Goal: Task Accomplishment & Management: Manage account settings

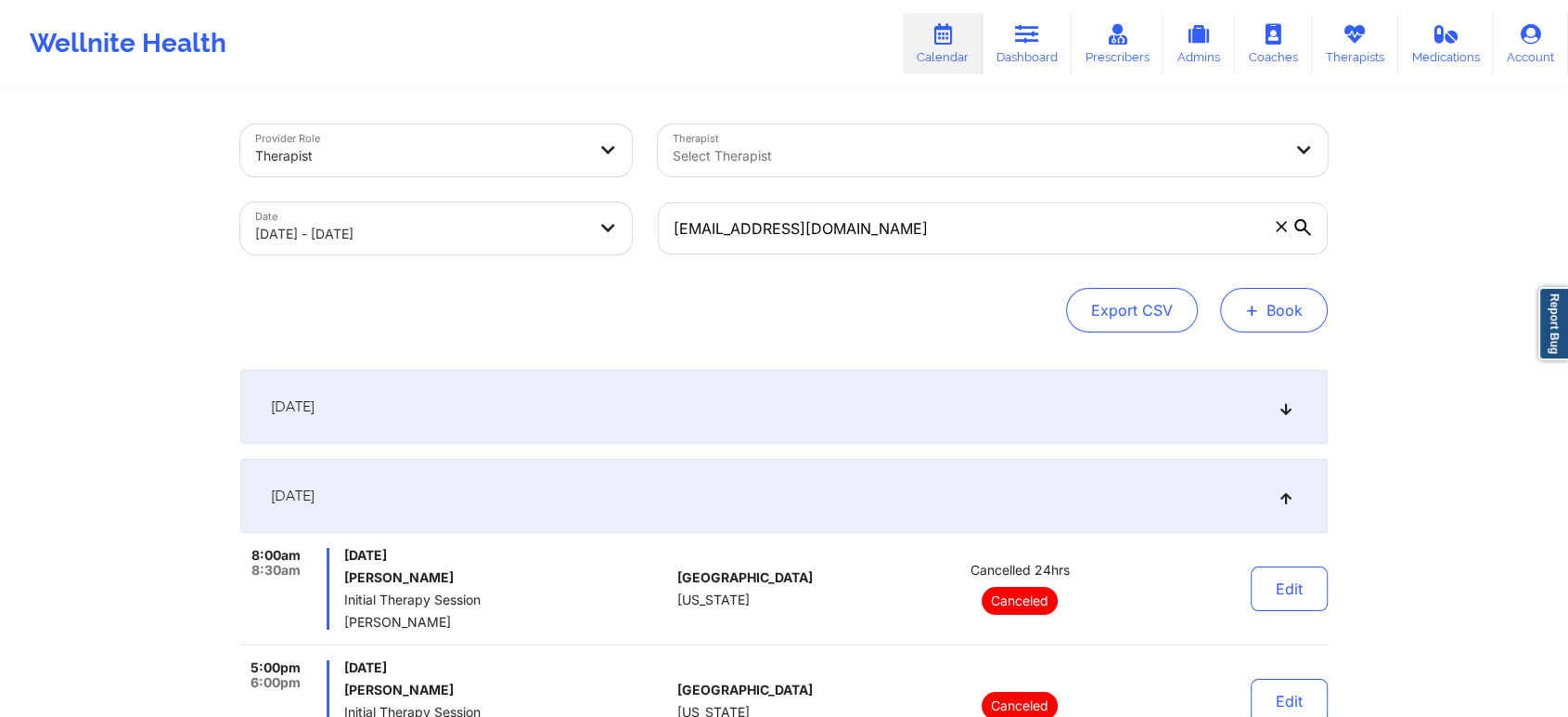
click at [1294, 301] on button "+ Book" at bounding box center [1274, 309] width 108 height 45
click at [1271, 371] on button "Therapy Session" at bounding box center [1243, 369] width 142 height 30
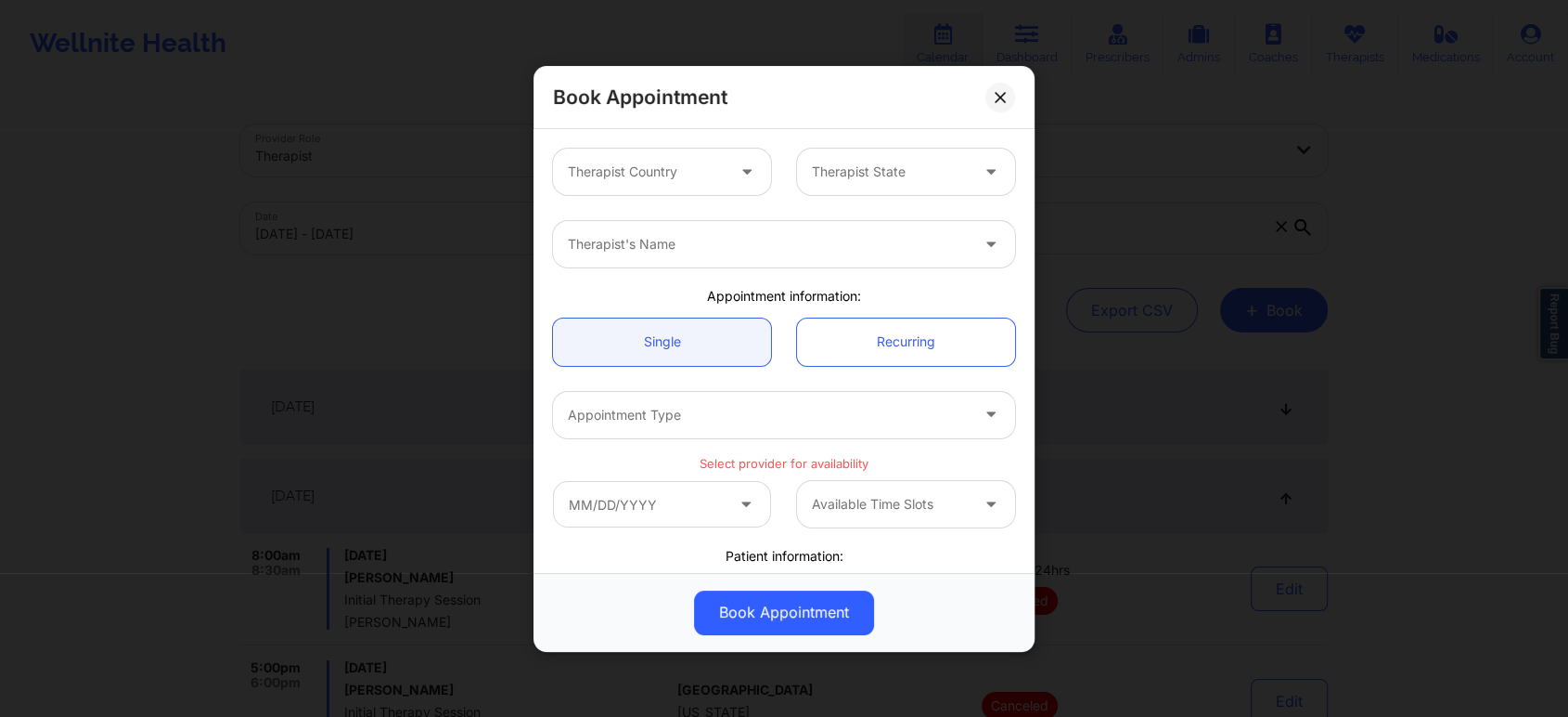
click at [698, 169] on div at bounding box center [646, 171] width 156 height 22
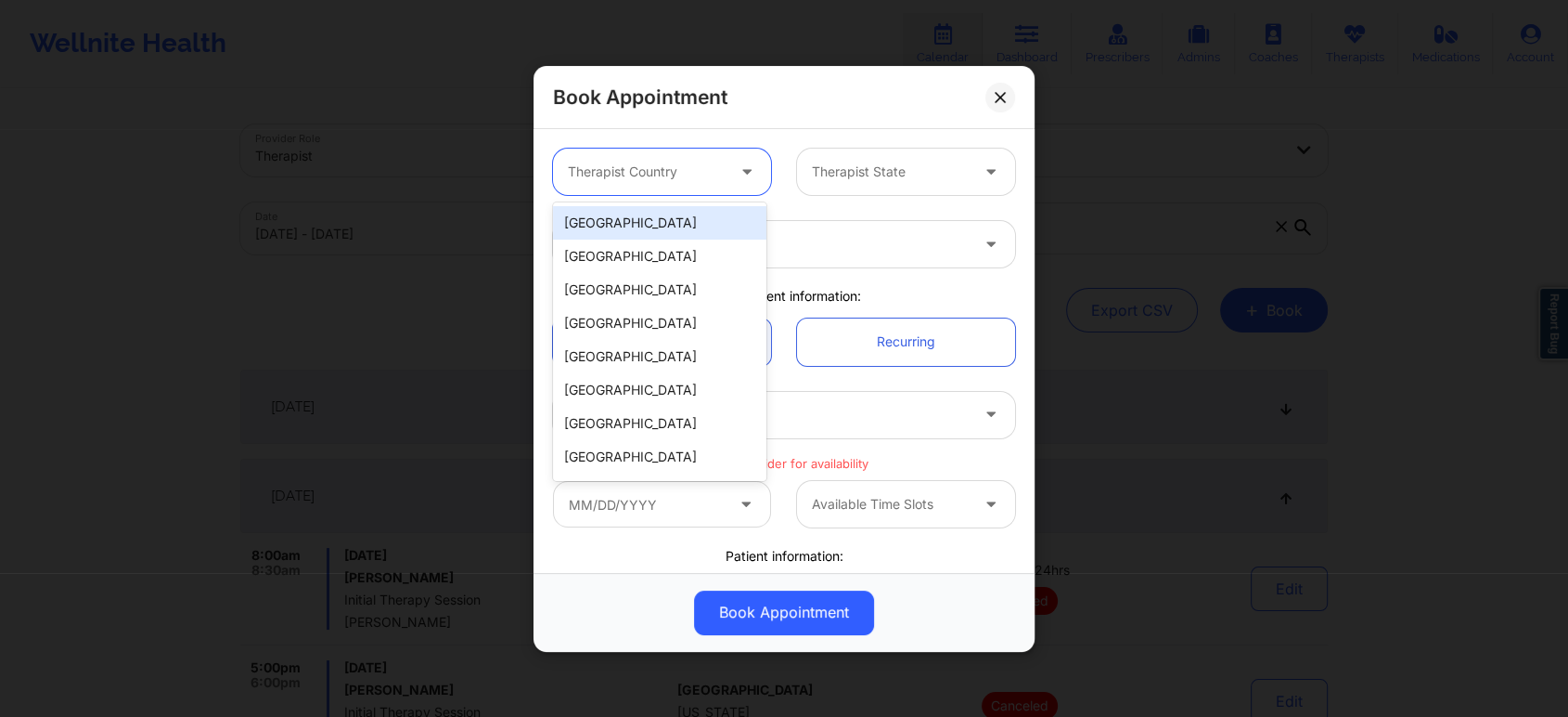
click at [661, 229] on div "[GEOGRAPHIC_DATA]" at bounding box center [659, 222] width 213 height 33
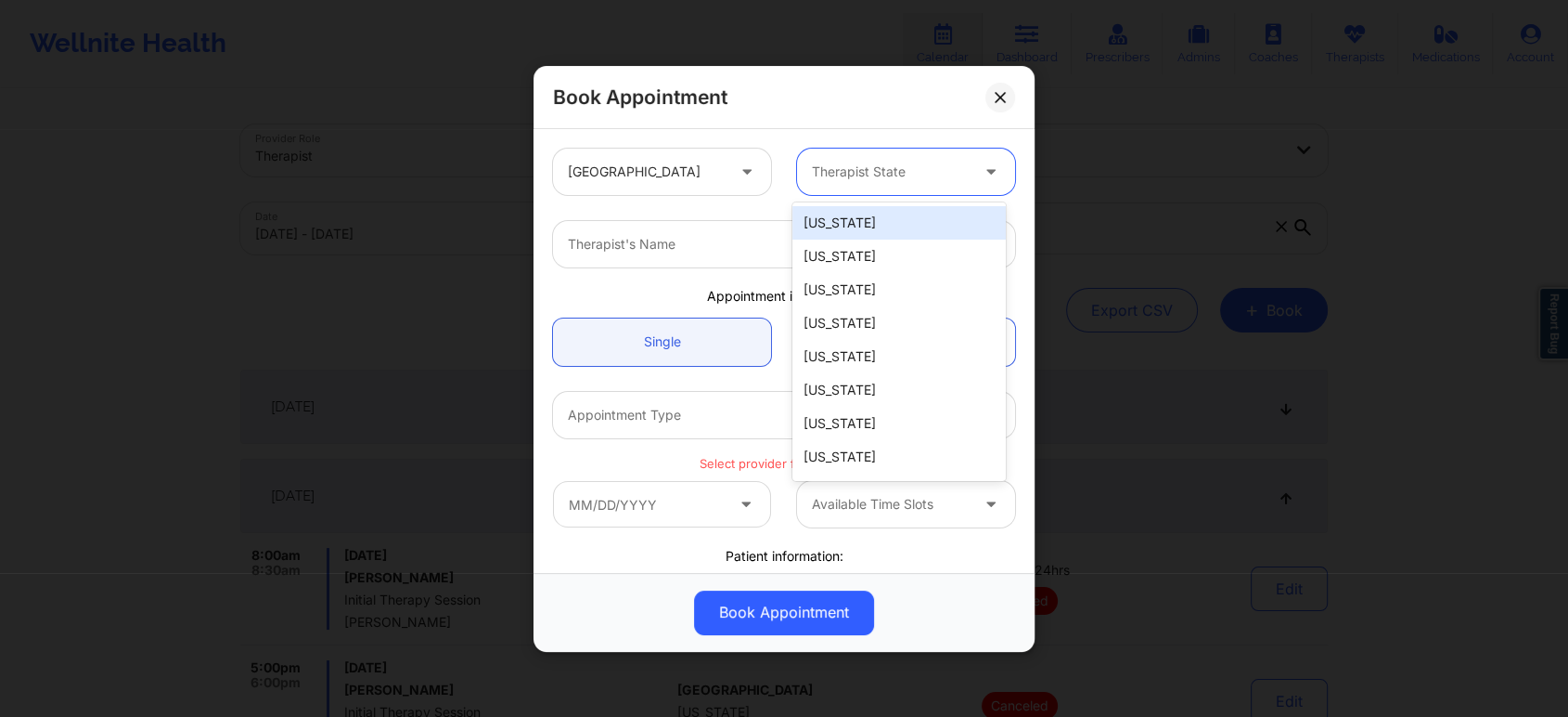
click at [856, 158] on div "Therapist State" at bounding box center [884, 172] width 173 height 46
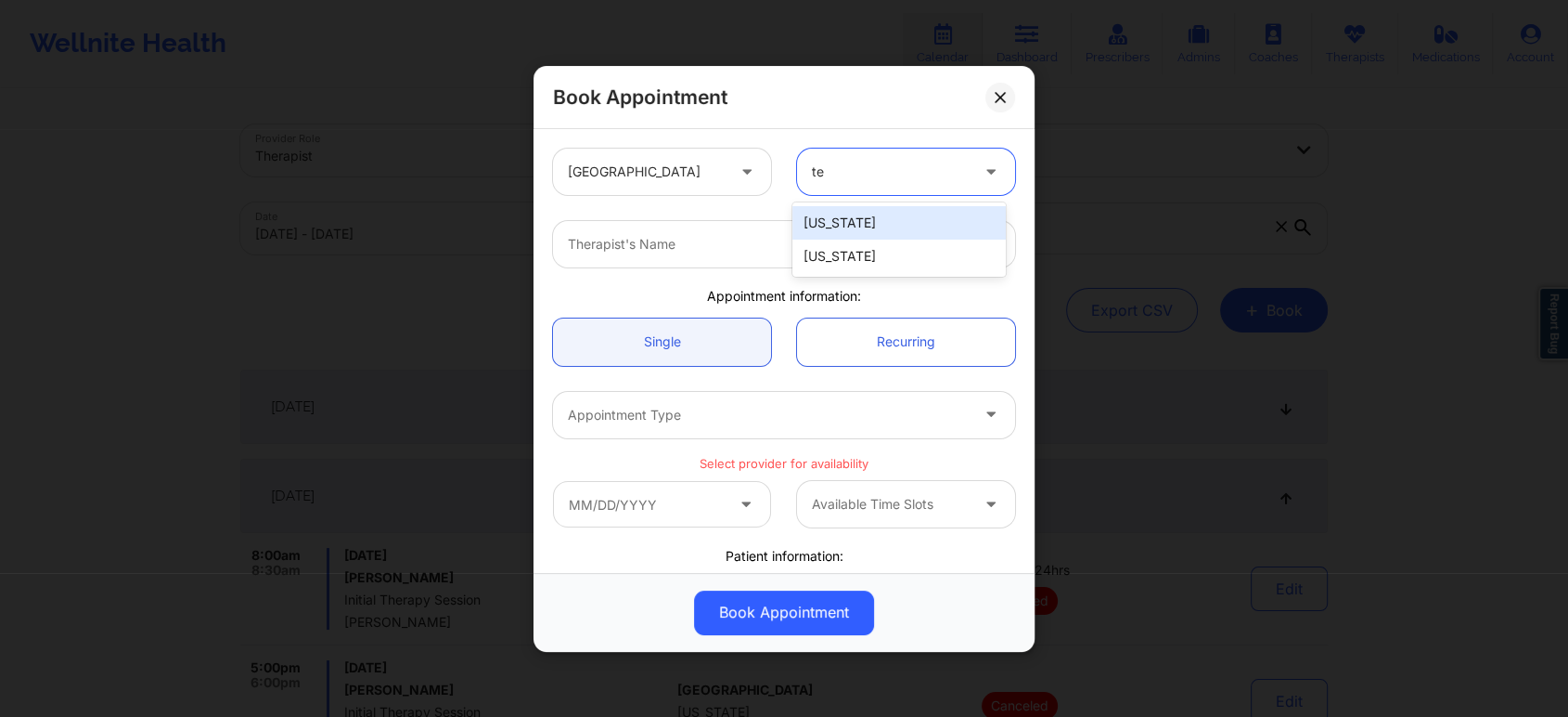
type input "tex"
click at [864, 222] on div "[US_STATE]" at bounding box center [899, 222] width 213 height 33
click at [848, 251] on div at bounding box center [768, 244] width 401 height 22
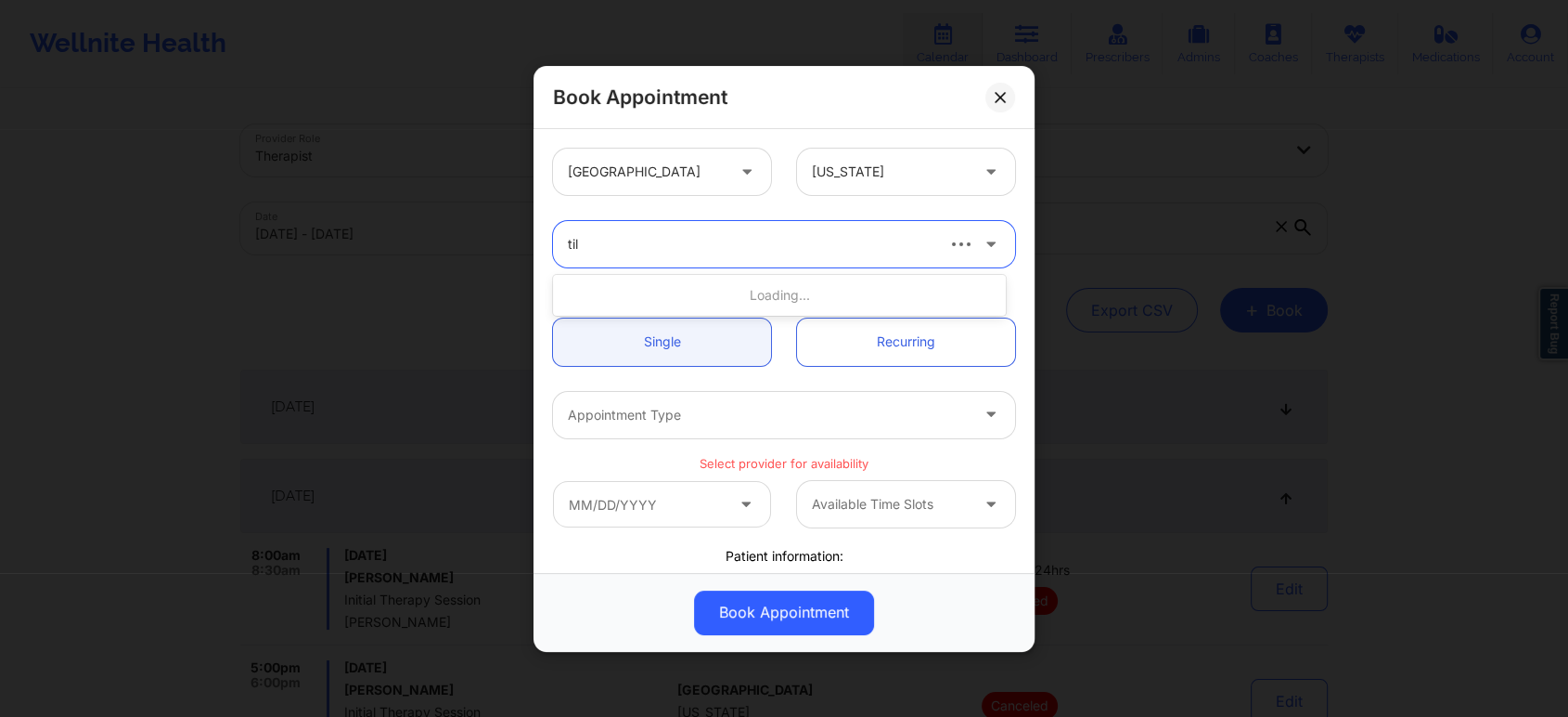
type input "tila"
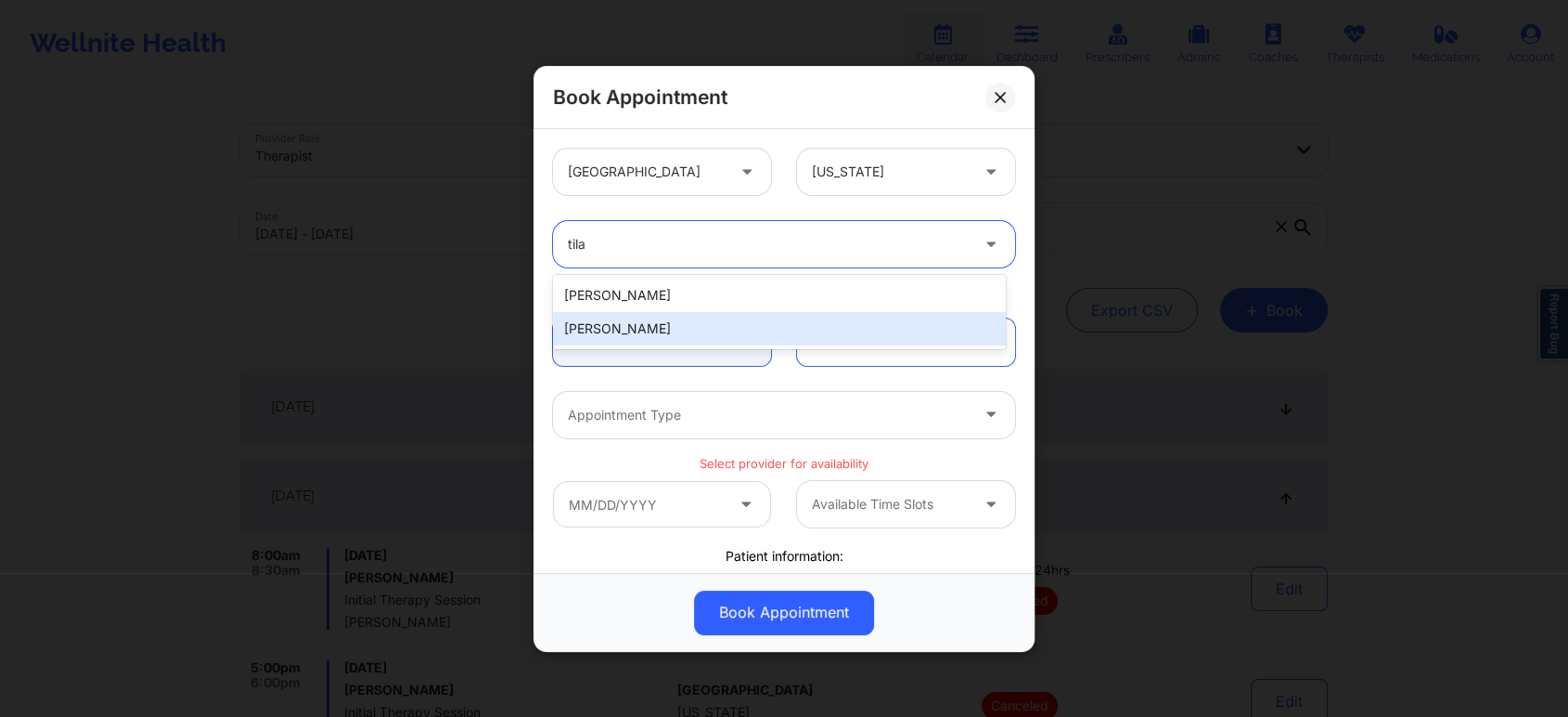
click at [690, 320] on div "[PERSON_NAME]" at bounding box center [779, 328] width 453 height 33
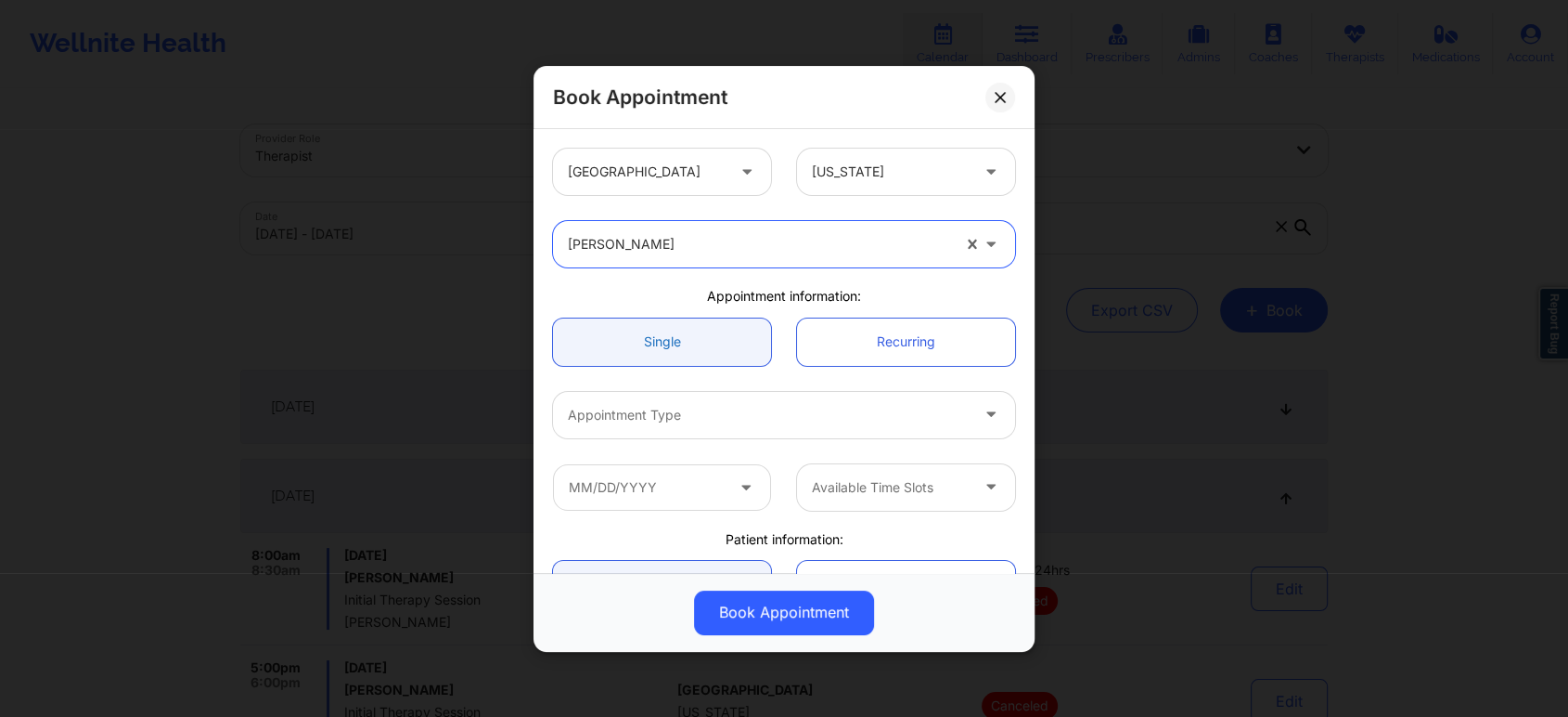
scroll to position [103, 0]
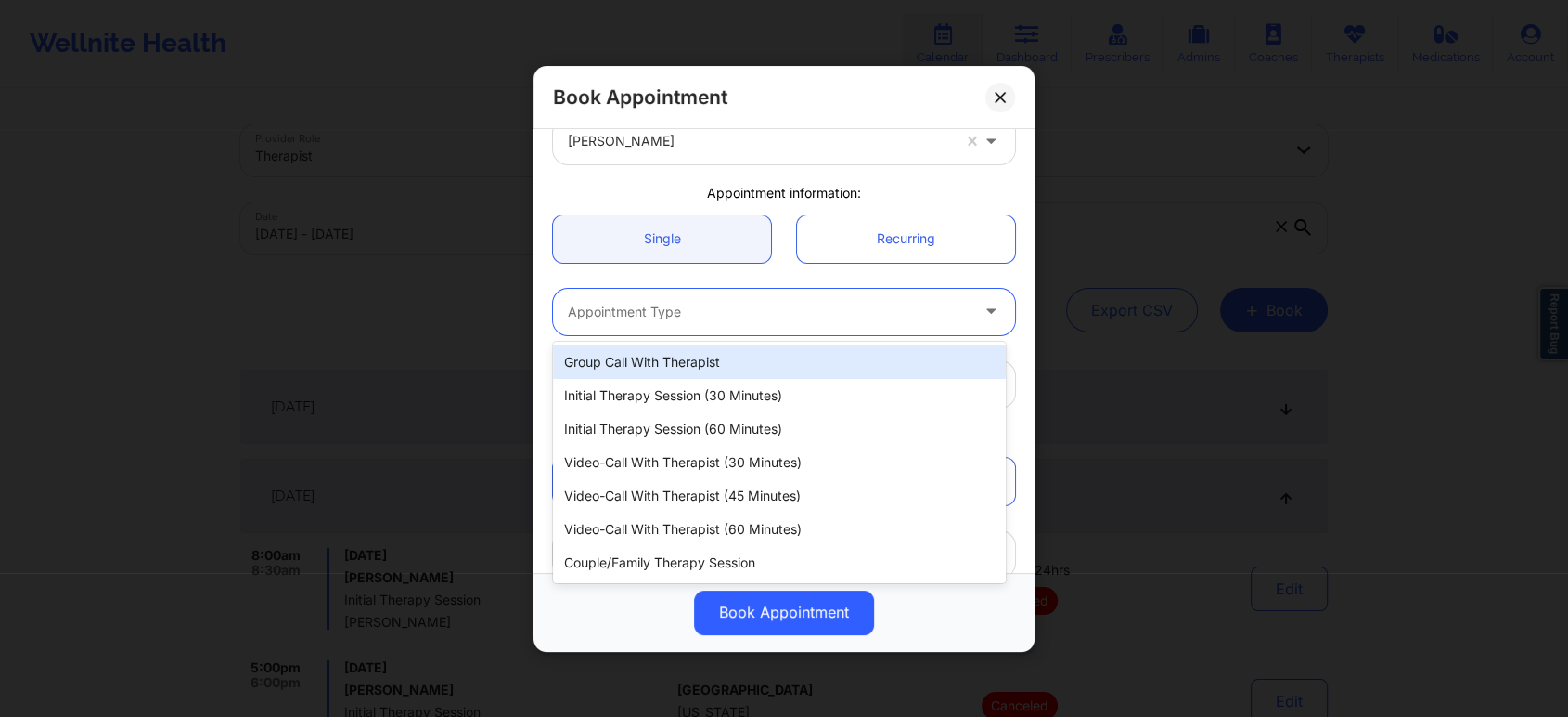
click at [753, 317] on div at bounding box center [768, 311] width 401 height 22
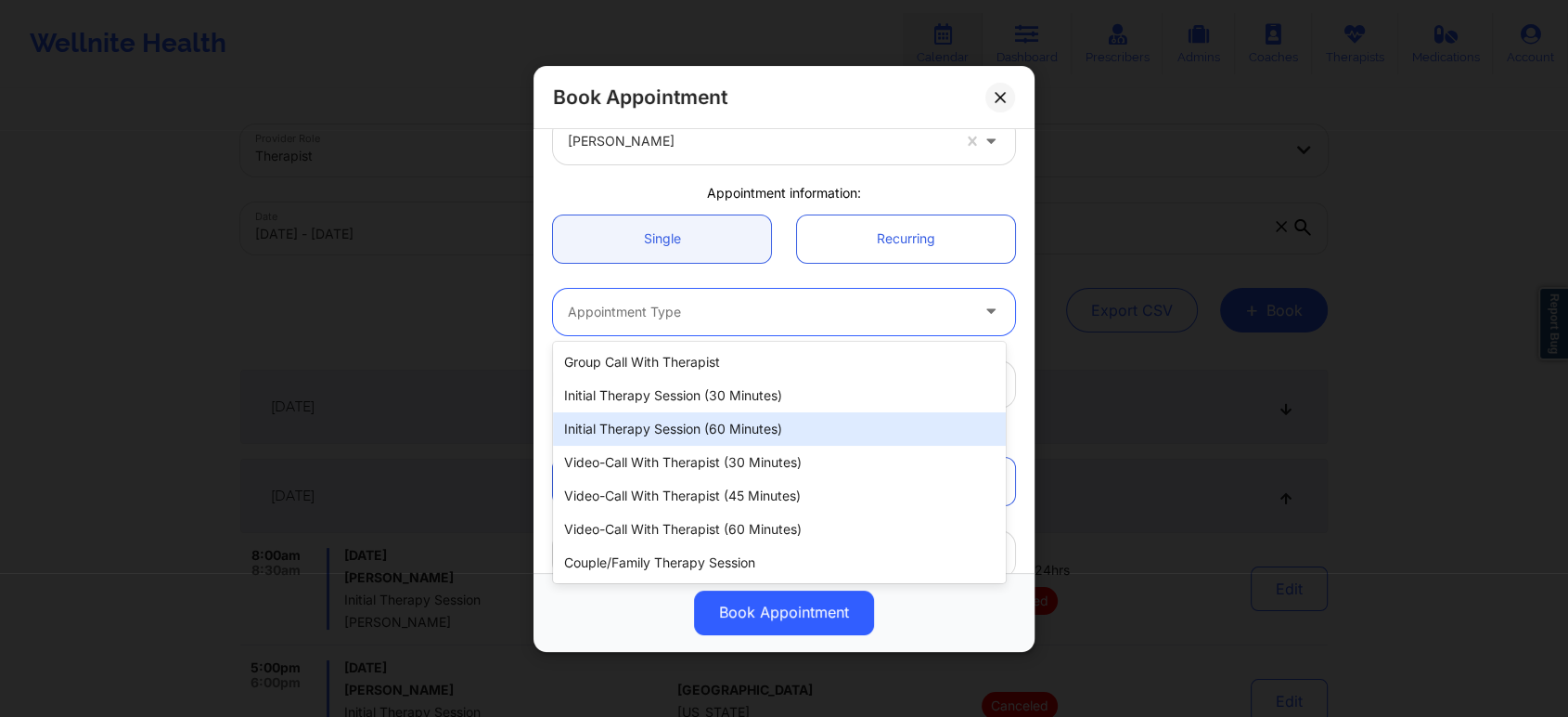
click at [723, 429] on div "Initial Therapy Session (60 minutes)" at bounding box center [779, 429] width 453 height 33
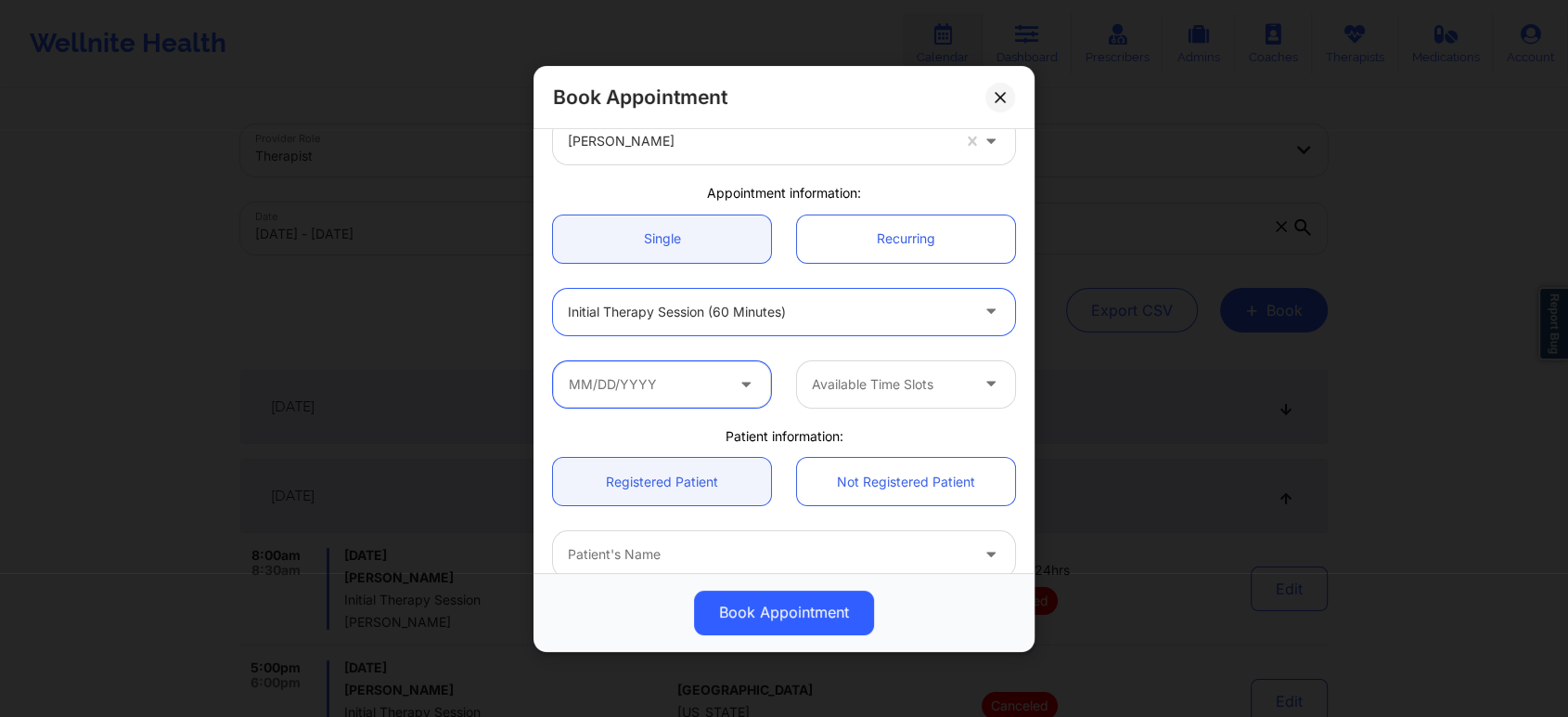
click at [698, 390] on input "text" at bounding box center [662, 383] width 218 height 46
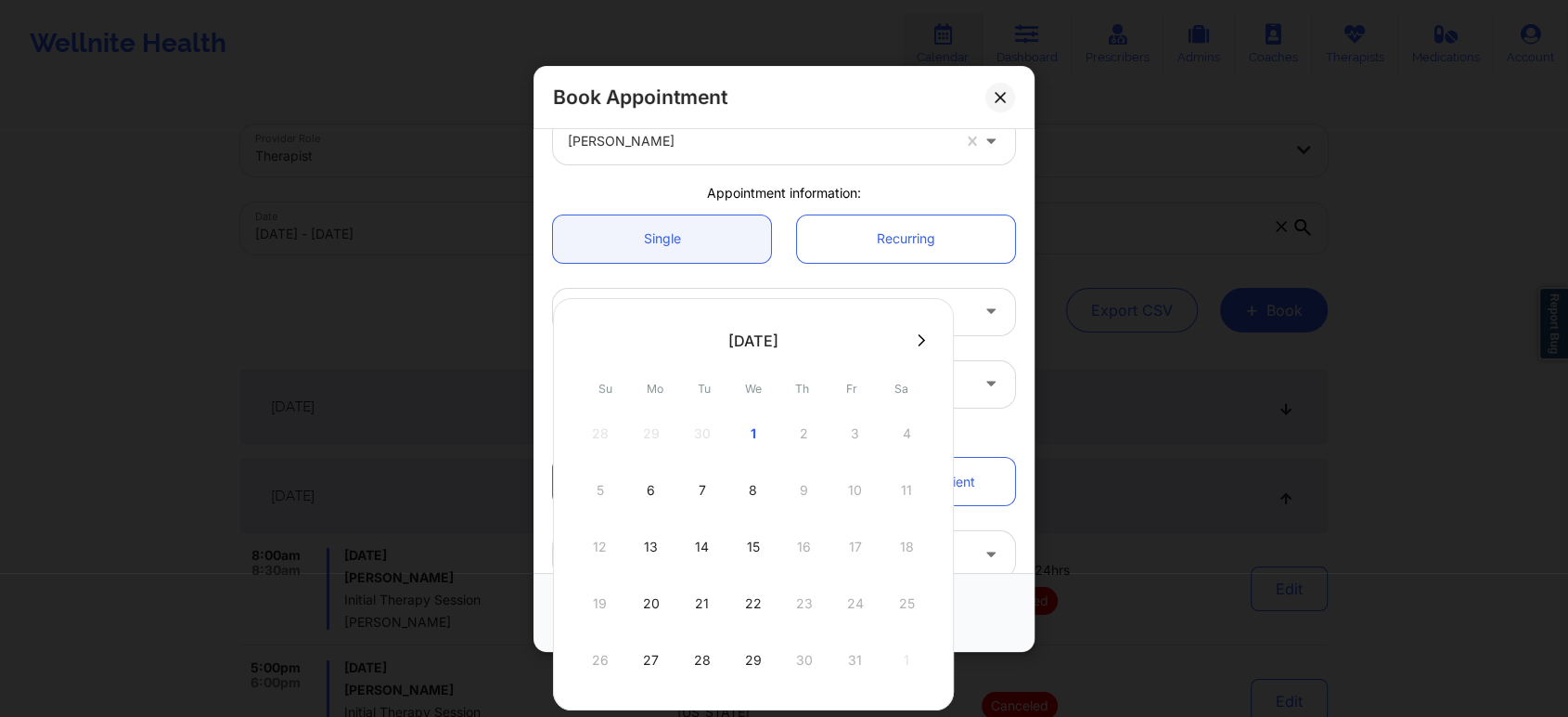
click at [798, 439] on div "28 29 30 1 2 3 4" at bounding box center [754, 433] width 353 height 52
click at [806, 435] on div "28 29 30 1 2 3 4" at bounding box center [754, 433] width 353 height 52
click at [992, 437] on div "Patient information:" at bounding box center [784, 435] width 488 height 19
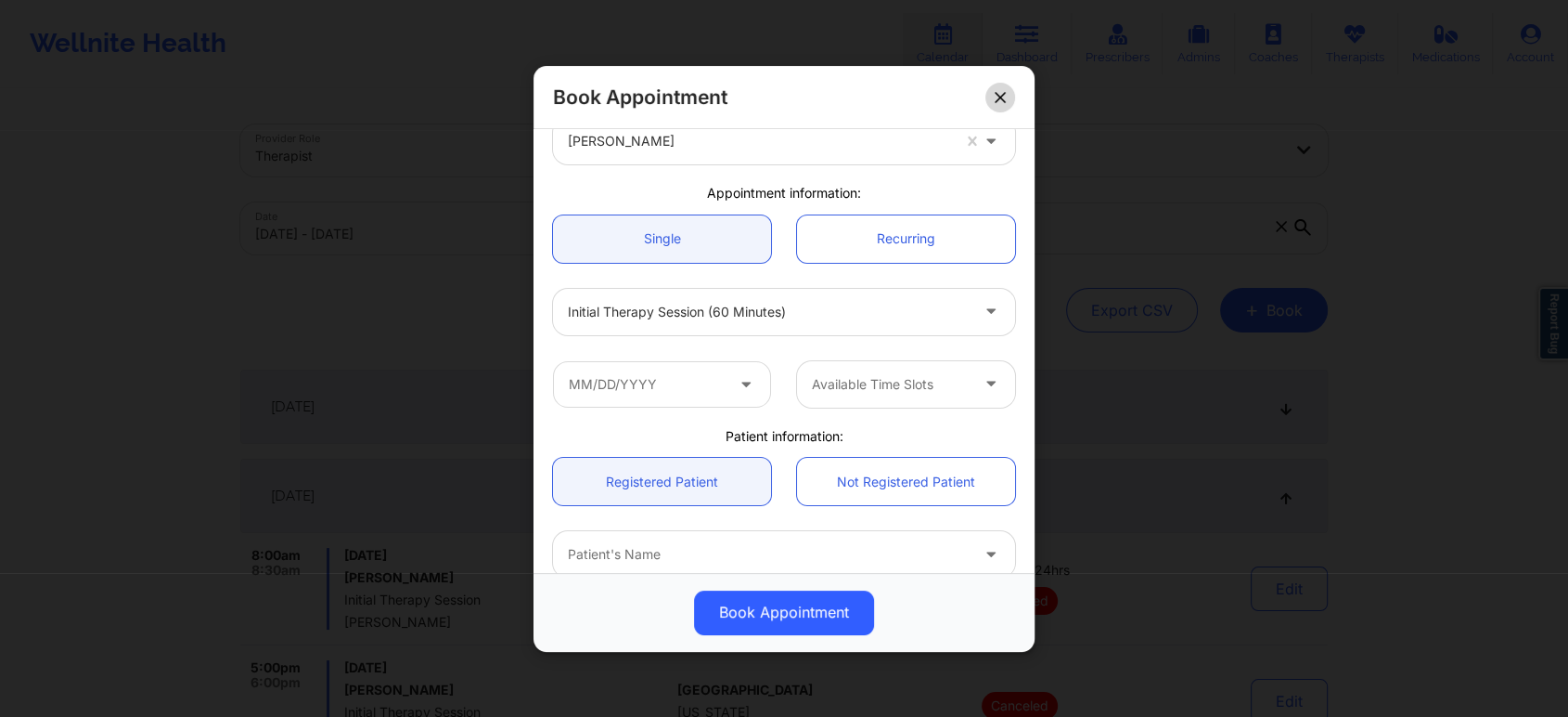
click at [1002, 98] on icon at bounding box center [1000, 97] width 11 height 11
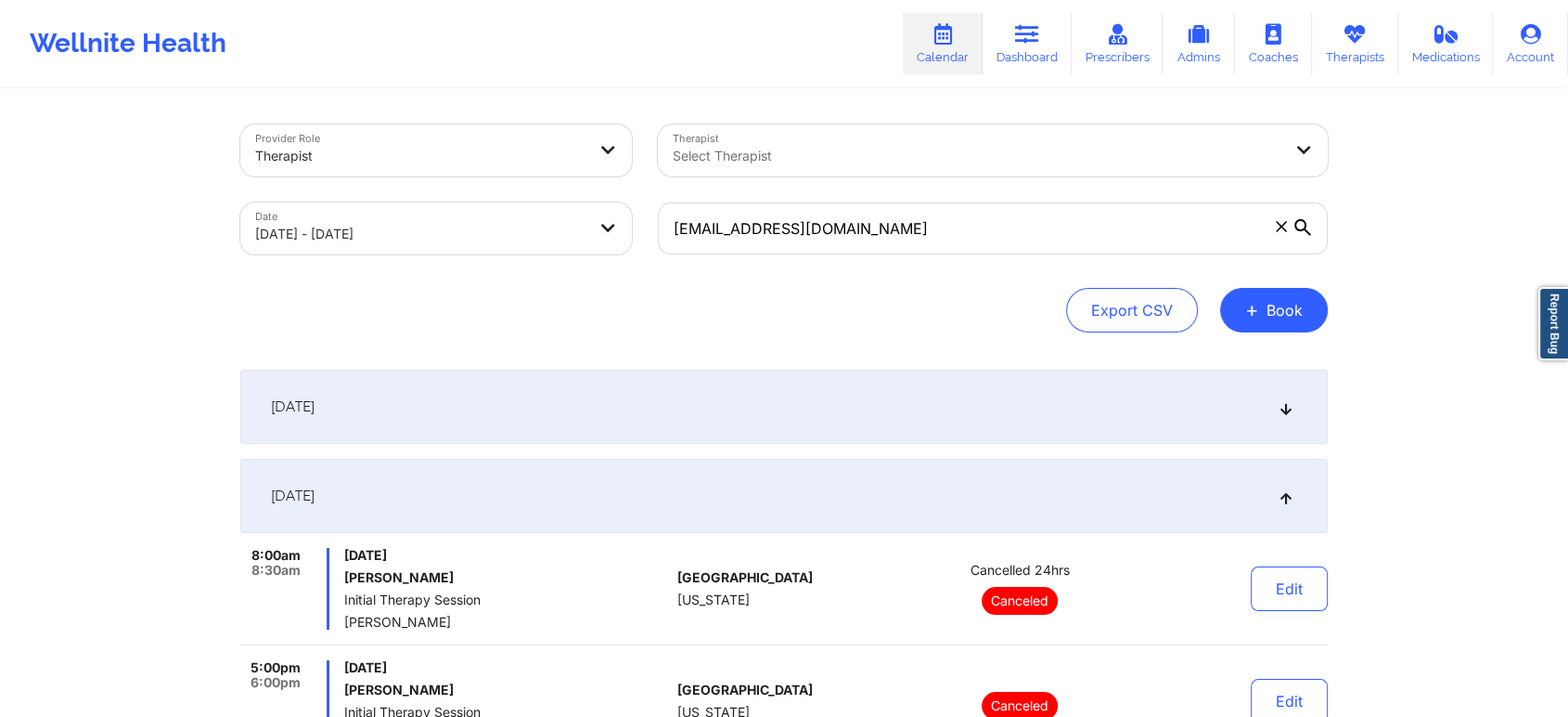
click at [1440, 213] on div "Provider Role Therapist Therapist Select Therapist Date 09/30/2025 - 10/01/2025…" at bounding box center [784, 465] width 1568 height 930
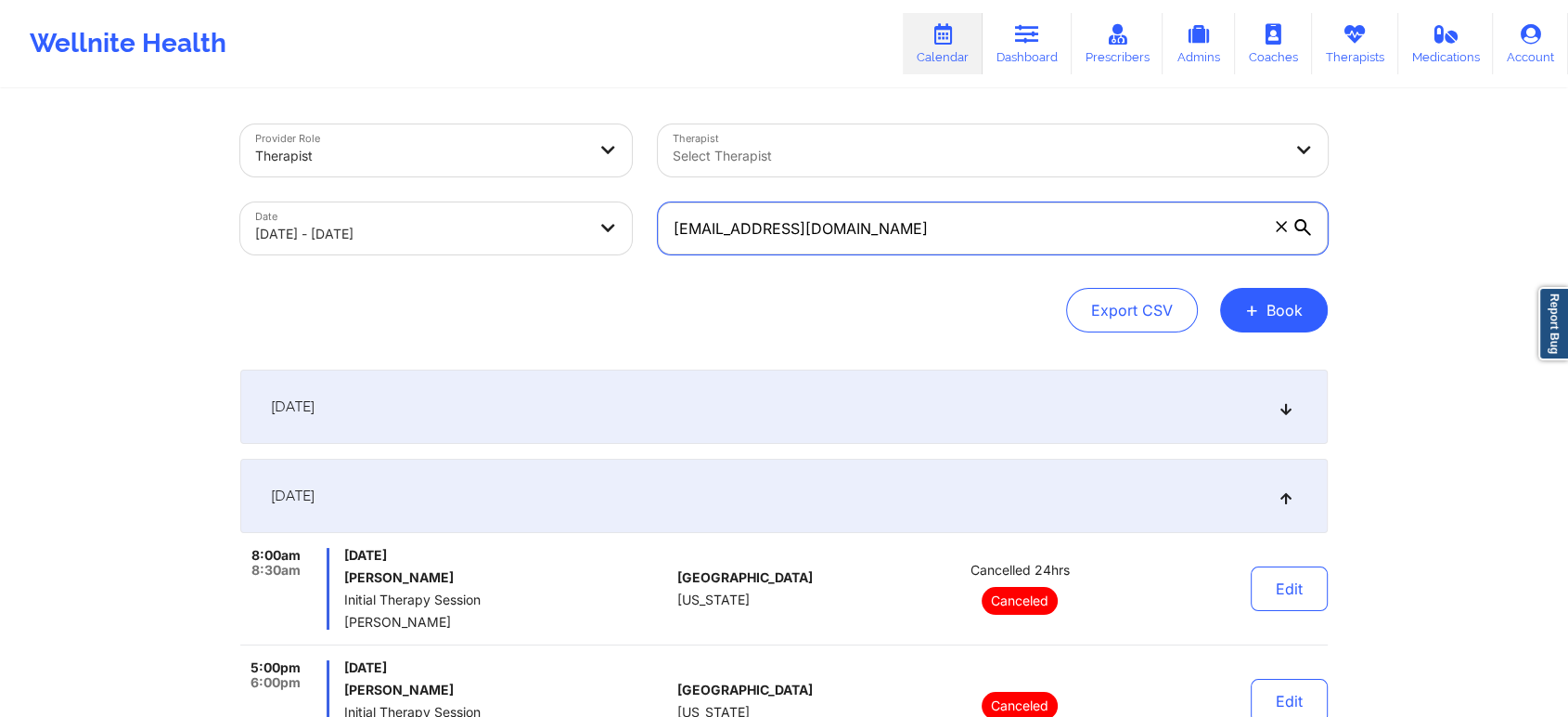
click at [854, 233] on input "[EMAIL_ADDRESS][DOMAIN_NAME]" at bounding box center [993, 228] width 670 height 52
click at [943, 239] on input "[EMAIL_ADDRESS][DOMAIN_NAME]" at bounding box center [993, 228] width 670 height 52
paste input "jessicawilson.prosperity"
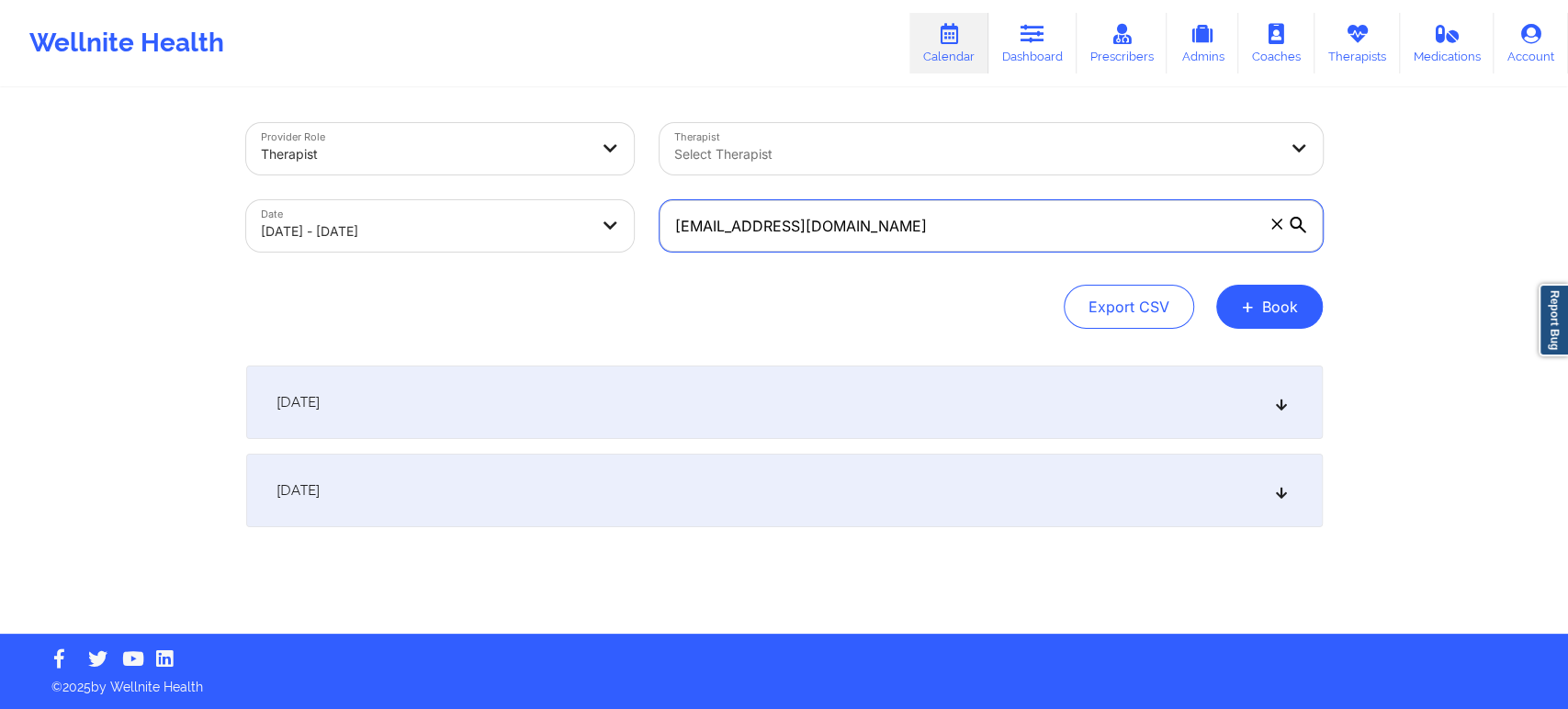
type input "jessicawilson.prosperity@gmail.com"
click at [1036, 505] on div "October 1, 2025" at bounding box center [784, 490] width 1076 height 73
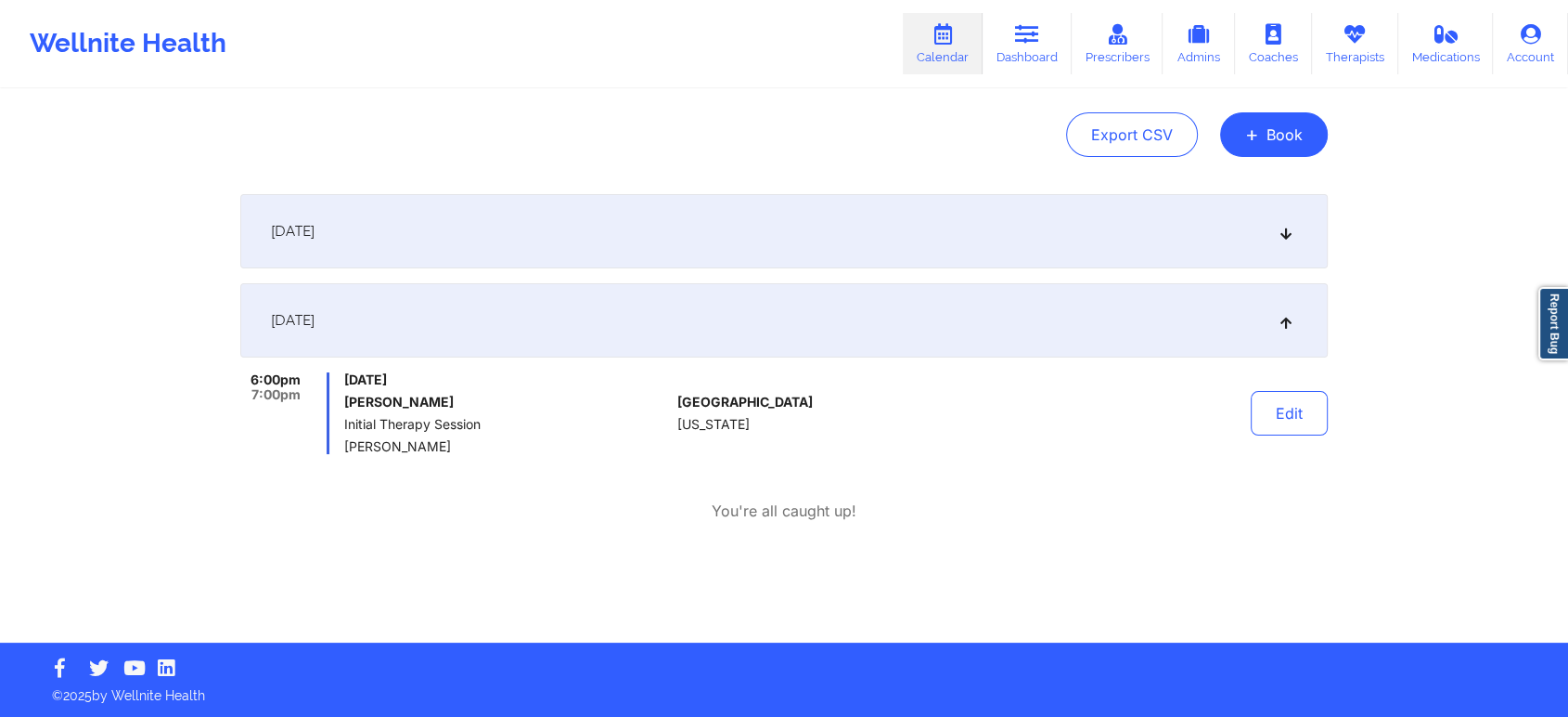
scroll to position [176, 0]
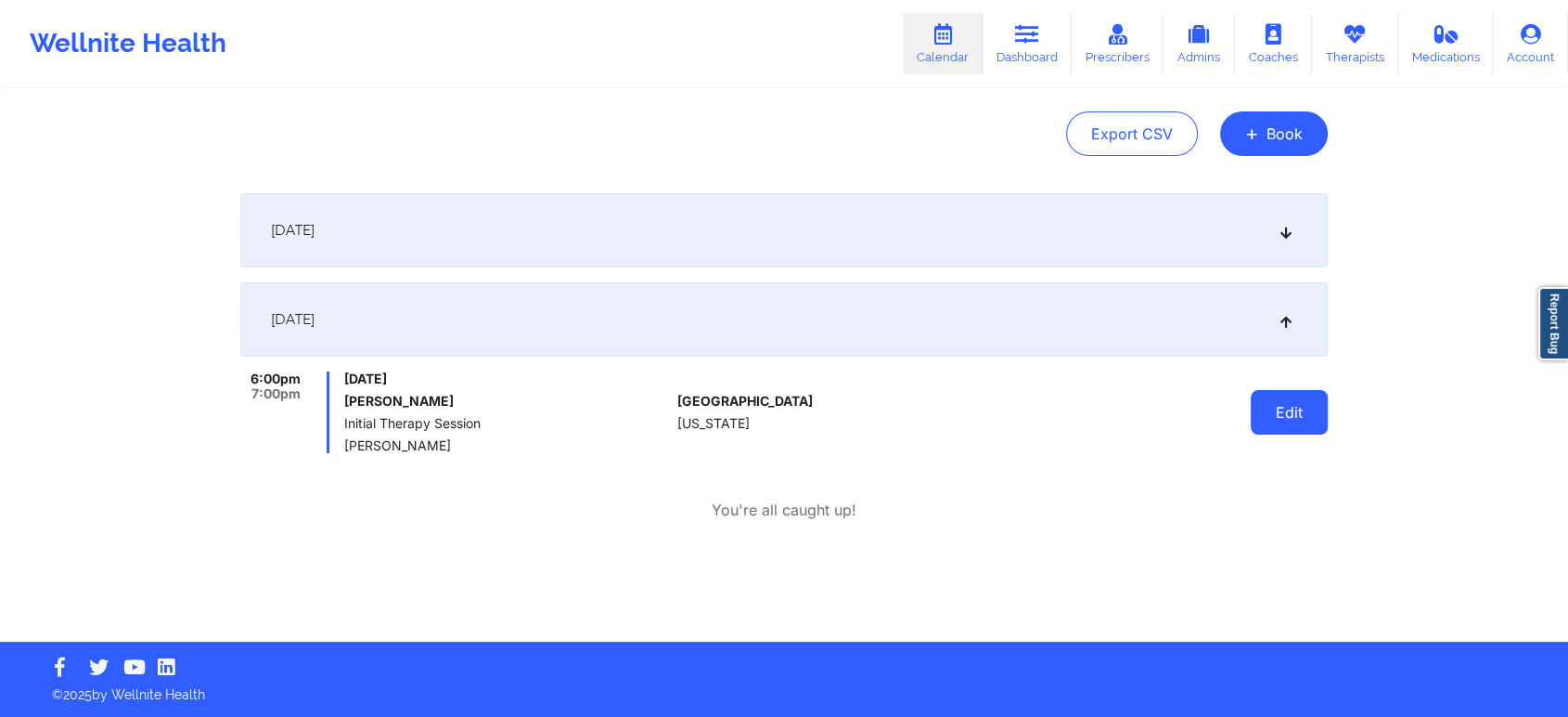
click at [1298, 403] on button "Edit" at bounding box center [1289, 412] width 77 height 45
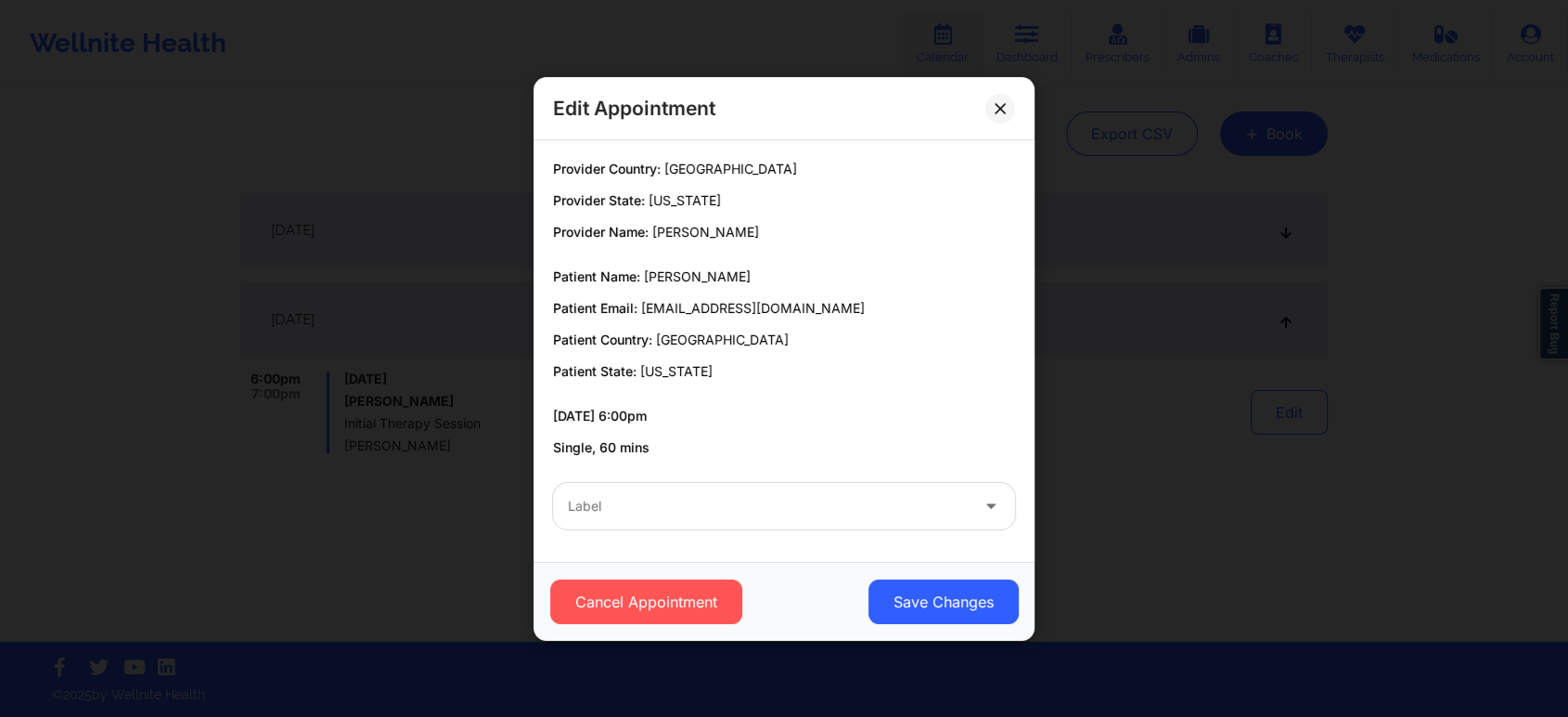
click at [744, 498] on div at bounding box center [768, 506] width 401 height 22
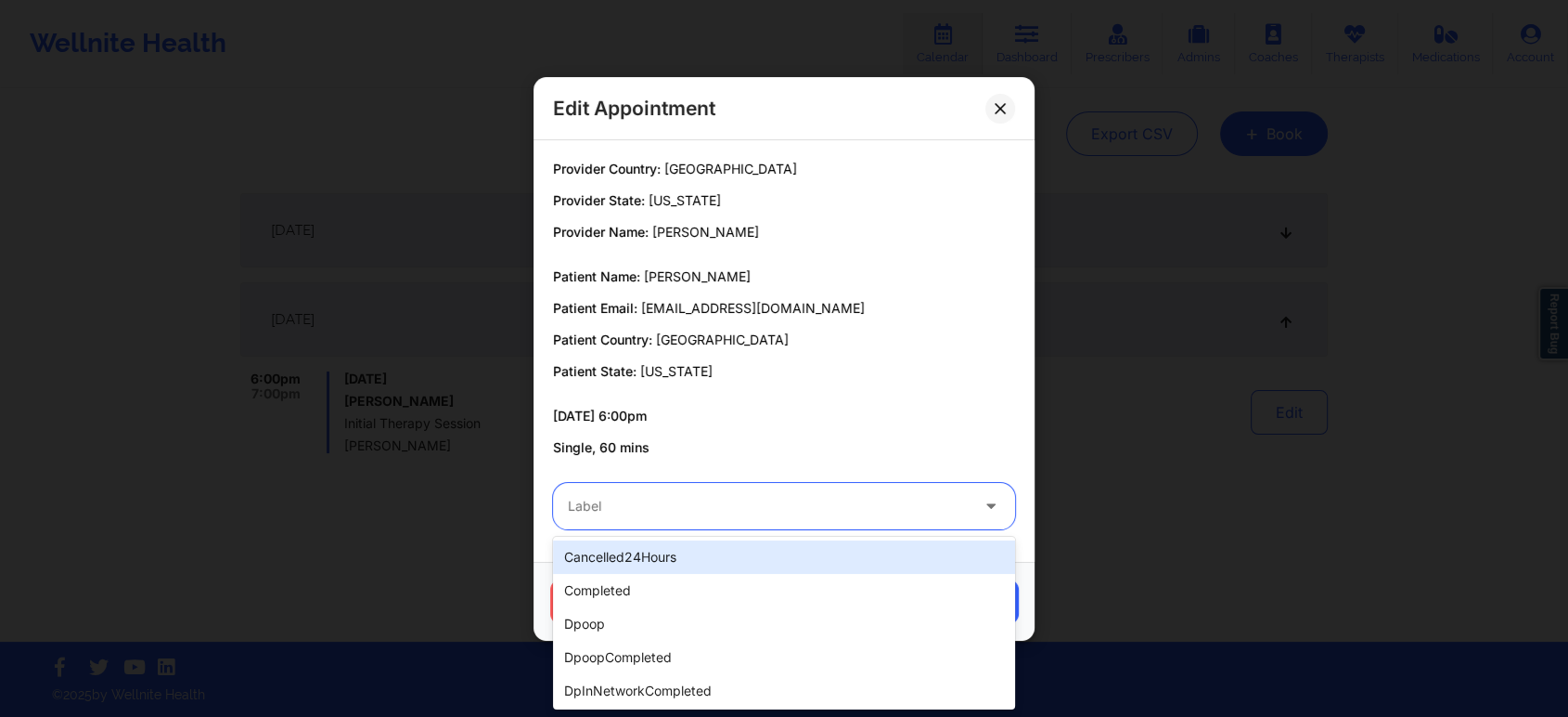
click at [702, 555] on div "cancelled24Hours" at bounding box center [783, 557] width 462 height 33
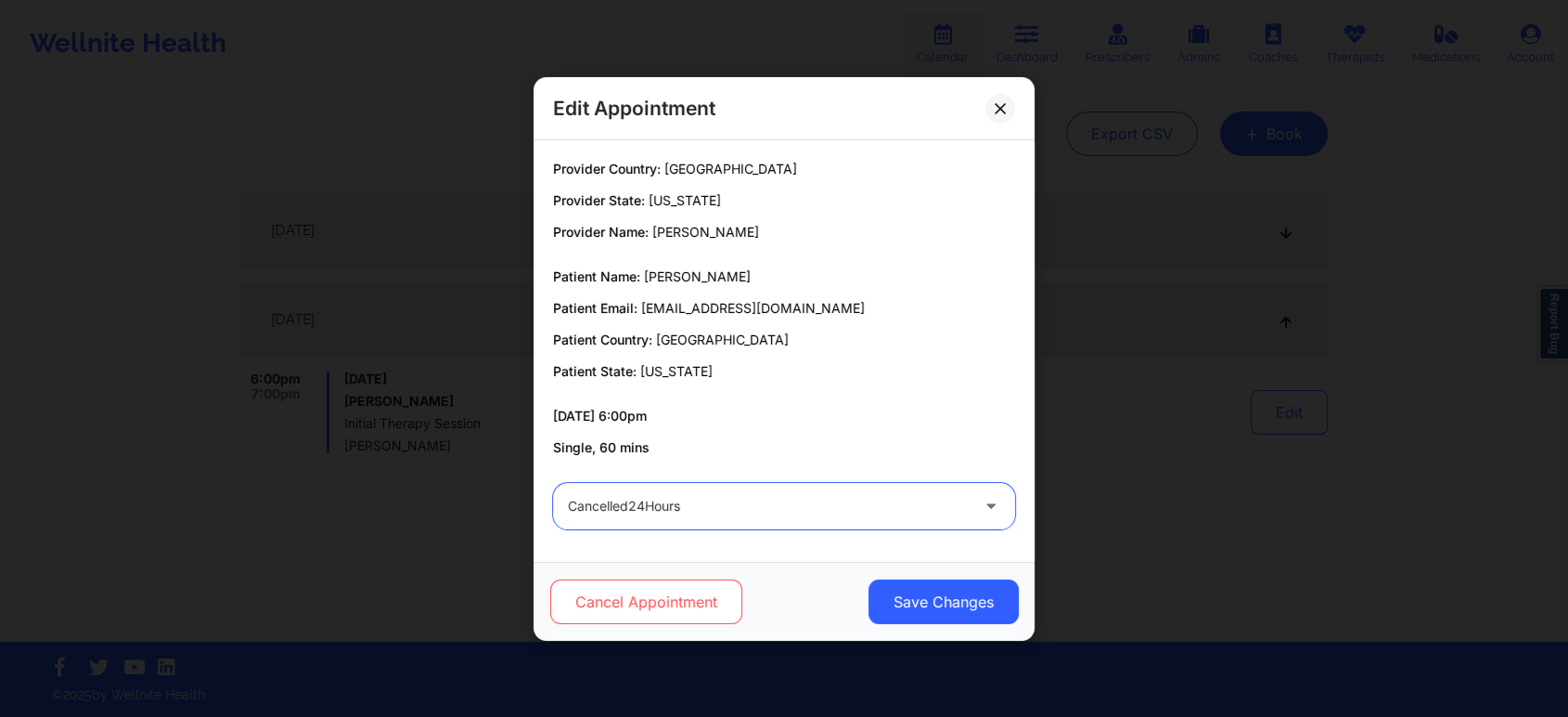
click at [662, 599] on button "Cancel Appointment" at bounding box center [646, 601] width 192 height 45
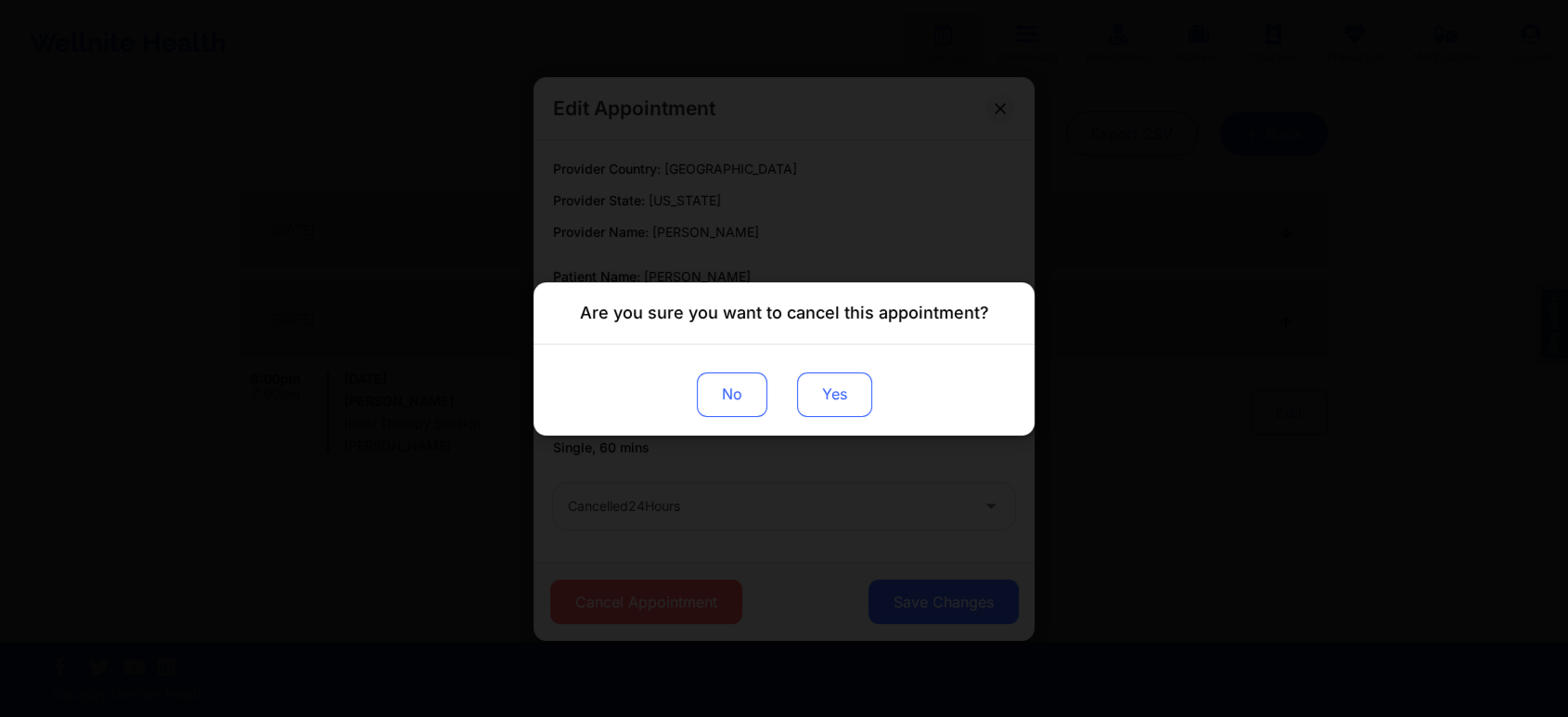
click at [826, 396] on button "Yes" at bounding box center [834, 394] width 75 height 45
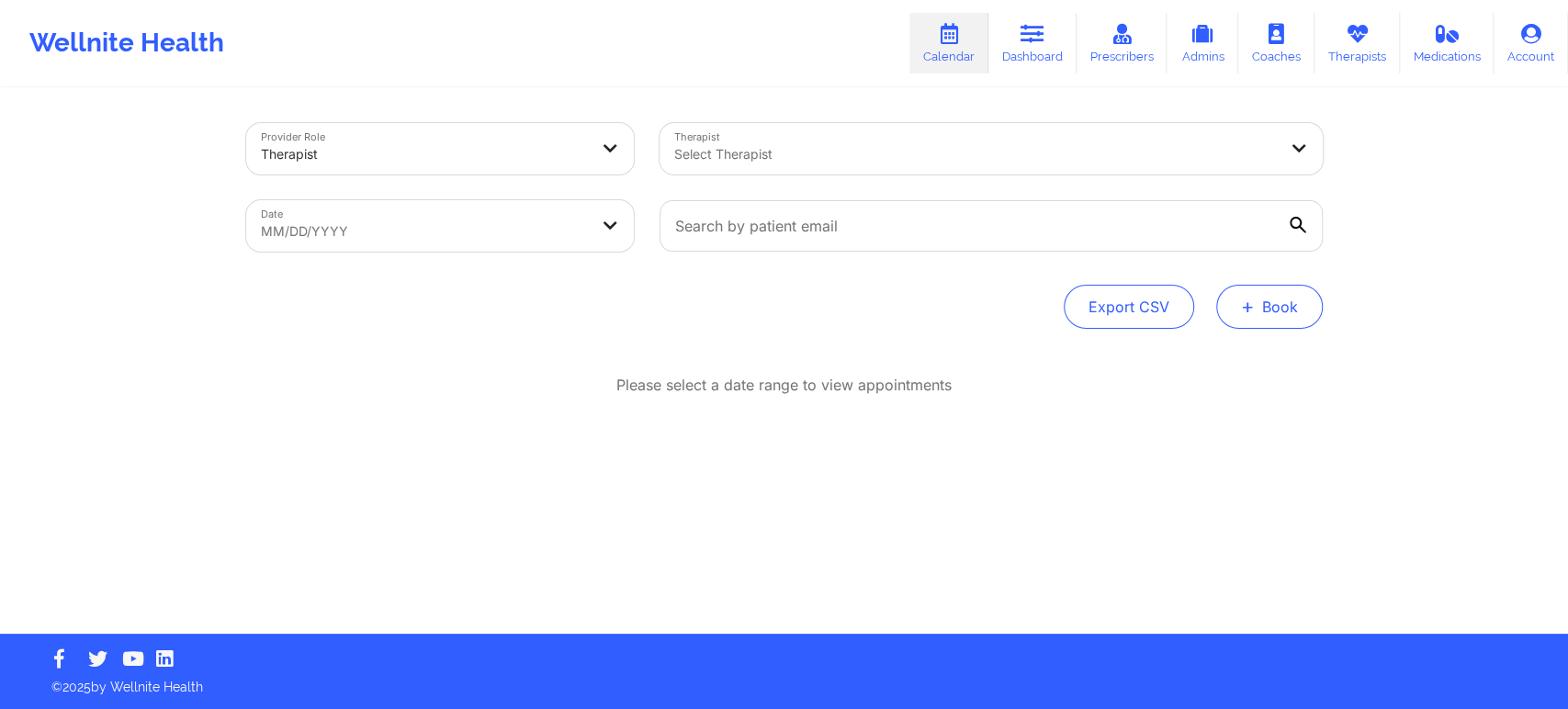
click at [1276, 309] on button "+ Book" at bounding box center [1270, 306] width 107 height 44
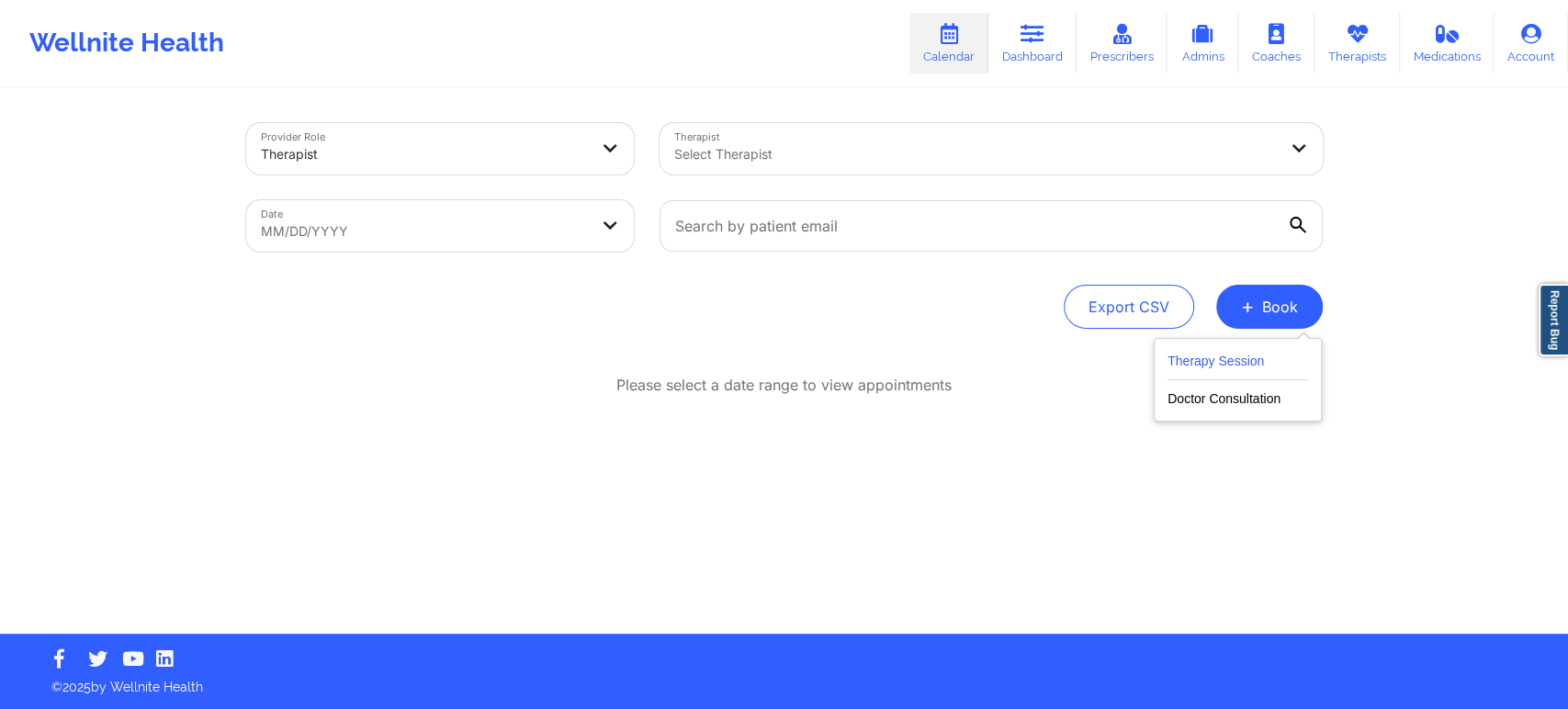
click at [1261, 354] on button "Therapy Session" at bounding box center [1238, 365] width 141 height 30
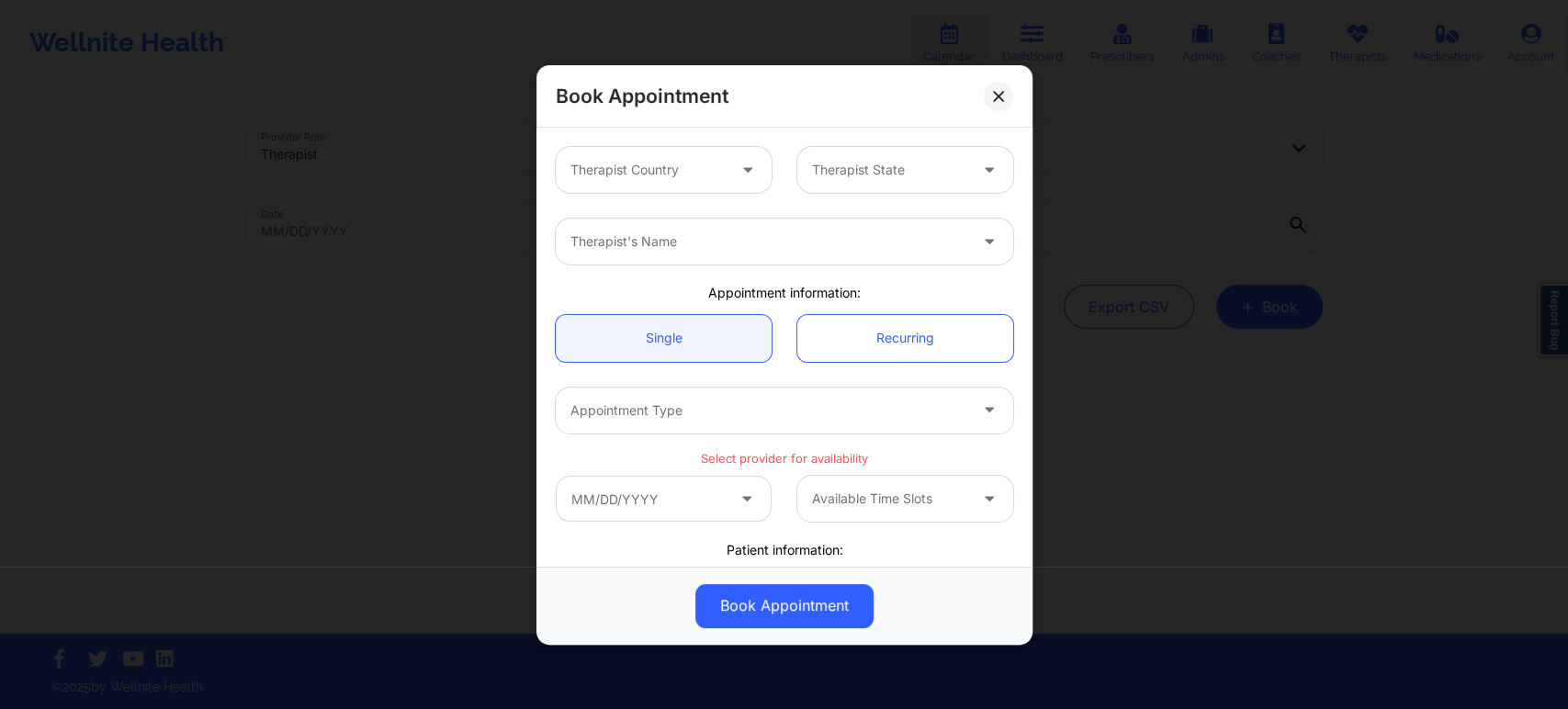
click at [709, 180] on div at bounding box center [647, 169] width 155 height 22
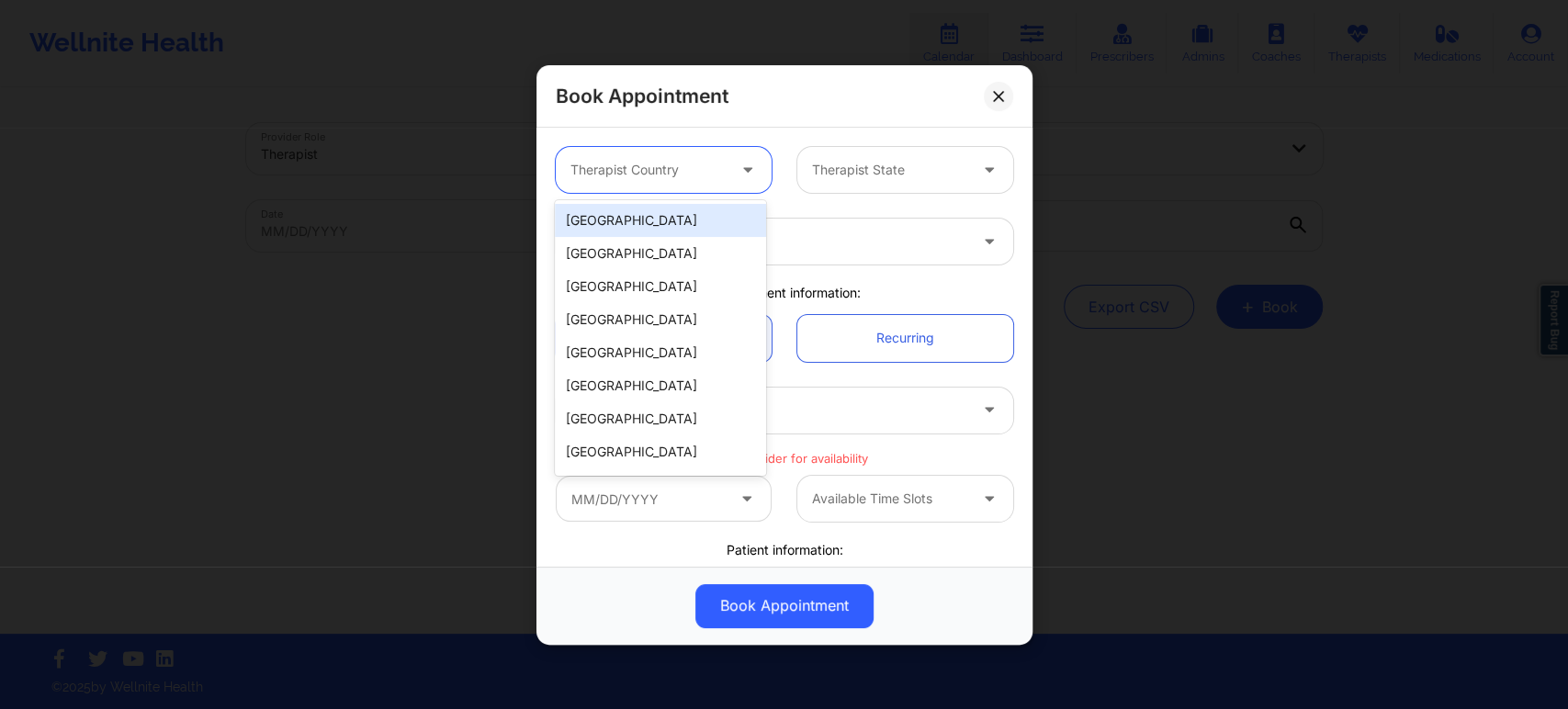
click at [683, 219] on div "[GEOGRAPHIC_DATA]" at bounding box center [660, 219] width 211 height 33
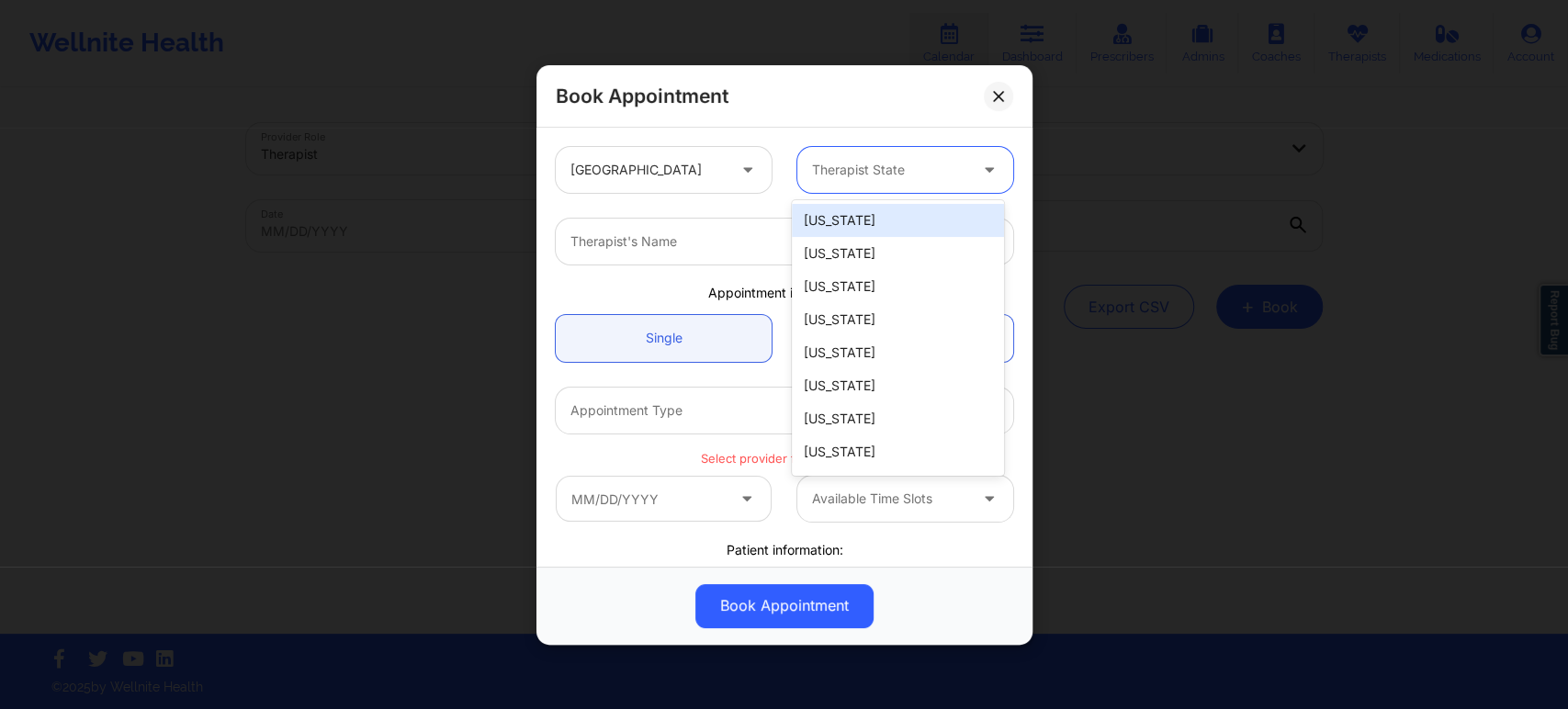
click at [885, 166] on div at bounding box center [889, 169] width 155 height 22
type input "tex"
click at [877, 226] on div "[US_STATE]" at bounding box center [897, 219] width 211 height 33
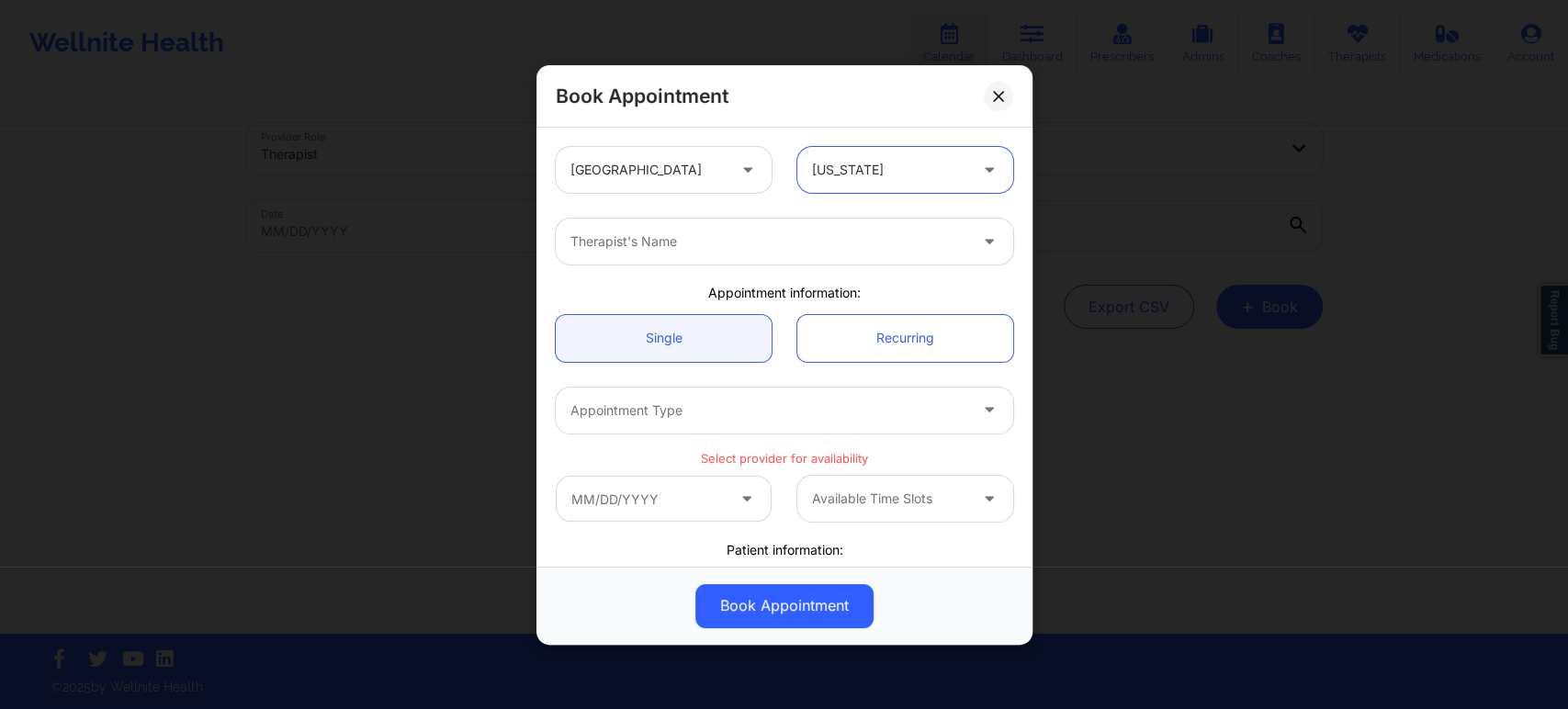
click at [877, 243] on div at bounding box center [769, 241] width 397 height 22
type input "tila"
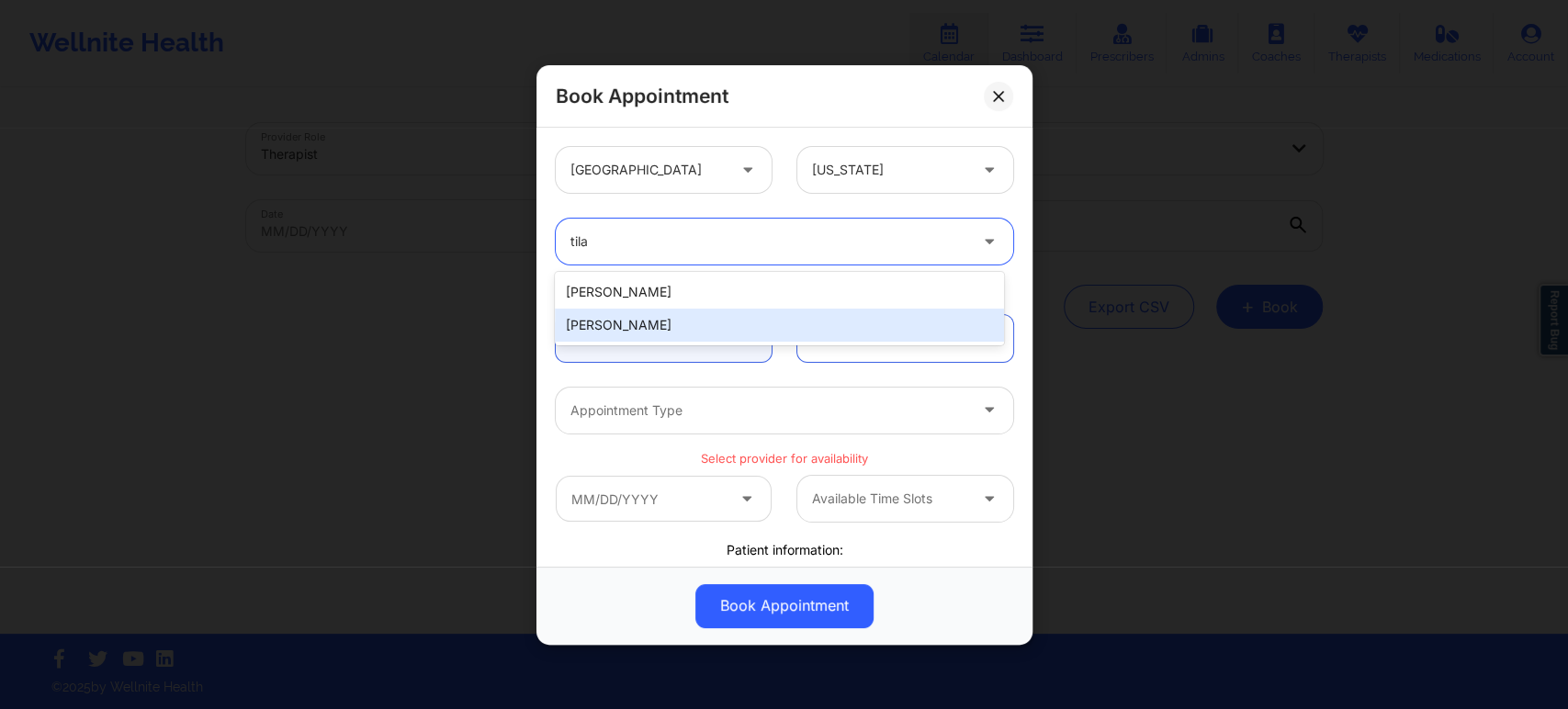
click at [667, 315] on div "[PERSON_NAME]" at bounding box center [779, 324] width 449 height 33
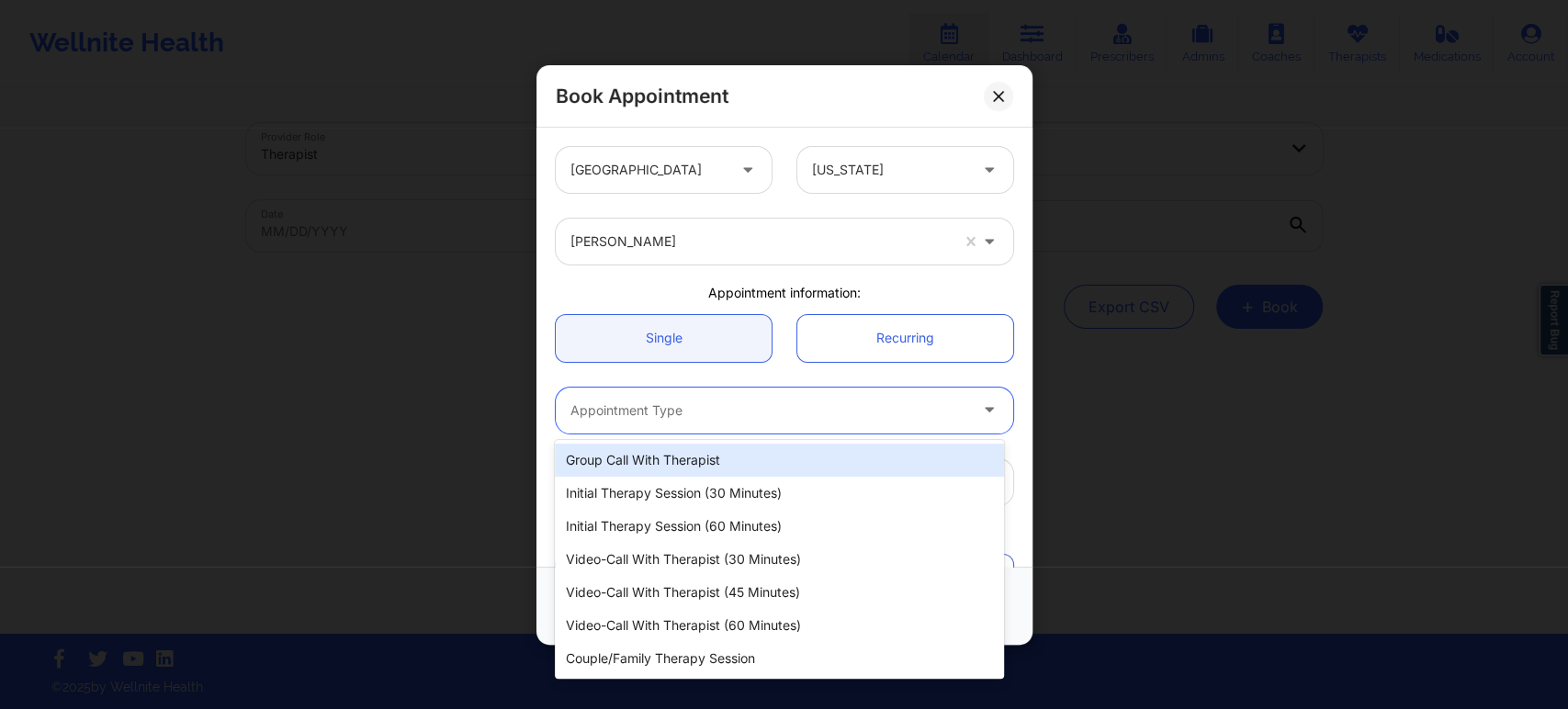
click at [764, 410] on div at bounding box center [769, 410] width 397 height 22
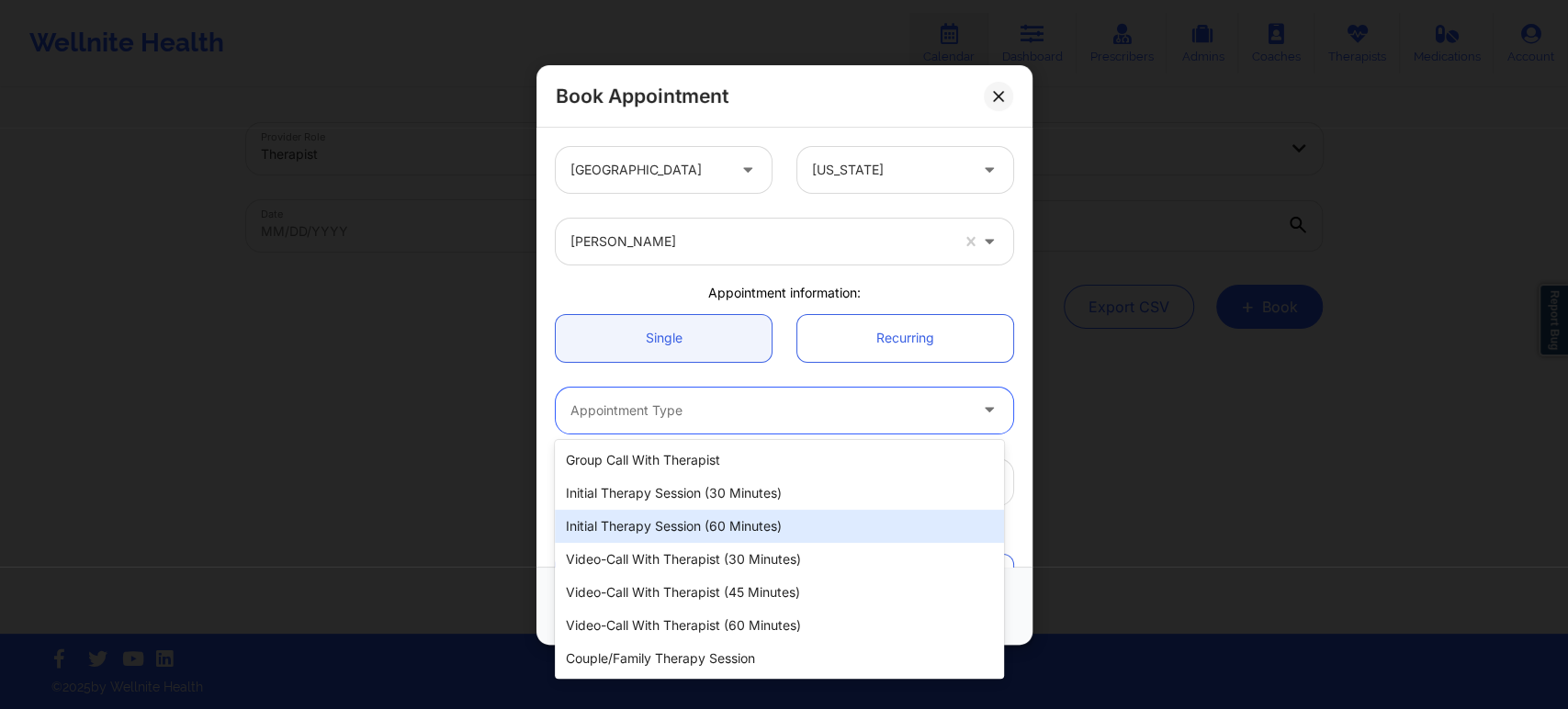
click at [756, 513] on div "Initial Therapy Session (60 minutes)" at bounding box center [779, 525] width 449 height 33
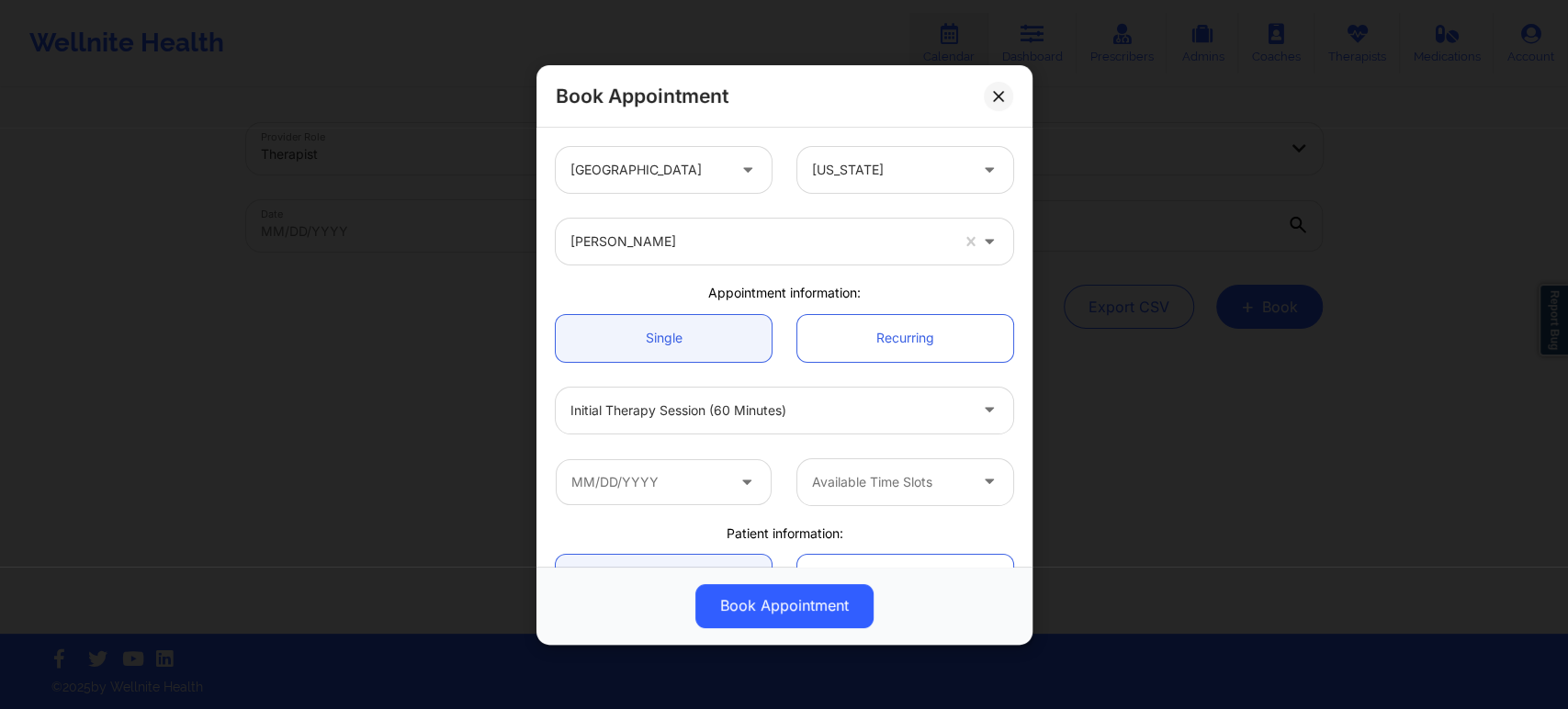
click at [742, 490] on span at bounding box center [748, 481] width 22 height 23
click at [738, 475] on icon at bounding box center [747, 477] width 19 height 16
click at [612, 487] on input "text" at bounding box center [663, 480] width 216 height 46
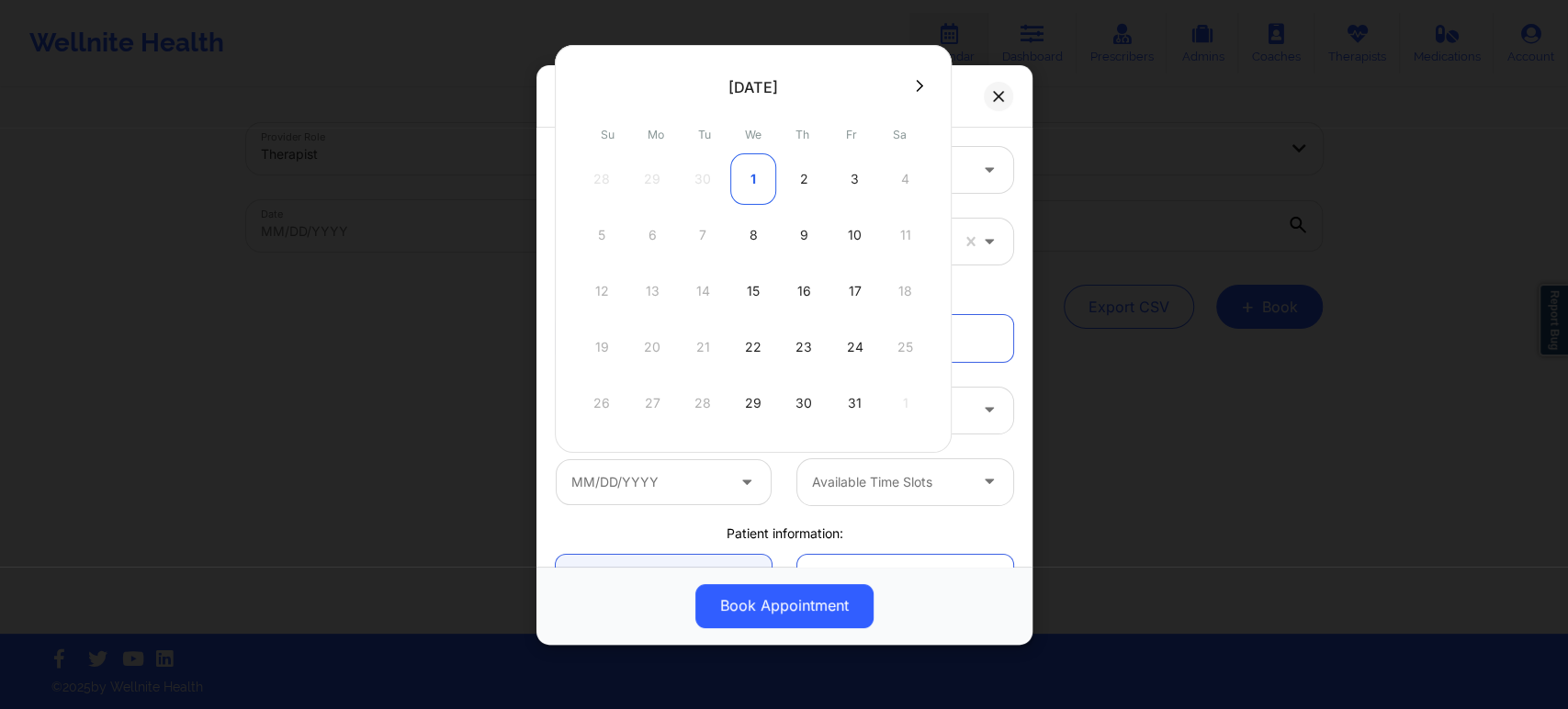
click at [759, 182] on div "1" at bounding box center [753, 178] width 46 height 52
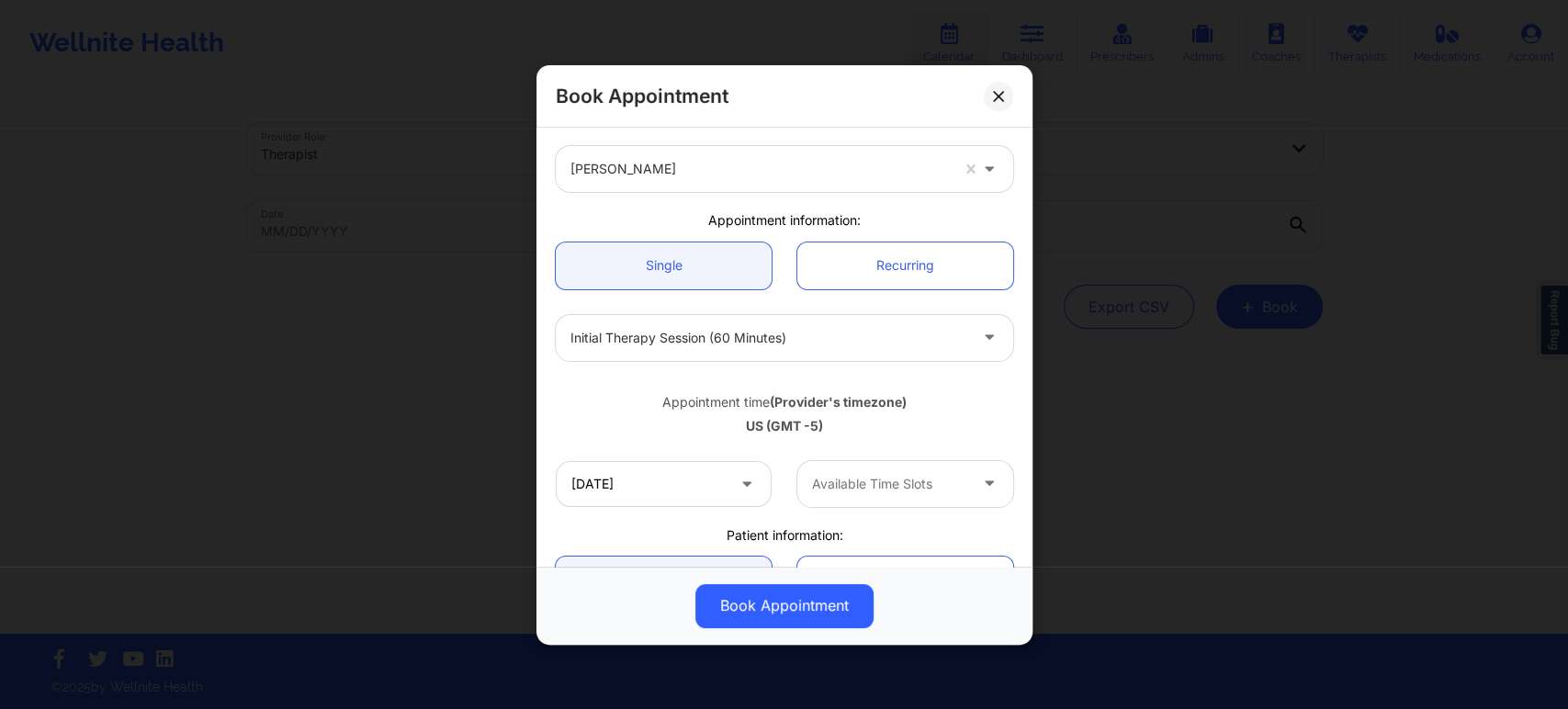
scroll to position [204, 0]
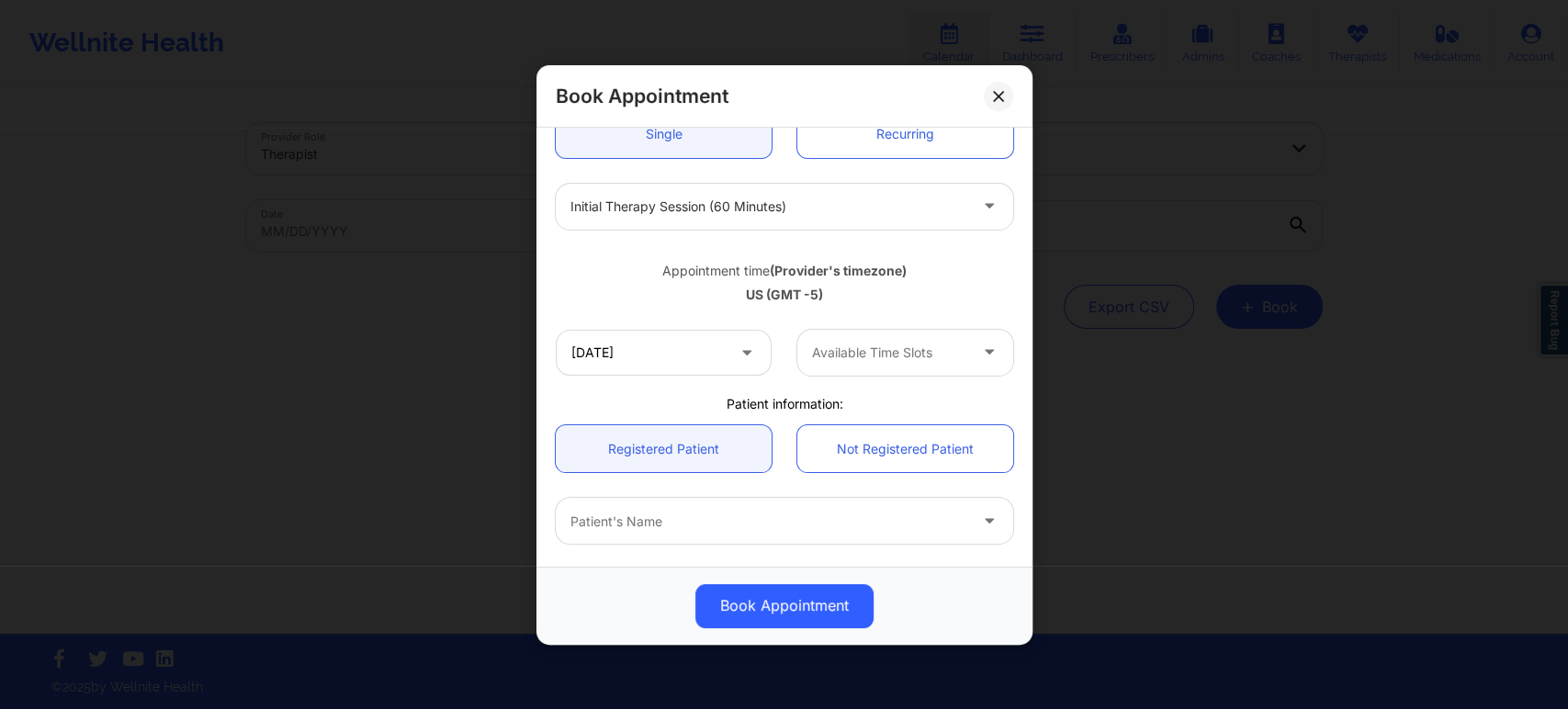
click at [952, 346] on div at bounding box center [889, 352] width 155 height 22
click at [950, 268] on div "Appointment time (Provider's timezone)" at bounding box center [784, 270] width 457 height 19
click at [647, 360] on input "10/01/2025" at bounding box center [663, 351] width 216 height 46
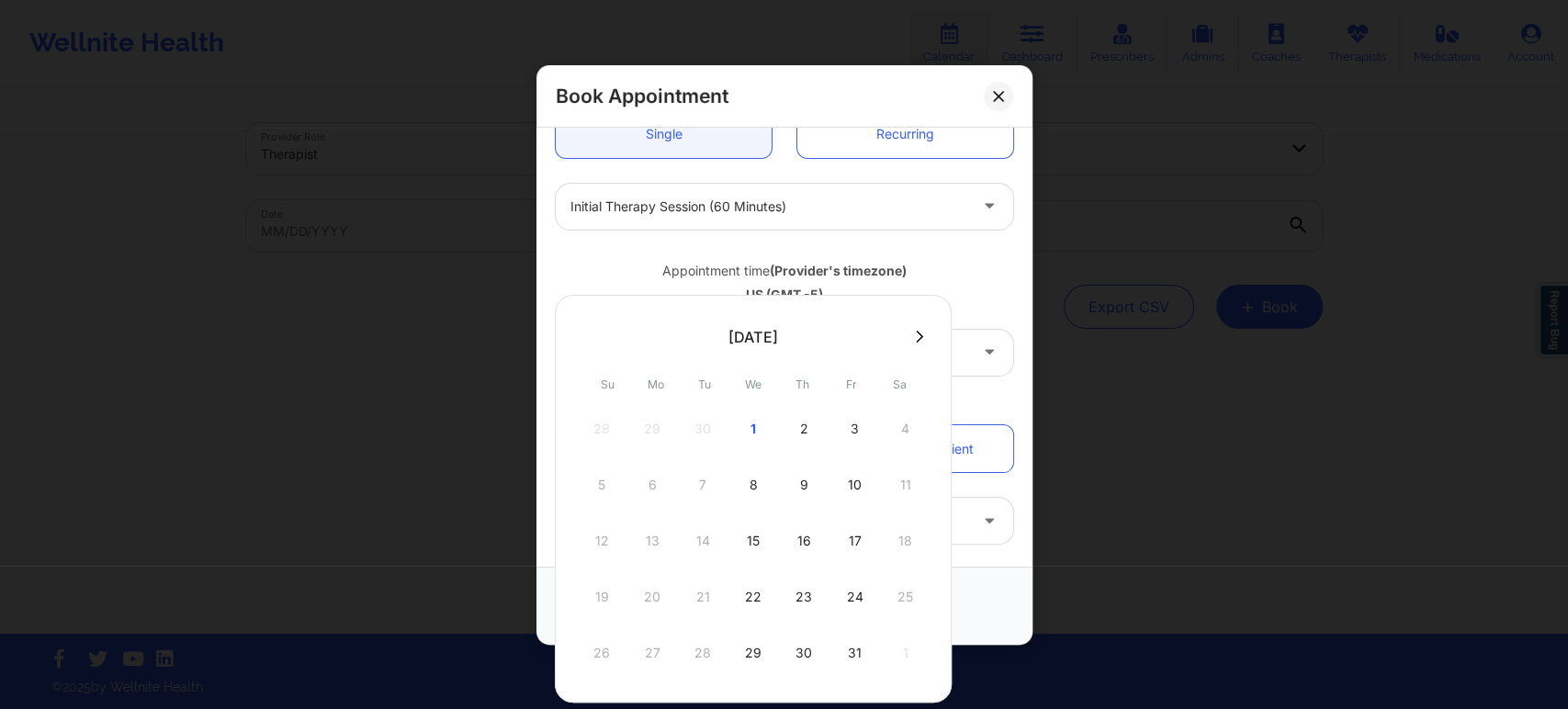
click at [824, 439] on div "28 29 30 1 2 3 4" at bounding box center [754, 429] width 349 height 52
click at [803, 431] on div "2" at bounding box center [803, 429] width 46 height 52
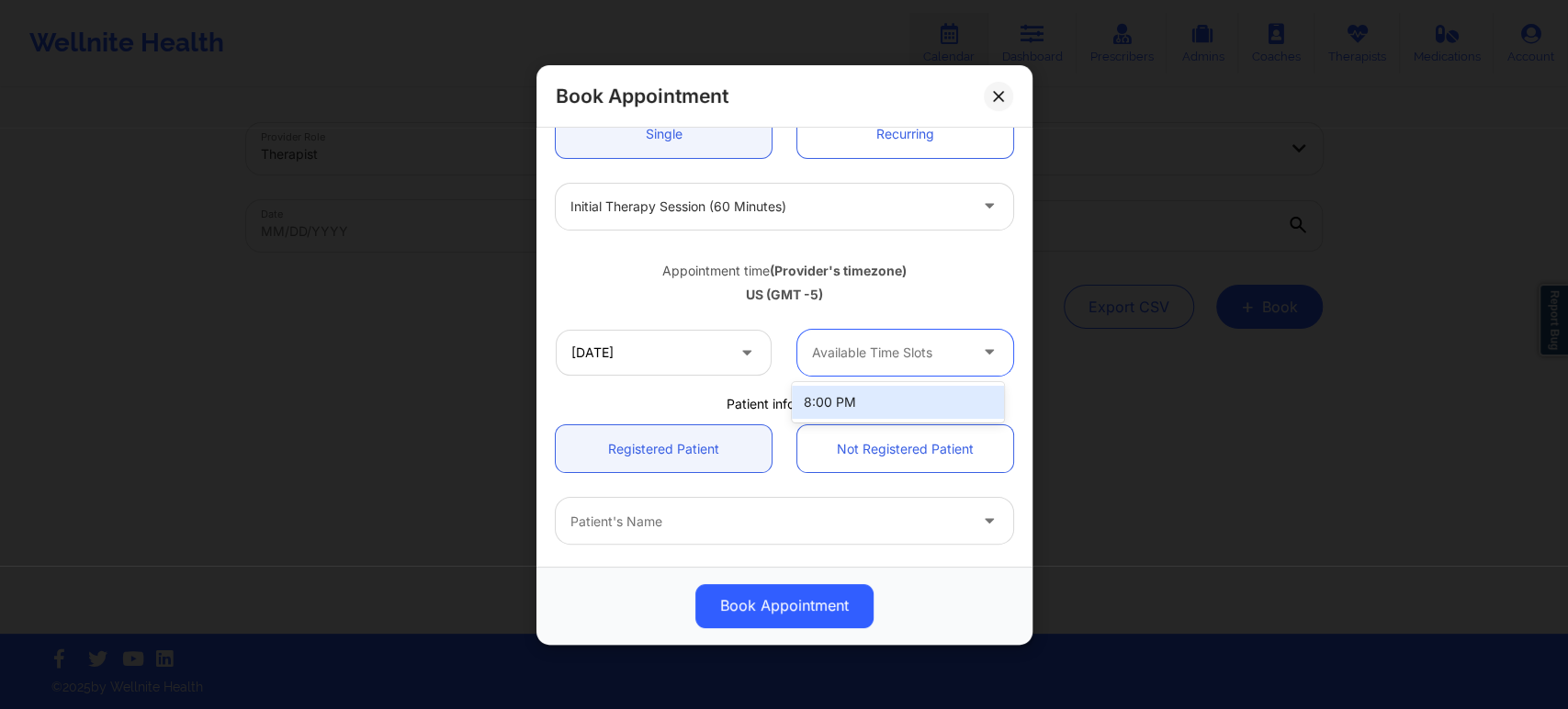
click at [969, 354] on div at bounding box center [991, 351] width 44 height 46
click at [969, 351] on div at bounding box center [991, 351] width 44 height 46
click at [969, 274] on div "Appointment time (Provider's timezone)" at bounding box center [784, 270] width 457 height 19
click at [948, 351] on div at bounding box center [889, 352] width 155 height 22
click at [962, 284] on div "Appointment time (Provider's timezone) US (GMT -5)" at bounding box center [784, 279] width 483 height 49
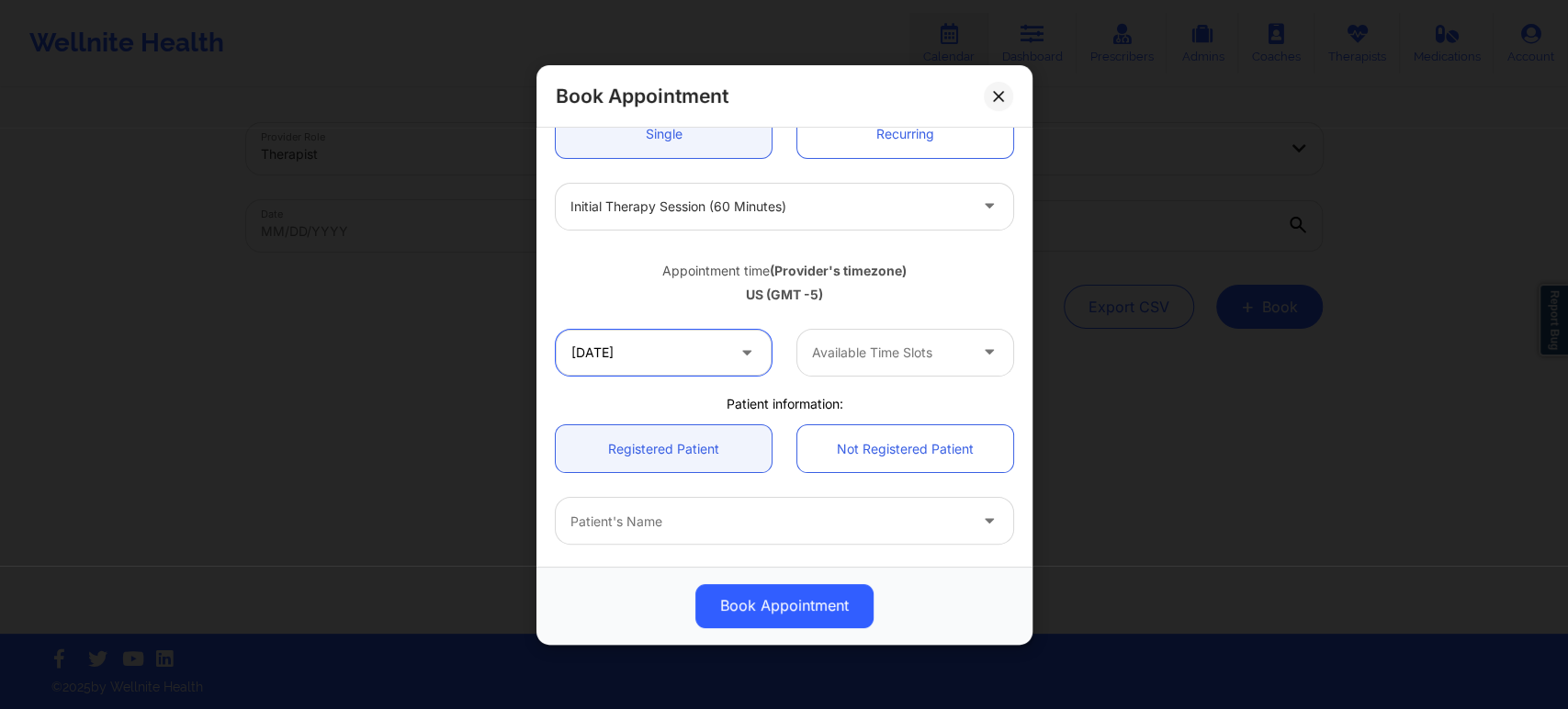
click at [717, 361] on input "10/02/2025" at bounding box center [663, 351] width 216 height 46
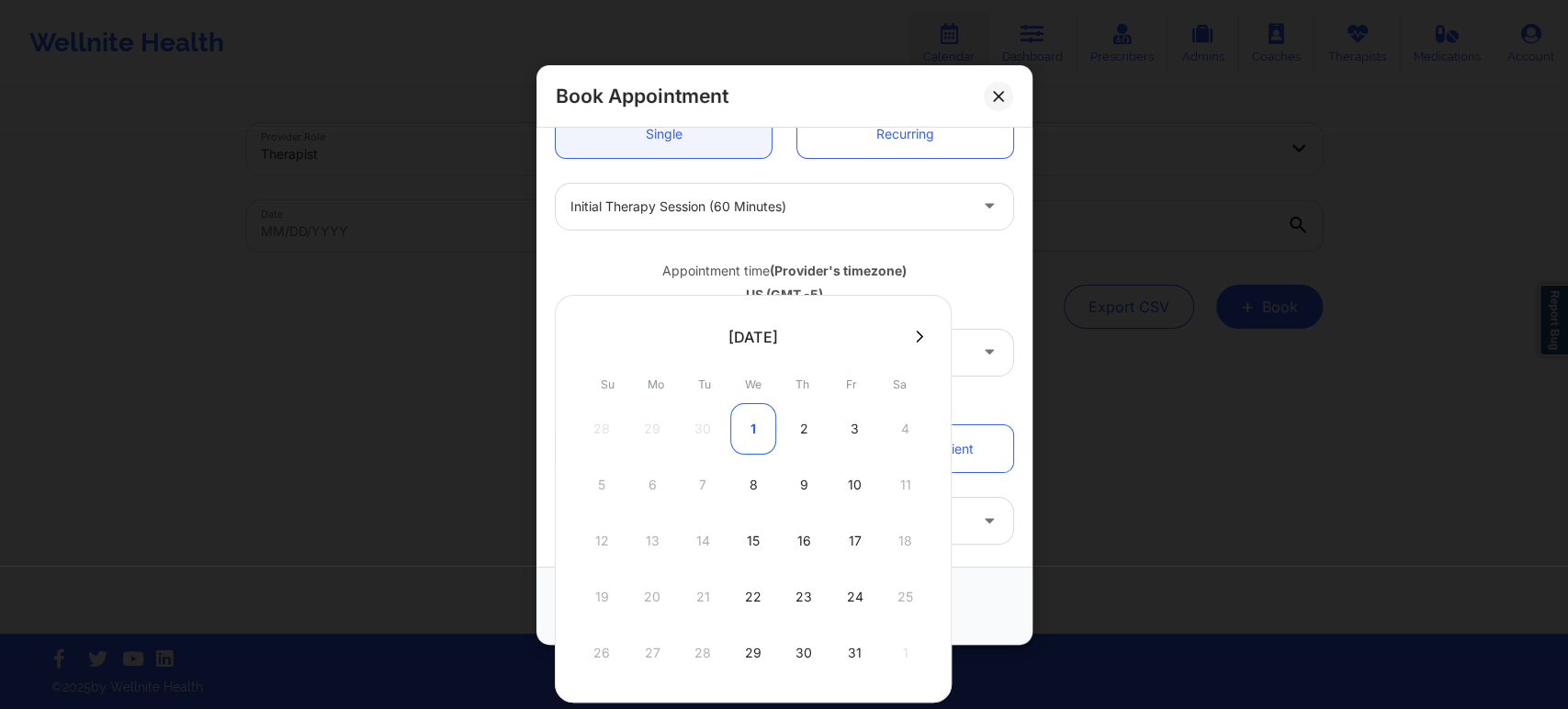
click at [754, 424] on div "1" at bounding box center [753, 429] width 46 height 52
type input "10/01/2025"
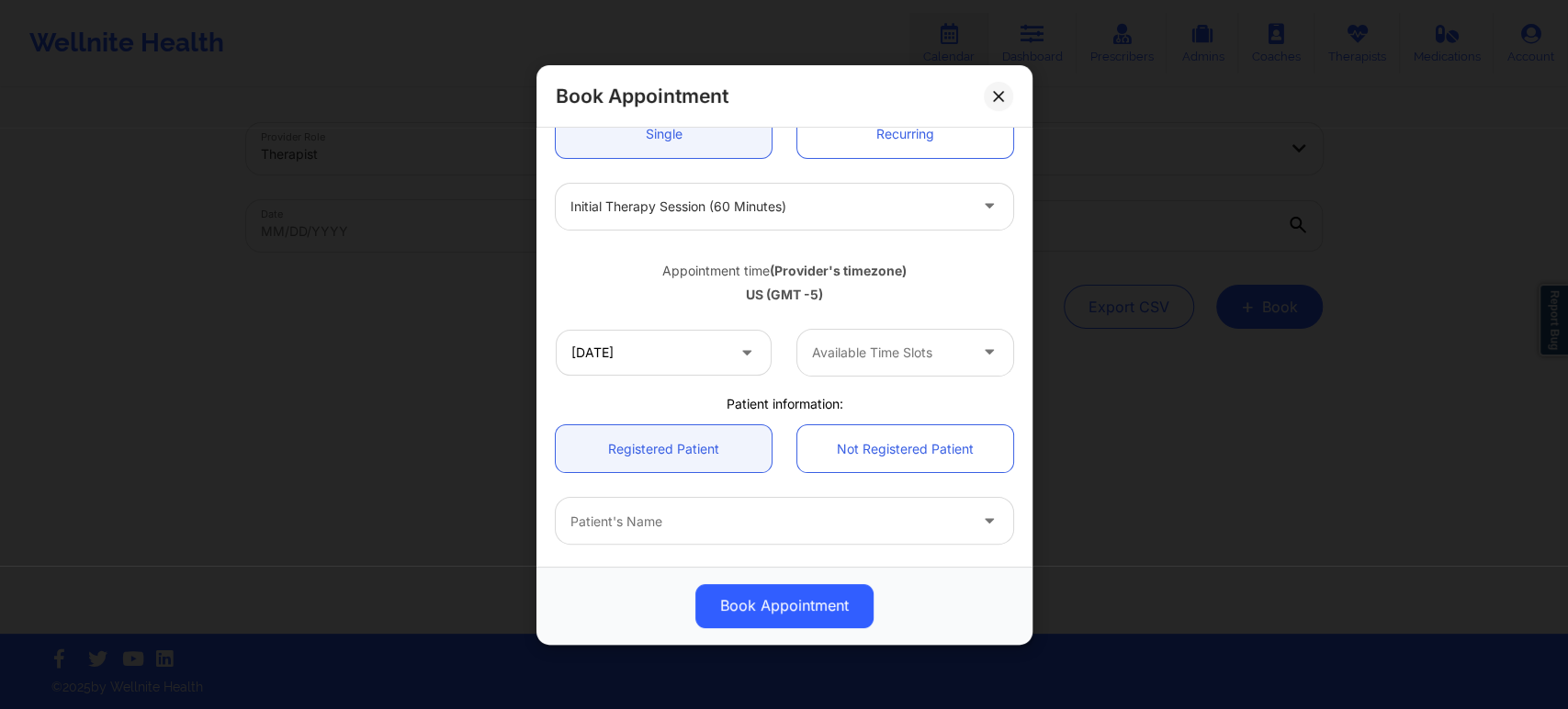
click at [1258, 413] on div "Book Appointment United States Texas Tila Cole Appointment information: Single …" at bounding box center [784, 354] width 1568 height 709
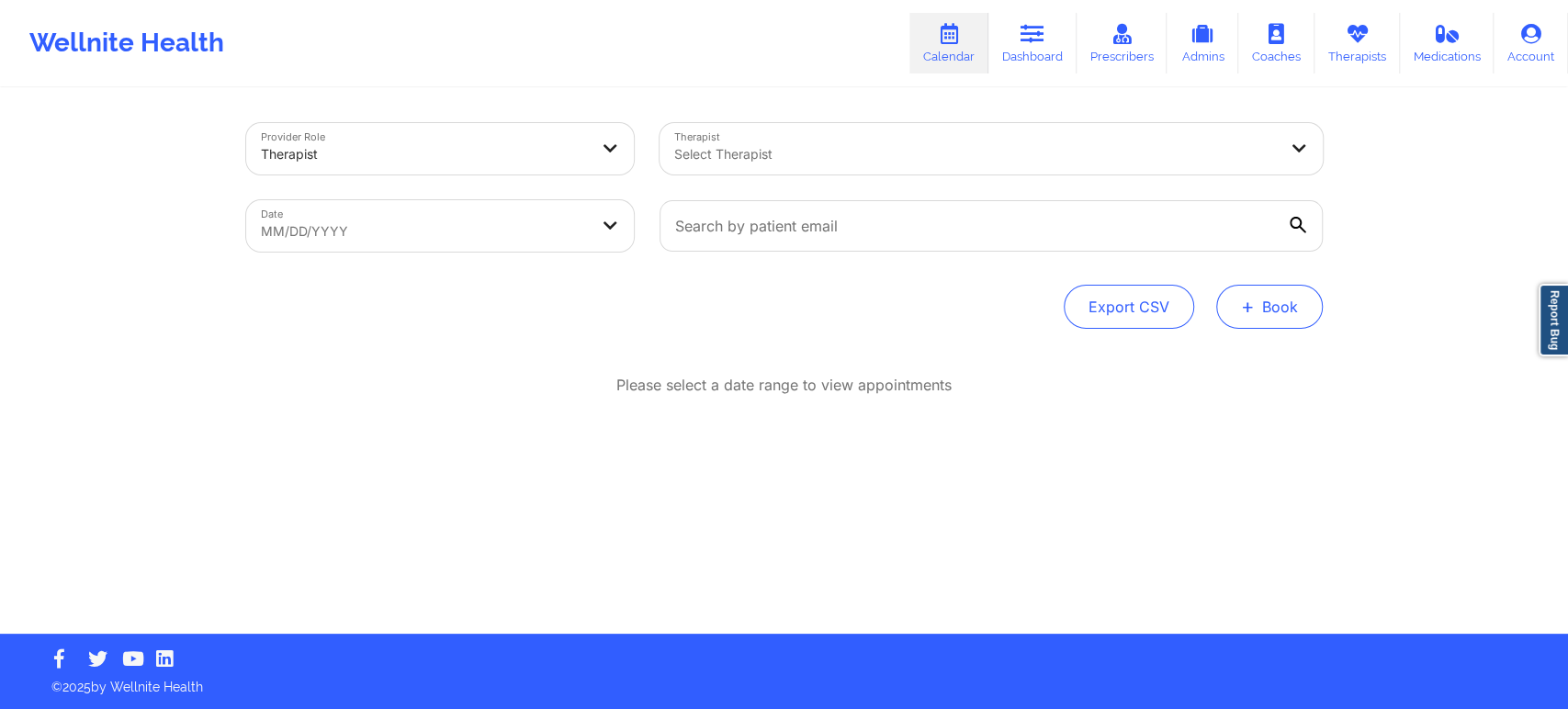
click at [1286, 307] on button "+ Book" at bounding box center [1270, 306] width 107 height 44
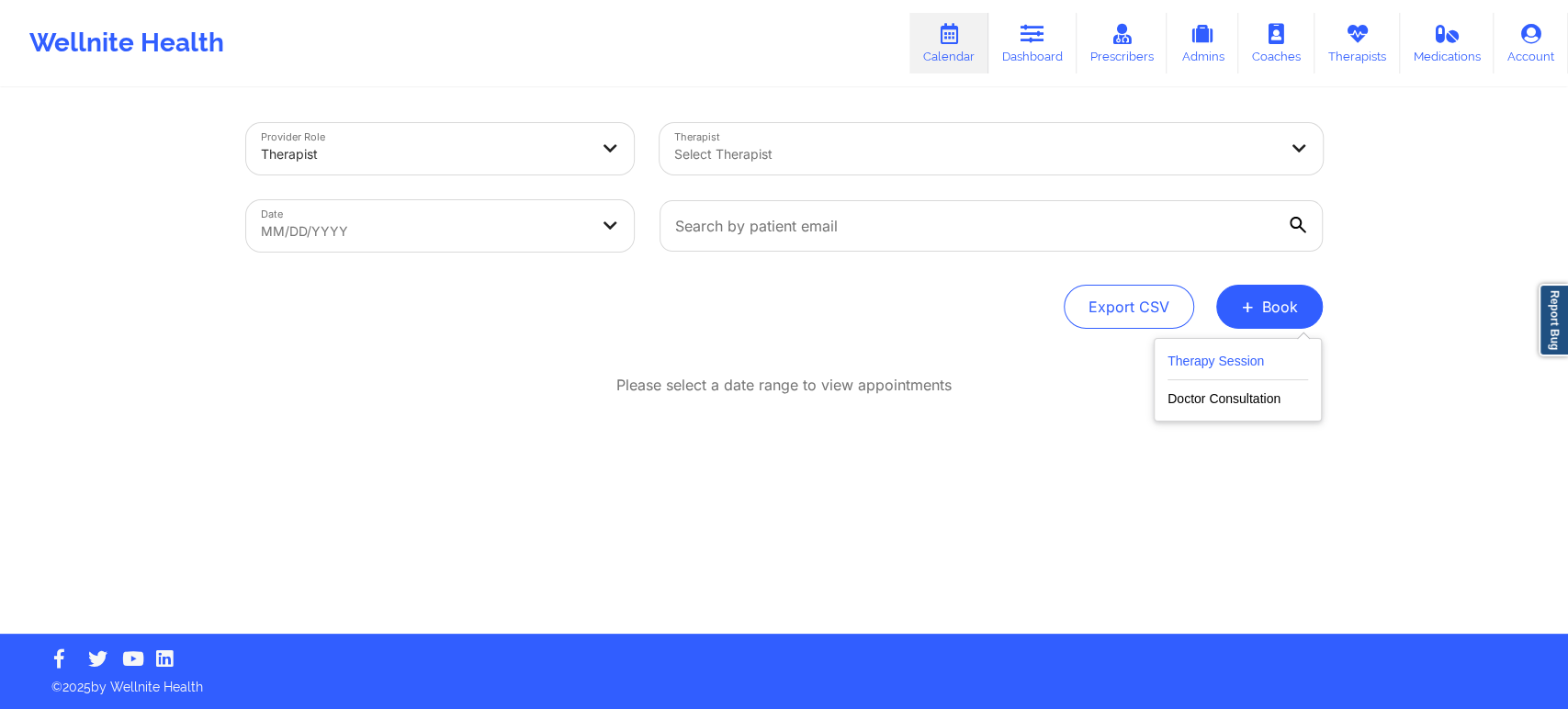
click at [1256, 361] on button "Therapy Session" at bounding box center [1238, 365] width 141 height 30
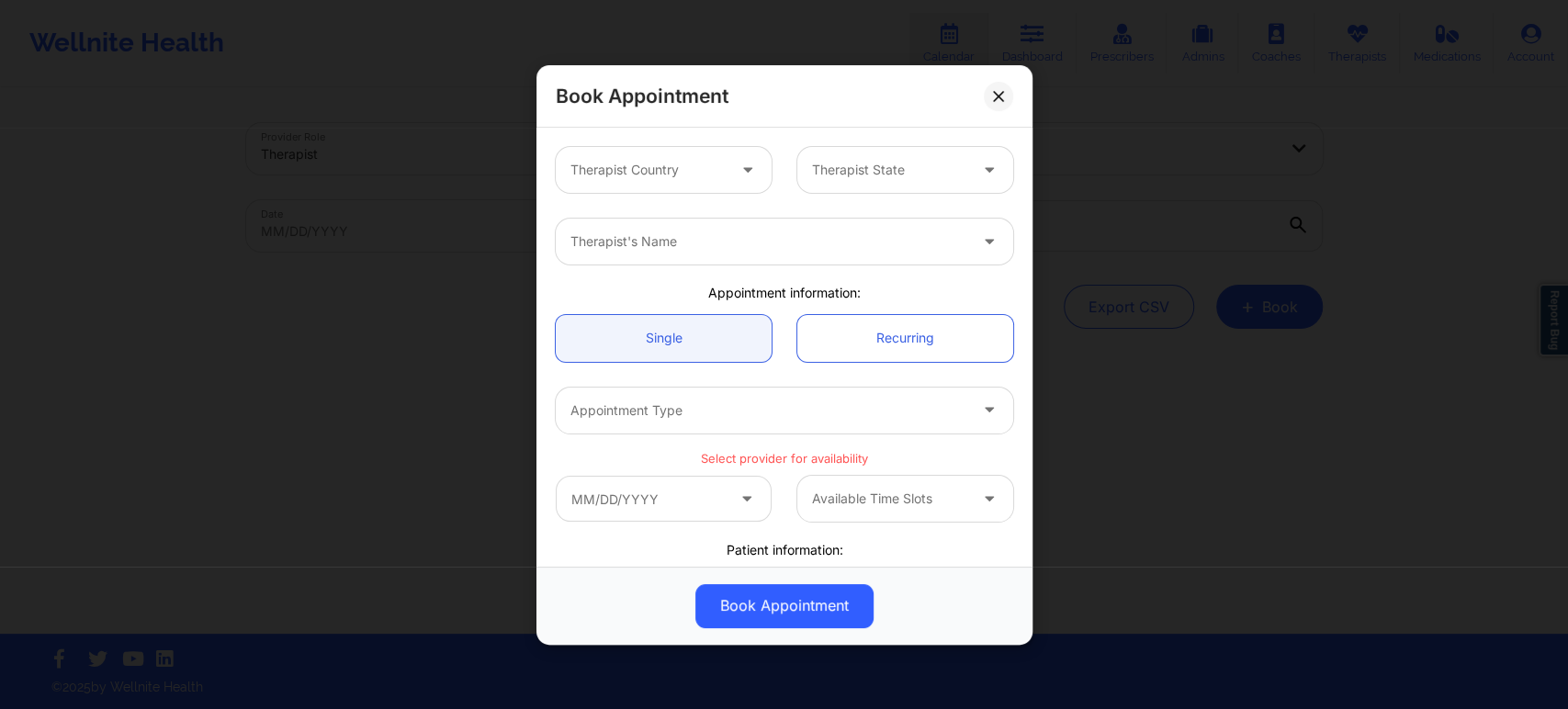
click at [677, 175] on div at bounding box center [647, 169] width 155 height 22
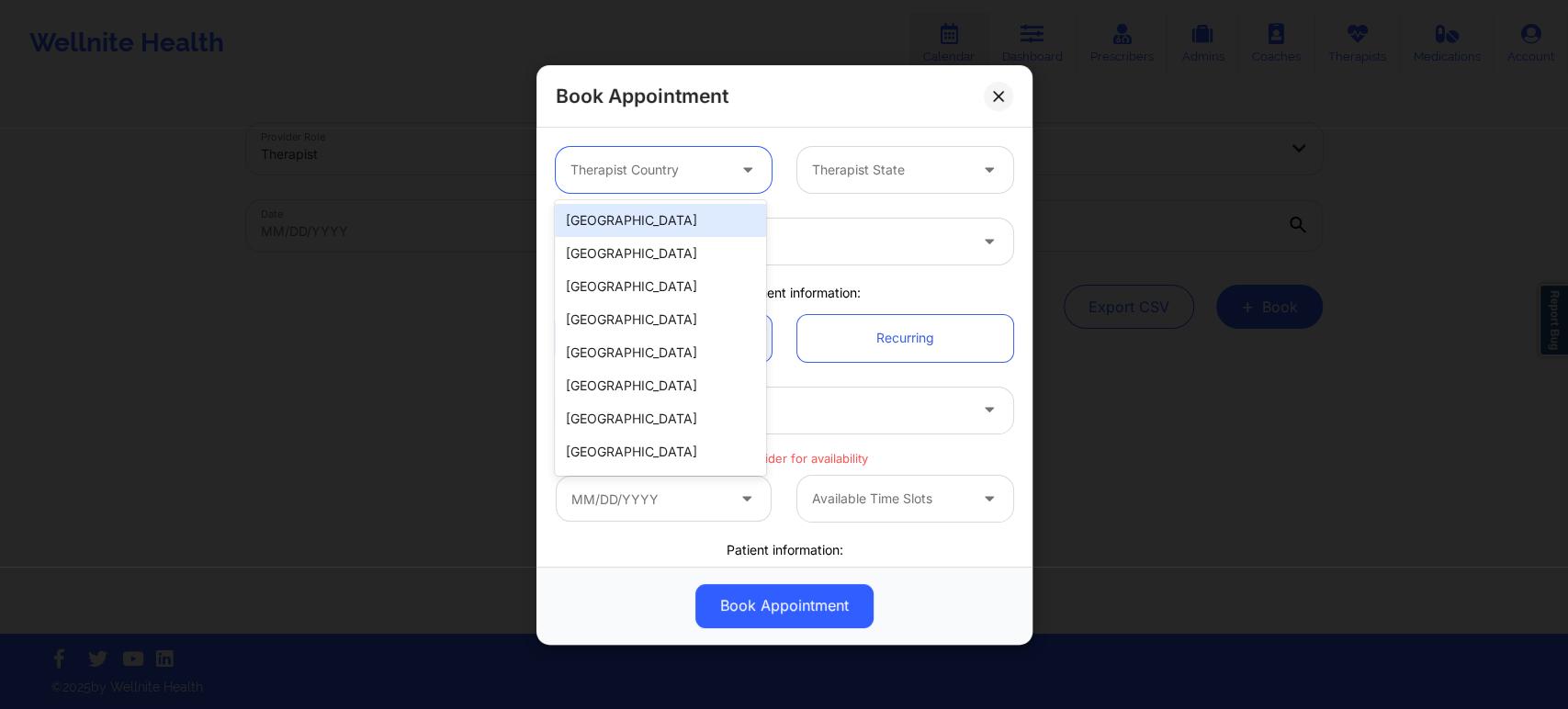
click at [663, 229] on div "[GEOGRAPHIC_DATA]" at bounding box center [660, 219] width 211 height 33
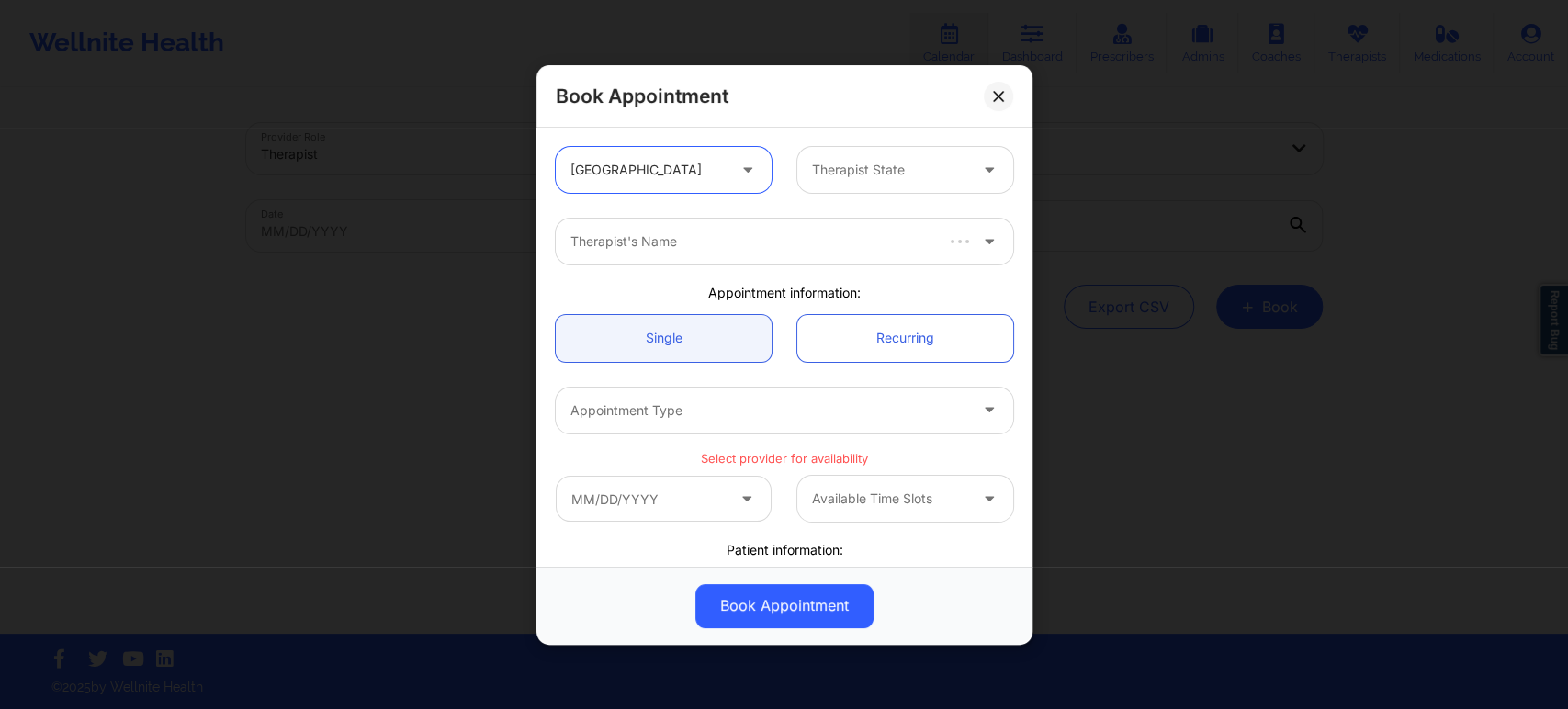
click at [852, 174] on div at bounding box center [889, 169] width 155 height 22
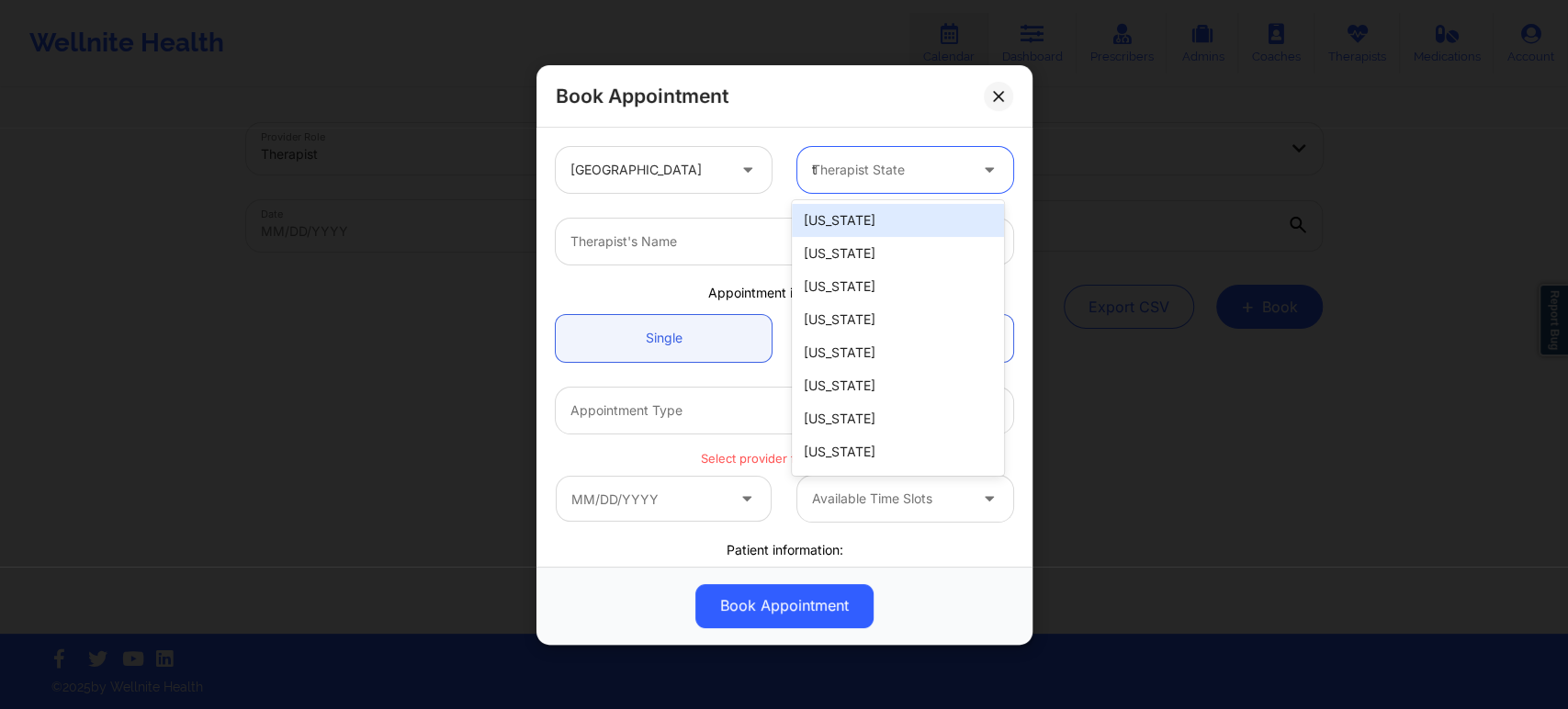
type input "te"
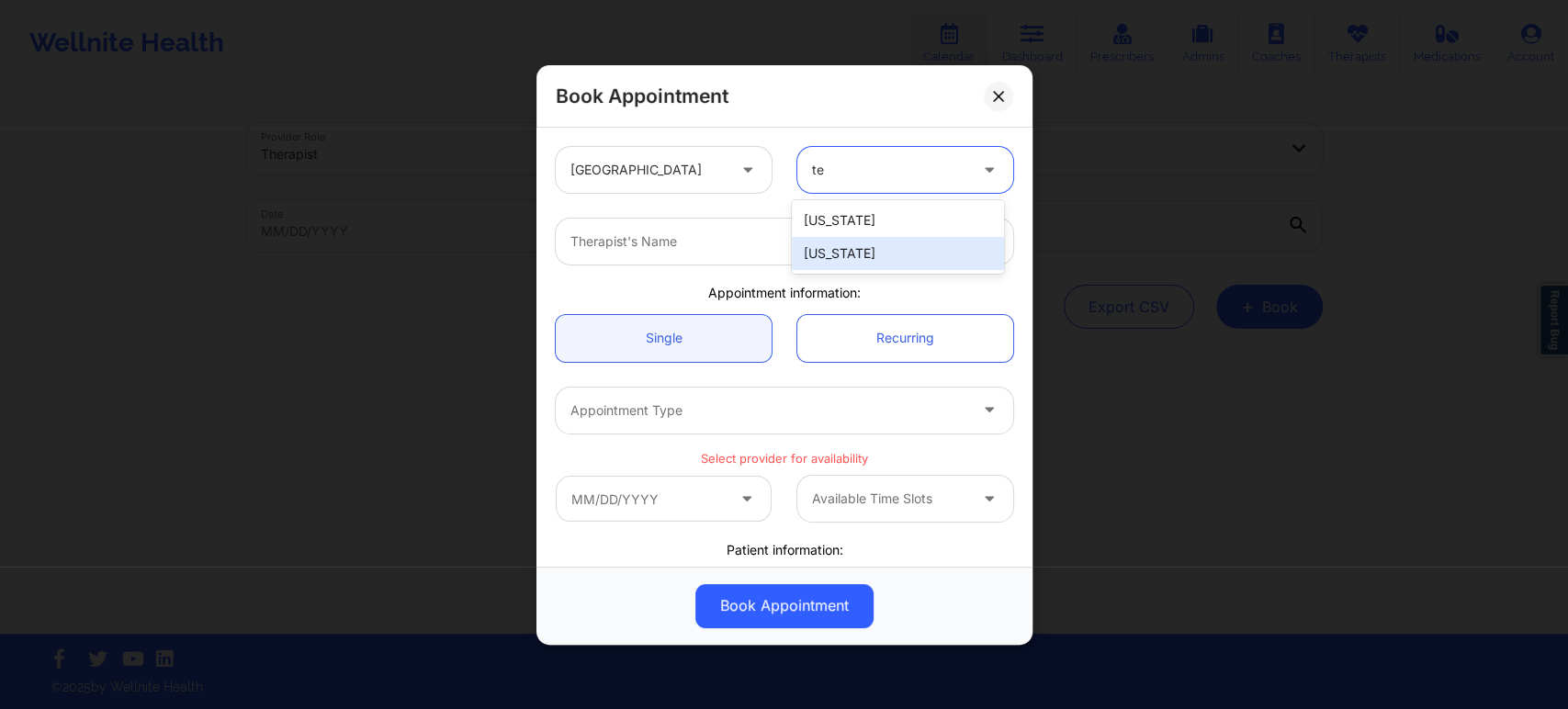
click at [873, 249] on div "Texas" at bounding box center [897, 253] width 211 height 33
click at [864, 246] on div at bounding box center [769, 241] width 397 height 22
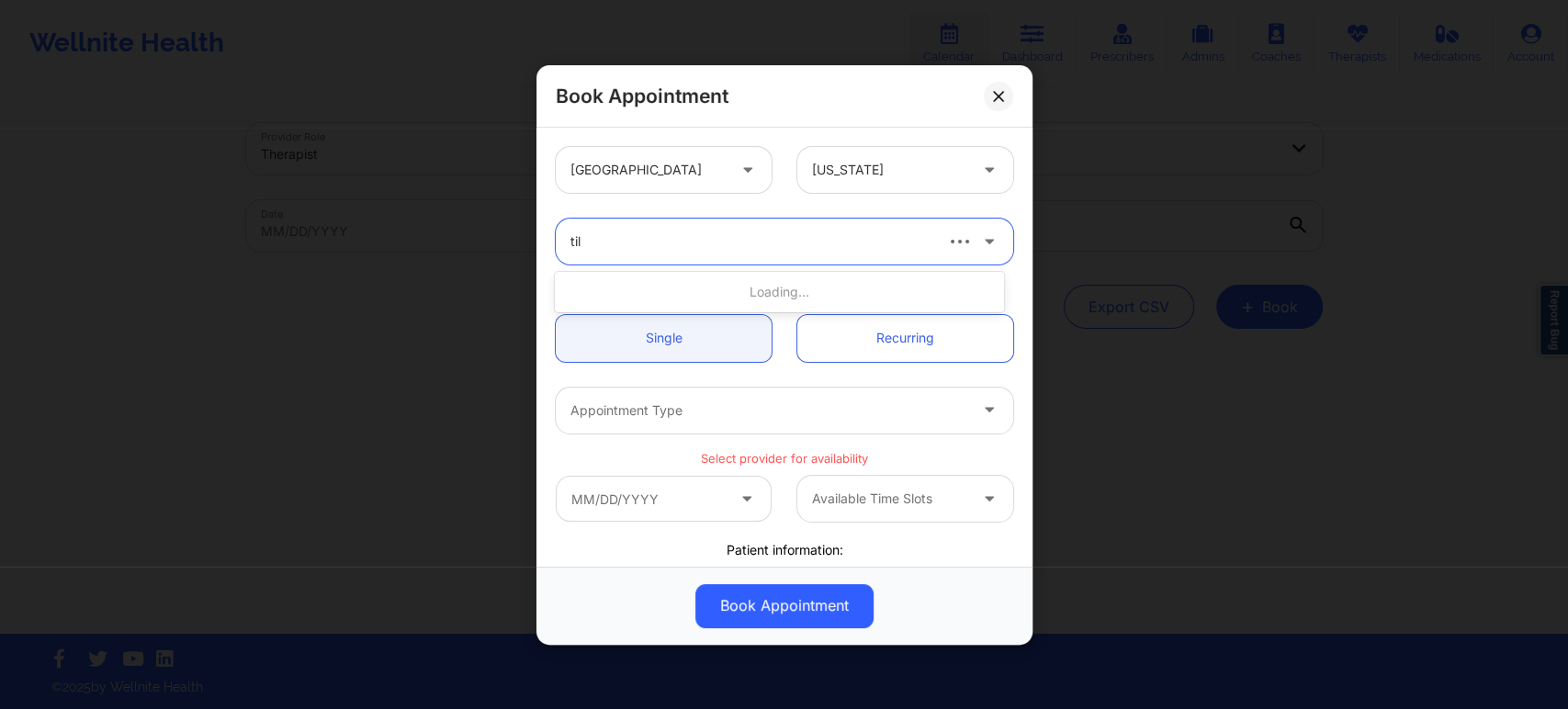
type input "tila"
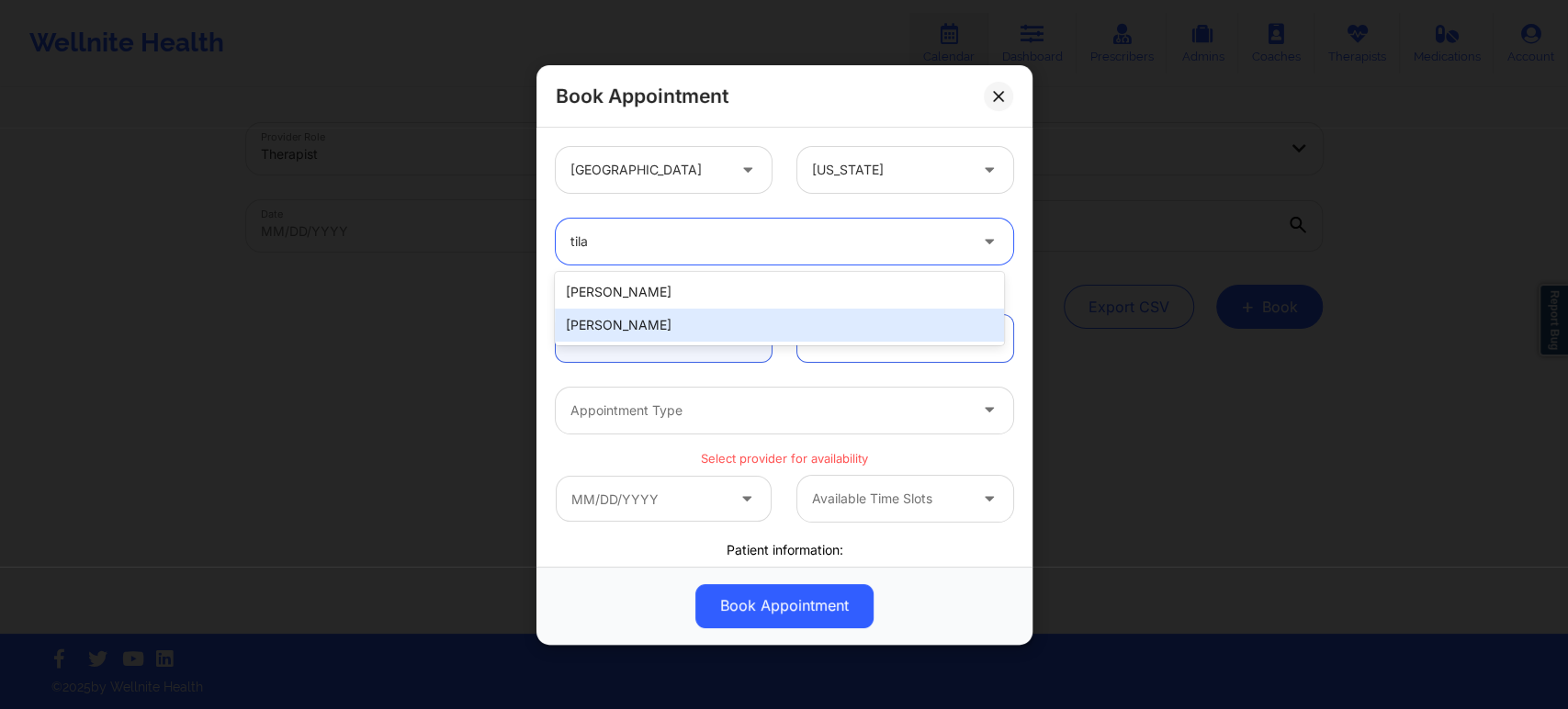
click at [687, 319] on div "Tila Cole" at bounding box center [779, 324] width 449 height 33
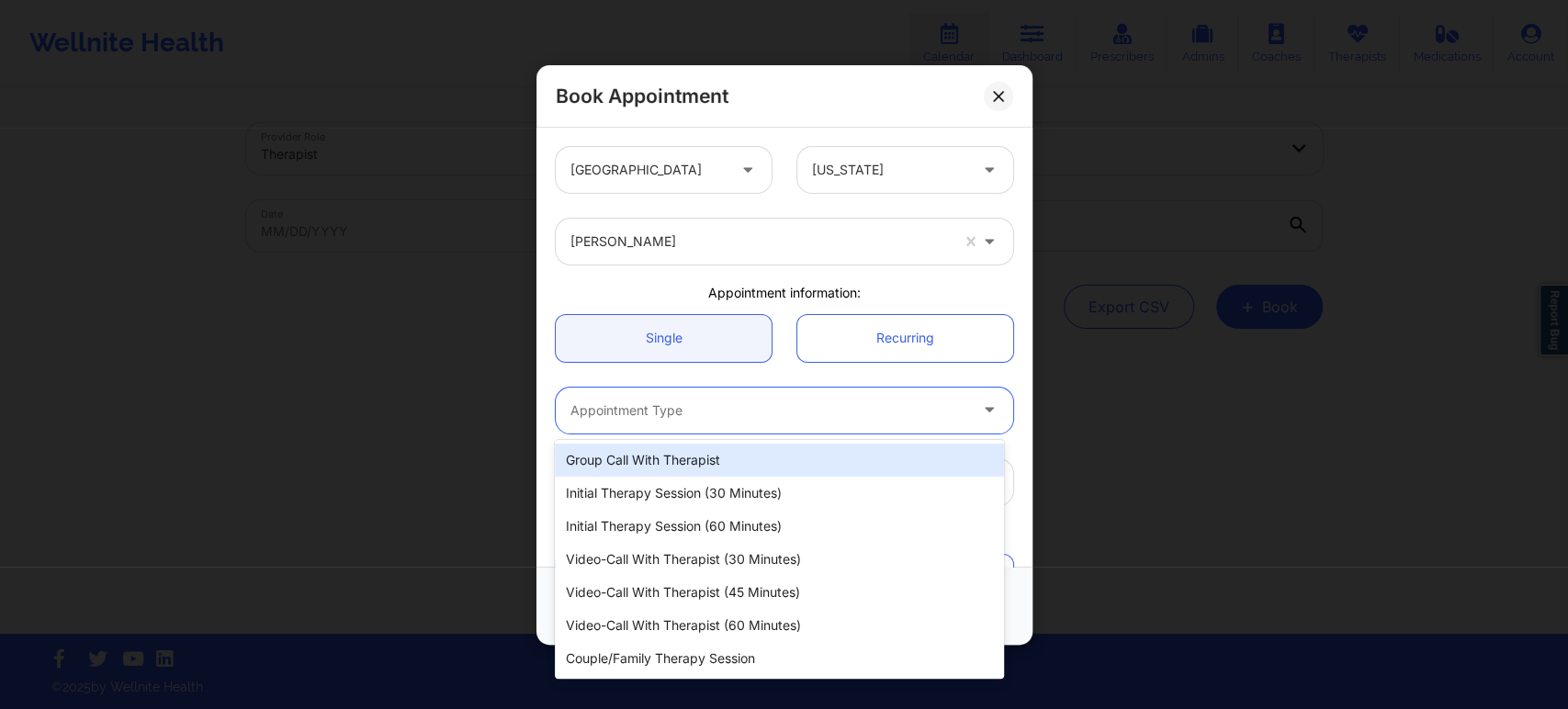
click at [731, 412] on div at bounding box center [769, 410] width 397 height 22
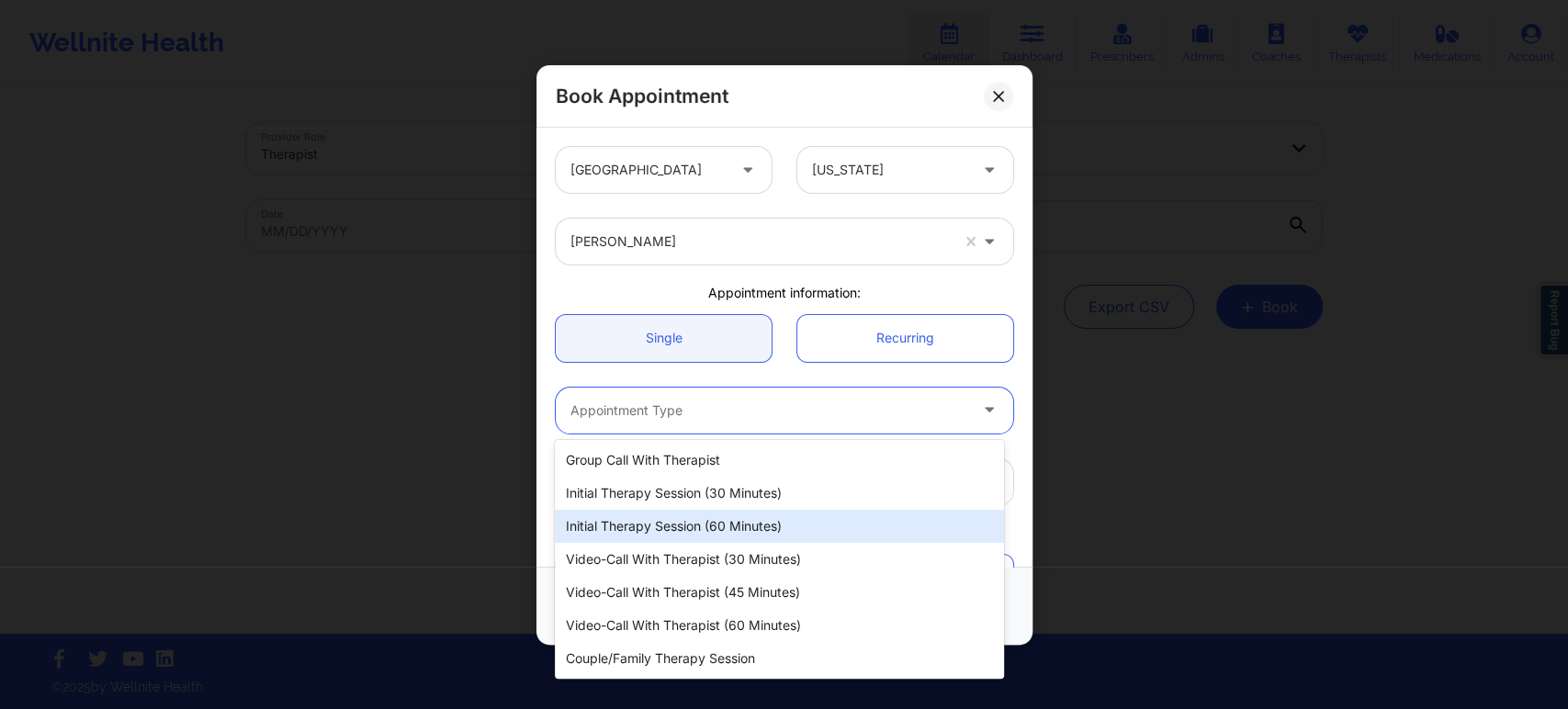
click at [771, 531] on div "Initial Therapy Session (60 minutes)" at bounding box center [779, 525] width 449 height 33
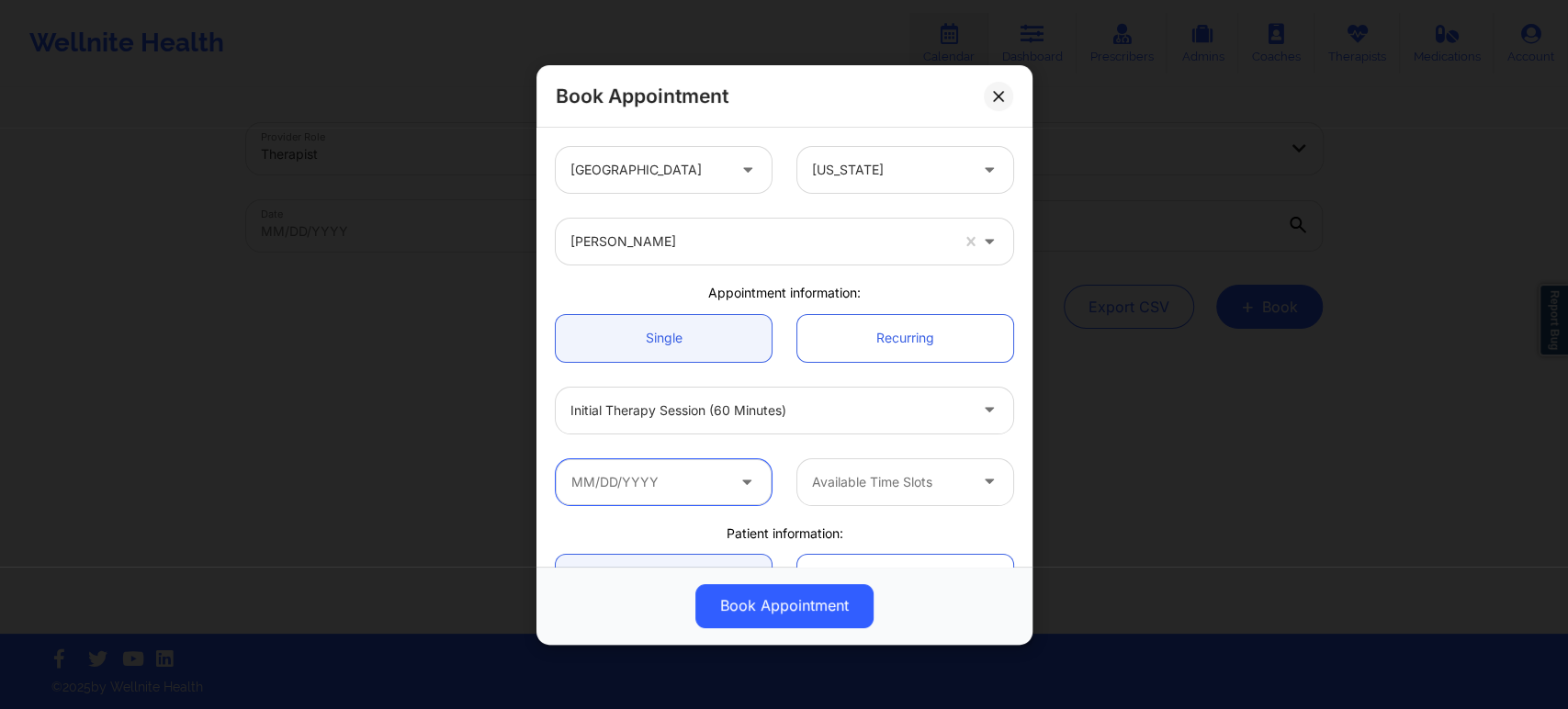
click at [693, 479] on input "text" at bounding box center [663, 480] width 216 height 46
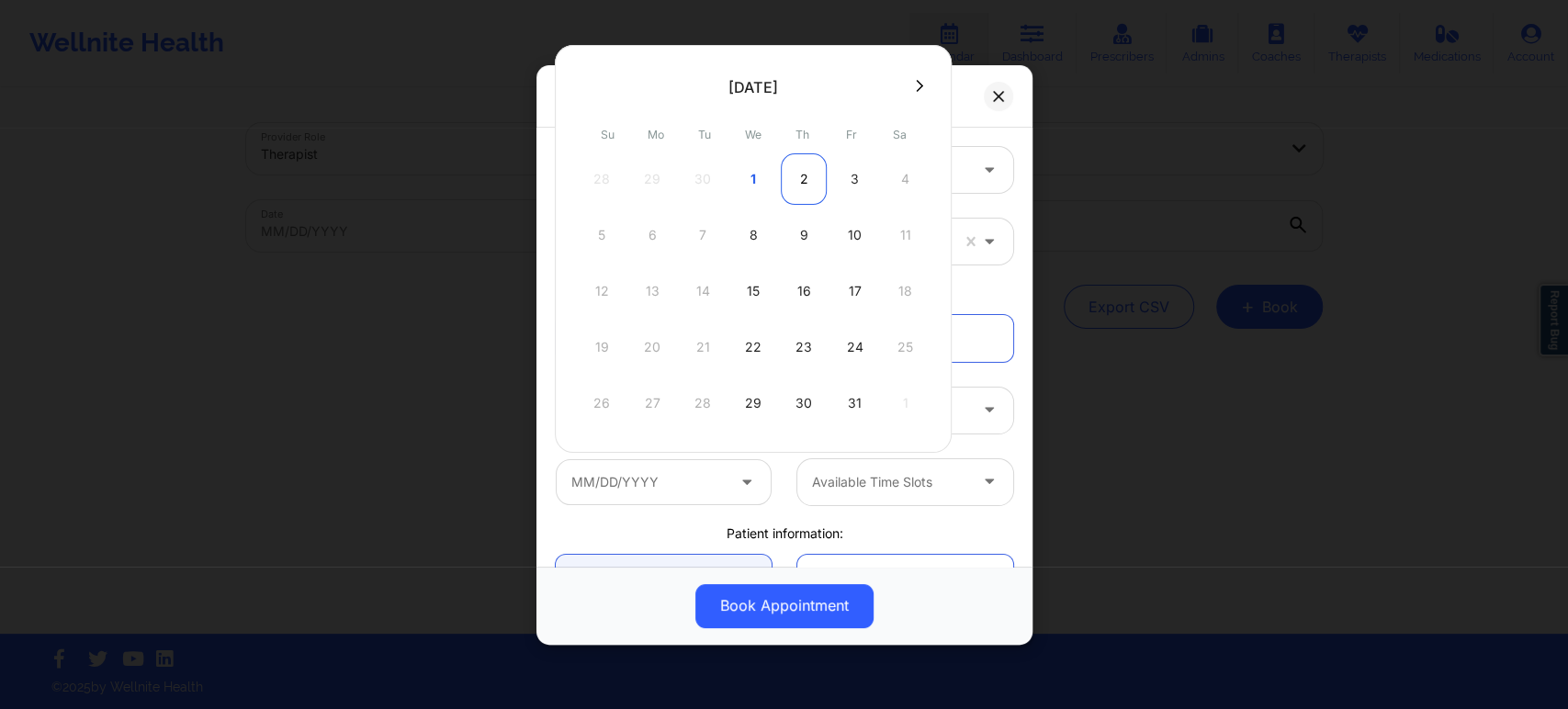
click at [802, 169] on div "2" at bounding box center [803, 178] width 46 height 52
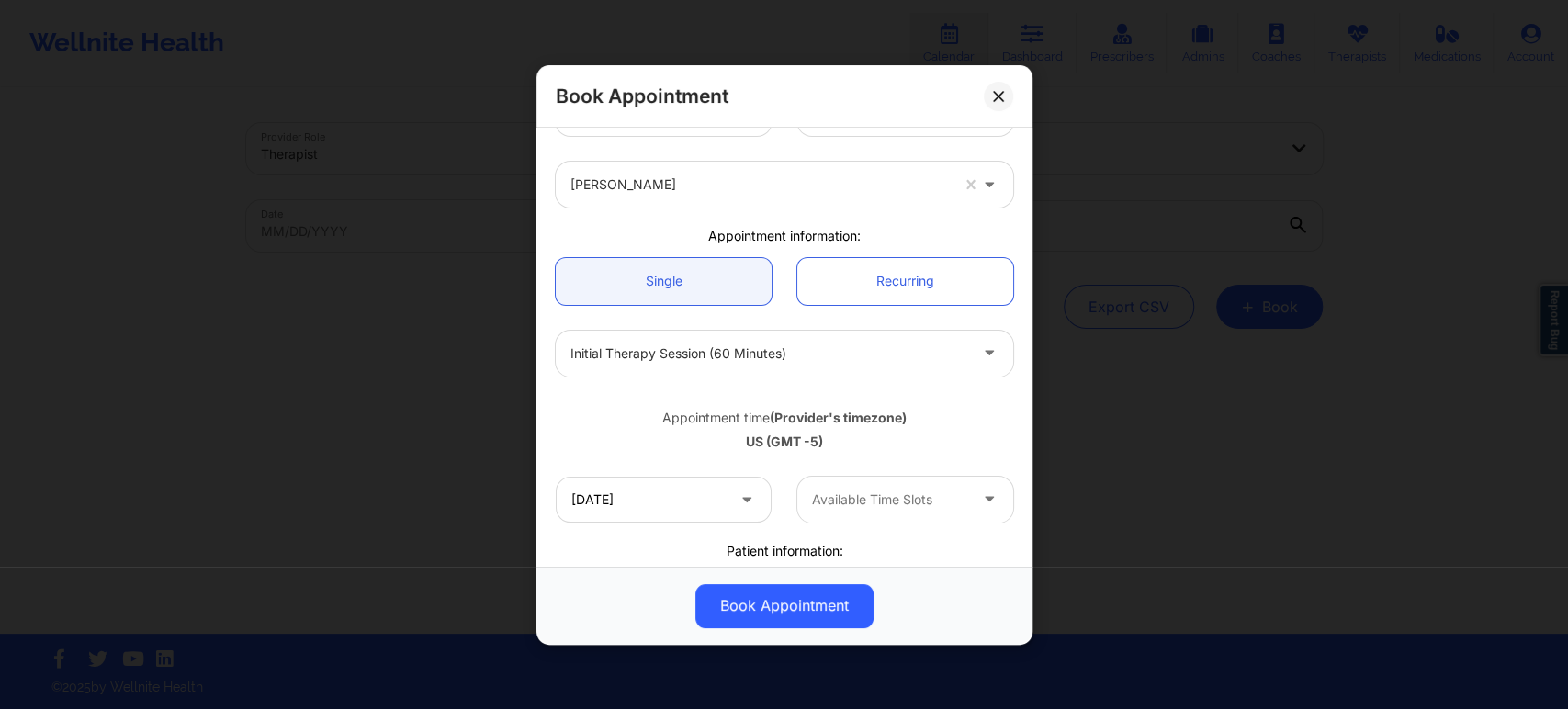
scroll to position [102, 0]
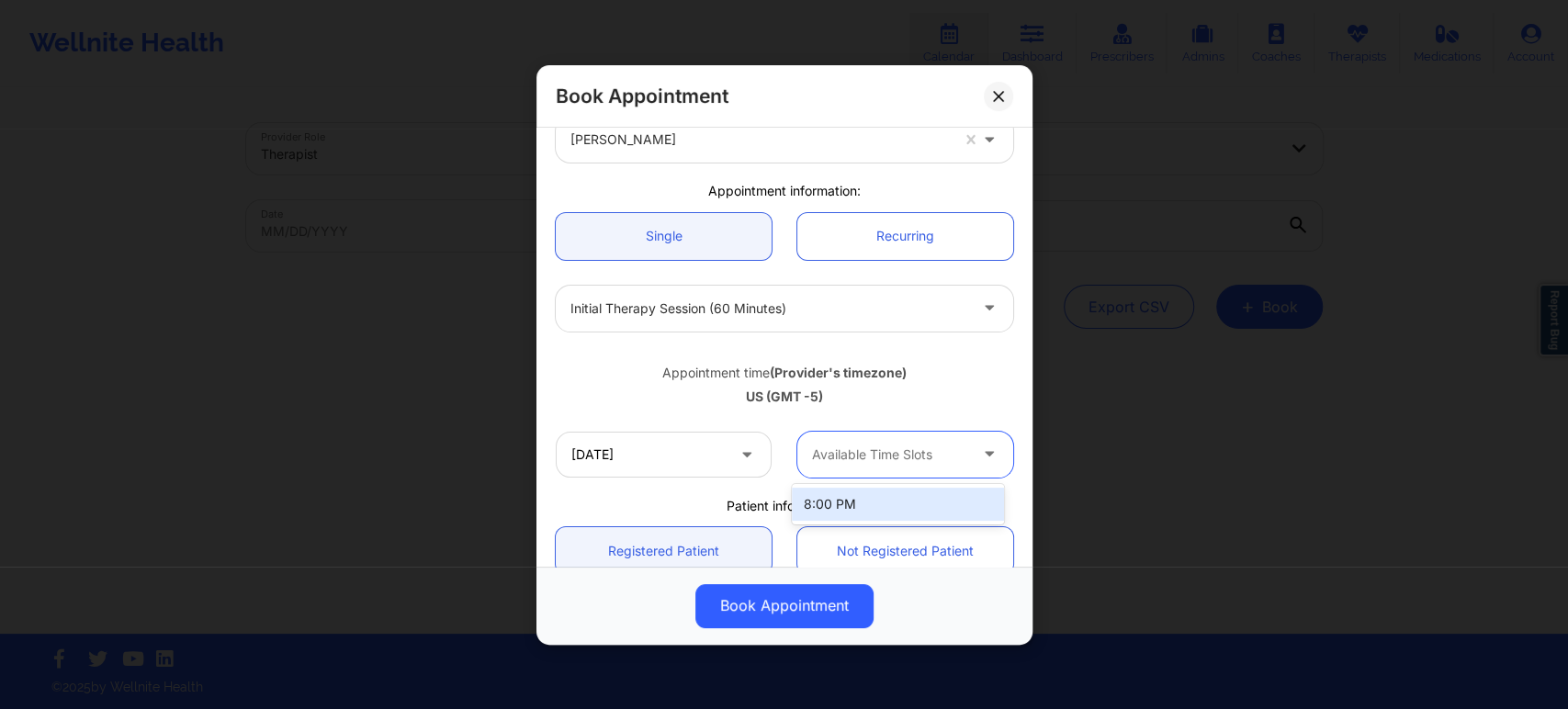
click at [954, 452] on div at bounding box center [889, 454] width 155 height 22
click at [951, 385] on div "Appointment time (Provider's timezone) US (GMT -5)" at bounding box center [784, 381] width 483 height 49
click at [673, 460] on input "10/02/2025" at bounding box center [663, 453] width 216 height 46
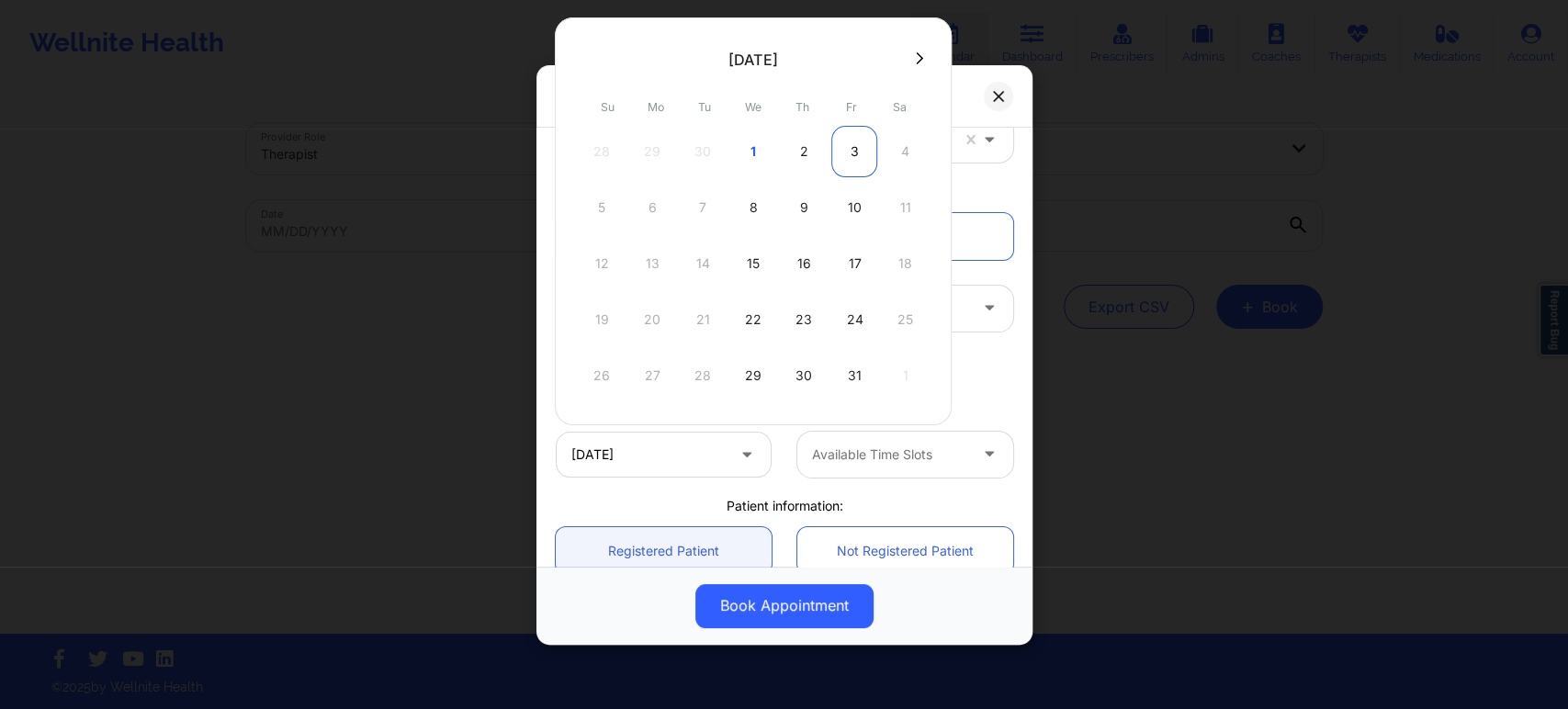
click at [854, 145] on div "3" at bounding box center [854, 151] width 46 height 52
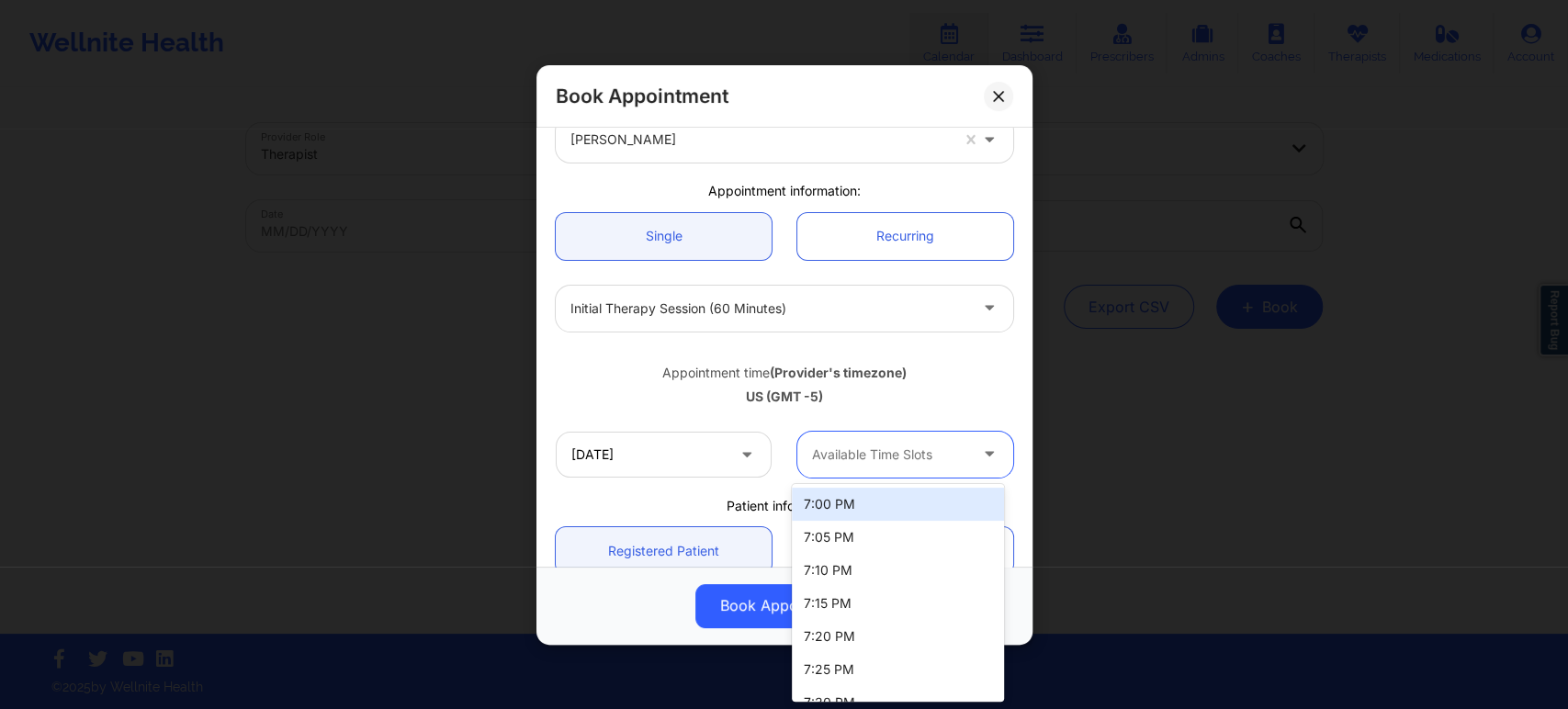
click at [916, 457] on div at bounding box center [889, 454] width 155 height 22
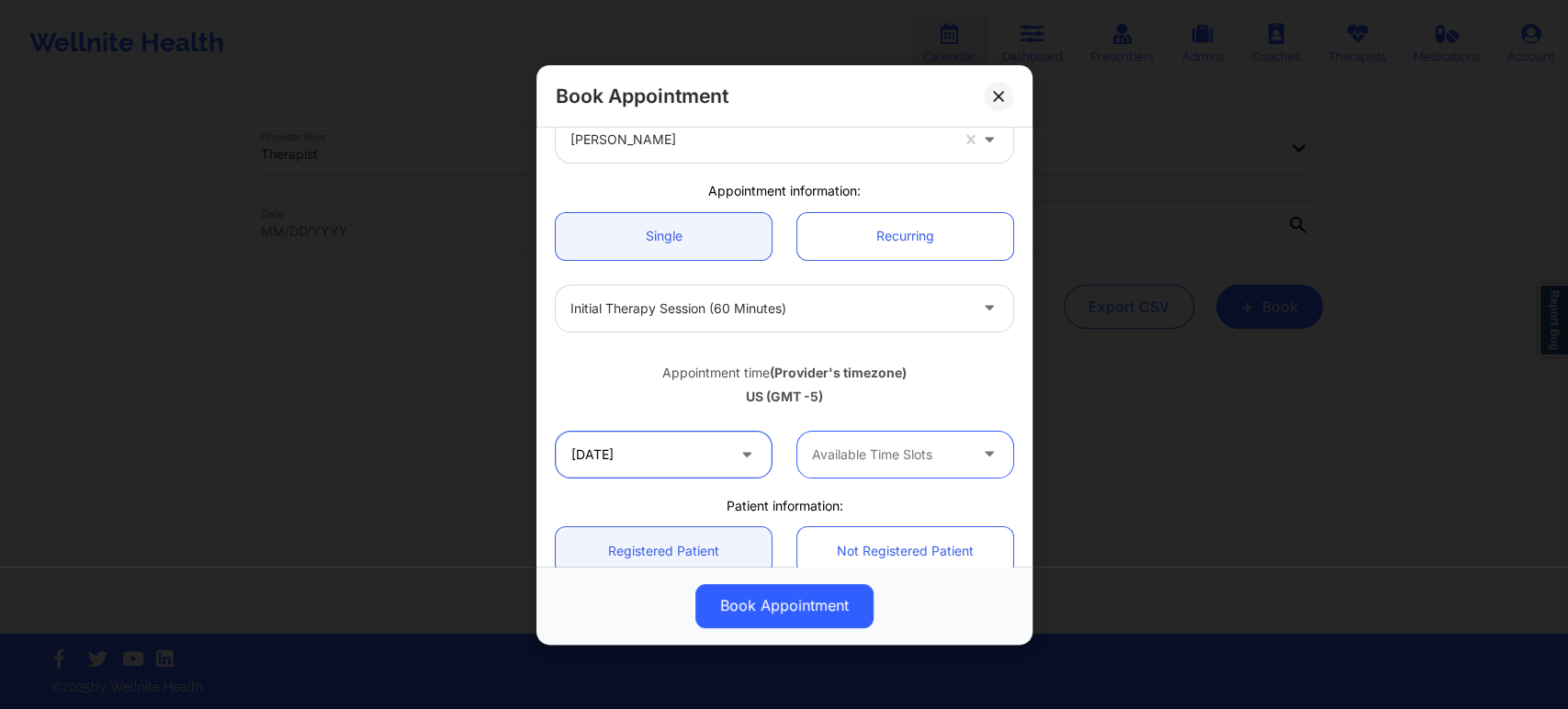
click at [708, 454] on input "10/03/2025" at bounding box center [663, 453] width 216 height 46
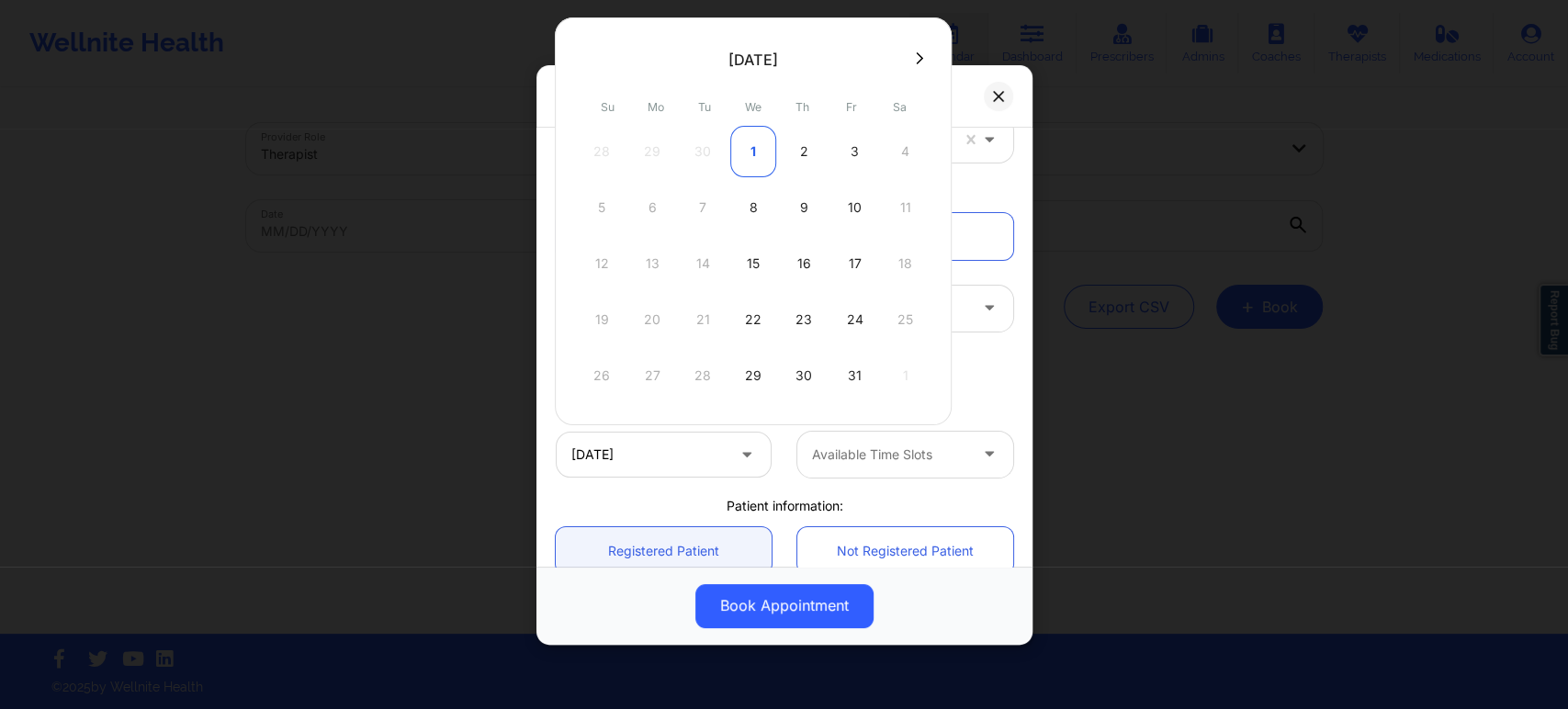
click at [750, 152] on div "1" at bounding box center [753, 151] width 46 height 52
type input "10/01/2025"
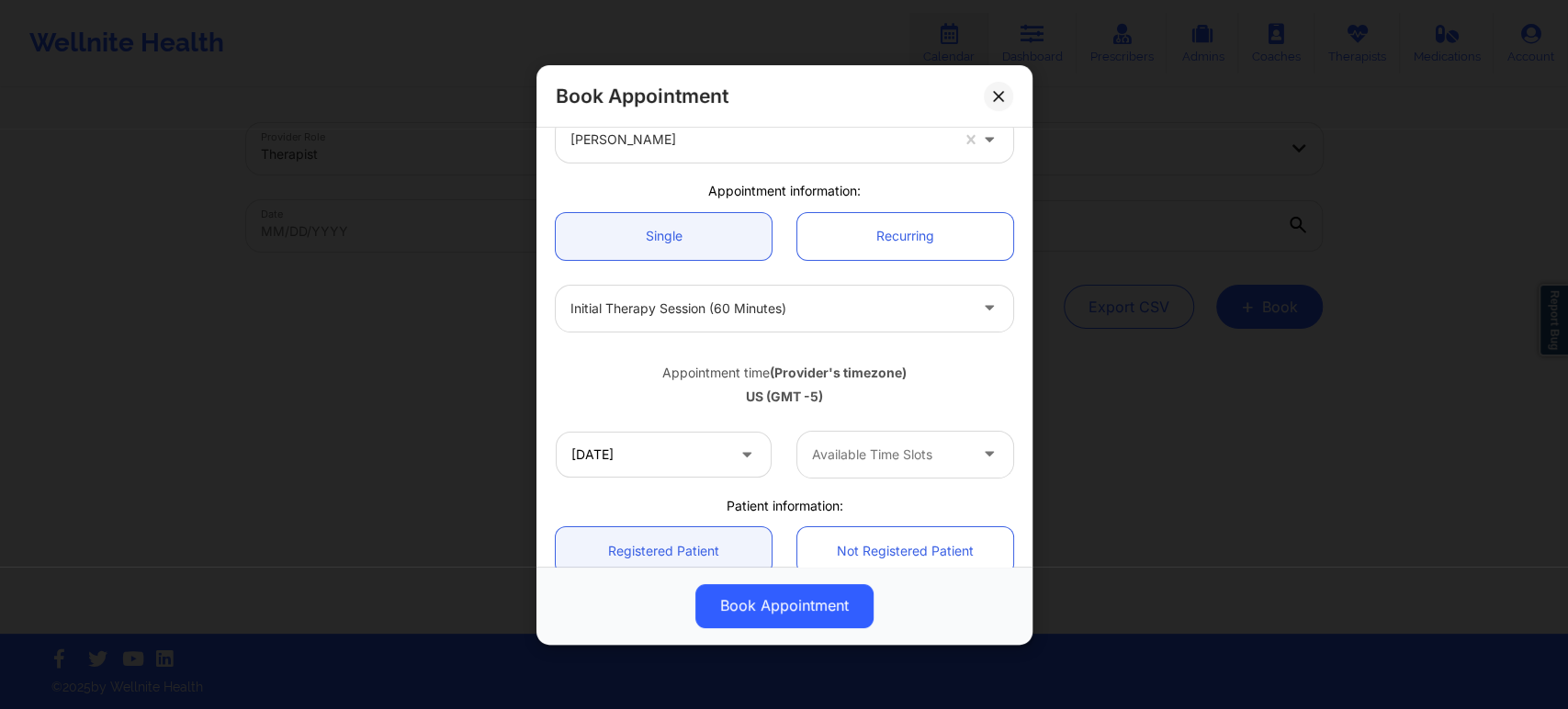
click at [969, 456] on div at bounding box center [991, 453] width 44 height 46
click at [963, 391] on div "US (GMT -5)" at bounding box center [784, 397] width 457 height 19
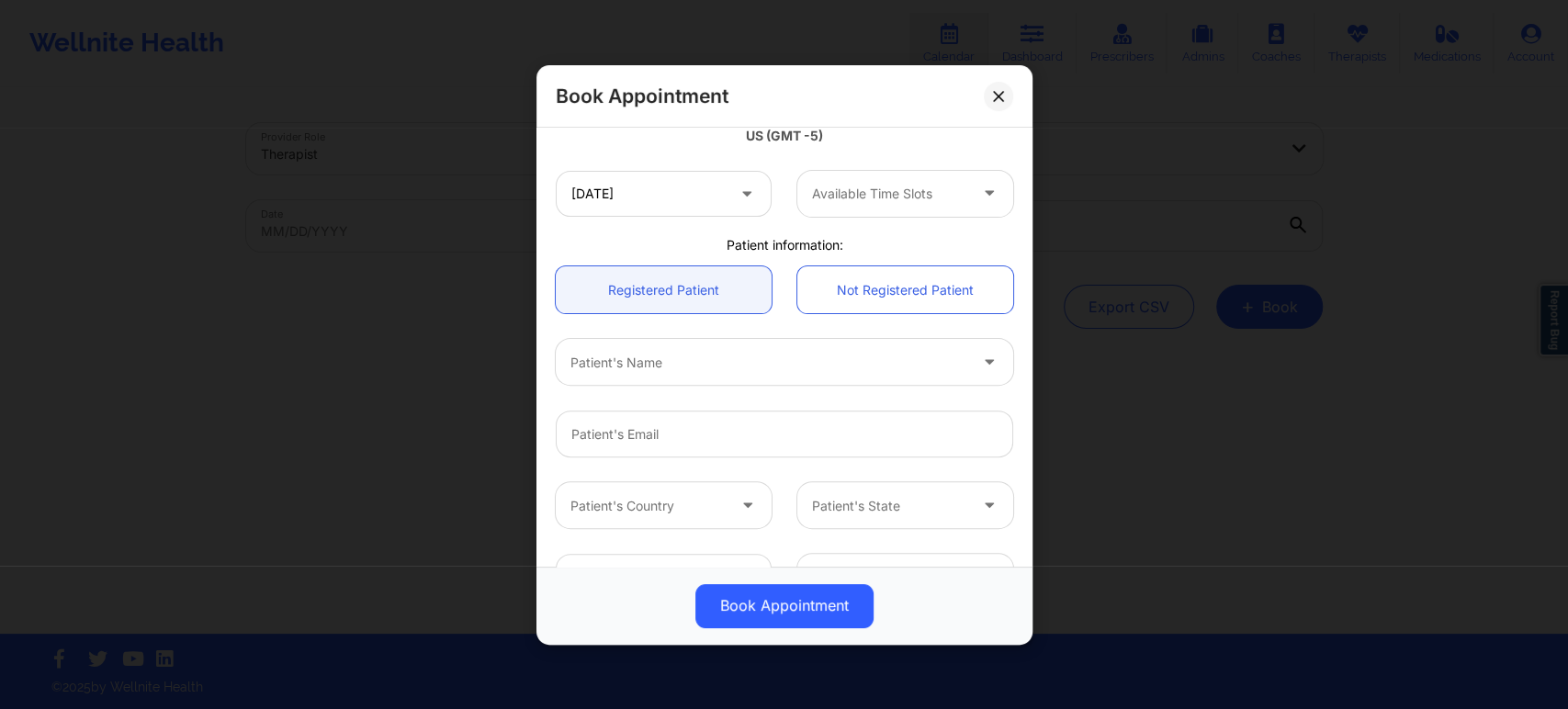
scroll to position [415, 0]
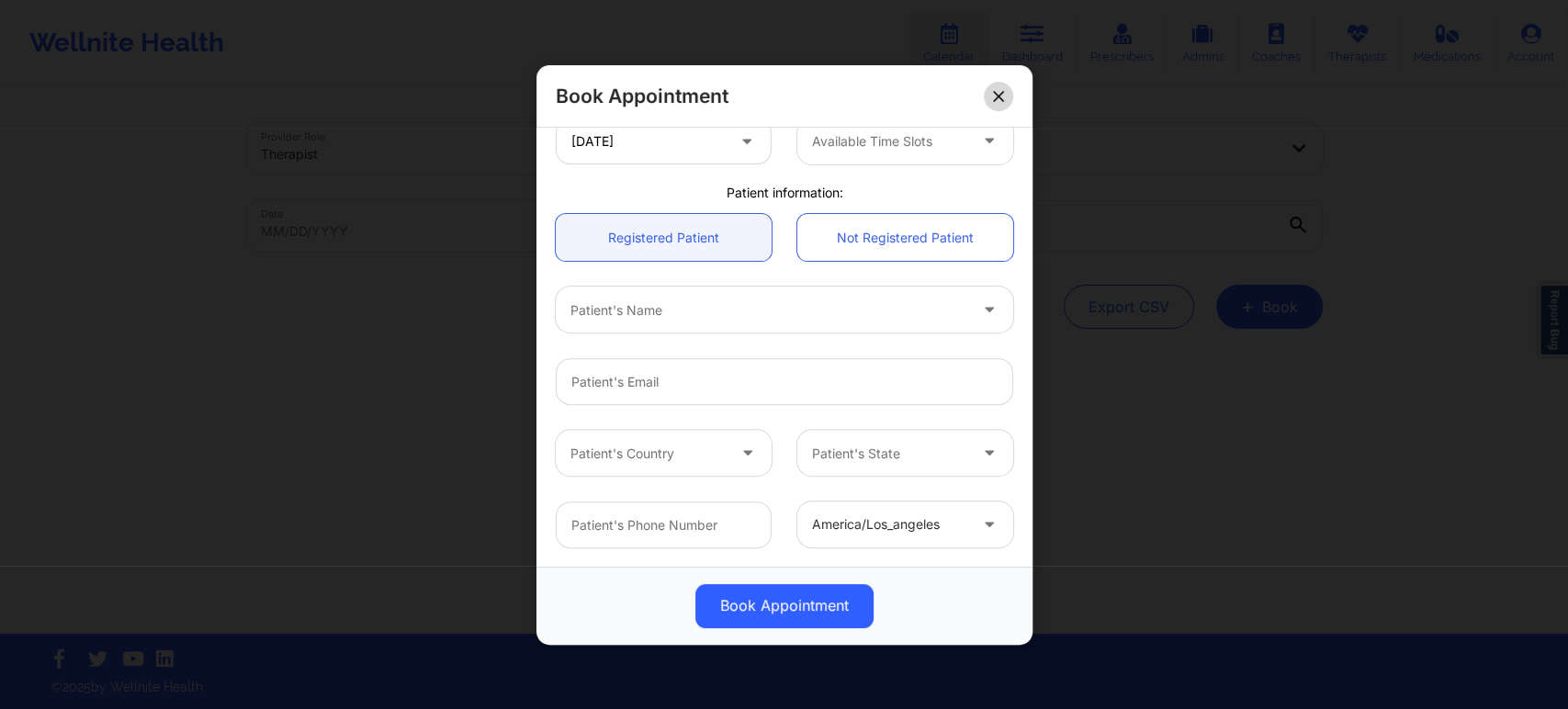
click at [1005, 94] on button at bounding box center [997, 95] width 29 height 29
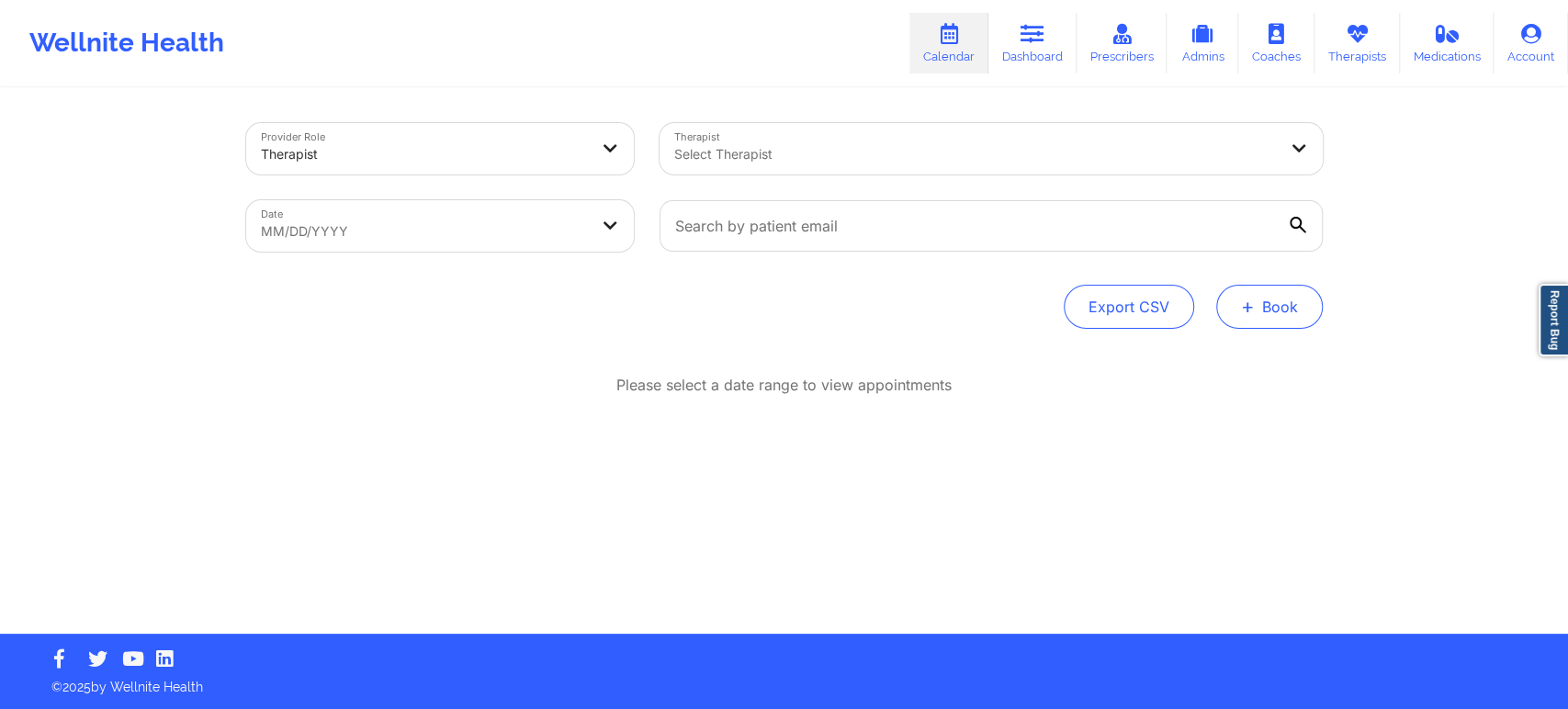
click at [1268, 318] on button "+ Book" at bounding box center [1270, 306] width 107 height 44
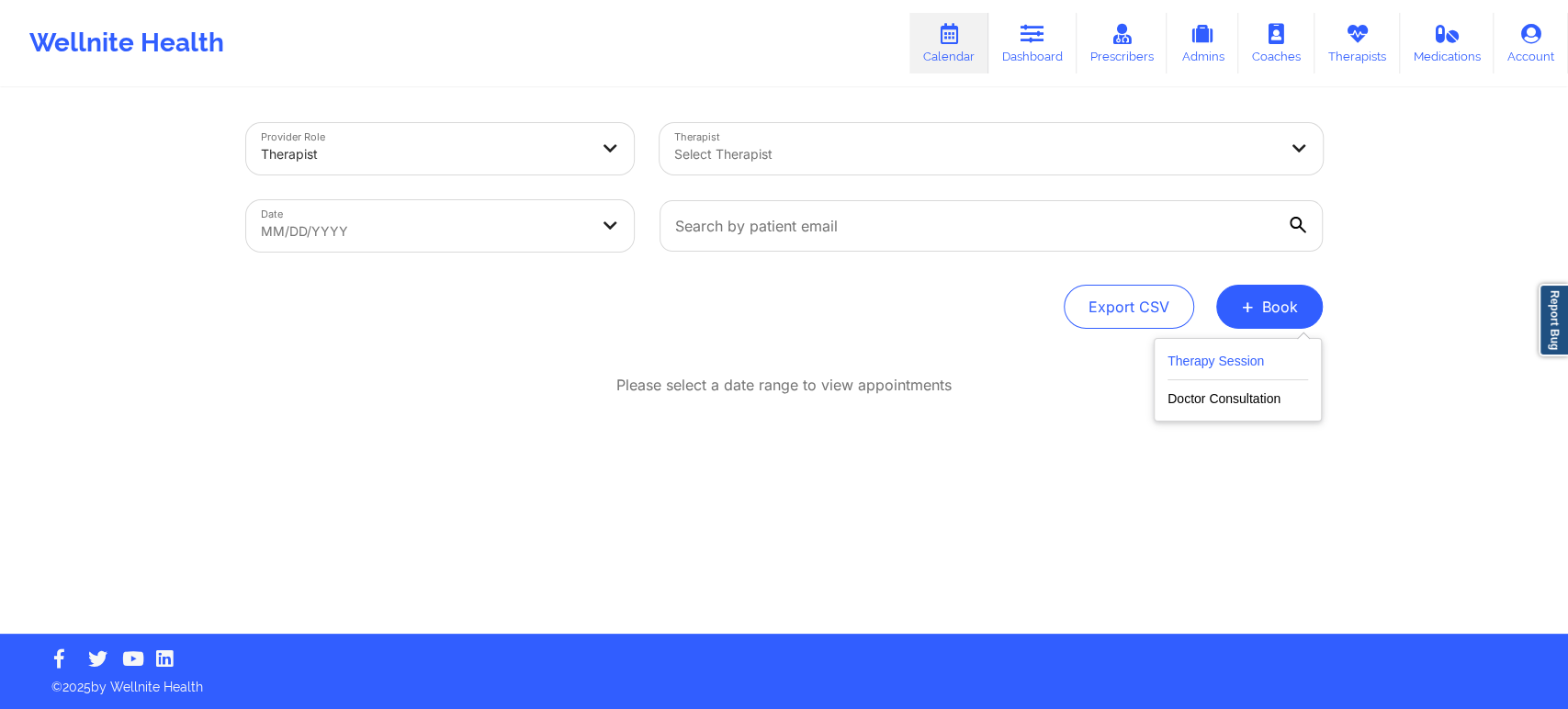
click at [1269, 364] on button "Therapy Session" at bounding box center [1238, 365] width 141 height 30
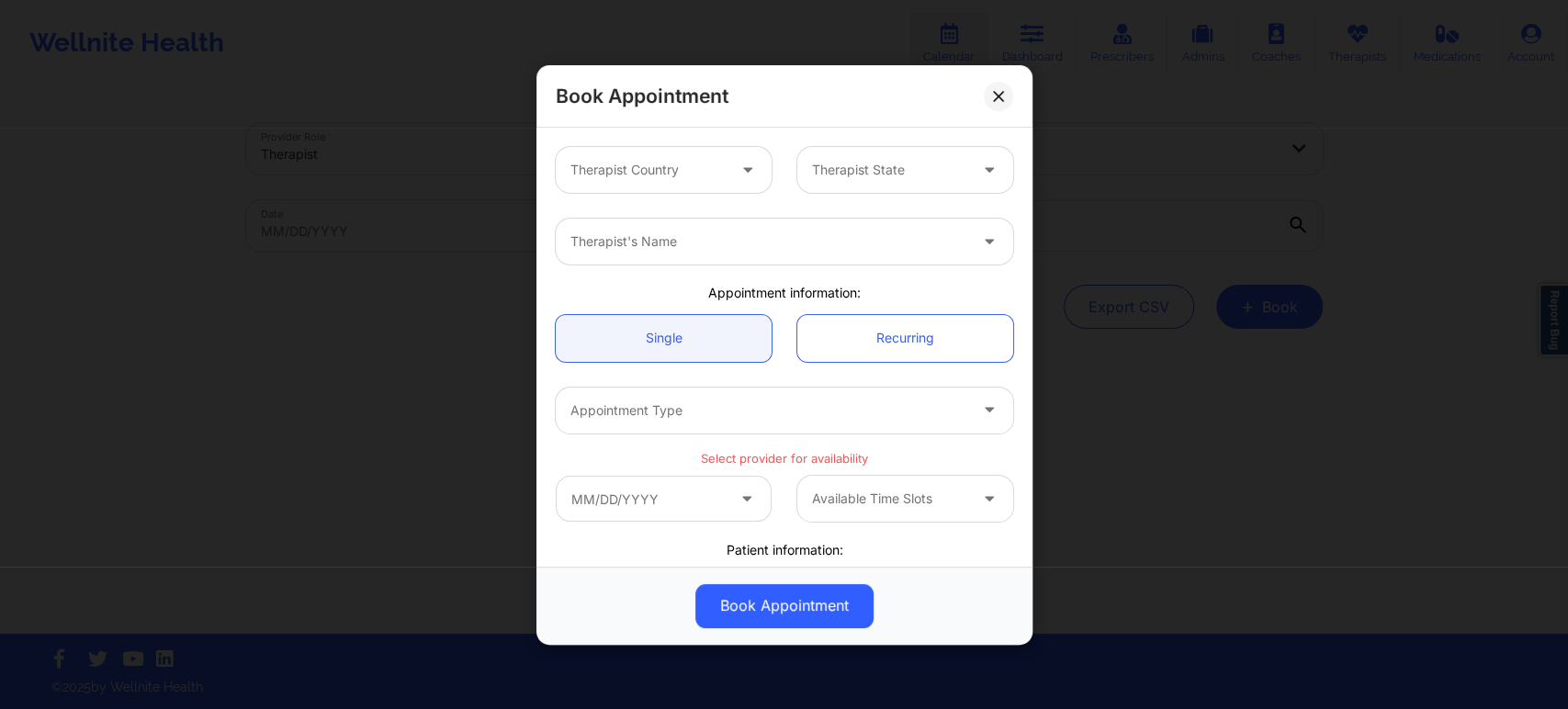
click at [708, 159] on div at bounding box center [647, 169] width 155 height 22
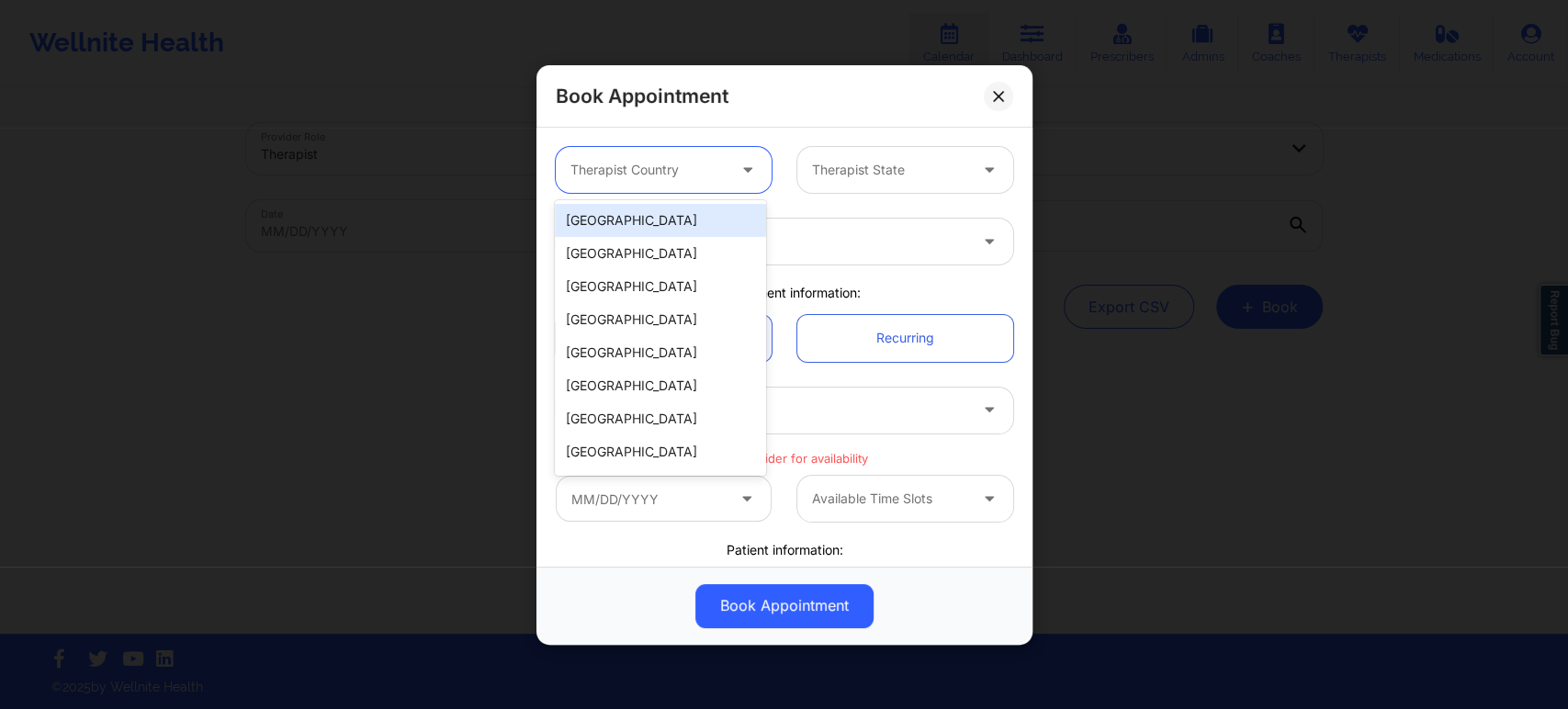
click at [665, 217] on div "United States" at bounding box center [660, 219] width 211 height 33
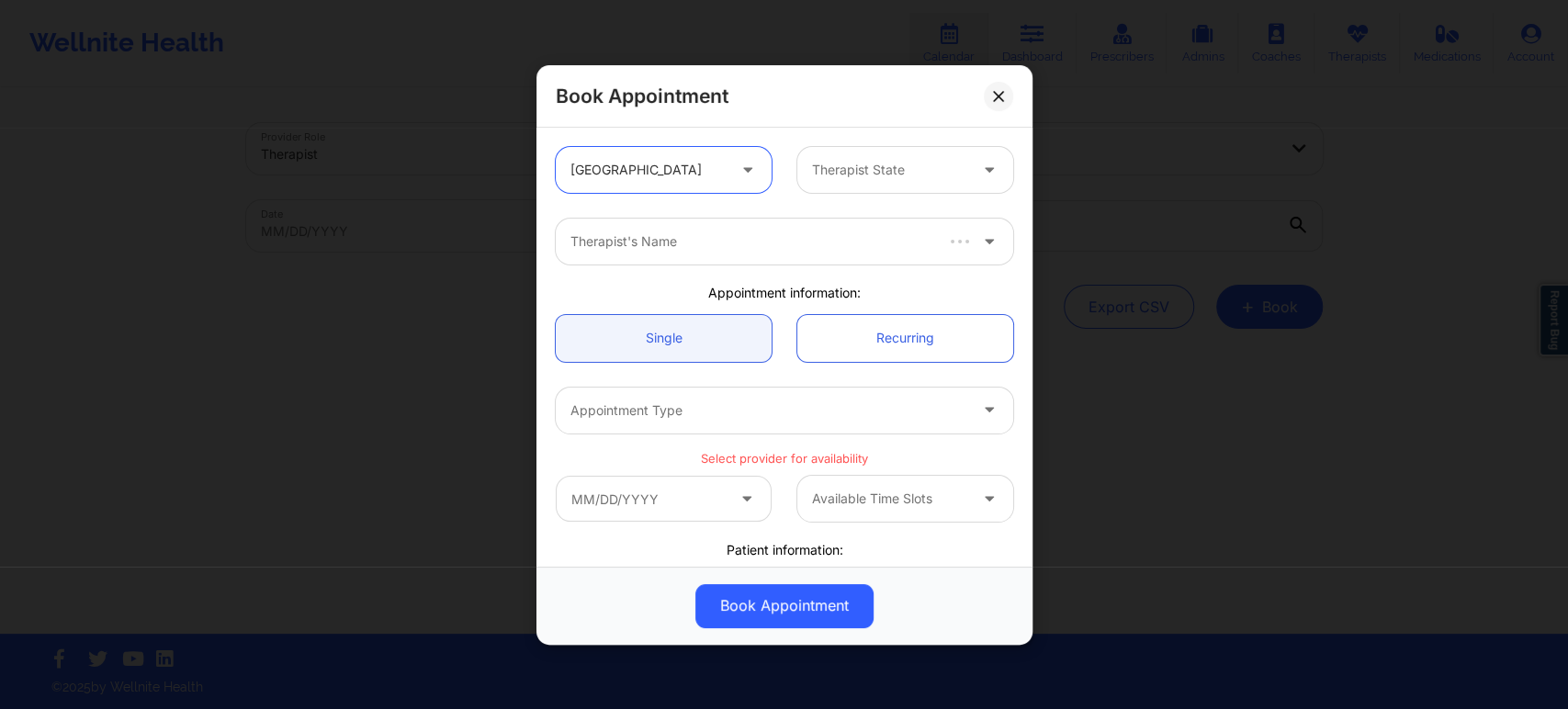
click at [833, 168] on div at bounding box center [889, 169] width 155 height 22
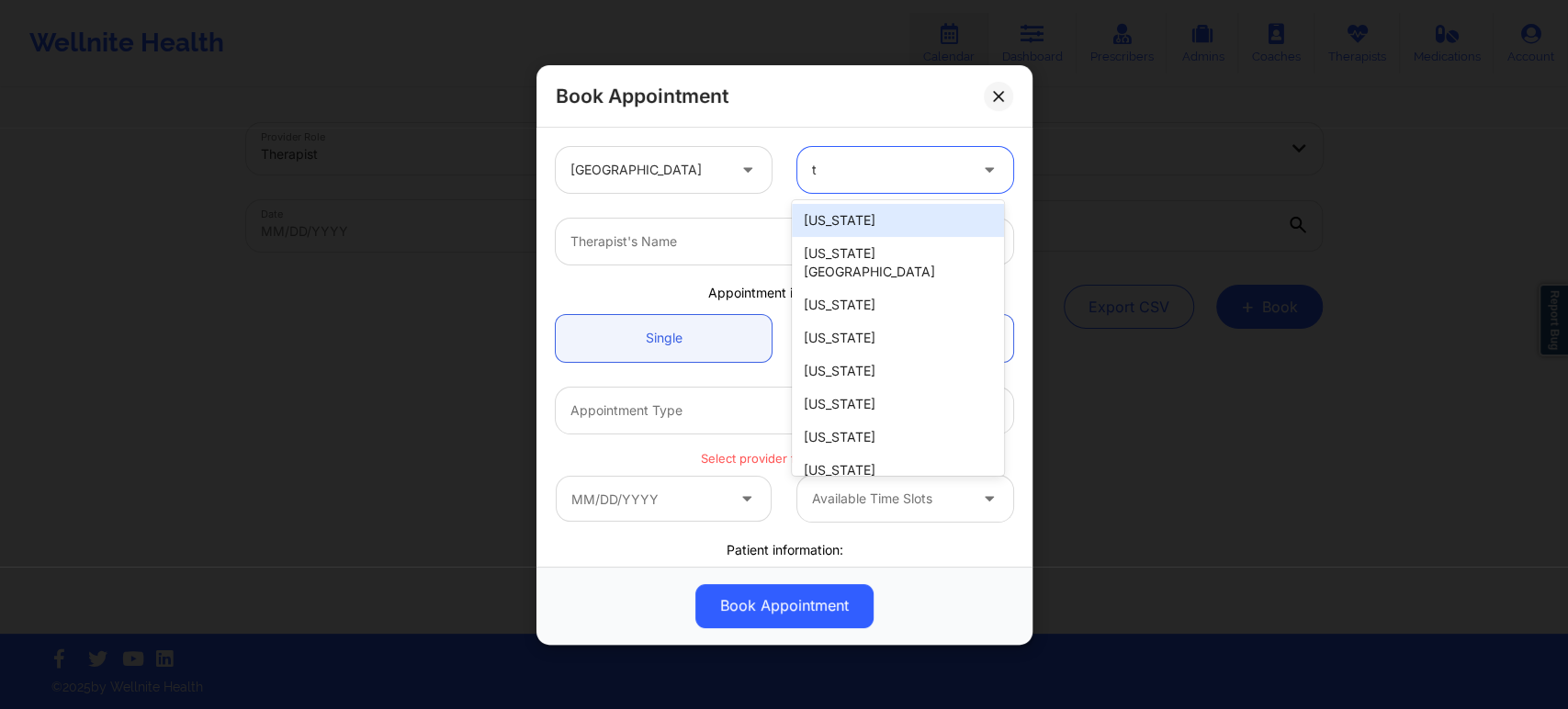
type input "te"
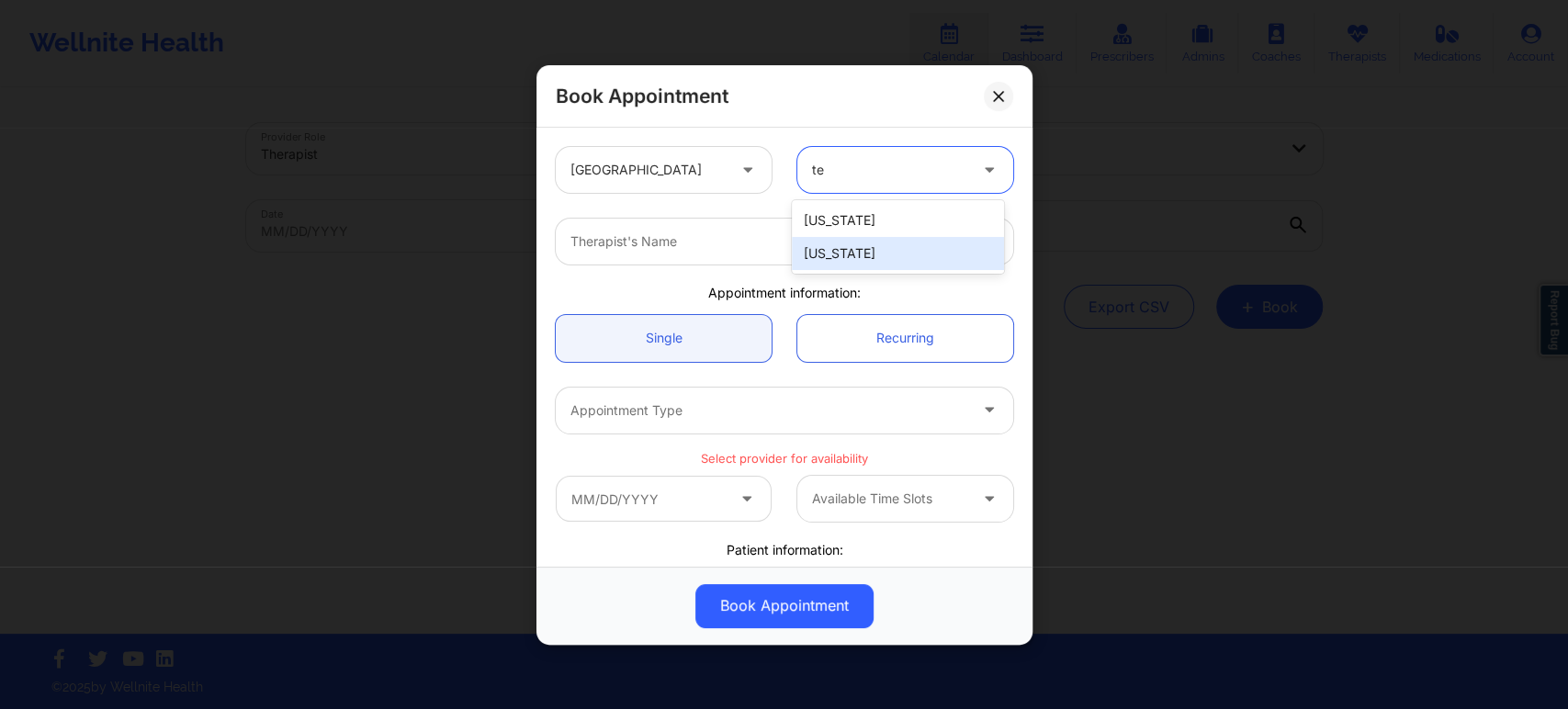
click at [854, 249] on div "Texas" at bounding box center [897, 253] width 211 height 33
click at [748, 234] on div at bounding box center [769, 241] width 397 height 22
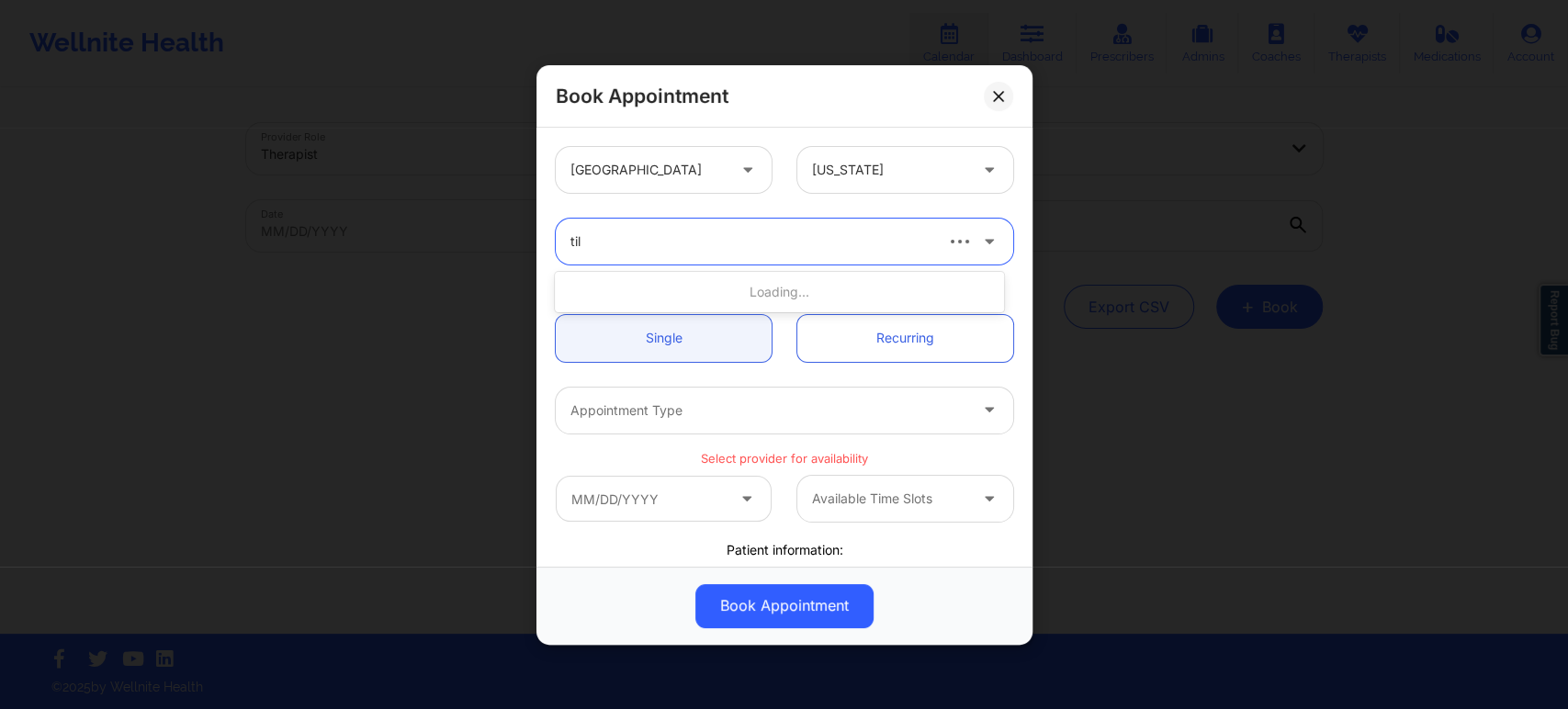
type input "tila"
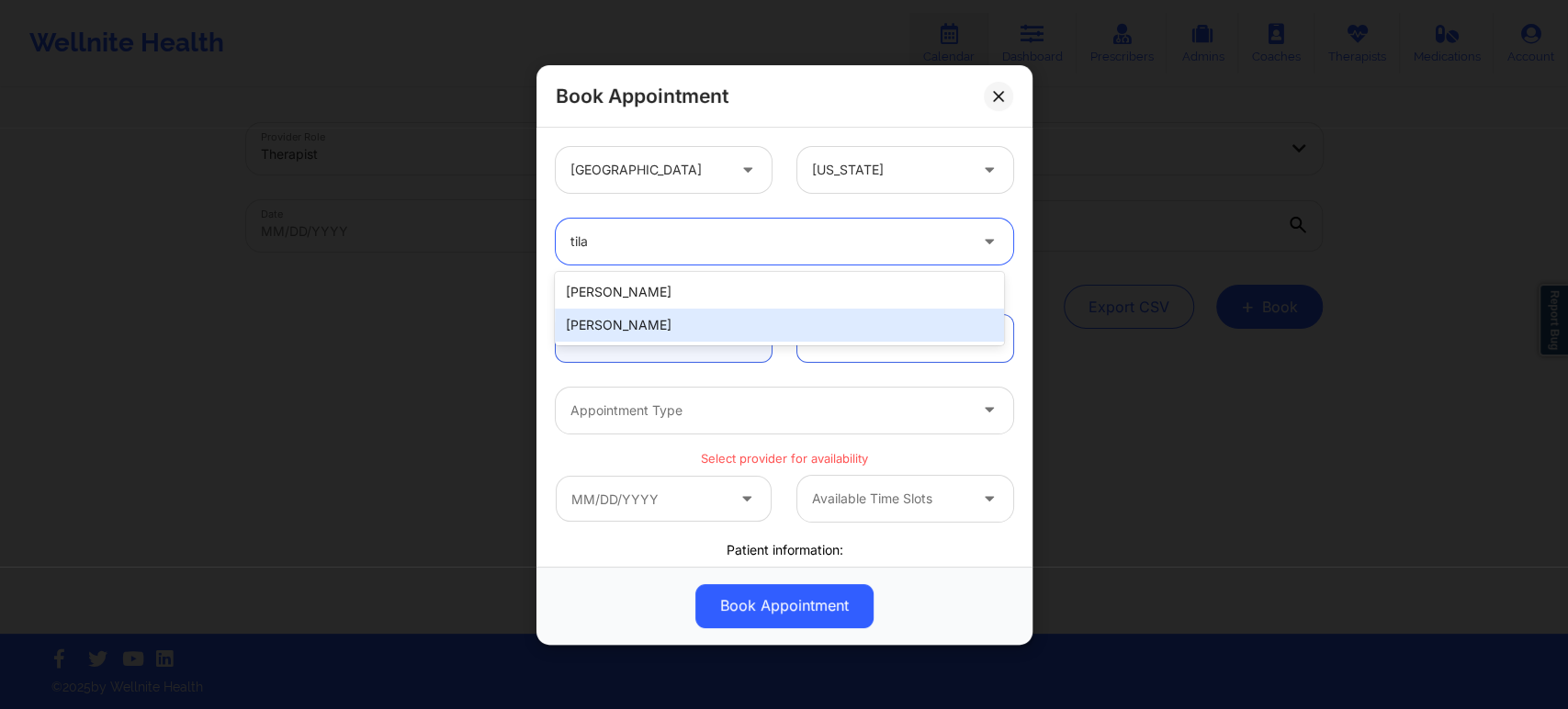
click at [692, 326] on div "Tila Cole" at bounding box center [779, 324] width 449 height 33
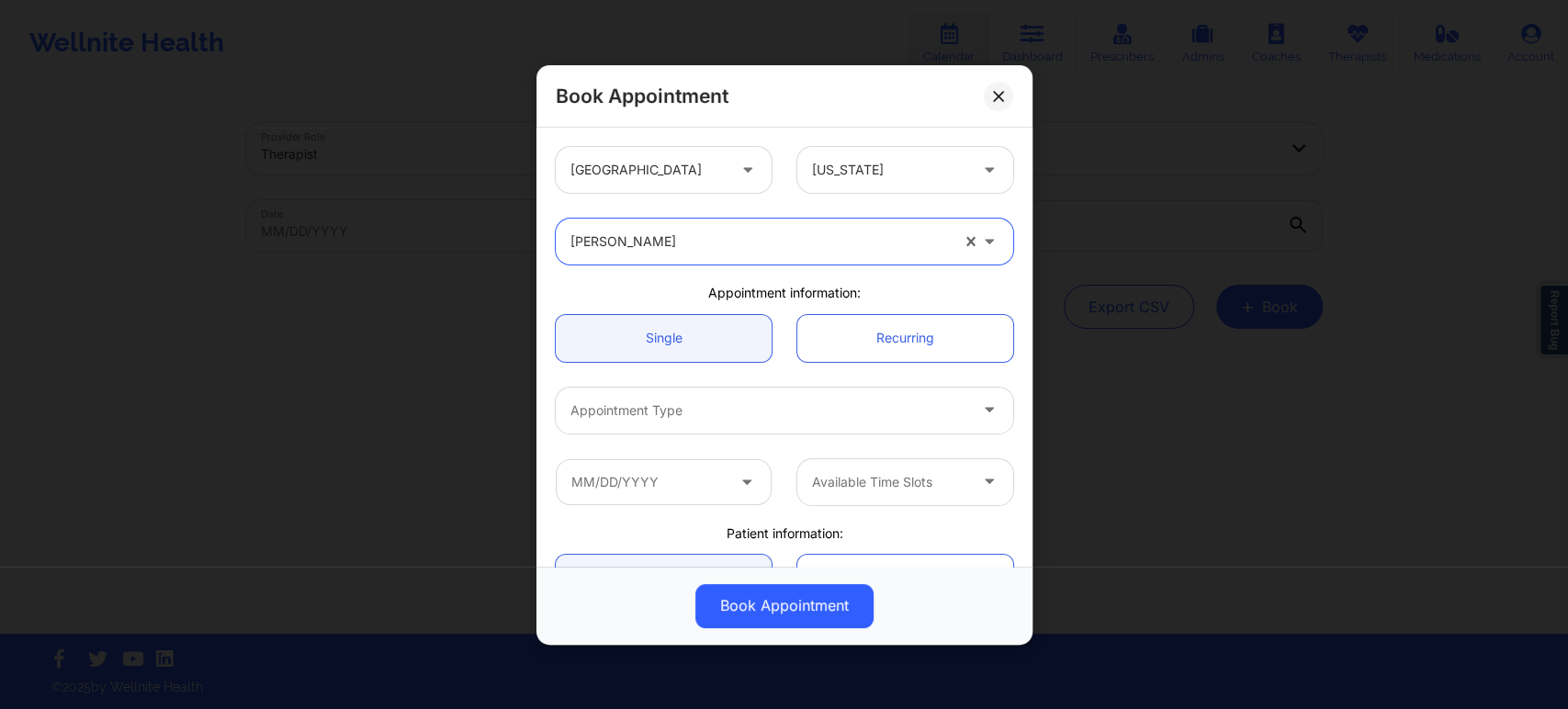
click at [671, 400] on div at bounding box center [769, 410] width 397 height 22
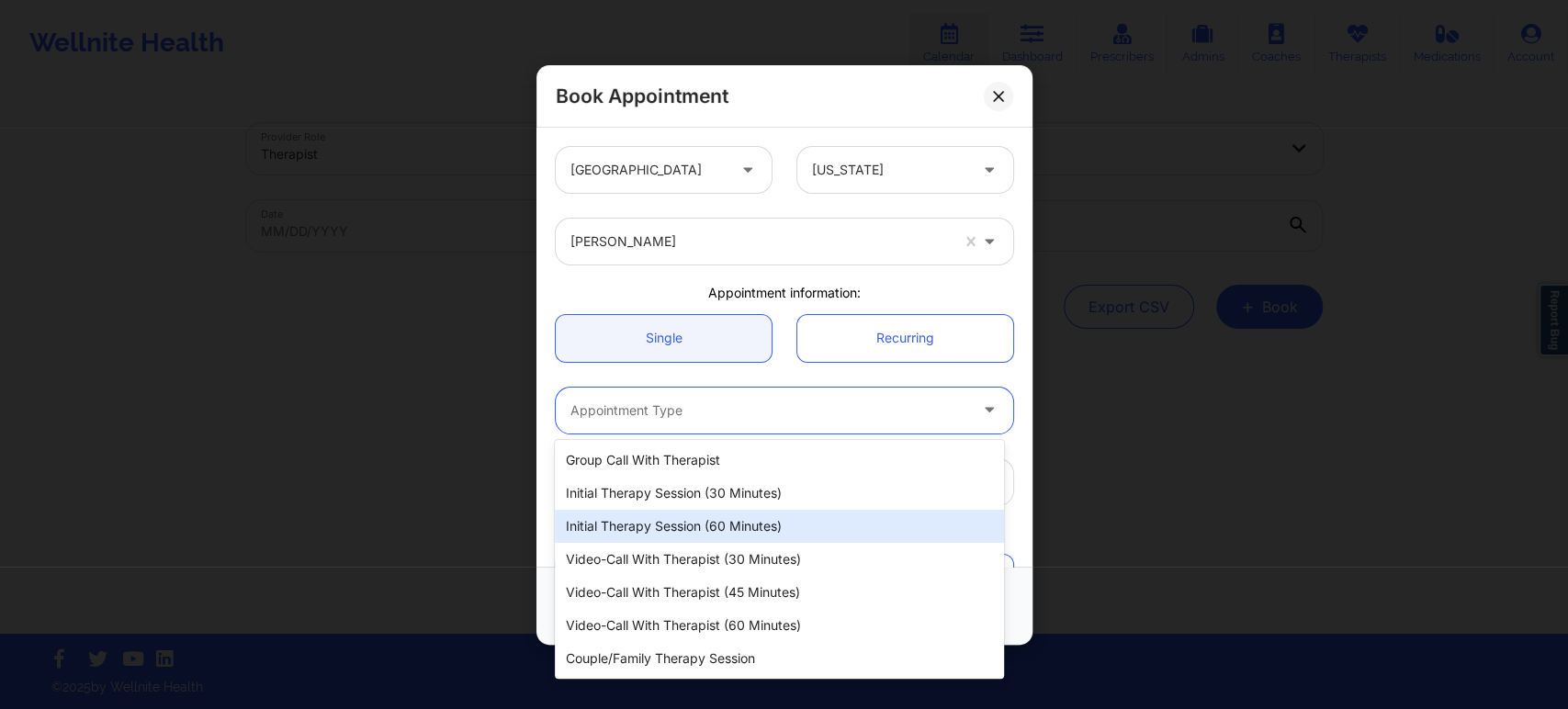
click at [708, 524] on div "Initial Therapy Session (60 minutes)" at bounding box center [779, 525] width 449 height 33
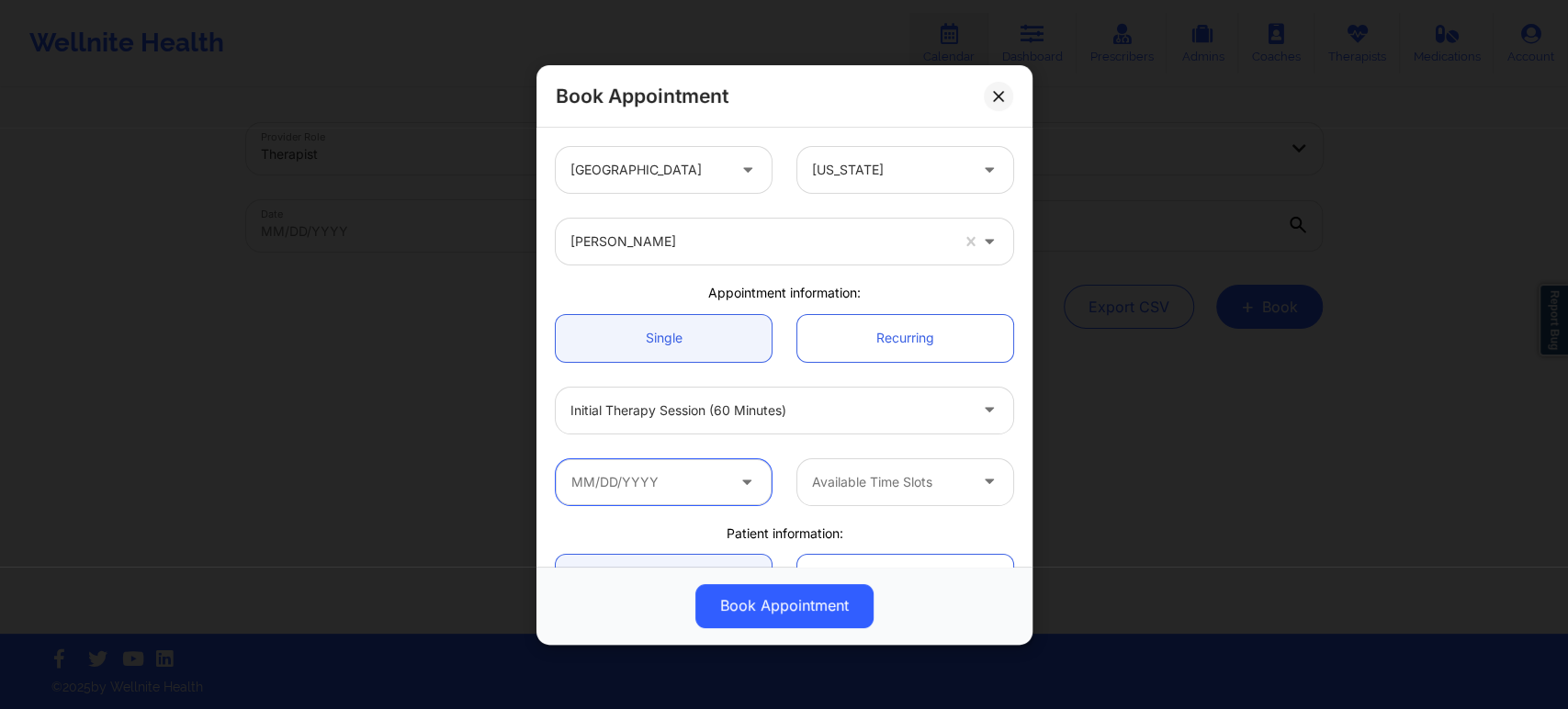
click at [650, 482] on input "text" at bounding box center [663, 480] width 216 height 46
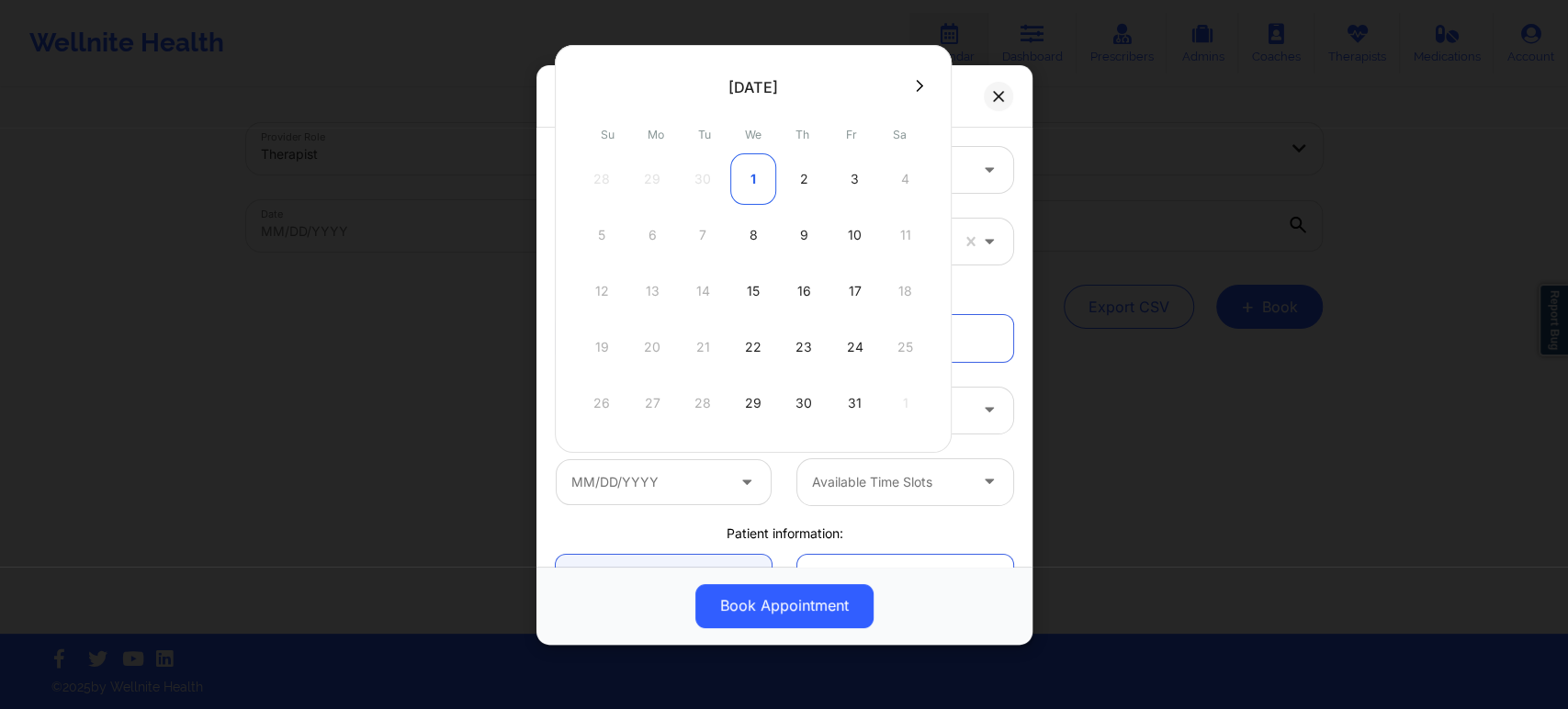
click at [748, 174] on div "1" at bounding box center [753, 178] width 46 height 52
type input "10/01/2025"
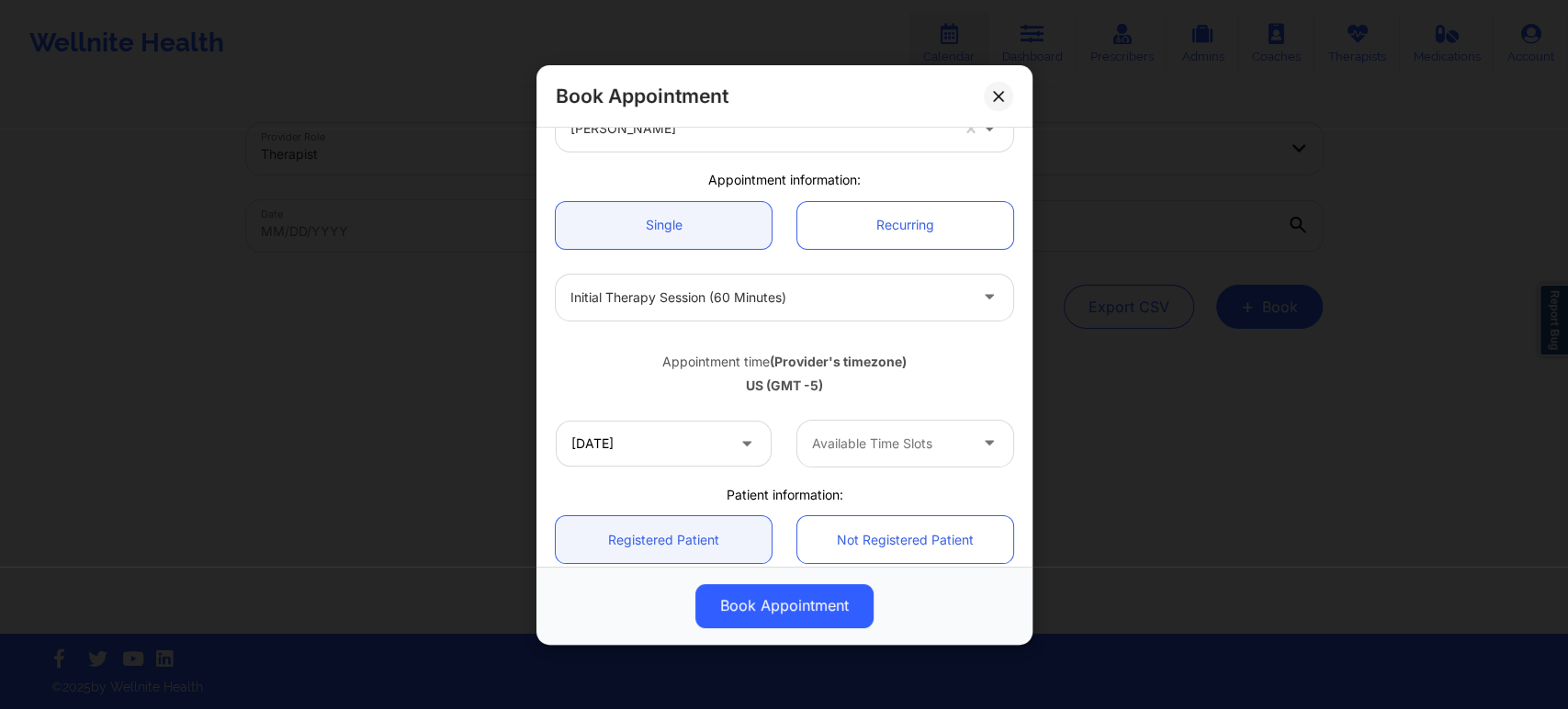
scroll to position [204, 0]
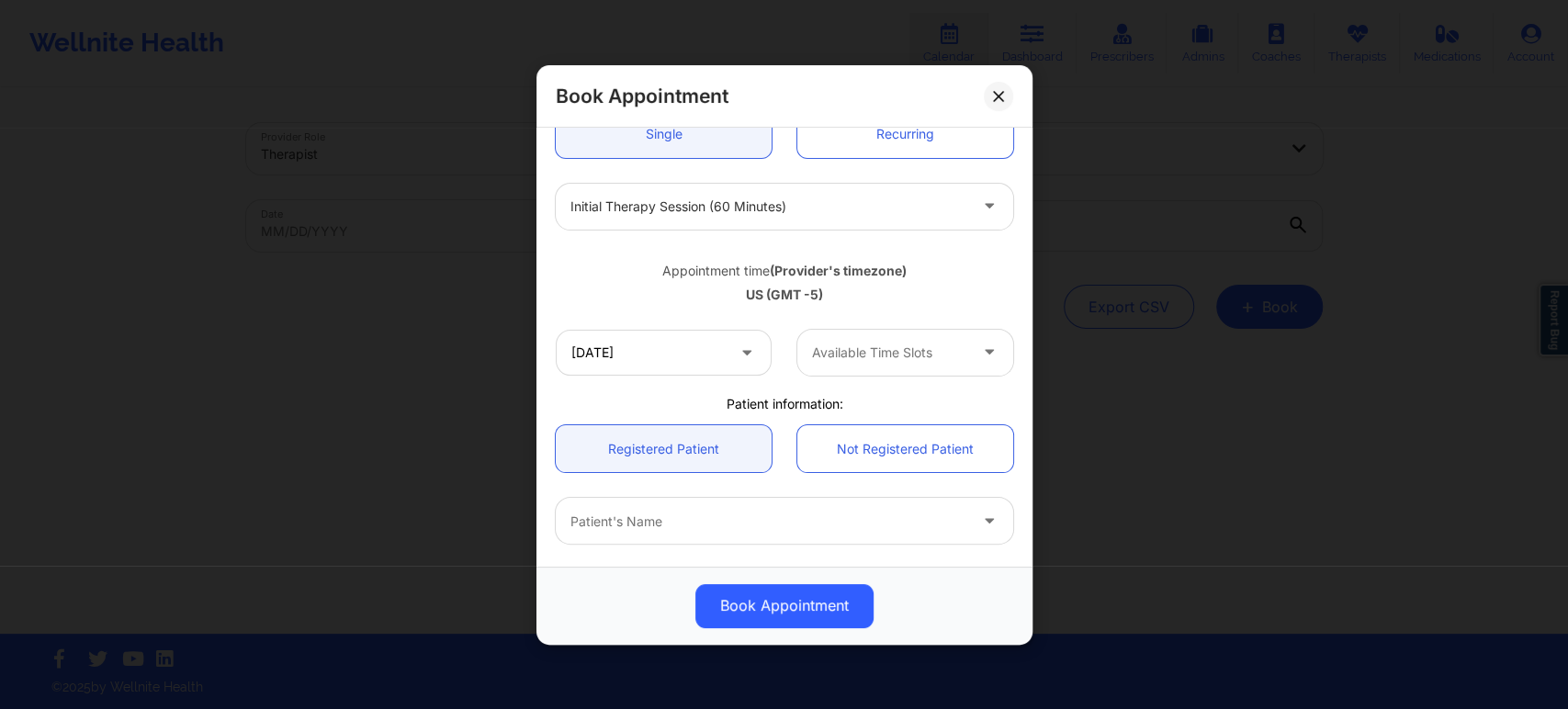
click at [953, 371] on div "Available Time Slots" at bounding box center [883, 351] width 172 height 46
click at [890, 400] on div "8:00 PM" at bounding box center [897, 401] width 211 height 33
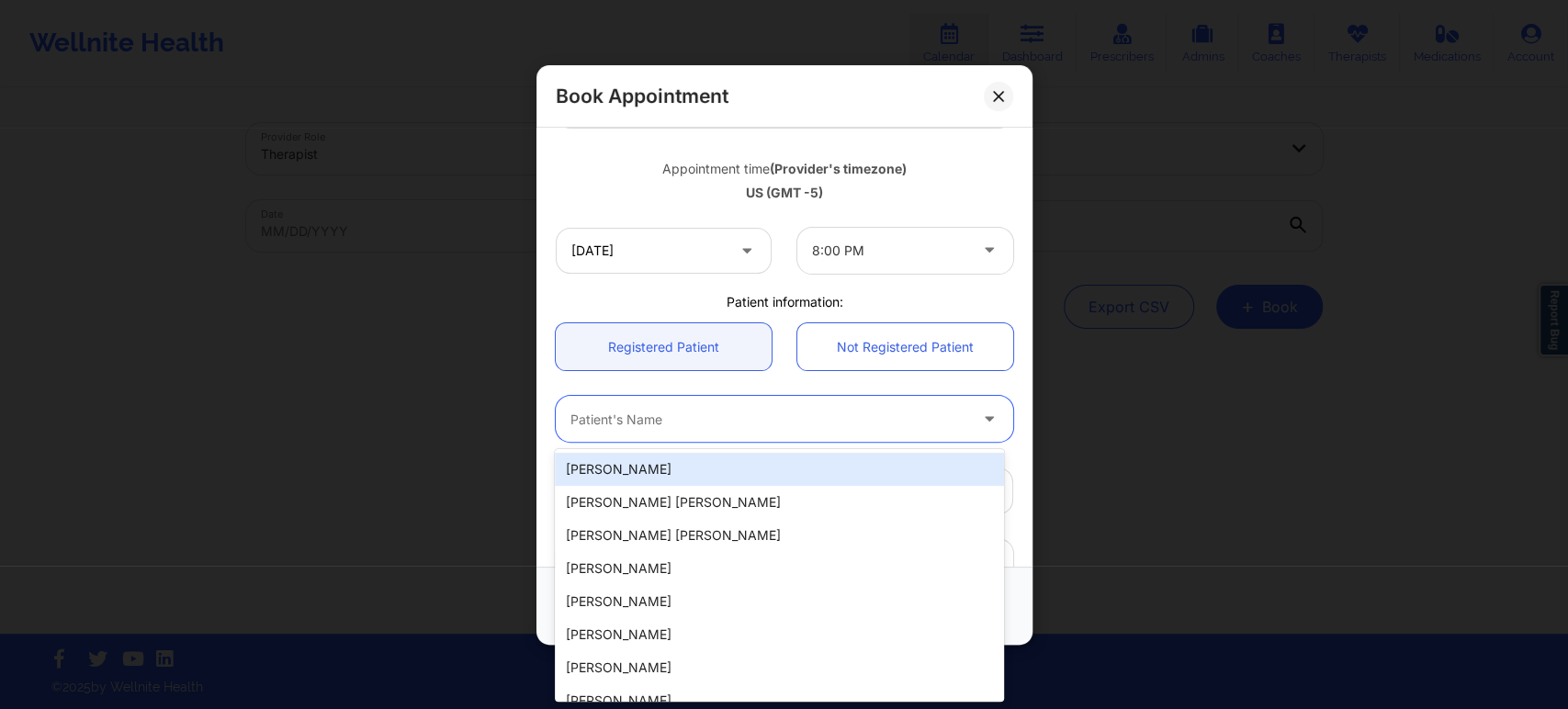
click at [762, 416] on div at bounding box center [769, 418] width 397 height 22
paste input "pgtorres76@gmail.com"
type input "pgtorres76@gmail.com"
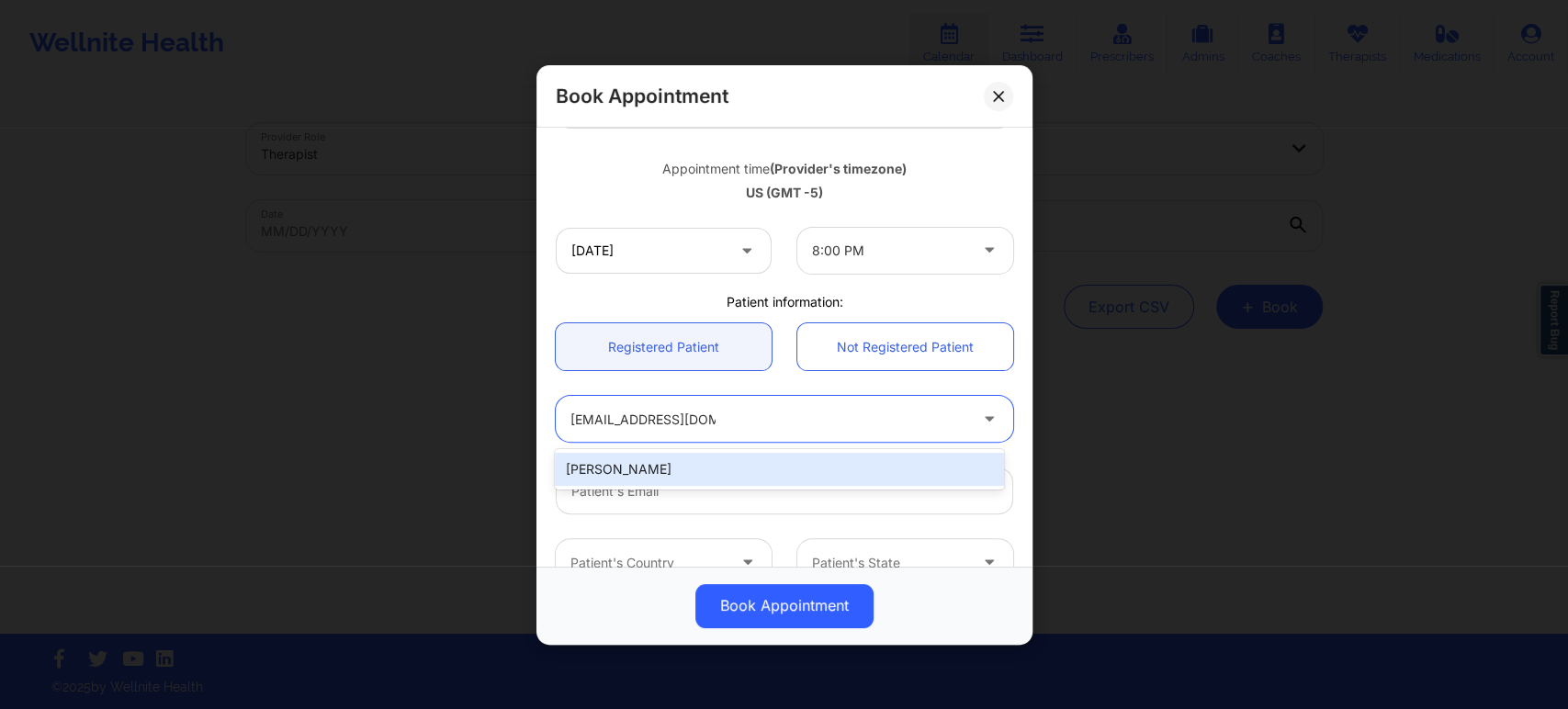
click at [702, 474] on div "Patricia Torres" at bounding box center [779, 469] width 449 height 33
type input "pgtorres76@gmail.com"
type input "9565792800"
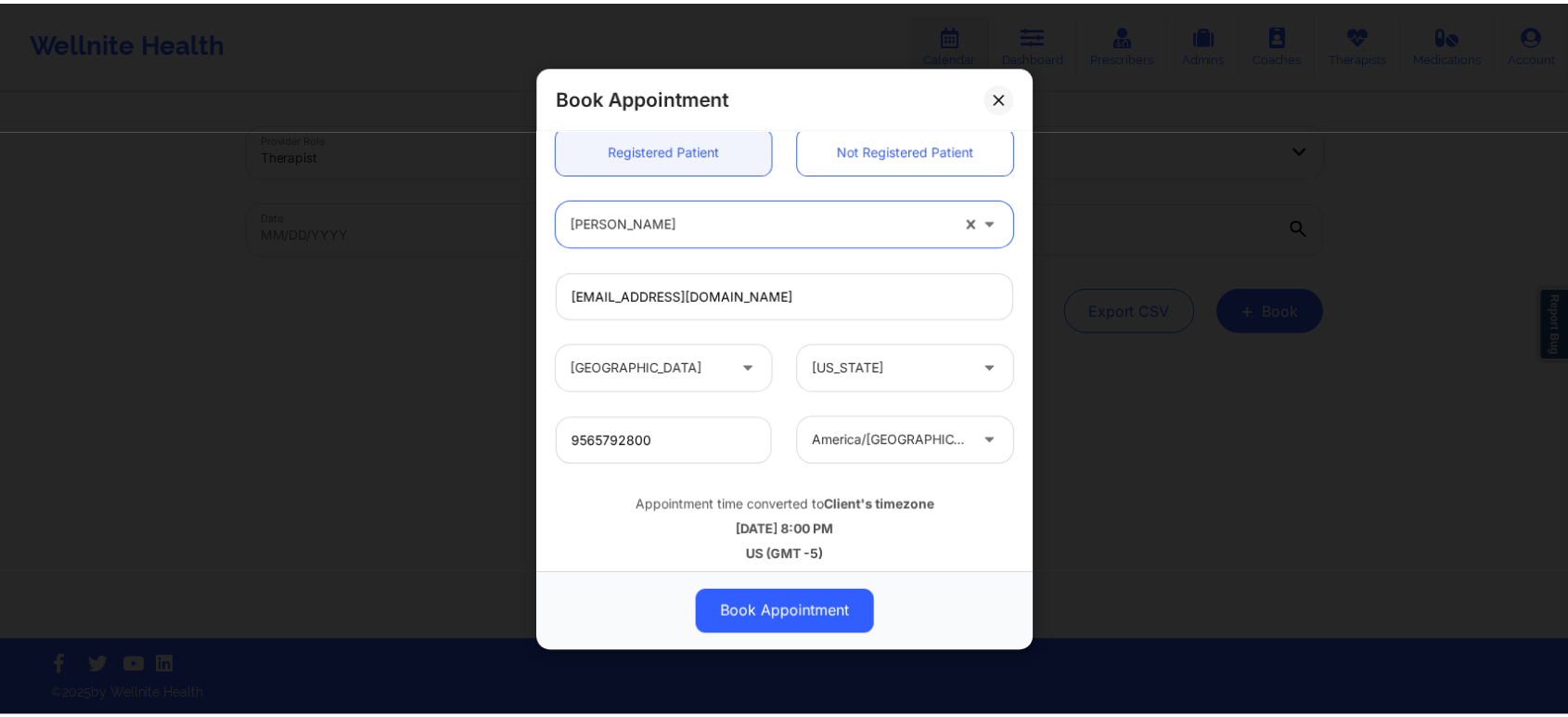
scroll to position [520, 0]
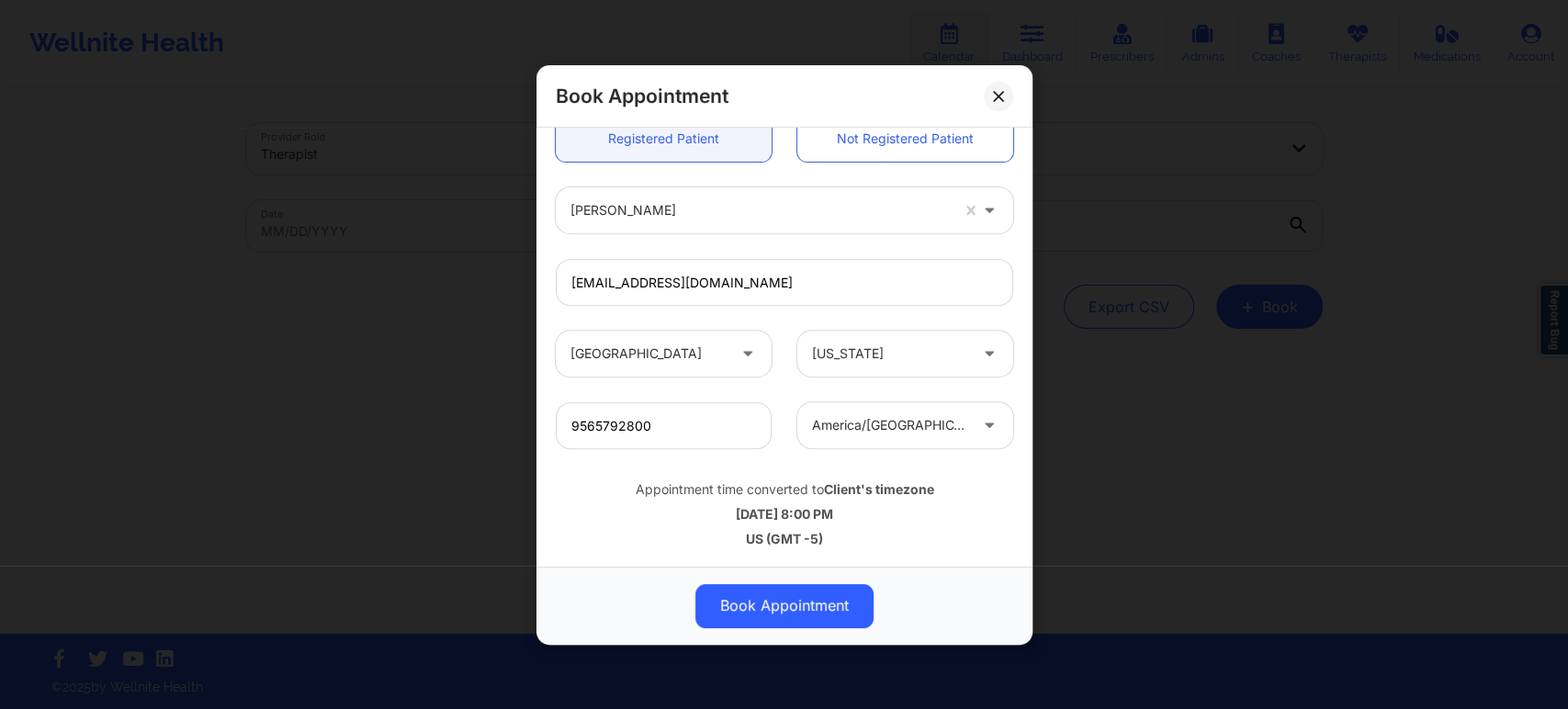
click at [617, 519] on div "10/01/2025 8:00 PM" at bounding box center [784, 514] width 457 height 19
click at [794, 597] on button "Book Appointment" at bounding box center [784, 605] width 178 height 44
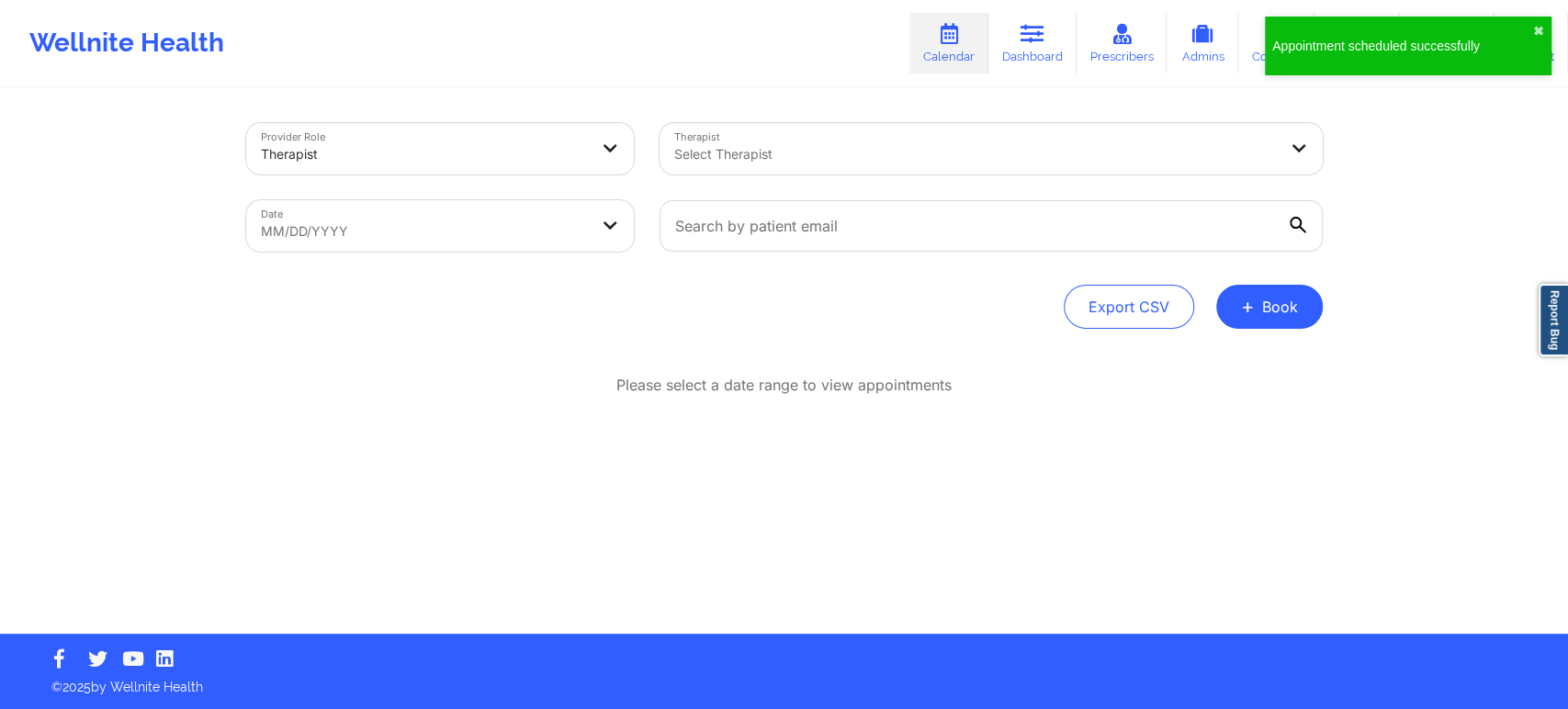
click at [1043, 399] on div "Please select a date range to view appointments" at bounding box center [784, 445] width 1076 height 141
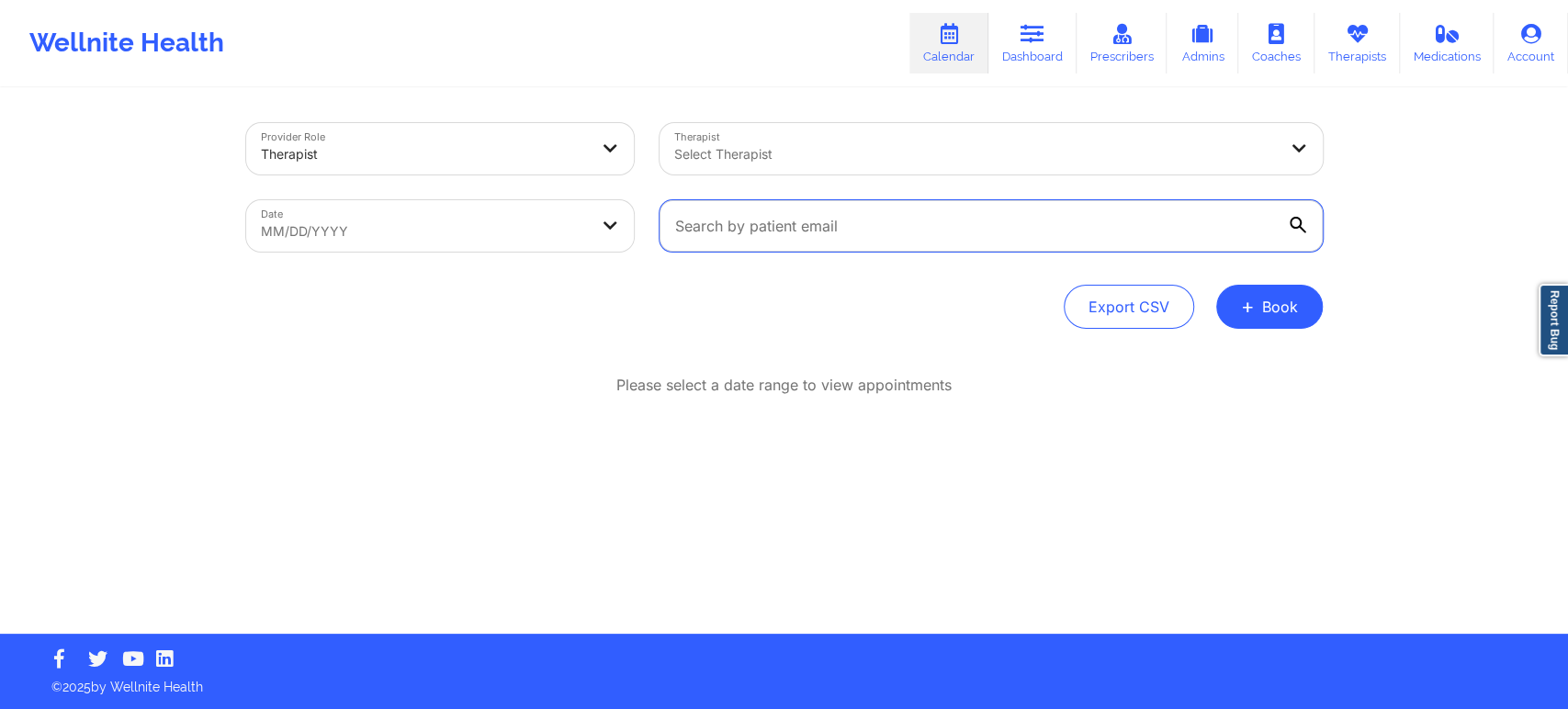
click at [965, 240] on input "text" at bounding box center [991, 225] width 663 height 52
paste input "pgtorres76@gmail.com"
type input "pgtorres76@gmail.com"
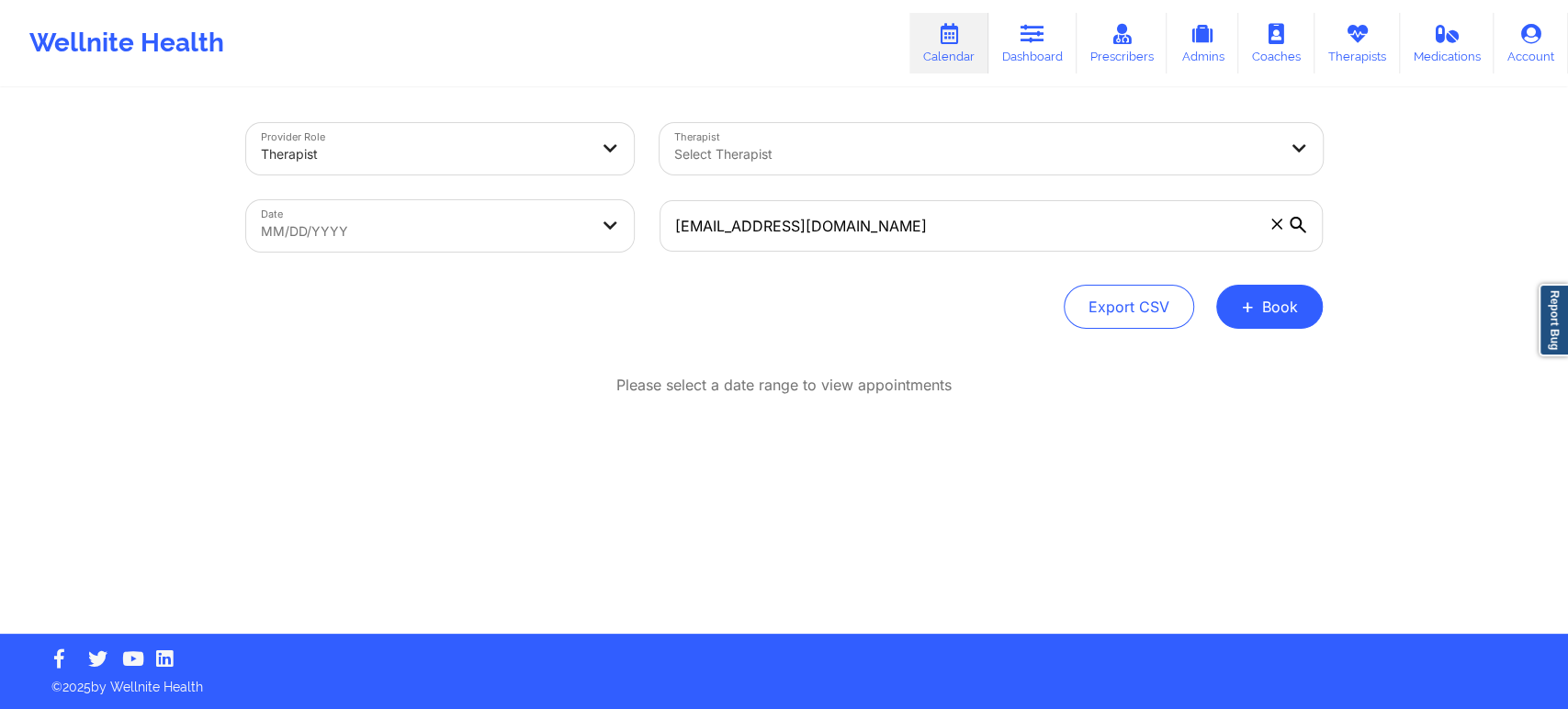
click at [495, 224] on body "Wellnite Health Calendar Dashboard Prescribers Admins Coaches Therapists Medica…" at bounding box center [784, 354] width 1568 height 709
select select "2025-8"
select select "2025-9"
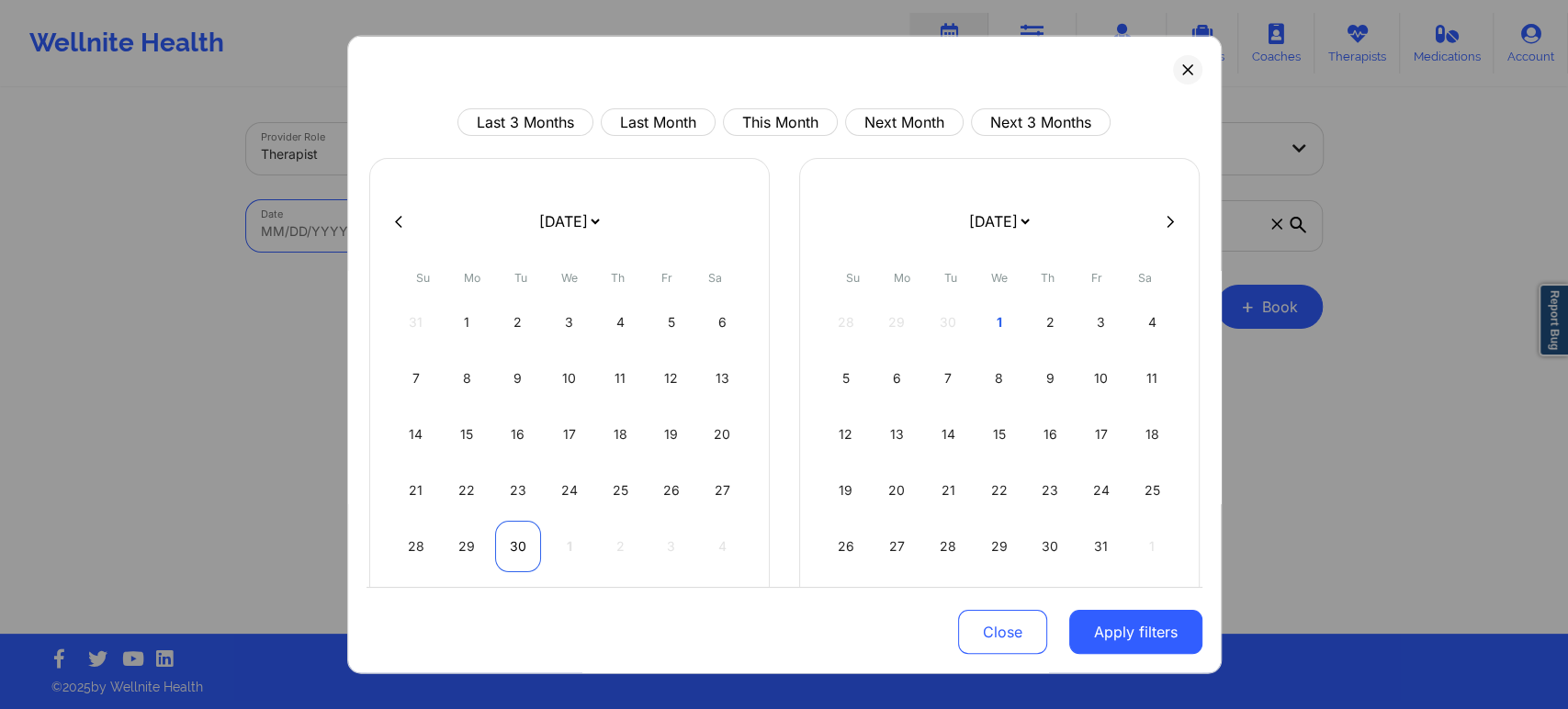
click at [522, 544] on div "30" at bounding box center [519, 546] width 47 height 52
select select "2025-8"
select select "2025-9"
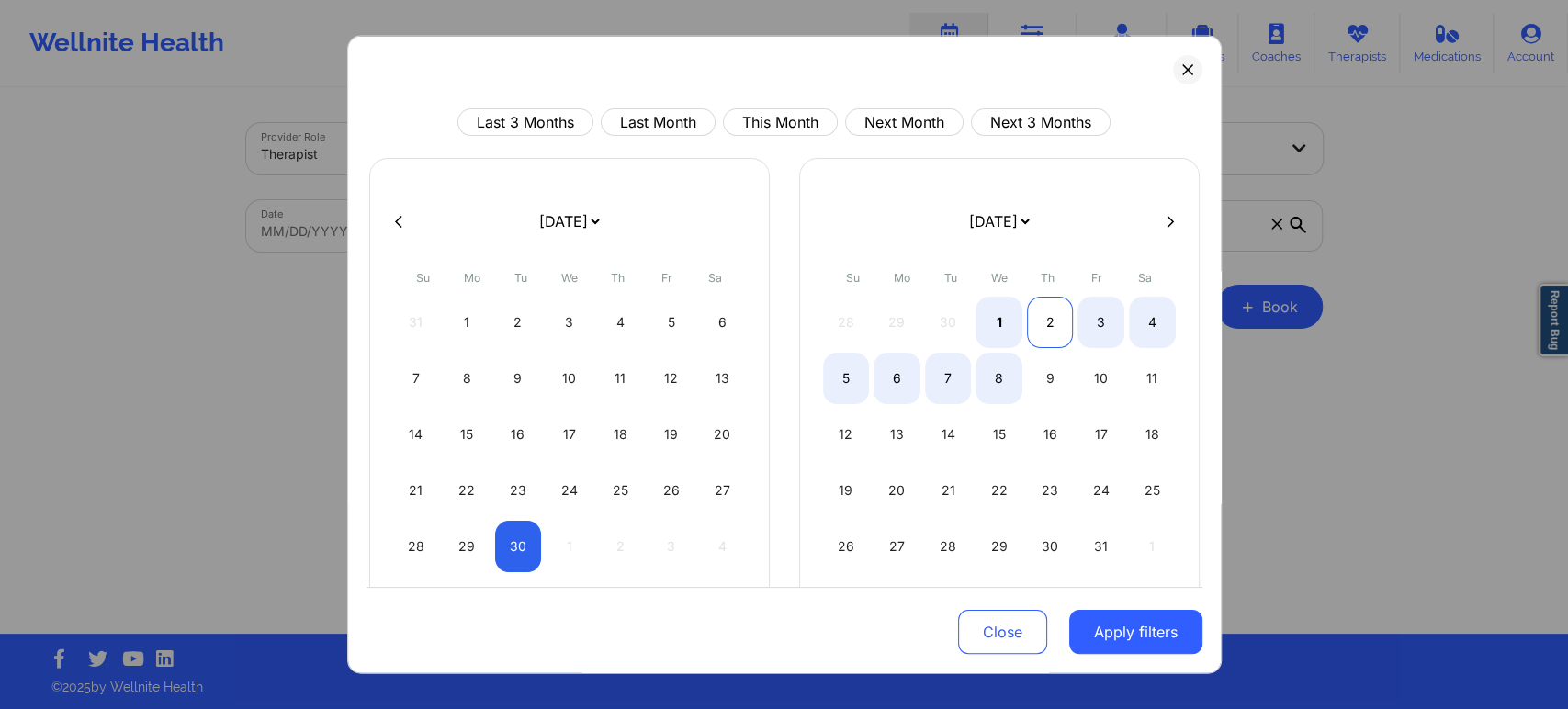
select select "2025-8"
select select "2025-9"
click at [1059, 328] on div "2" at bounding box center [1050, 322] width 47 height 52
select select "2025-8"
select select "2025-9"
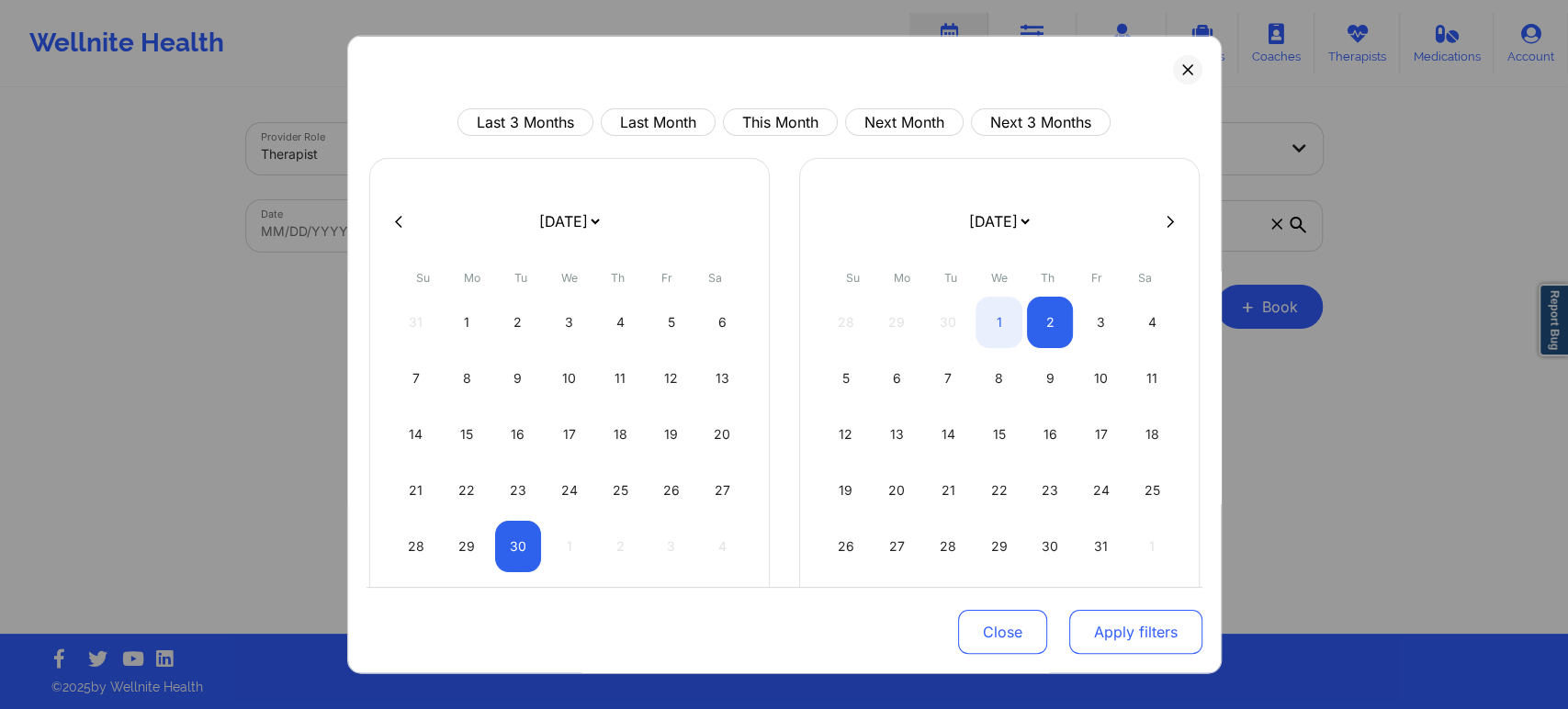
click at [1147, 642] on button "Apply filters" at bounding box center [1135, 631] width 133 height 44
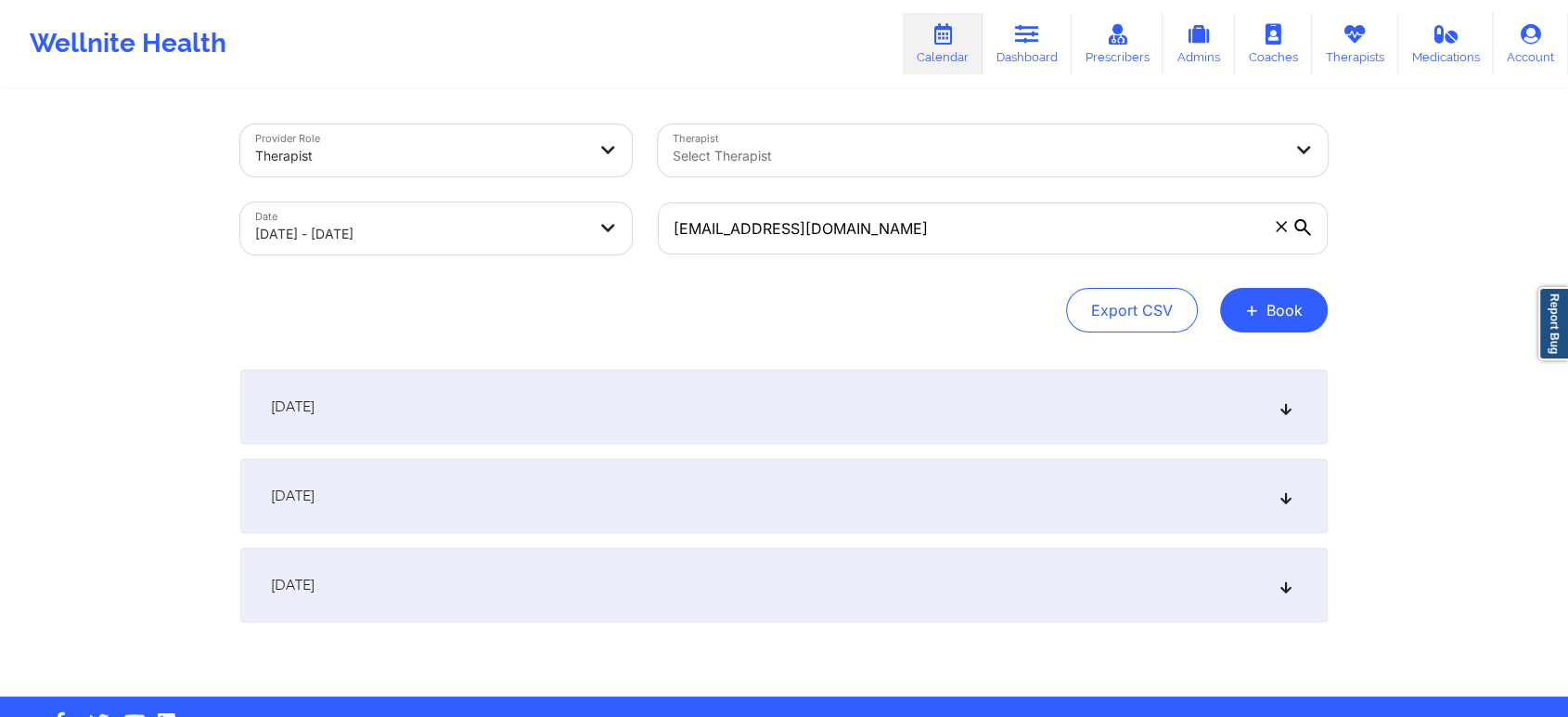
click at [1107, 505] on div "[DATE]" at bounding box center [784, 496] width 1087 height 74
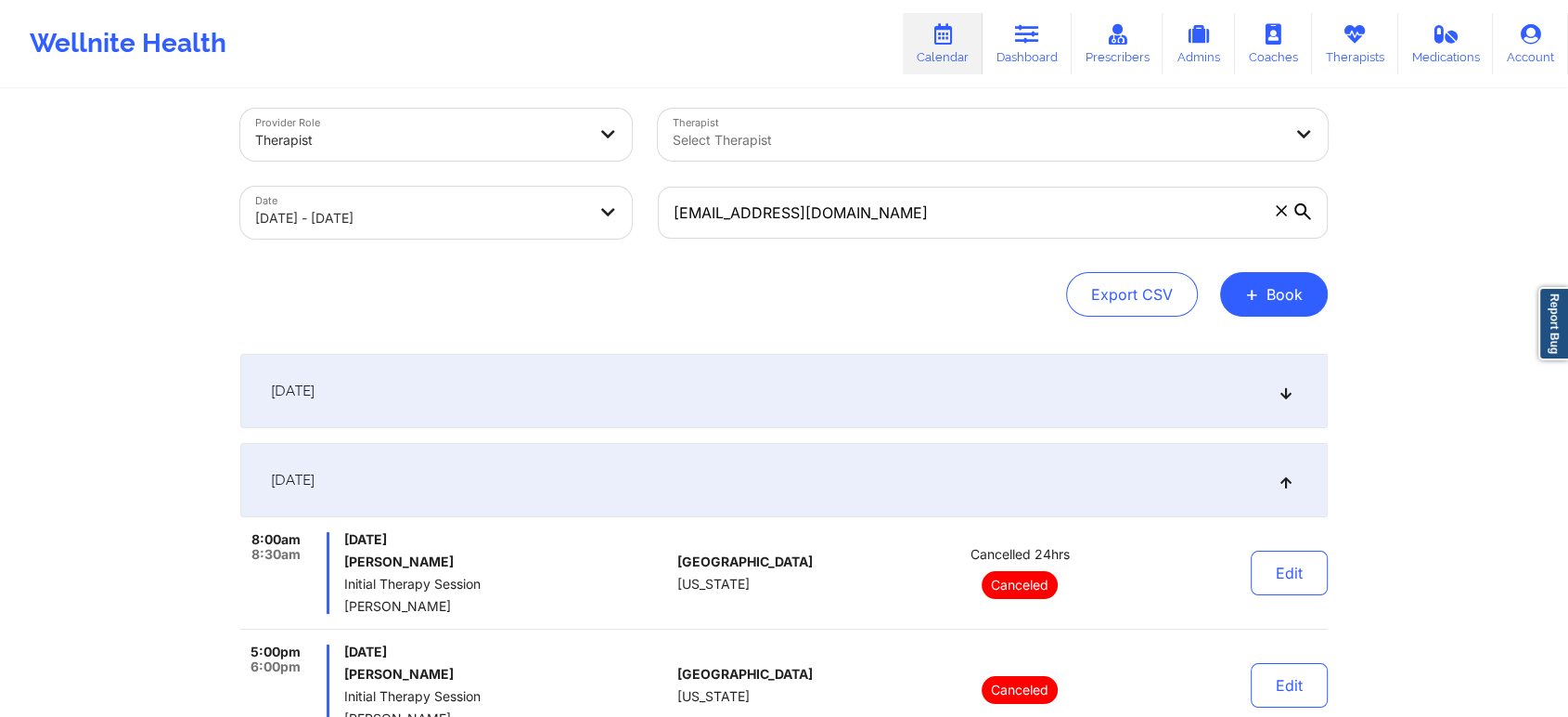
scroll to position [0, 0]
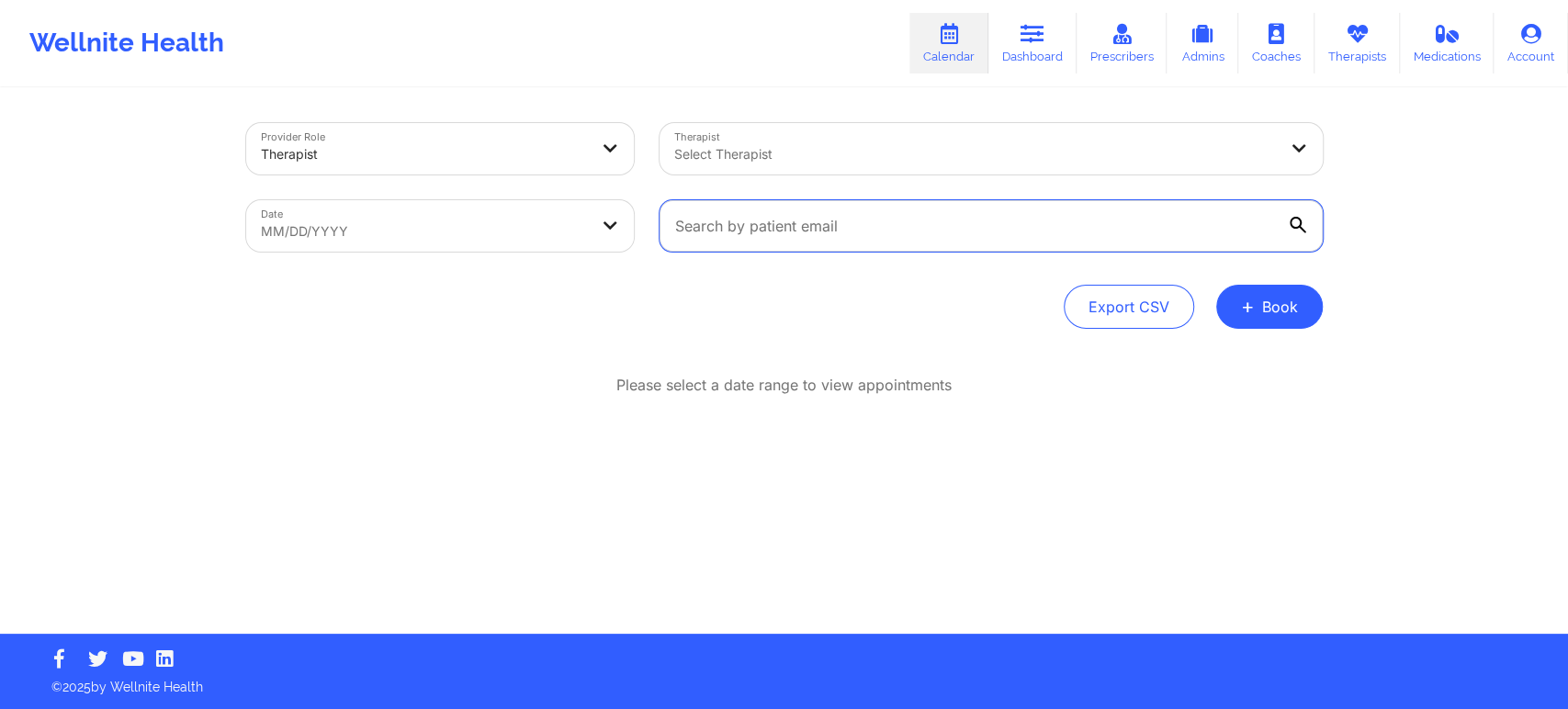
click at [859, 223] on input "text" at bounding box center [991, 225] width 663 height 52
paste input "[EMAIL_ADDRESS][DOMAIN_NAME]"
type input "[EMAIL_ADDRESS][DOMAIN_NAME]"
click at [562, 227] on body "Wellnite Health Calendar Dashboard Prescribers Admins Coaches Therapists Medica…" at bounding box center [784, 354] width 1568 height 709
select select "2025-8"
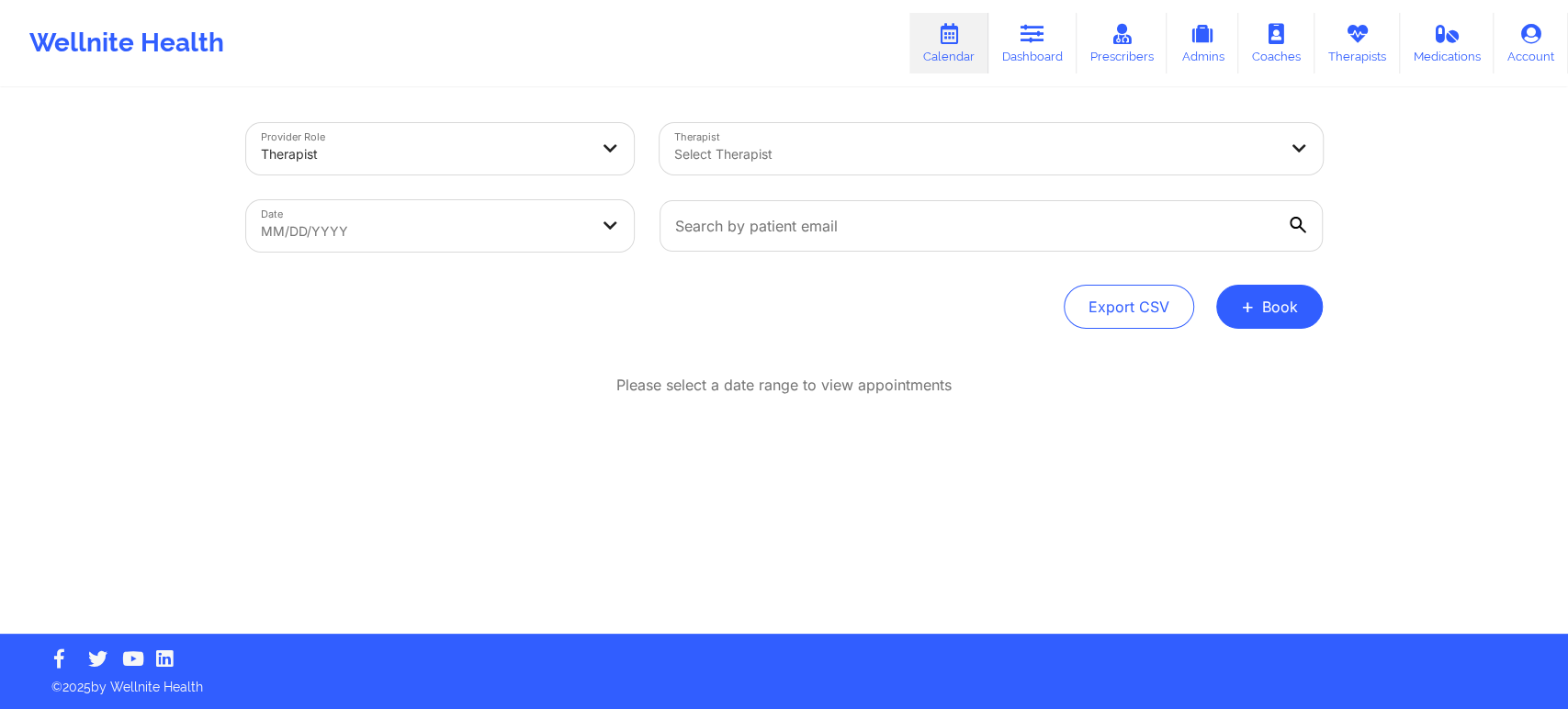
select select "2025-9"
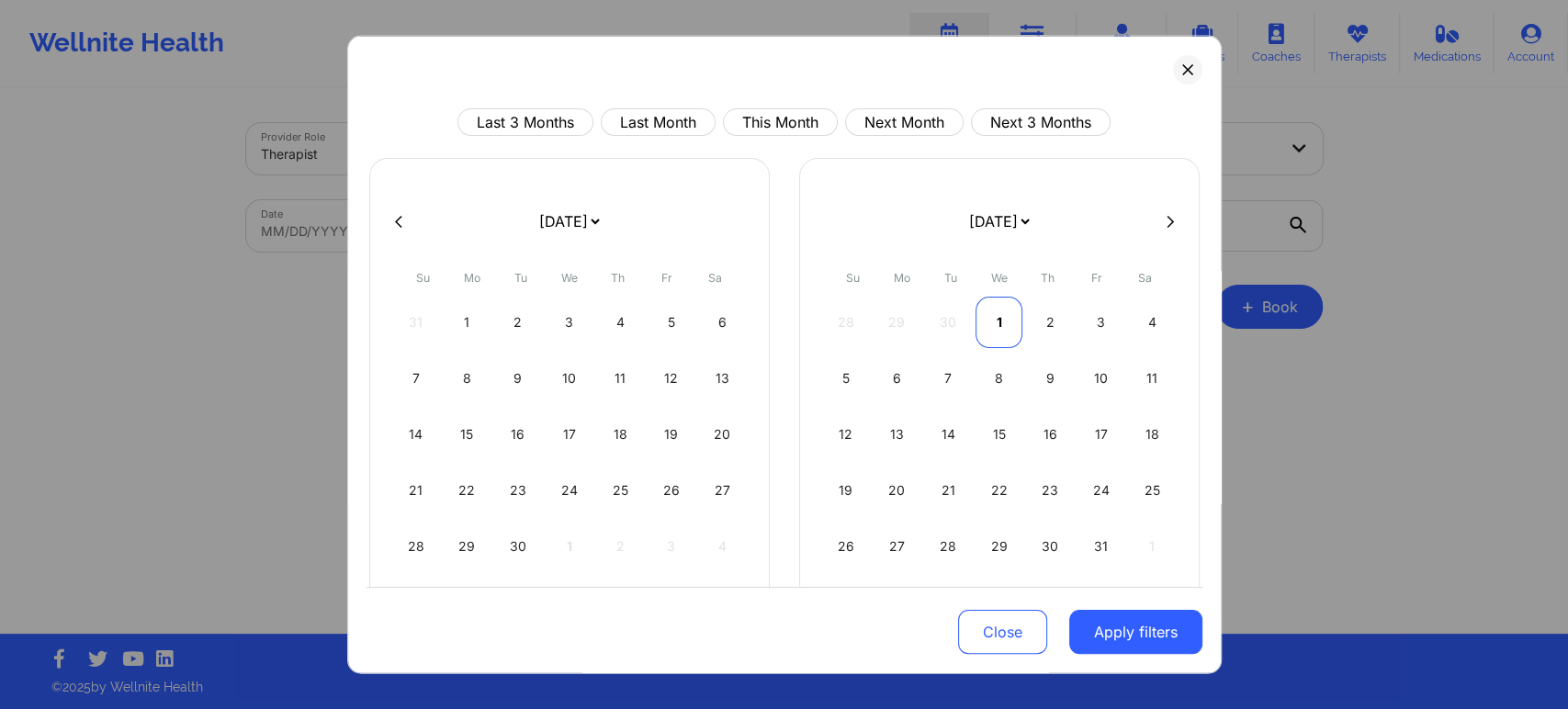
click at [999, 324] on div "1" at bounding box center [999, 322] width 47 height 52
select select "2025-9"
select select "2025-10"
select select "2025-9"
select select "2025-10"
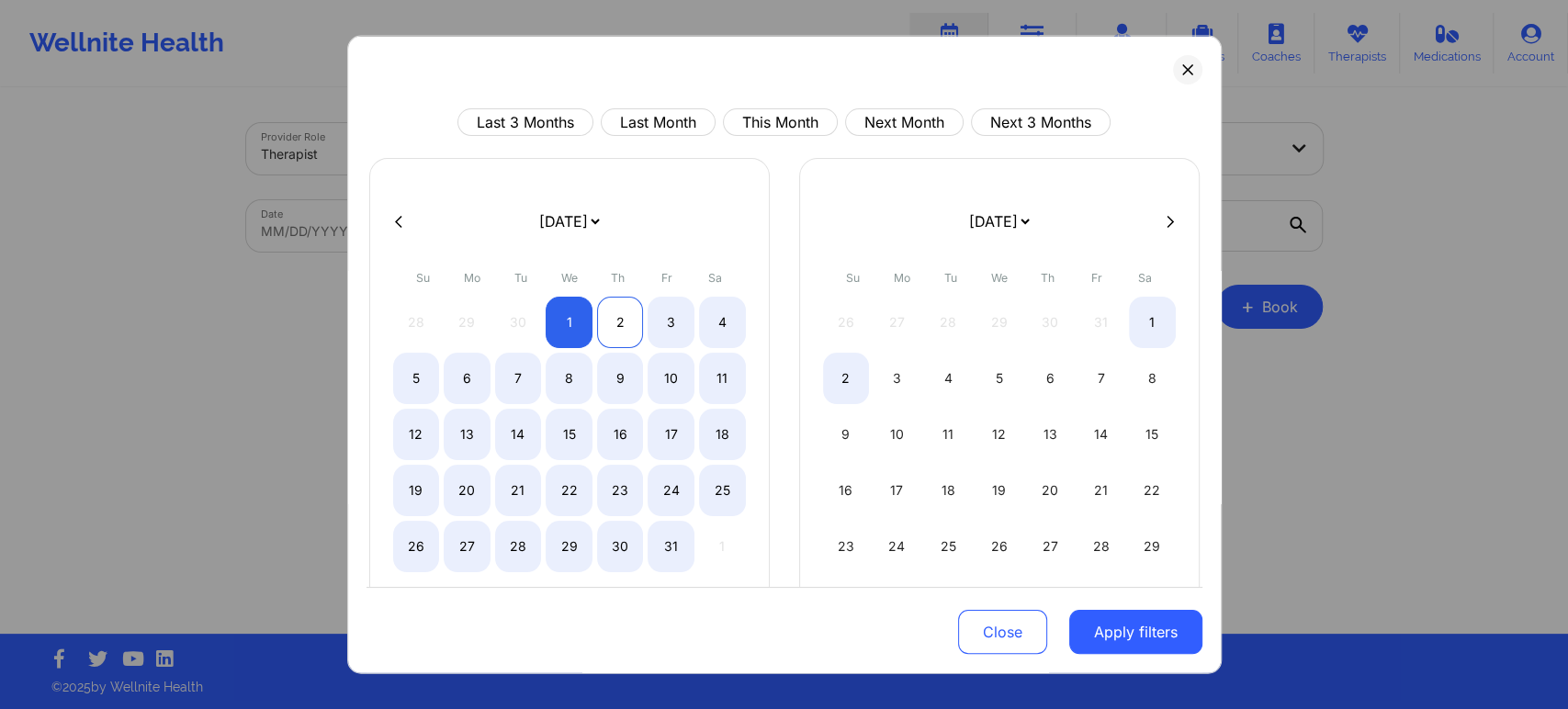
select select "2025-9"
select select "2025-10"
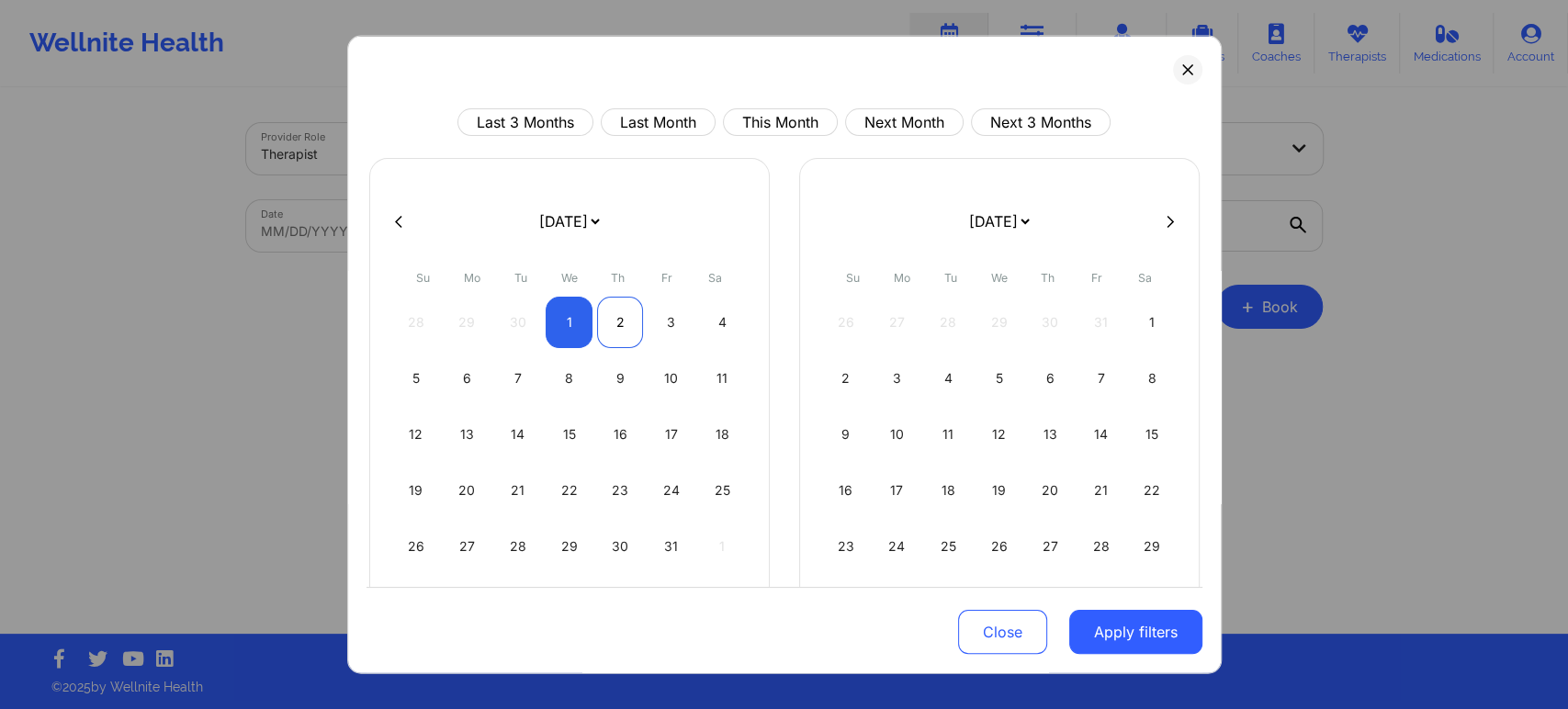
click at [611, 310] on div "2" at bounding box center [620, 322] width 47 height 52
select select "2025-9"
select select "2025-10"
click at [1110, 630] on button "Apply filters" at bounding box center [1135, 631] width 133 height 44
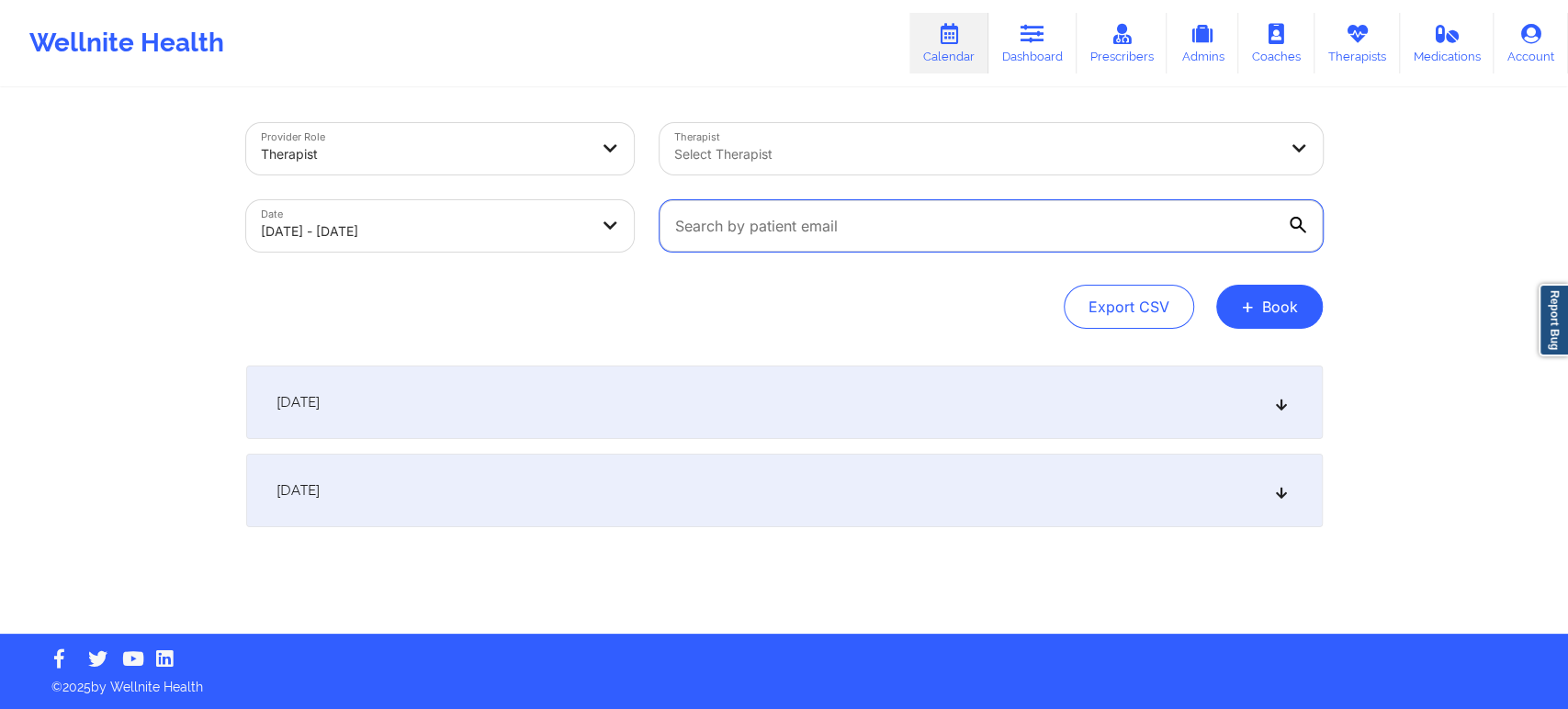
click at [918, 230] on input "text" at bounding box center [991, 225] width 663 height 52
paste input "[EMAIL_ADDRESS][DOMAIN_NAME]"
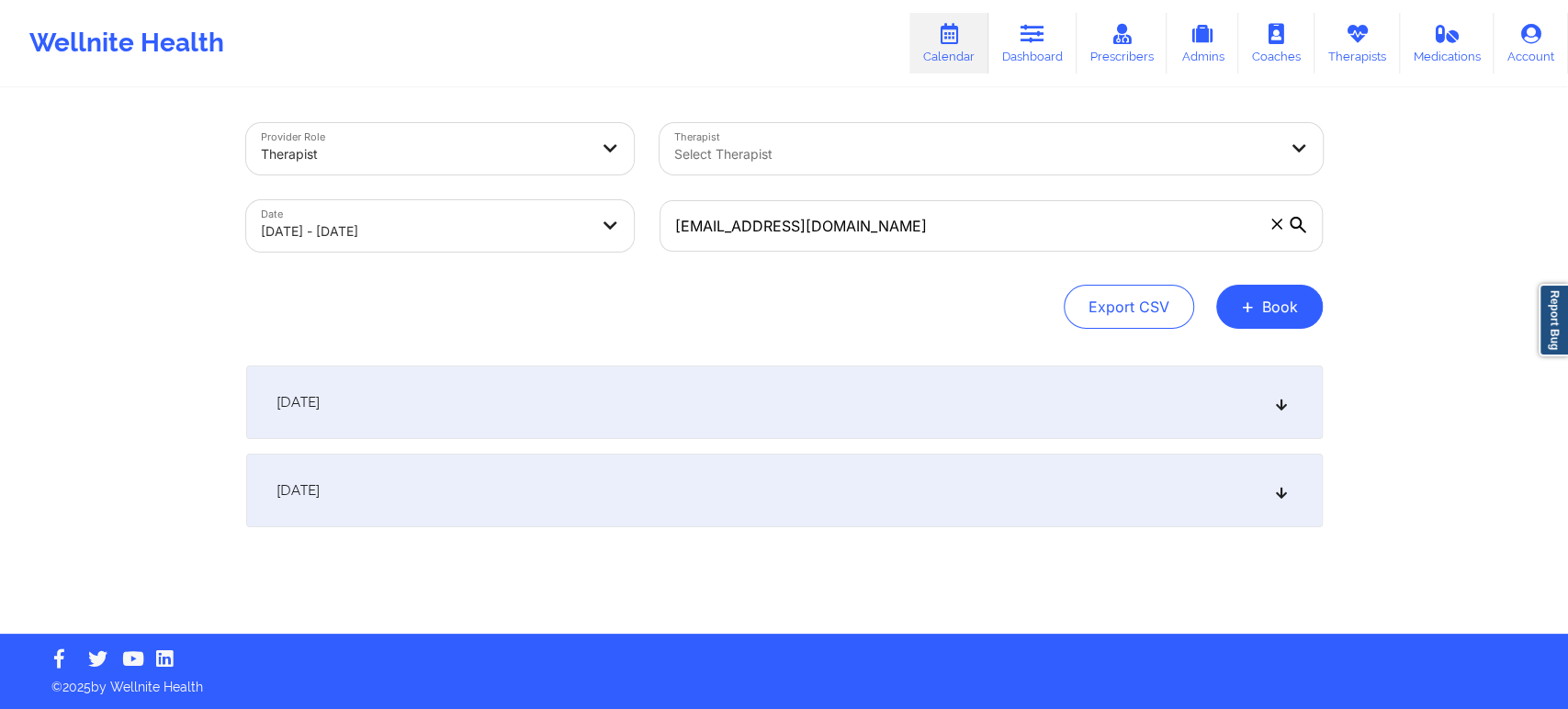
click at [870, 319] on div "Export CSV + Book" at bounding box center [784, 306] width 1076 height 44
click at [1014, 401] on div "October 1, 2025" at bounding box center [784, 402] width 1076 height 73
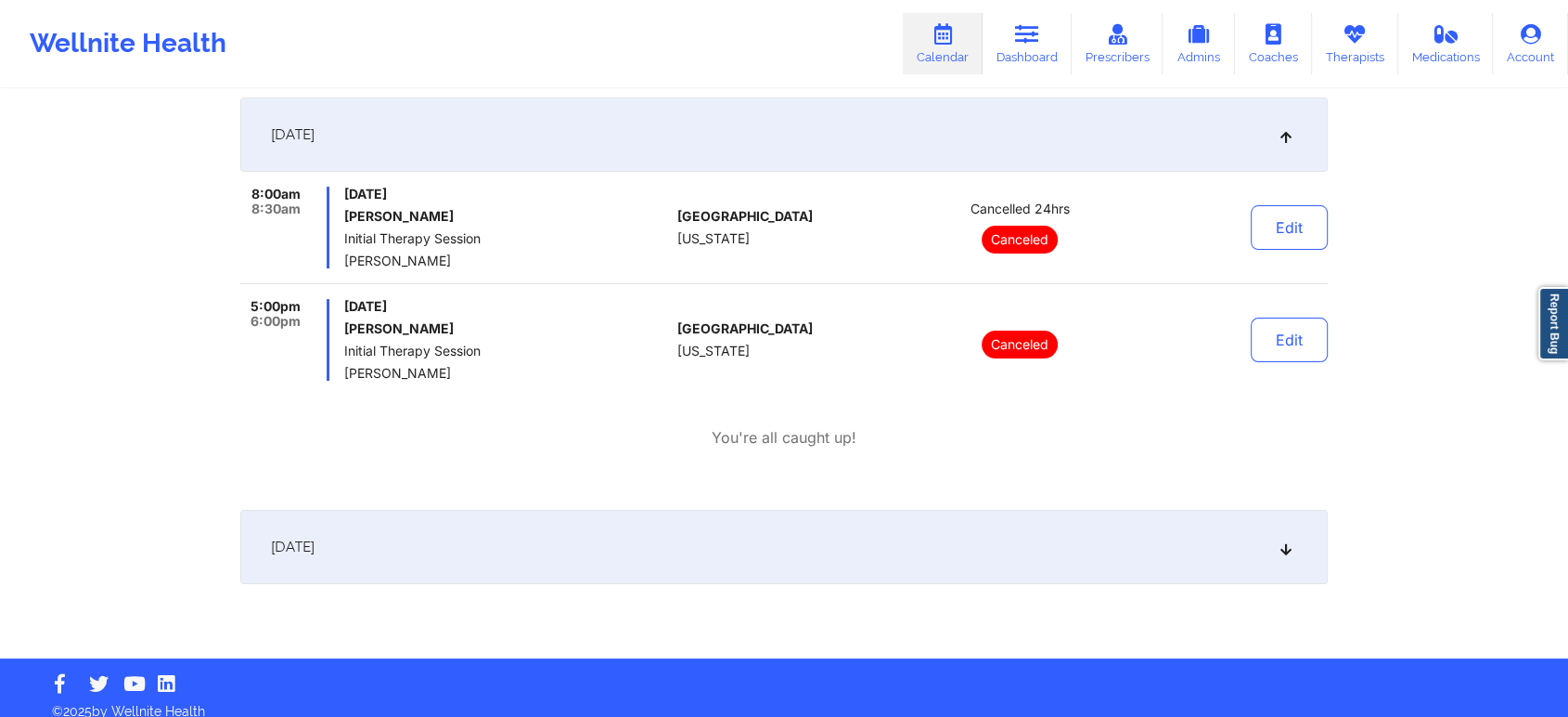
scroll to position [288, 0]
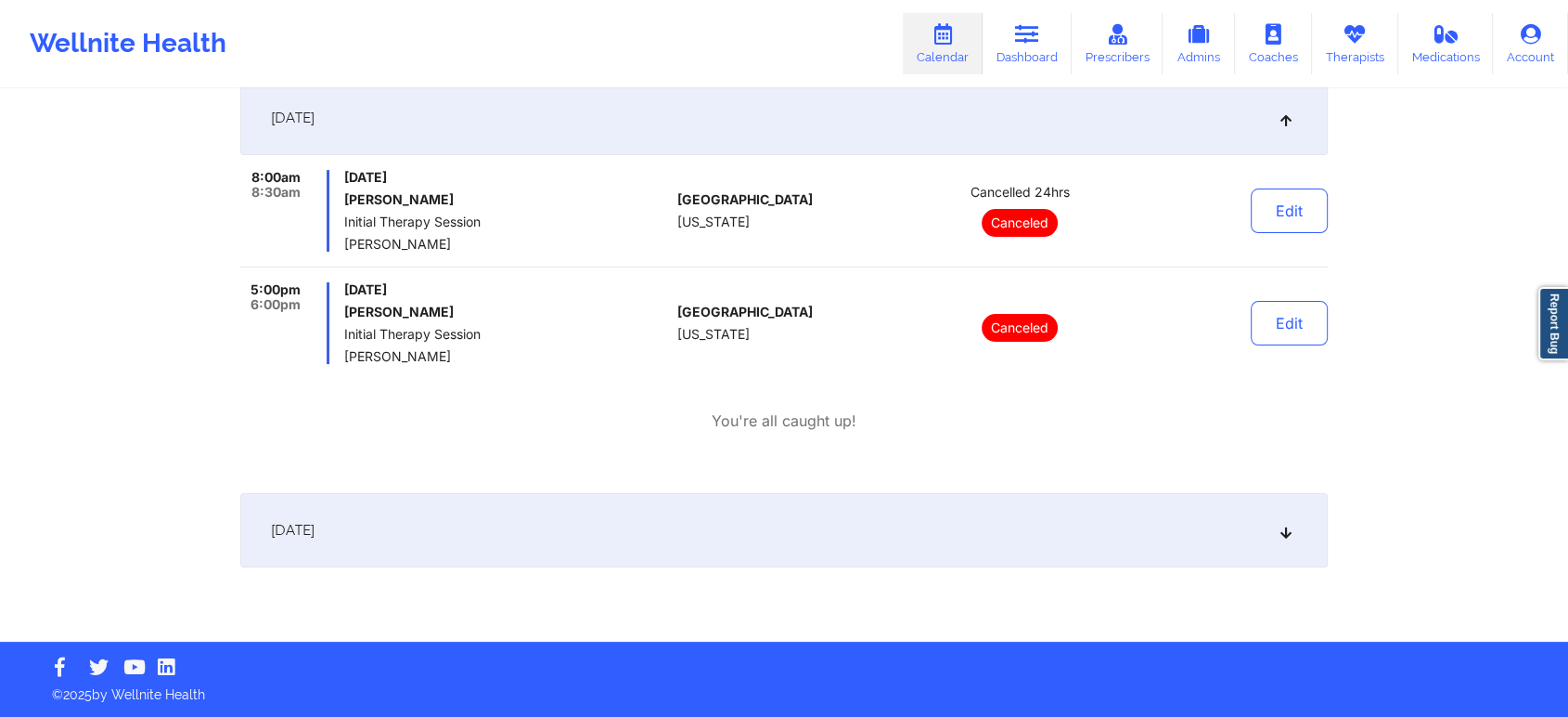
click at [1257, 552] on div "October 2, 2025" at bounding box center [784, 530] width 1087 height 74
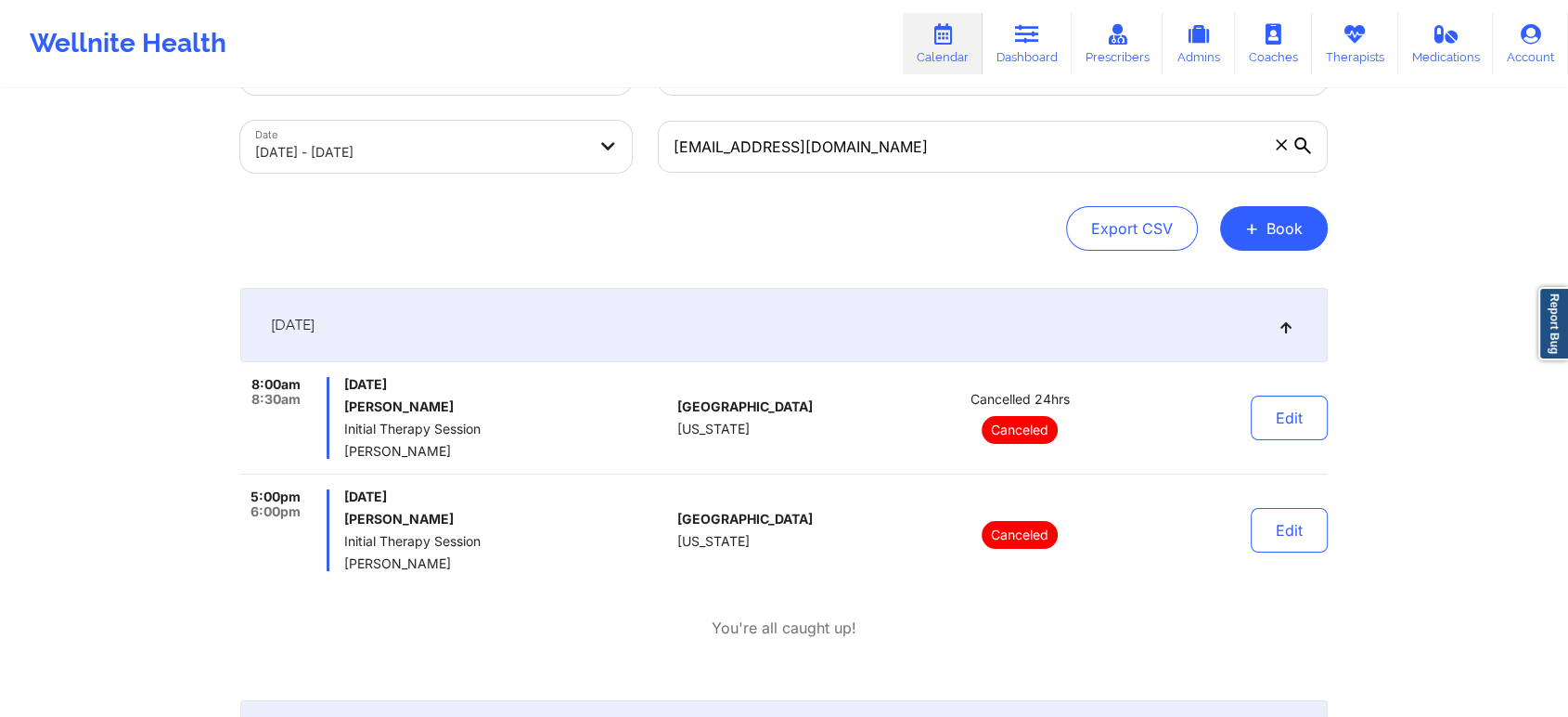
scroll to position [0, 0]
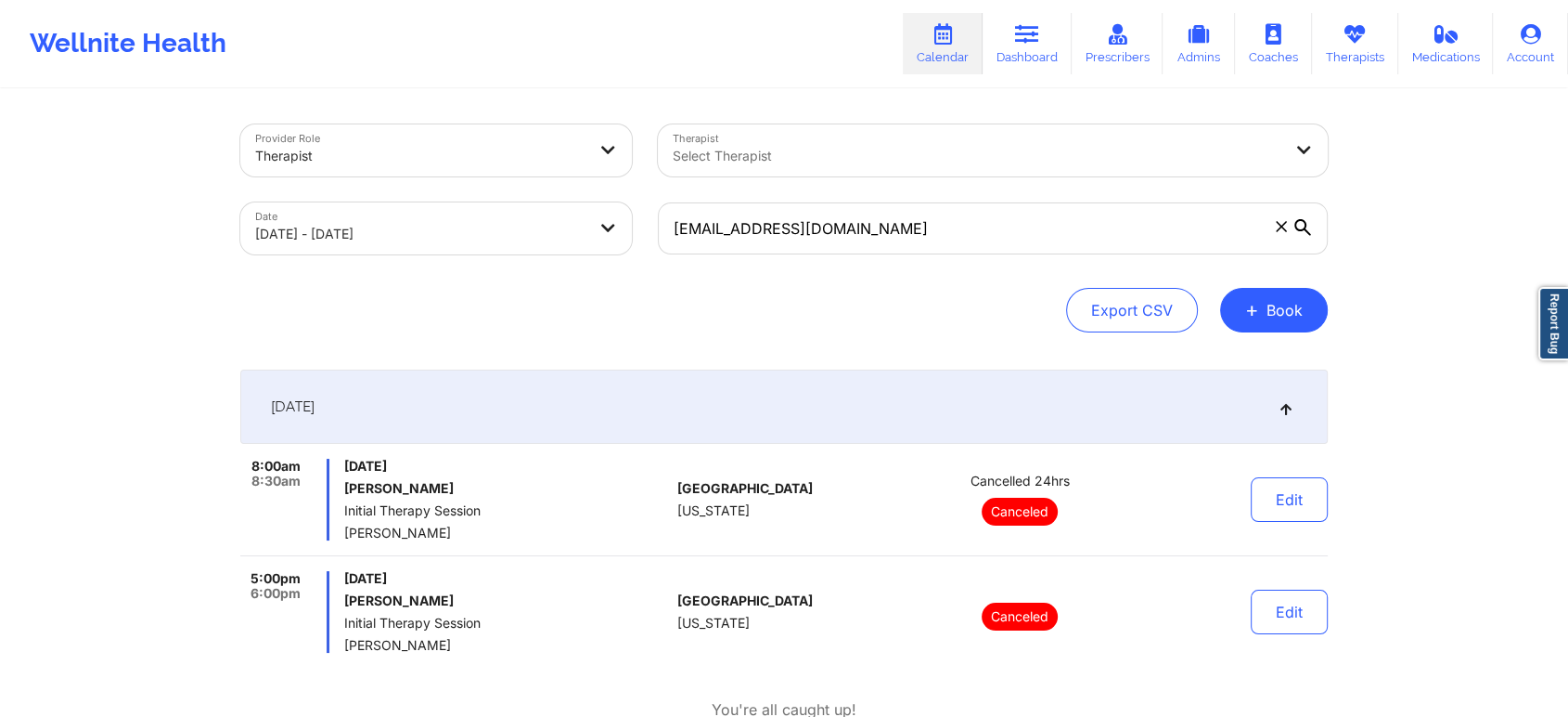
click at [852, 318] on div "Export CSV + Book" at bounding box center [784, 309] width 1087 height 45
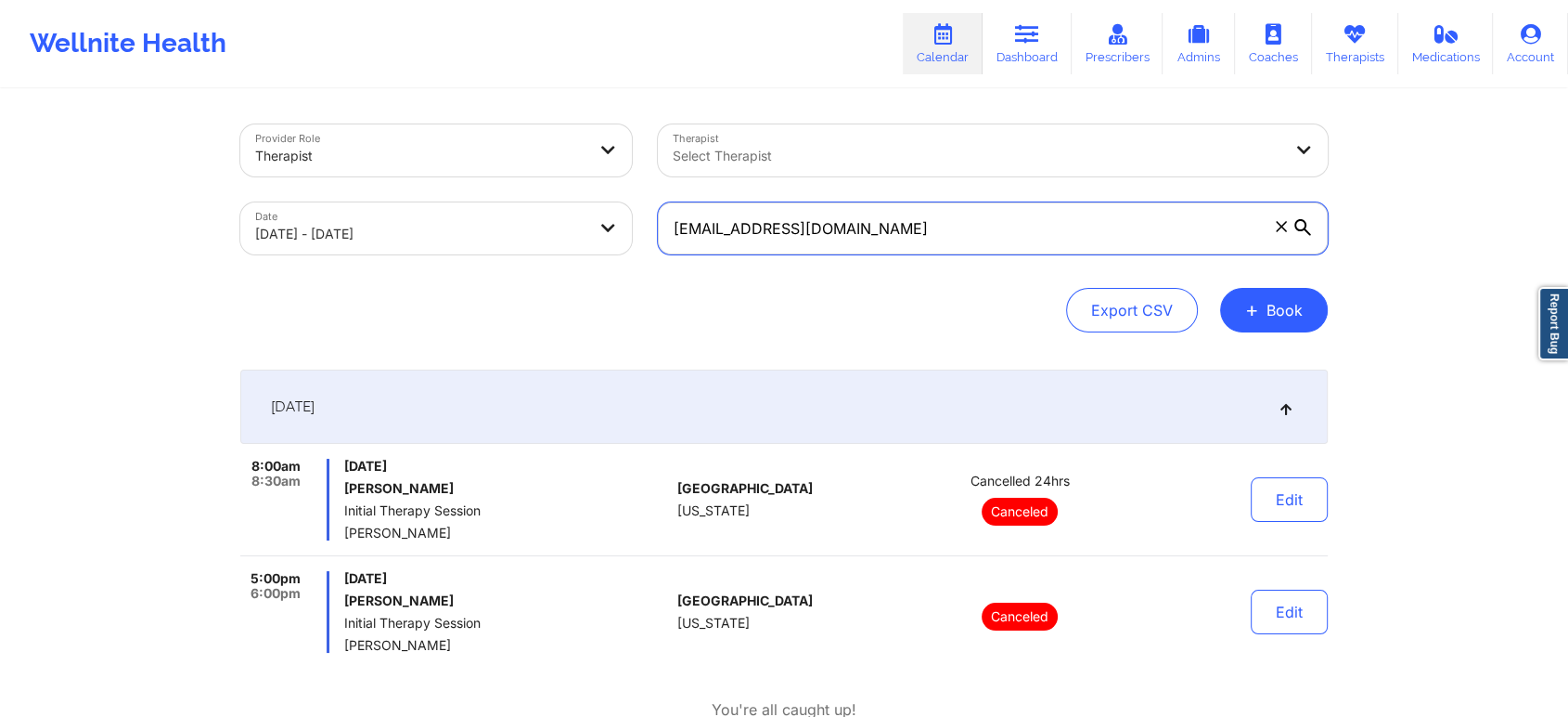
click at [1058, 231] on input "[EMAIL_ADDRESS][DOMAIN_NAME]" at bounding box center [993, 228] width 670 height 52
paste input "meleisha.edwards@tn.gov"
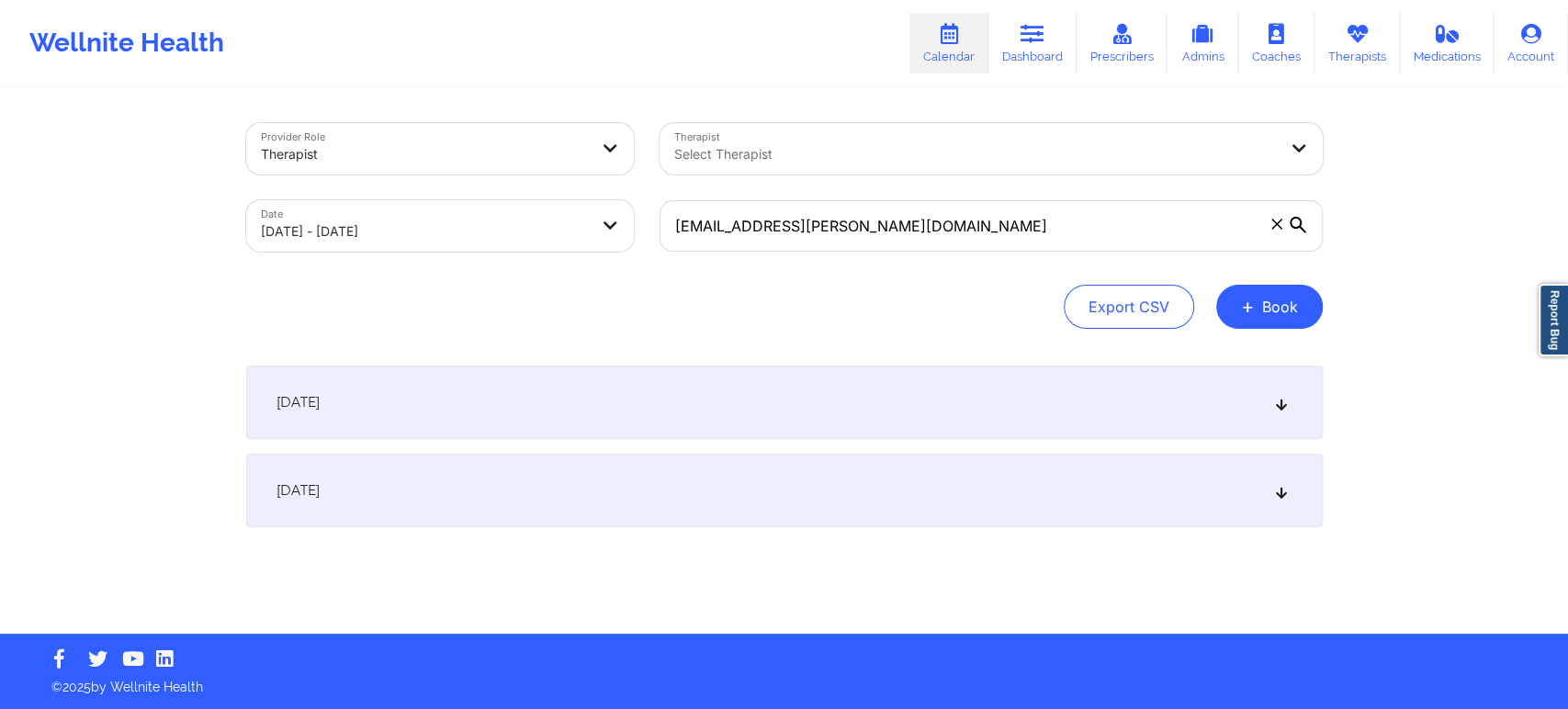
click at [1469, 263] on div "Provider Role Therapist Therapist Select Therapist Date 10/01/2025 - 10/02/2025…" at bounding box center [784, 316] width 1568 height 633
click at [1271, 494] on div "October 2, 2025" at bounding box center [784, 490] width 1076 height 73
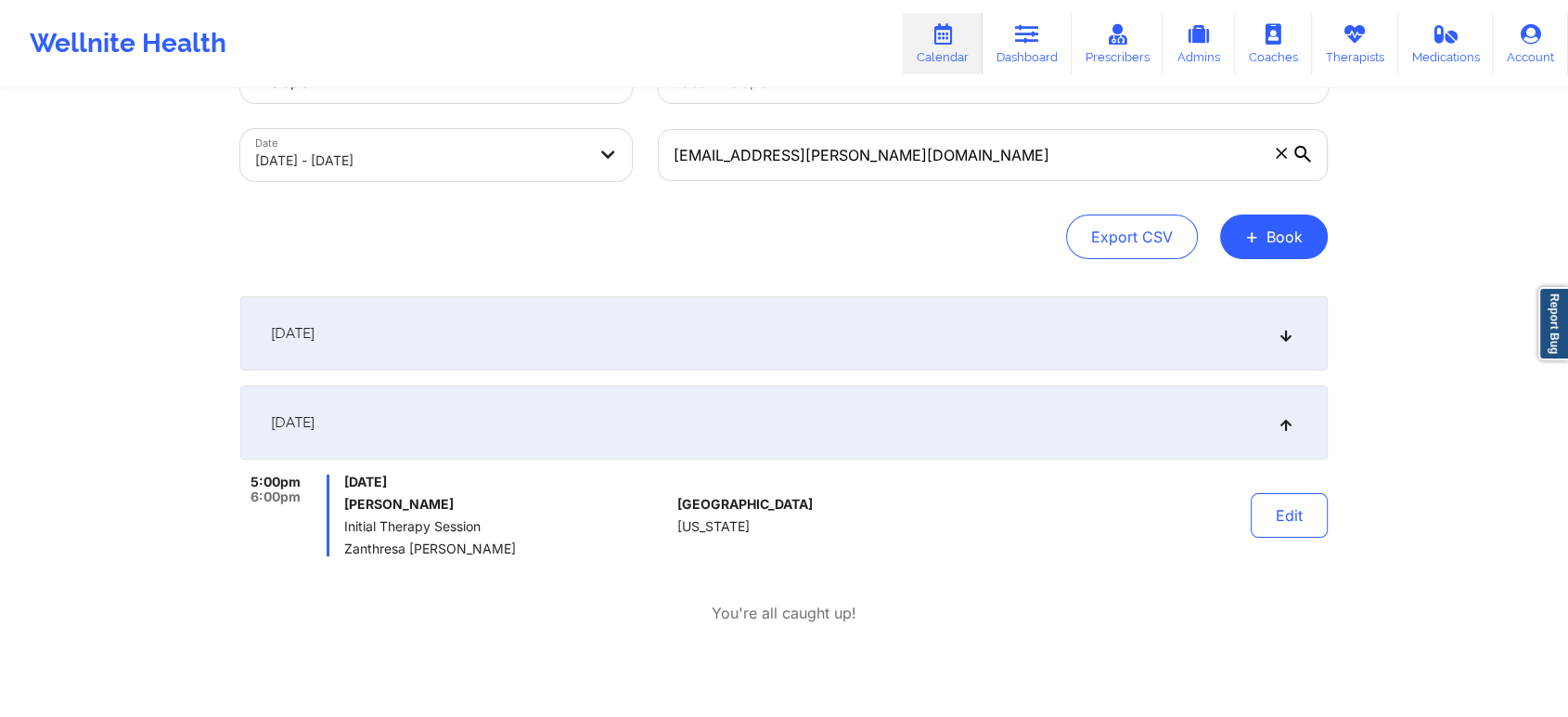
scroll to position [103, 0]
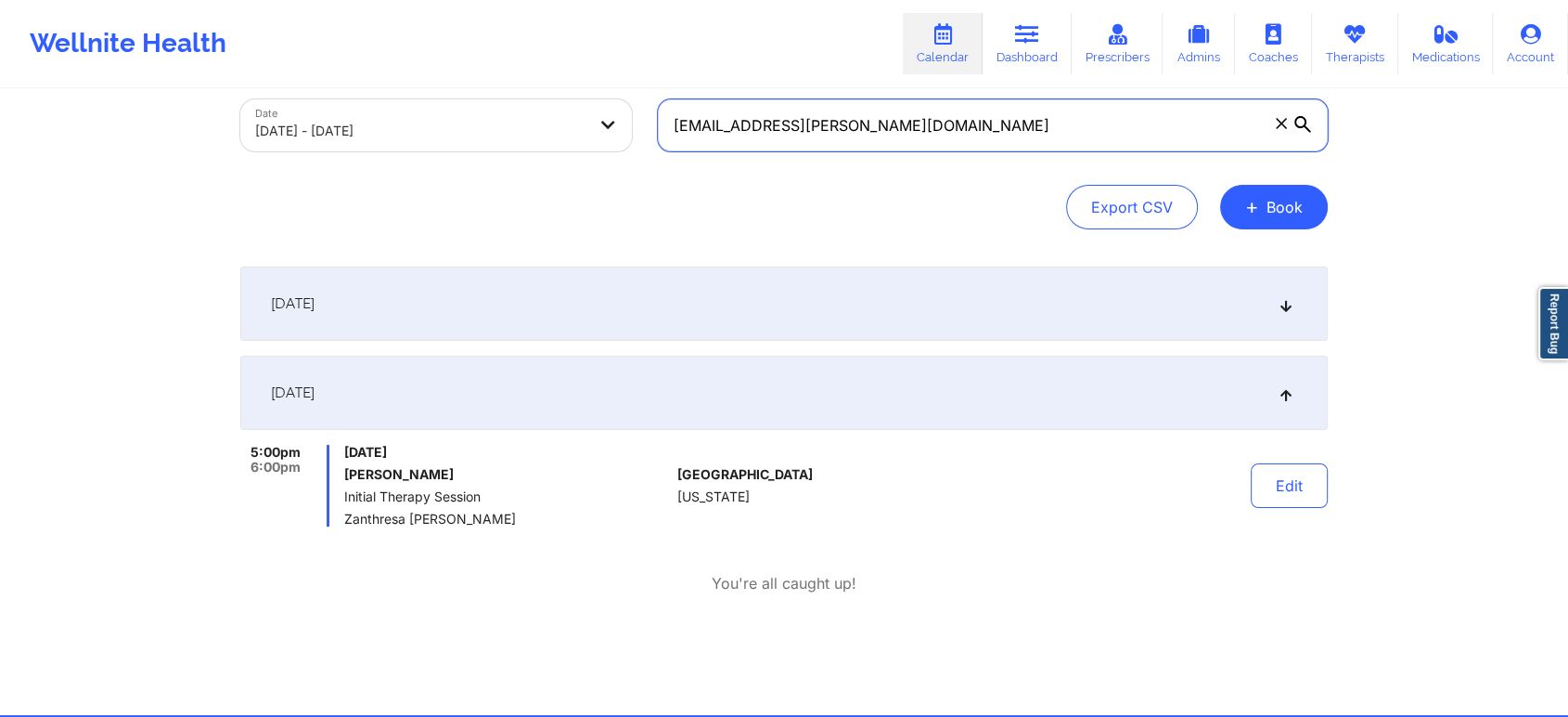
click at [982, 128] on input "meleisha.edwards@tn.gov" at bounding box center [993, 125] width 670 height 52
paste input "health@korostelev.one"
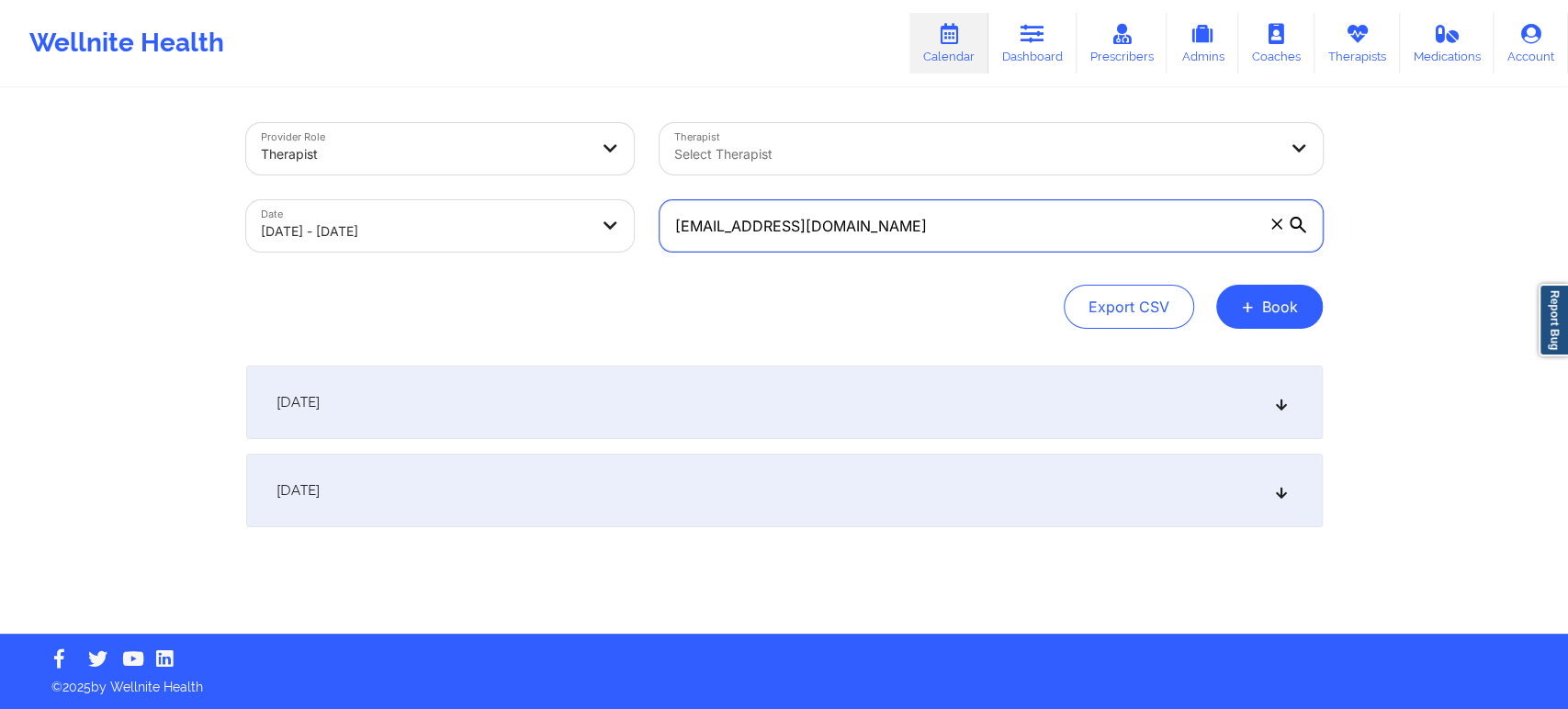
type input "health@korostelev.one"
click at [1032, 487] on div "October 2, 2025" at bounding box center [784, 490] width 1076 height 73
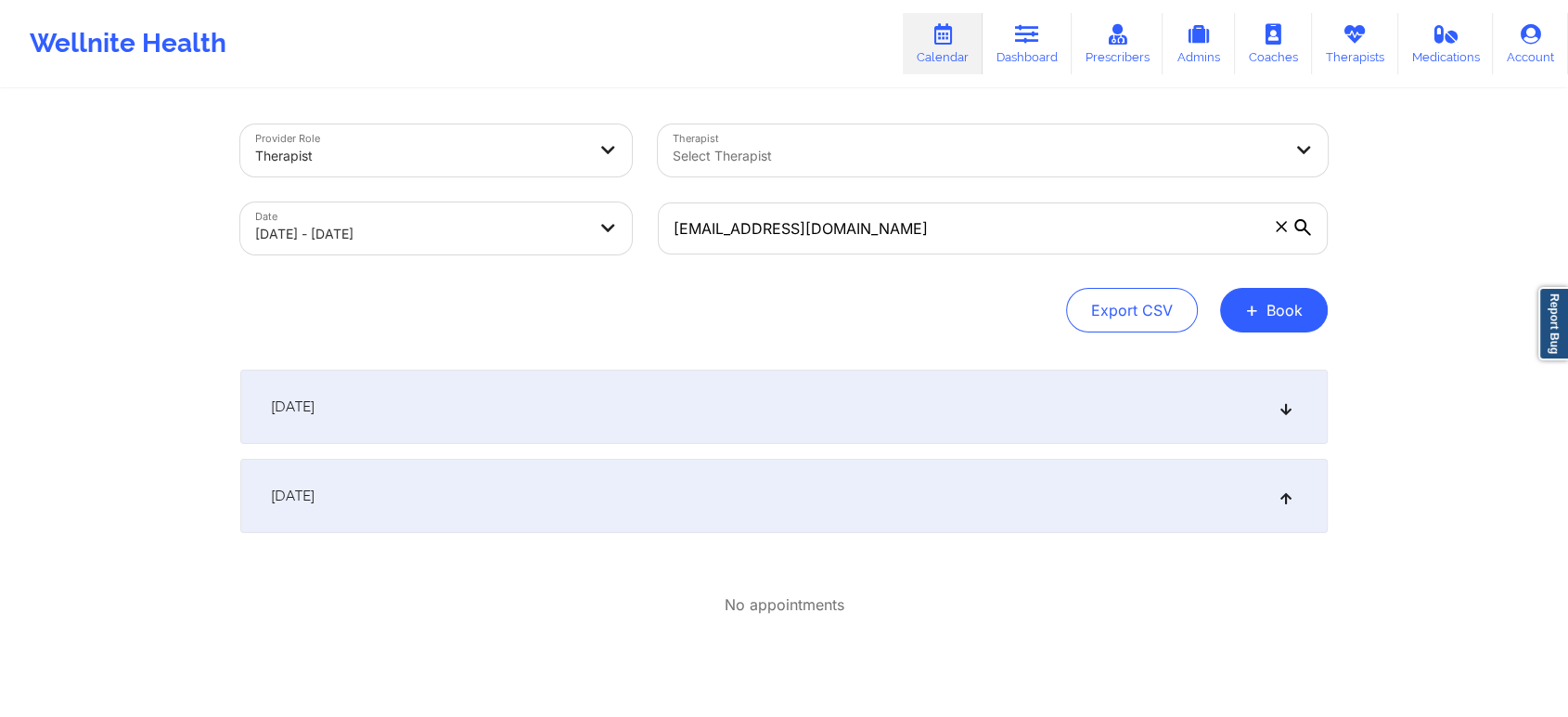
click at [1043, 492] on div "October 2, 2025" at bounding box center [784, 496] width 1087 height 74
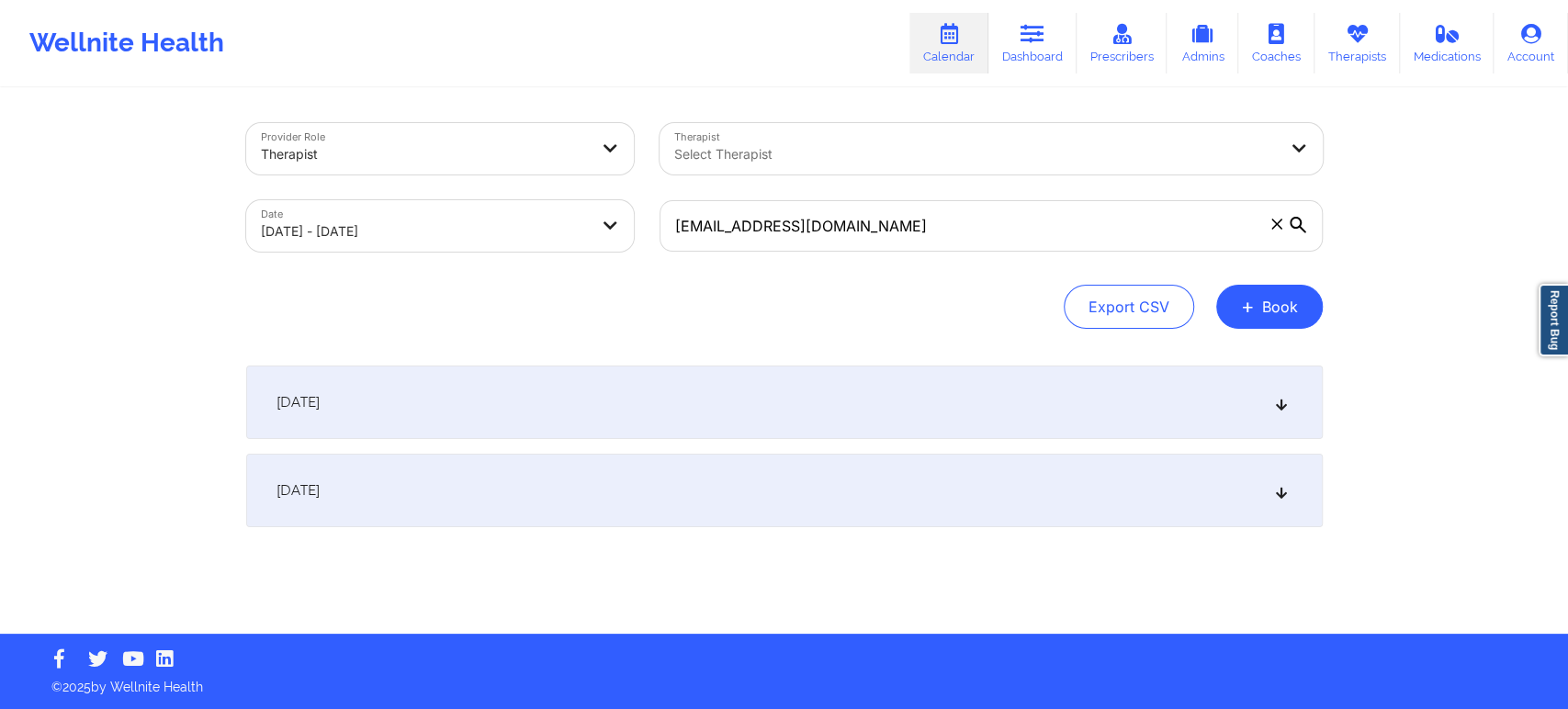
click at [520, 237] on body "Wellnite Health Calendar Dashboard Prescribers Admins Coaches Therapists Medica…" at bounding box center [784, 354] width 1568 height 709
select select "2025-9"
select select "2025-10"
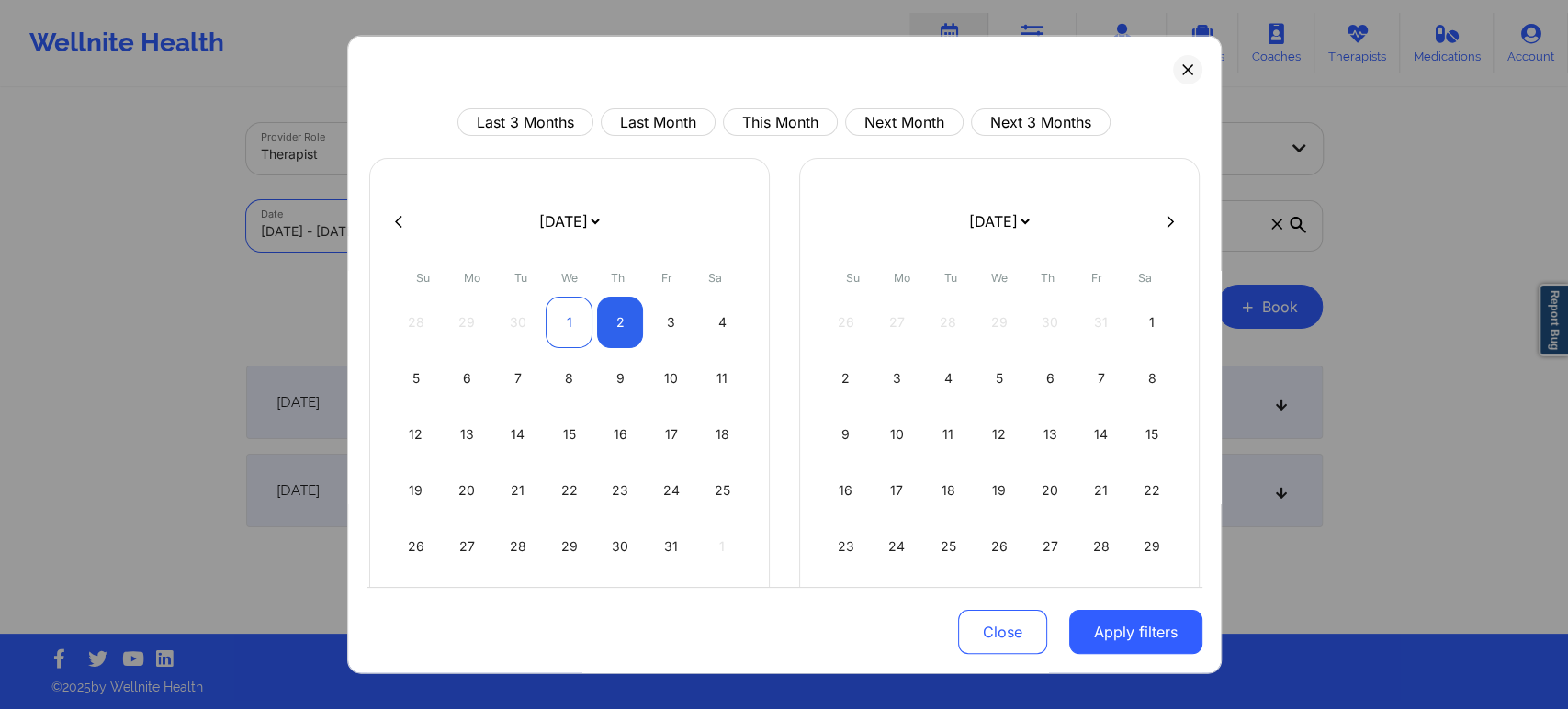
click at [562, 323] on div "1" at bounding box center [569, 322] width 47 height 52
select select "2025-9"
select select "2025-10"
select select "2025-9"
select select "2025-10"
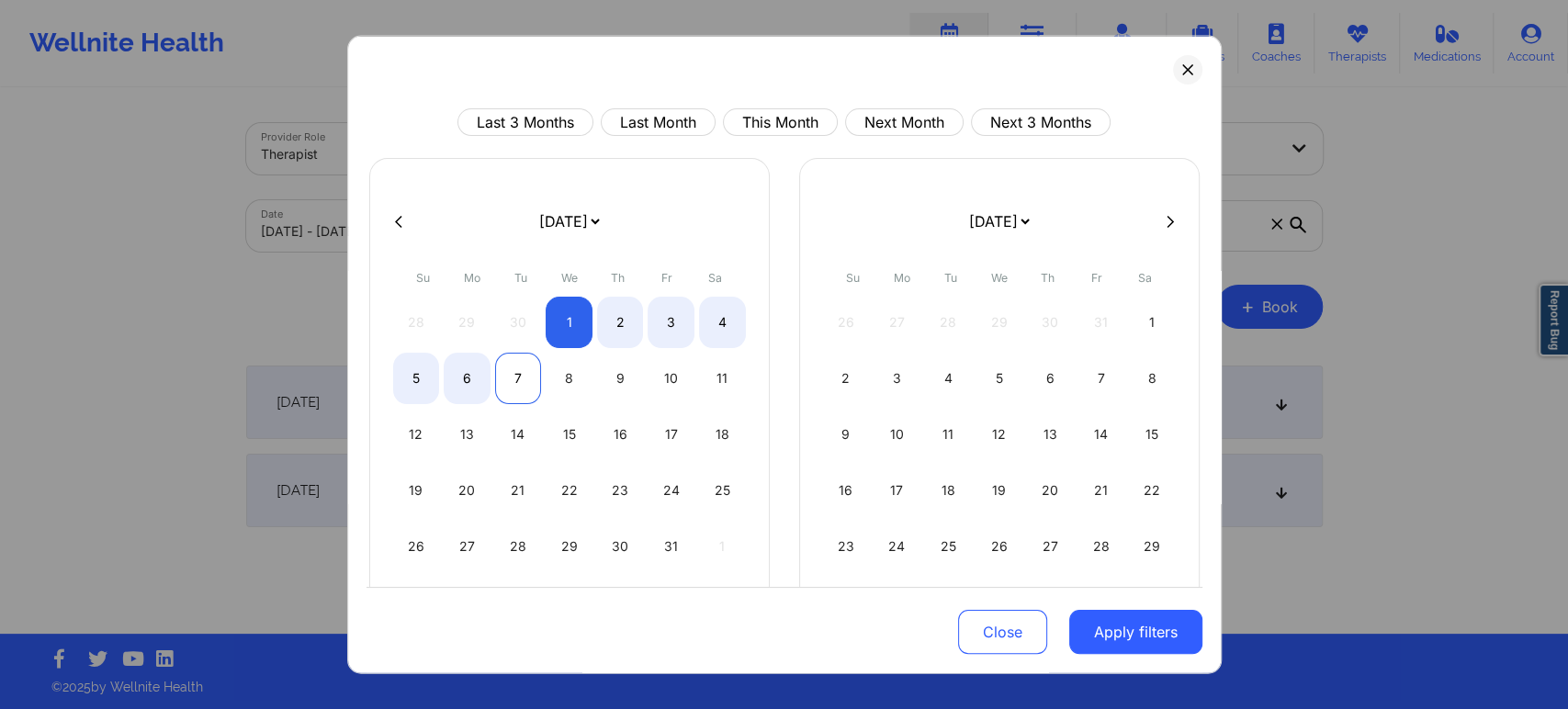
click at [510, 379] on div "7" at bounding box center [519, 378] width 47 height 52
select select "2025-9"
select select "2025-10"
click at [1133, 633] on button "Apply filters" at bounding box center [1135, 631] width 133 height 44
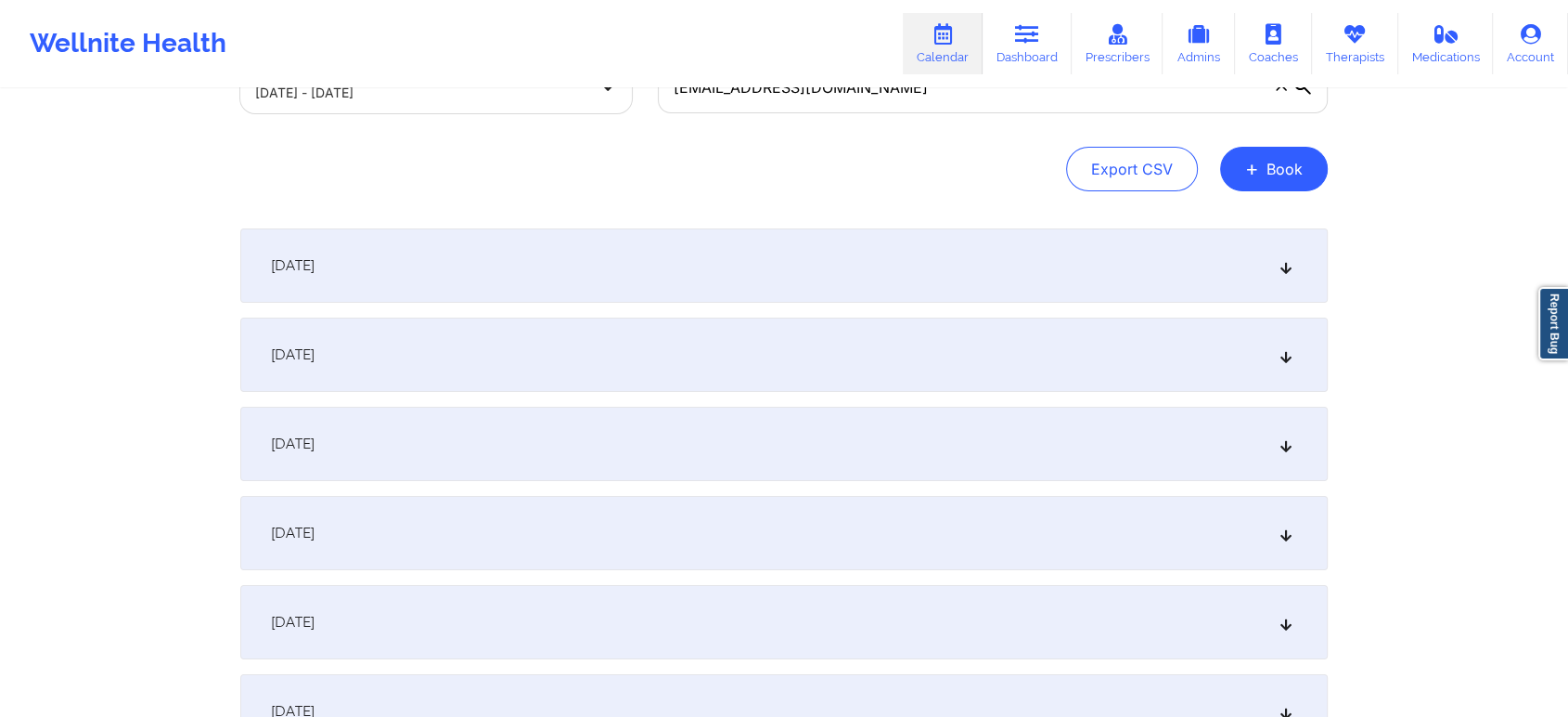
scroll to position [206, 0]
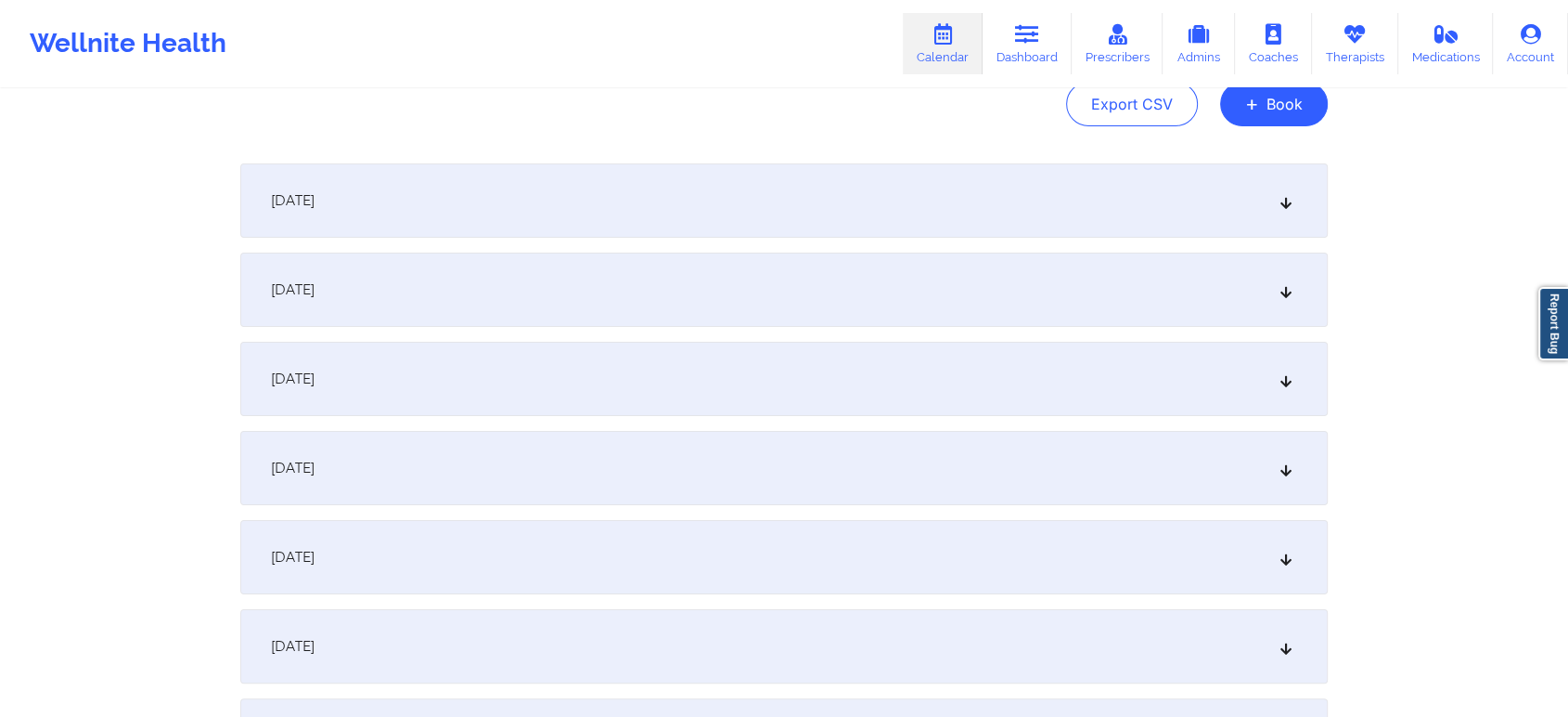
click at [709, 470] on div "October 4, 2025" at bounding box center [784, 468] width 1087 height 74
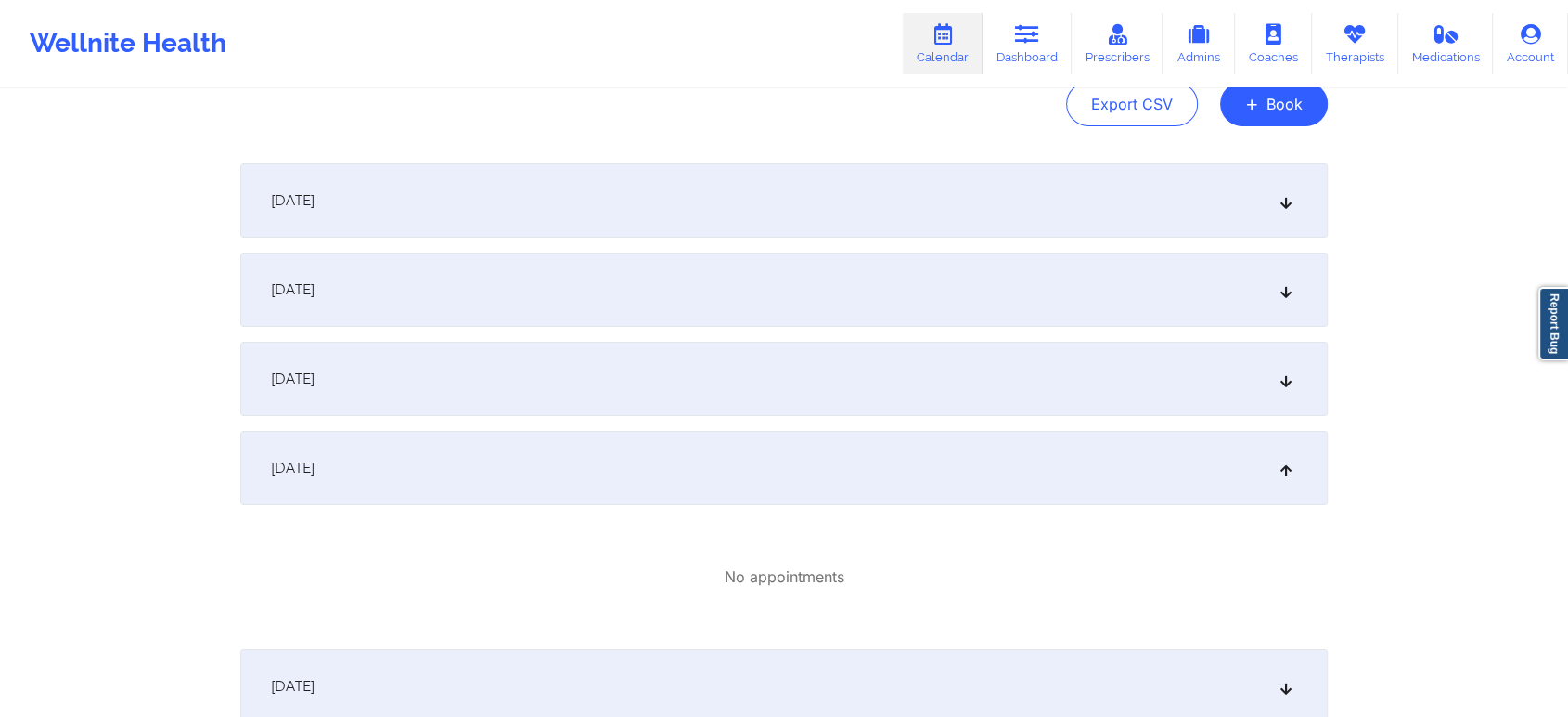
scroll to position [309, 0]
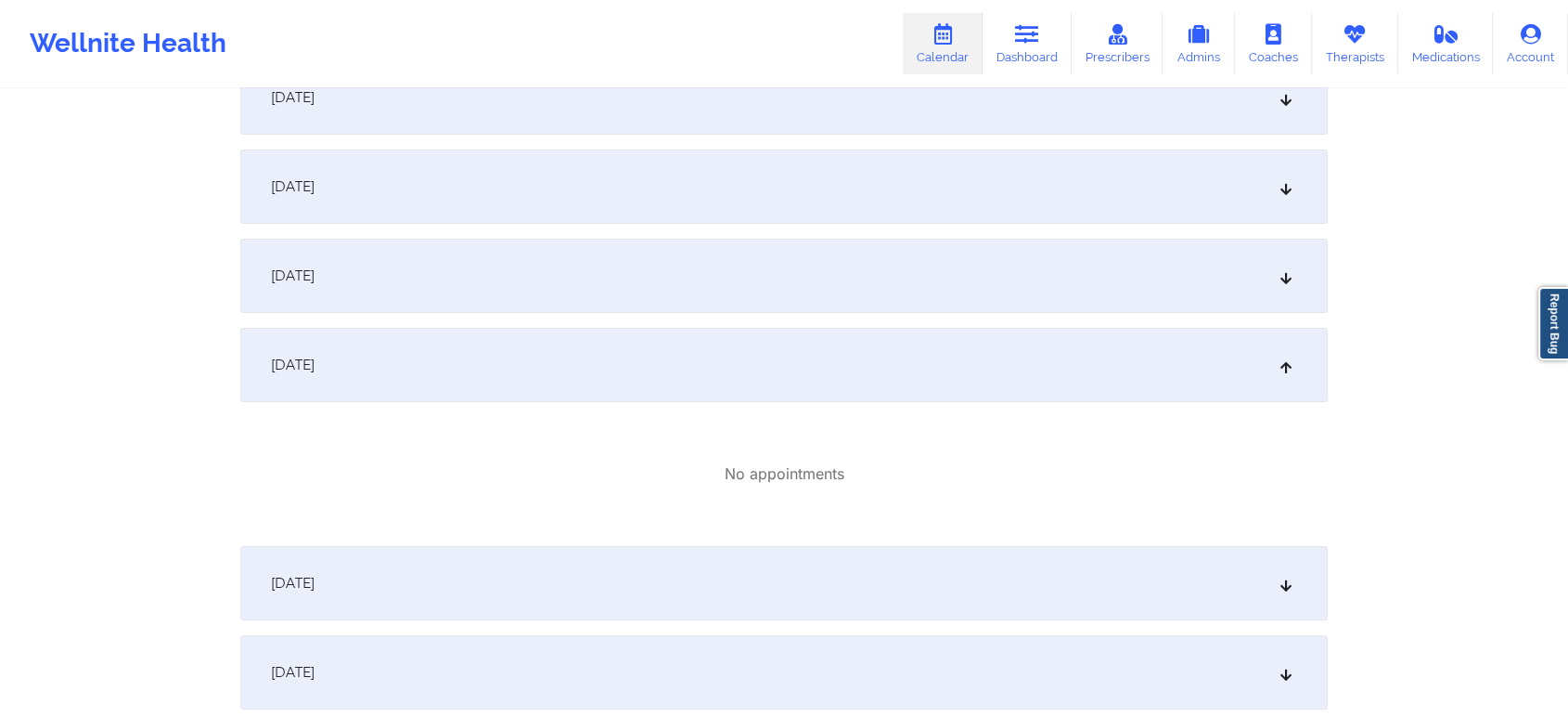
click at [756, 555] on div "October 5, 2025" at bounding box center [784, 583] width 1087 height 74
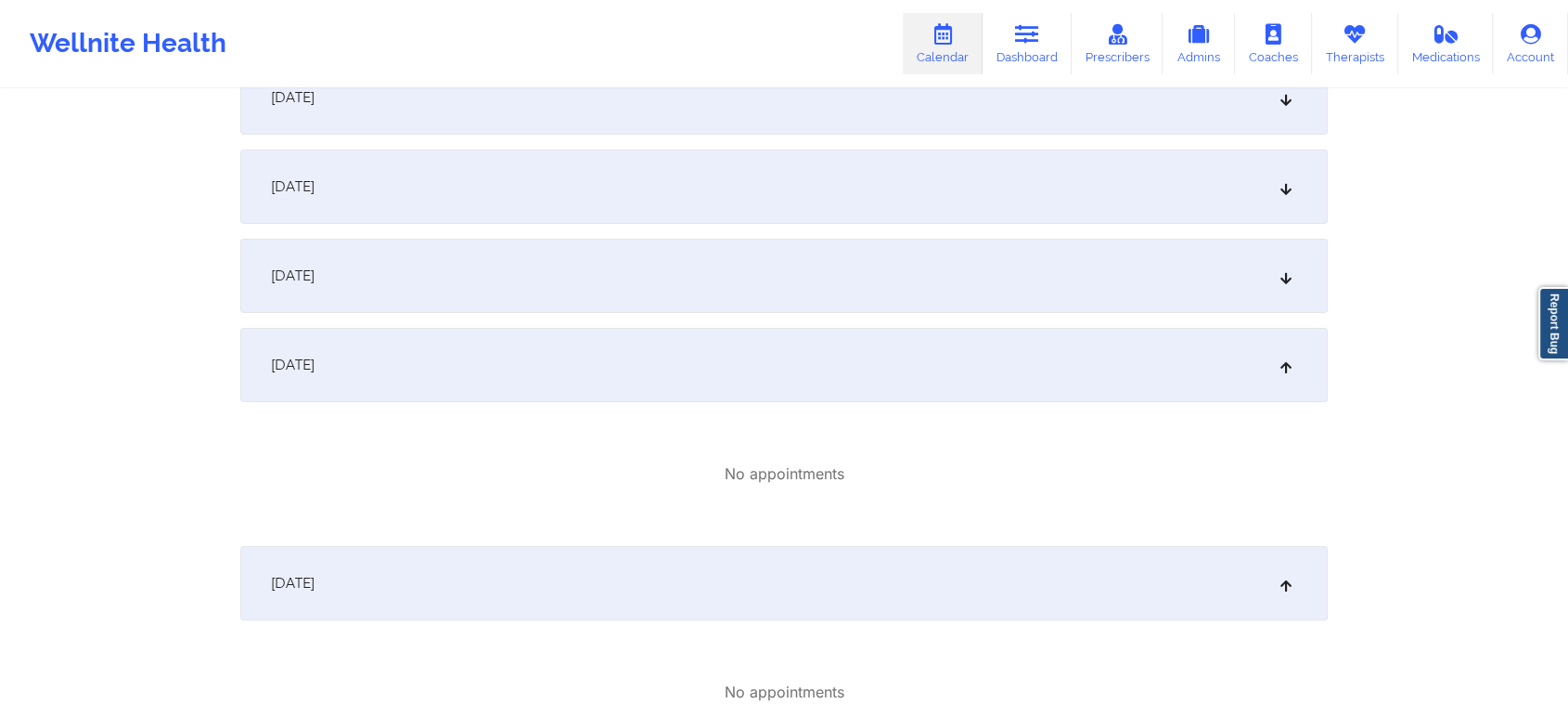
click at [738, 267] on div "October 3, 2025" at bounding box center [784, 276] width 1087 height 74
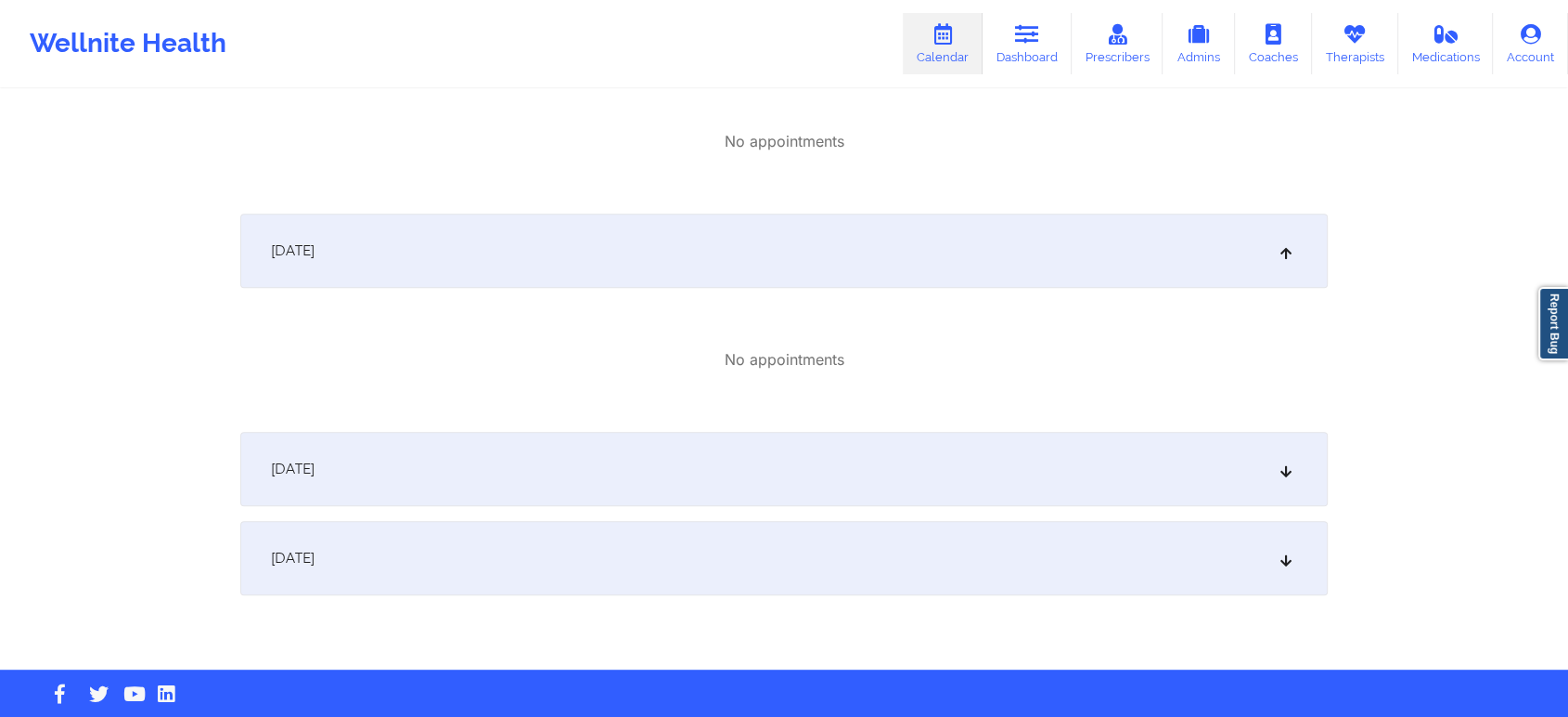
scroll to position [798, 0]
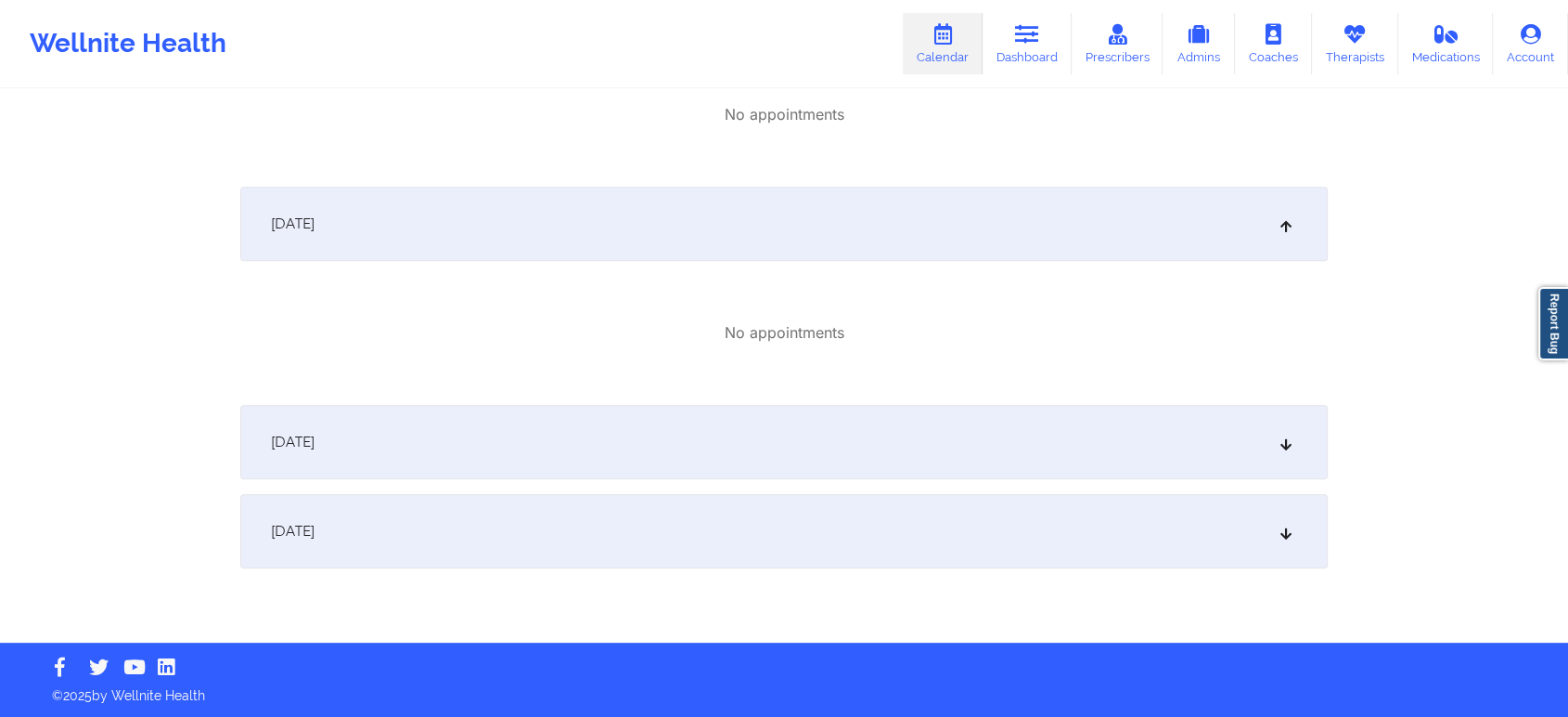
click at [1289, 441] on icon at bounding box center [1286, 442] width 16 height 13
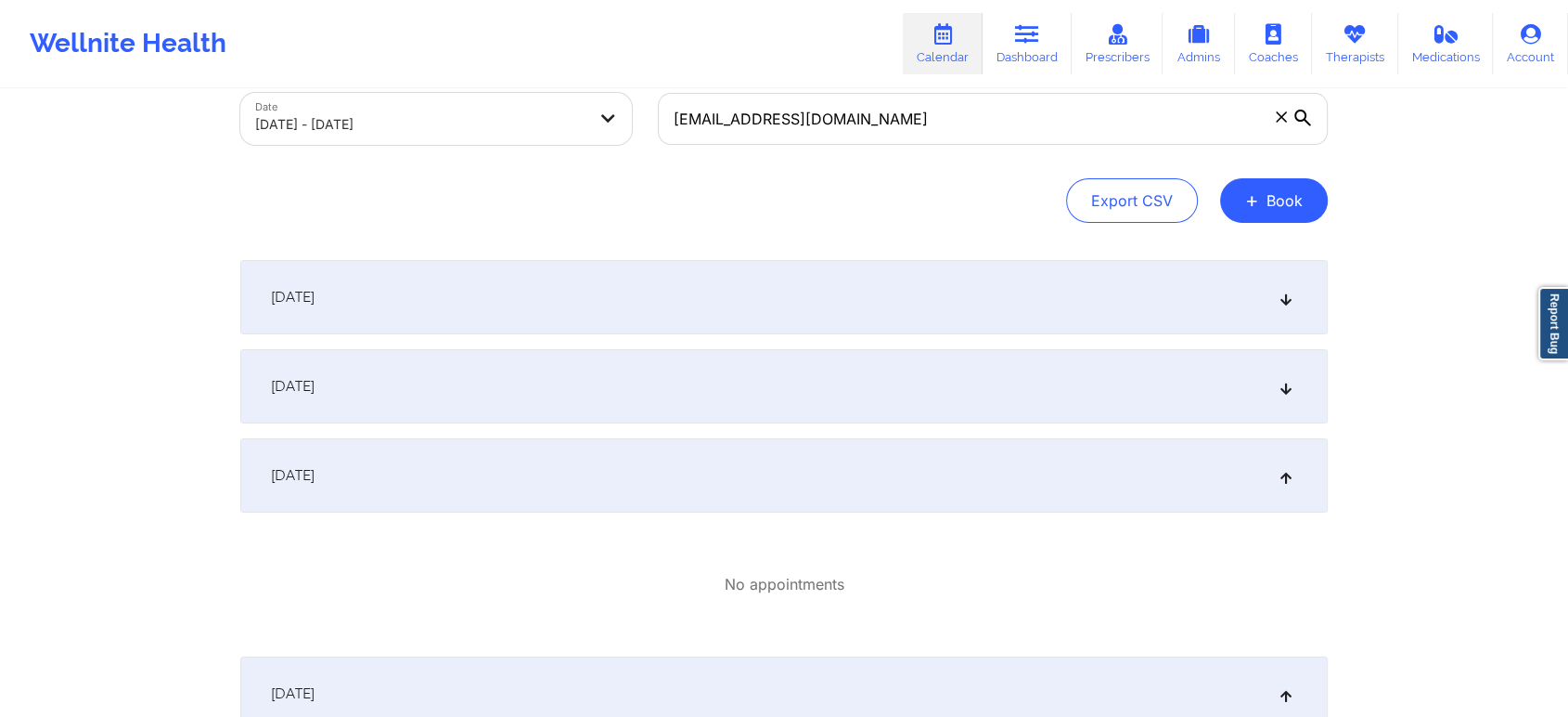
scroll to position [0, 0]
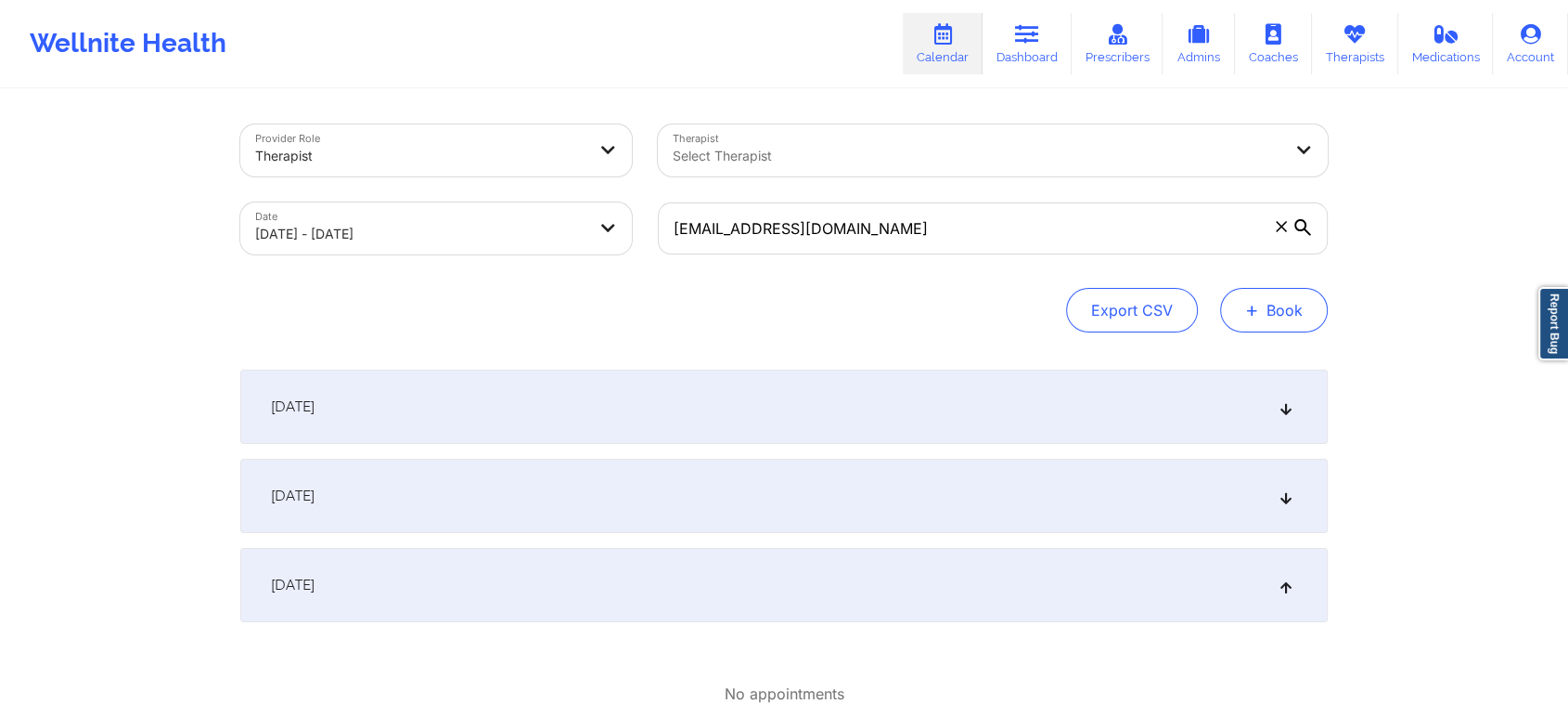
click at [1259, 309] on span "+" at bounding box center [1252, 309] width 14 height 10
click at [1248, 369] on button "Therapy Session" at bounding box center [1243, 369] width 142 height 30
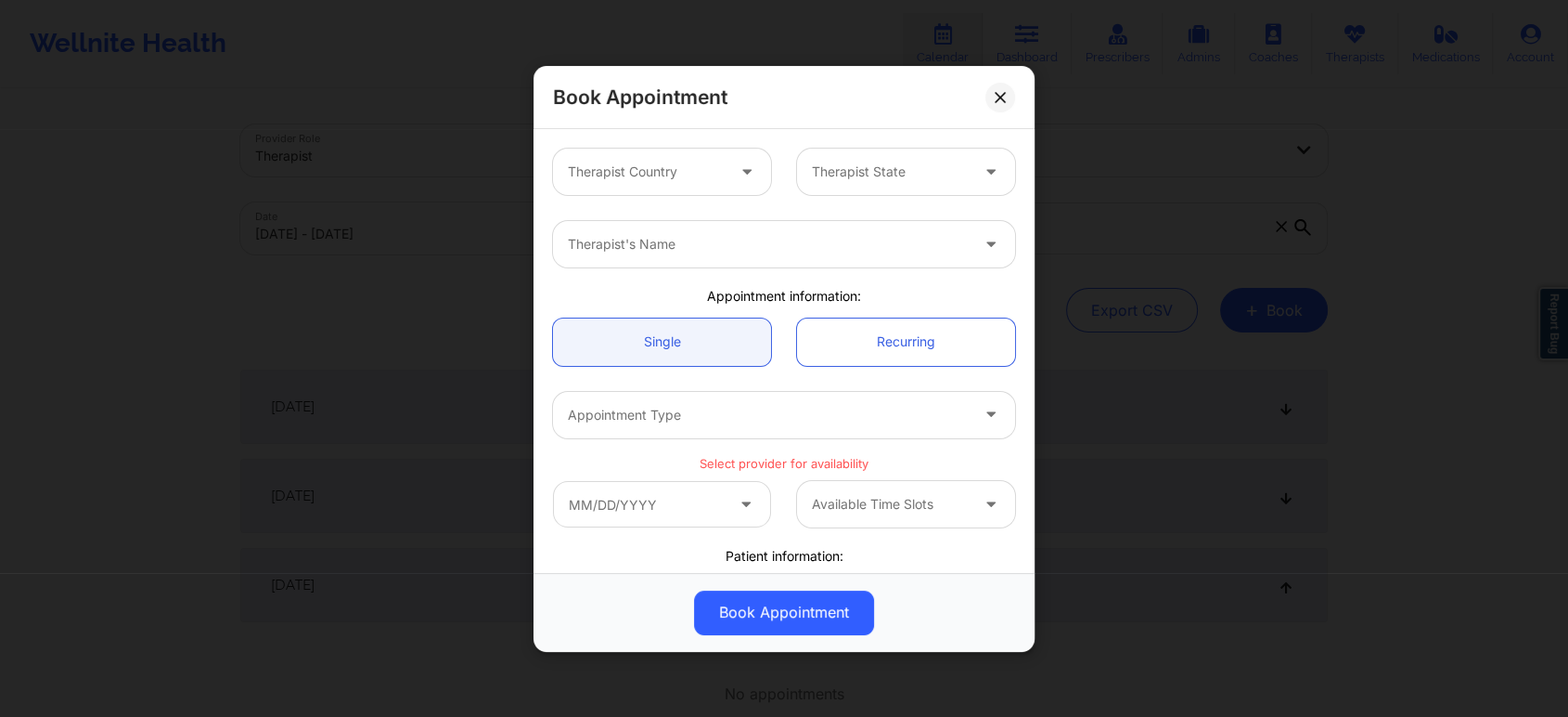
click at [680, 180] on div at bounding box center [646, 171] width 156 height 22
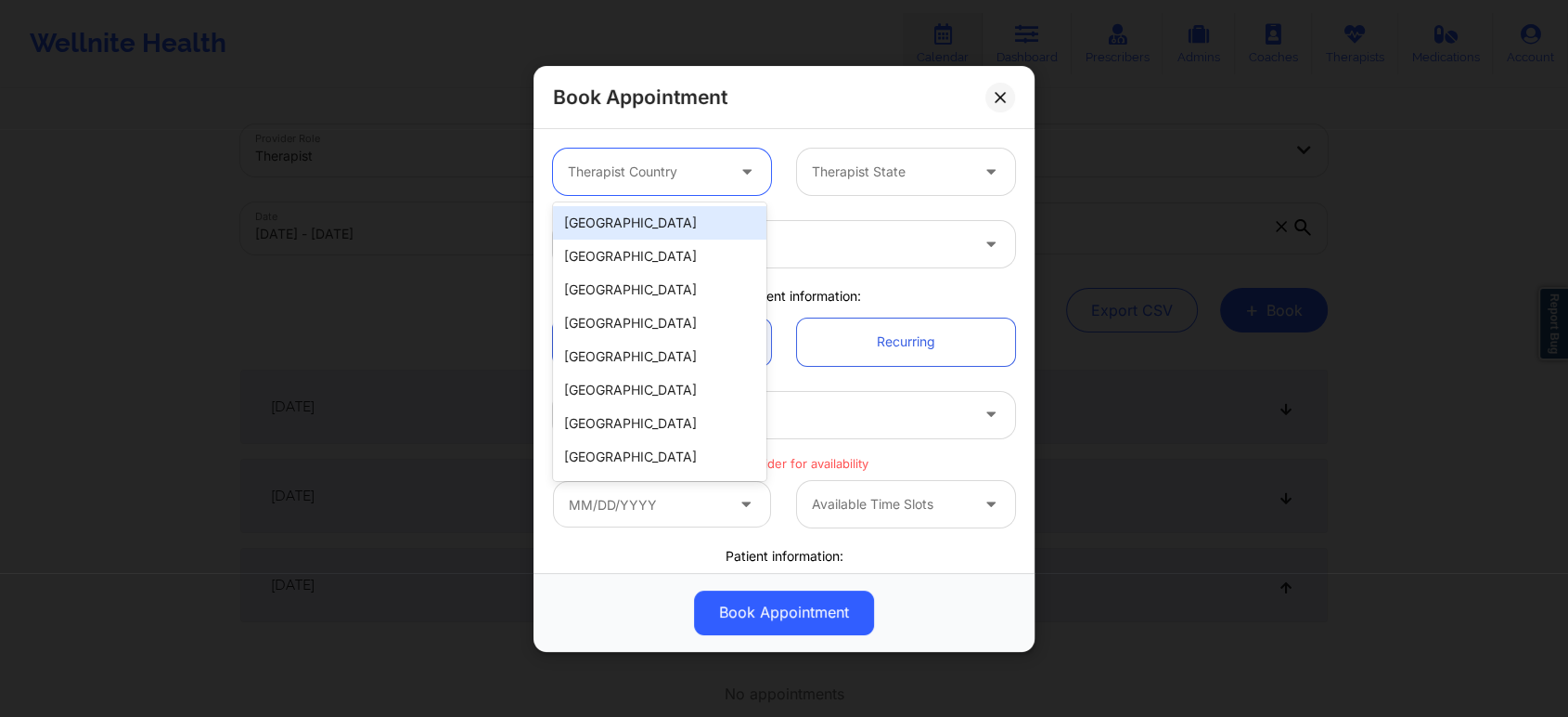
click at [697, 215] on div "United States" at bounding box center [659, 222] width 213 height 33
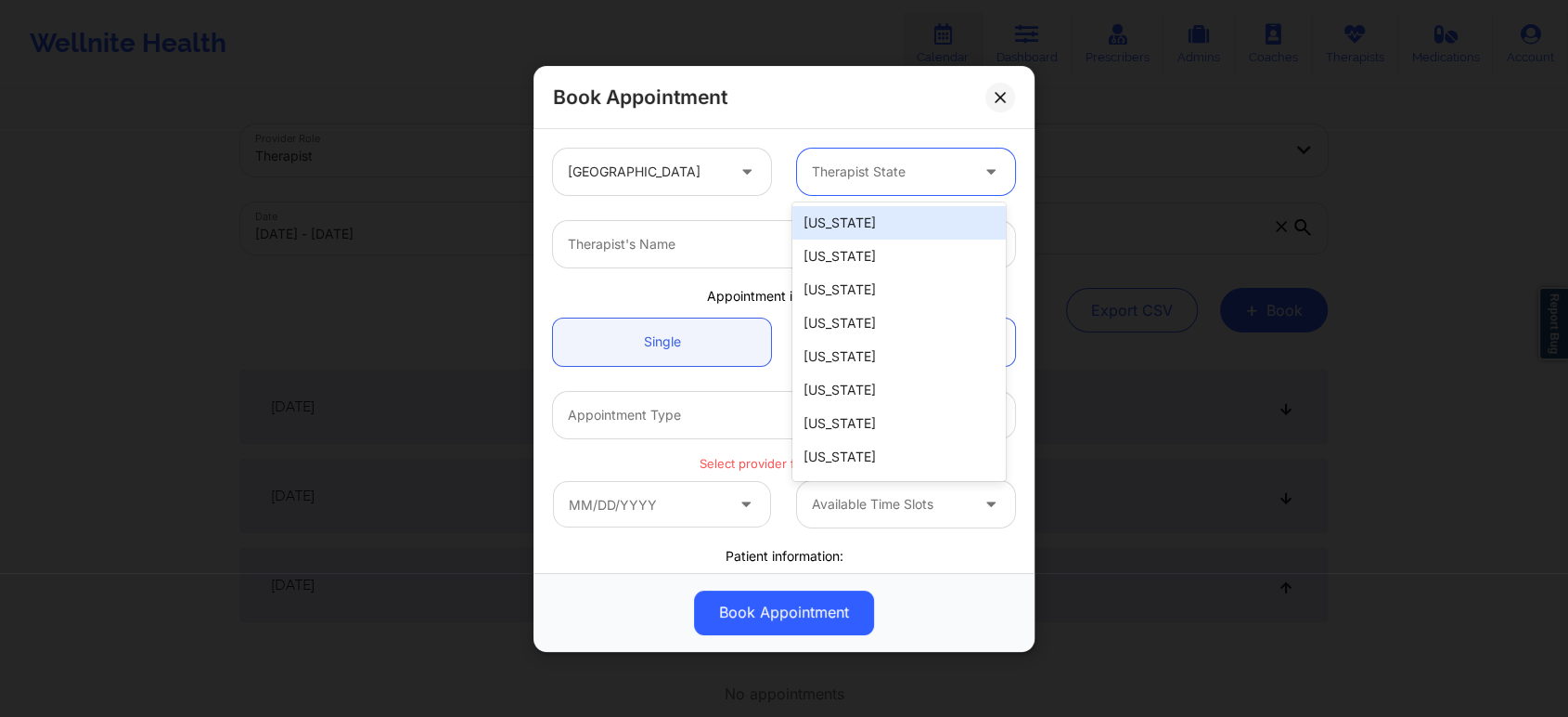
click at [858, 174] on div at bounding box center [890, 171] width 156 height 22
type input "new"
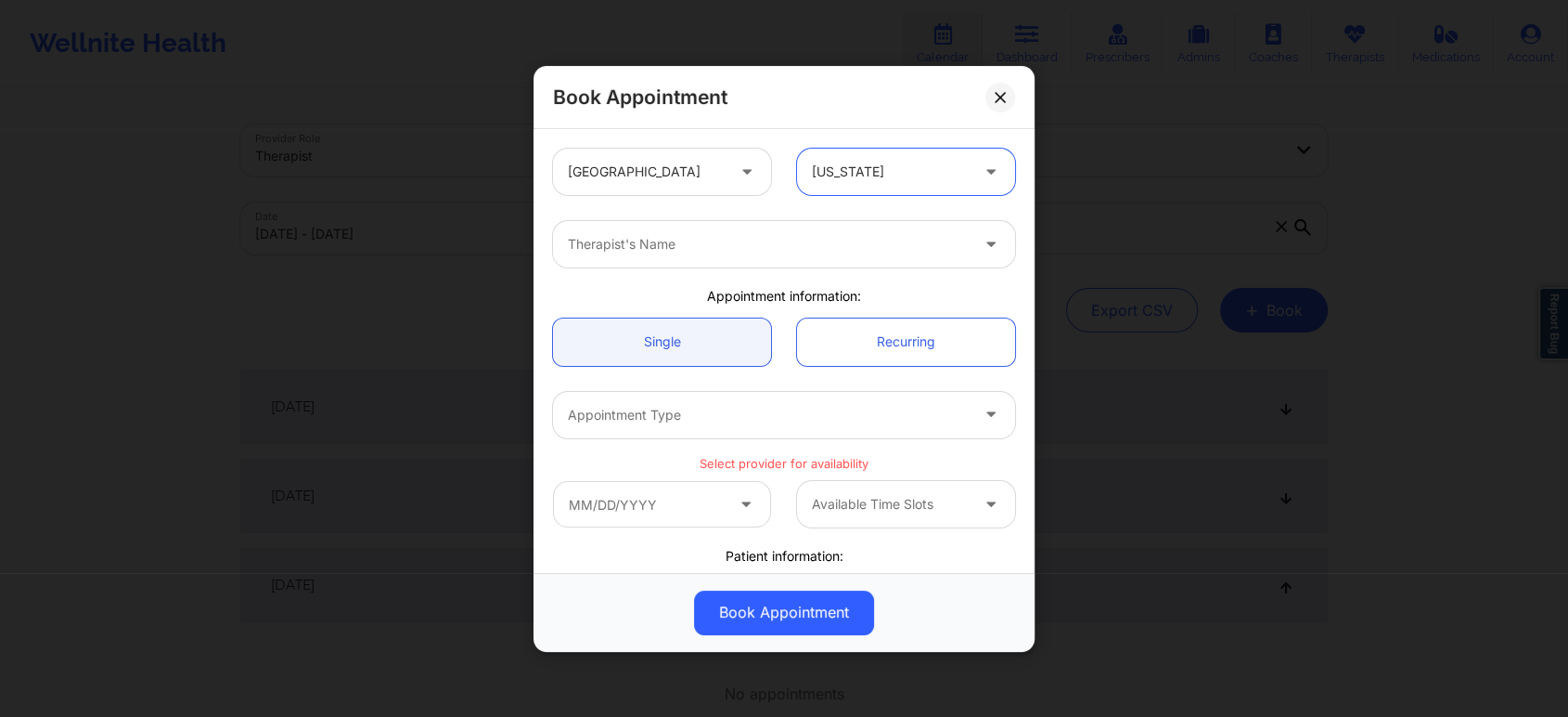
click at [834, 253] on div at bounding box center [768, 244] width 401 height 22
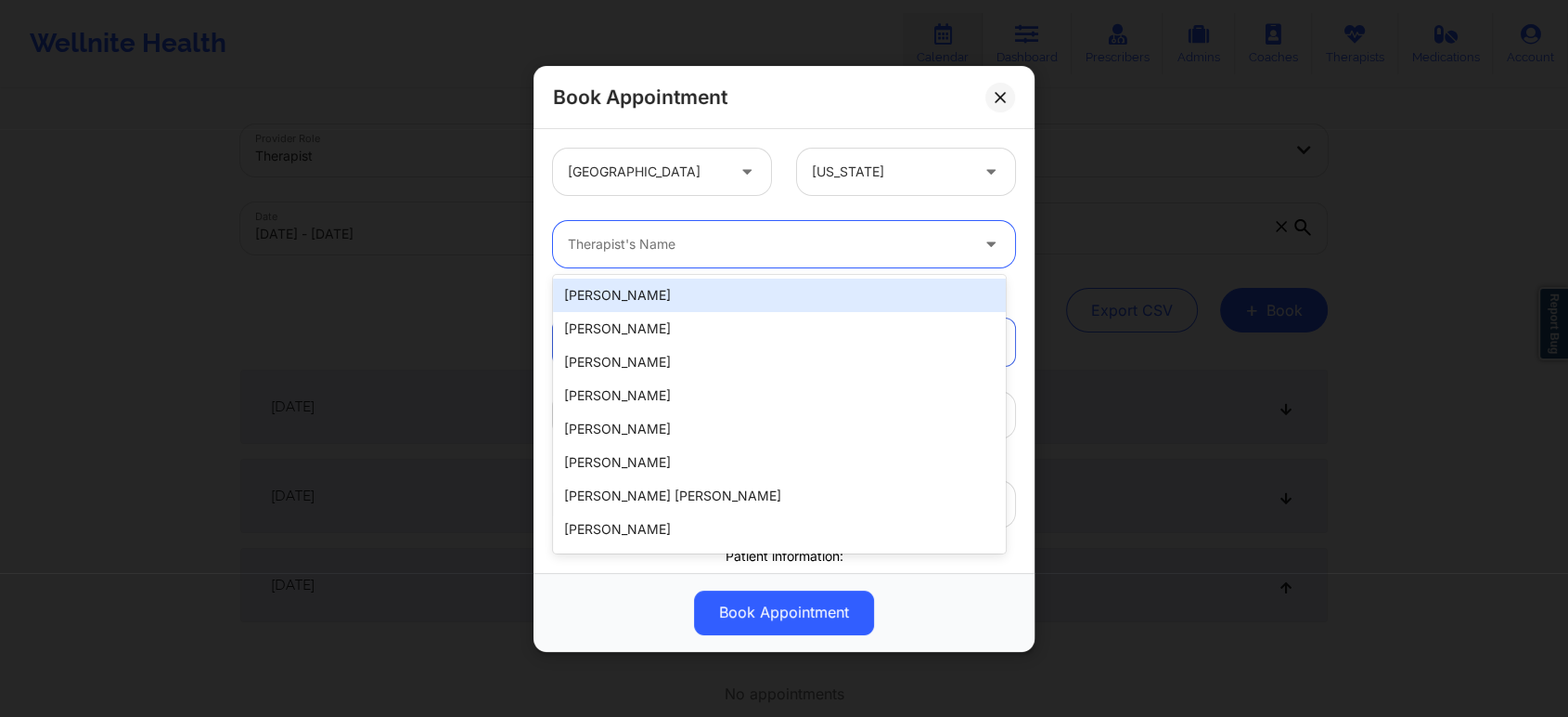
paste input "Elizabeth Chery"
type input "Elizabeth Chery"
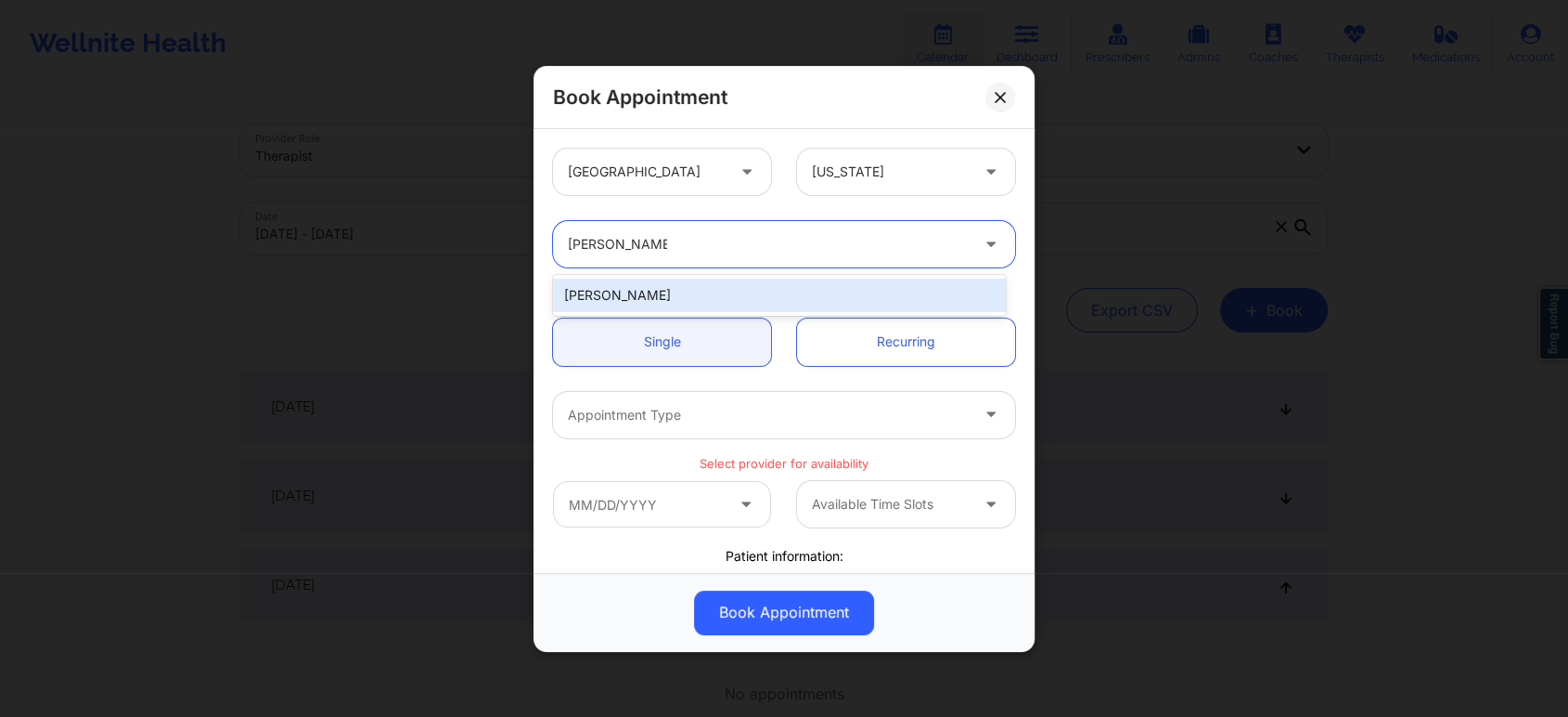
click at [757, 288] on div "Elizabeth Chery" at bounding box center [779, 295] width 453 height 33
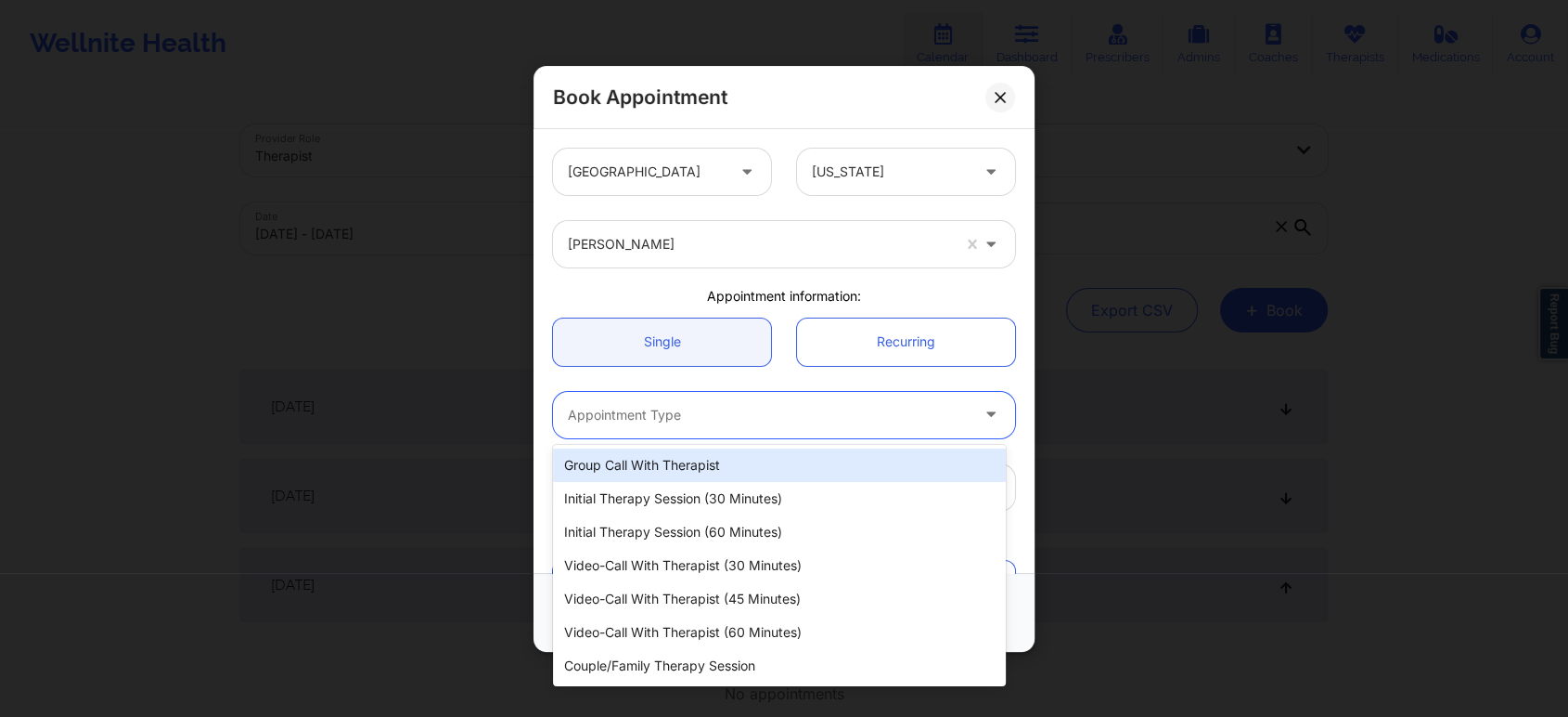
click at [800, 408] on div at bounding box center [768, 414] width 401 height 22
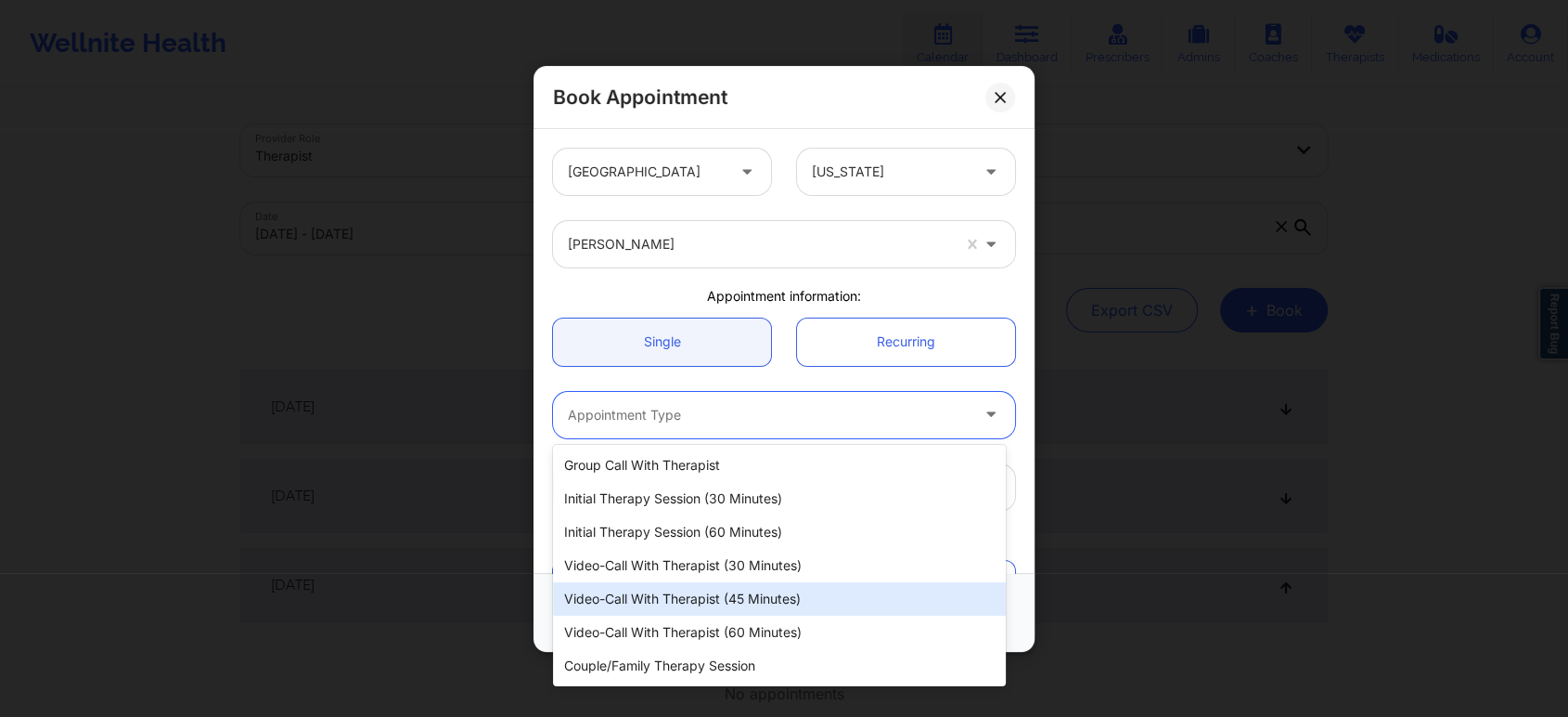
click at [793, 593] on div "Video-Call with Therapist (45 minutes)" at bounding box center [779, 598] width 453 height 33
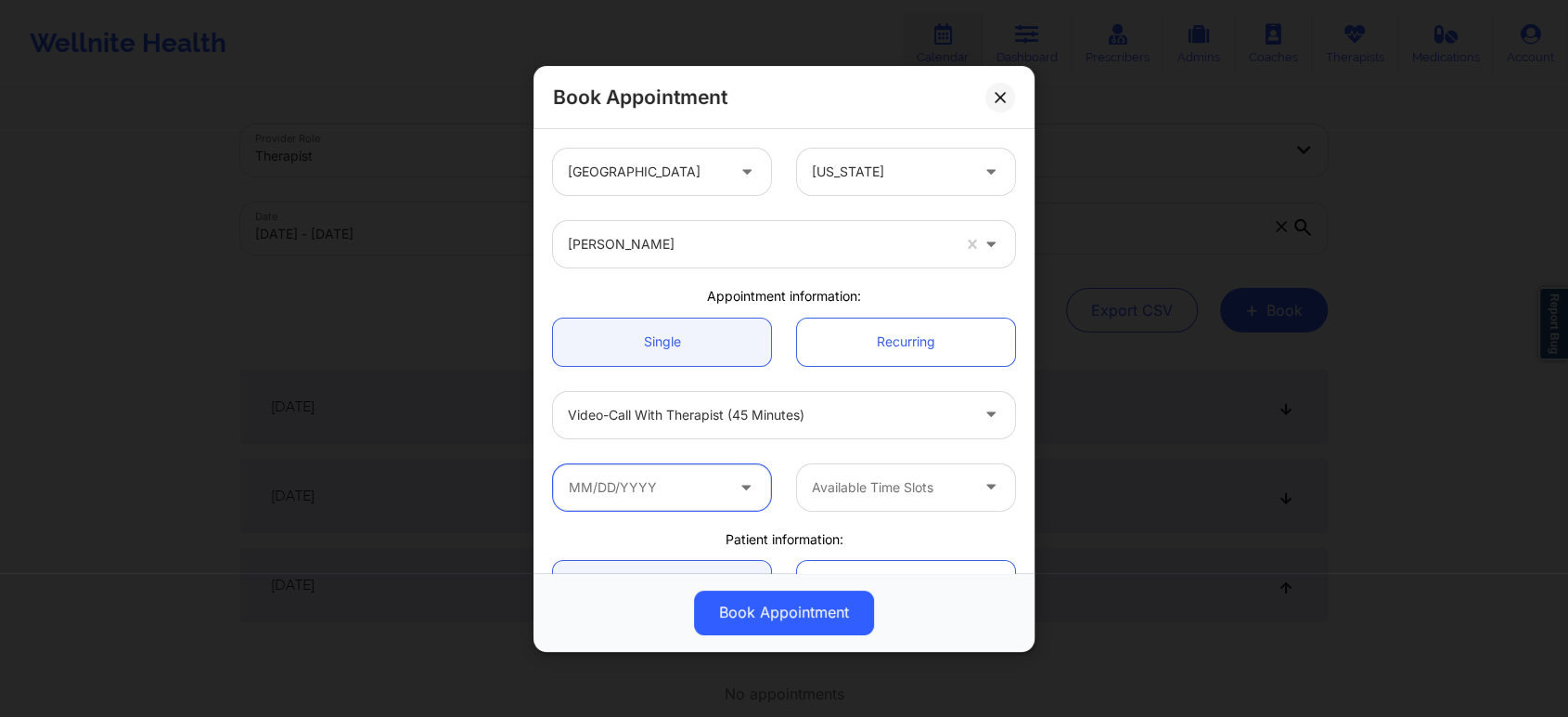
click at [713, 481] on input "text" at bounding box center [662, 486] width 218 height 46
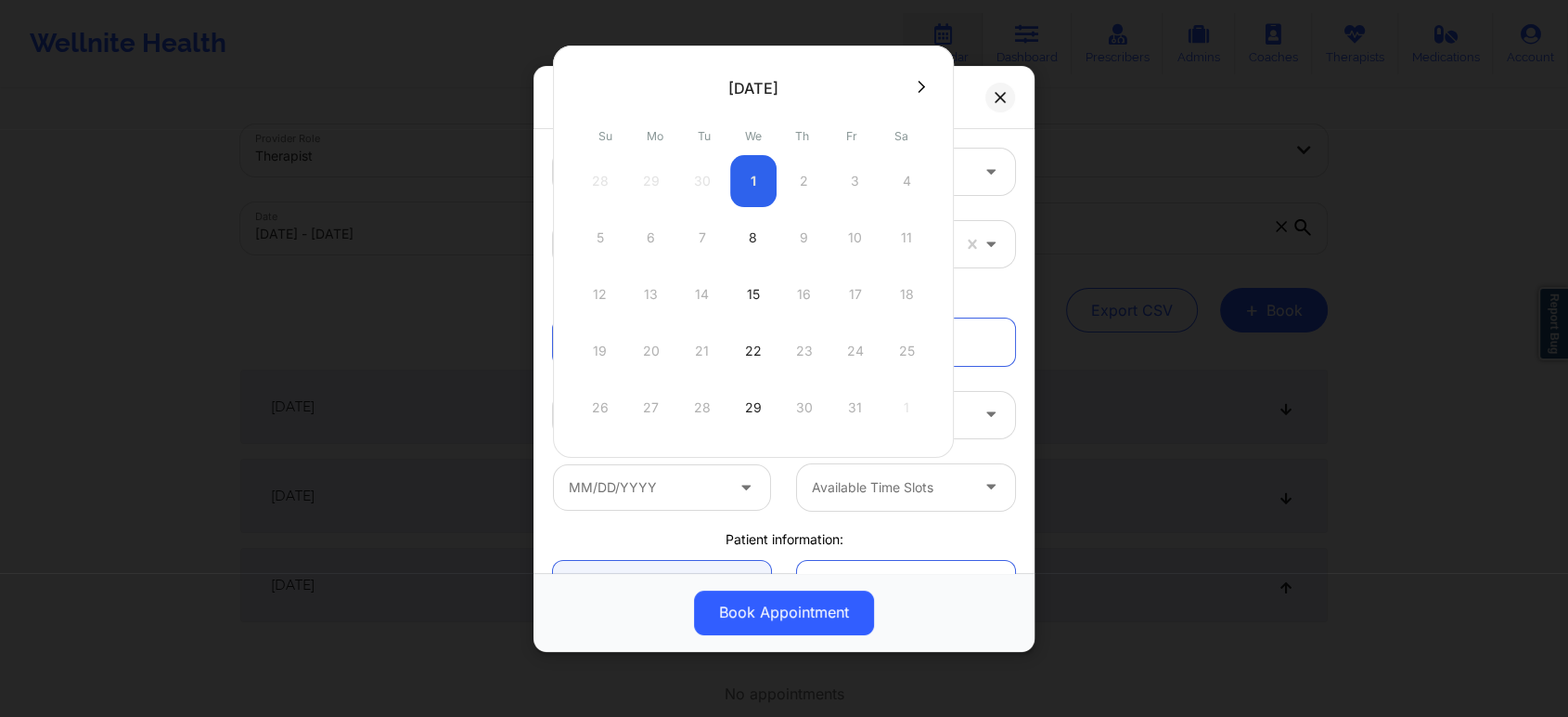
click at [847, 185] on div "28 29 30 1 2 3 4" at bounding box center [754, 180] width 353 height 52
click at [847, 181] on div "28 29 30 1 2 3 4" at bounding box center [754, 180] width 353 height 52
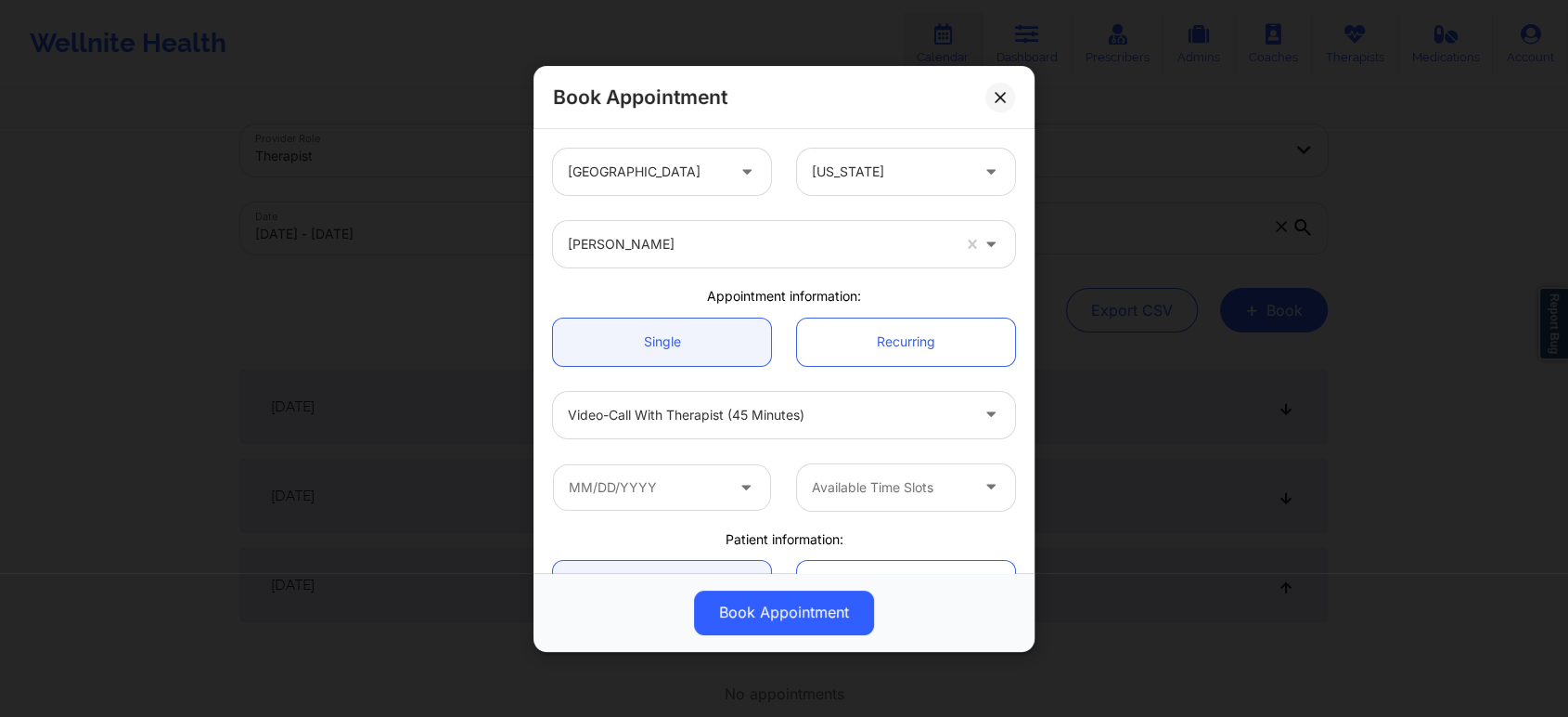
click at [780, 512] on div "Available Time Slots" at bounding box center [784, 487] width 488 height 72
click at [864, 405] on div at bounding box center [768, 414] width 401 height 22
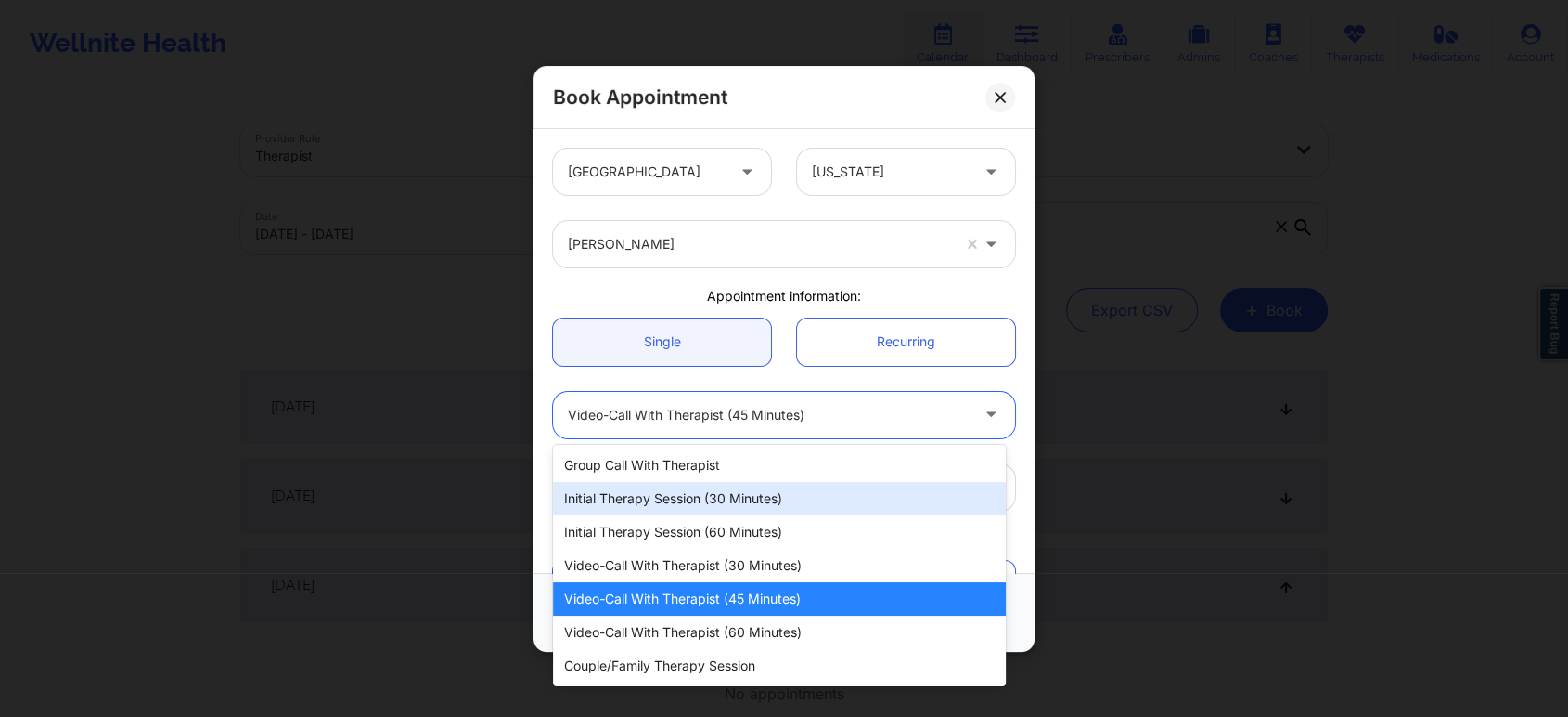
click at [775, 499] on div "Initial Therapy Session (30 minutes)" at bounding box center [779, 498] width 453 height 33
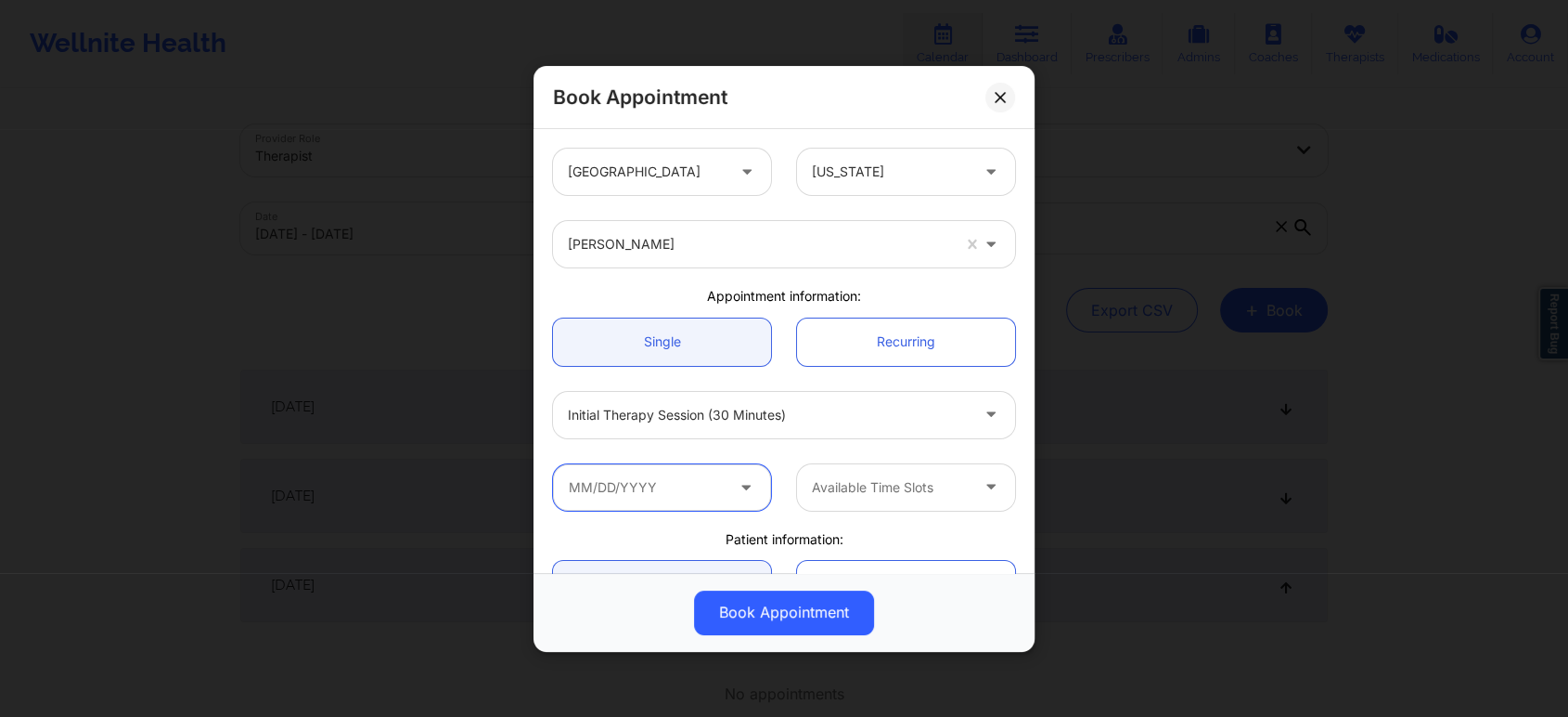
click at [722, 487] on input "text" at bounding box center [662, 486] width 218 height 46
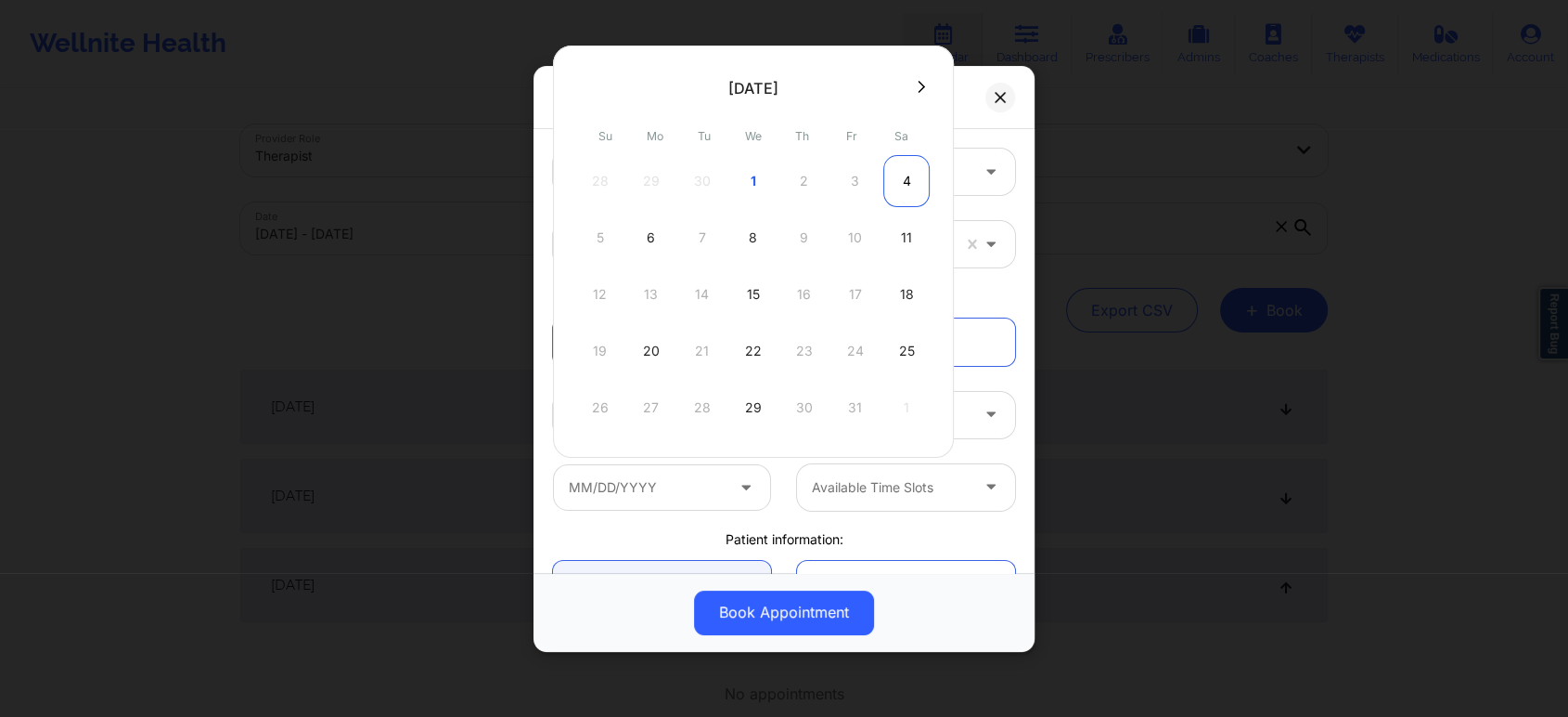
click at [898, 185] on div "4" at bounding box center [906, 180] width 46 height 52
type input "10/04/2025"
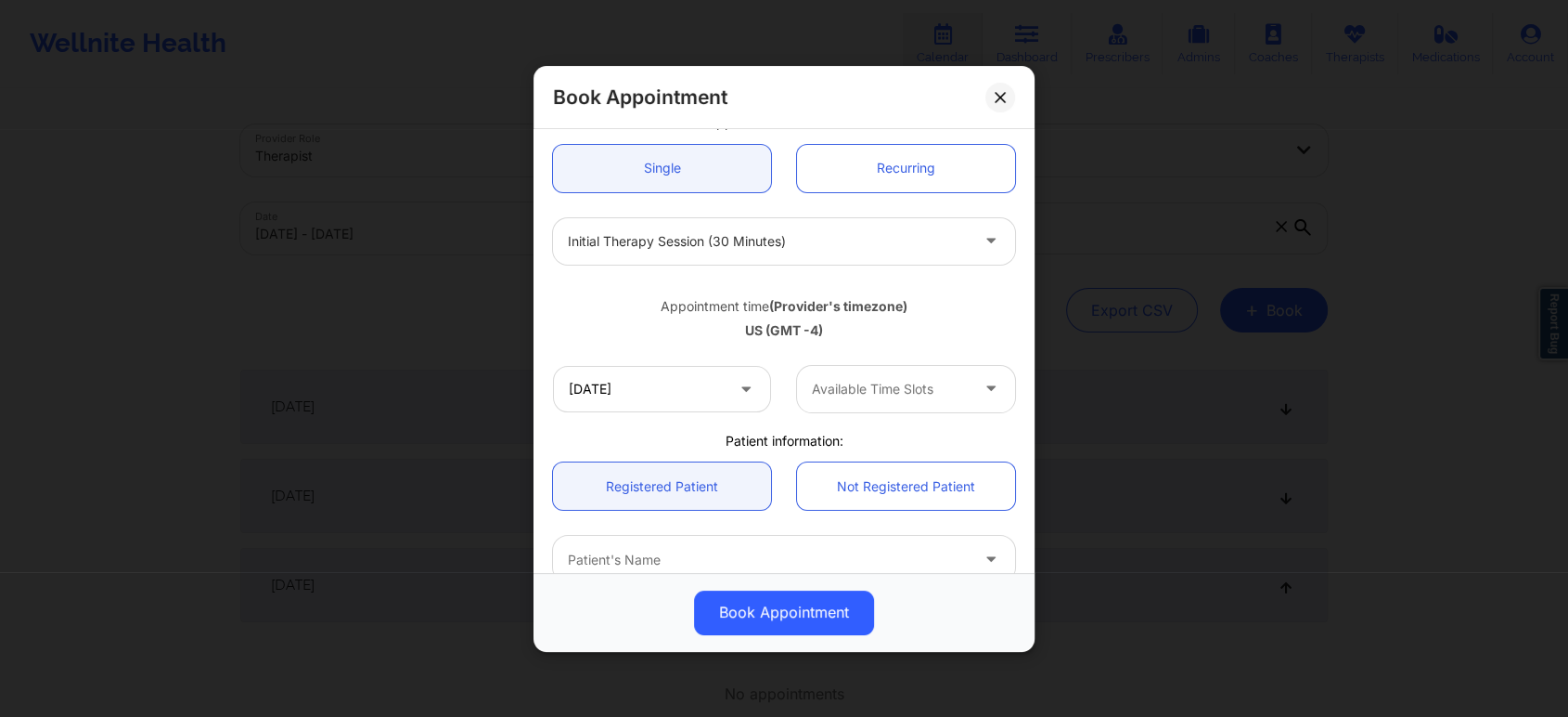
scroll to position [206, 0]
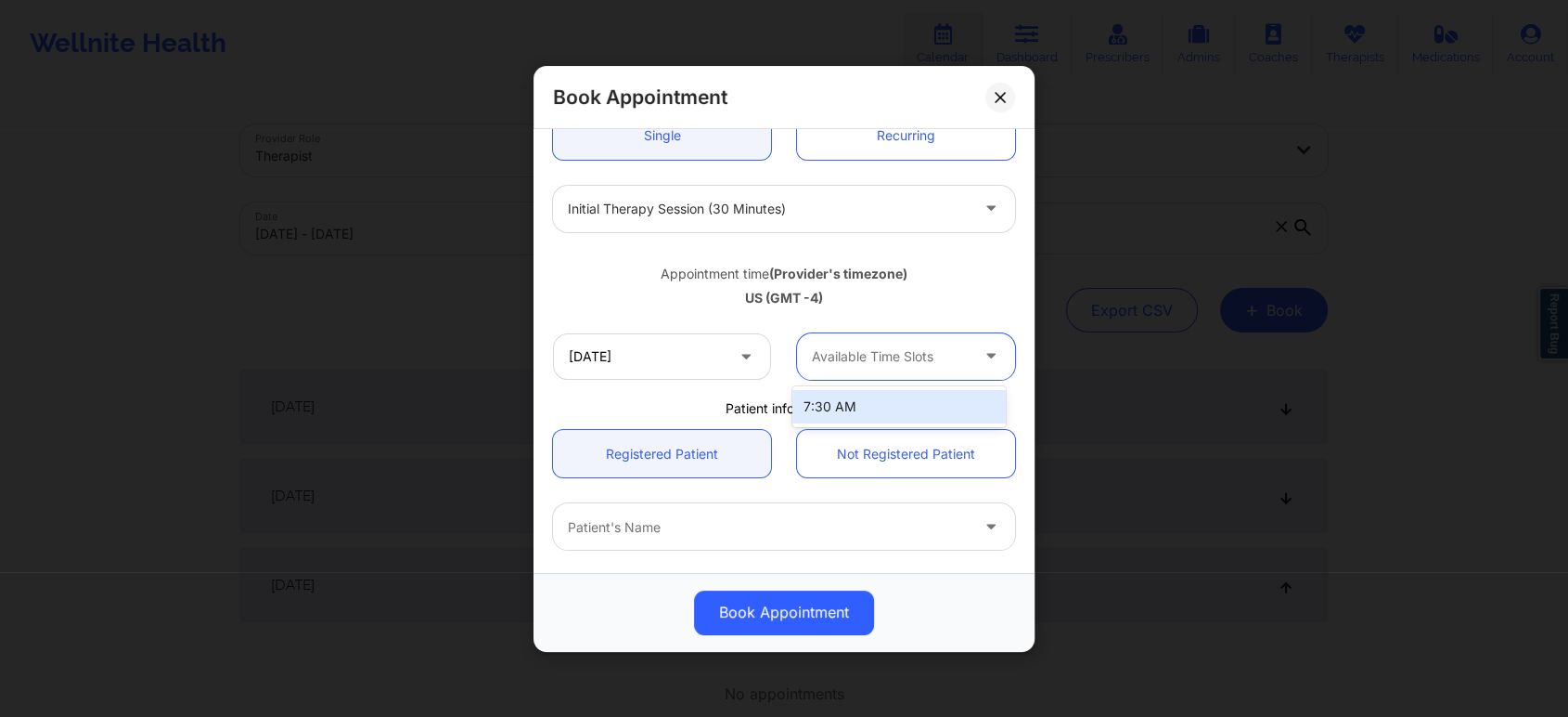
click at [953, 347] on div at bounding box center [890, 356] width 156 height 22
click at [916, 213] on div at bounding box center [768, 209] width 401 height 22
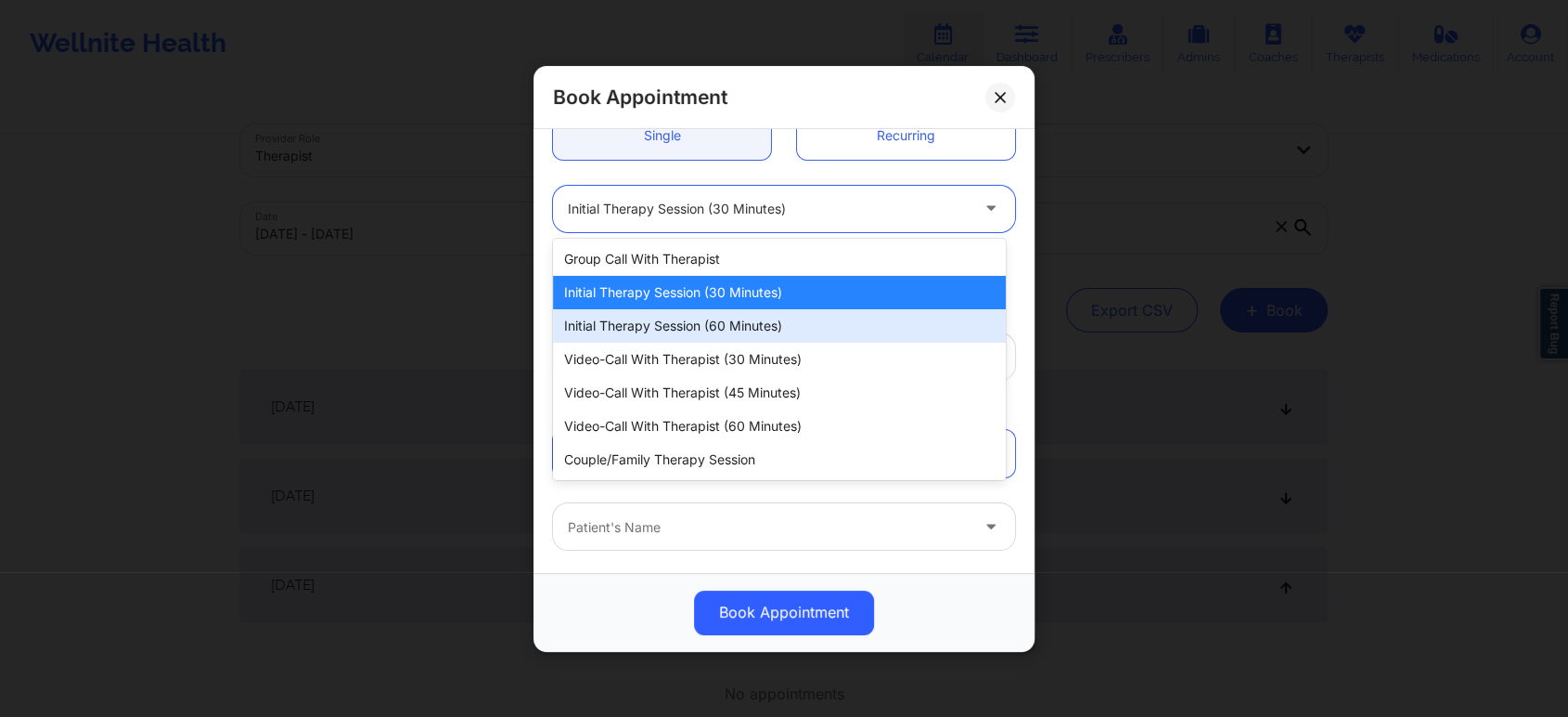
click at [835, 313] on div "Initial Therapy Session (60 minutes)" at bounding box center [779, 325] width 453 height 33
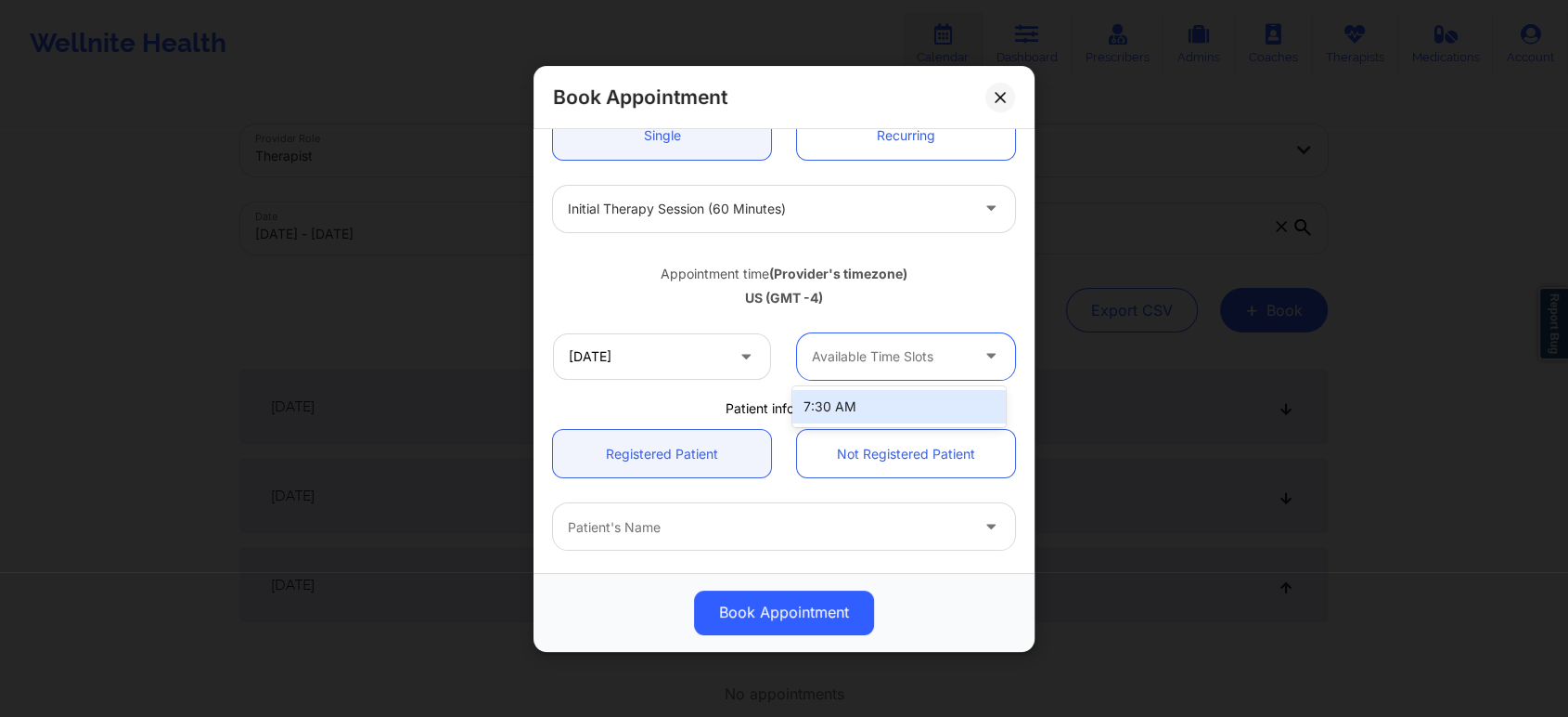
click at [882, 349] on div at bounding box center [890, 356] width 156 height 22
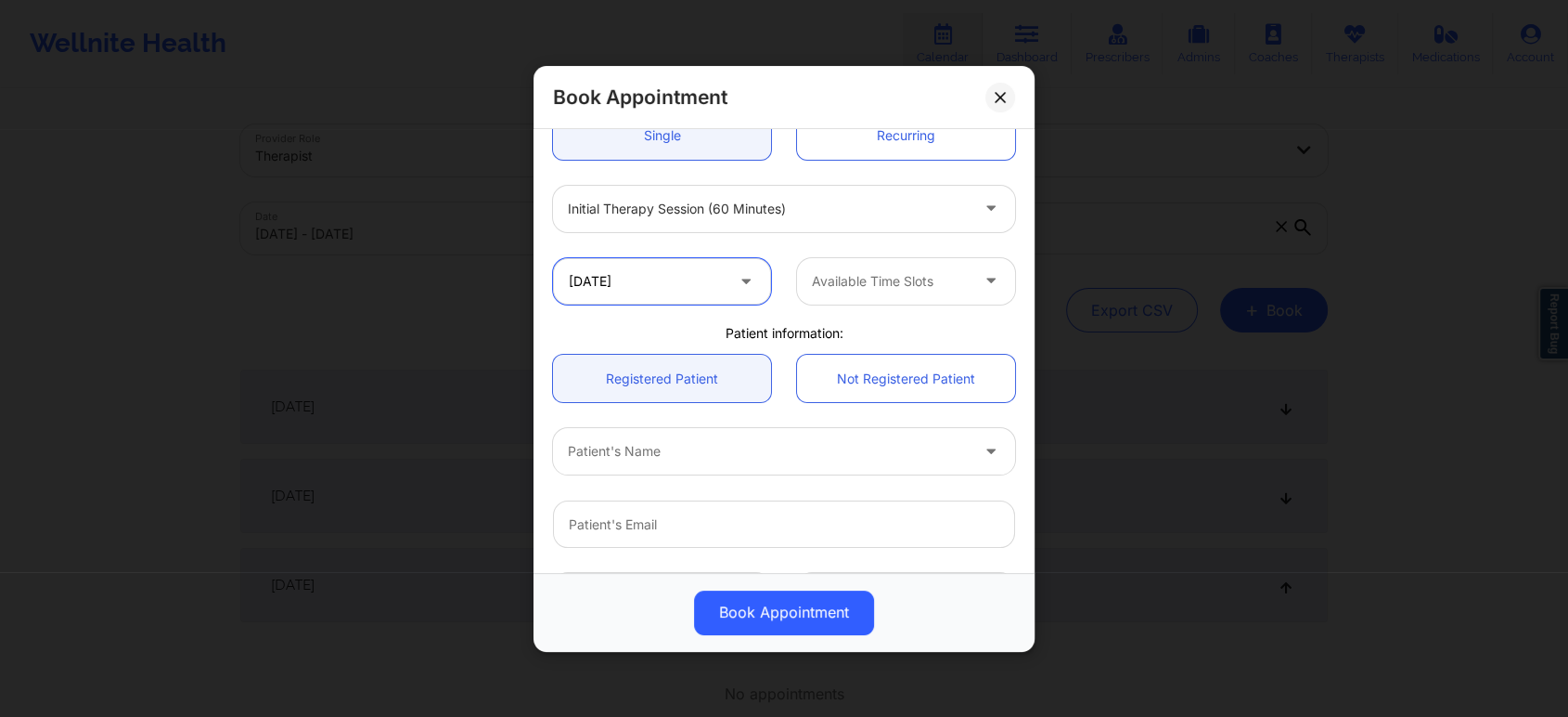
click at [728, 281] on input "10/04/2025" at bounding box center [662, 280] width 218 height 46
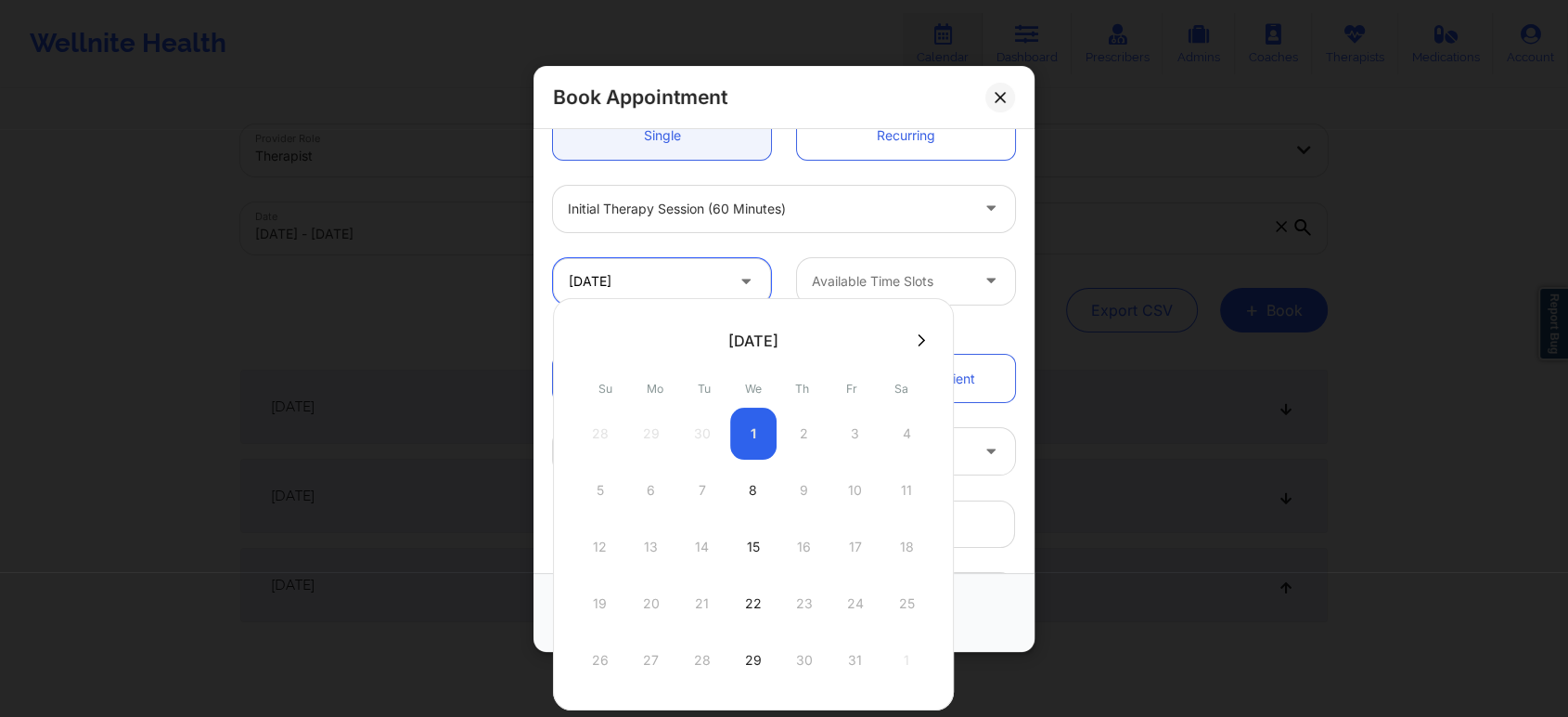
click at [728, 281] on input "10/04/2025" at bounding box center [662, 280] width 218 height 46
click at [765, 243] on div "Initial Therapy Session (60 minutes)" at bounding box center [784, 208] width 488 height 72
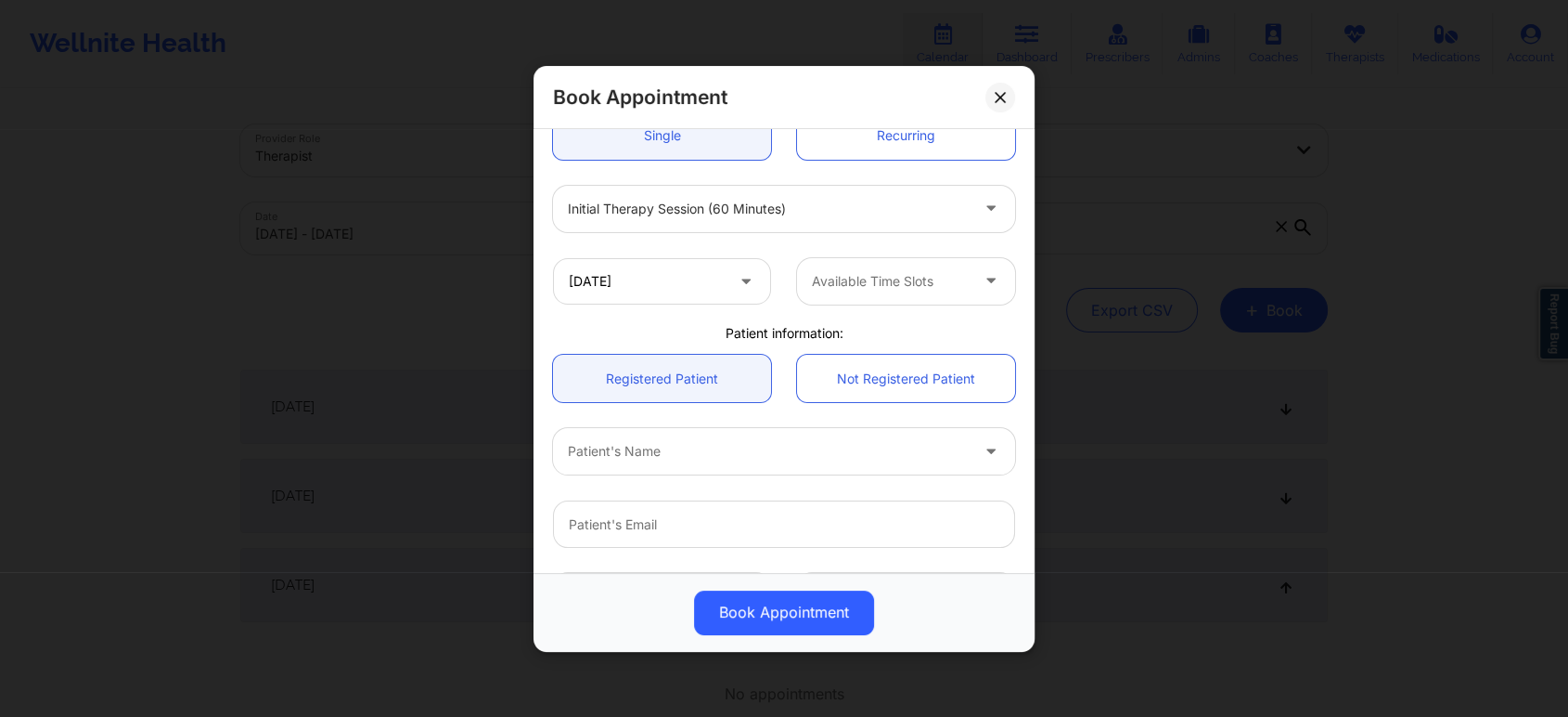
click at [826, 215] on div at bounding box center [768, 209] width 401 height 22
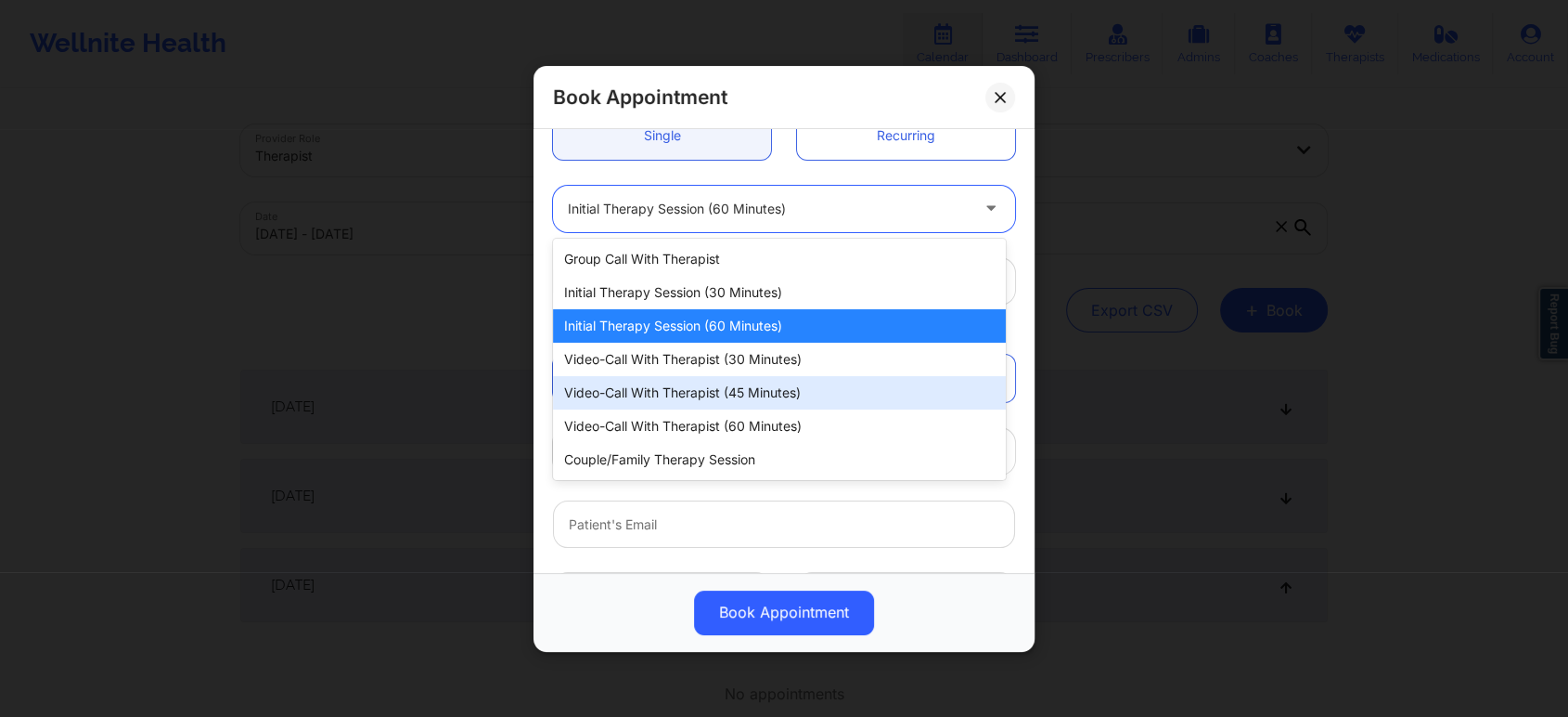
click at [816, 386] on div "Video-Call with Therapist (45 minutes)" at bounding box center [779, 392] width 453 height 33
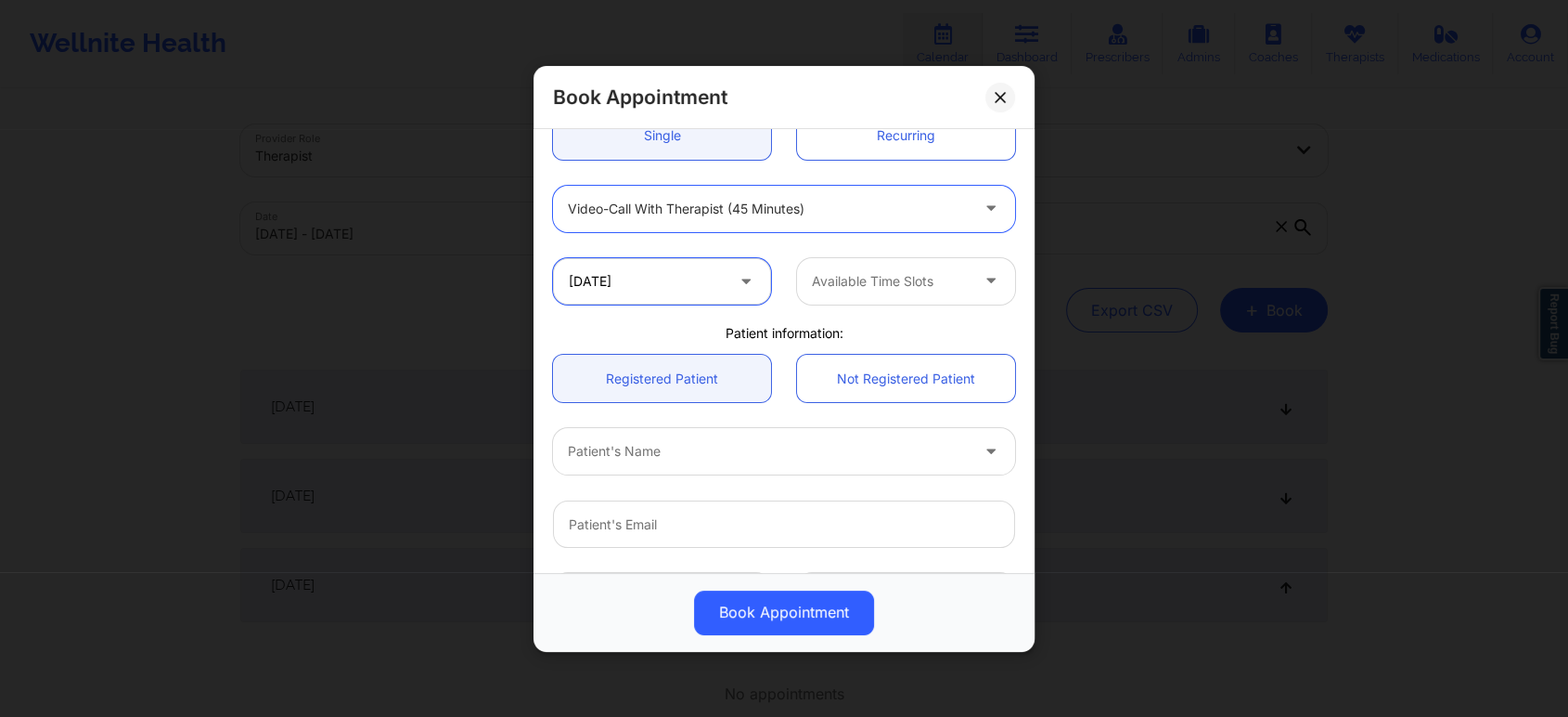
click at [722, 261] on input "10/04/2025" at bounding box center [662, 280] width 218 height 46
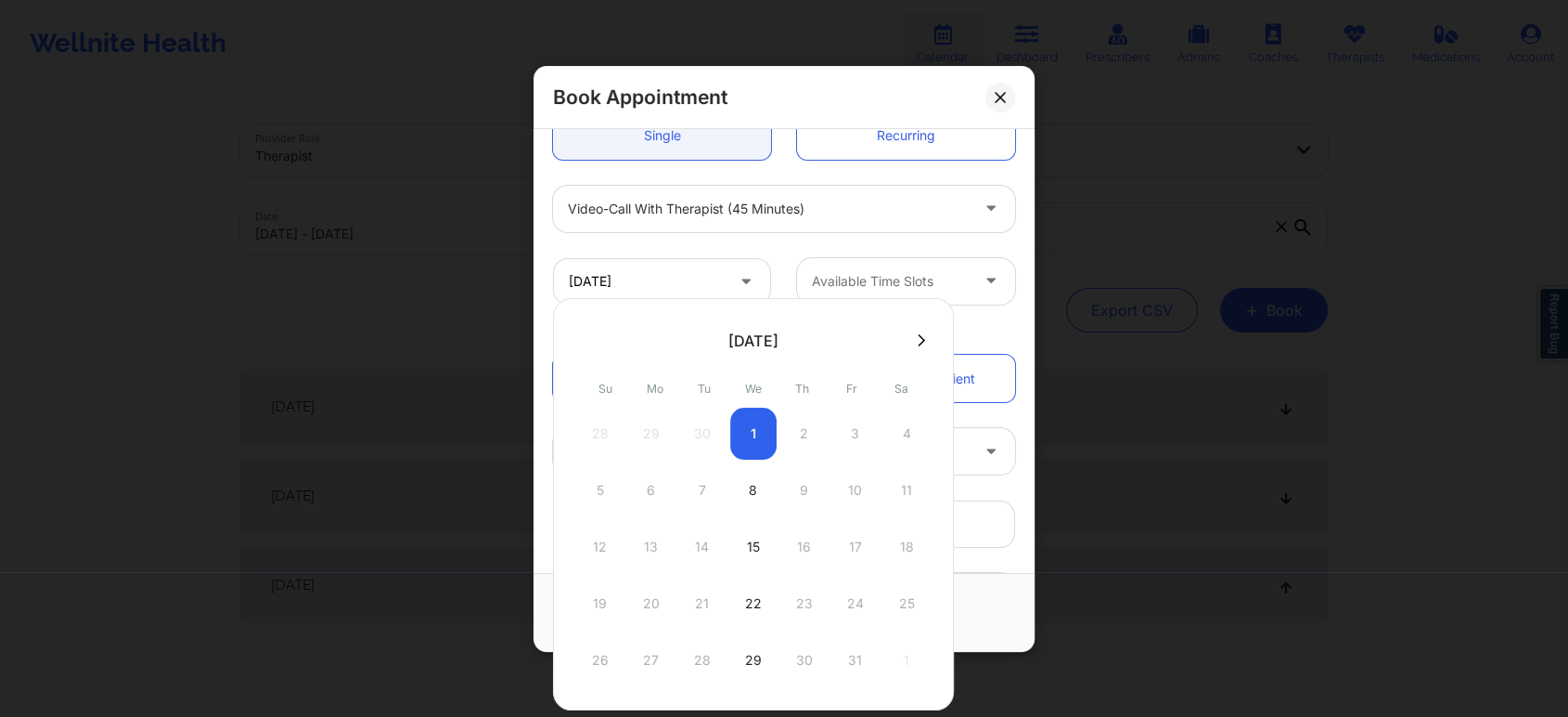
click at [901, 431] on div "28 29 30 1 2 3 4" at bounding box center [754, 433] width 353 height 52
click at [824, 248] on div "10/04/2025 Available Time Slots" at bounding box center [784, 280] width 488 height 72
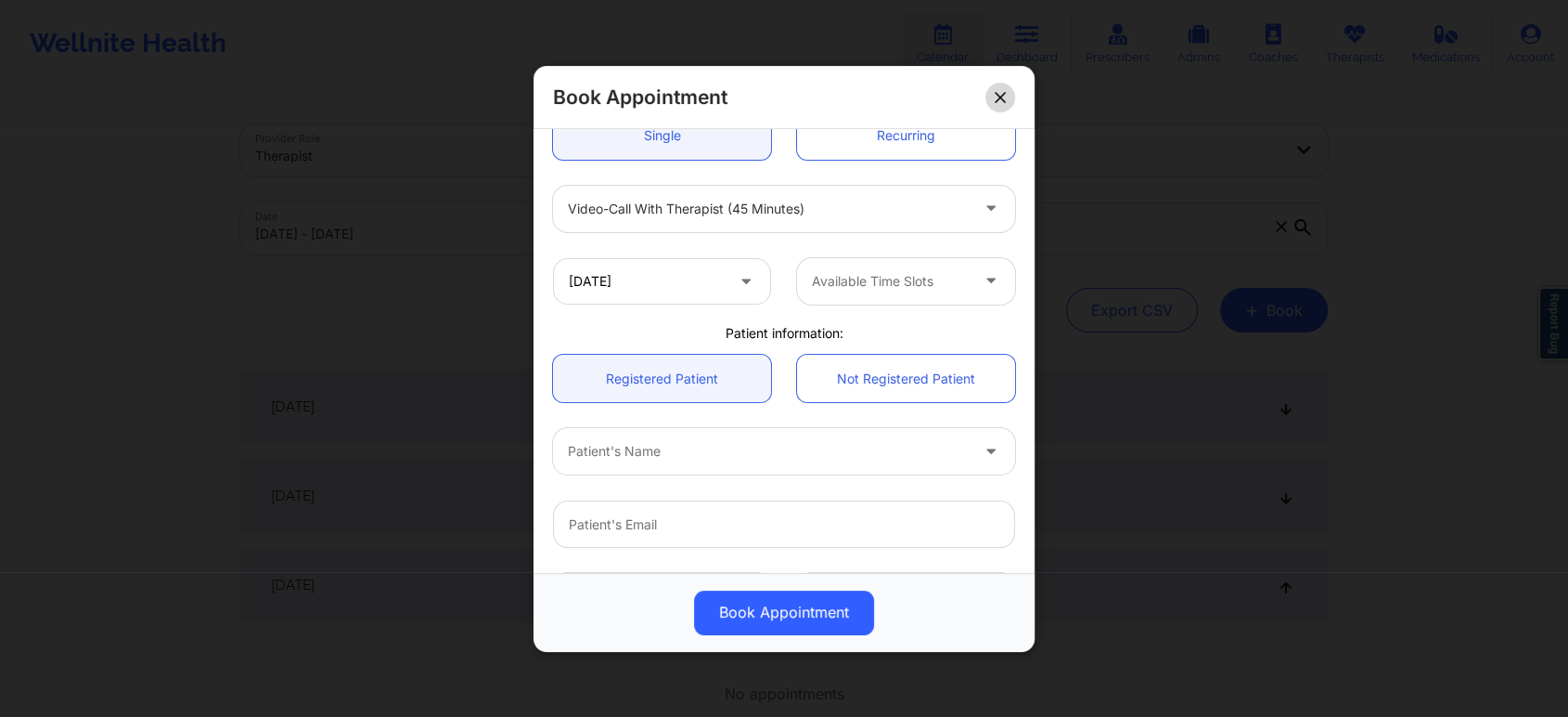
click at [997, 100] on icon at bounding box center [999, 97] width 10 height 10
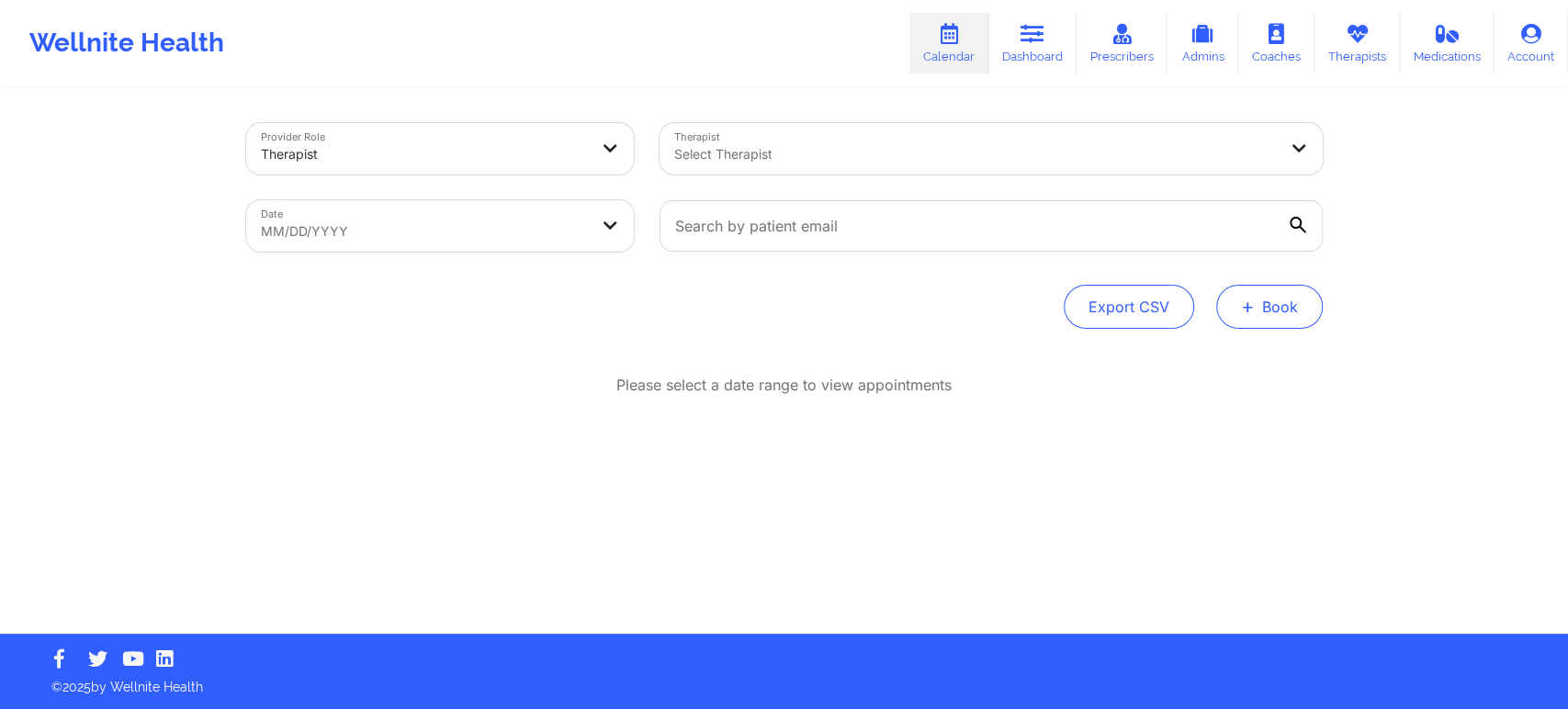
click at [1282, 300] on button "+ Book" at bounding box center [1270, 306] width 107 height 44
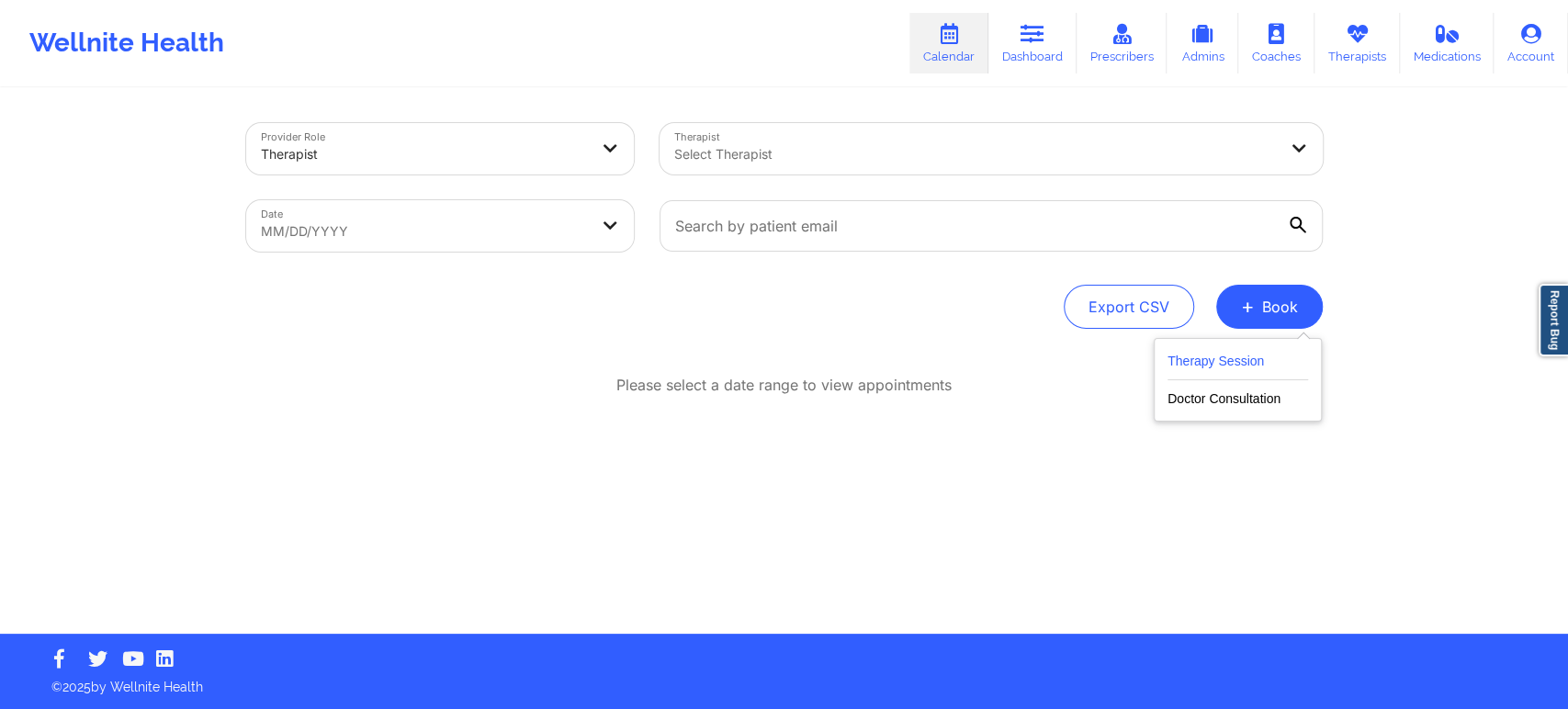
click at [1277, 358] on button "Therapy Session" at bounding box center [1238, 365] width 141 height 30
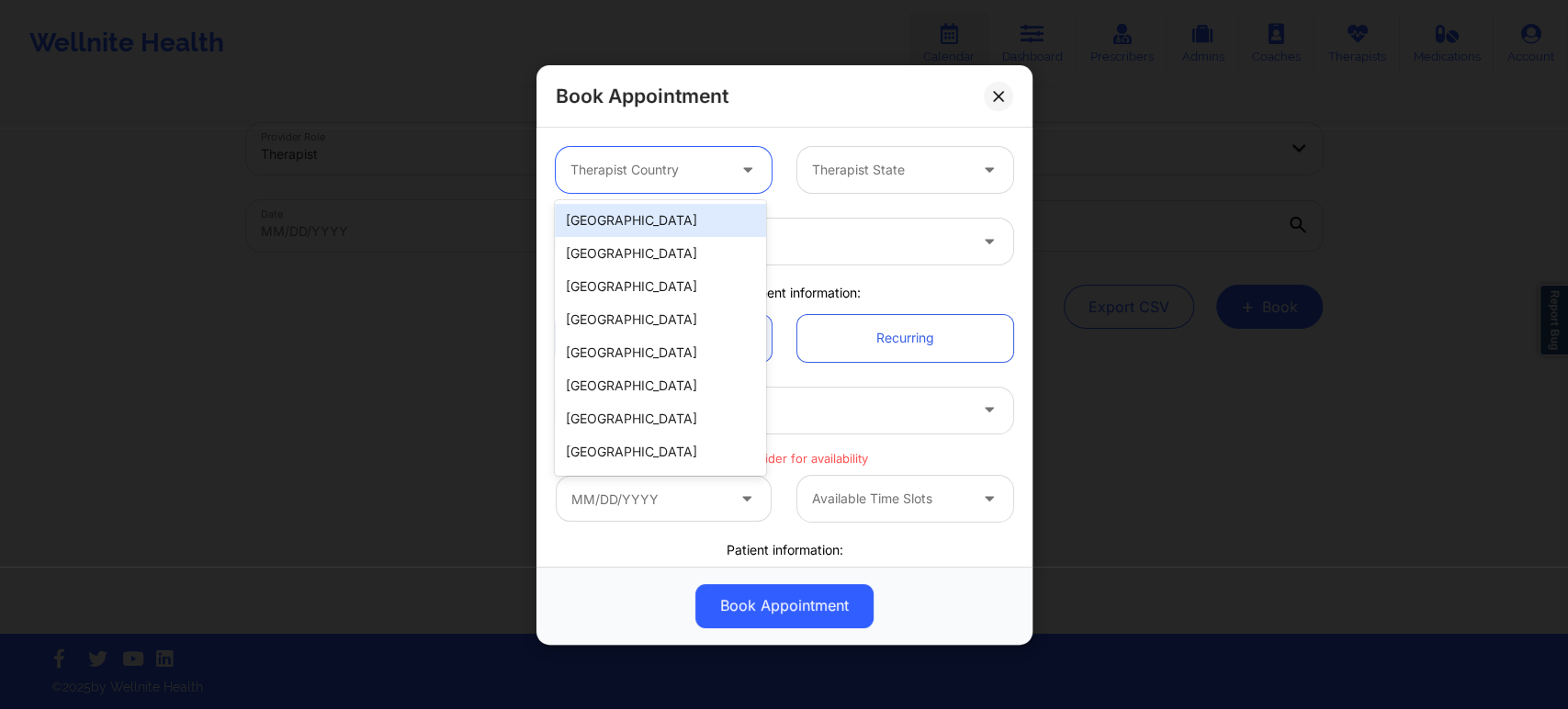
click at [738, 166] on icon at bounding box center [748, 165] width 19 height 16
click at [677, 219] on div "[GEOGRAPHIC_DATA]" at bounding box center [660, 219] width 211 height 33
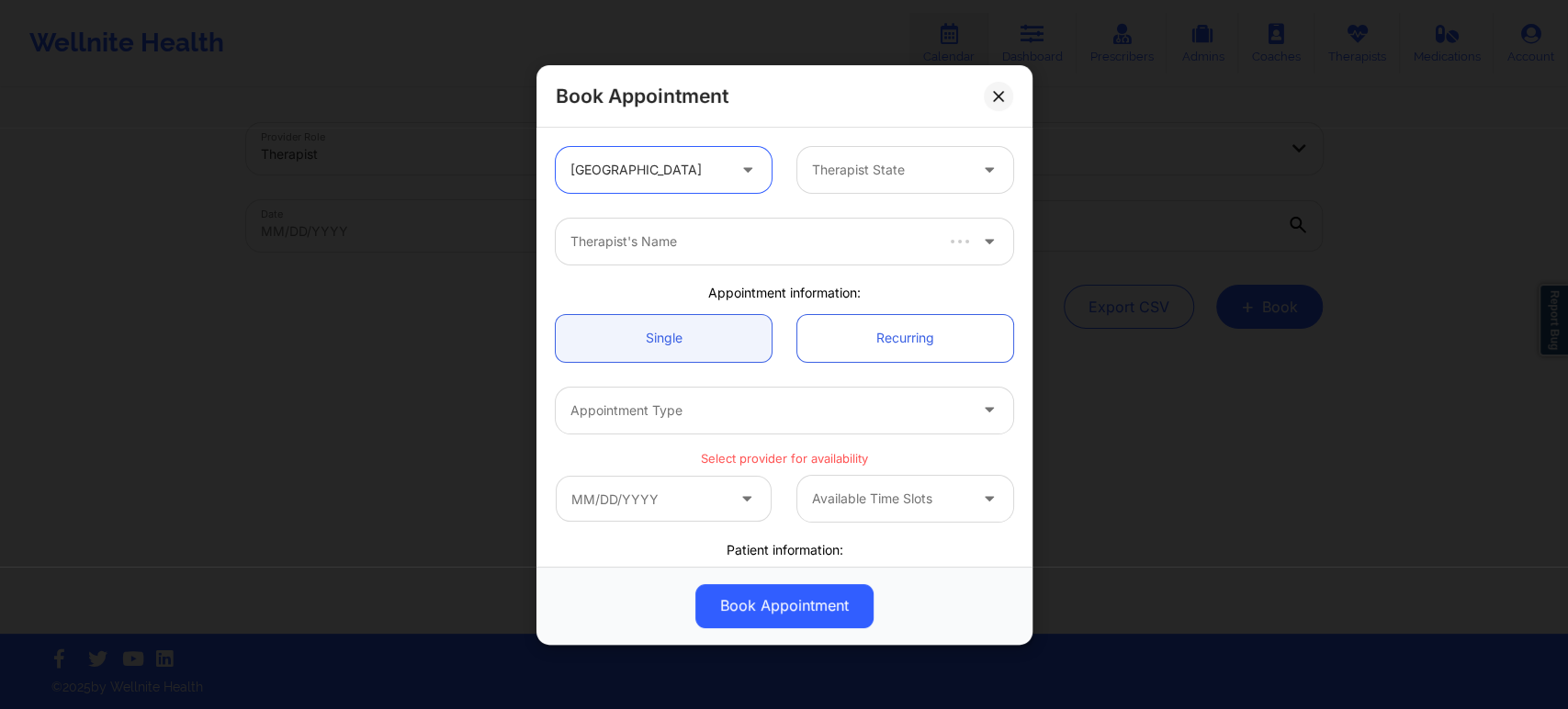
click at [990, 154] on div at bounding box center [991, 170] width 44 height 46
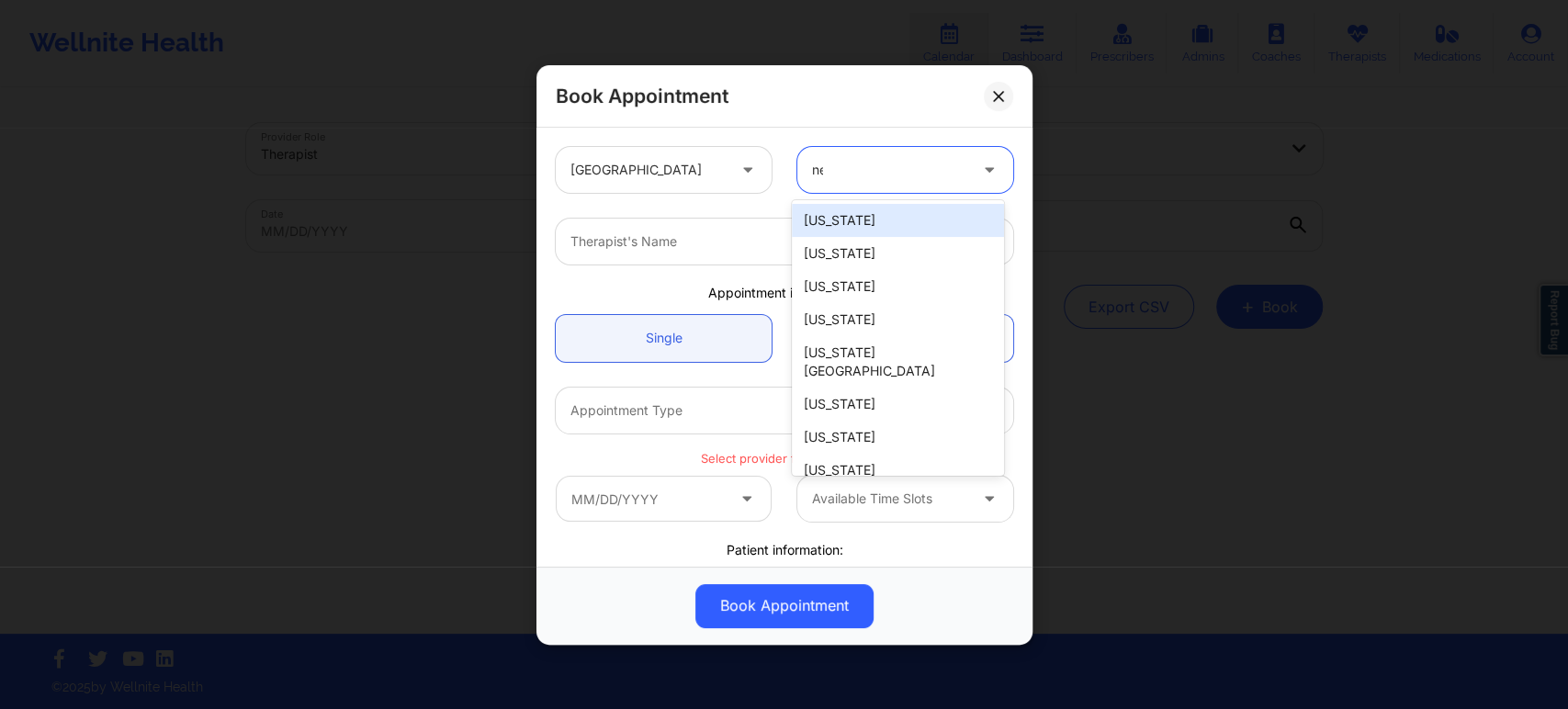
type input "new"
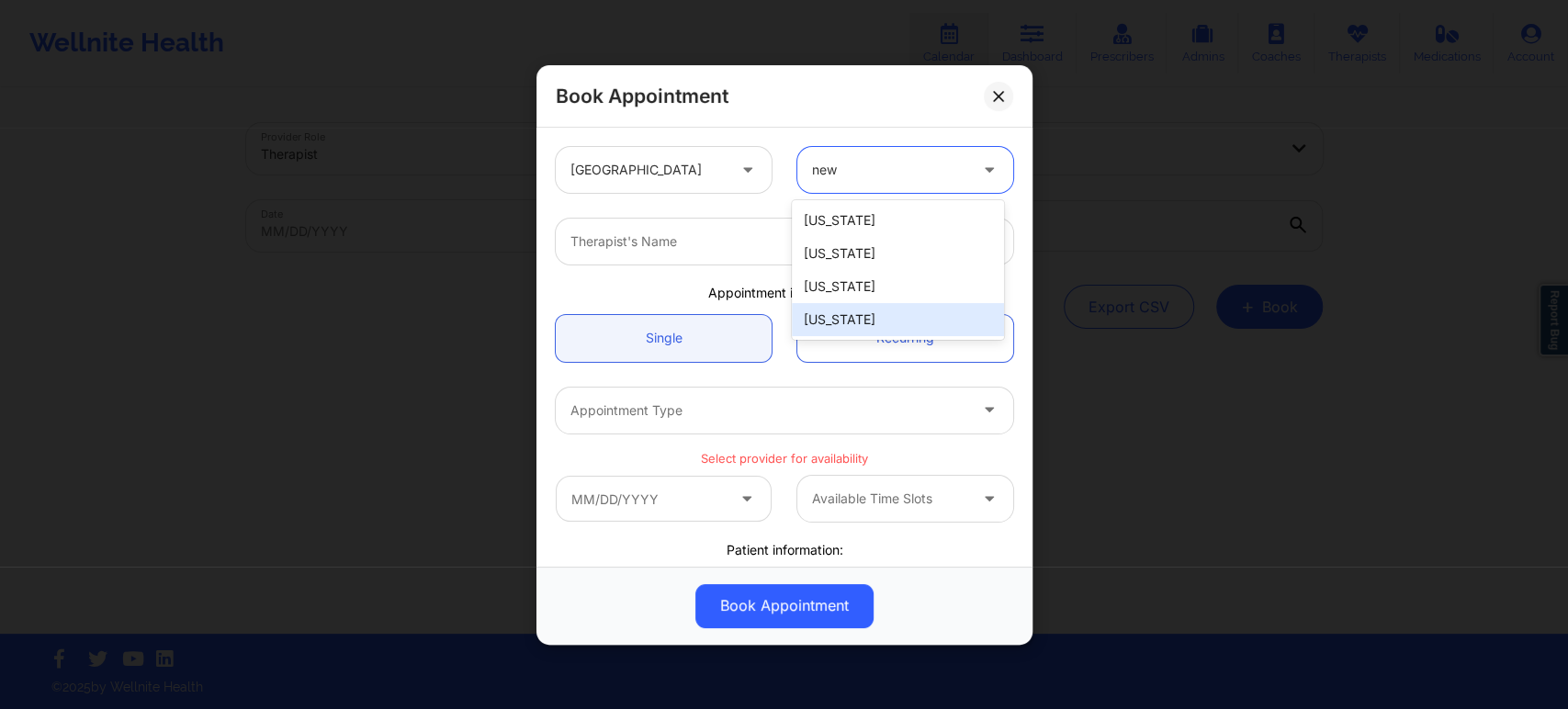
click at [841, 318] on div "[US_STATE]" at bounding box center [897, 319] width 211 height 33
click at [756, 239] on div at bounding box center [769, 241] width 397 height 22
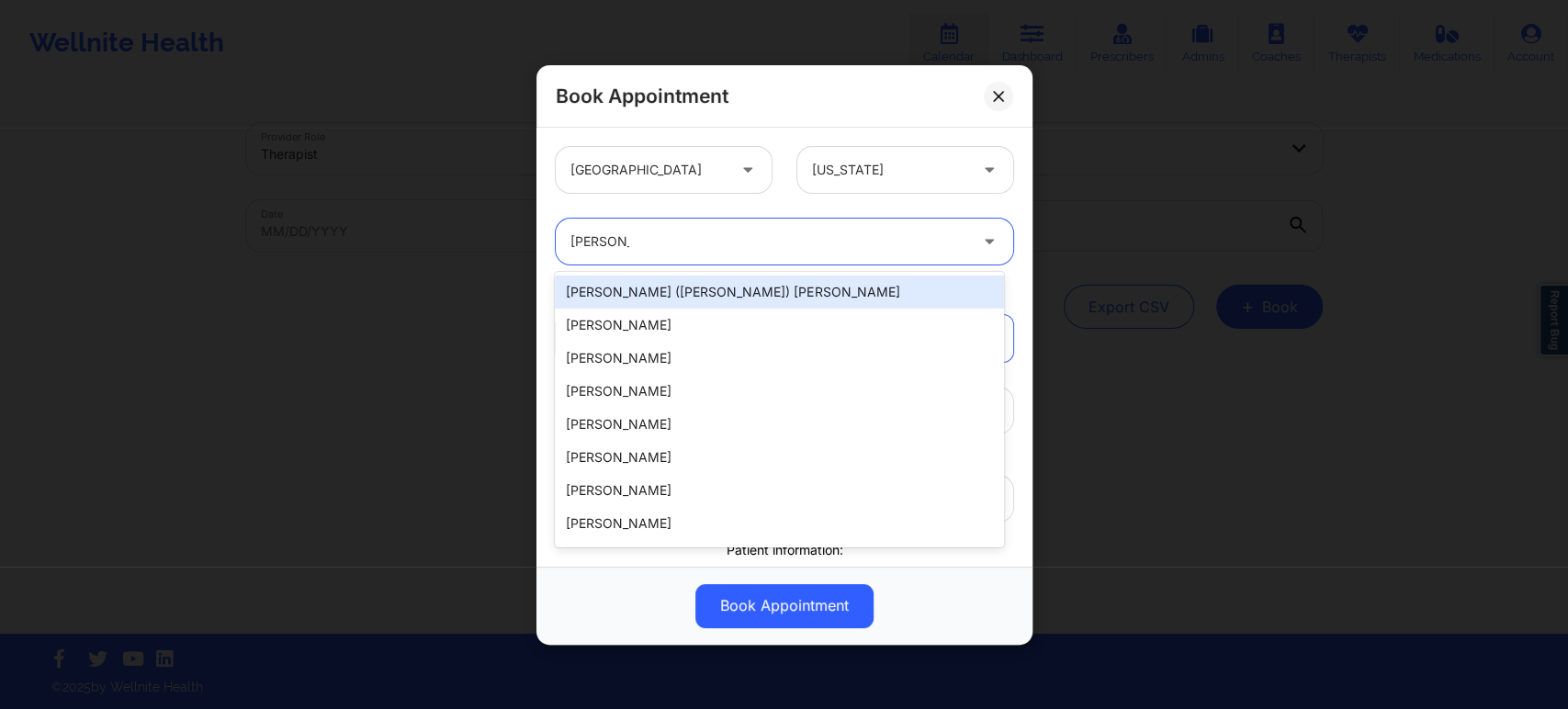
type input "elizabeth"
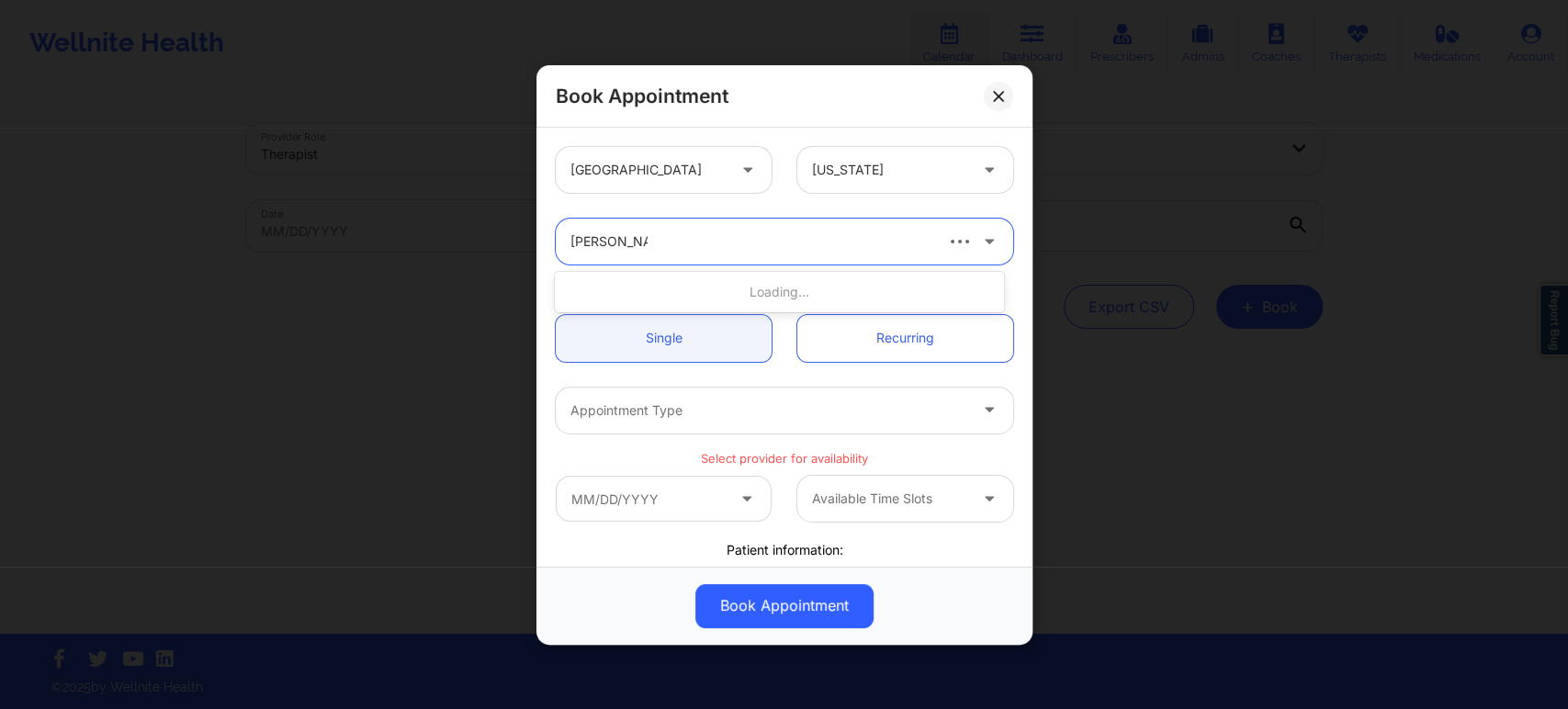
type input "elizabeth che"
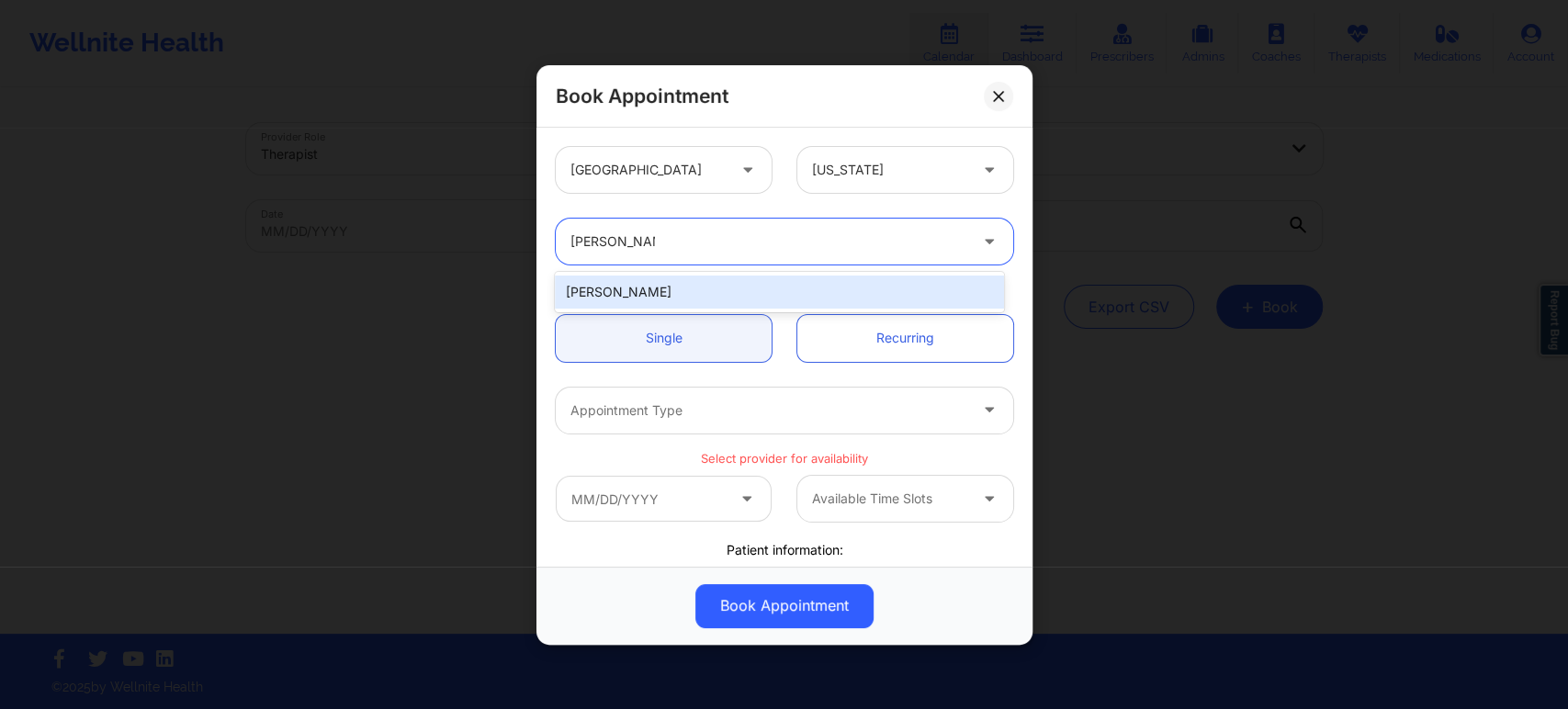
click at [721, 290] on div "Elizabeth Chery" at bounding box center [779, 292] width 449 height 33
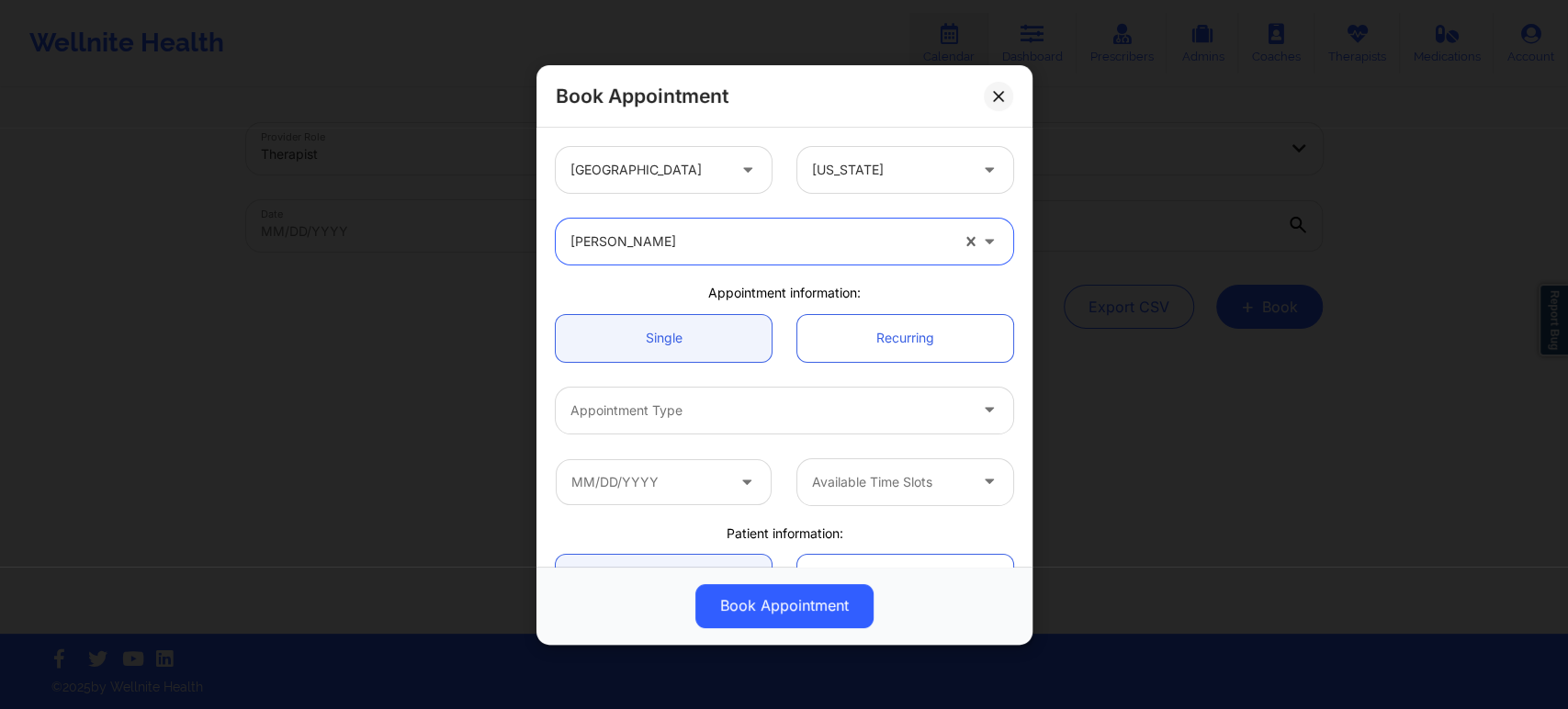
scroll to position [102, 0]
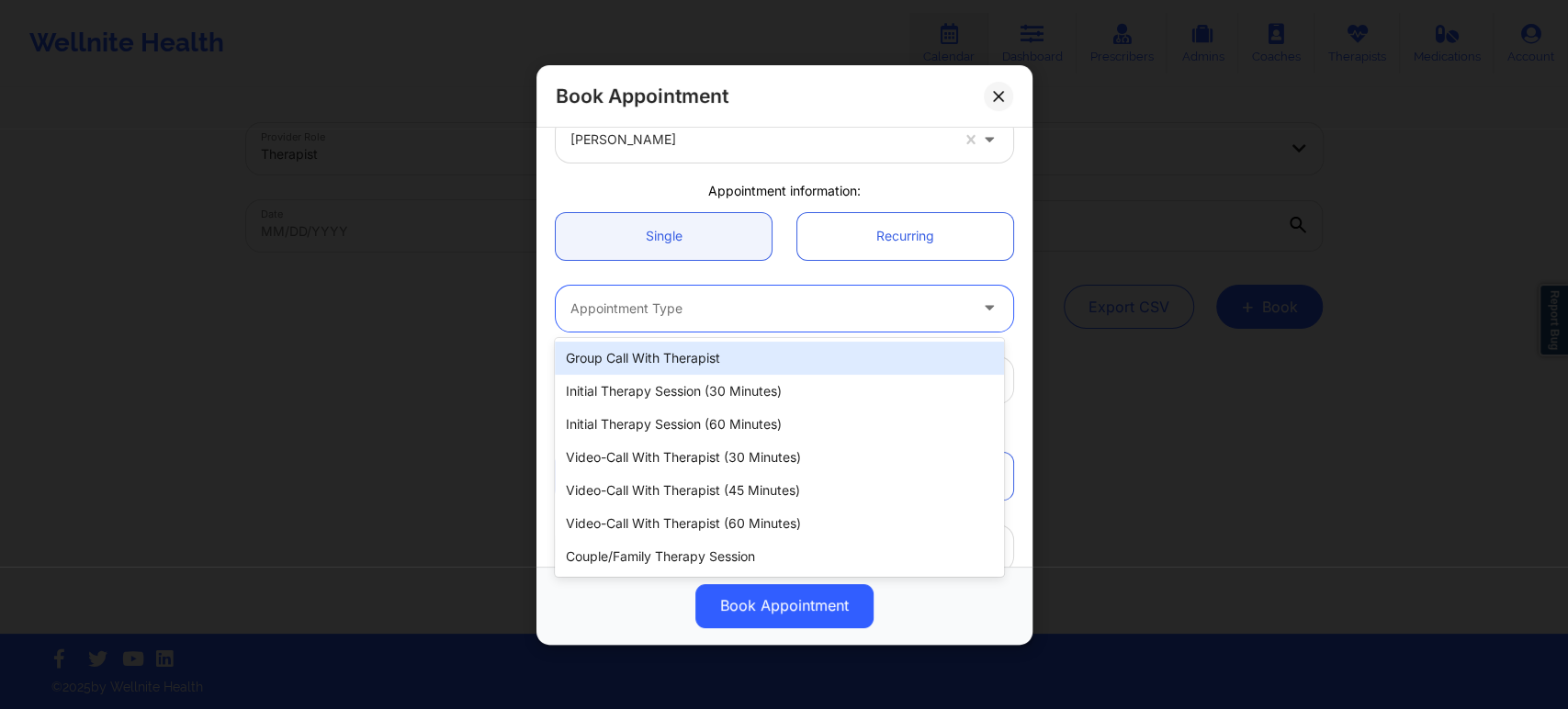
click at [801, 311] on div at bounding box center [769, 308] width 397 height 22
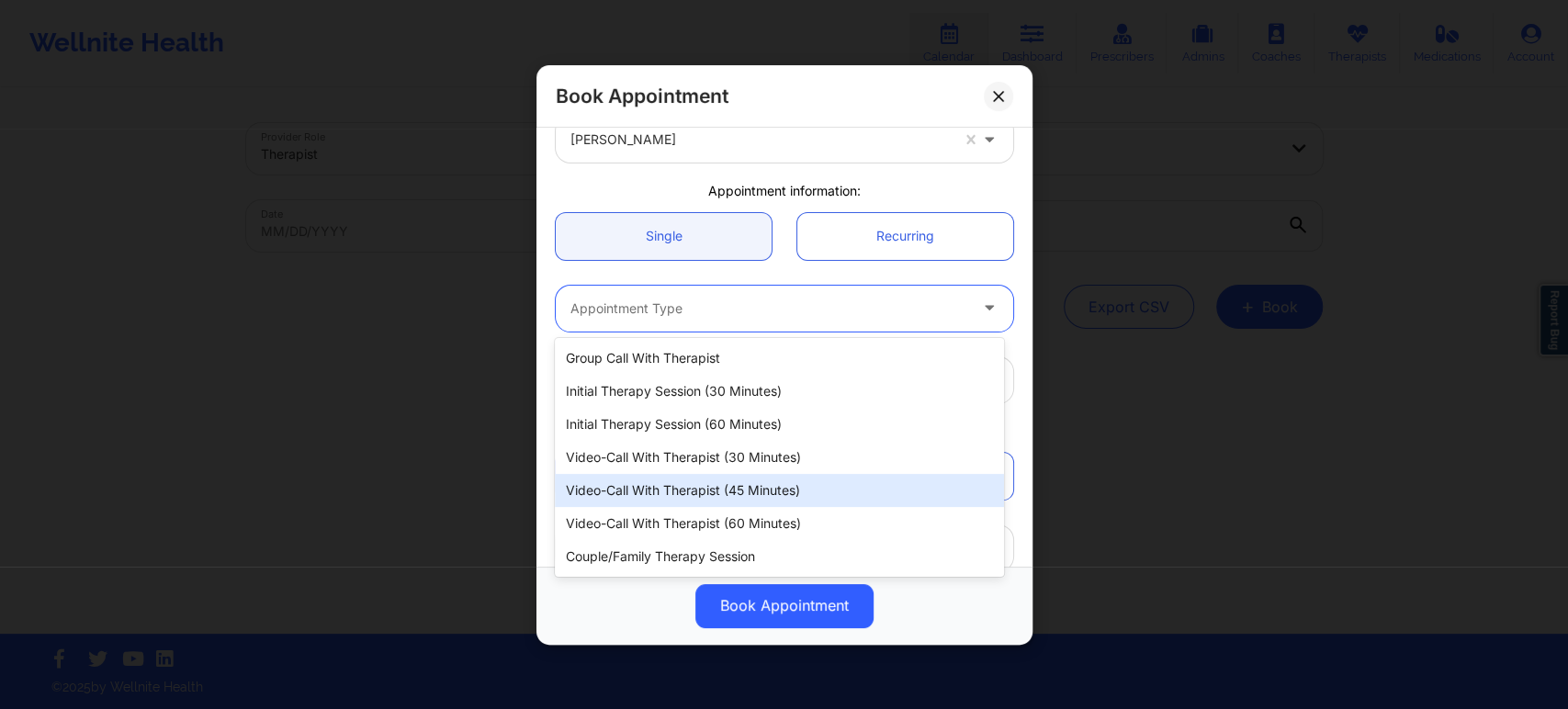
click at [767, 493] on div "Video-Call with Therapist (45 minutes)" at bounding box center [779, 490] width 449 height 33
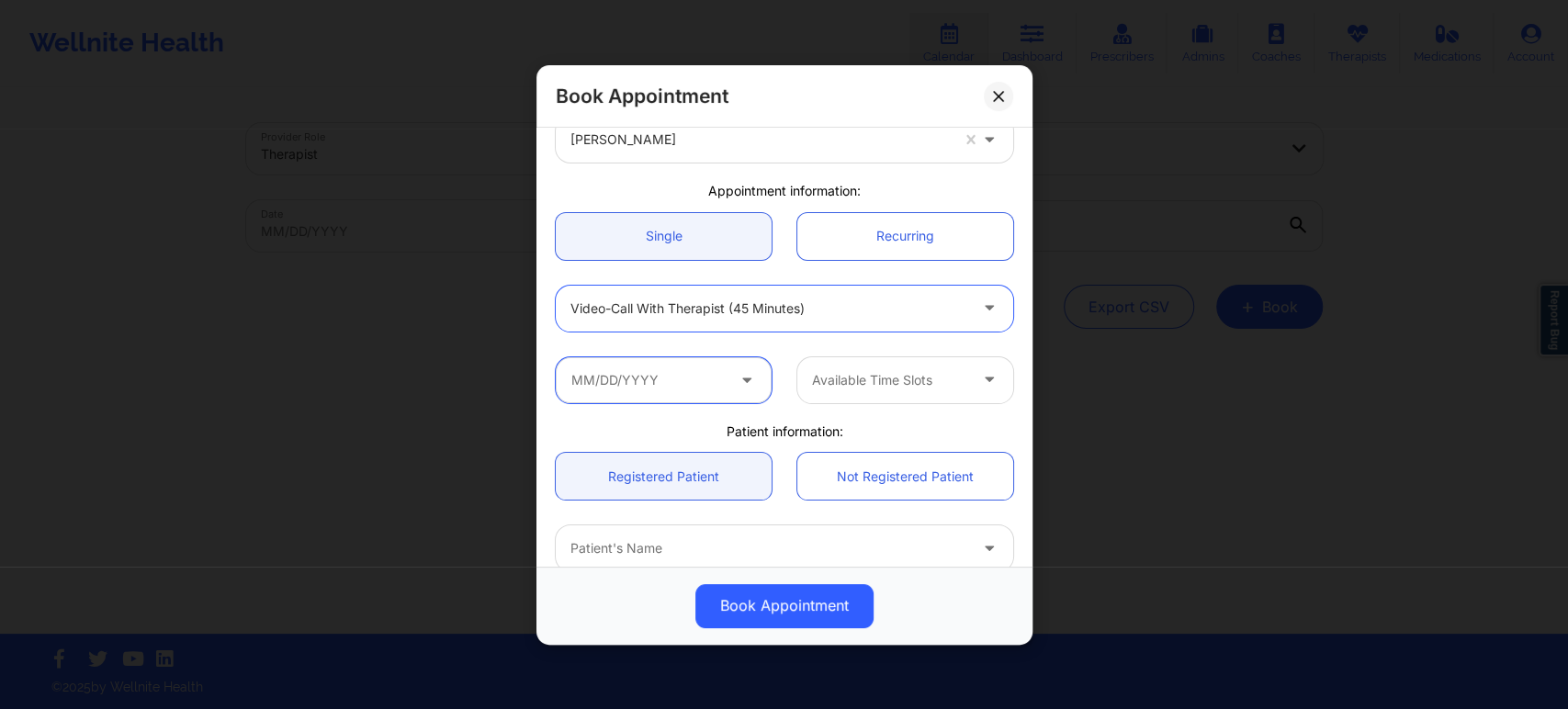
click at [715, 384] on input "text" at bounding box center [663, 379] width 216 height 46
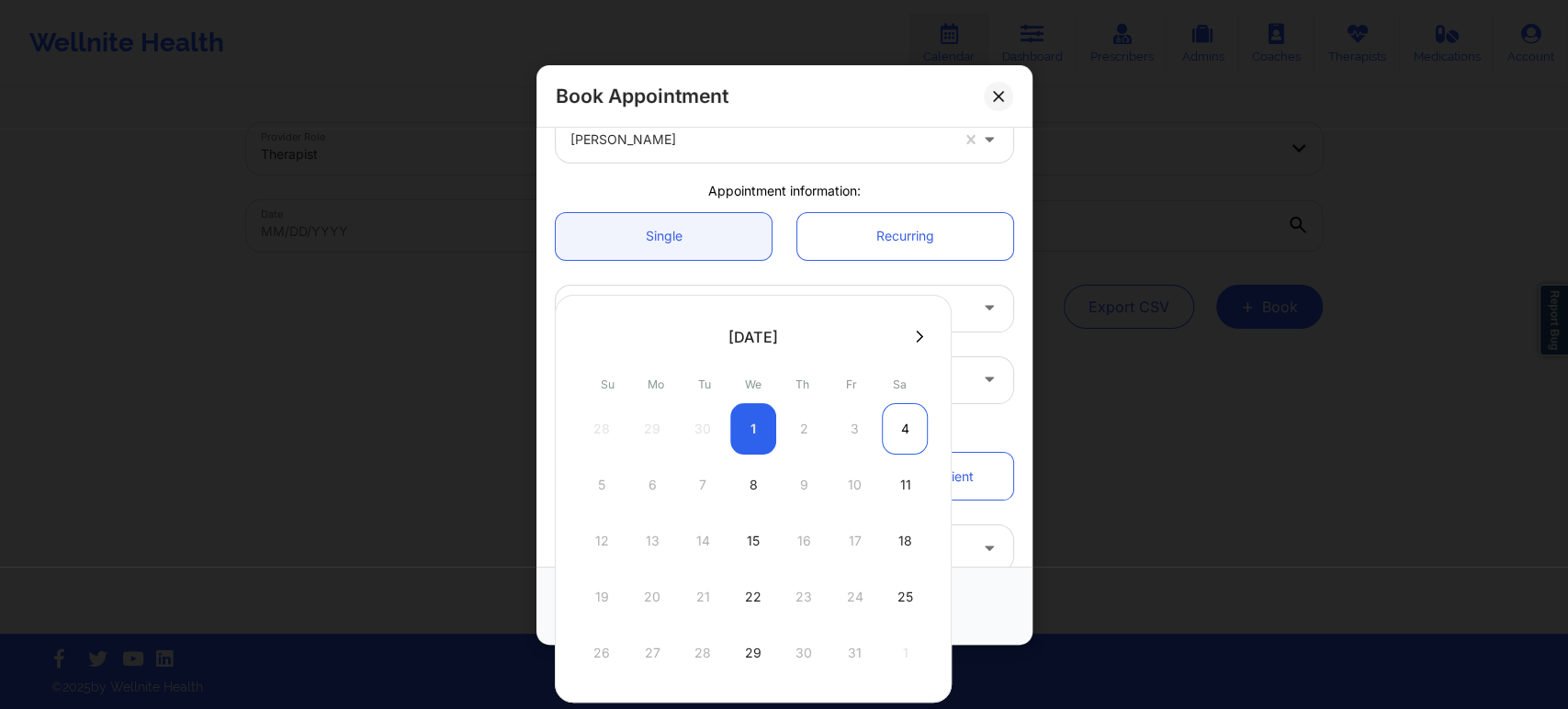
click at [898, 429] on div "4" at bounding box center [905, 429] width 46 height 52
type input "10/04/2025"
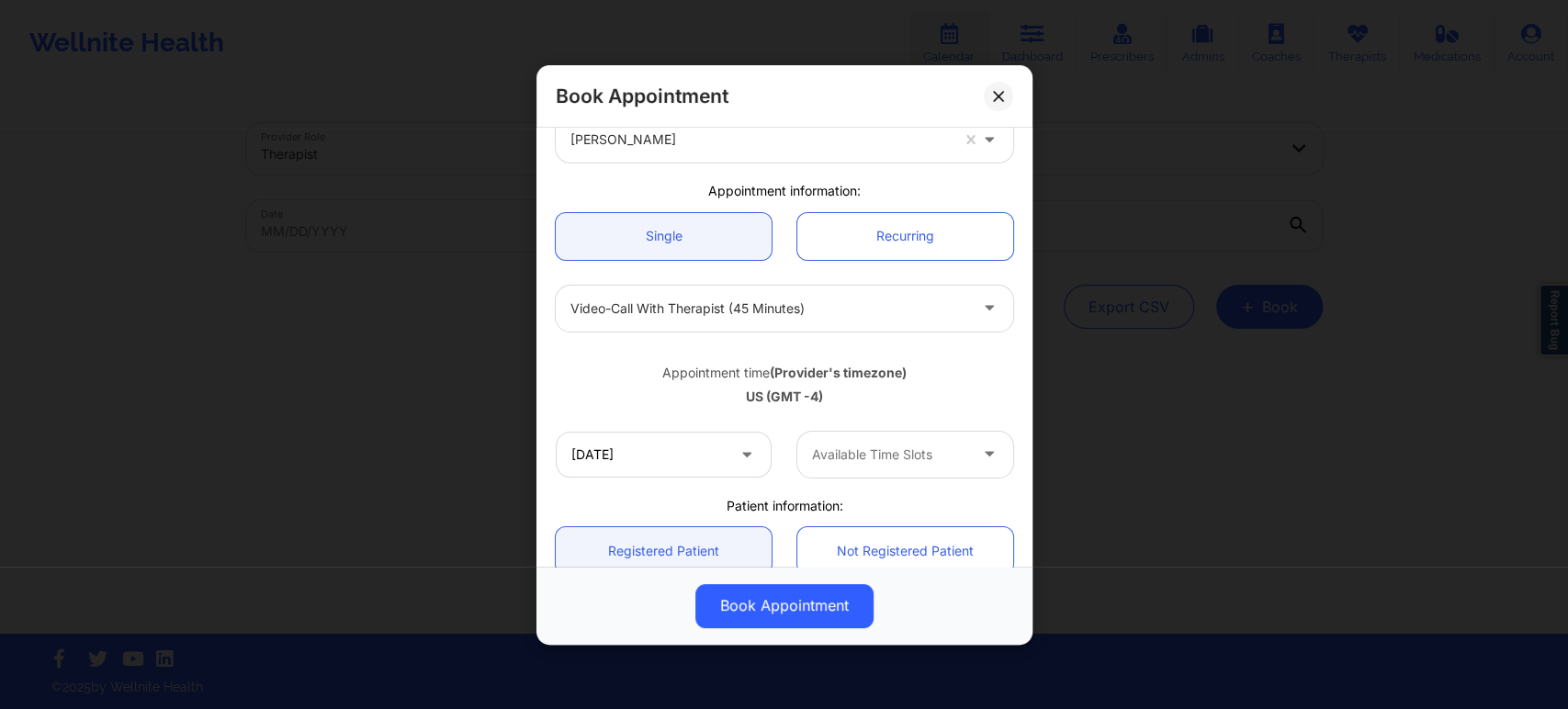
click at [969, 460] on div at bounding box center [991, 453] width 44 height 46
click at [830, 510] on div "7:30 AM" at bounding box center [897, 504] width 211 height 33
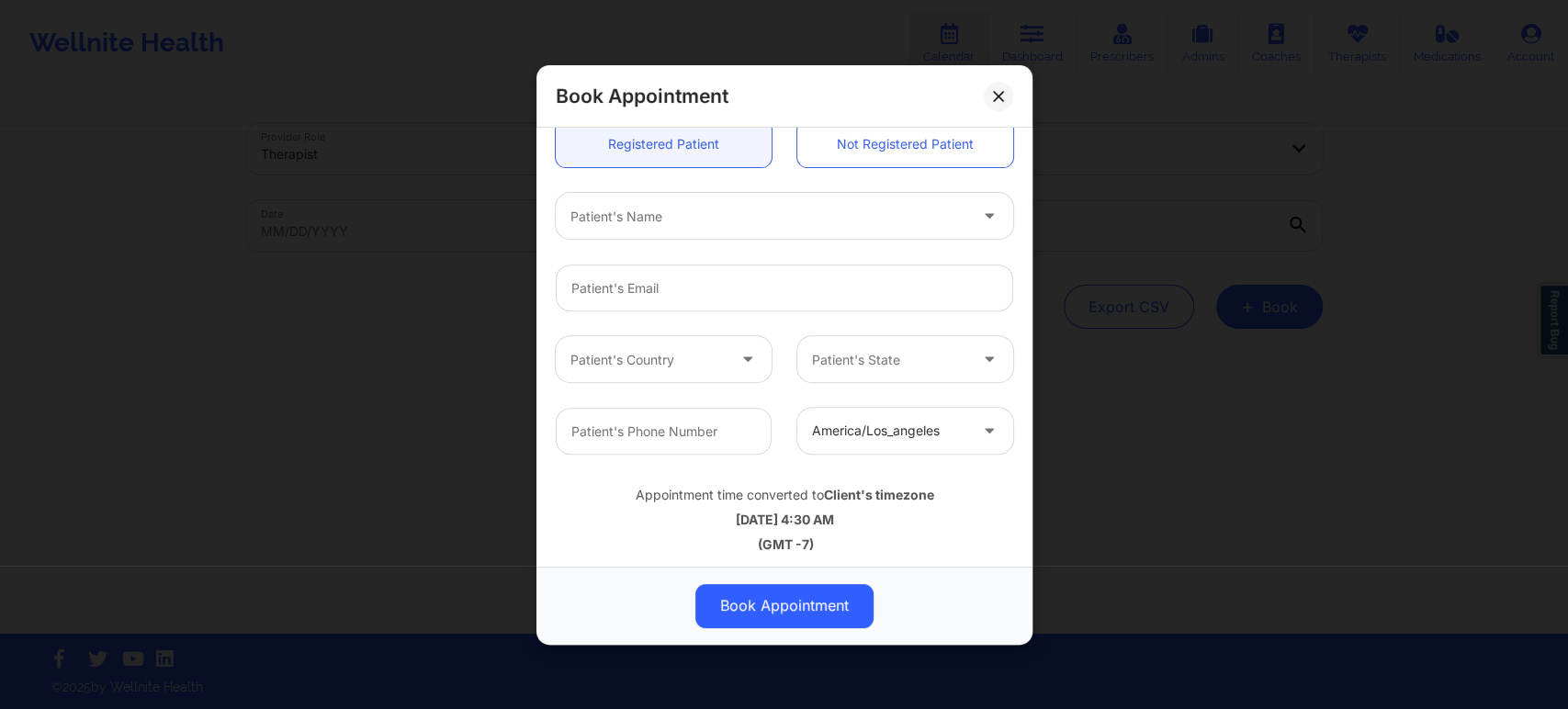
scroll to position [509, 0]
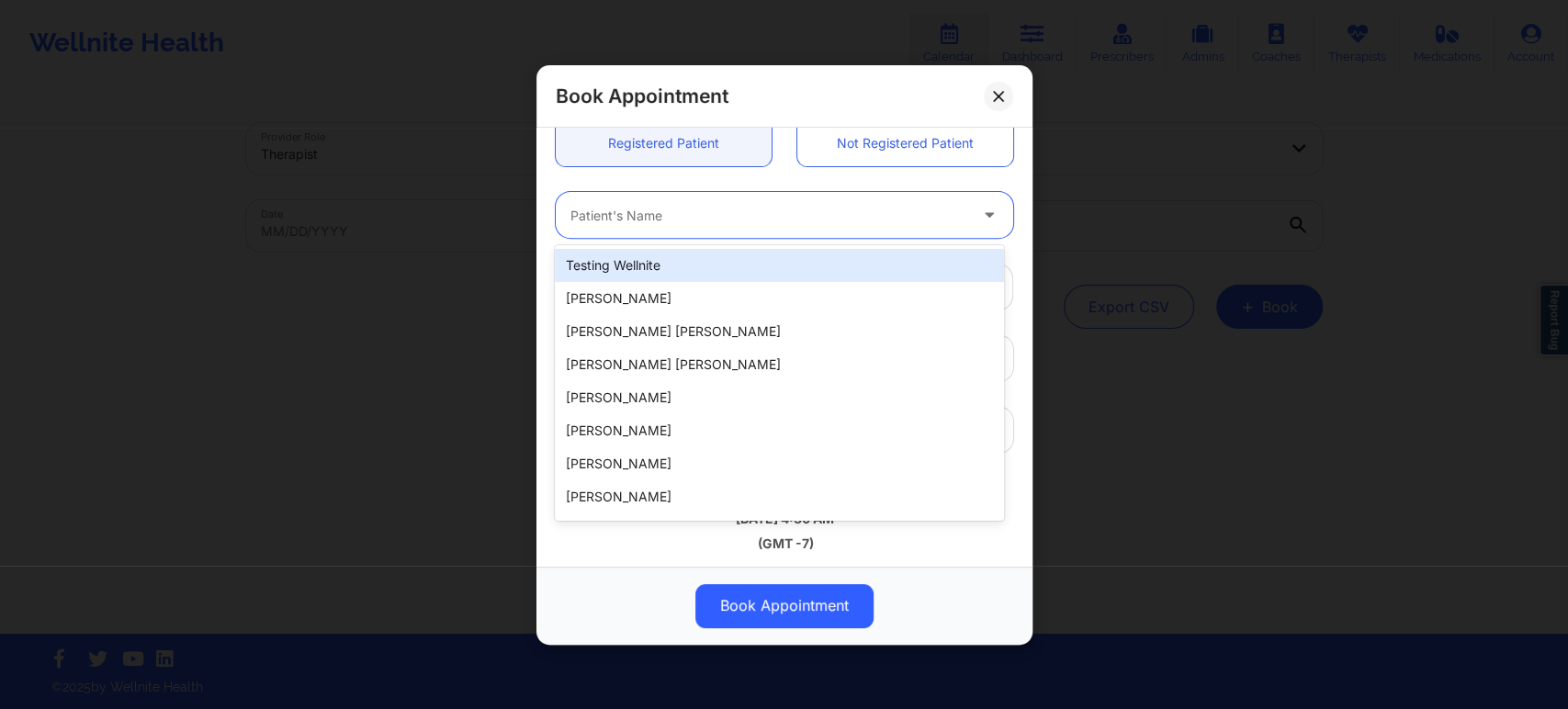
click at [815, 227] on div "Patient's Name" at bounding box center [762, 215] width 414 height 46
paste input "health@korostelev.one"
type input "health@korostelev.one"
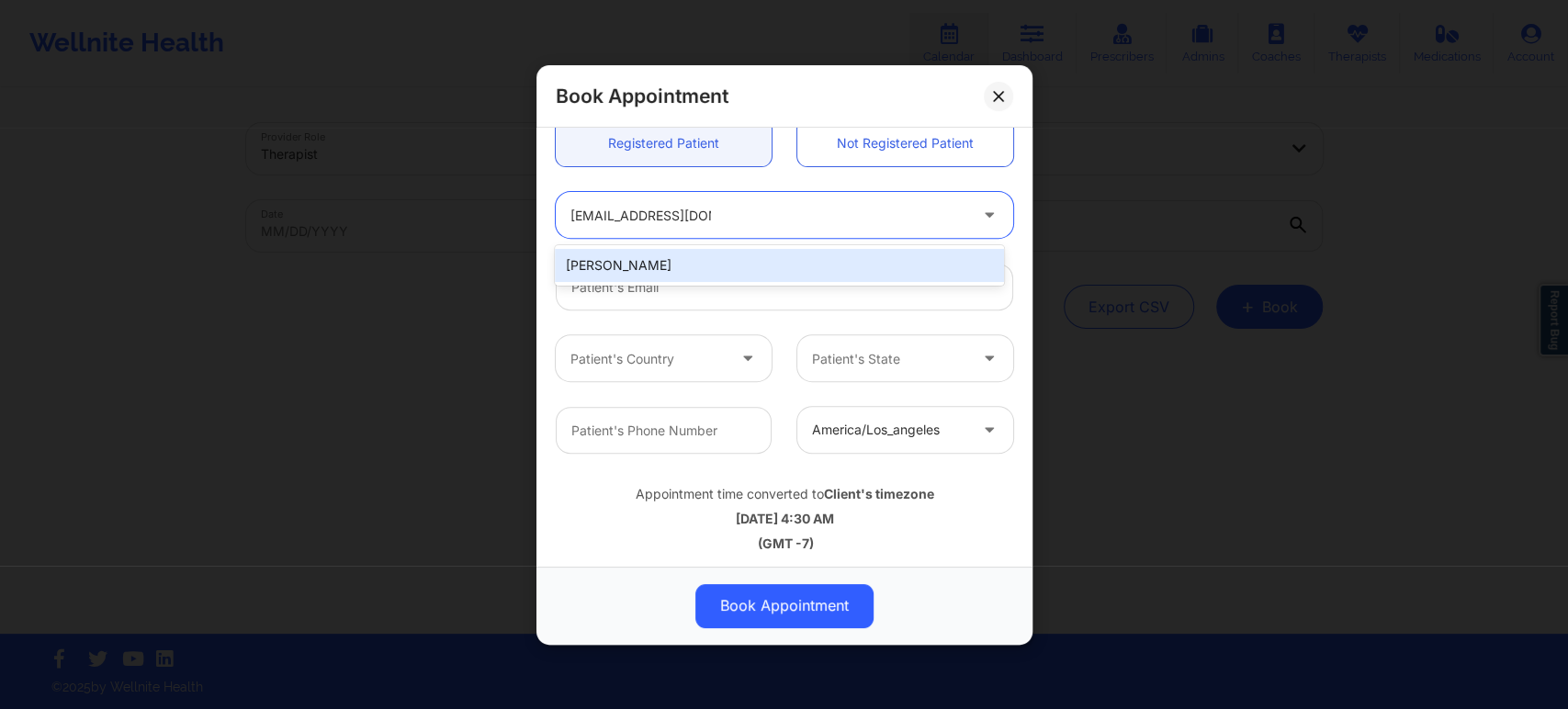
click at [763, 256] on div "KIRILL KOROSTELEV" at bounding box center [779, 264] width 449 height 33
type input "health@korostelev.one"
type input "3158782212"
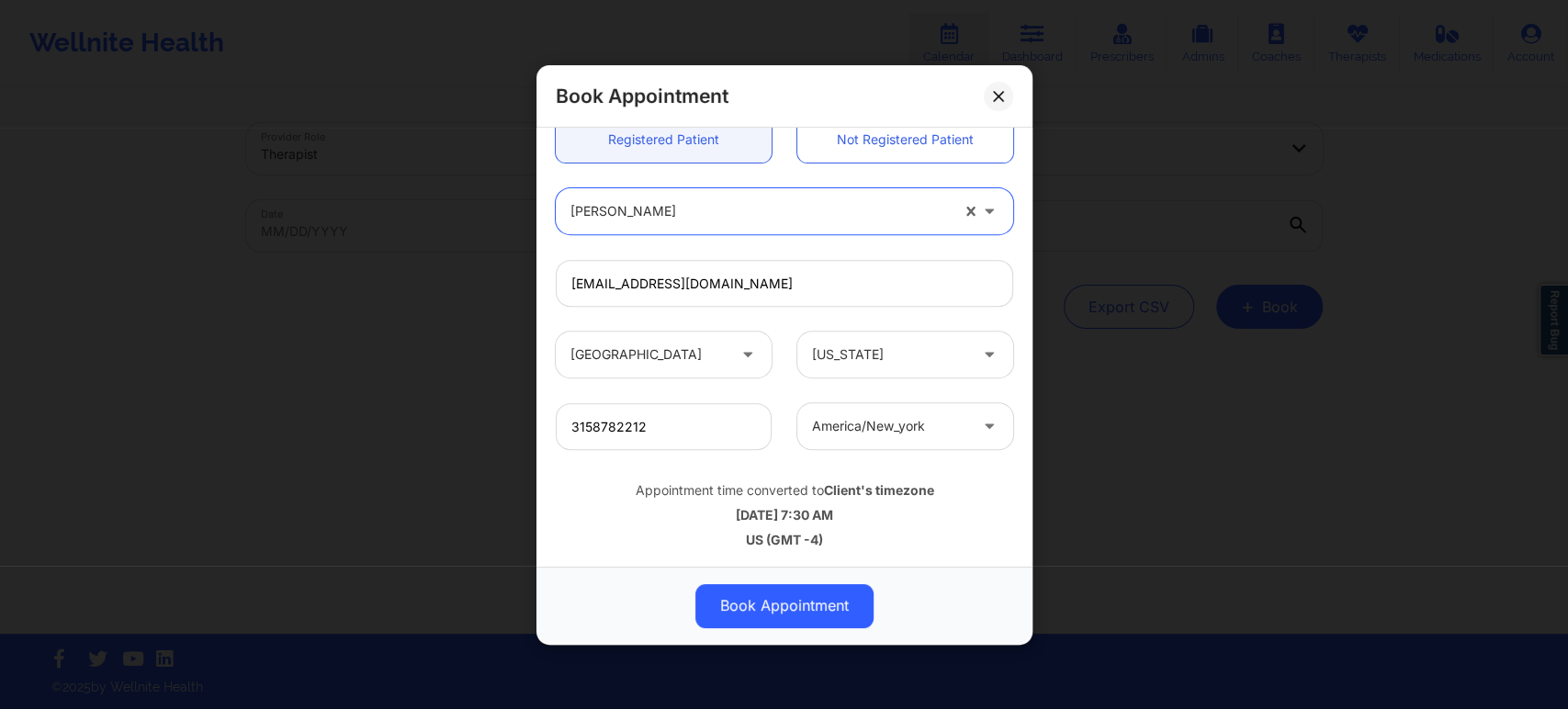
scroll to position [514, 0]
click at [786, 605] on button "Book Appointment" at bounding box center [784, 605] width 178 height 44
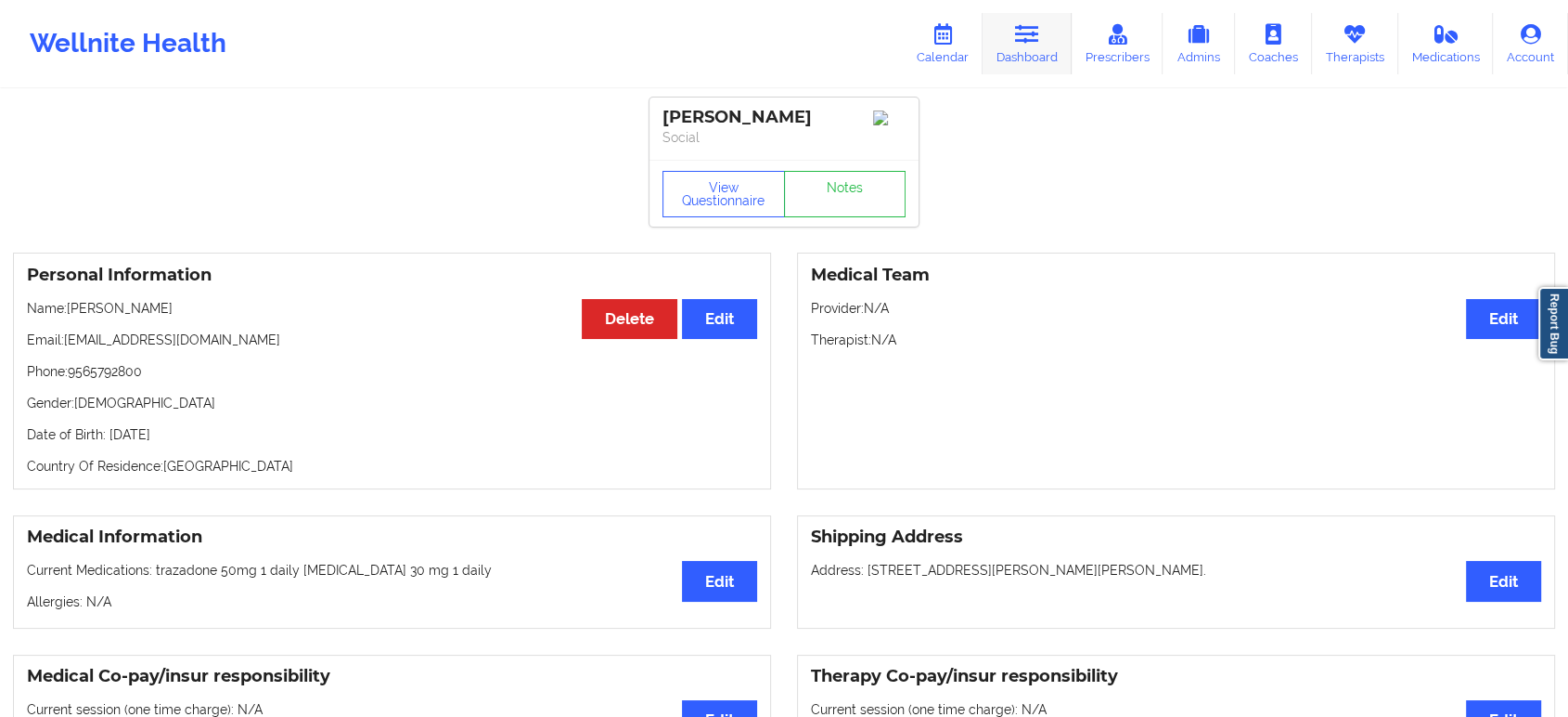
click at [1028, 44] on icon at bounding box center [1027, 34] width 24 height 21
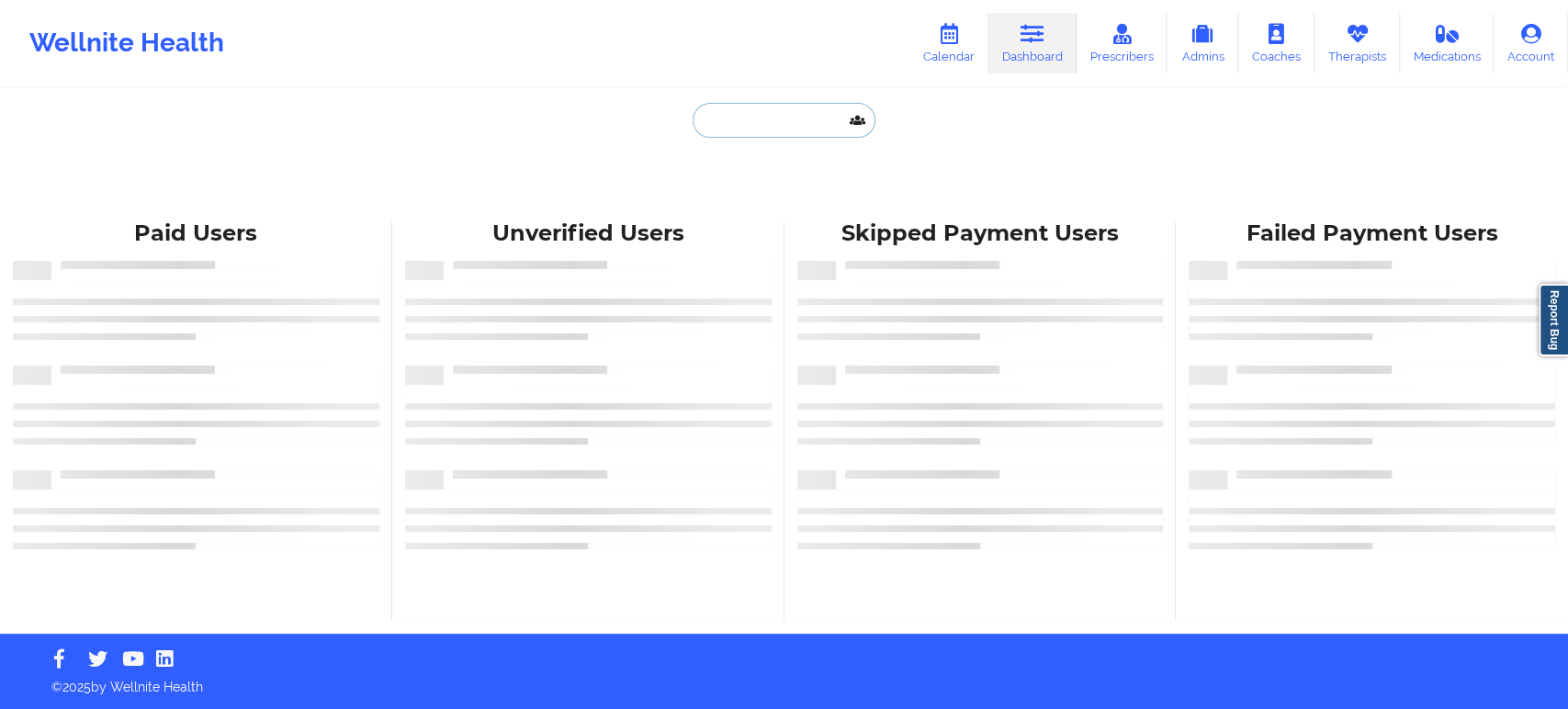
click at [756, 122] on input "text" at bounding box center [784, 120] width 182 height 35
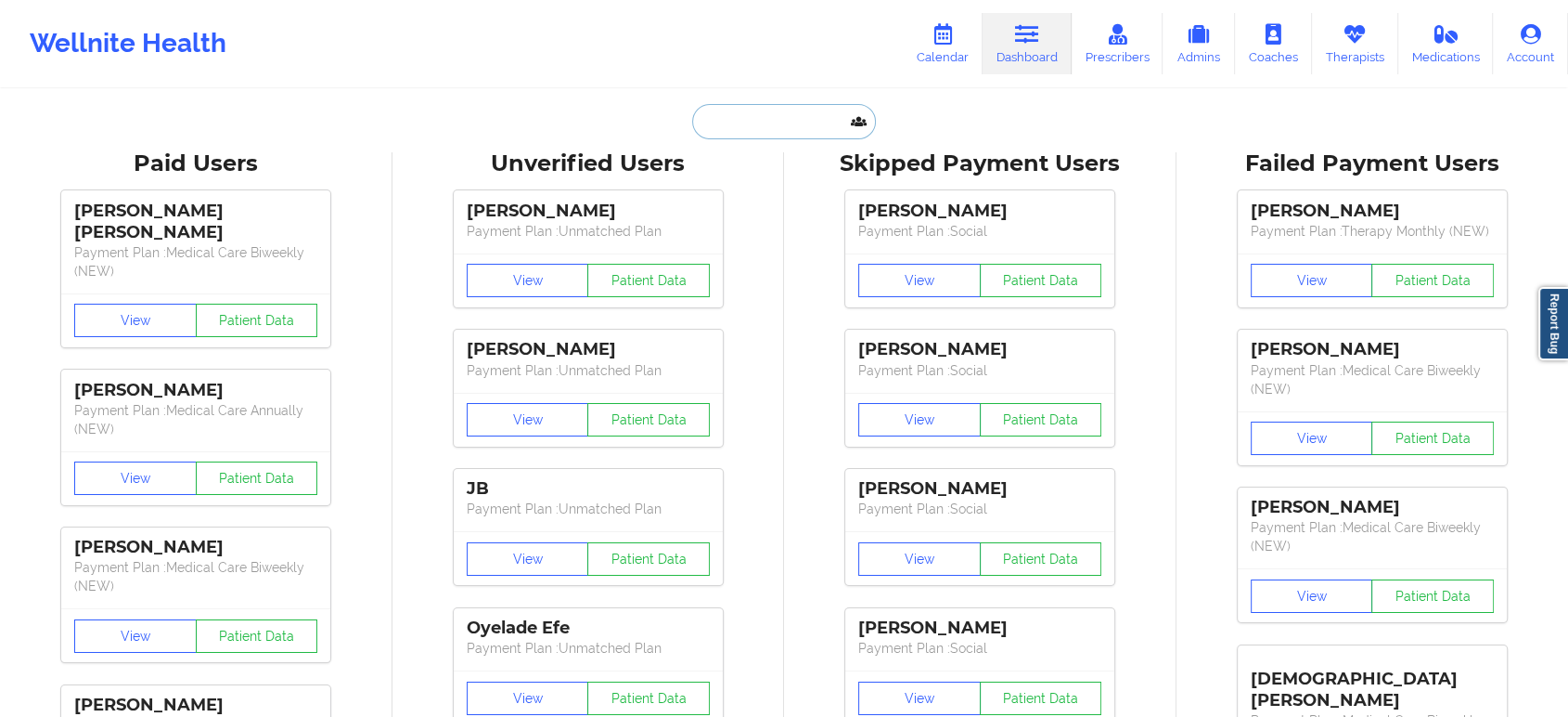
paste input "[PERSON_NAME] [PERSON_NAME]"
type input "[PERSON_NAME] [PERSON_NAME]"
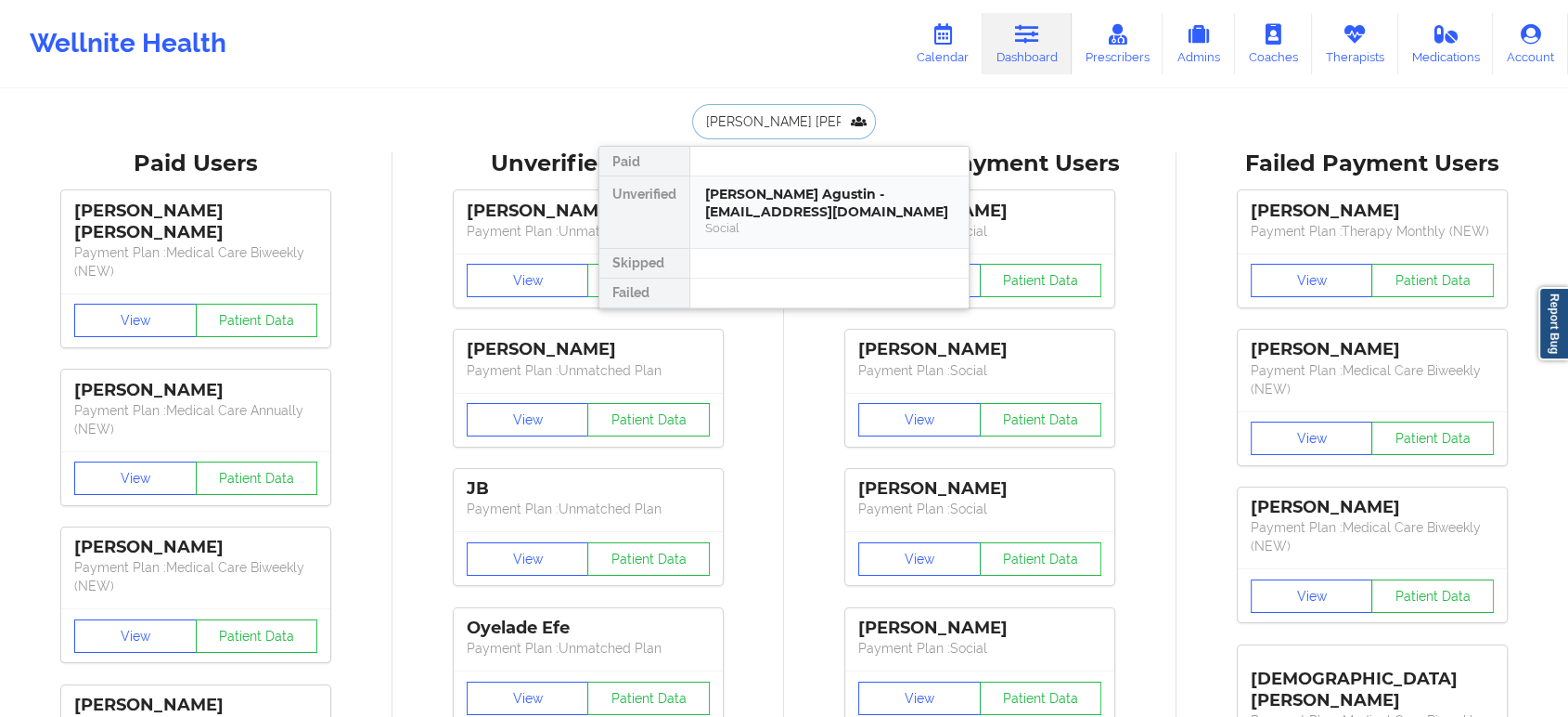
click at [787, 189] on div "[PERSON_NAME] Agustin - [EMAIL_ADDRESS][DOMAIN_NAME]" at bounding box center [830, 203] width 248 height 34
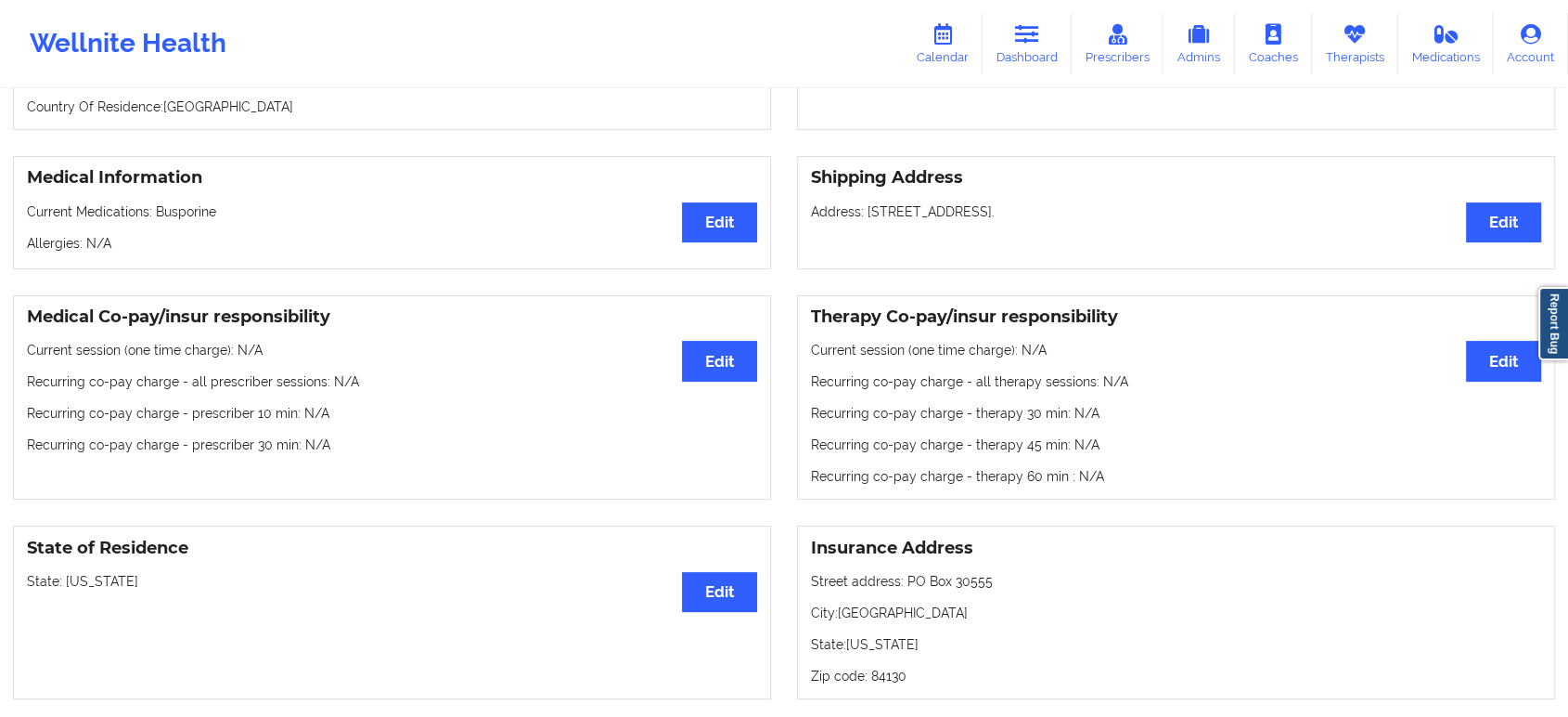
scroll to position [413, 0]
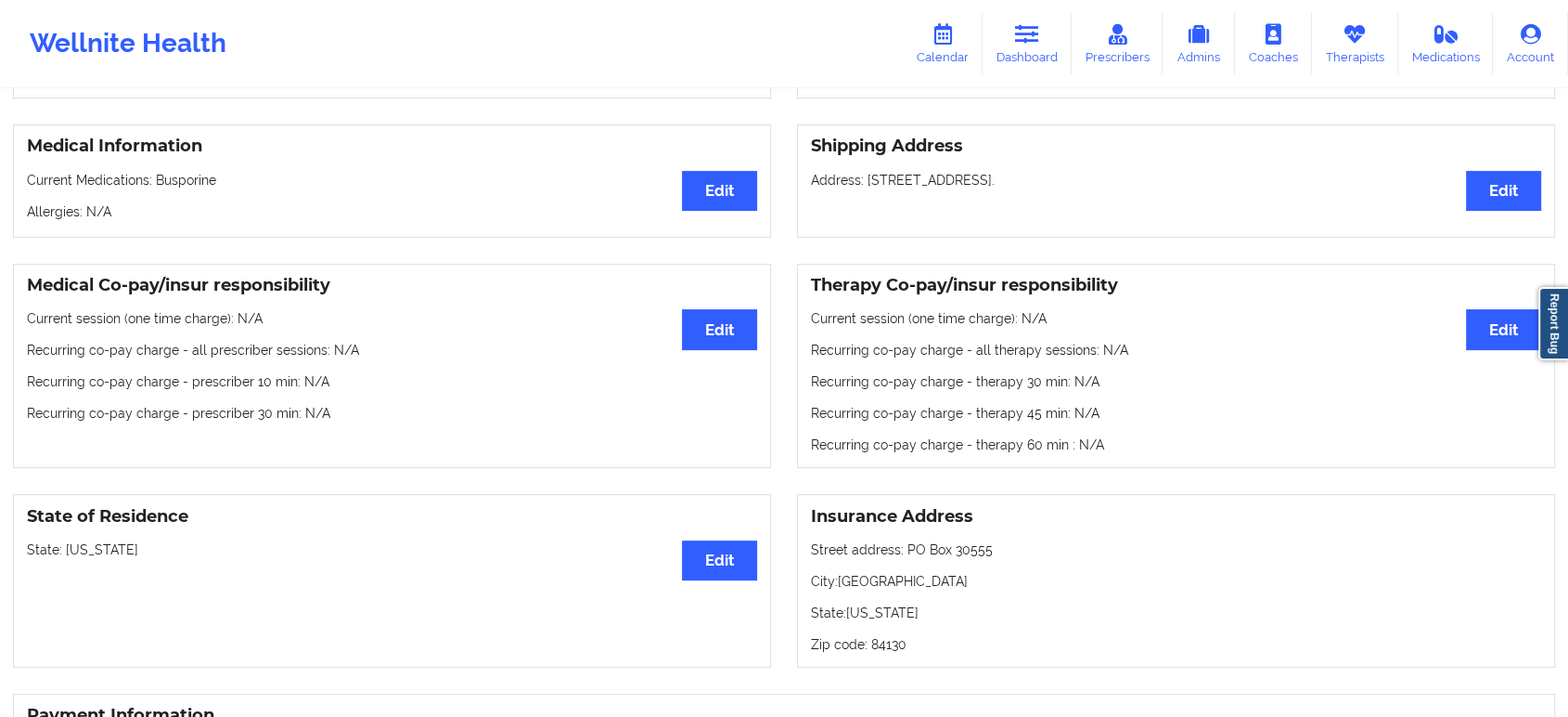
click at [98, 541] on p "State: [US_STATE]" at bounding box center [392, 550] width 730 height 19
copy p "[US_STATE]"
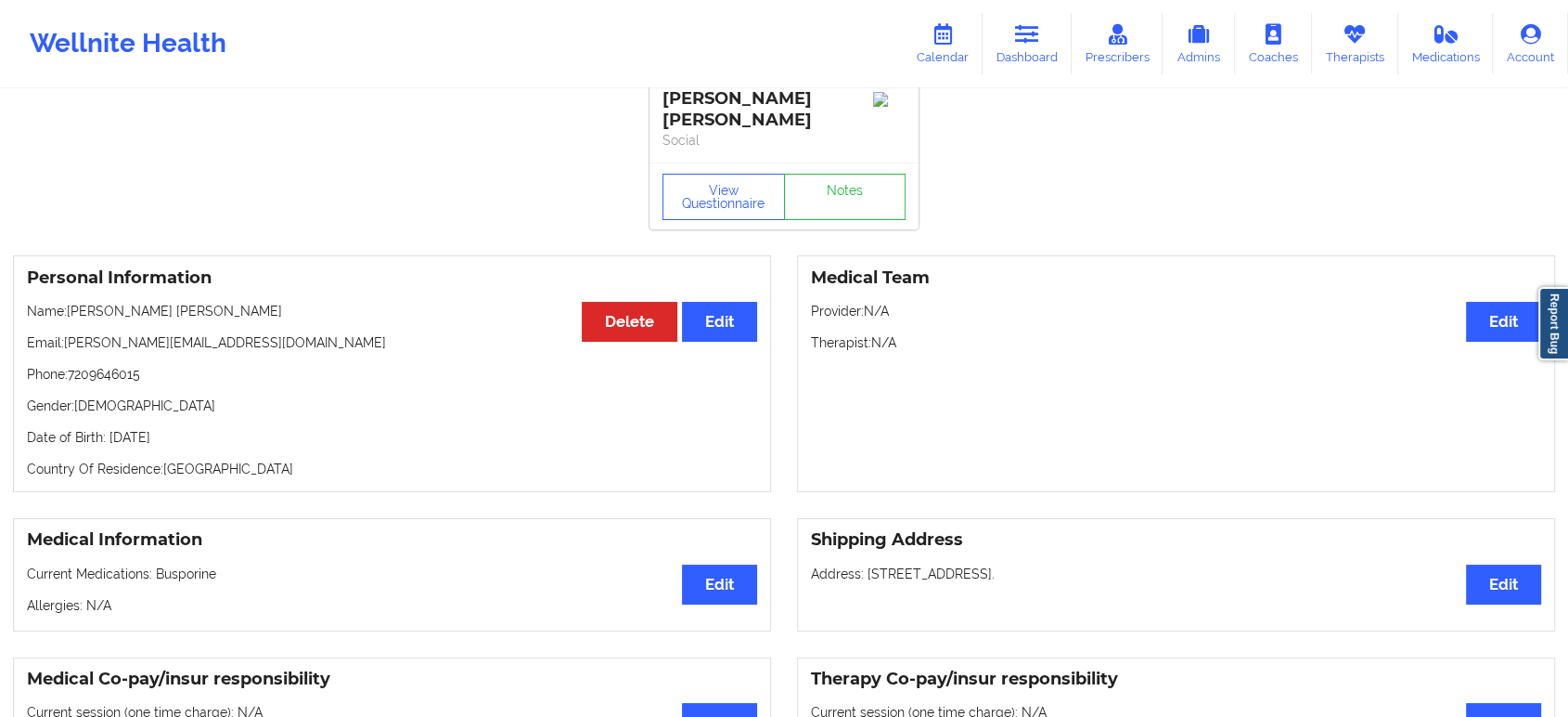
scroll to position [0, 0]
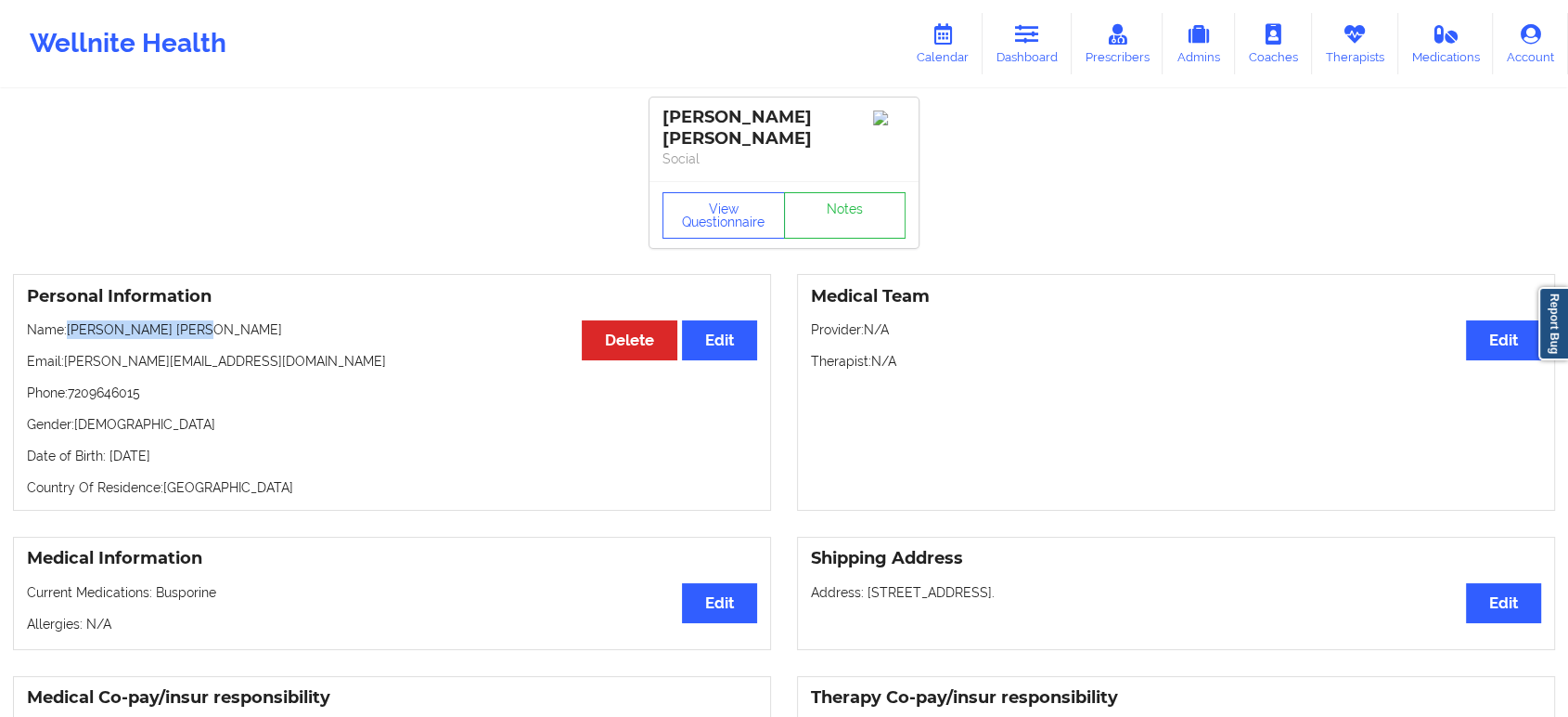
drag, startPoint x: 206, startPoint y: 311, endPoint x: 69, endPoint y: 310, distance: 137.0
click at [69, 321] on p "Name: [PERSON_NAME] [PERSON_NAME]" at bounding box center [392, 330] width 730 height 19
copy p "[PERSON_NAME] [PERSON_NAME]"
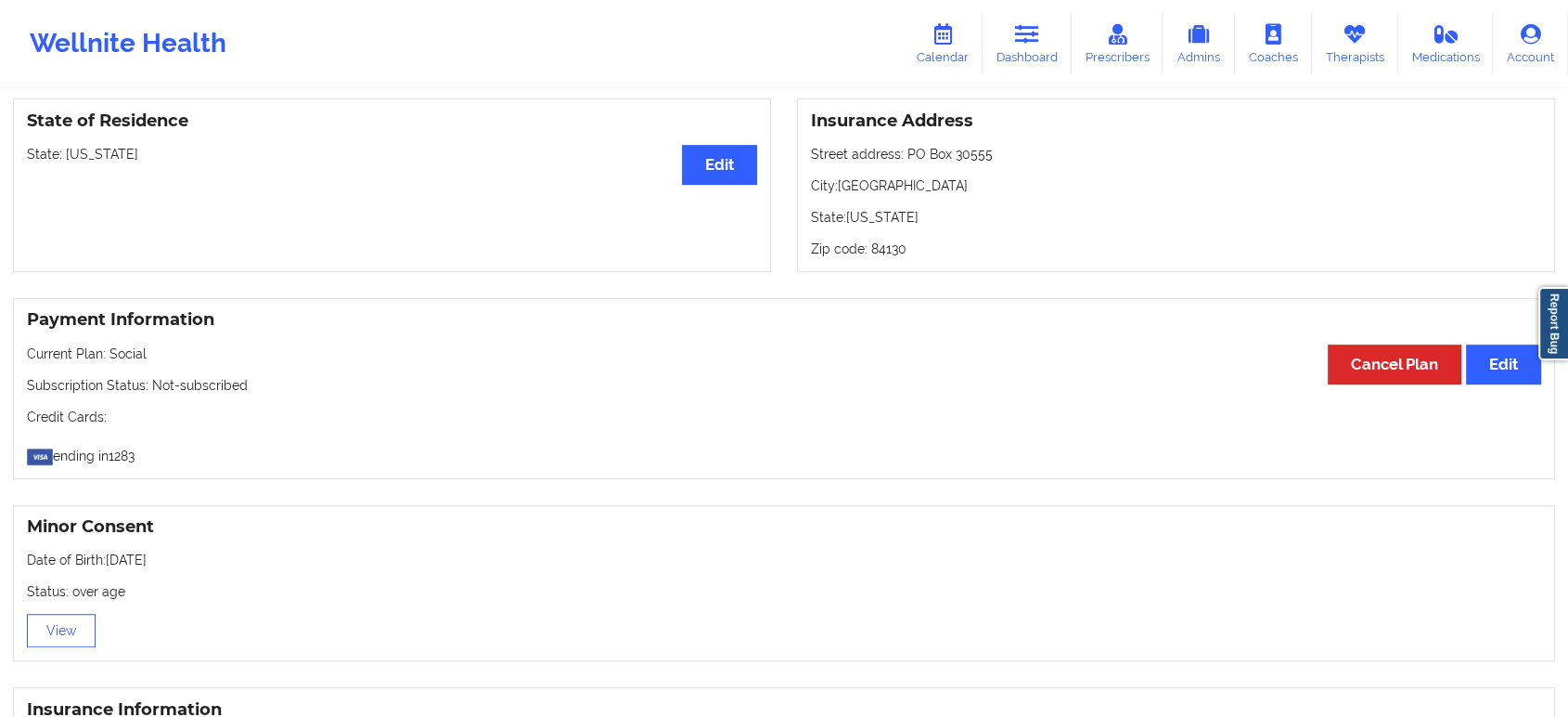
scroll to position [773, 0]
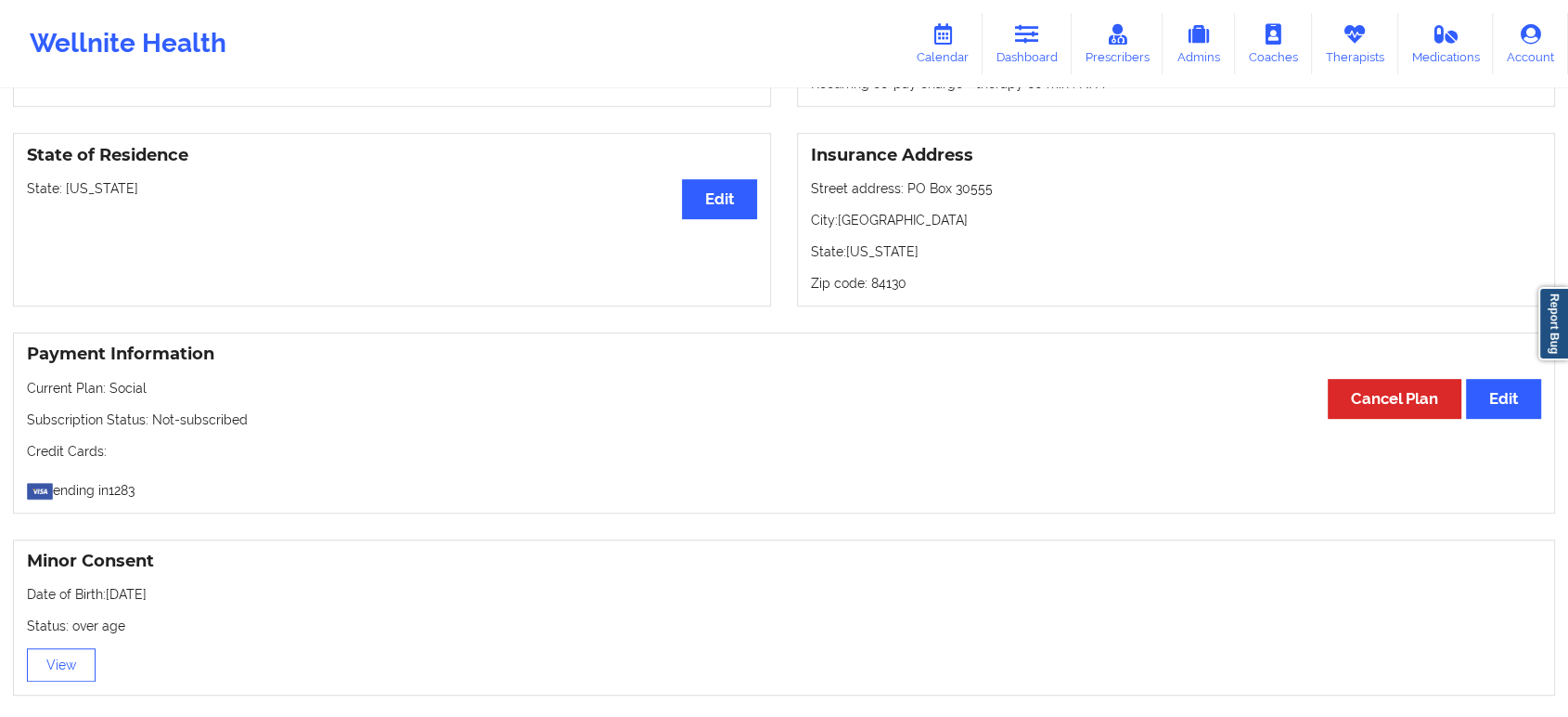
click at [82, 179] on p "State: [US_STATE]" at bounding box center [392, 189] width 730 height 19
copy p "[US_STATE]"
click at [1039, 66] on link "Dashboard" at bounding box center [1028, 44] width 89 height 62
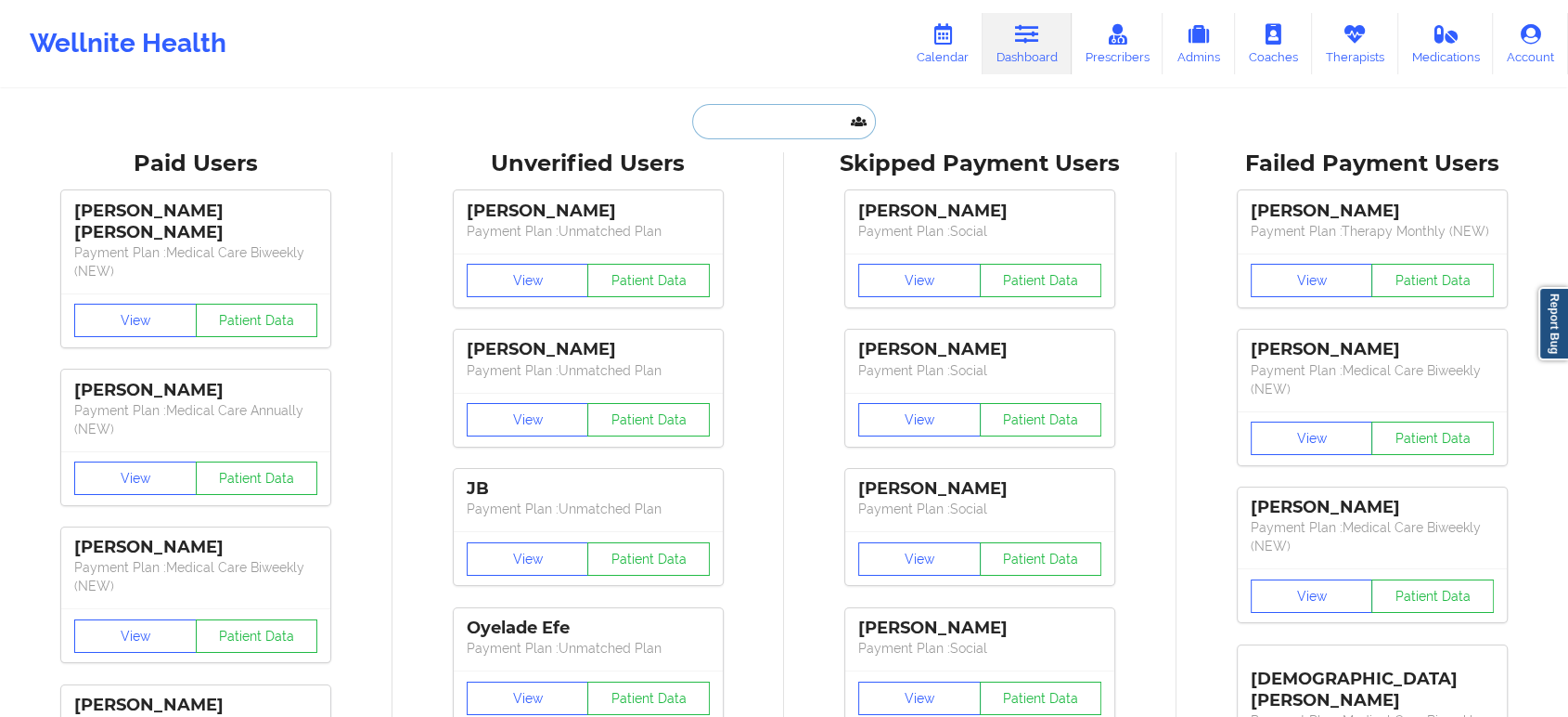
click at [742, 117] on input "text" at bounding box center [784, 121] width 184 height 35
paste input "[PERSON_NAME]"
type input "[PERSON_NAME]"
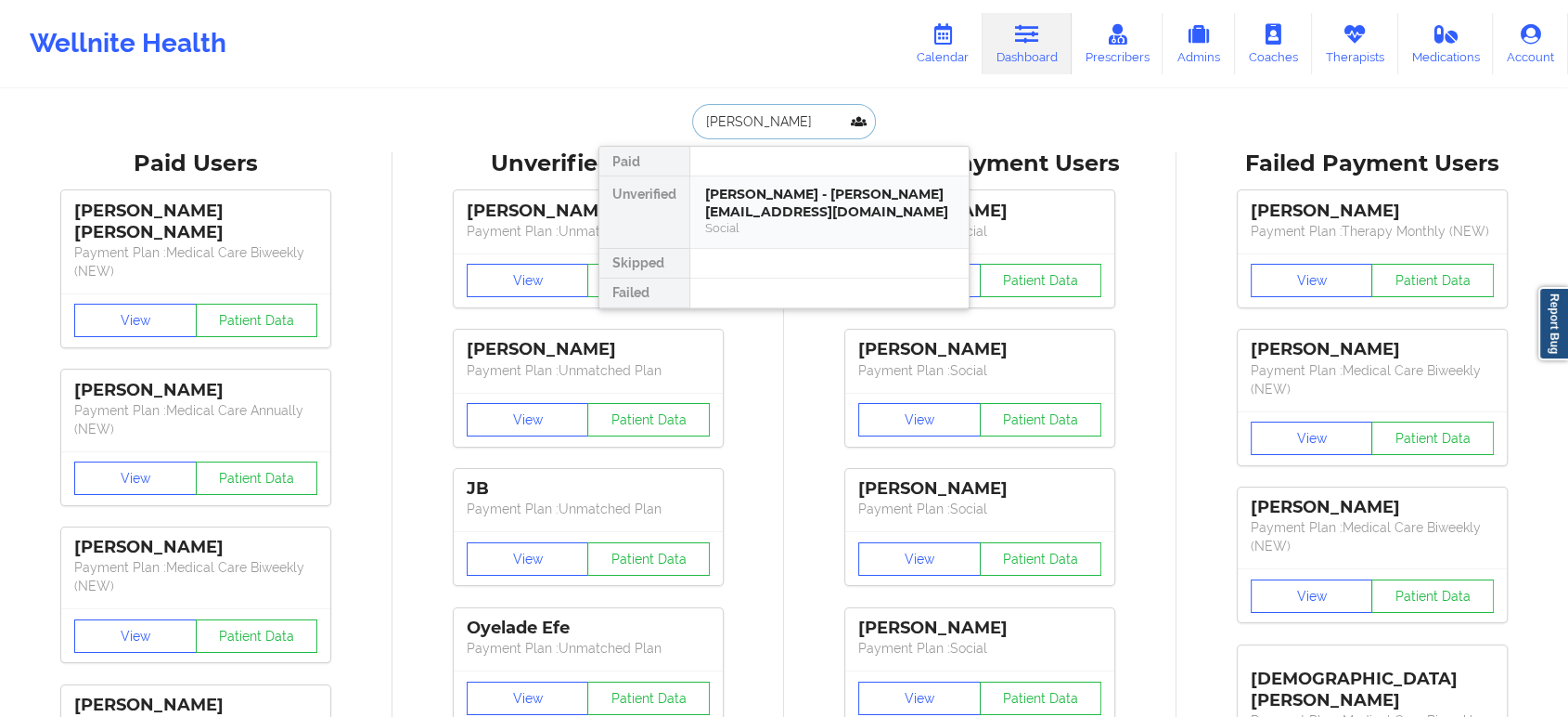
click at [869, 203] on div "[PERSON_NAME] - [PERSON_NAME][EMAIL_ADDRESS][DOMAIN_NAME]" at bounding box center [830, 203] width 248 height 34
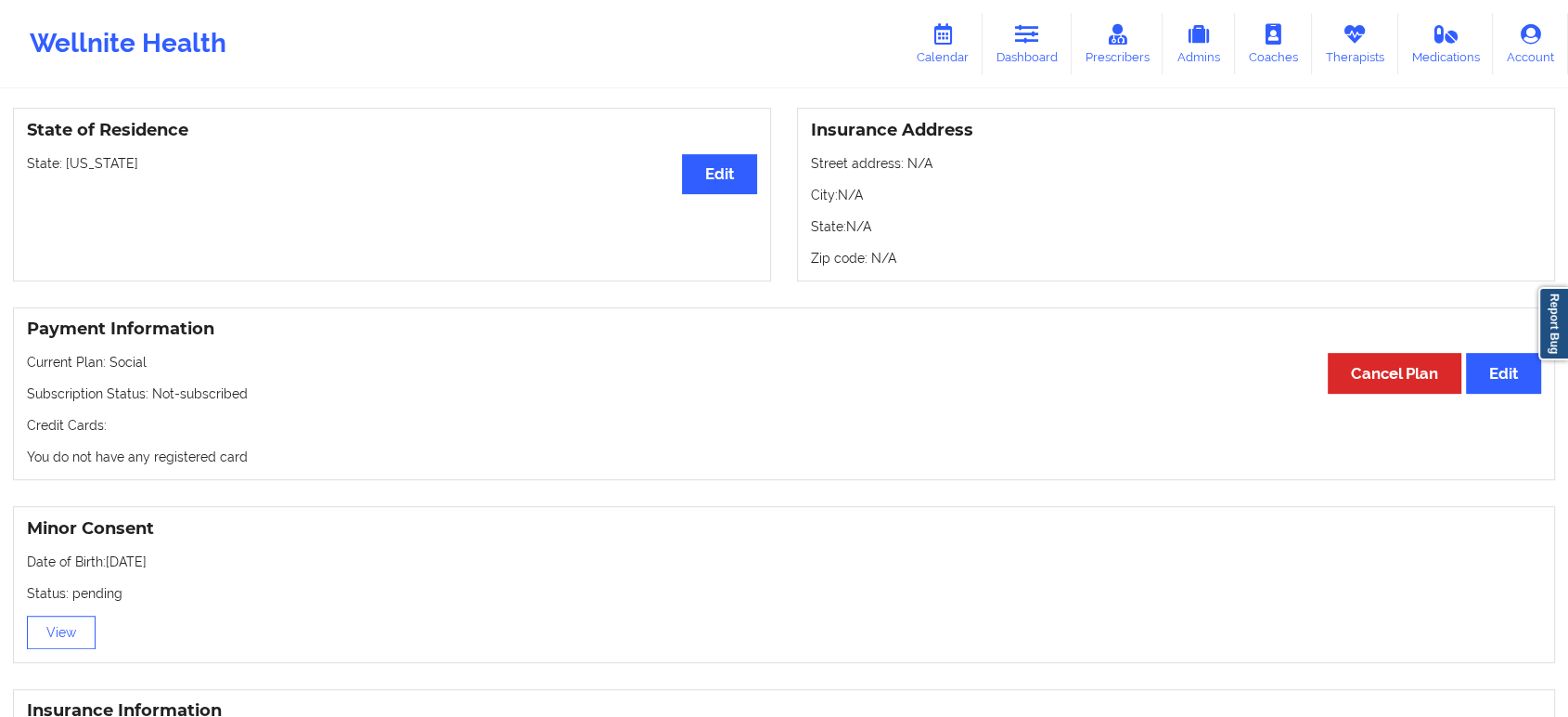
scroll to position [770, 0]
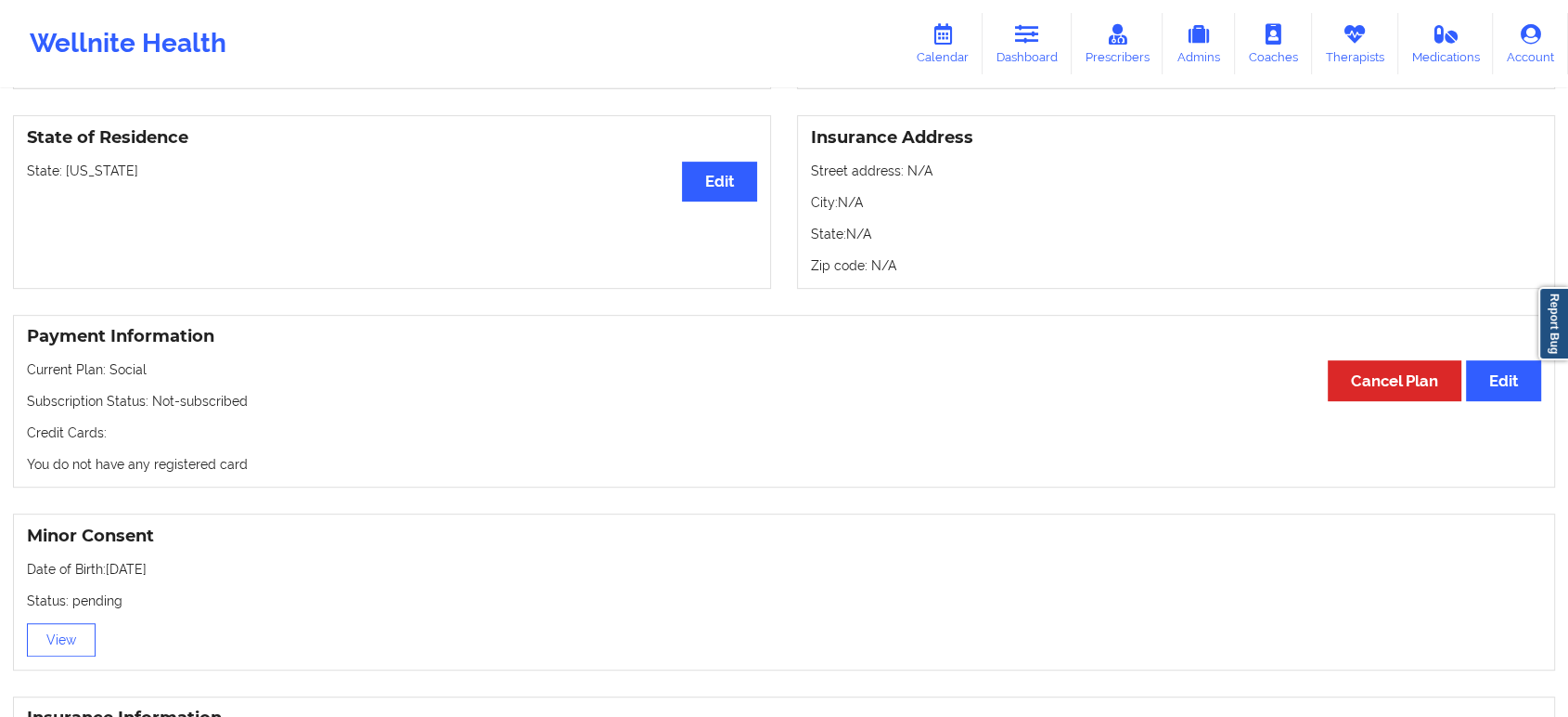
click at [81, 171] on p "State: [US_STATE]" at bounding box center [392, 171] width 730 height 19
copy p "[US_STATE]"
click at [72, 177] on p "State: [US_STATE]" at bounding box center [392, 171] width 730 height 19
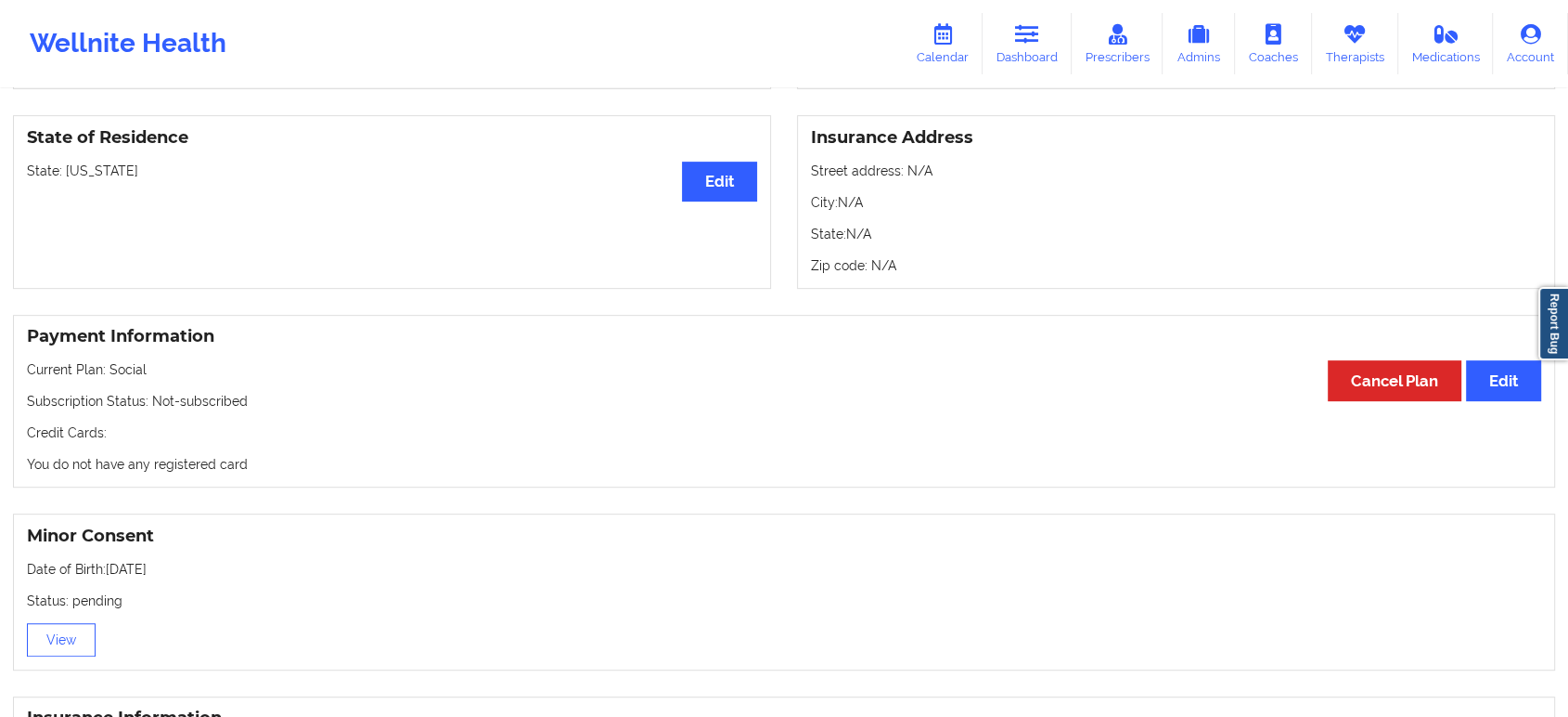
drag, startPoint x: 960, startPoint y: 370, endPoint x: 972, endPoint y: 288, distance: 82.9
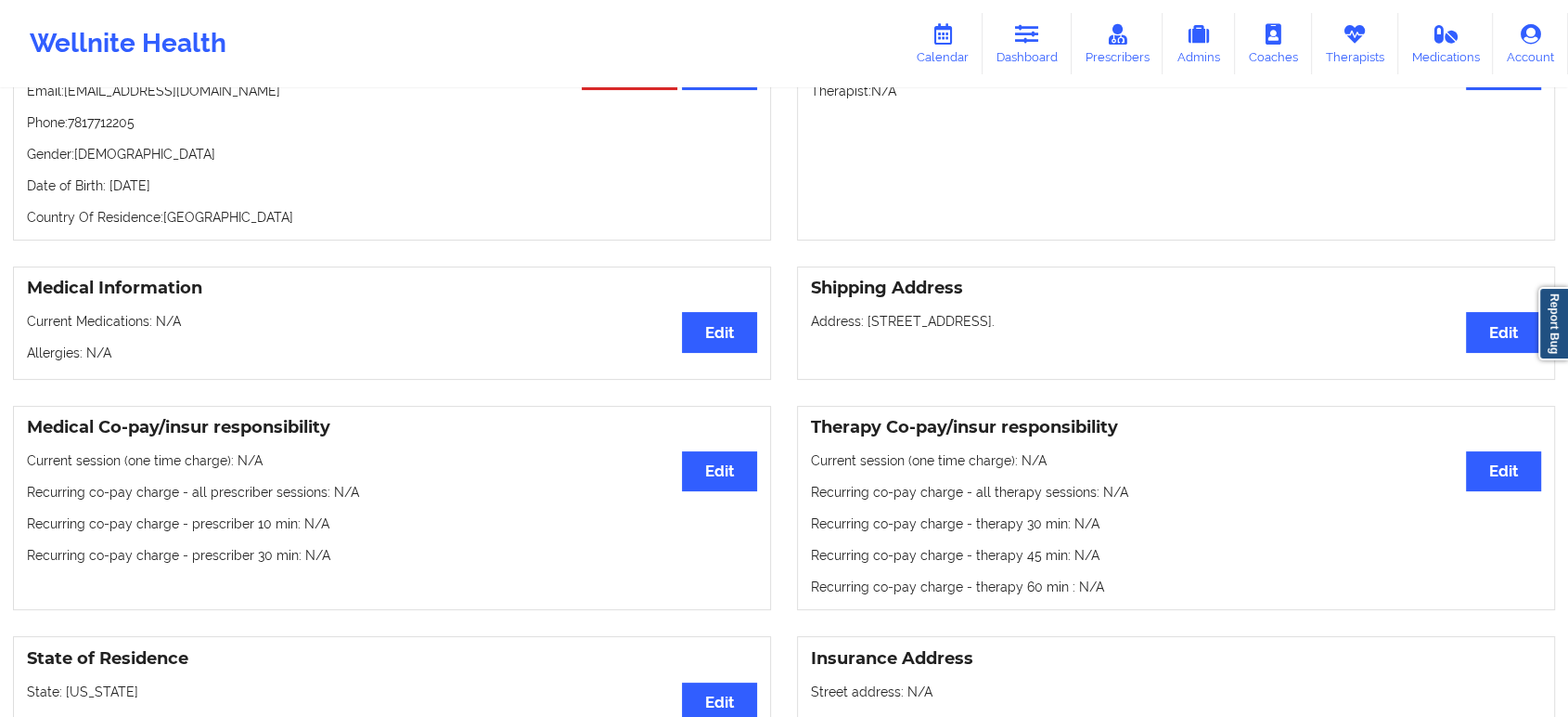
scroll to position [0, 0]
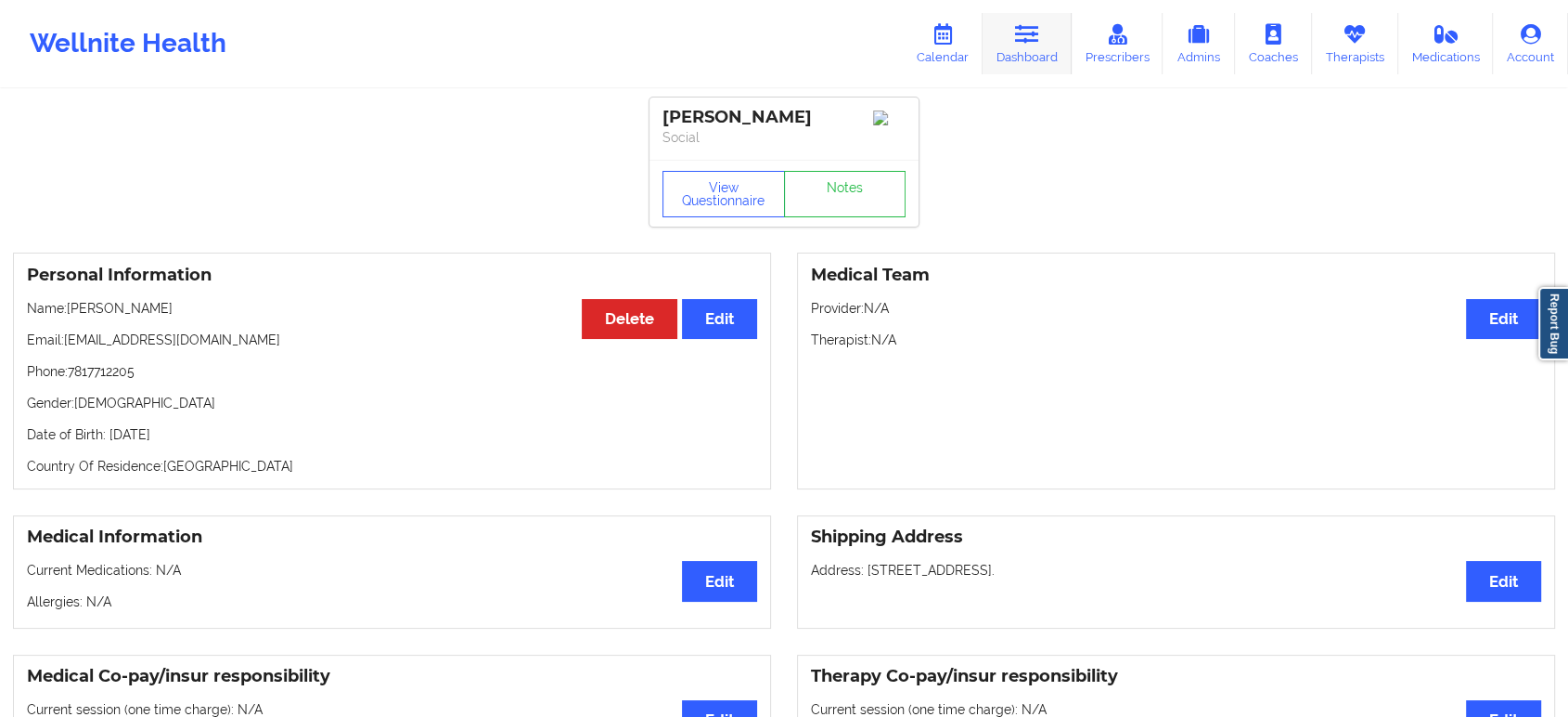
click at [1028, 35] on icon at bounding box center [1027, 34] width 24 height 21
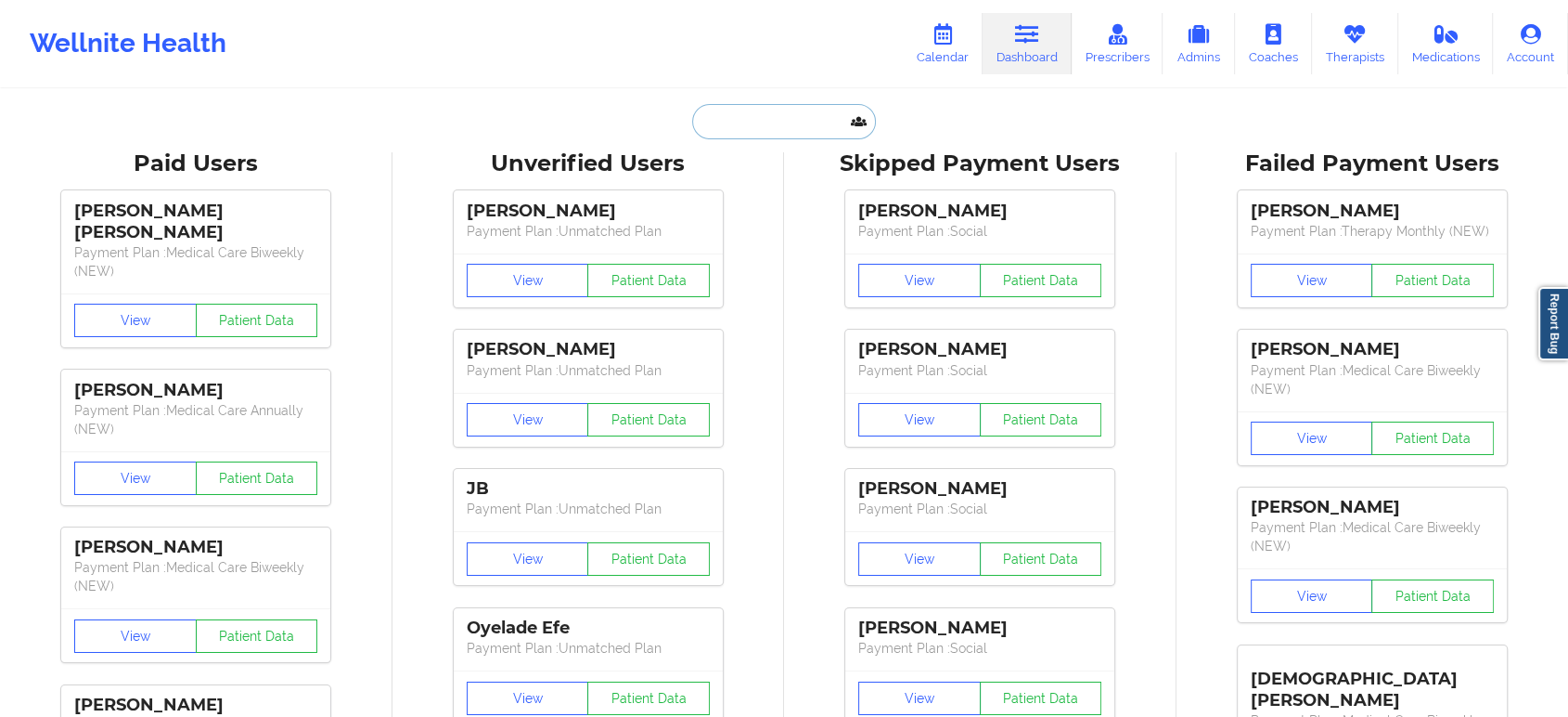
click at [770, 117] on input "text" at bounding box center [784, 121] width 184 height 35
paste input "[EMAIL_ADDRESS][DOMAIN_NAME]"
type input "[EMAIL_ADDRESS][DOMAIN_NAME]"
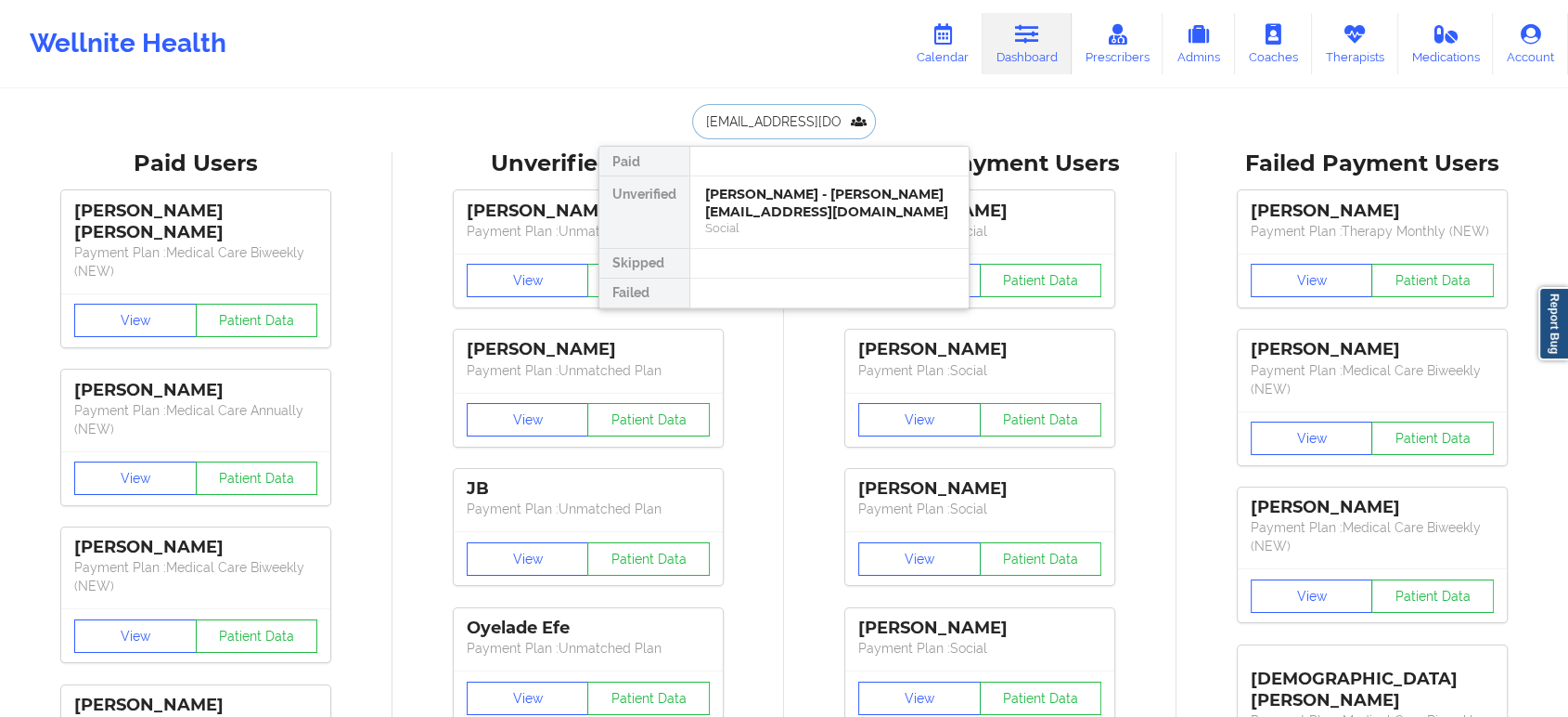
scroll to position [0, 2]
click at [793, 195] on div "[PERSON_NAME] - [EMAIL_ADDRESS][DOMAIN_NAME]" at bounding box center [830, 203] width 248 height 34
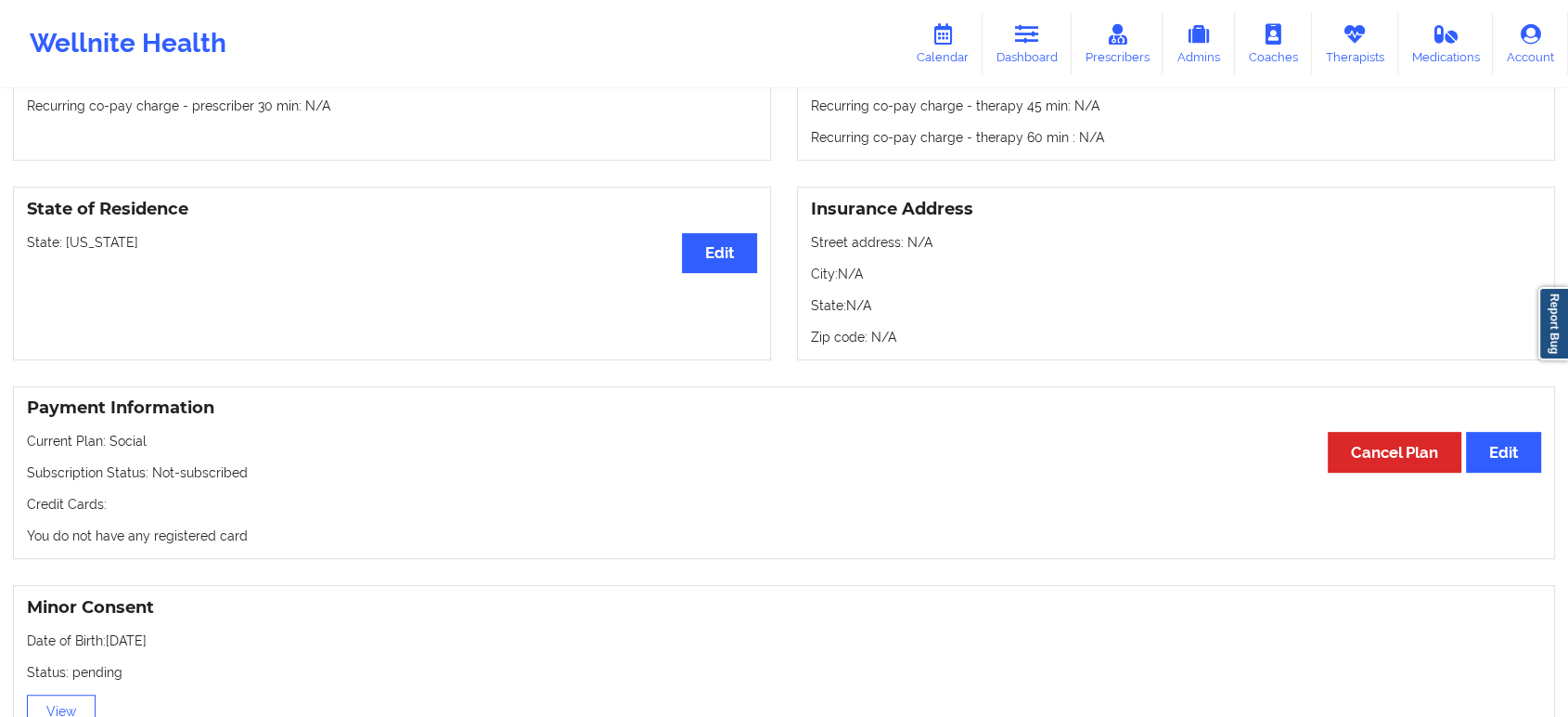
scroll to position [667, 0]
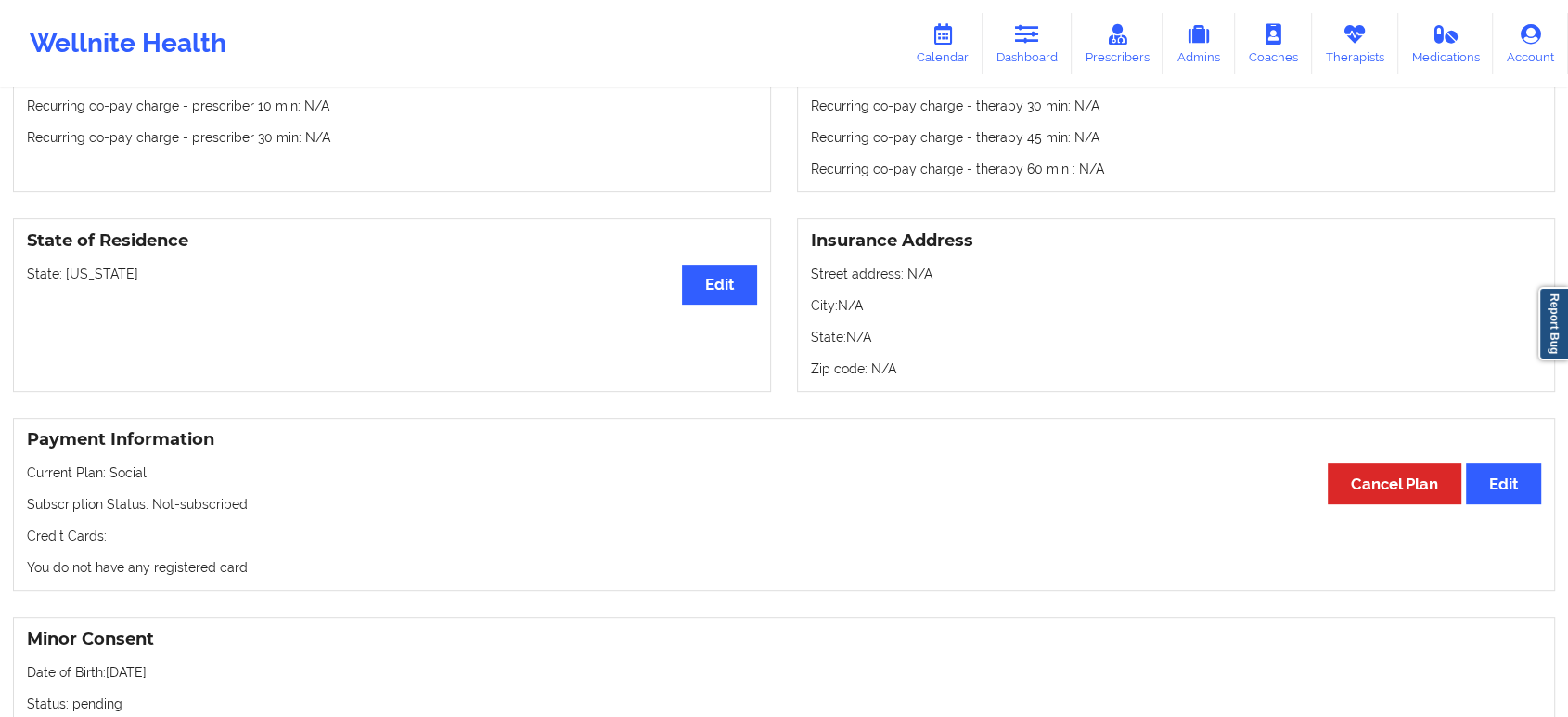
drag, startPoint x: 559, startPoint y: 458, endPoint x: 561, endPoint y: 421, distance: 37.1
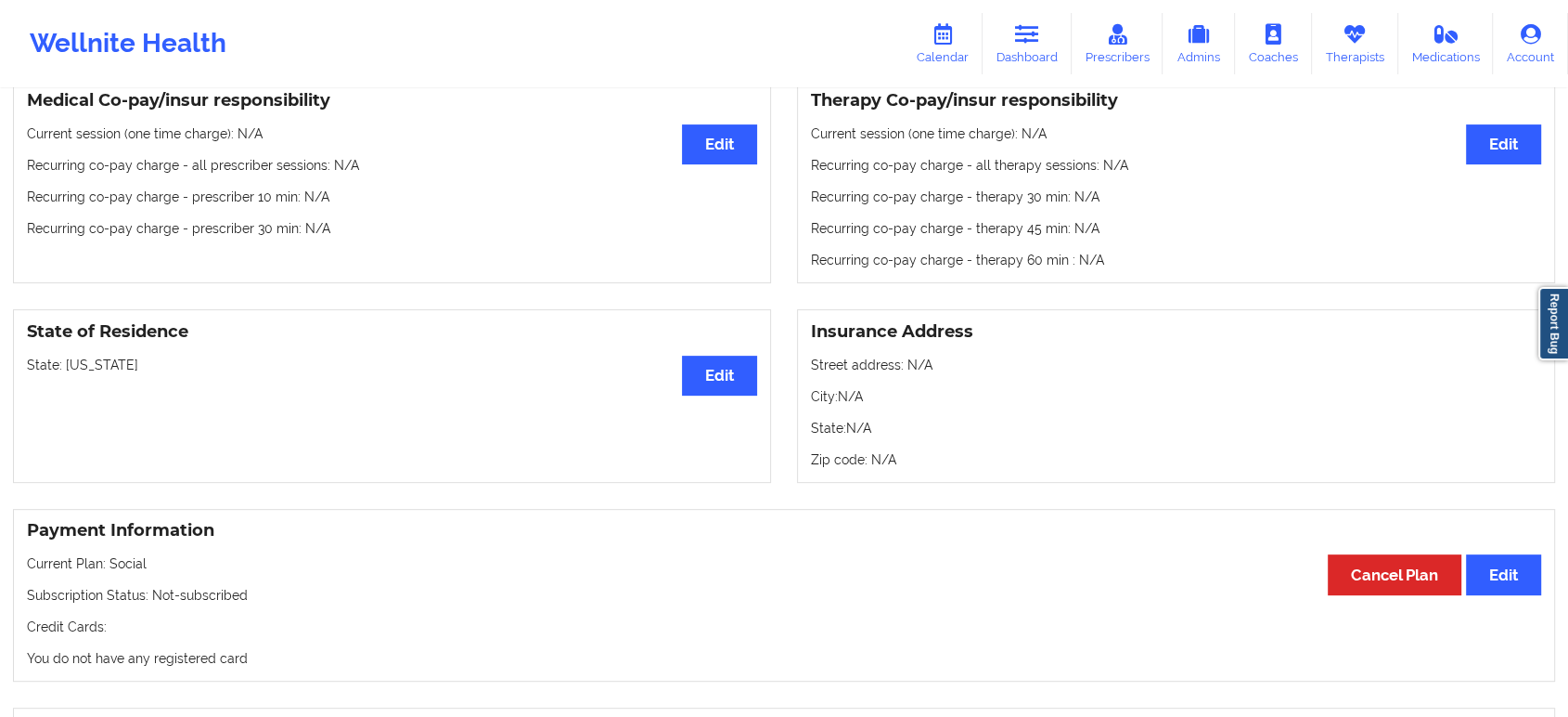
scroll to position [0, 0]
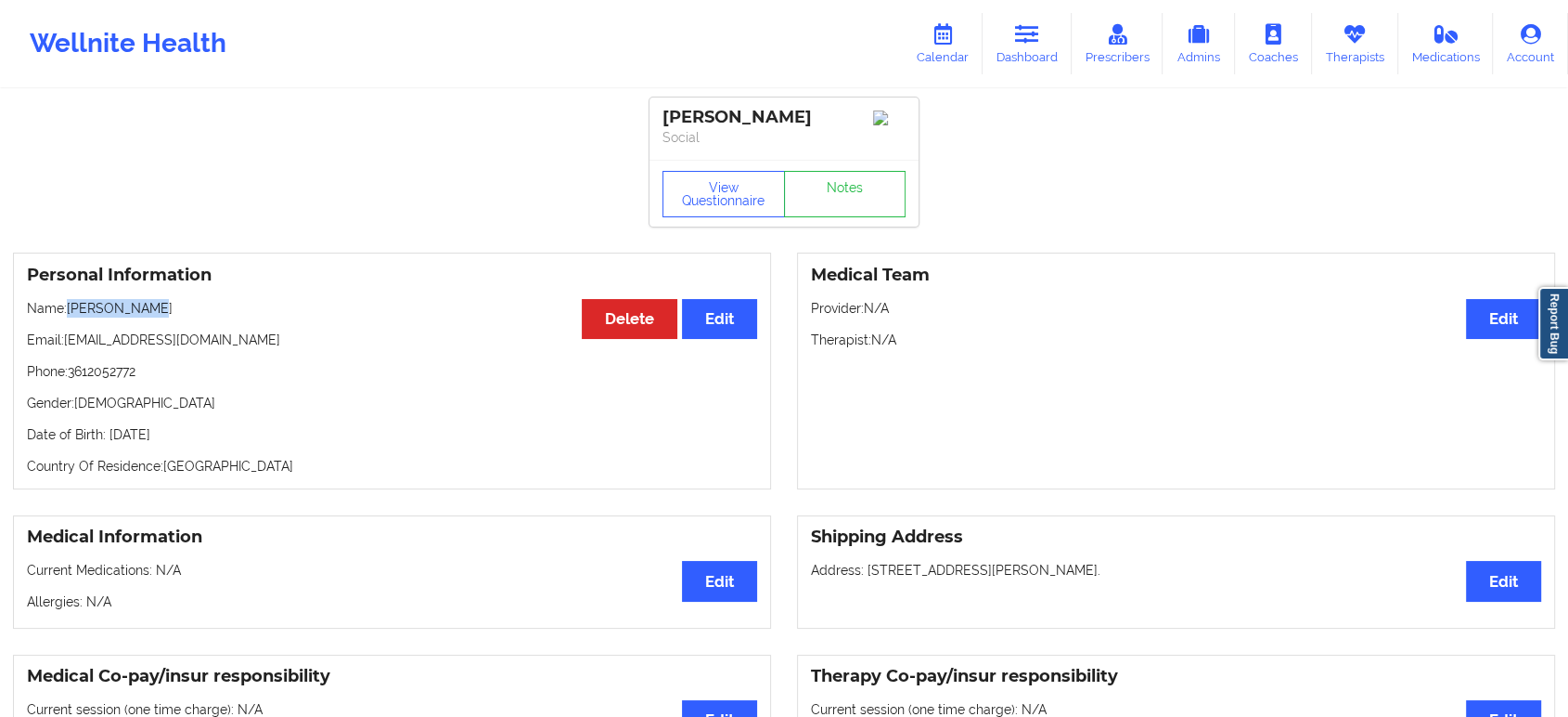
drag, startPoint x: 182, startPoint y: 317, endPoint x: 70, endPoint y: 311, distance: 112.2
click at [70, 311] on p "Name: [PERSON_NAME]" at bounding box center [392, 308] width 730 height 19
copy p "[PERSON_NAME]"
click at [1026, 28] on icon at bounding box center [1027, 34] width 24 height 21
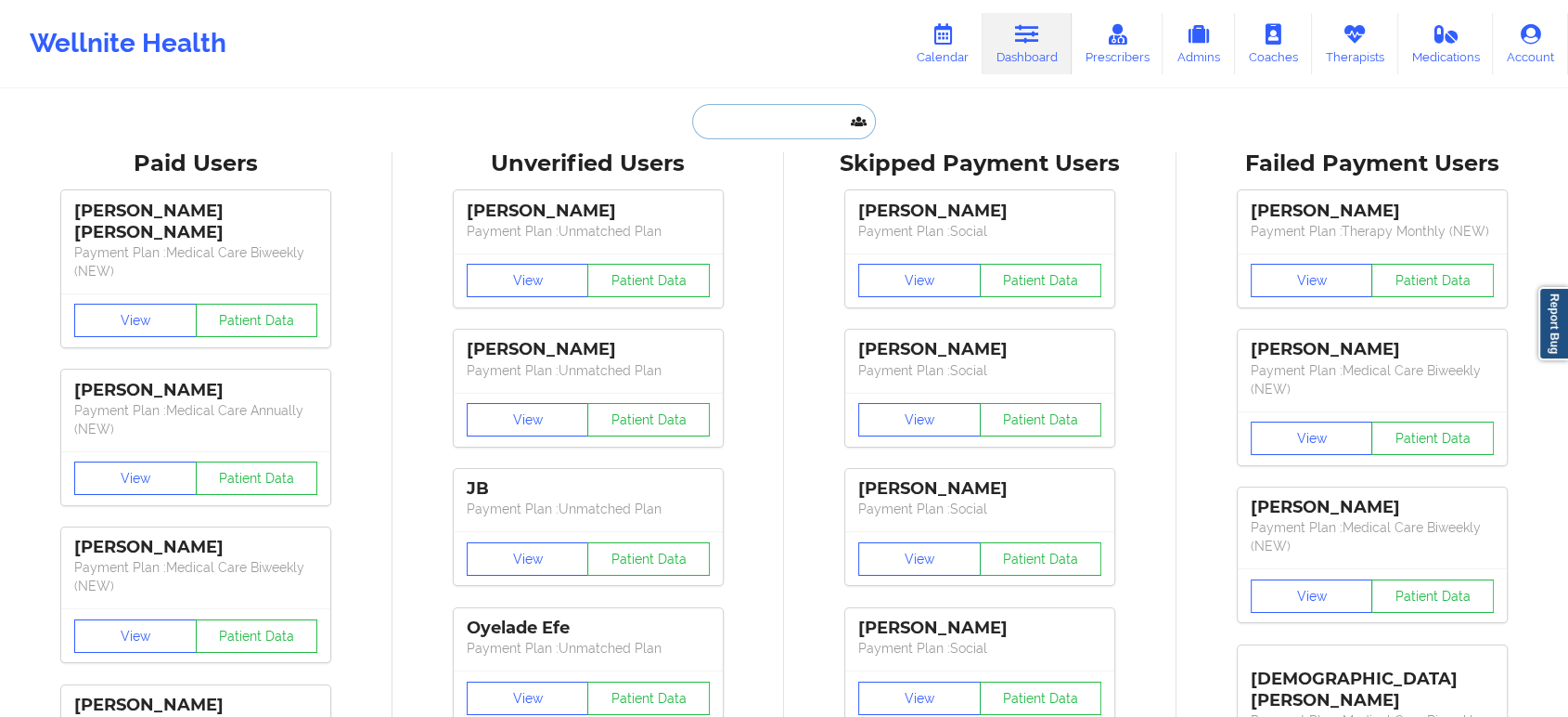
click at [740, 130] on input "text" at bounding box center [784, 121] width 184 height 35
paste input "[PERSON_NAME]"
type input "[PERSON_NAME]"
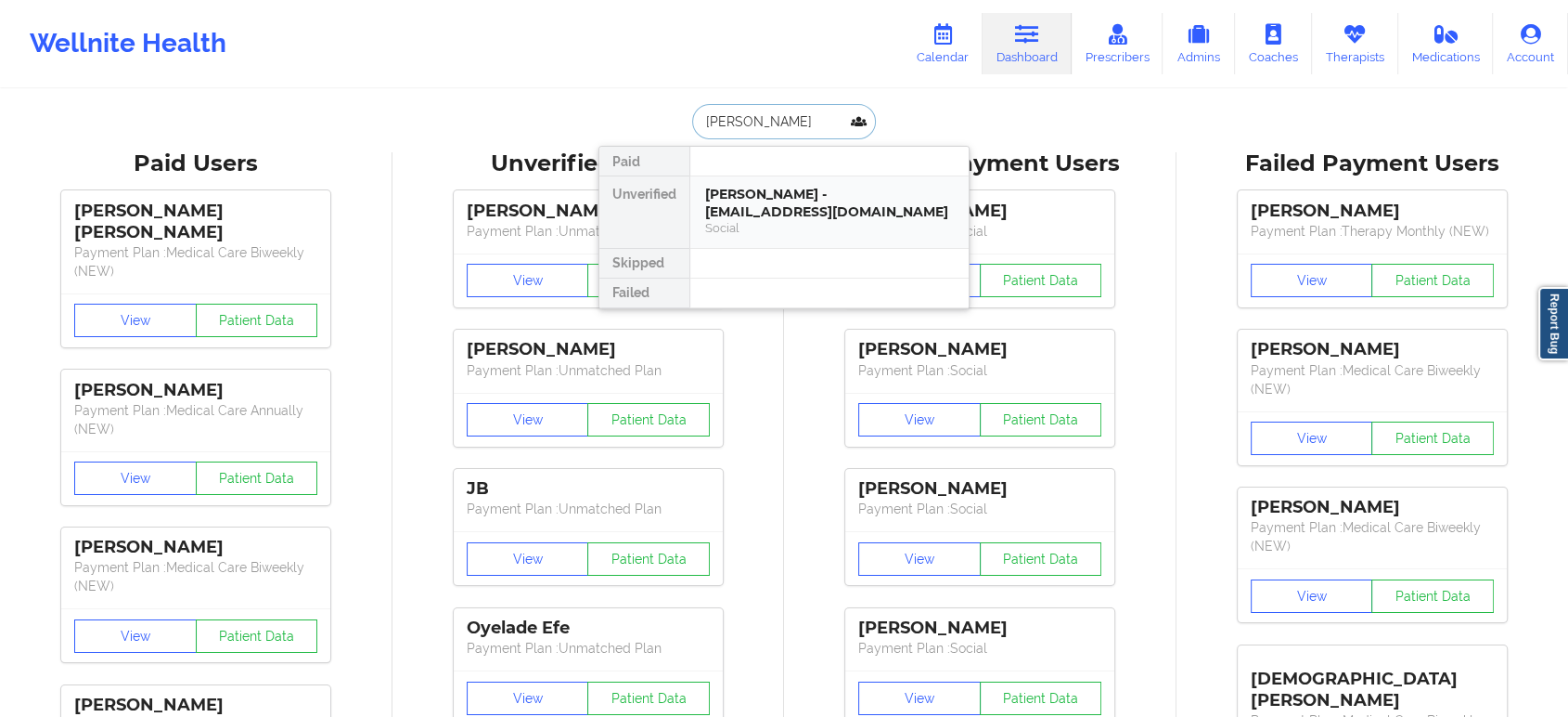
click at [780, 221] on div "Social" at bounding box center [830, 228] width 248 height 16
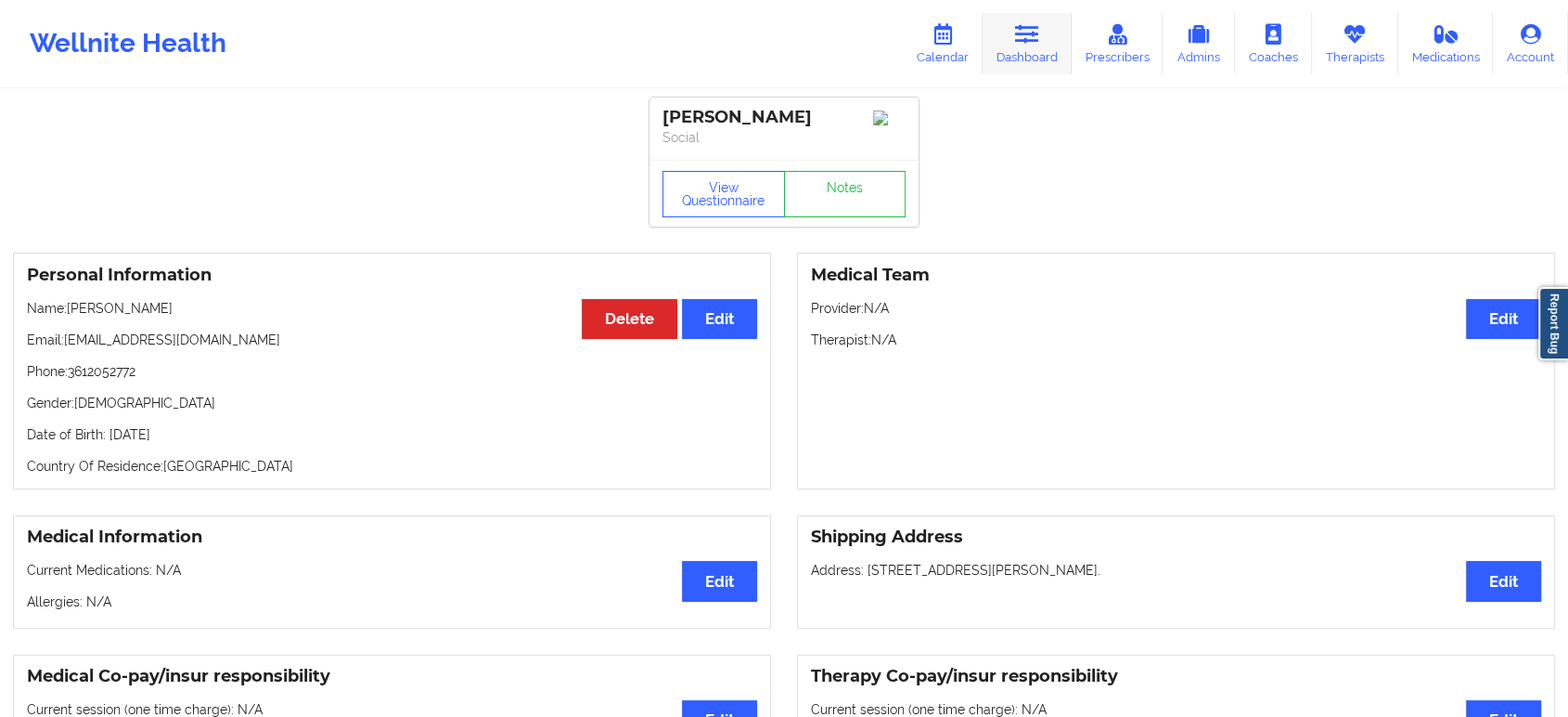
click at [1031, 53] on link "Dashboard" at bounding box center [1028, 44] width 89 height 62
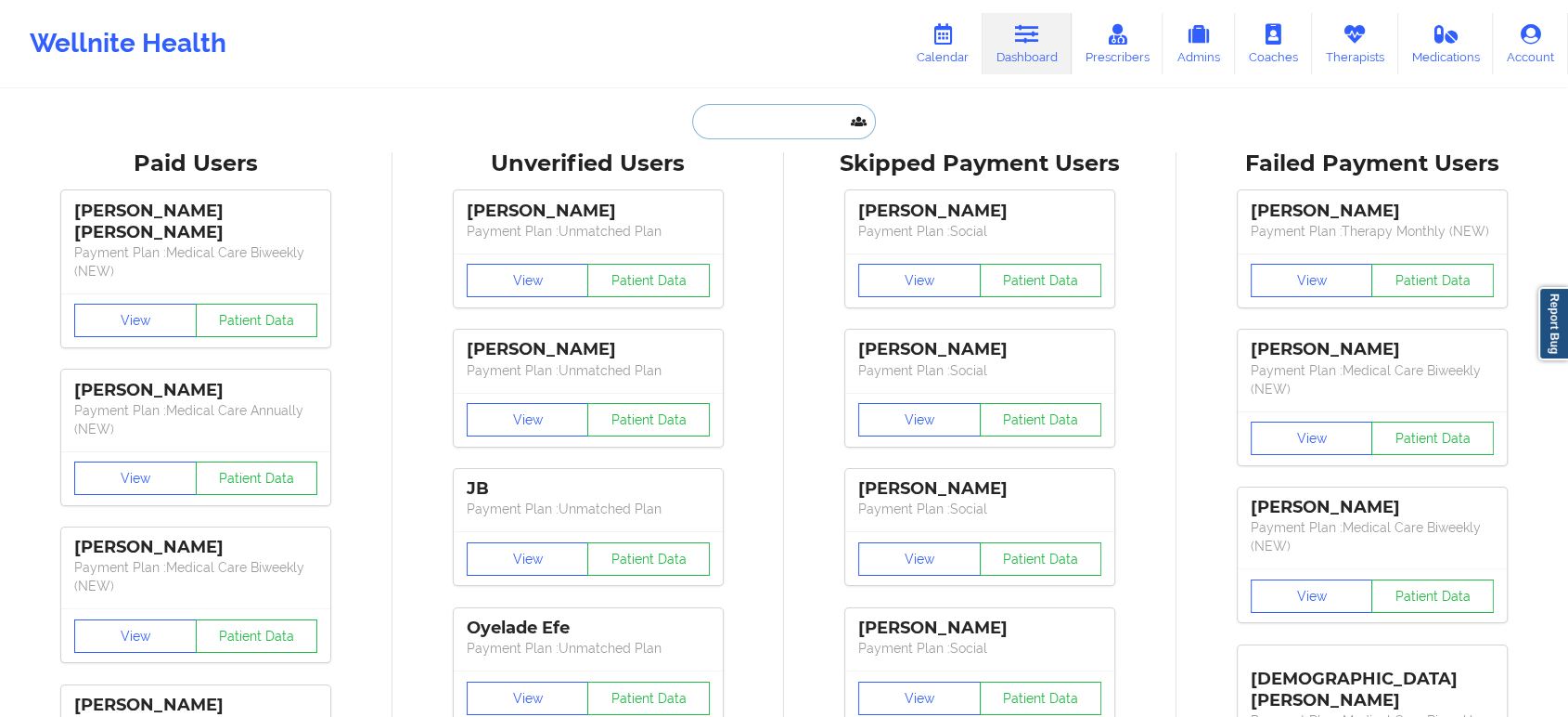
click at [785, 121] on input "text" at bounding box center [784, 121] width 184 height 35
paste input "Joseph Martinez"
type input "Joseph Martinez"
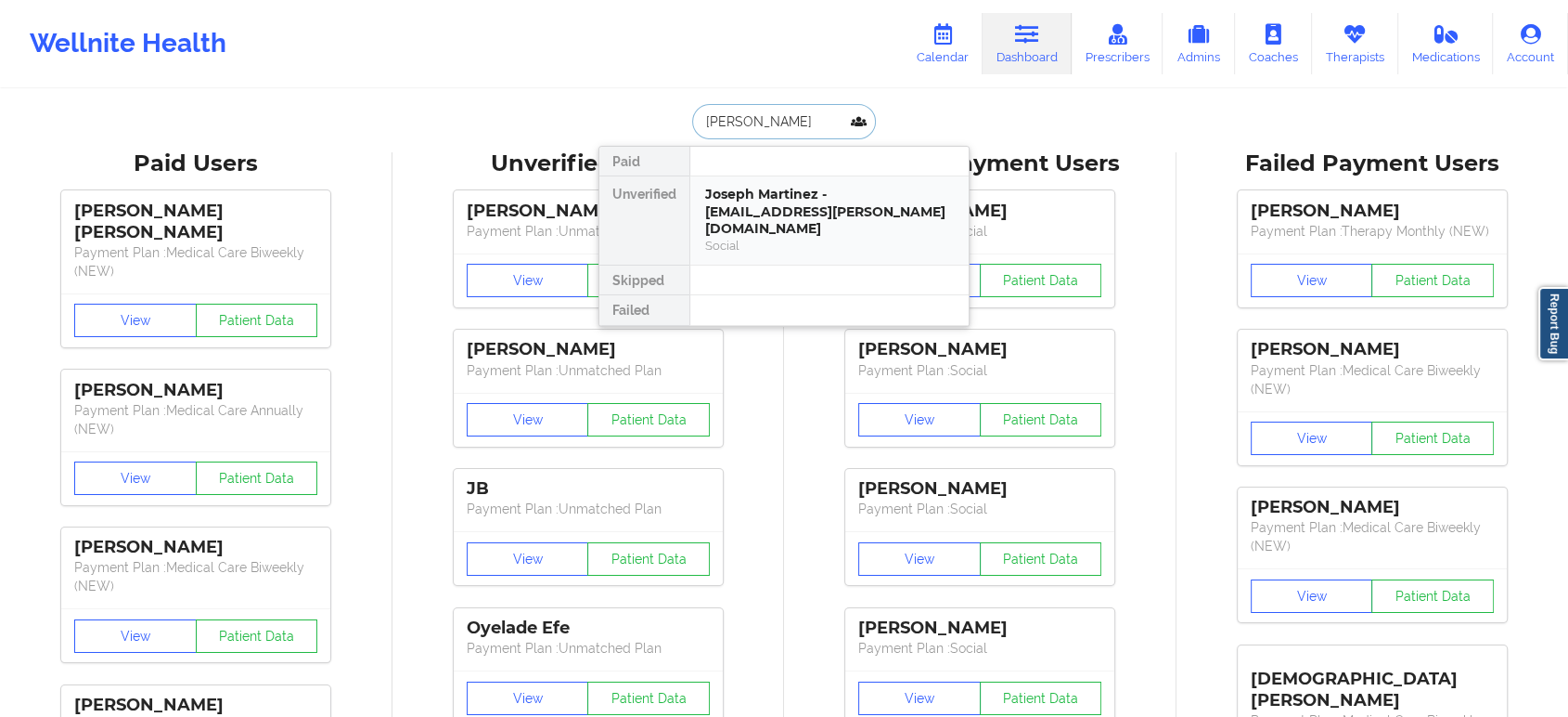
click at [850, 195] on div "Joseph Martinez - martinez.joseph@me.com" at bounding box center [830, 211] width 248 height 52
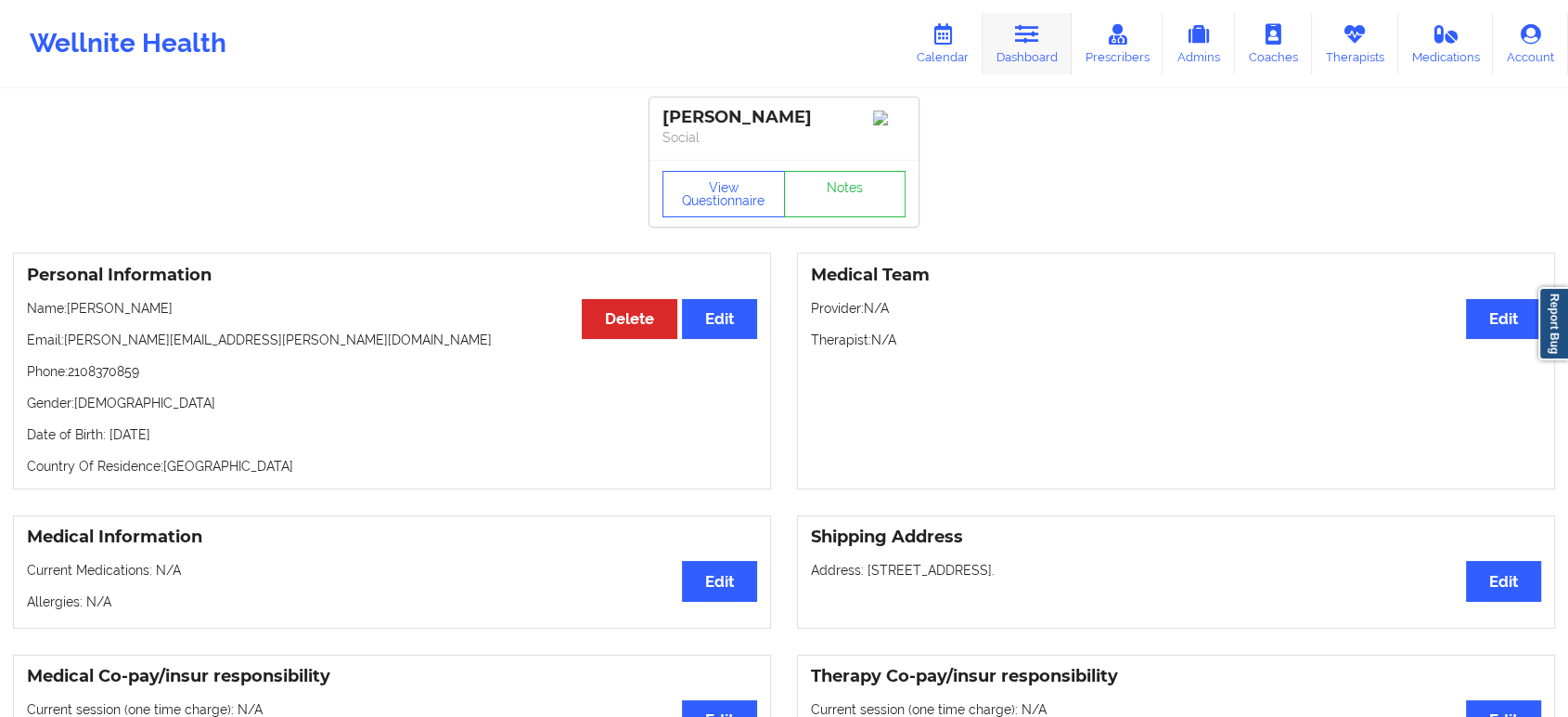
click at [1047, 49] on link "Dashboard" at bounding box center [1028, 44] width 89 height 62
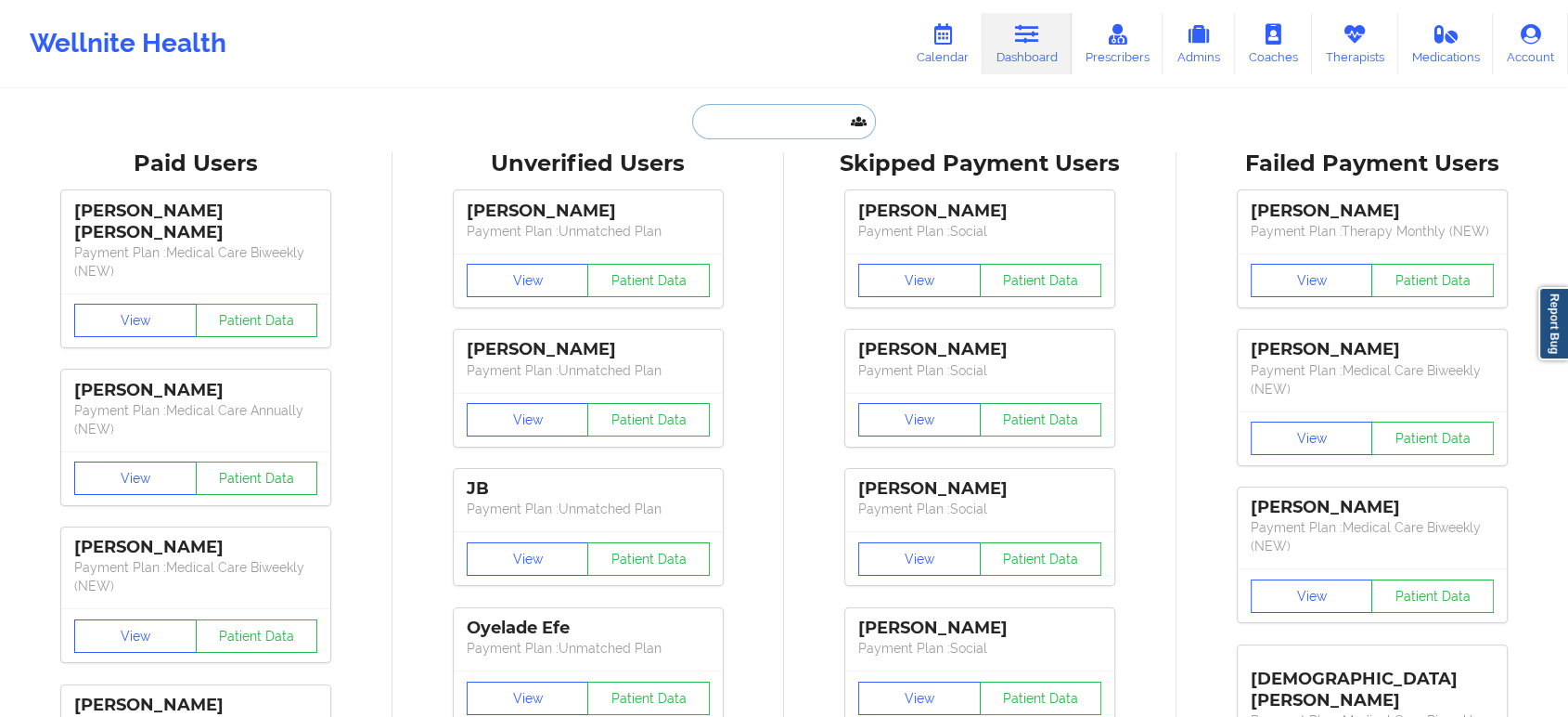
click at [744, 127] on input "text" at bounding box center [784, 121] width 184 height 35
paste input "Scott Wood"
type input "Scott Wood"
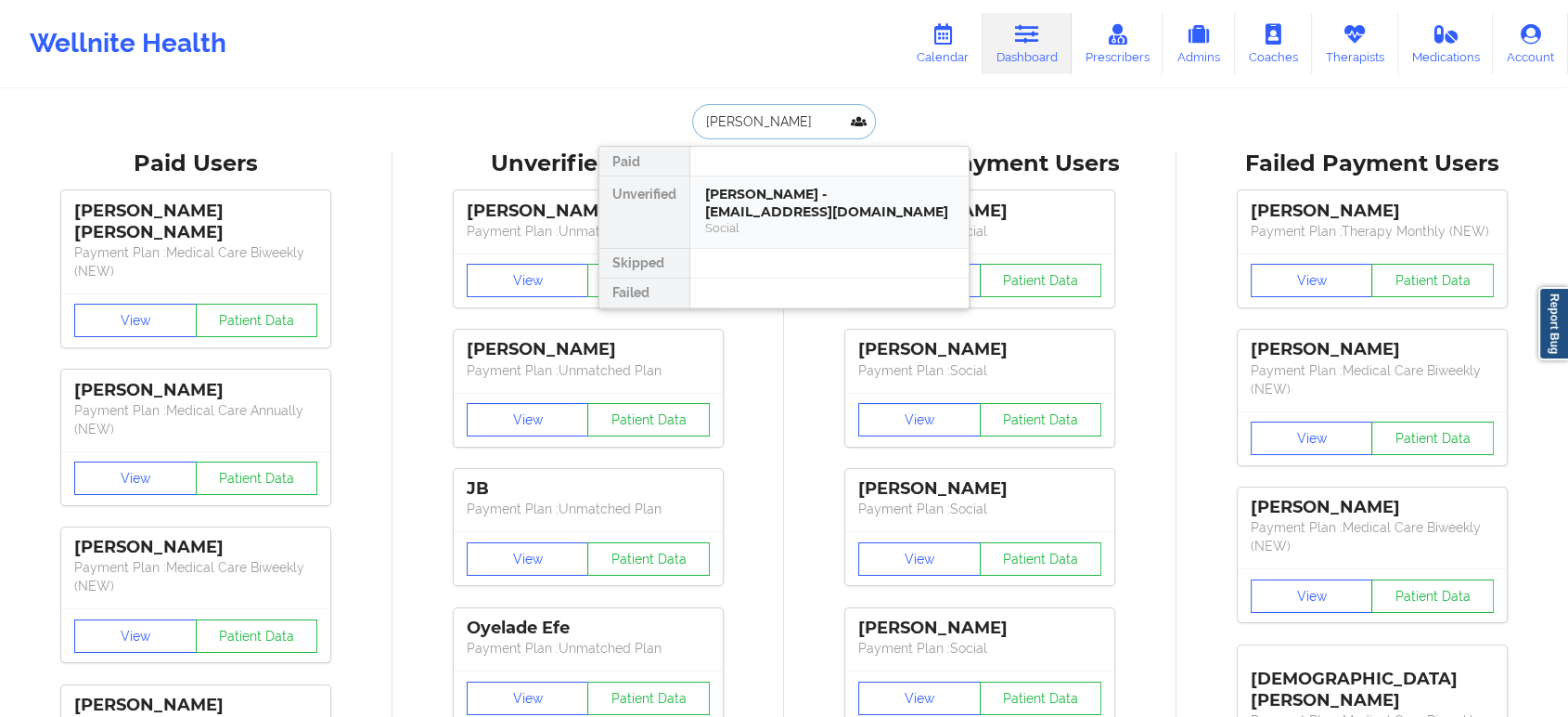
click at [811, 197] on div "Scott Wood - scottwoodnapa@gmail.com" at bounding box center [830, 203] width 248 height 34
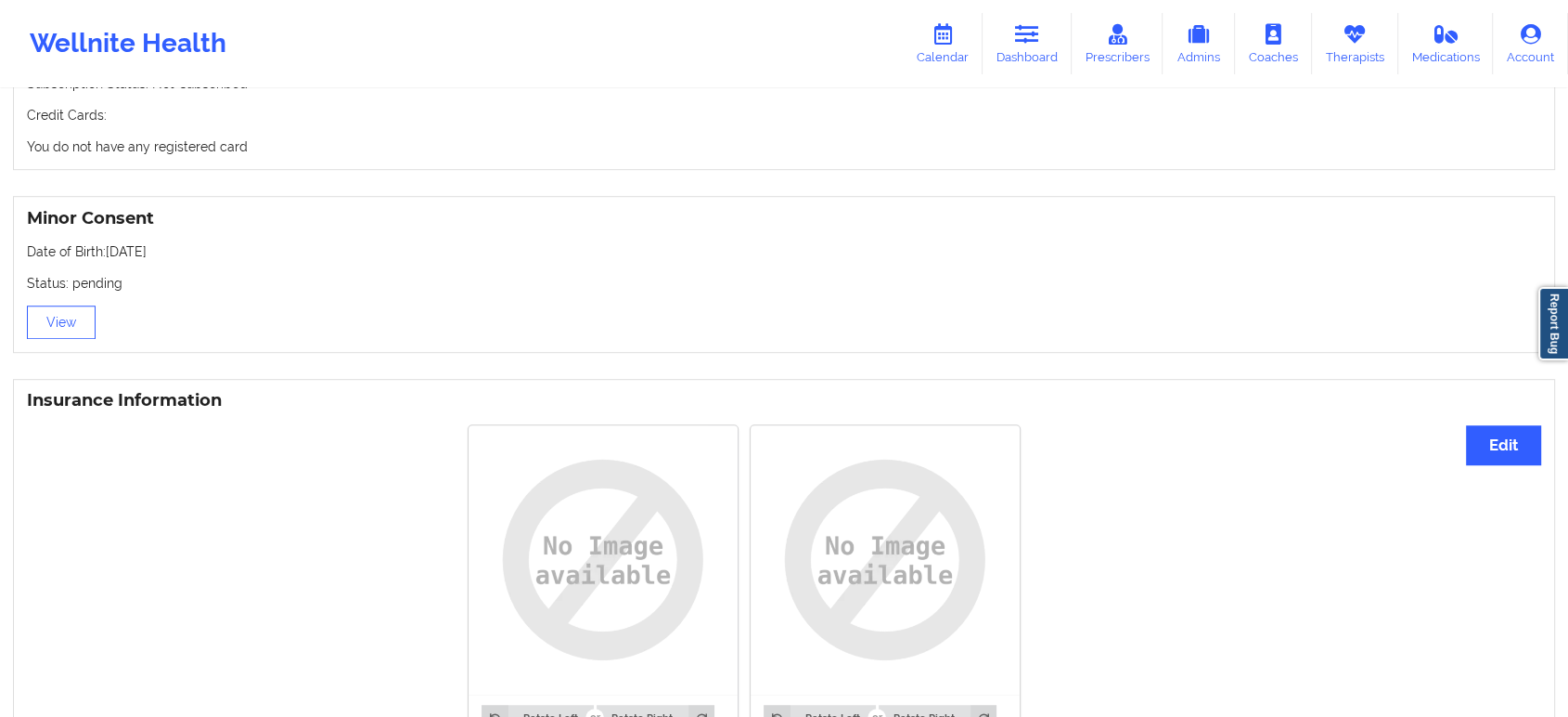
scroll to position [1285, 0]
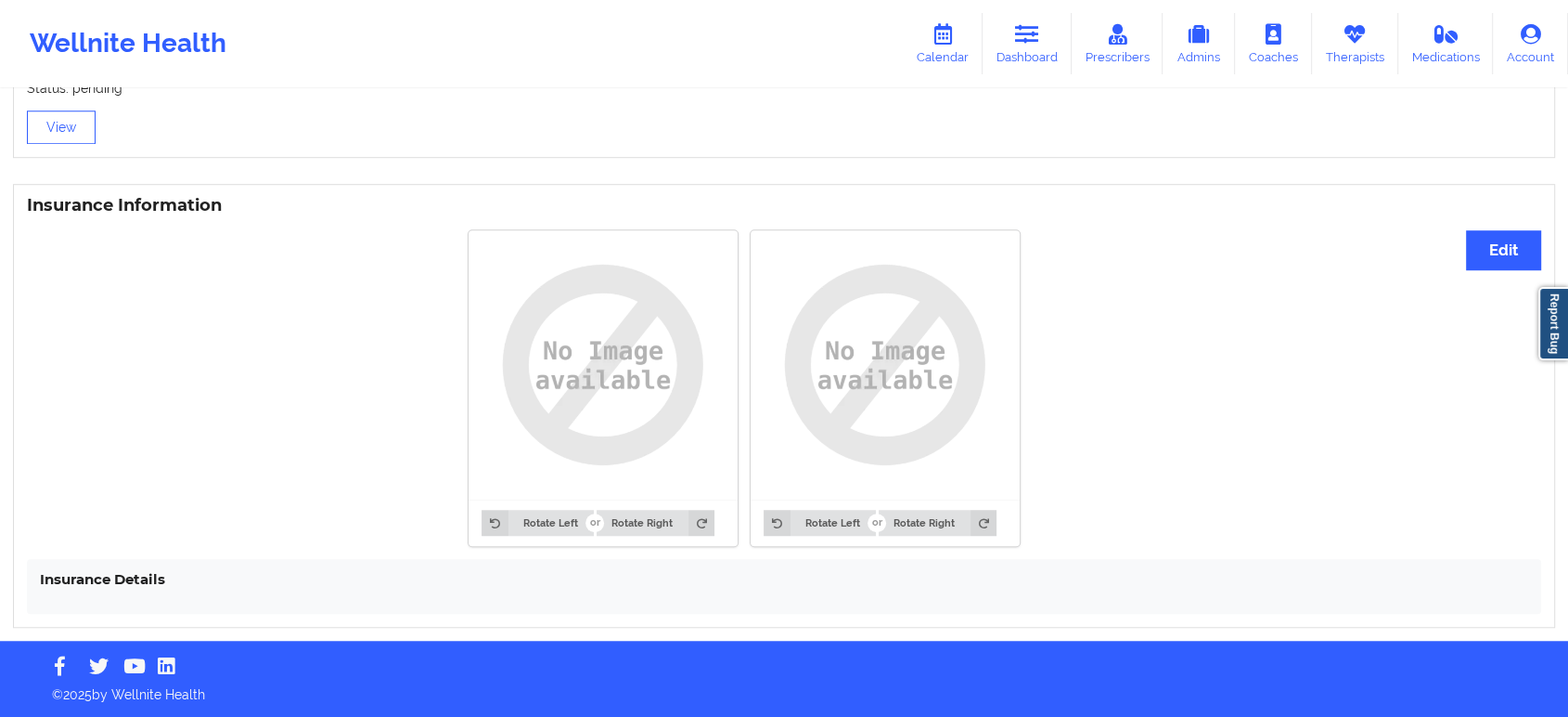
drag, startPoint x: 1035, startPoint y: 525, endPoint x: 1048, endPoint y: 473, distance: 53.6
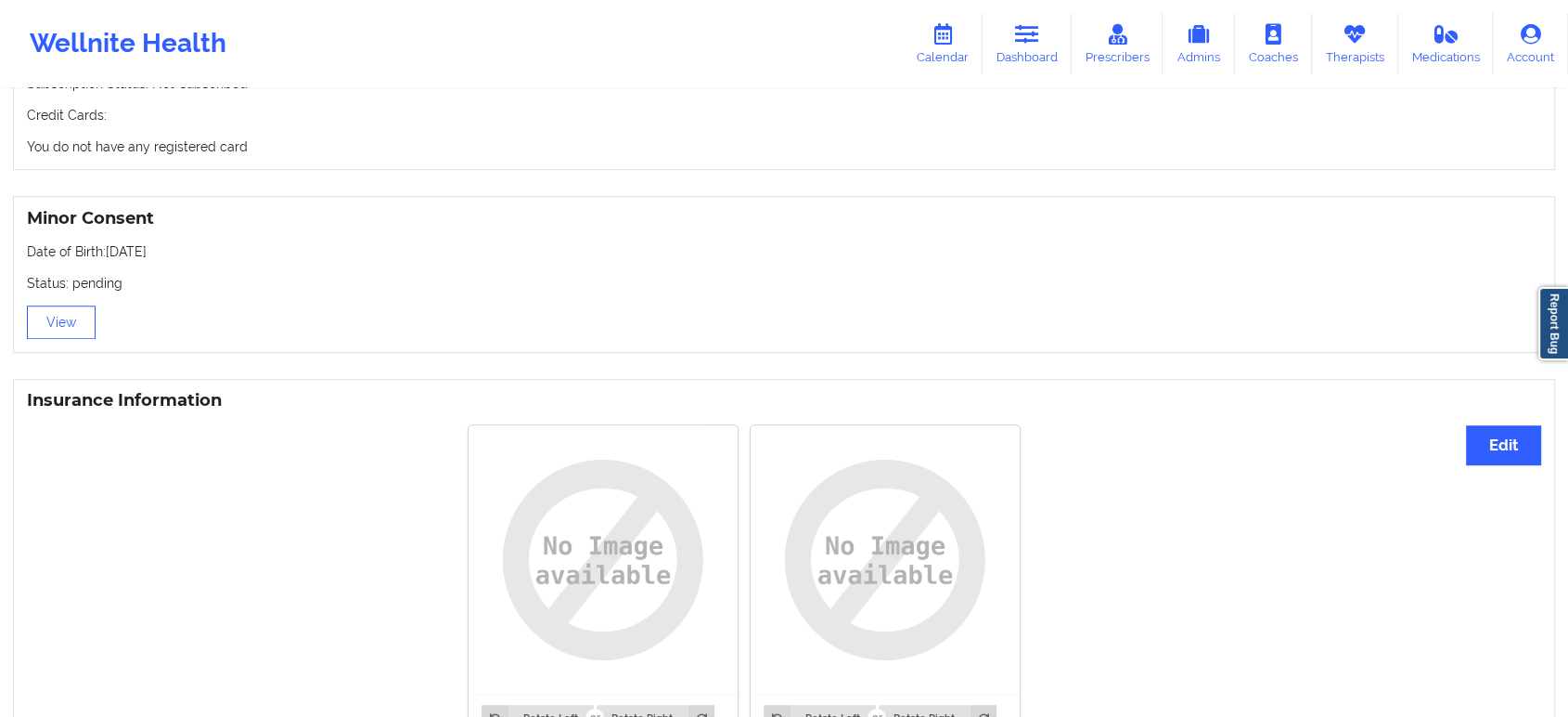
scroll to position [0, 0]
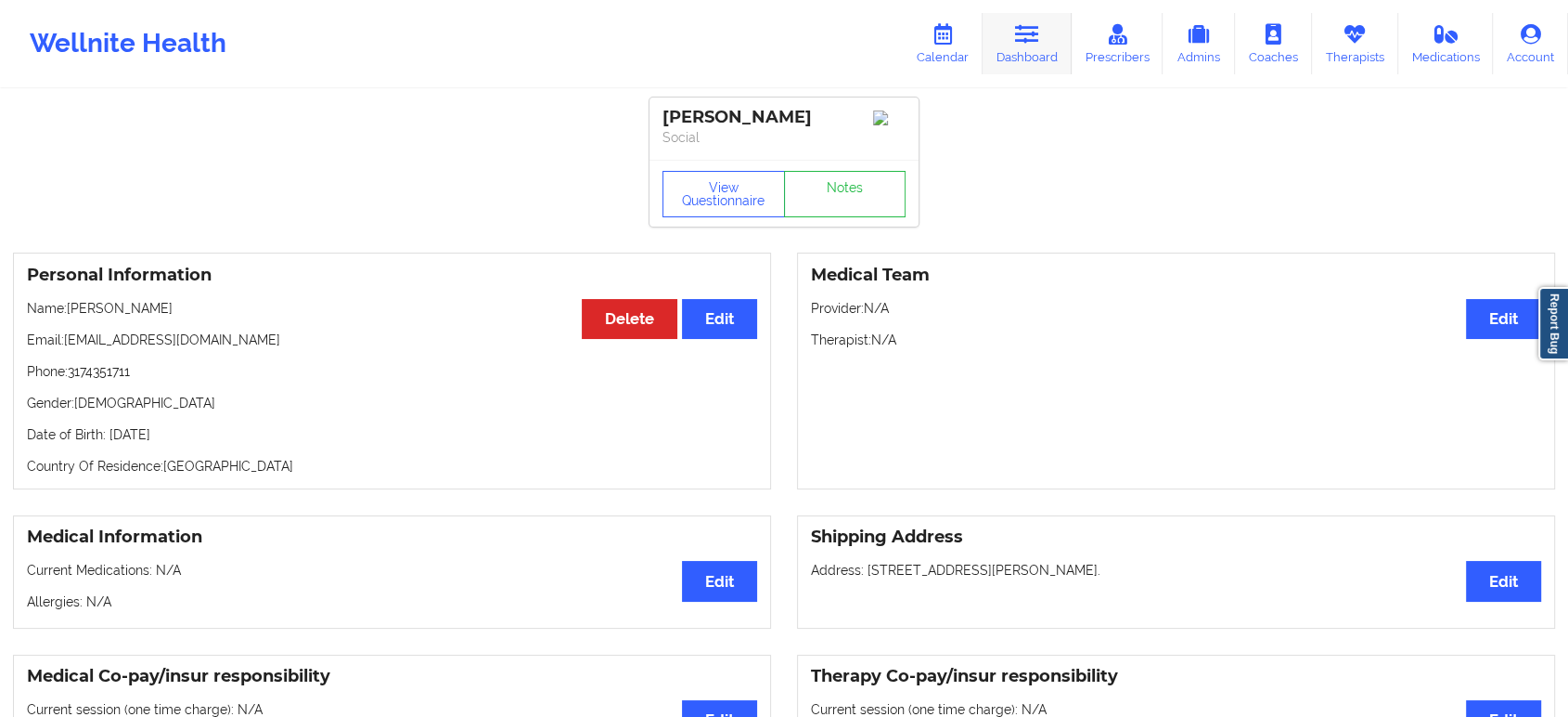
click at [1014, 41] on link "Dashboard" at bounding box center [1028, 44] width 89 height 62
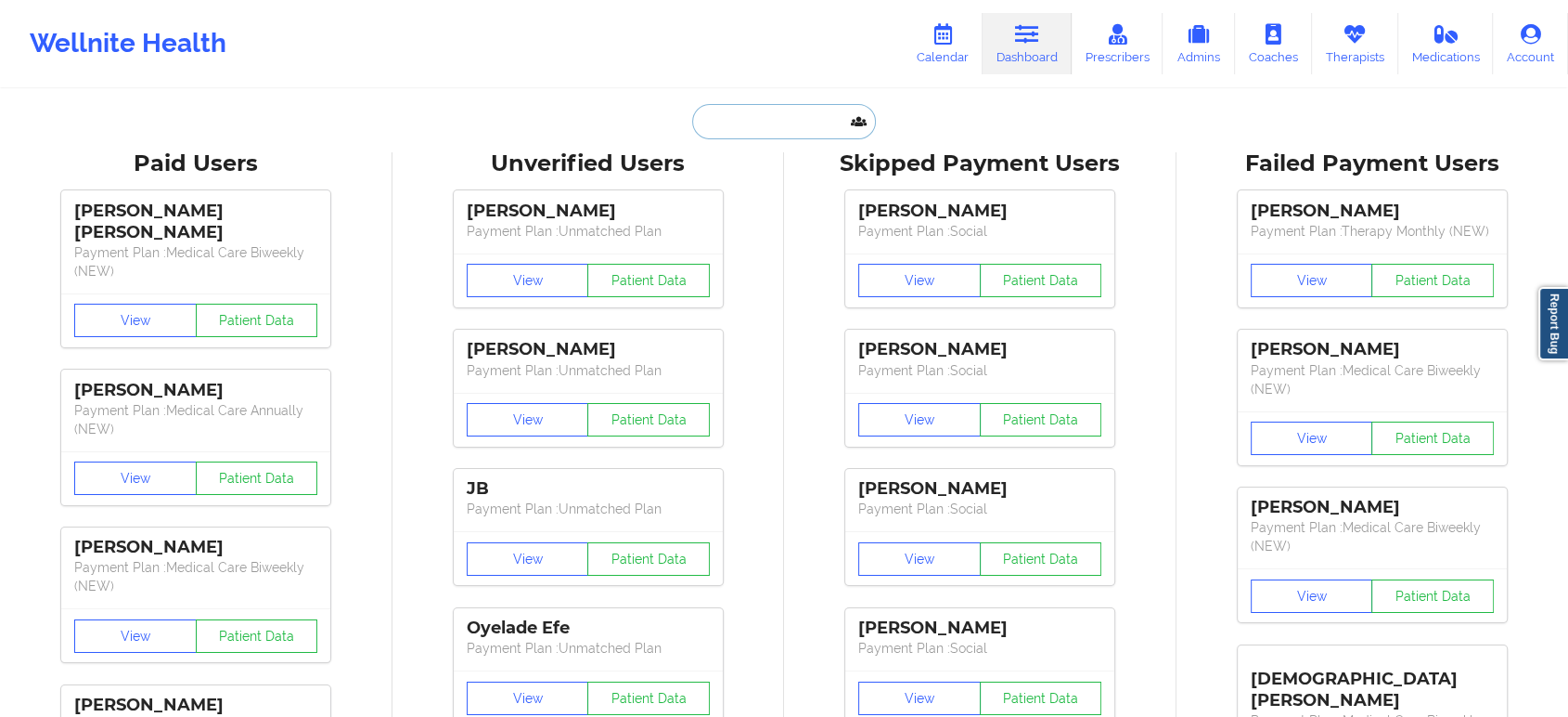
click at [799, 124] on input "text" at bounding box center [784, 121] width 184 height 35
paste input "Donna Foster"
type input "Donna Foster"
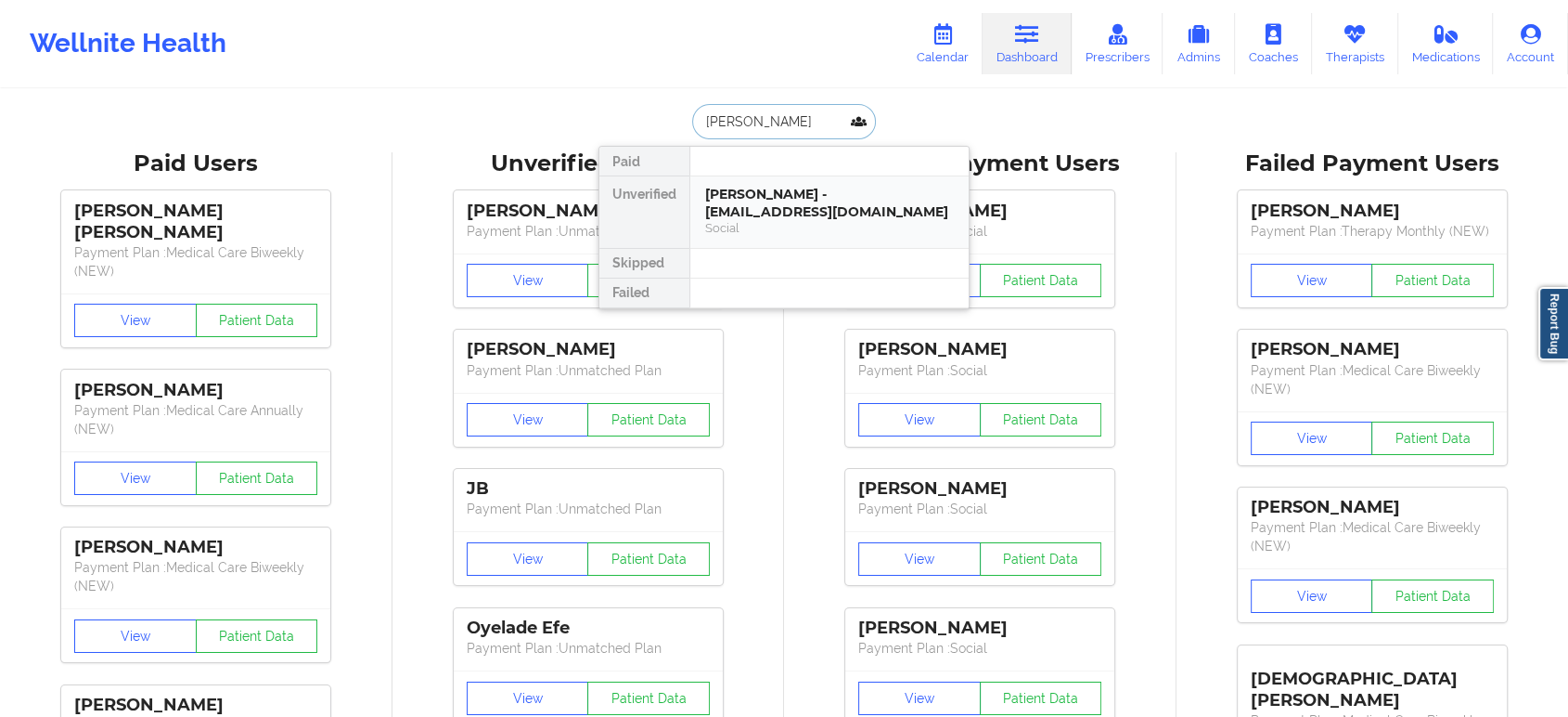
click at [815, 209] on div "Donna Foster - d-dfoster@hotmail.com" at bounding box center [830, 203] width 248 height 34
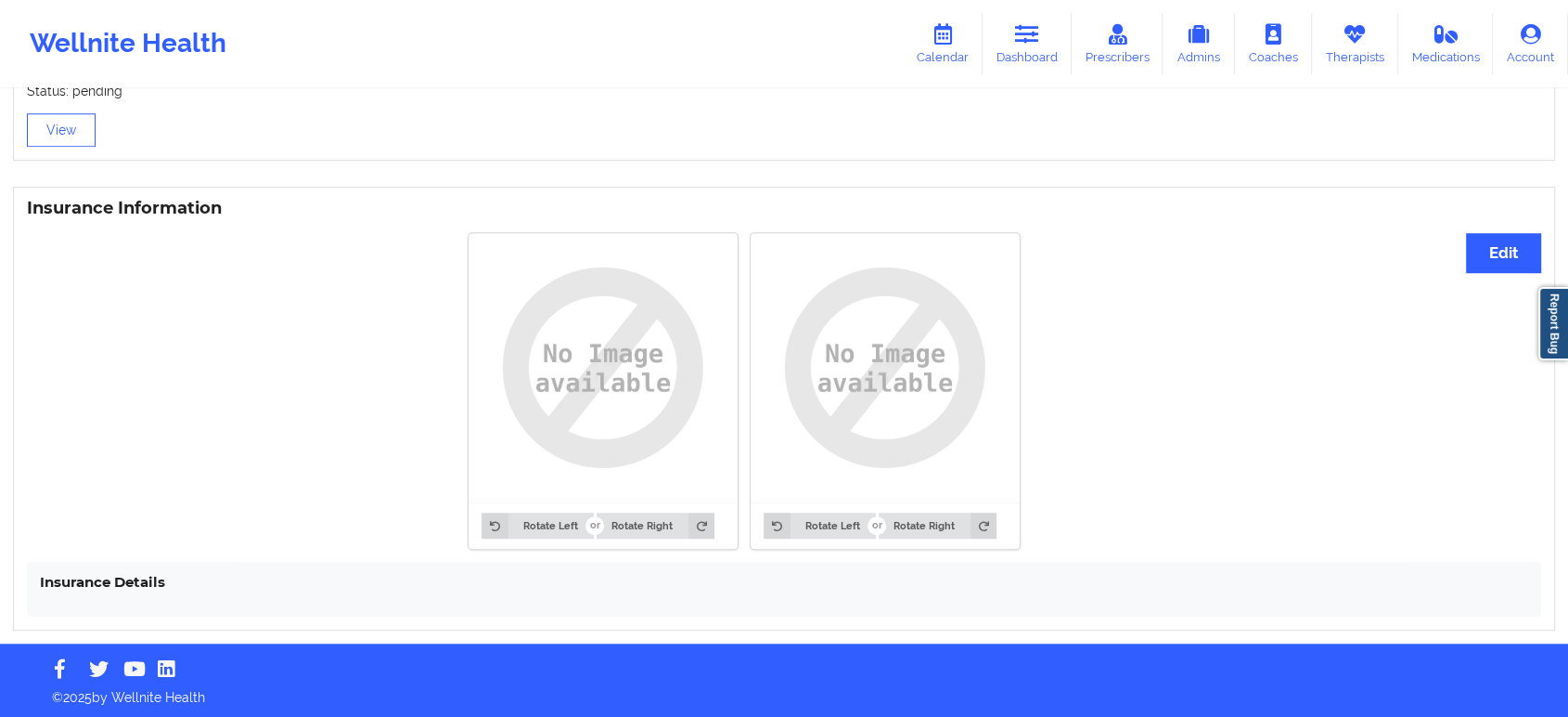
scroll to position [1285, 0]
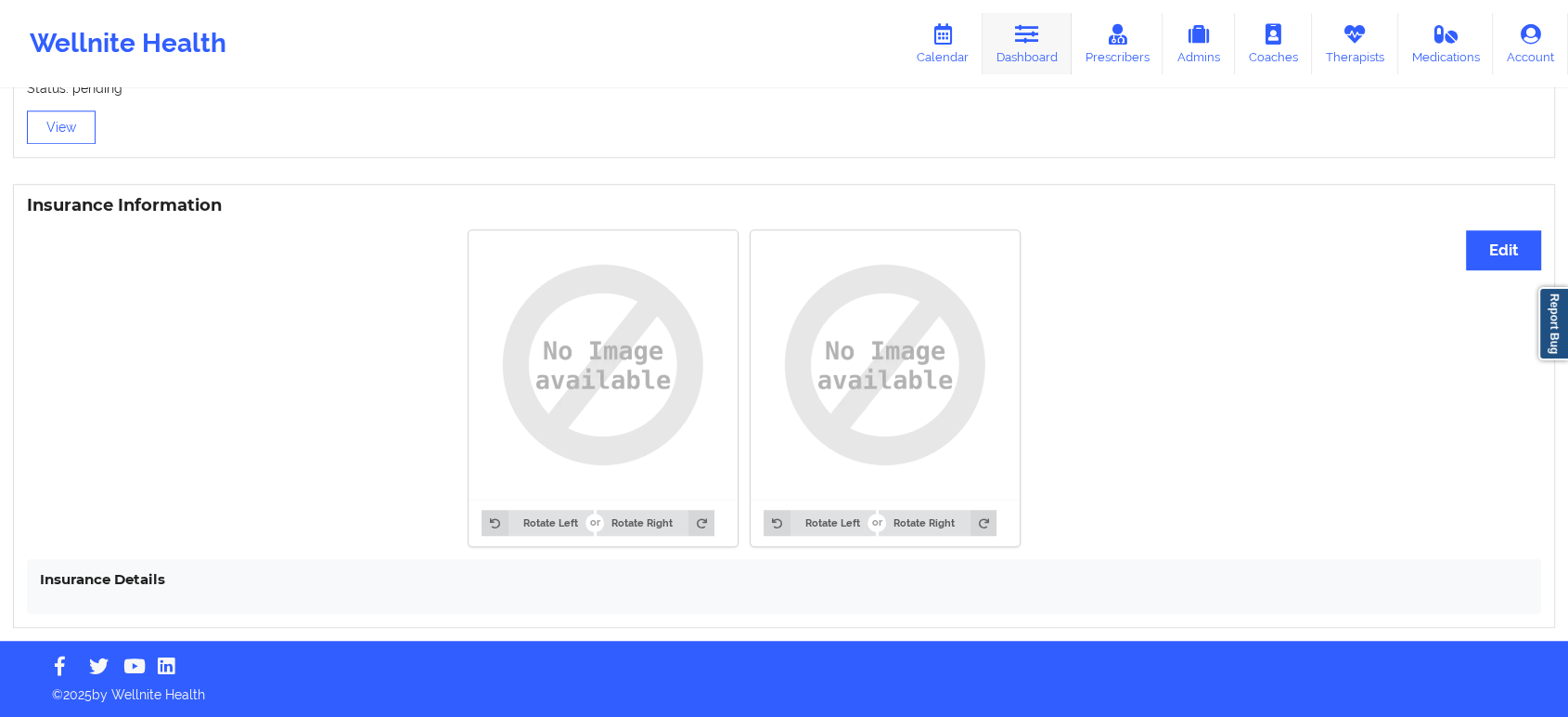
click at [1026, 50] on link "Dashboard" at bounding box center [1028, 44] width 89 height 62
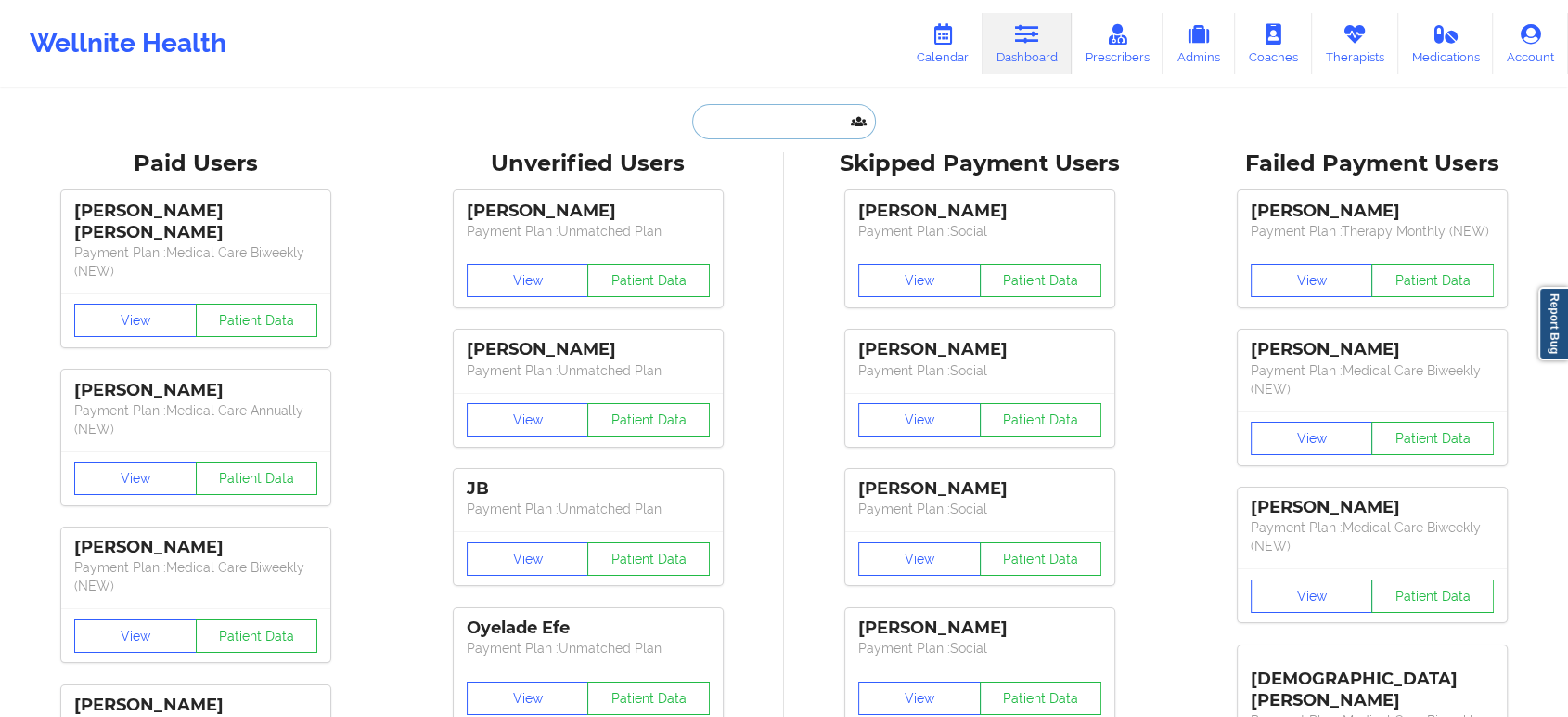
click at [771, 120] on input "text" at bounding box center [784, 121] width 184 height 35
paste input "D.dfoster@gmail.com"
type input "D.dfoster@gmail.com"
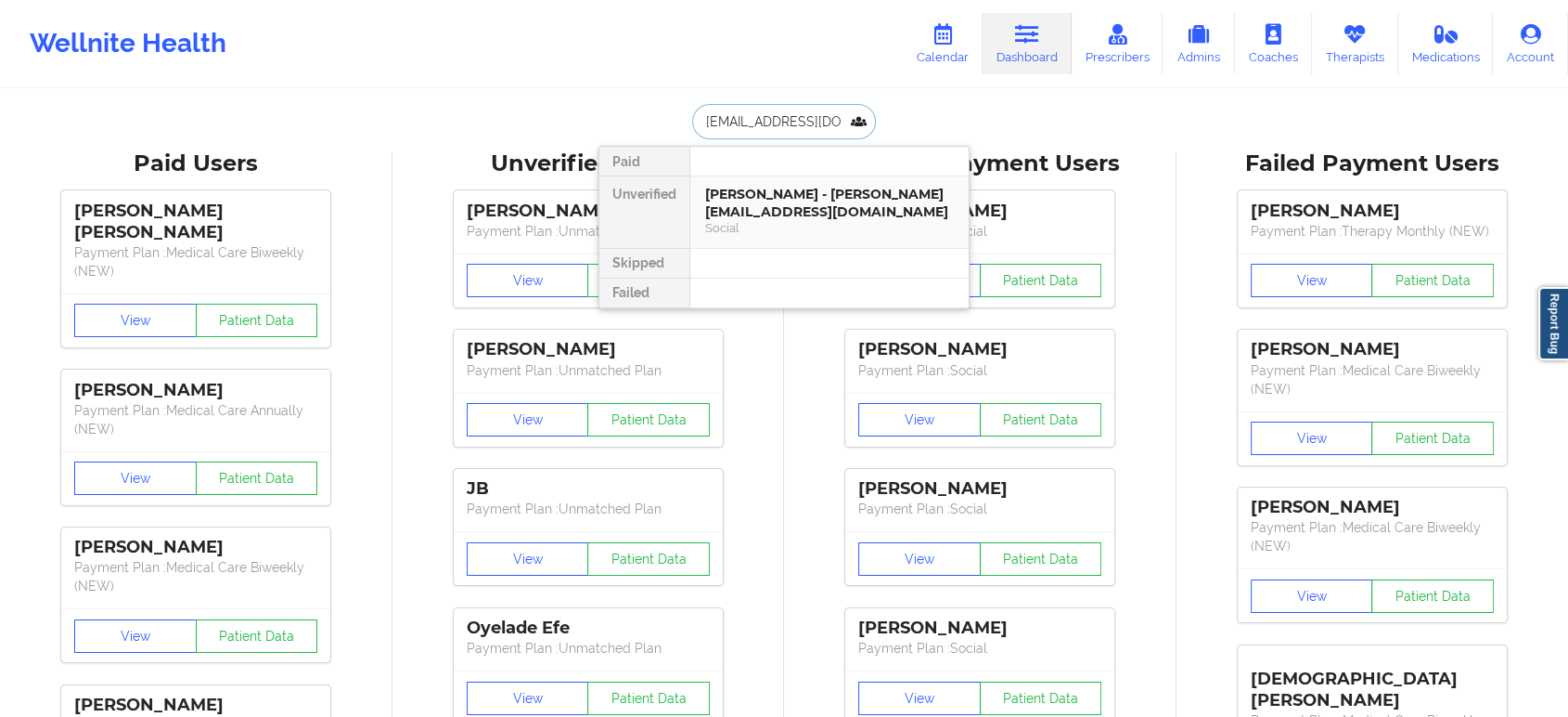
click at [811, 222] on div "Social" at bounding box center [830, 228] width 248 height 16
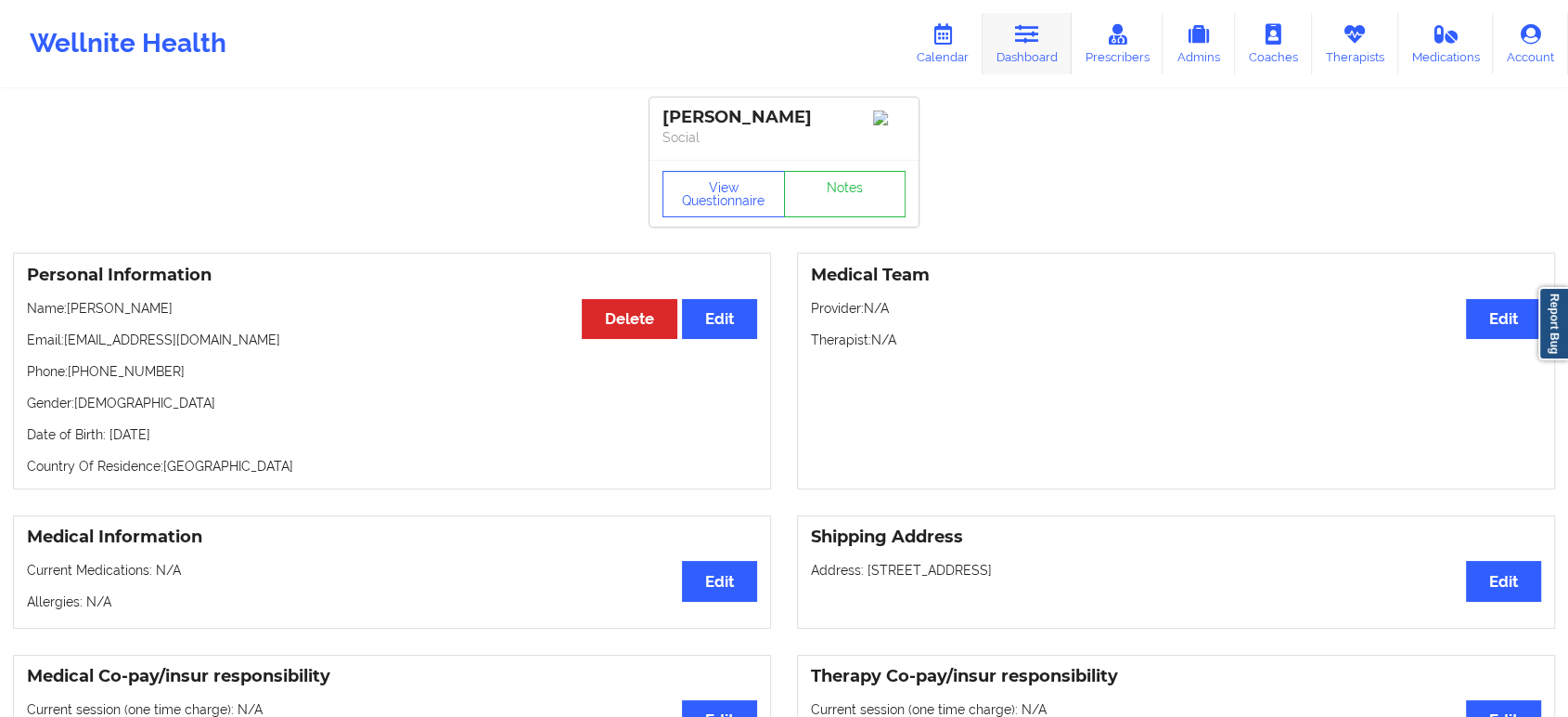
click at [1039, 27] on icon at bounding box center [1027, 34] width 24 height 21
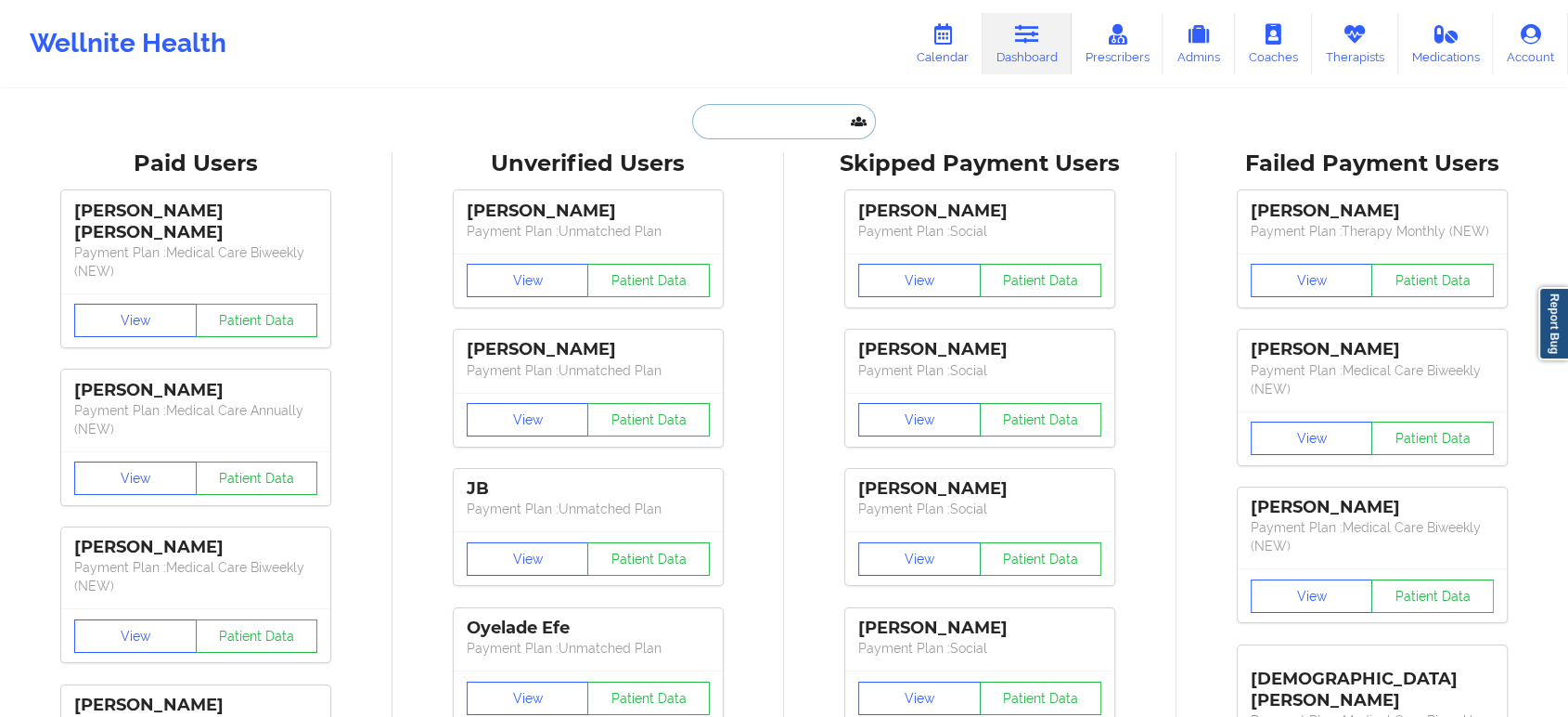
click at [775, 128] on input "text" at bounding box center [784, 121] width 184 height 35
paste input "ecmarine76@hotmail.com"
type input "ecmarine76@hotmail.com"
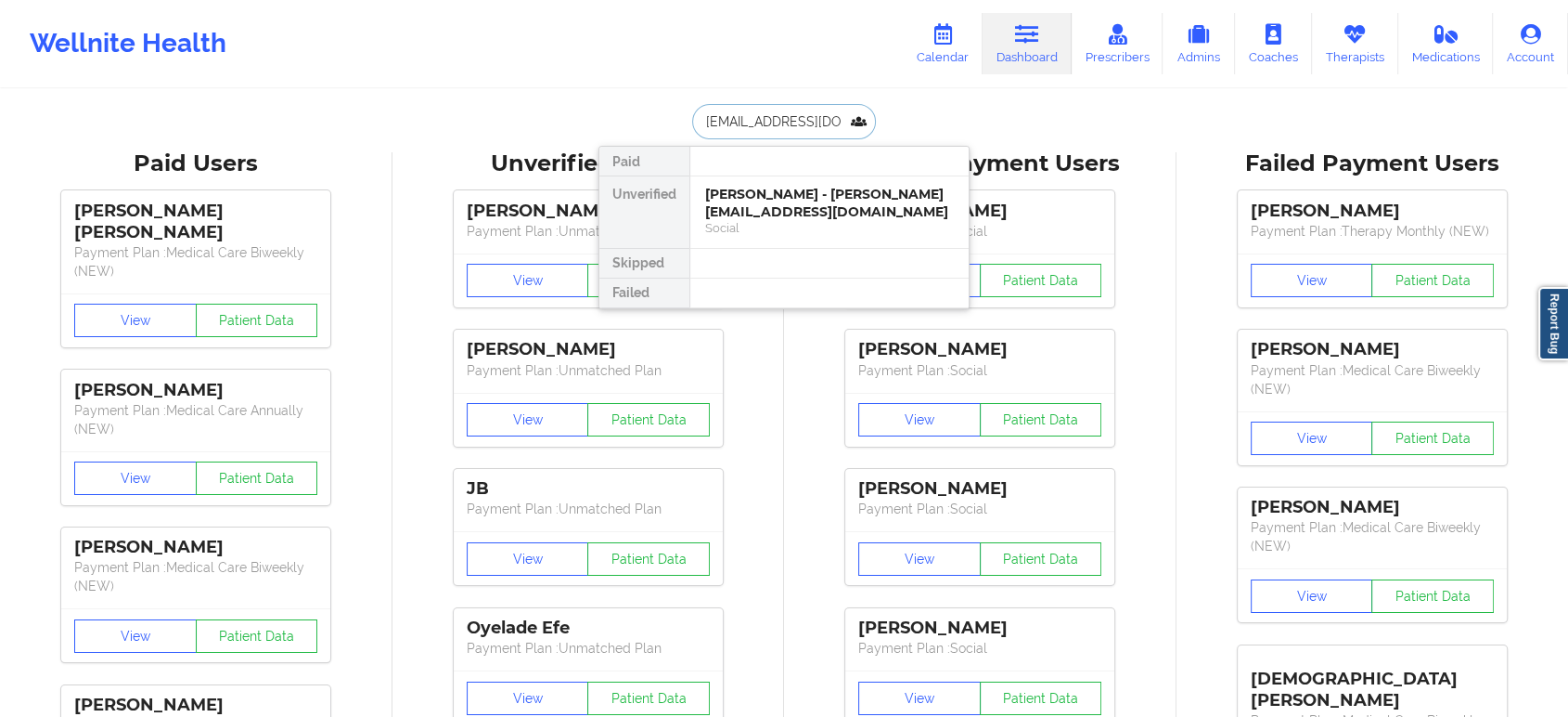
scroll to position [0, 10]
click at [844, 234] on div "Social" at bounding box center [830, 228] width 248 height 16
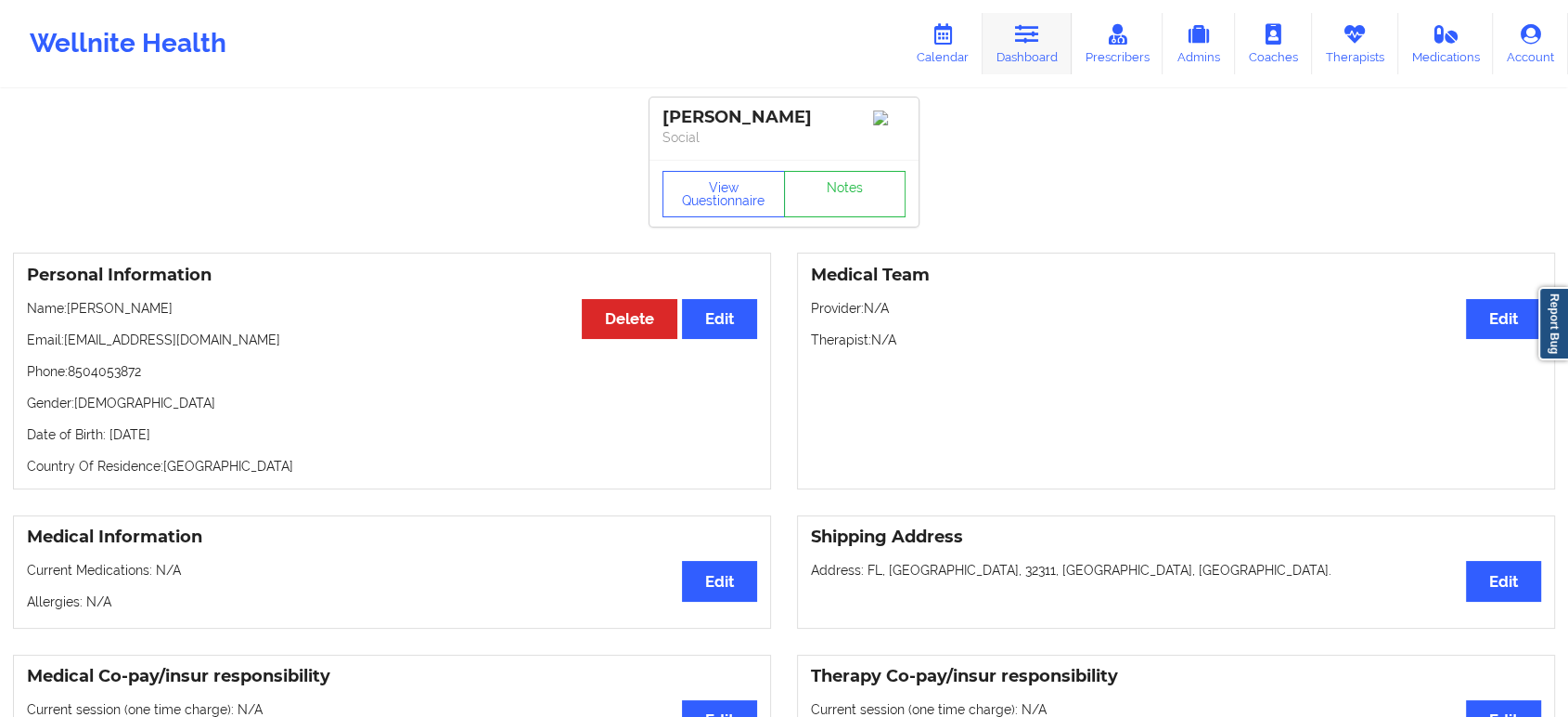
click at [1018, 33] on icon at bounding box center [1027, 34] width 24 height 21
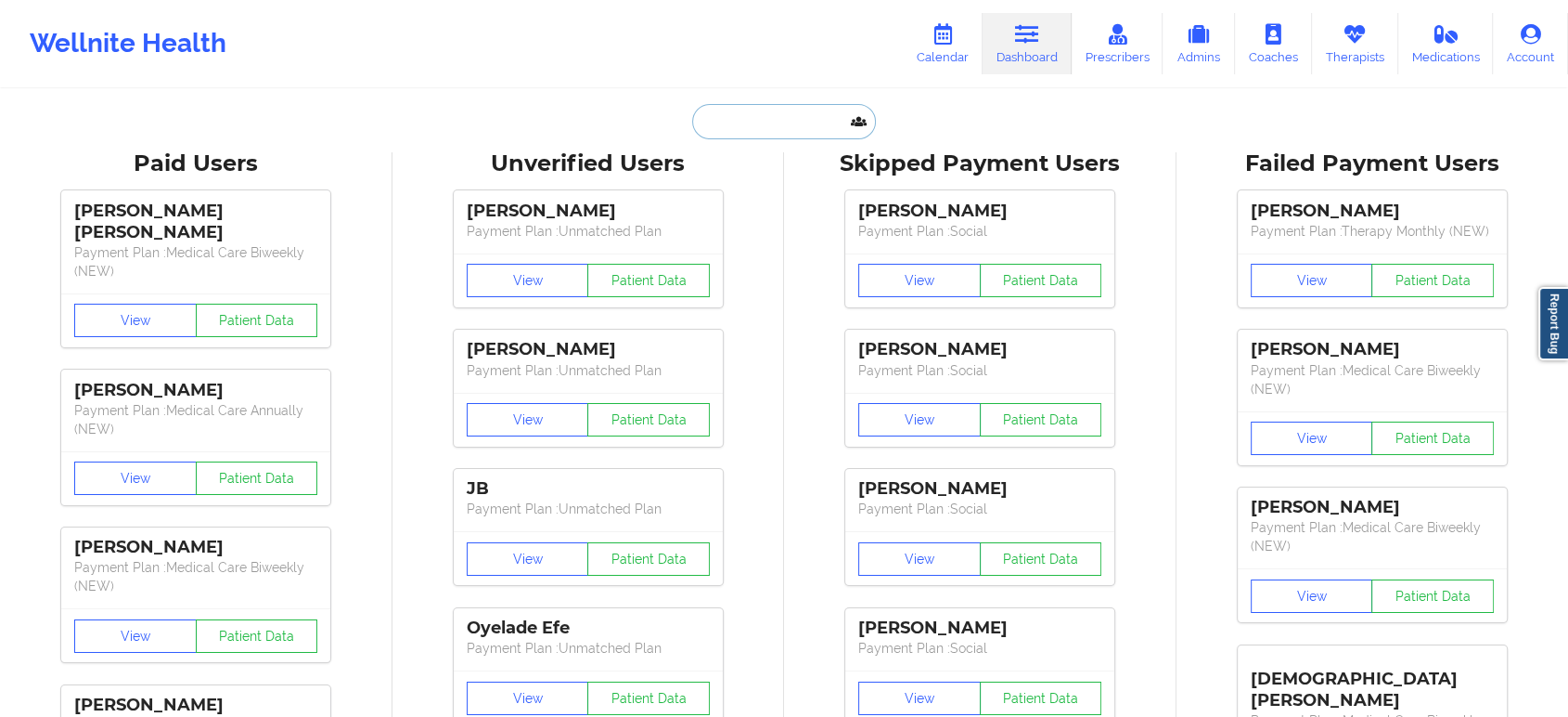
click at [802, 117] on input "text" at bounding box center [784, 121] width 184 height 35
paste input "Alexis Meggett"
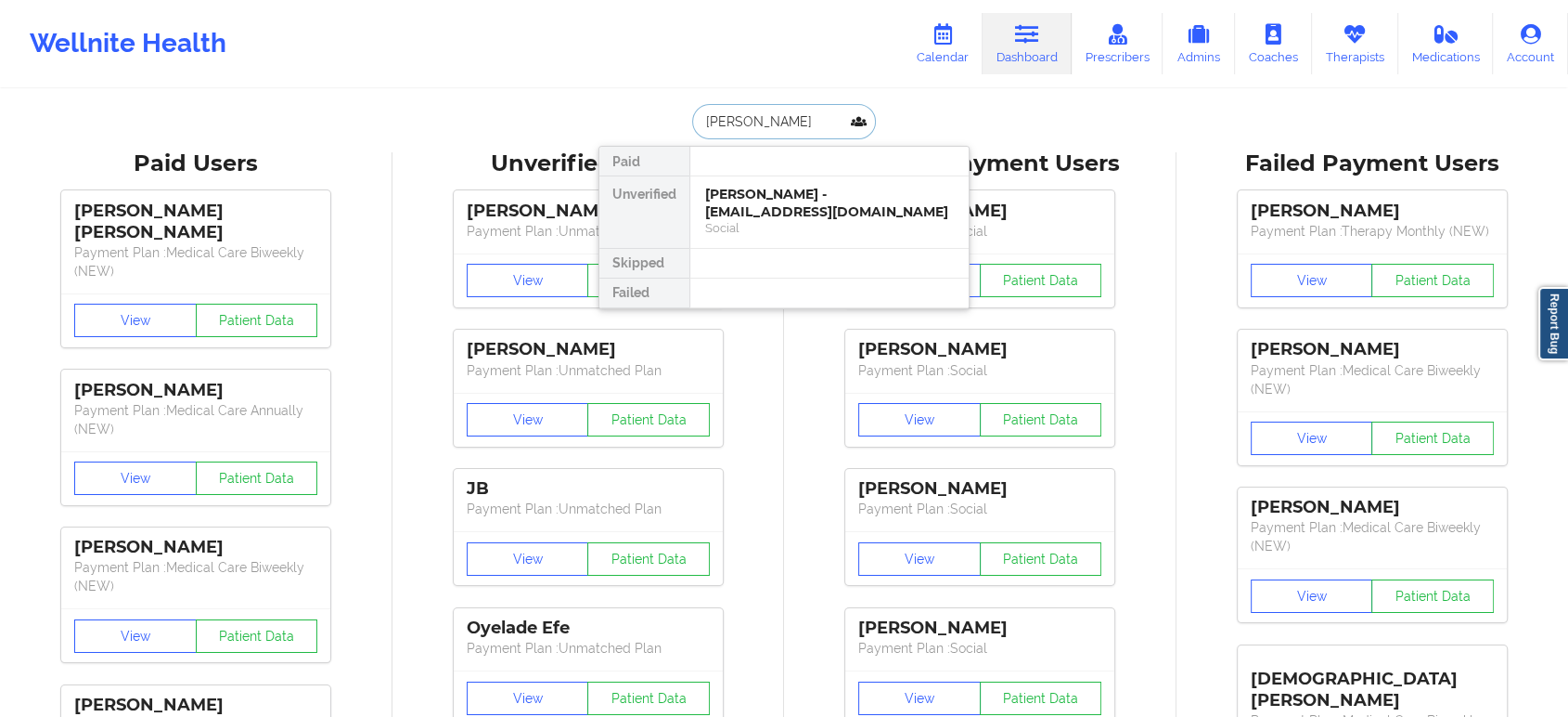
type input "Alexis Meggett"
click at [757, 190] on div "Alexis Meggett - 20almegg@gmail.com" at bounding box center [830, 203] width 248 height 34
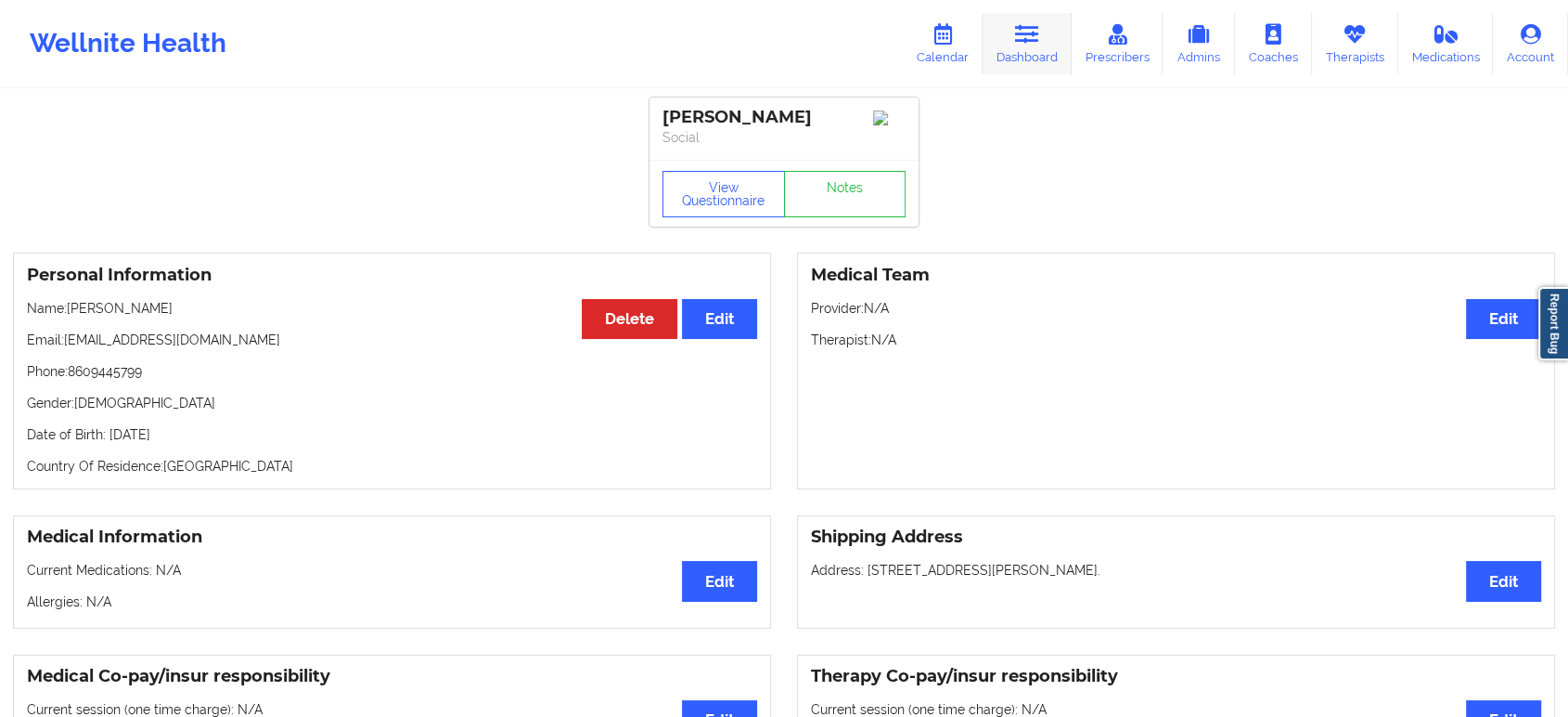
click at [1026, 24] on icon at bounding box center [1027, 34] width 24 height 21
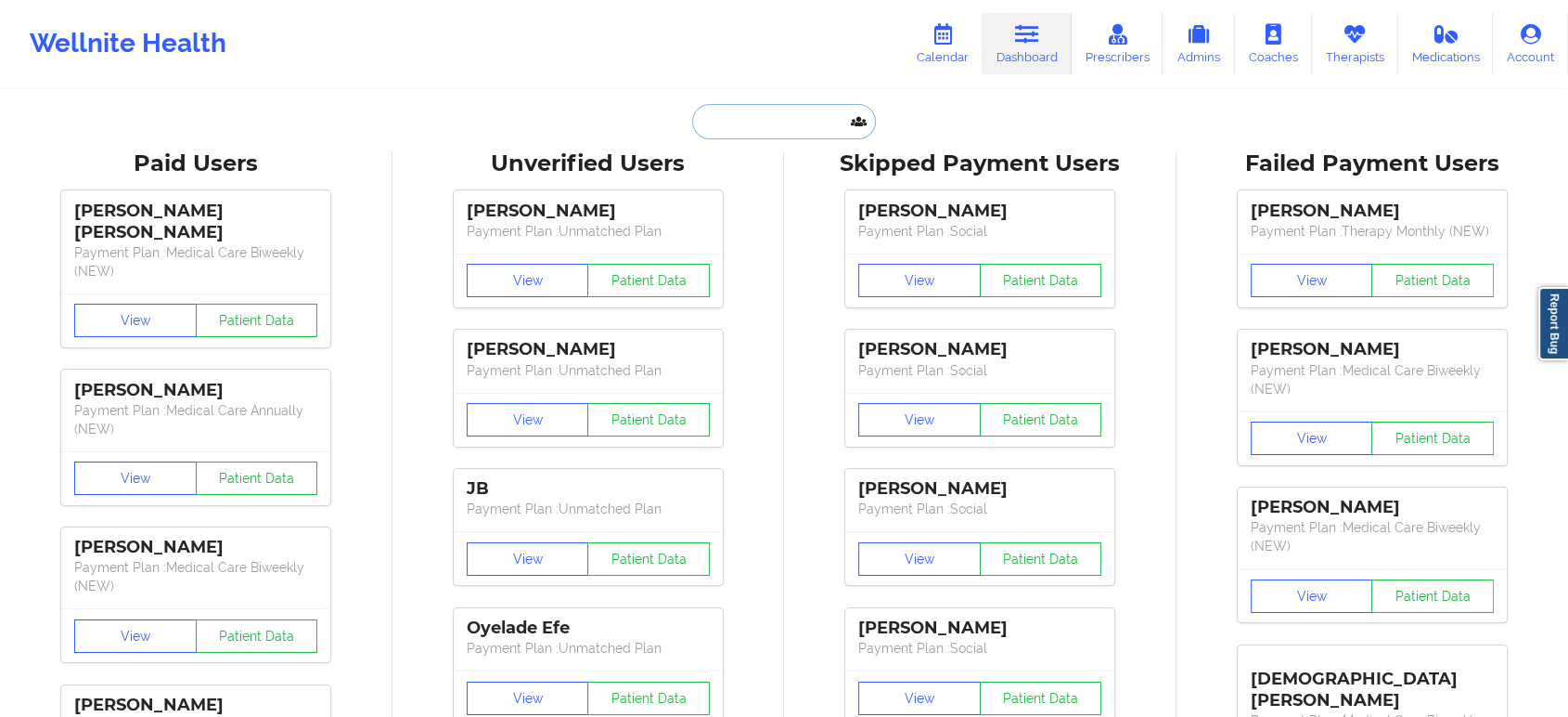
click at [811, 112] on input "text" at bounding box center [784, 121] width 184 height 35
paste input "Vanessa Camacaro"
type input "Vanessa Camacaro"
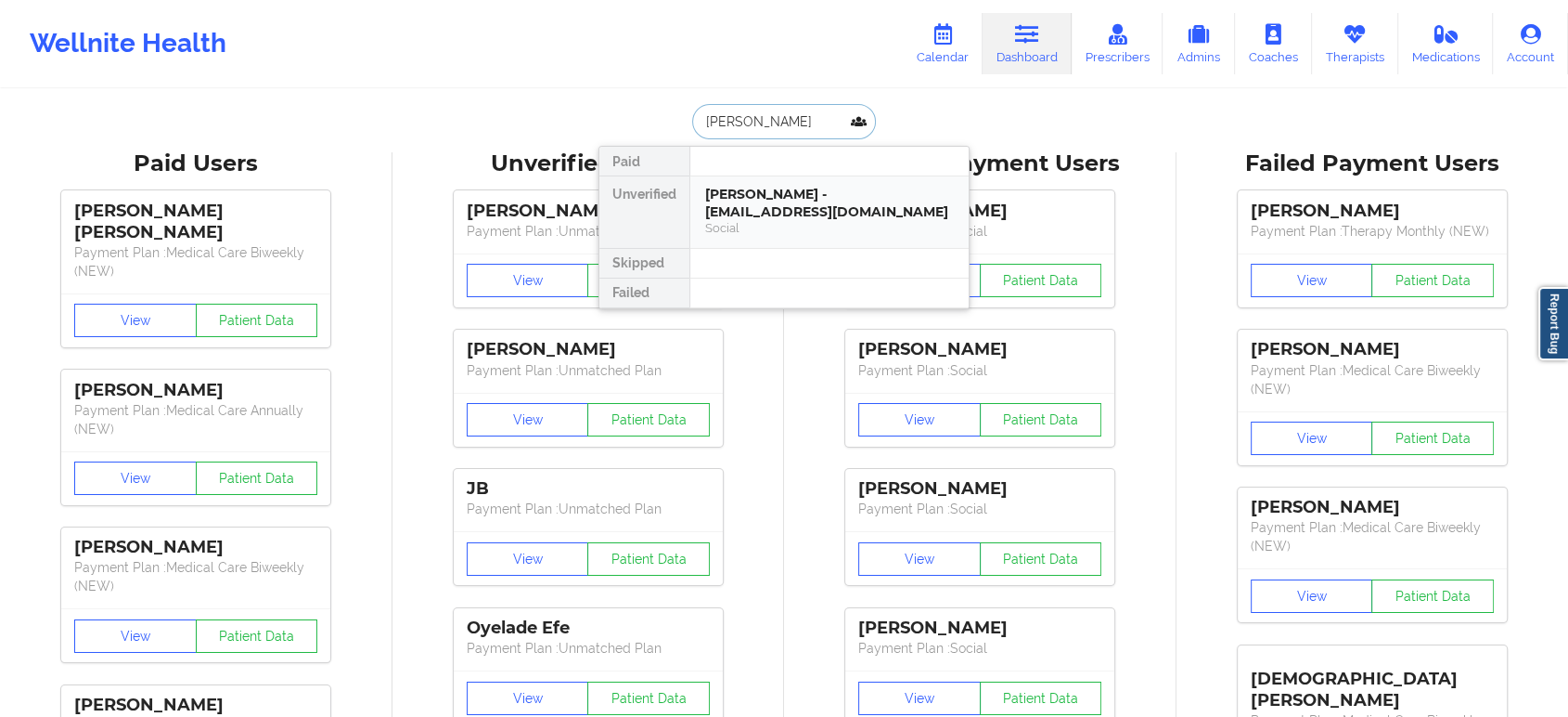
click at [800, 197] on div "vanessa camacaro - camacarovane@hotmail.com" at bounding box center [830, 203] width 248 height 34
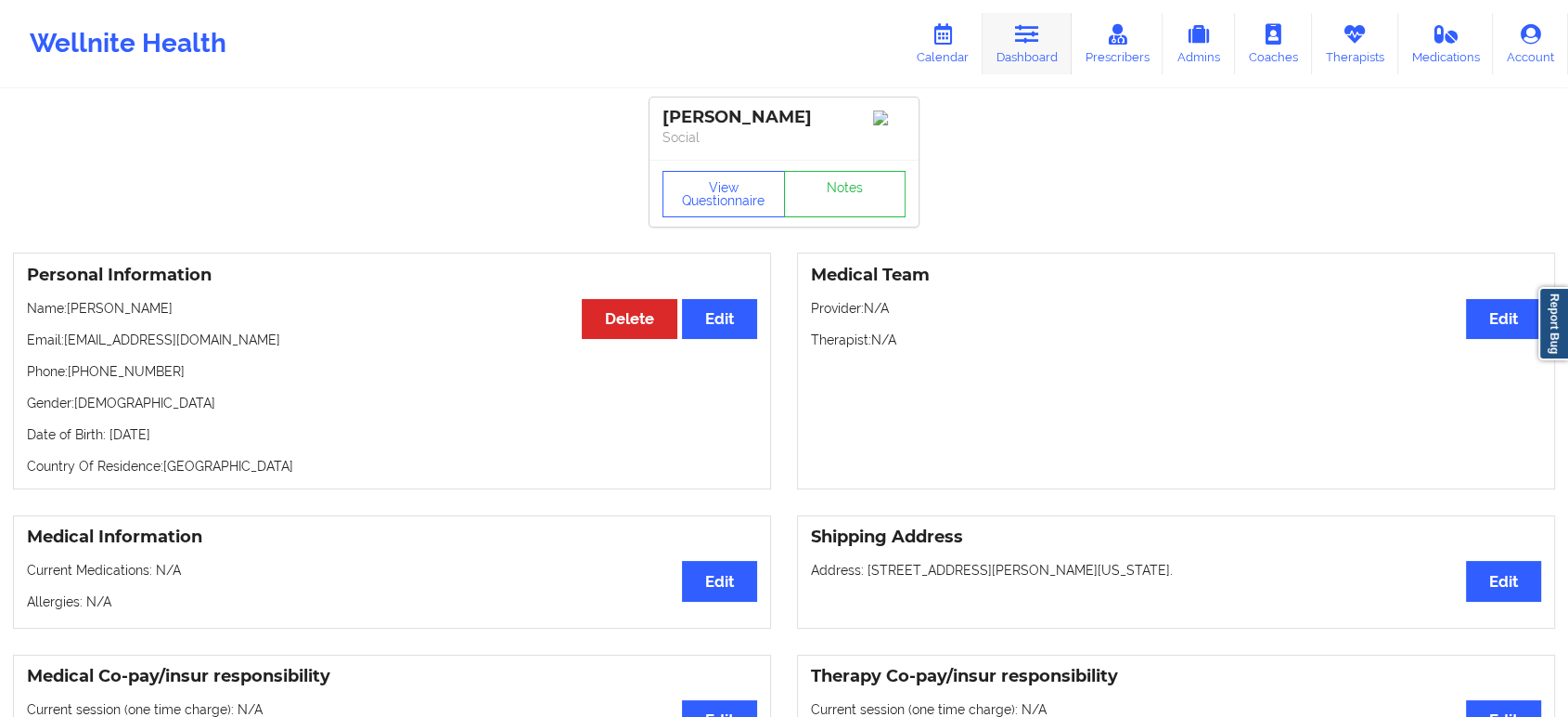
click at [1042, 26] on link "Dashboard" at bounding box center [1028, 44] width 89 height 62
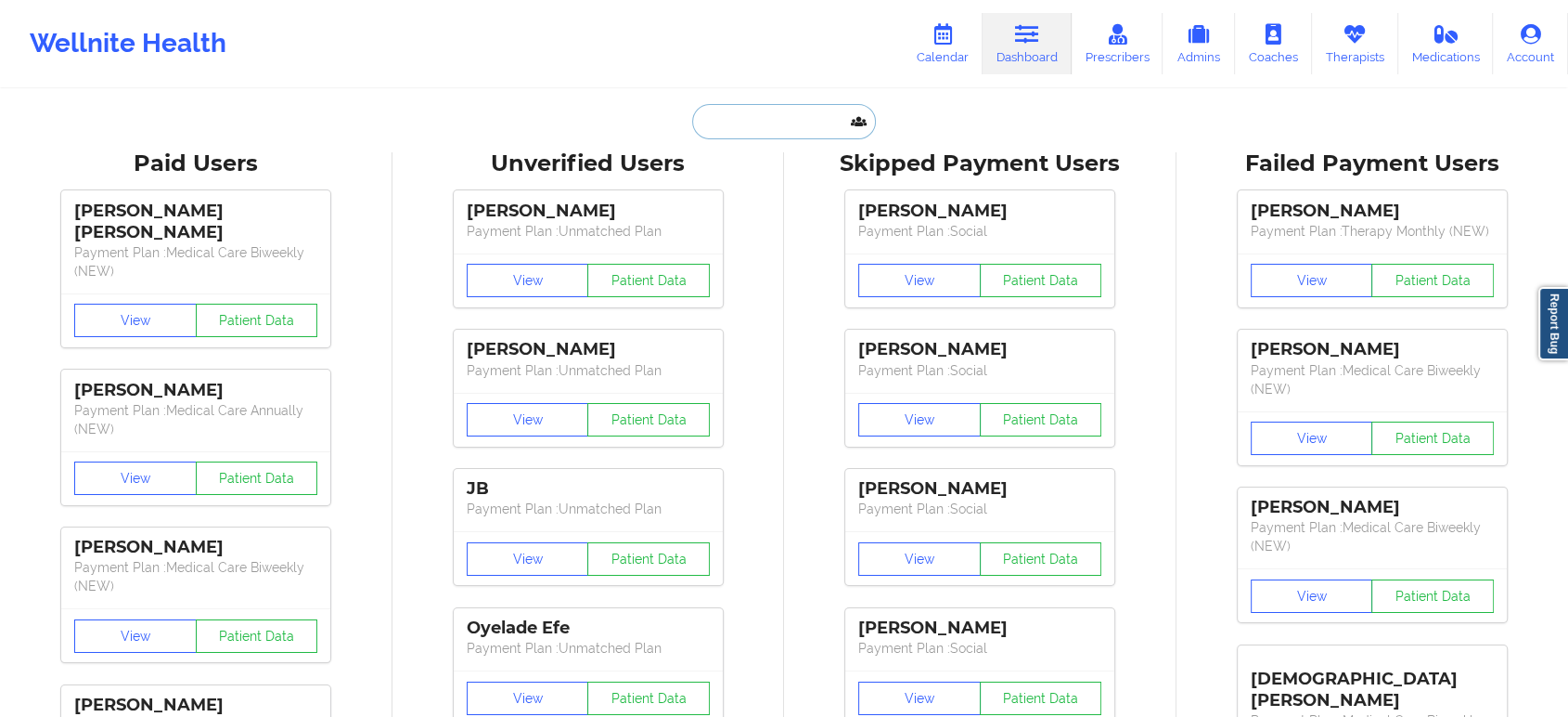
click at [792, 128] on input "text" at bounding box center [784, 121] width 184 height 35
paste input "Eddie Williams"
type input "Eddie Williams"
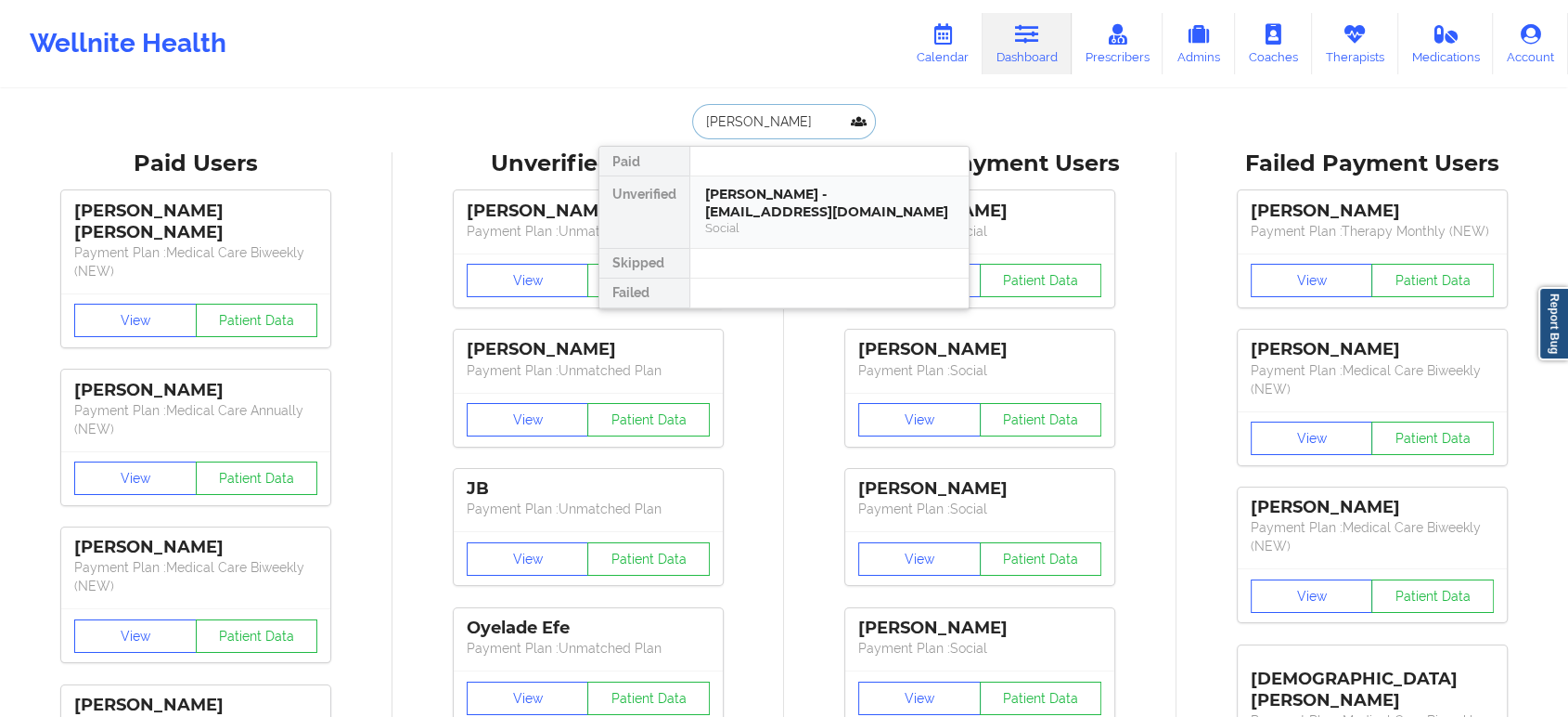
click at [803, 195] on div "Eddie Williams - eddie2993@yahoo.com" at bounding box center [830, 203] width 248 height 34
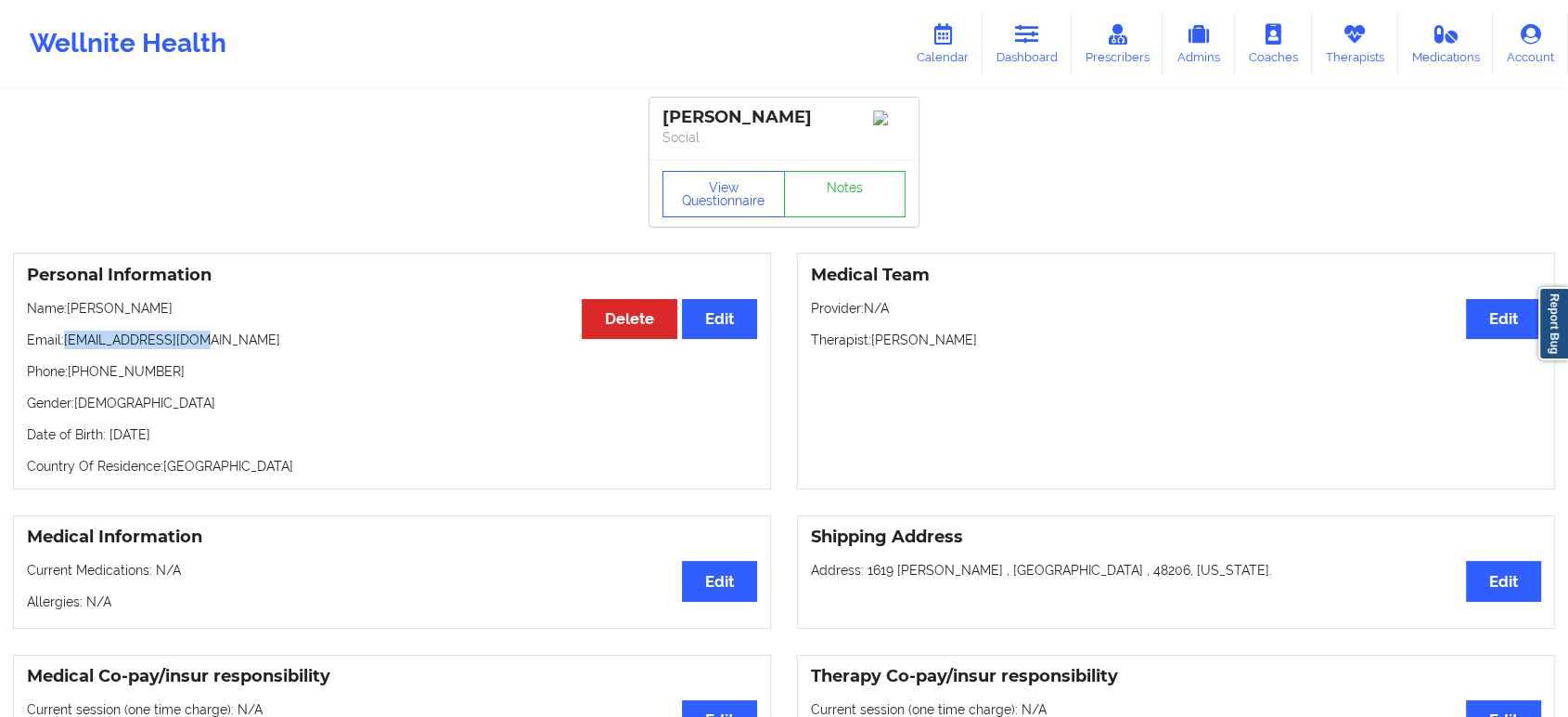
drag, startPoint x: 219, startPoint y: 346, endPoint x: 67, endPoint y: 344, distance: 152.0
click at [67, 344] on p "Email: eddie2993@yahoo.com" at bounding box center [392, 340] width 730 height 19
copy p "eddie2993@yahoo.com"
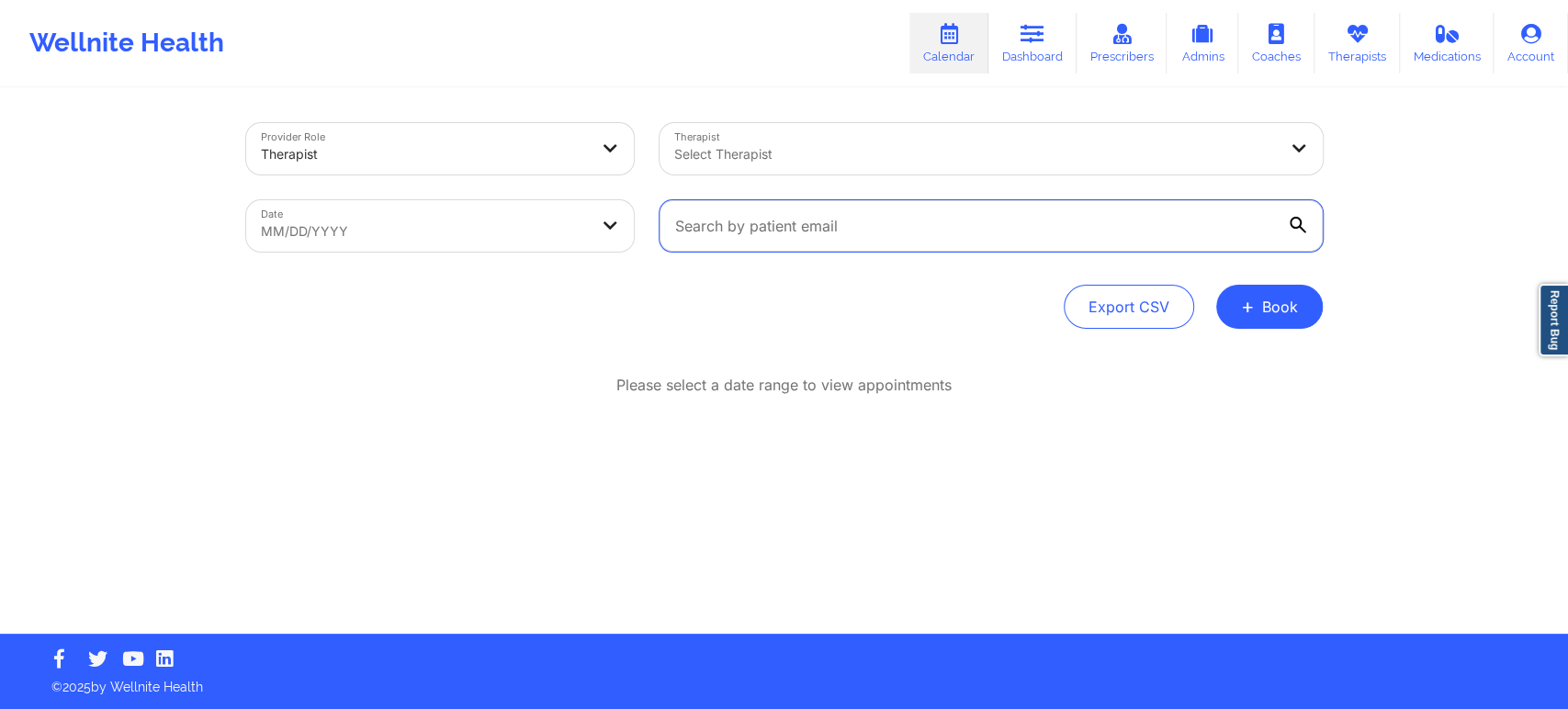
drag, startPoint x: 0, startPoint y: 0, endPoint x: 979, endPoint y: 230, distance: 1005.7
click at [979, 230] on input "text" at bounding box center [991, 225] width 663 height 52
paste input "[PERSON_NAME][EMAIL_ADDRESS][PERSON_NAME][DOMAIN_NAME]"
type input "[PERSON_NAME][EMAIL_ADDRESS][PERSON_NAME][DOMAIN_NAME]"
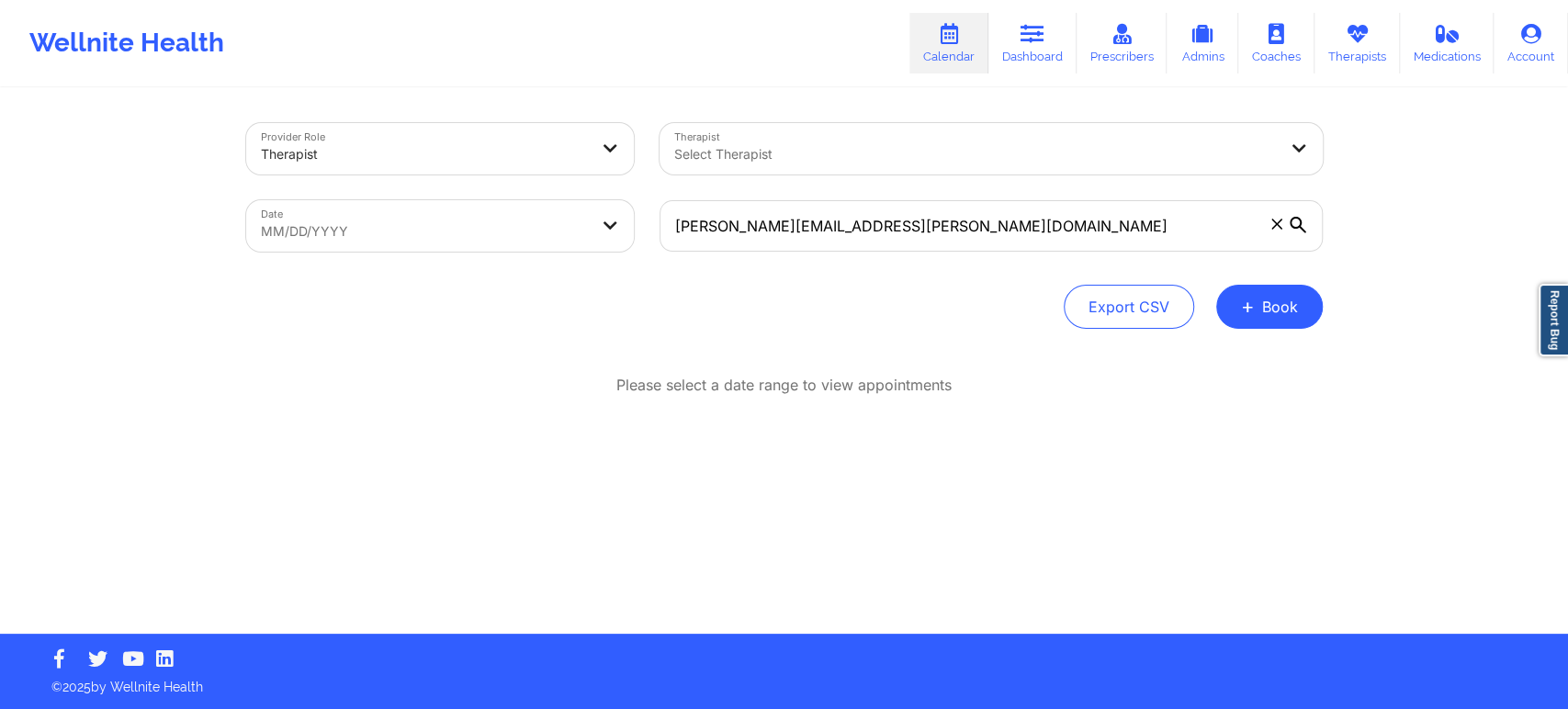
click at [343, 219] on body "Wellnite Health Calendar Dashboard Prescribers Admins Coaches Therapists Medica…" at bounding box center [784, 354] width 1568 height 709
select select "2025-8"
select select "2025-9"
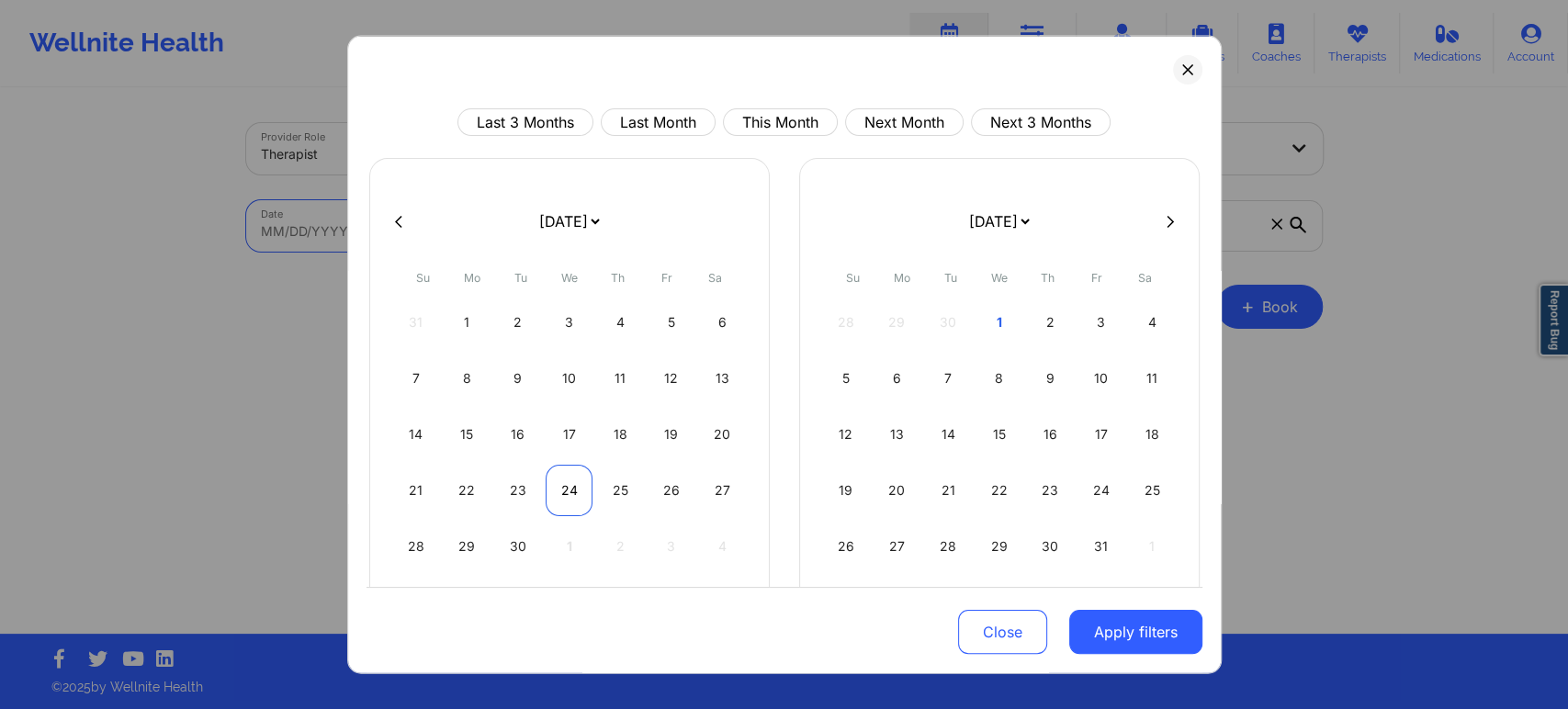
click at [560, 476] on div "24" at bounding box center [569, 490] width 47 height 52
select select "2025-8"
select select "2025-9"
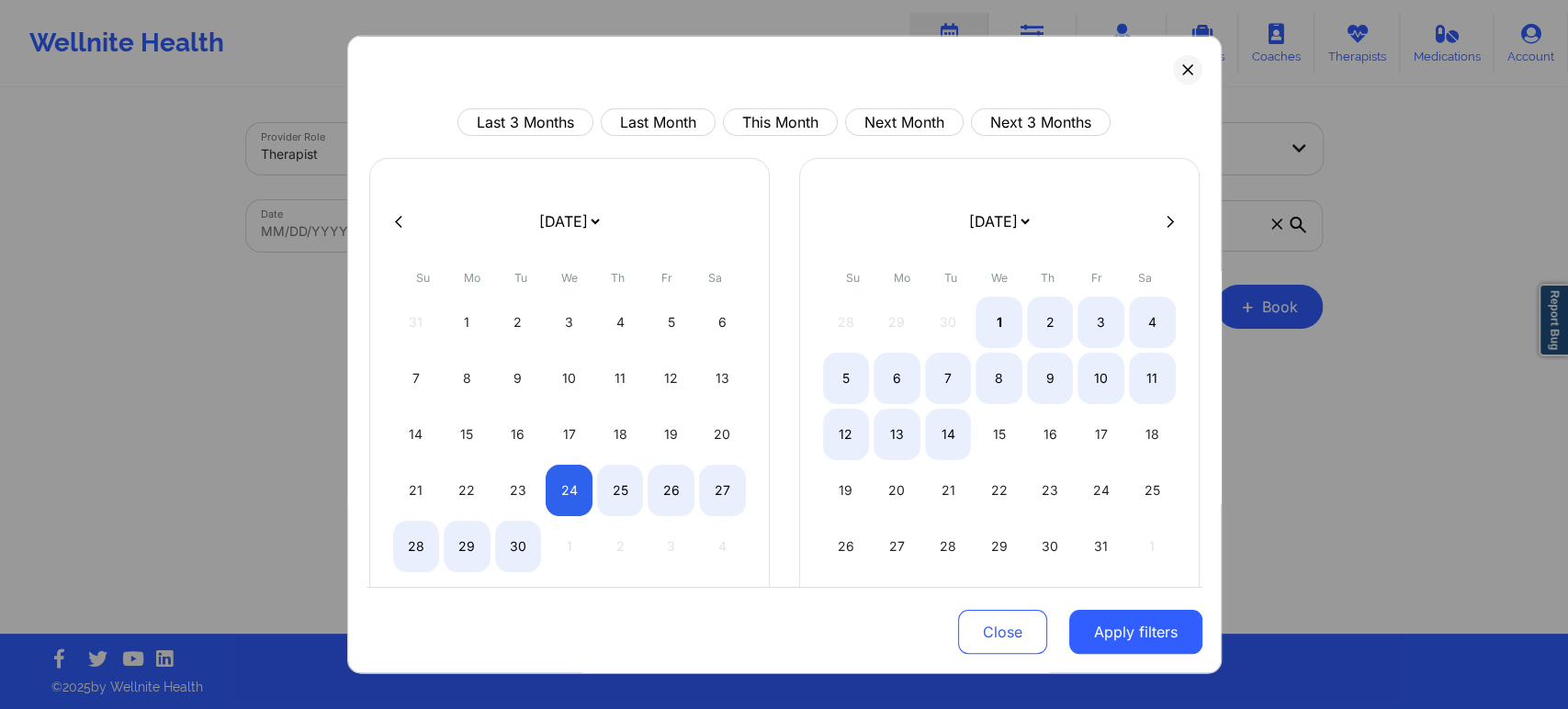
select select "2025-8"
select select "2025-9"
select select "2025-8"
select select "2025-9"
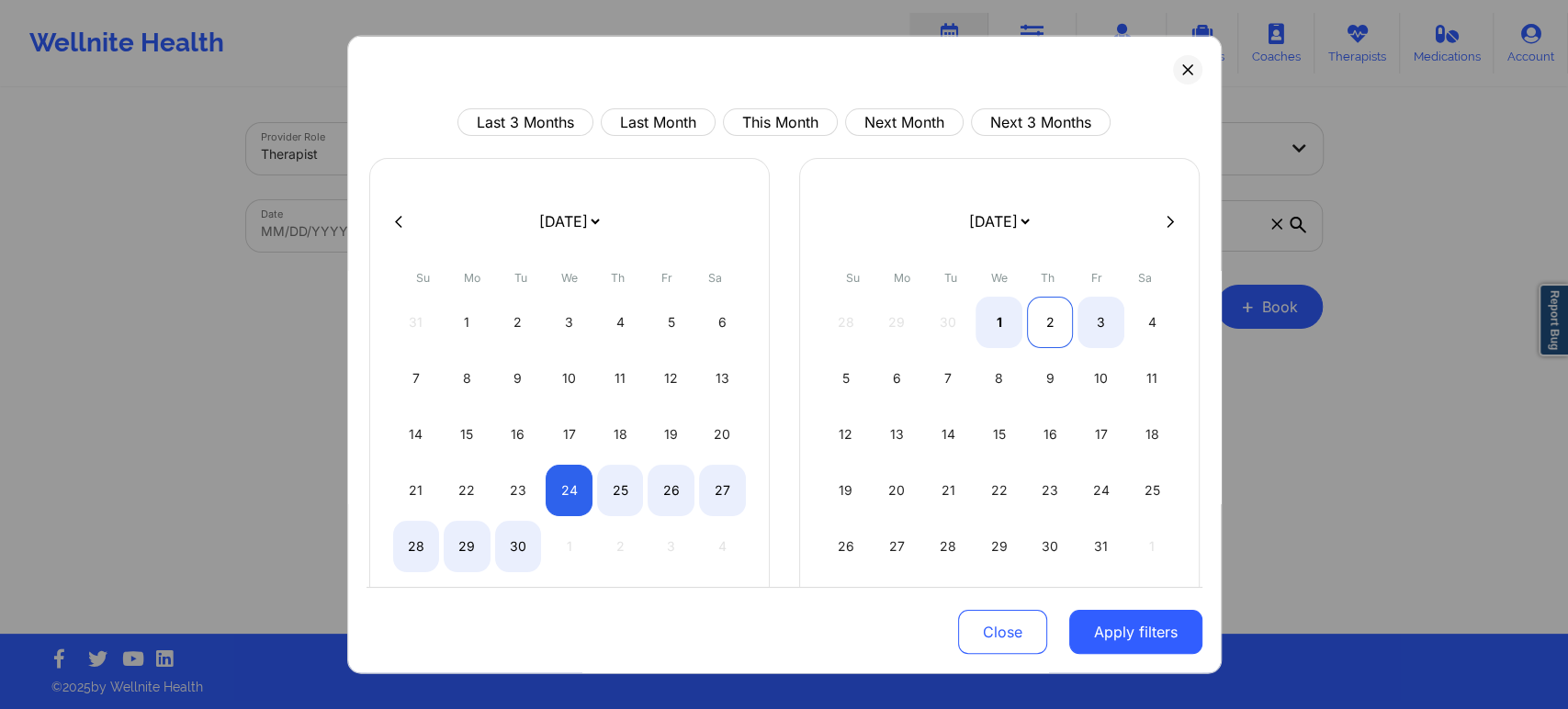
select select "2025-8"
select select "2025-9"
click at [1041, 313] on div "2" at bounding box center [1050, 322] width 47 height 52
select select "2025-8"
select select "2025-9"
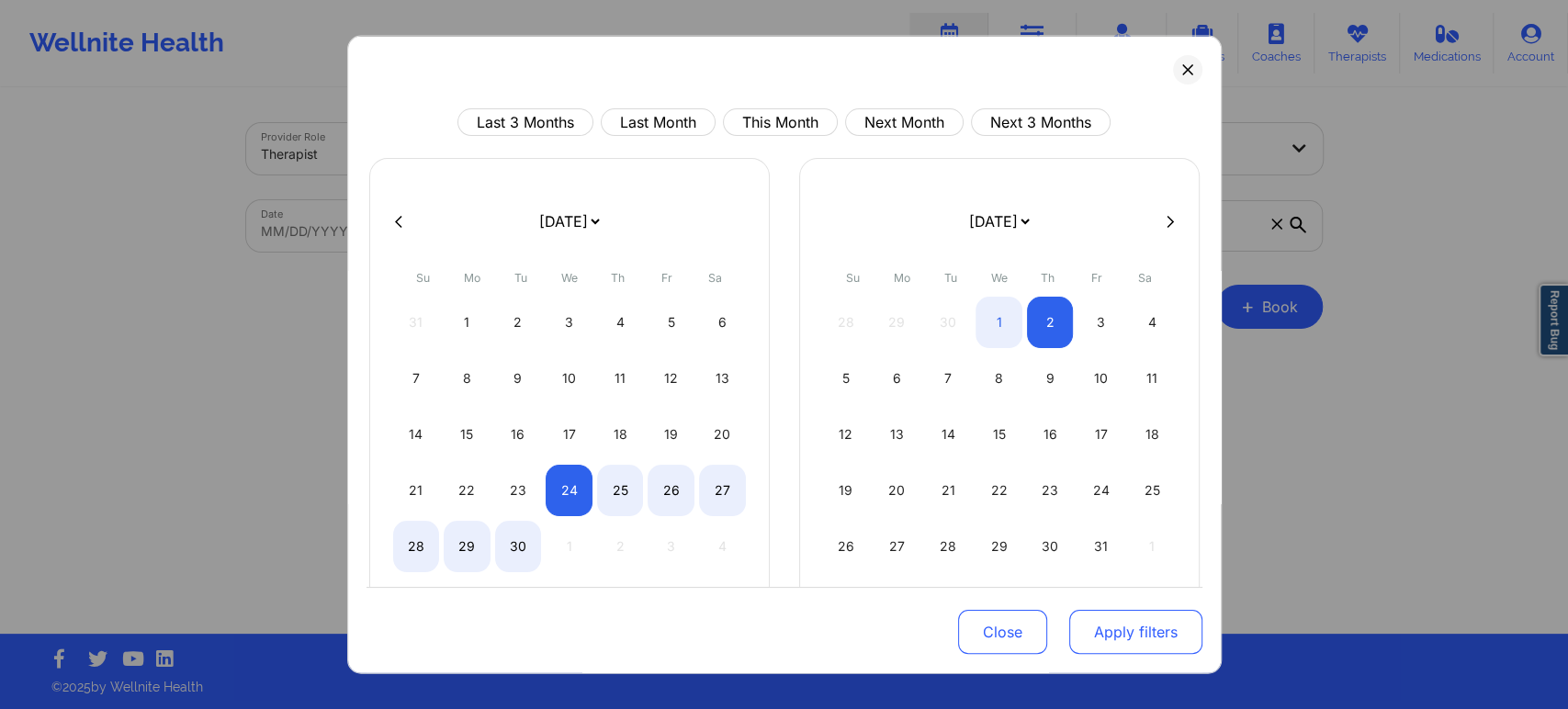
click at [1161, 641] on button "Apply filters" at bounding box center [1135, 631] width 133 height 44
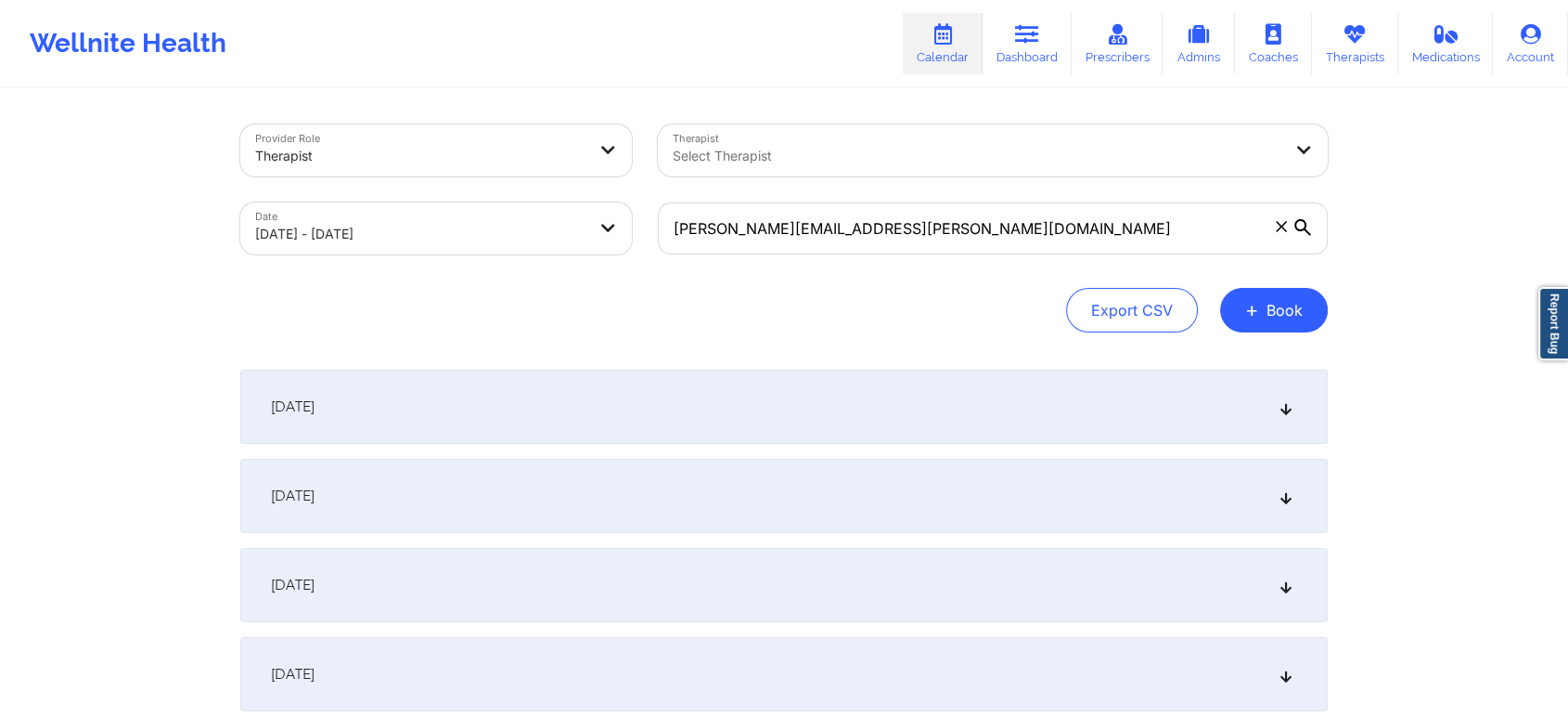
click at [1285, 412] on icon at bounding box center [1286, 407] width 16 height 13
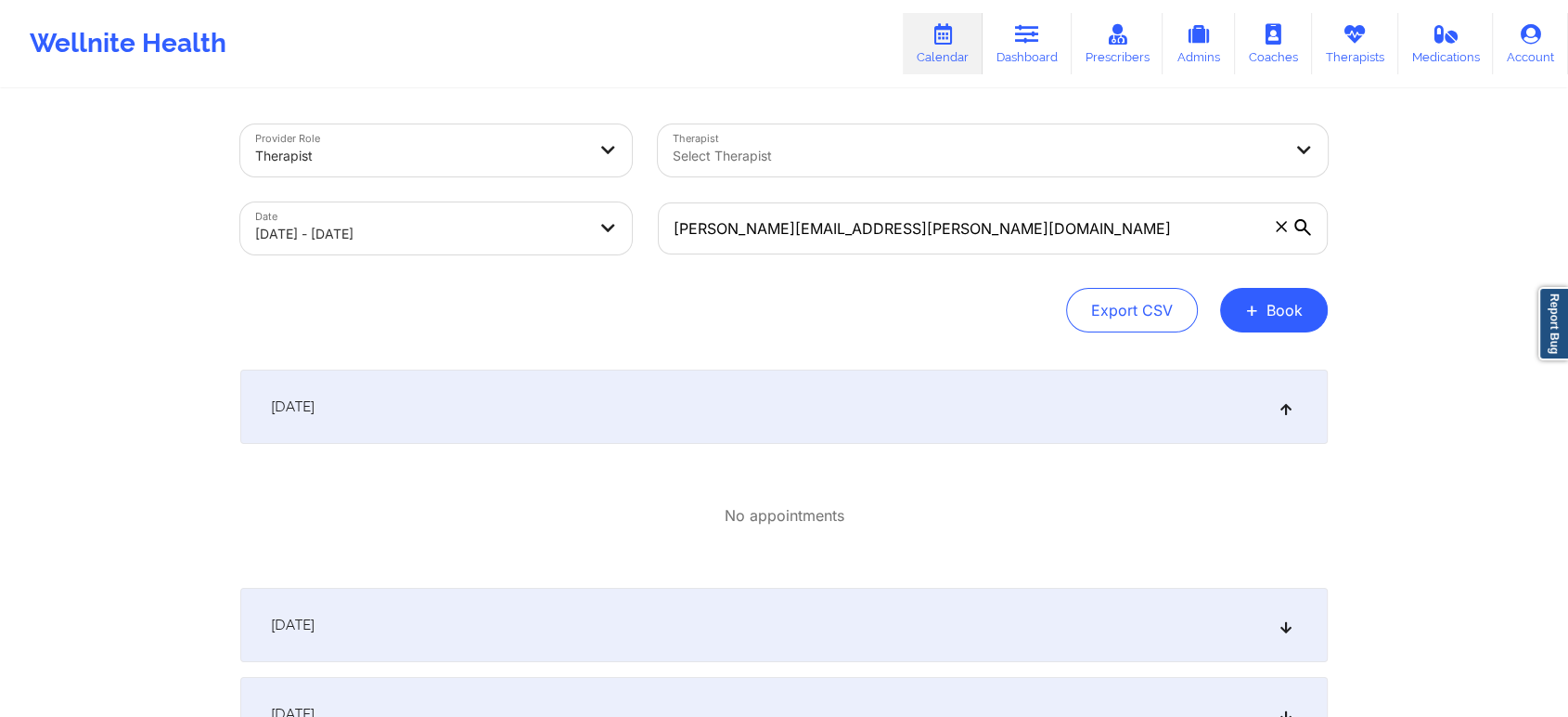
click at [1166, 397] on div "[DATE]" at bounding box center [784, 407] width 1087 height 74
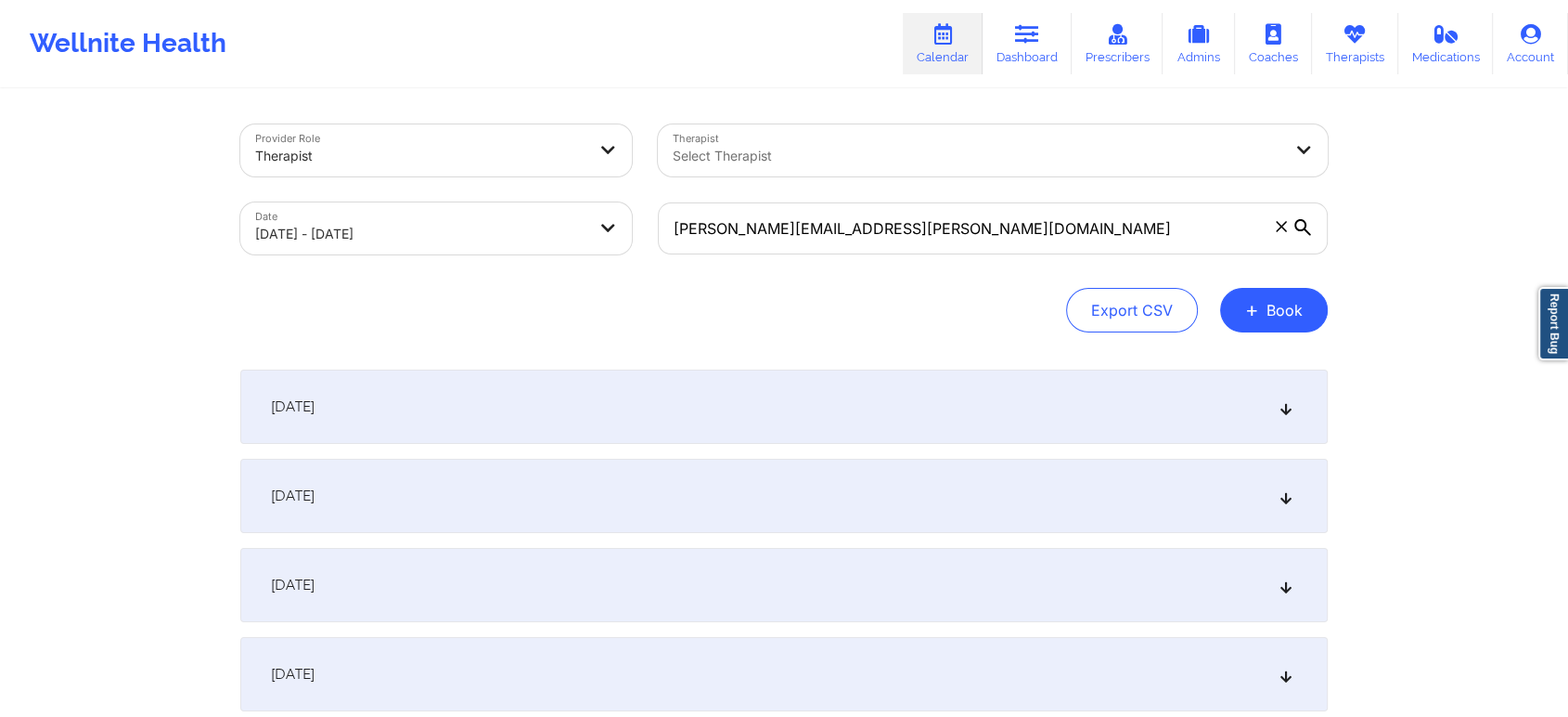
click at [1085, 487] on div "[DATE]" at bounding box center [784, 496] width 1087 height 74
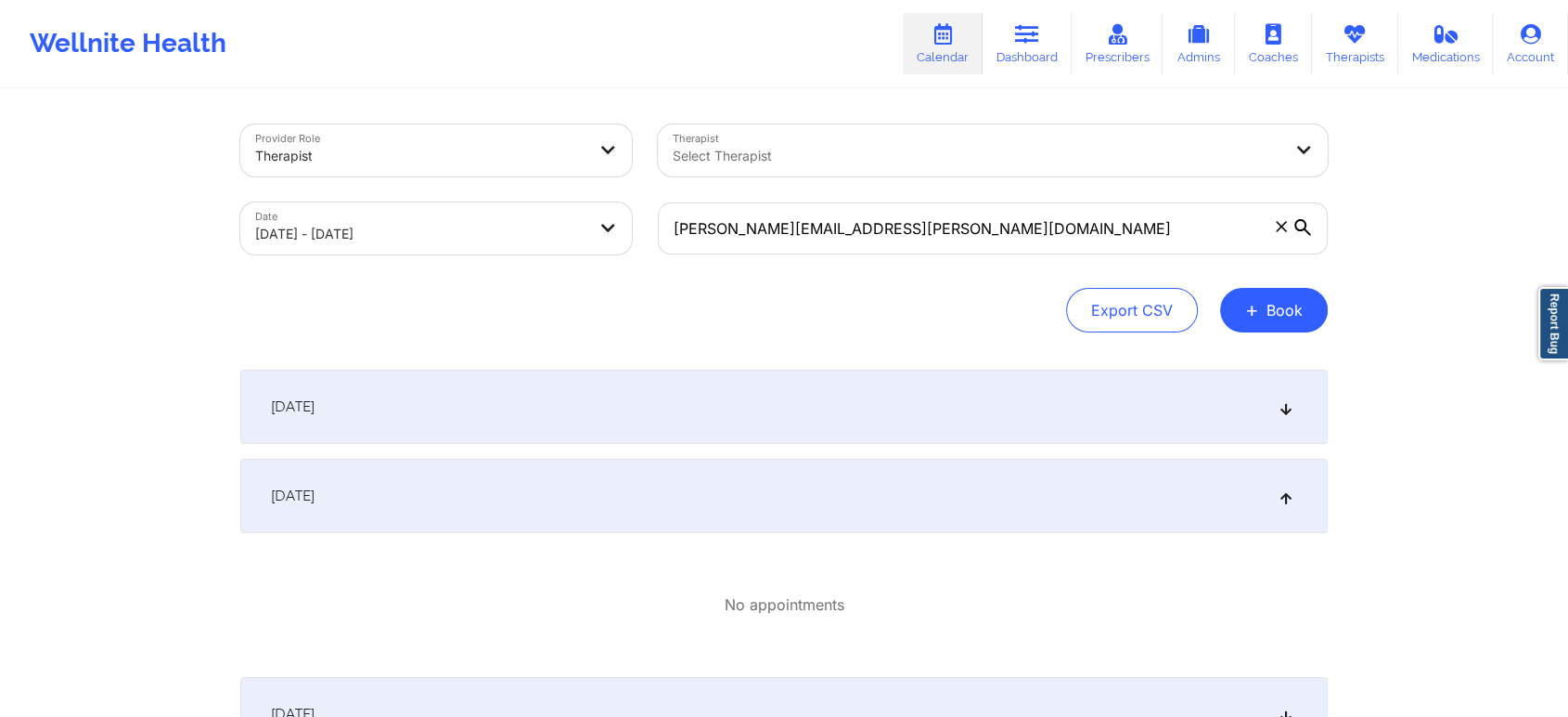
click at [1085, 487] on div "[DATE]" at bounding box center [784, 496] width 1087 height 74
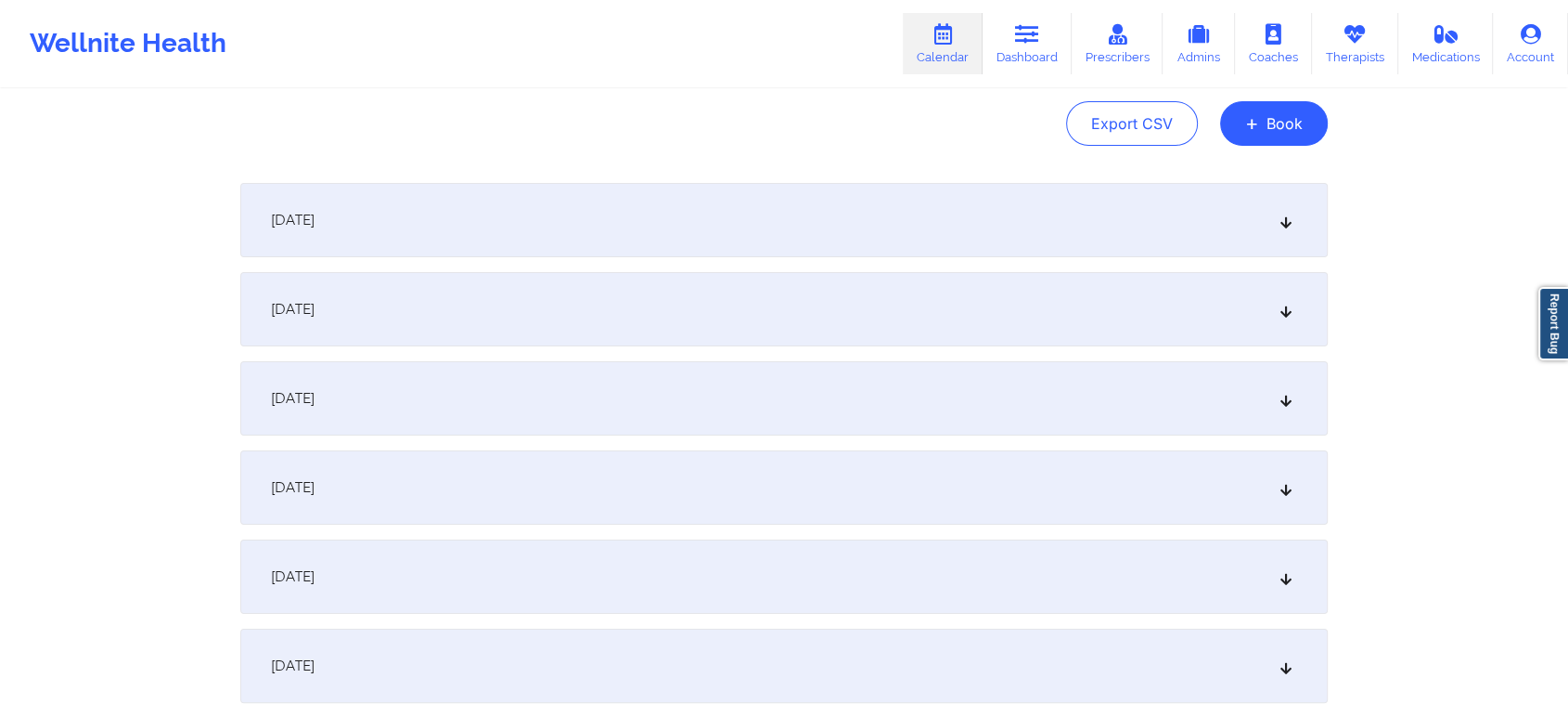
scroll to position [206, 0]
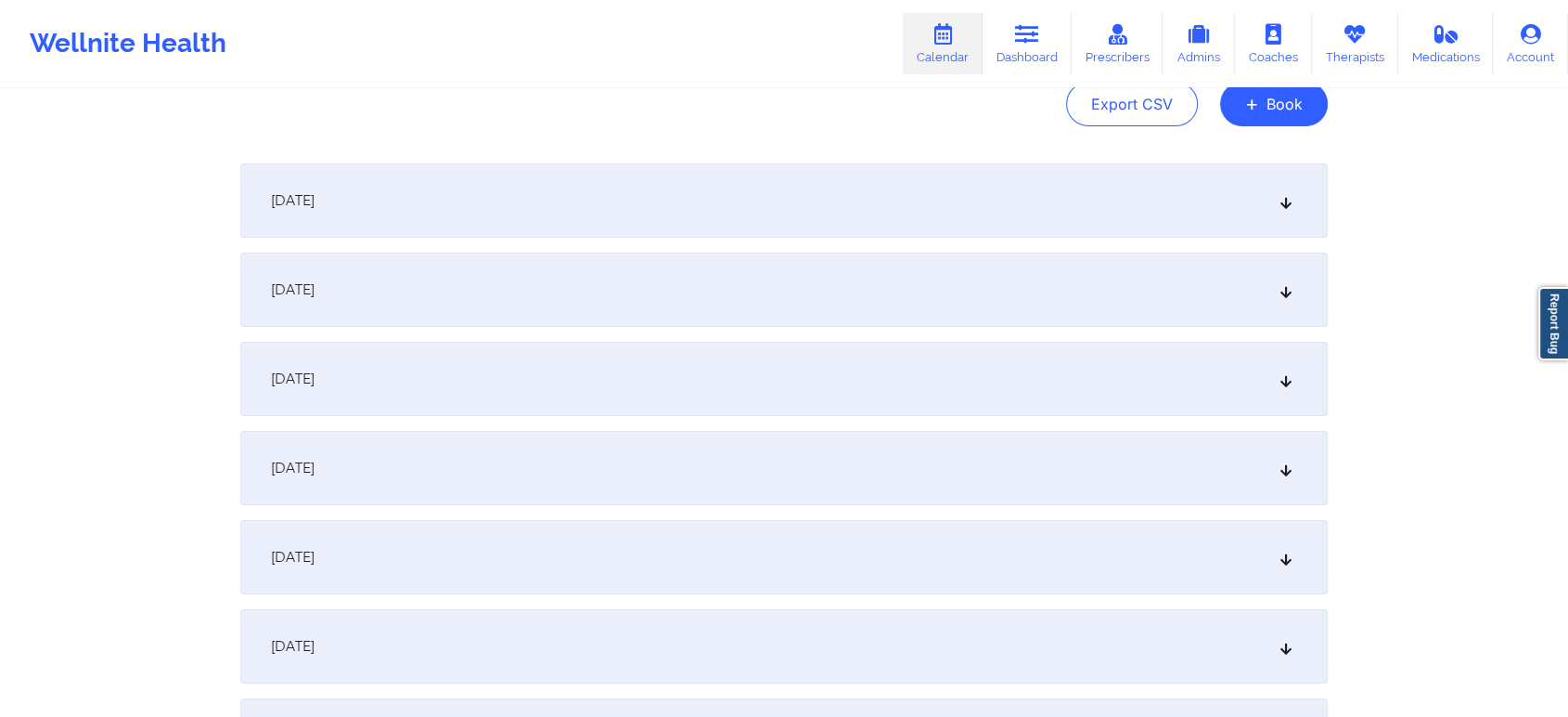
click at [1096, 402] on div "[DATE]" at bounding box center [784, 378] width 1087 height 74
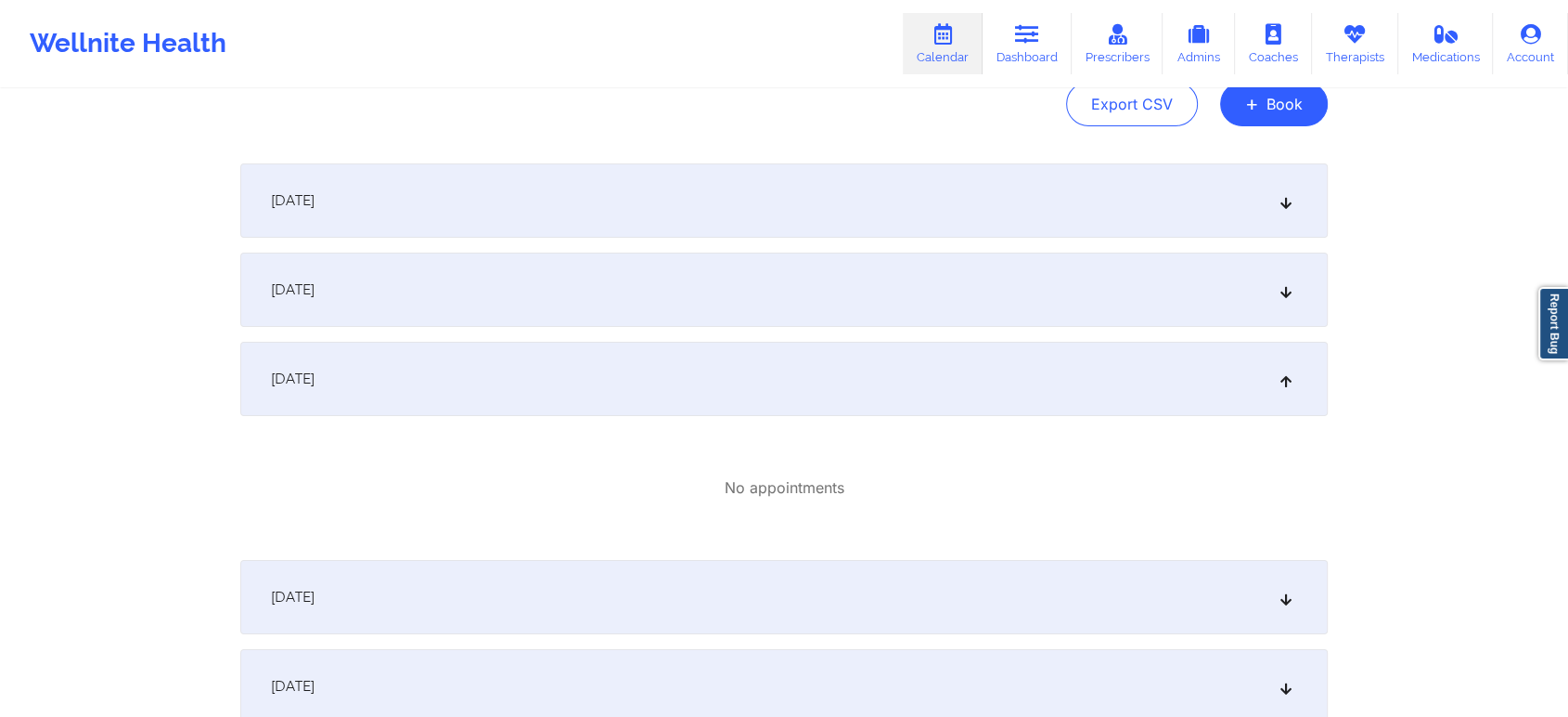
click at [1100, 391] on div "[DATE]" at bounding box center [784, 378] width 1087 height 74
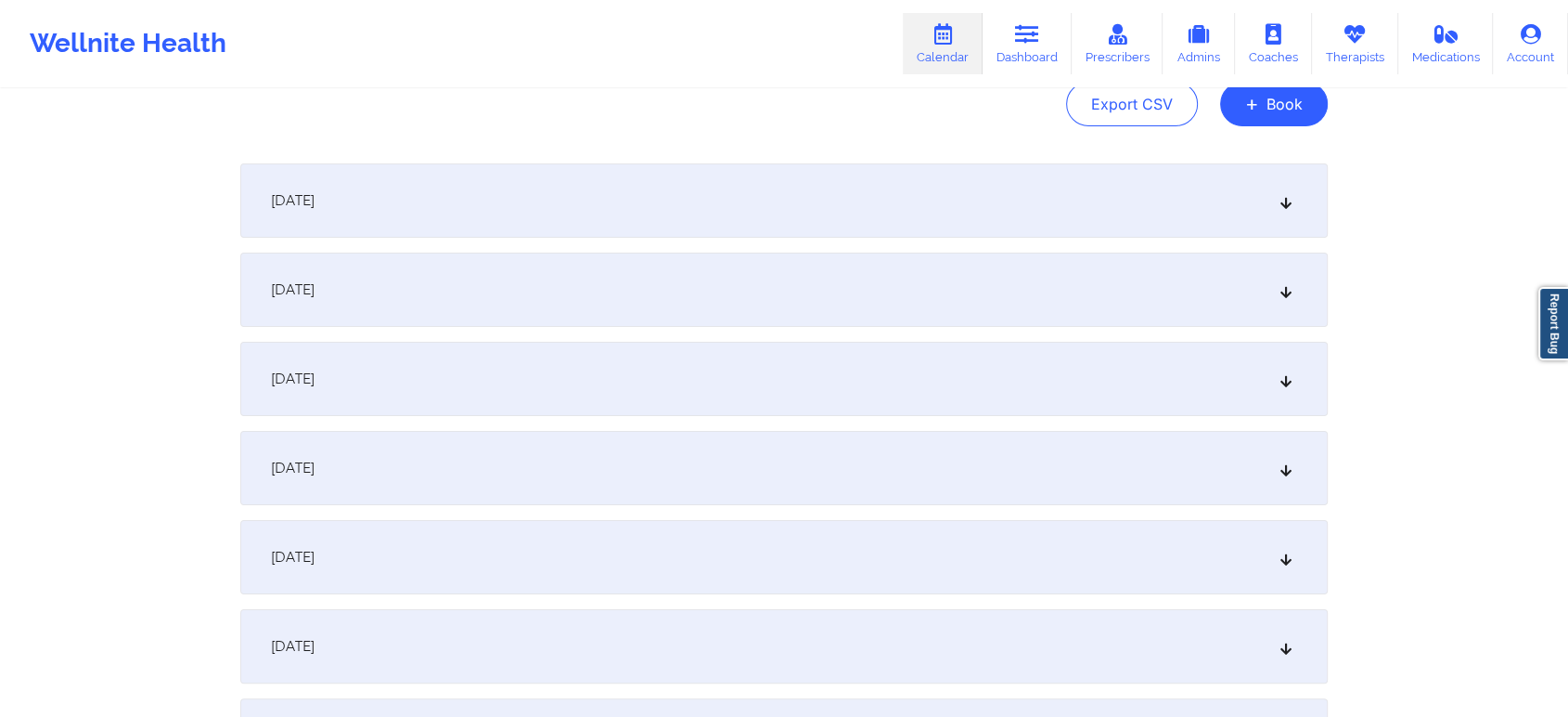
click at [1096, 462] on div "[DATE]" at bounding box center [784, 468] width 1087 height 74
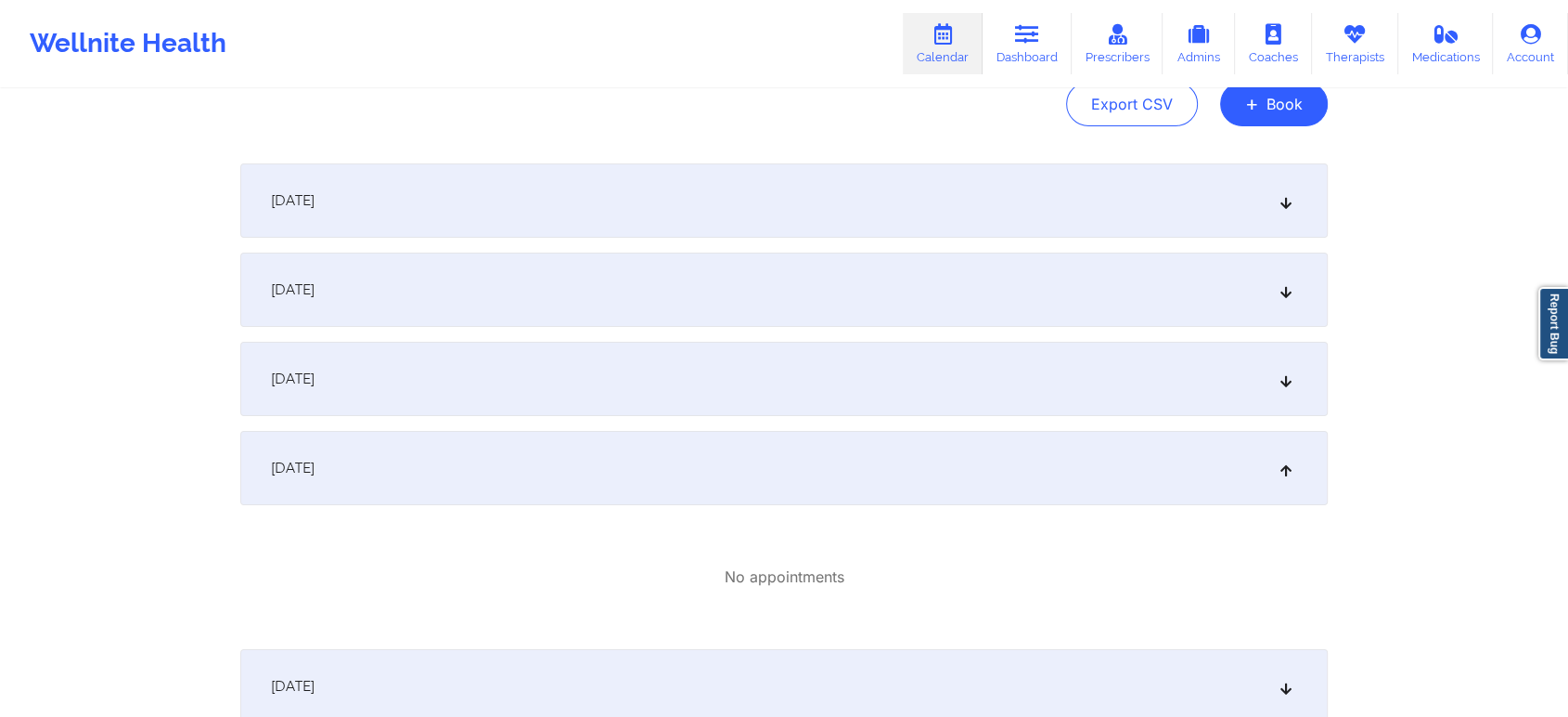
click at [1096, 462] on div "[DATE]" at bounding box center [784, 468] width 1087 height 74
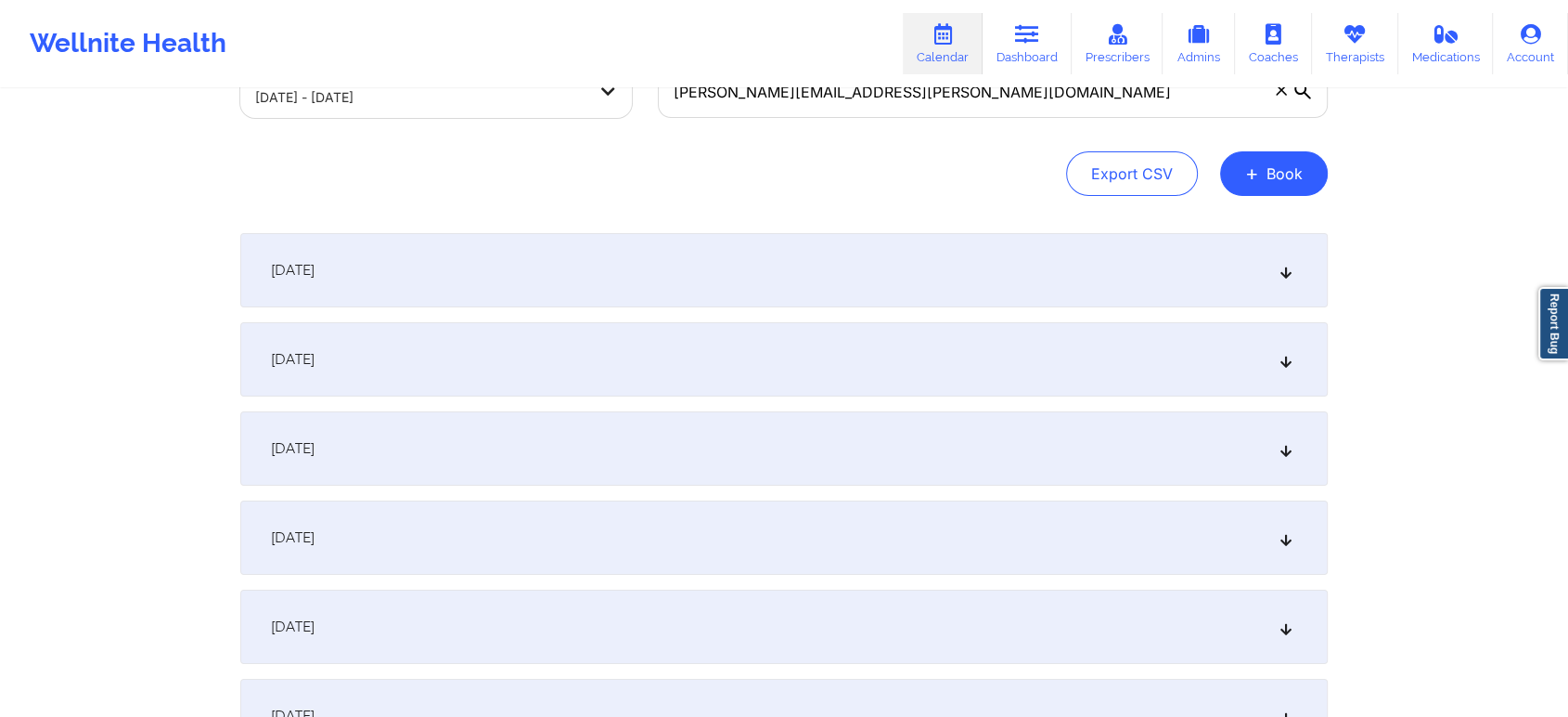
scroll to position [103, 0]
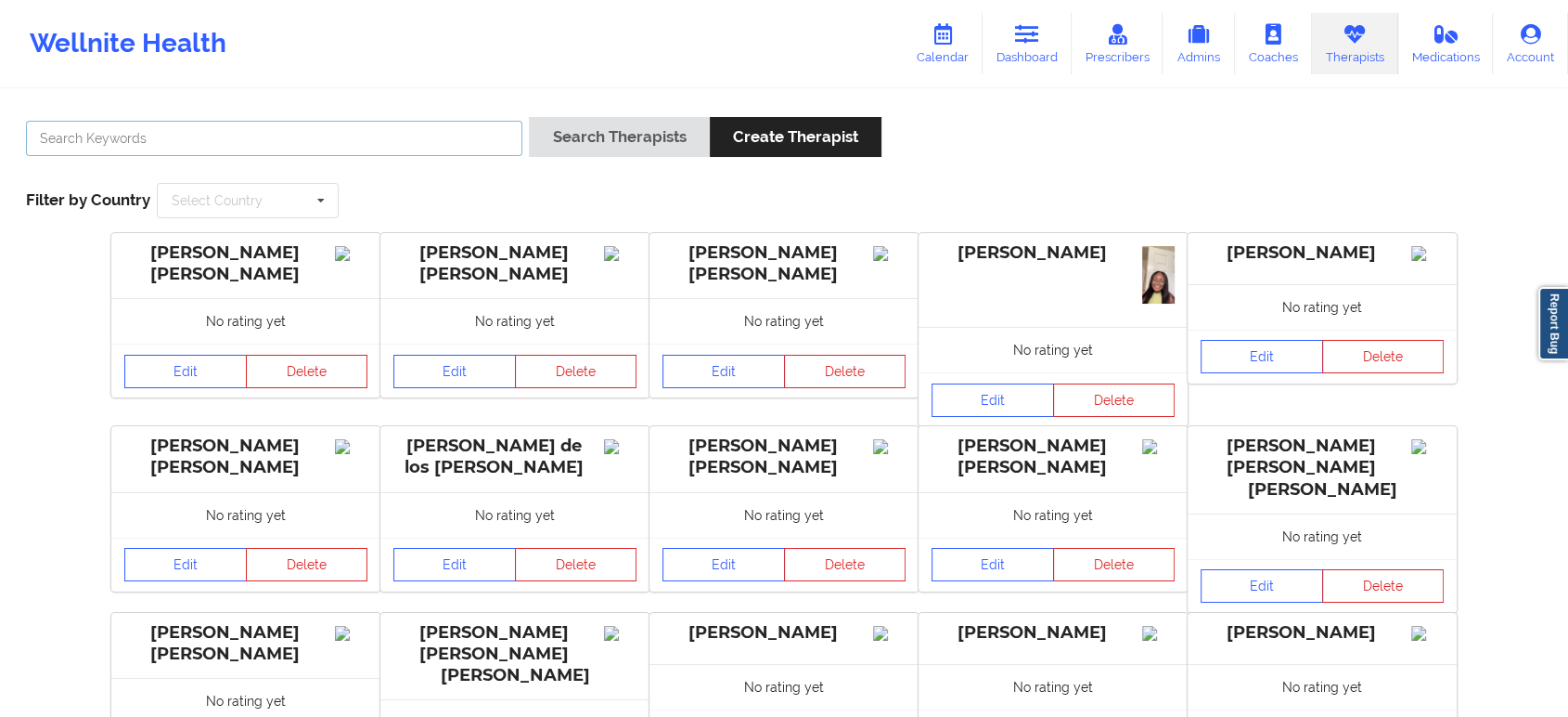
click at [252, 130] on input "text" at bounding box center [274, 138] width 497 height 35
paste input "[PERSON_NAME]"
type input "[PERSON_NAME]"
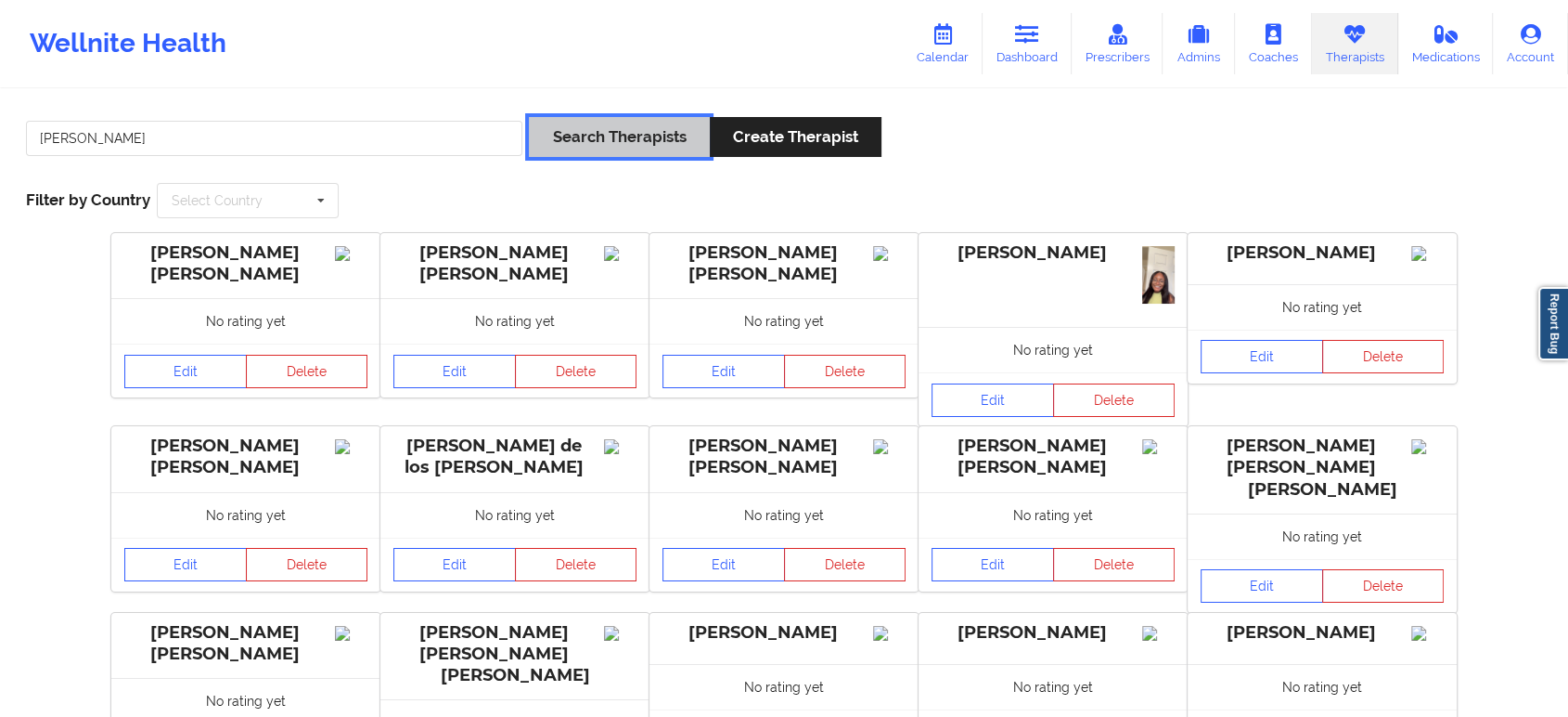
click at [604, 154] on button "Search Therapists" at bounding box center [619, 137] width 180 height 40
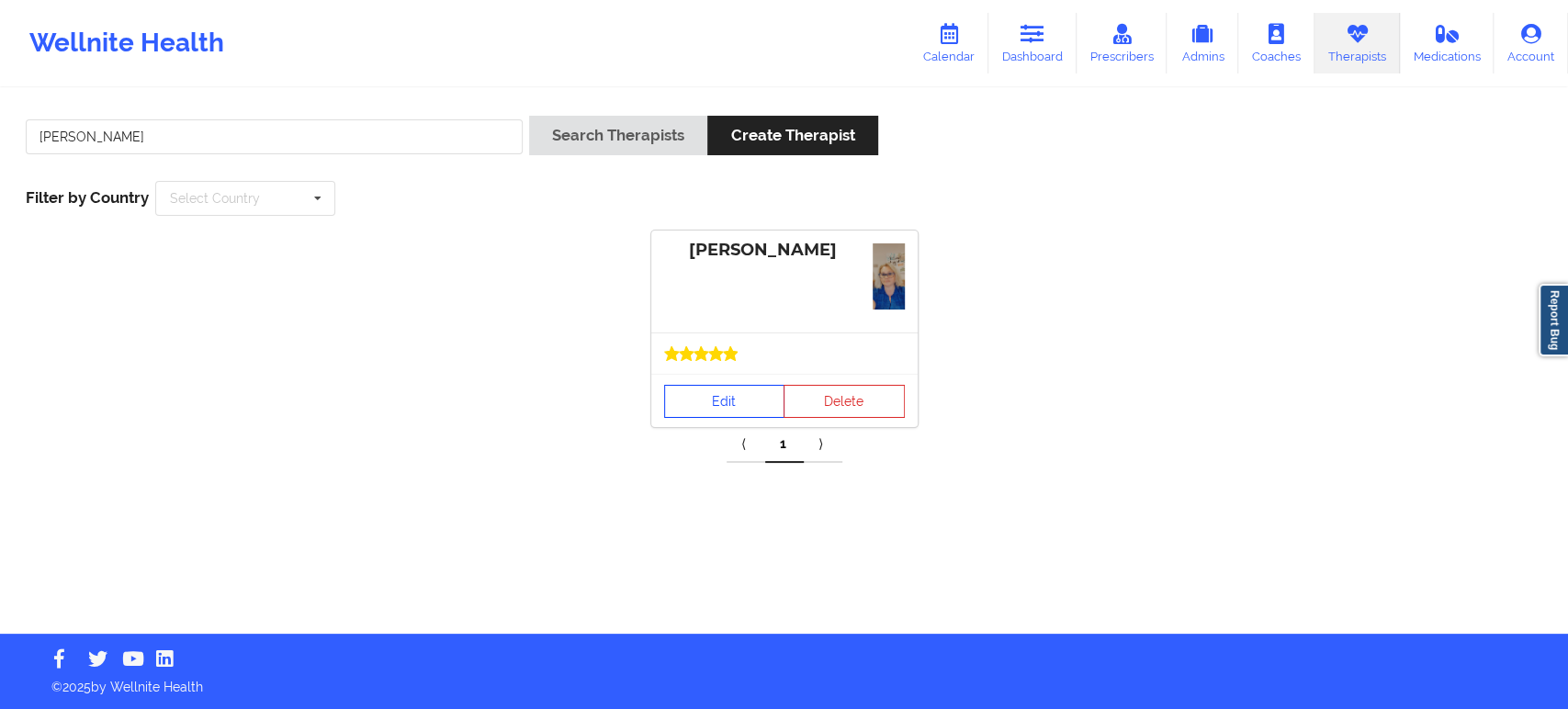
click at [732, 407] on link "Edit" at bounding box center [724, 400] width 121 height 33
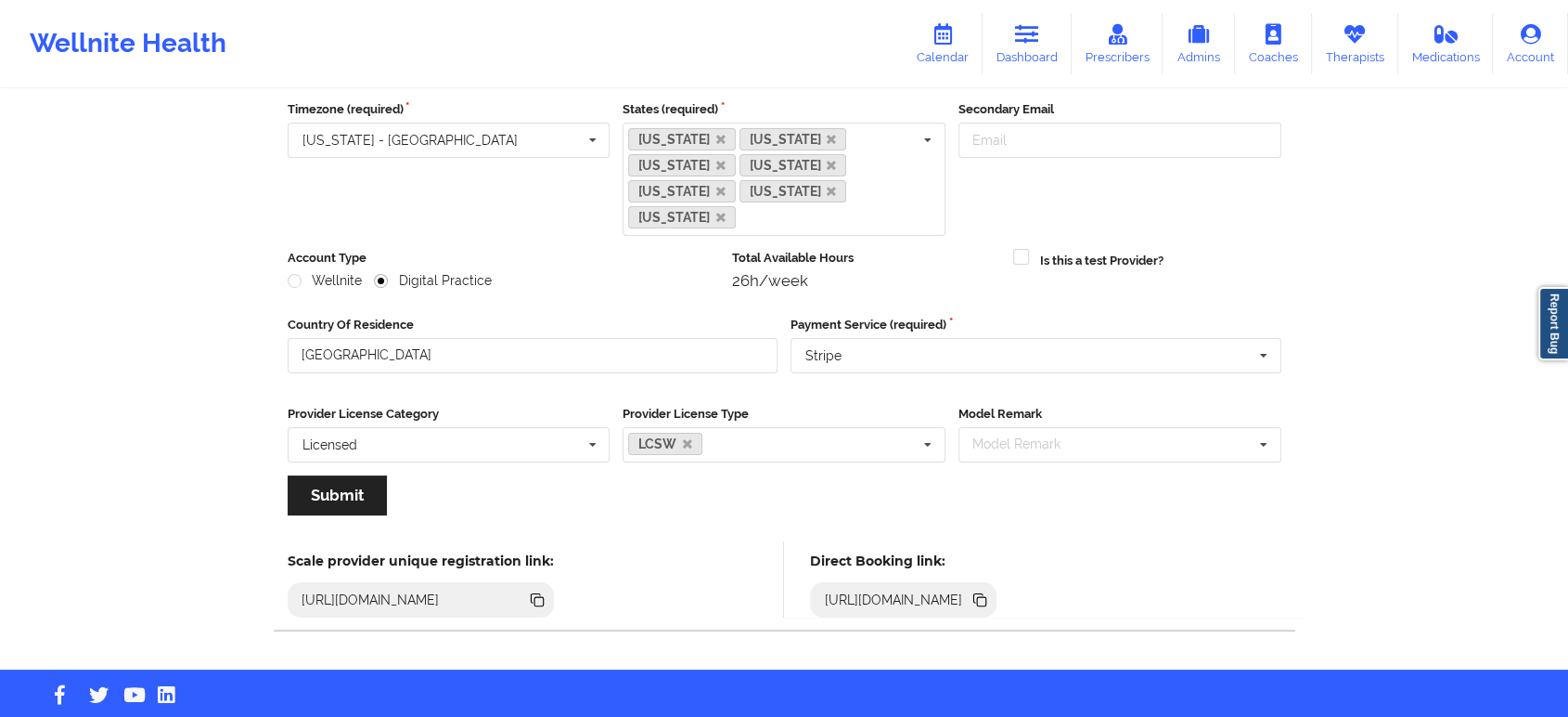
scroll to position [166, 0]
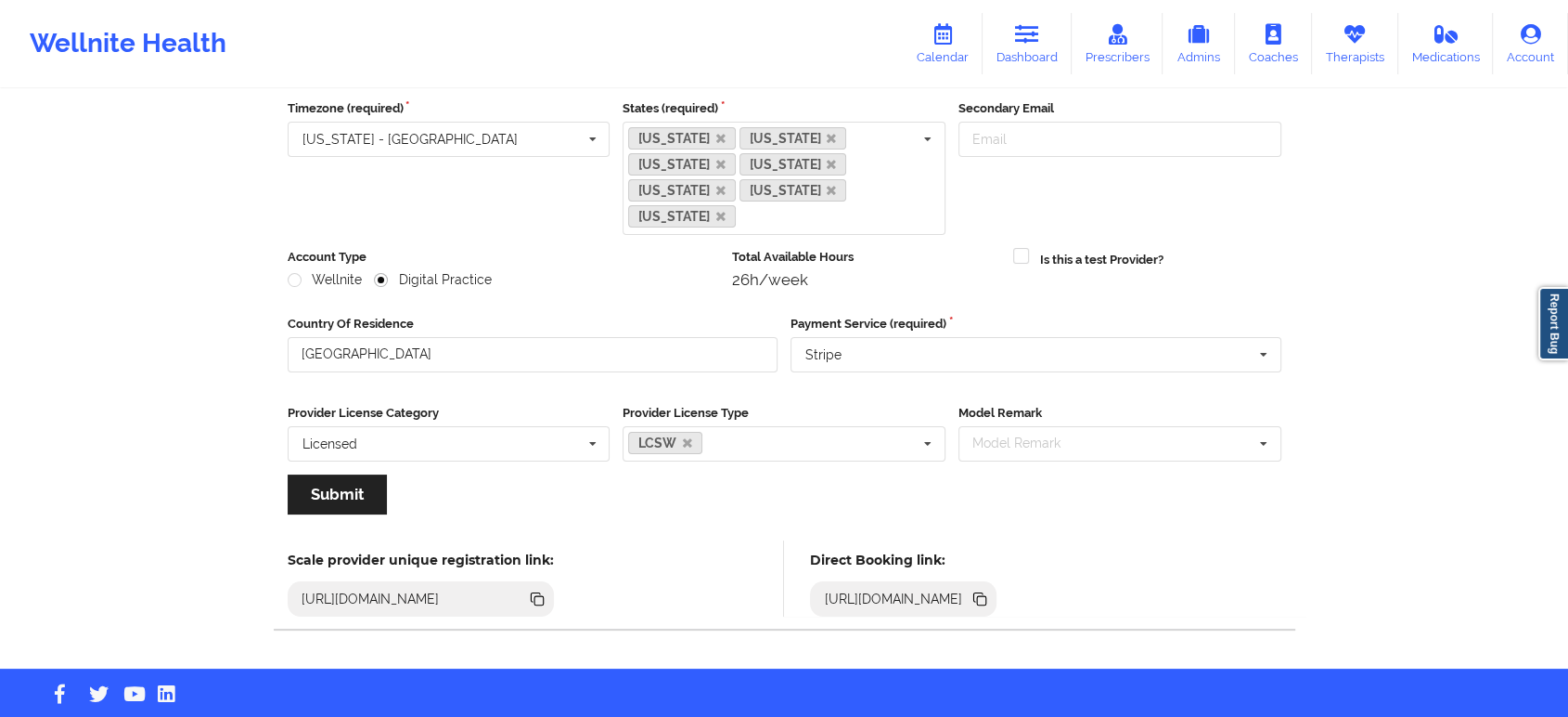
click at [987, 596] on icon at bounding box center [982, 600] width 9 height 9
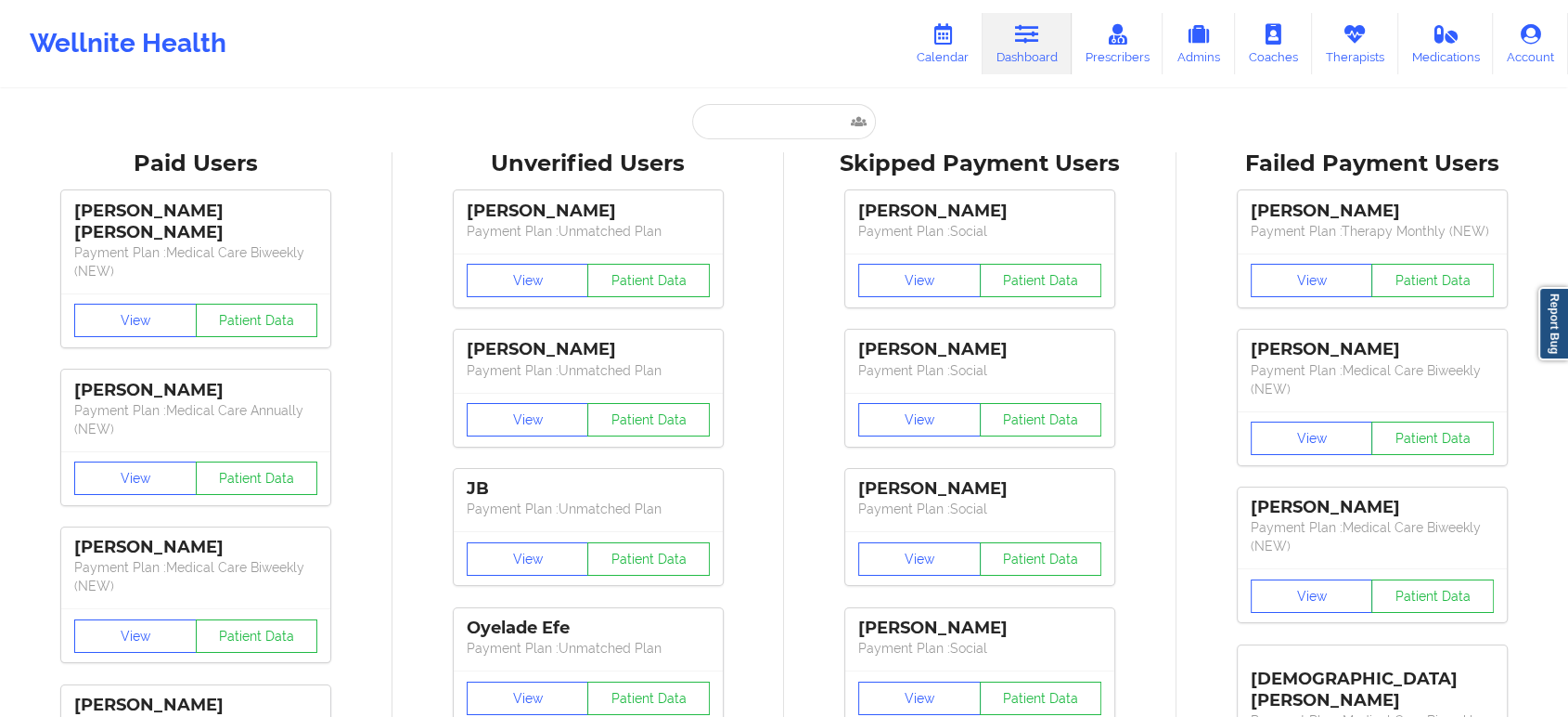
click at [803, 113] on input "text" at bounding box center [784, 121] width 184 height 35
paste input "Taylor Richards"
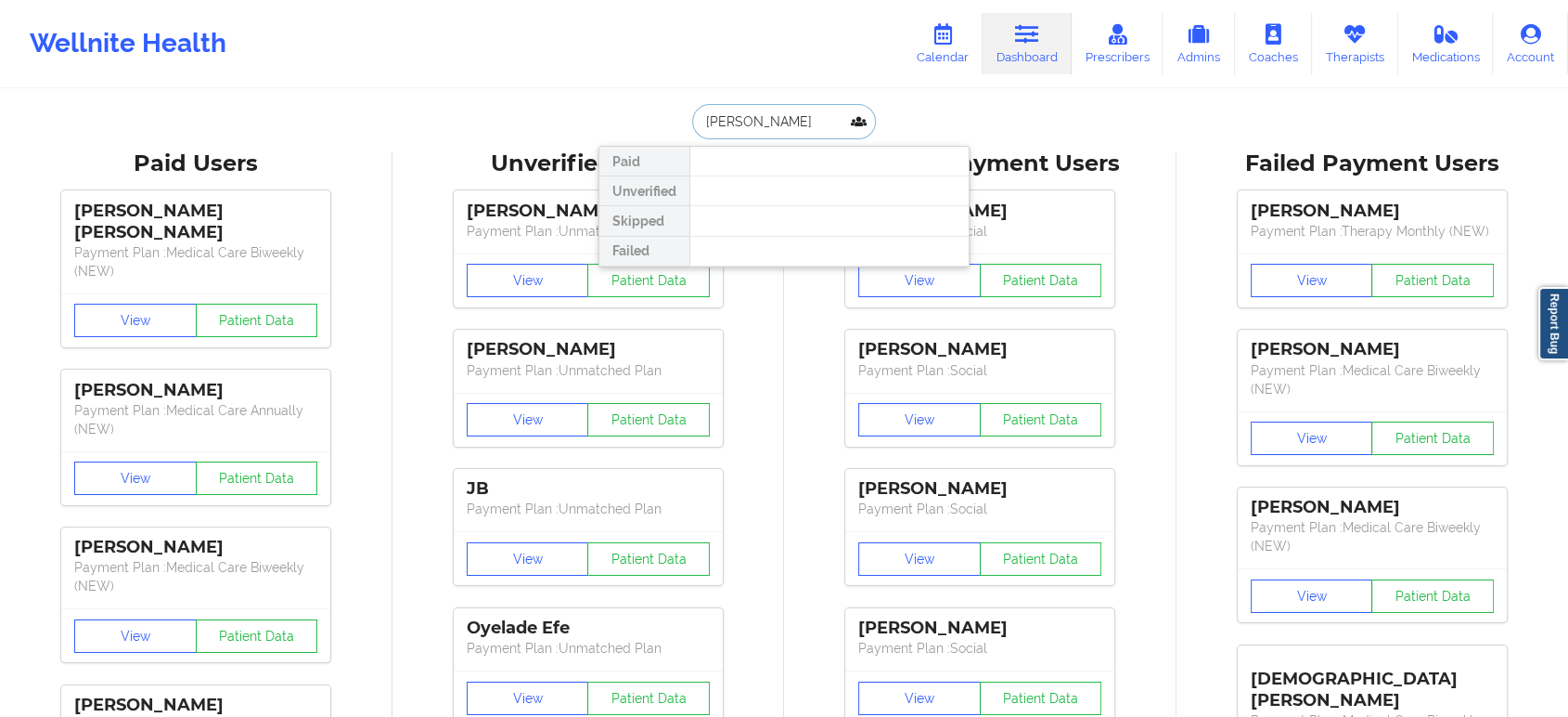
paste input "Jennifer McIntyre"
paste input "Teresa Deanda"
type input "Teresa Deanda"
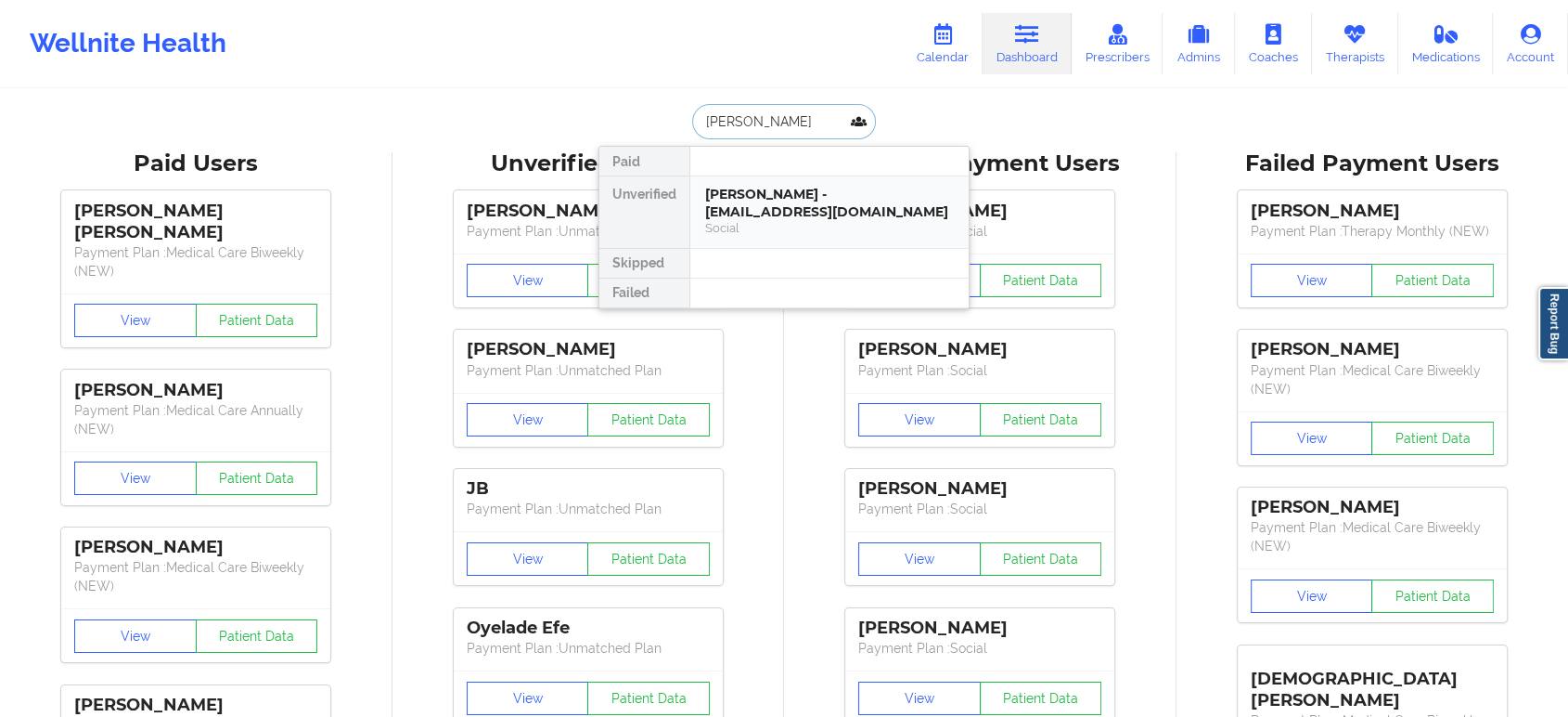
click at [794, 227] on div "Social" at bounding box center [830, 228] width 248 height 16
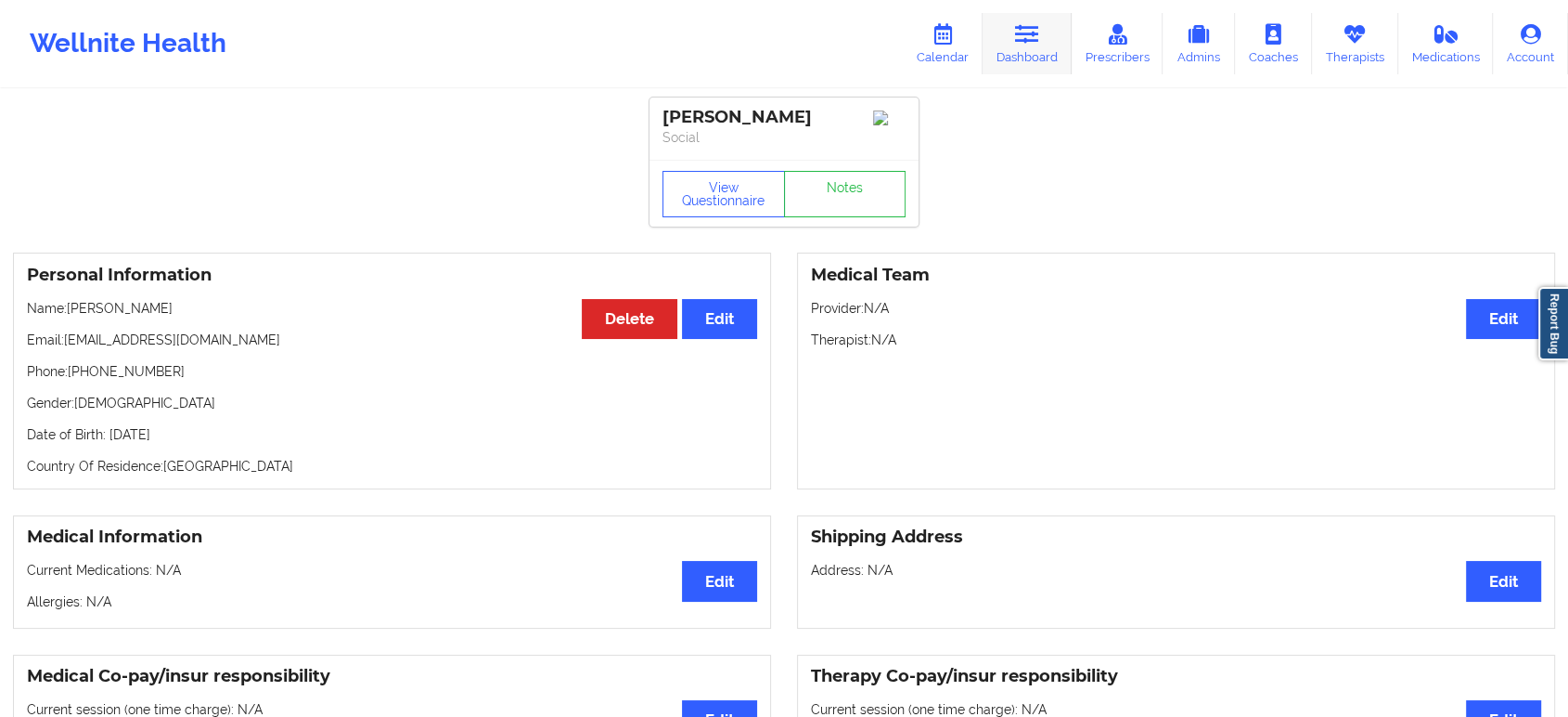
click at [1045, 28] on link "Dashboard" at bounding box center [1028, 44] width 89 height 62
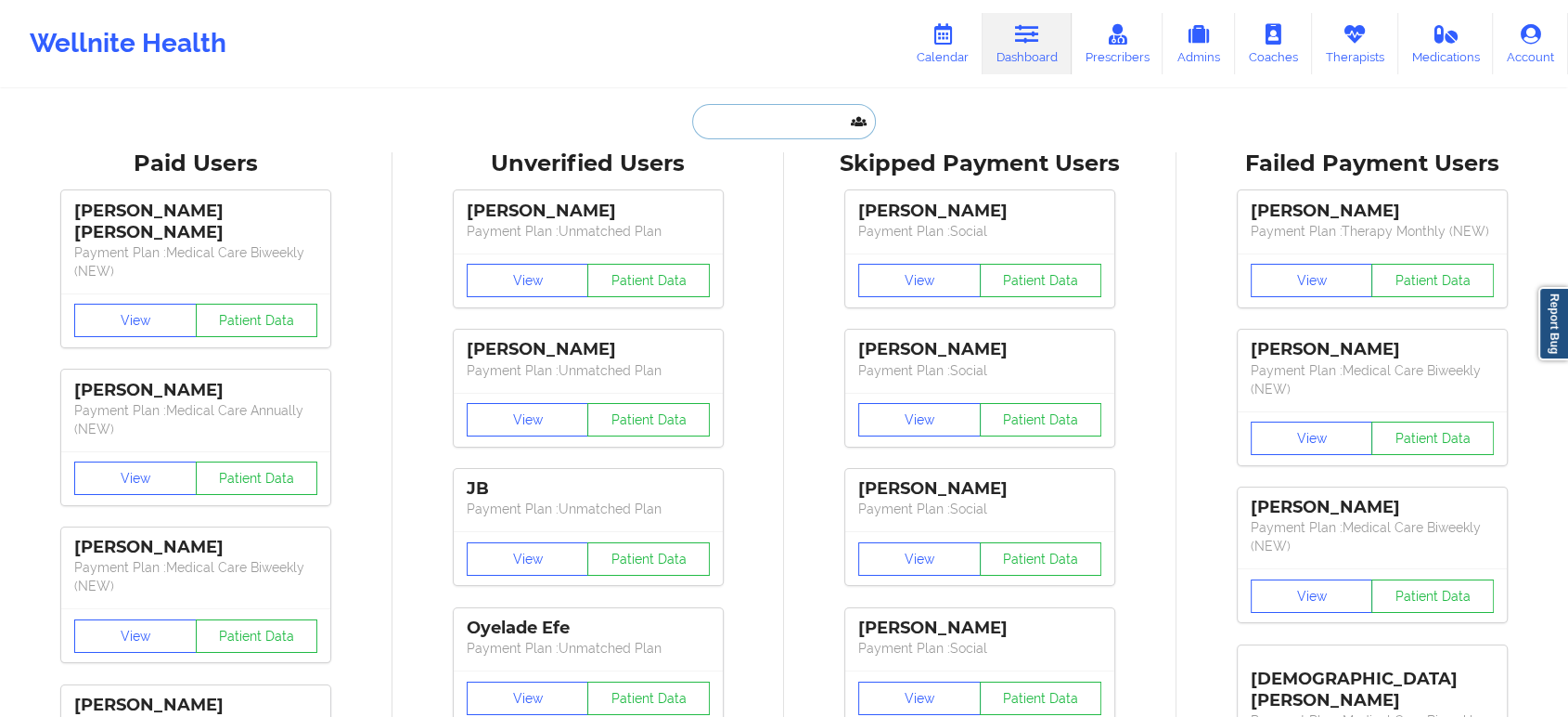
click at [795, 120] on input "text" at bounding box center [784, 121] width 184 height 35
paste input "beautyswagg1990@gmail.com"
type input "beautyswagg1990@gmail.com"
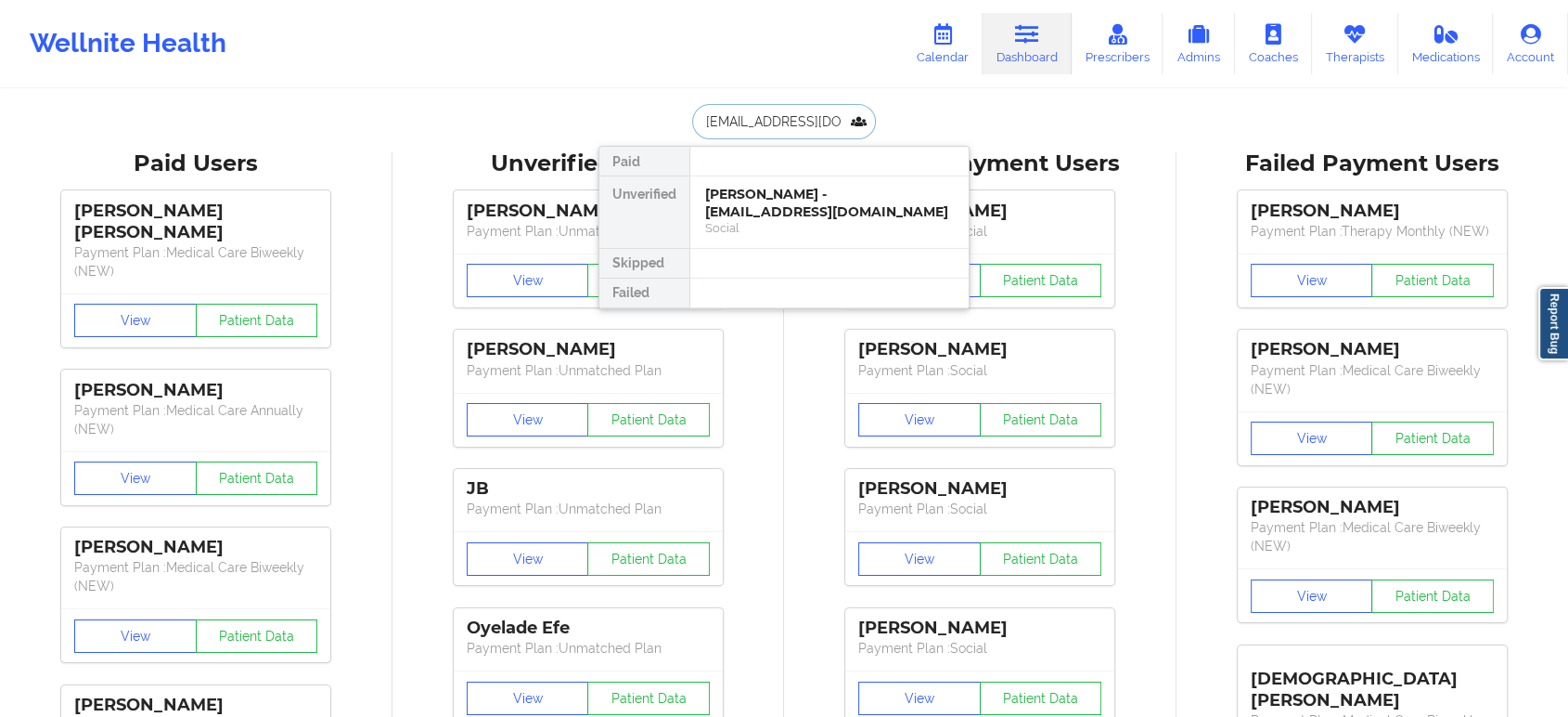
scroll to position [0, 38]
click at [787, 205] on div "Ashley Marie Evans - beautyswagg1990@gmail.com" at bounding box center [830, 203] width 248 height 34
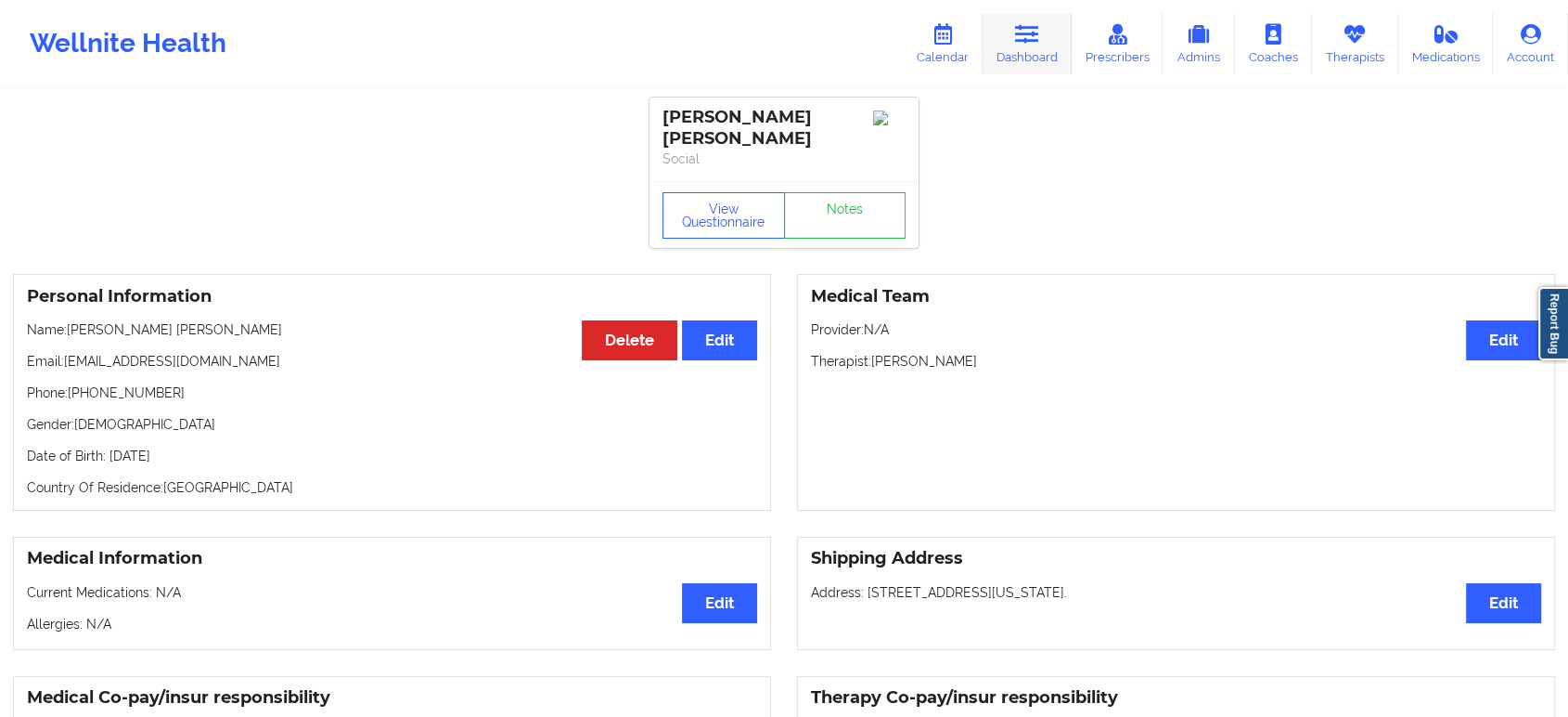
click at [1030, 37] on icon at bounding box center [1027, 34] width 24 height 21
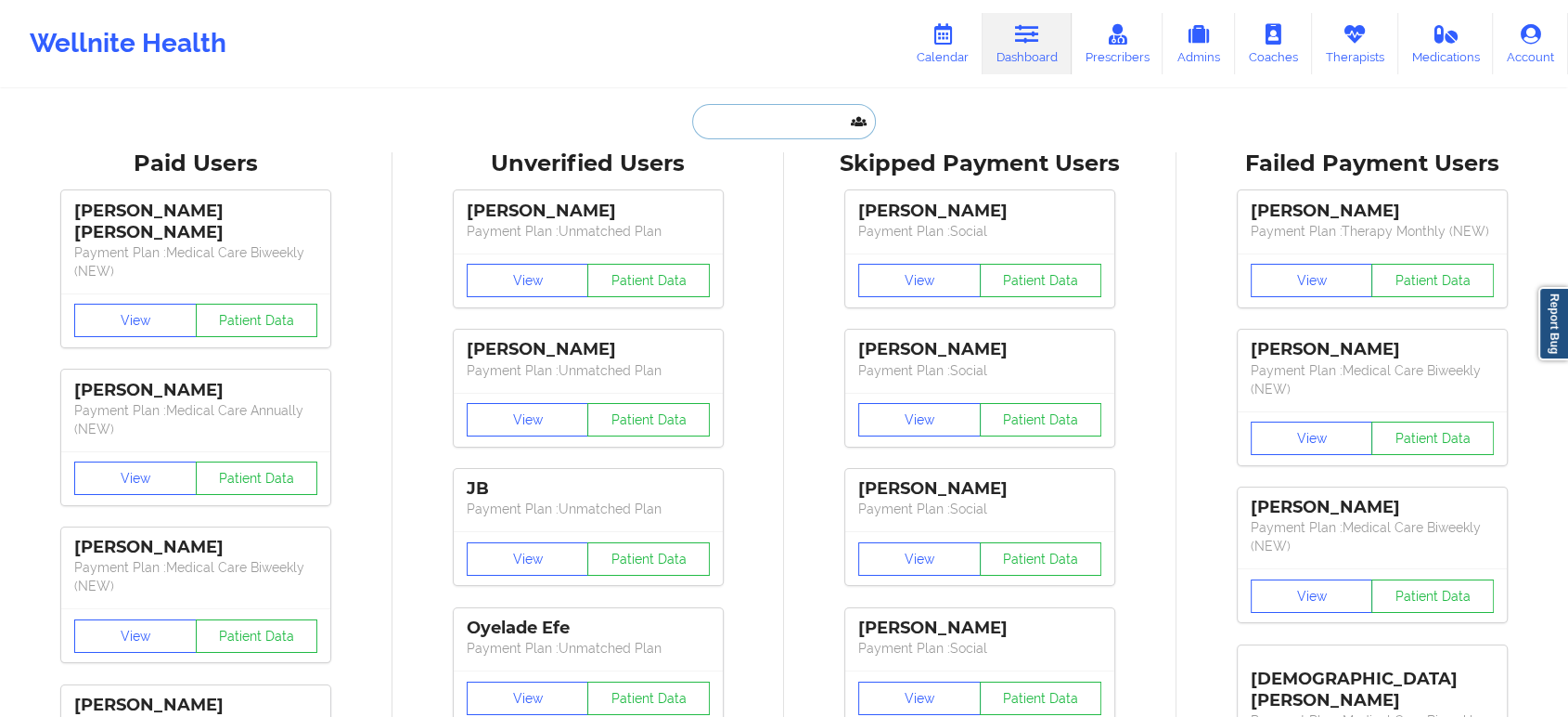
click at [798, 131] on input "text" at bounding box center [784, 121] width 184 height 35
paste input "Abdul Malik"
type input "Abdul Malik"
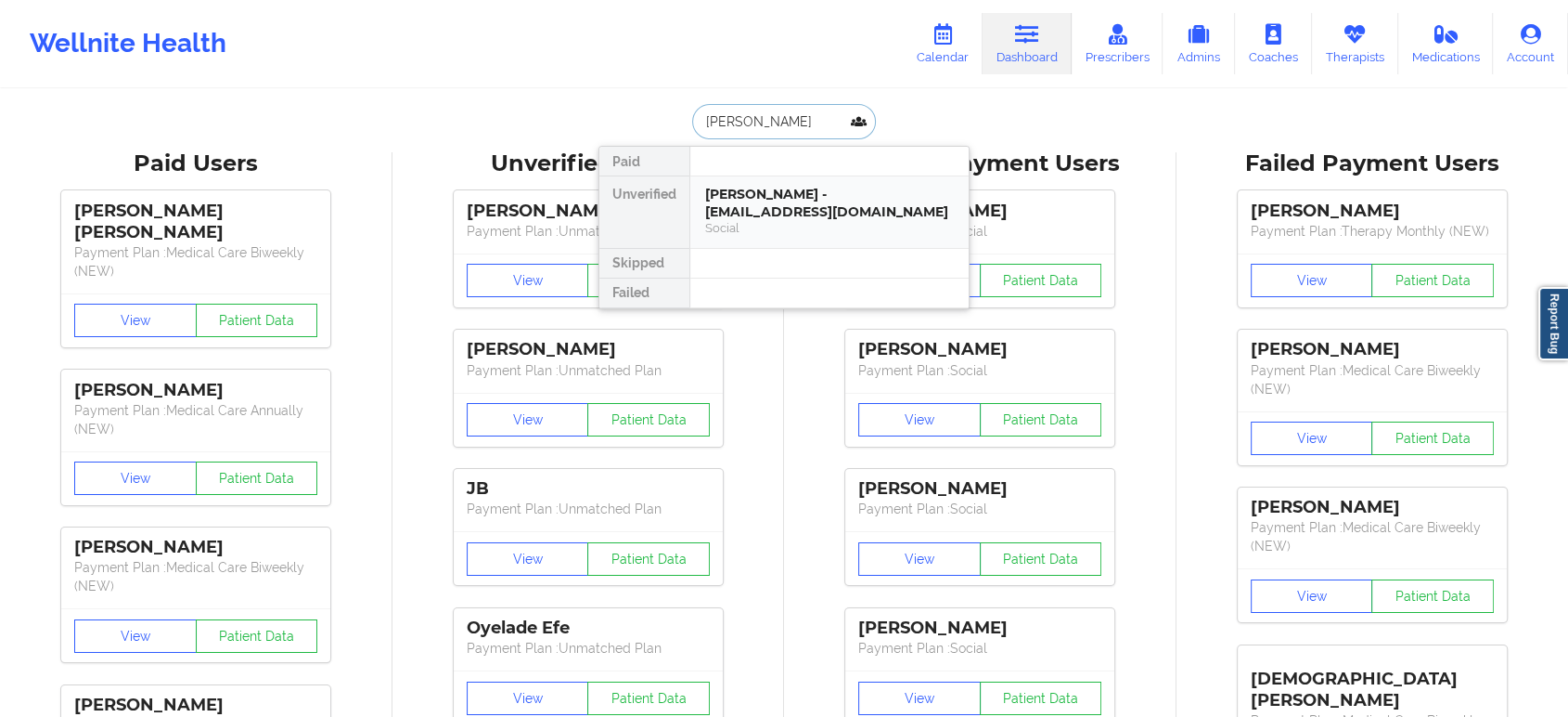
click at [791, 224] on div "Social" at bounding box center [830, 228] width 248 height 16
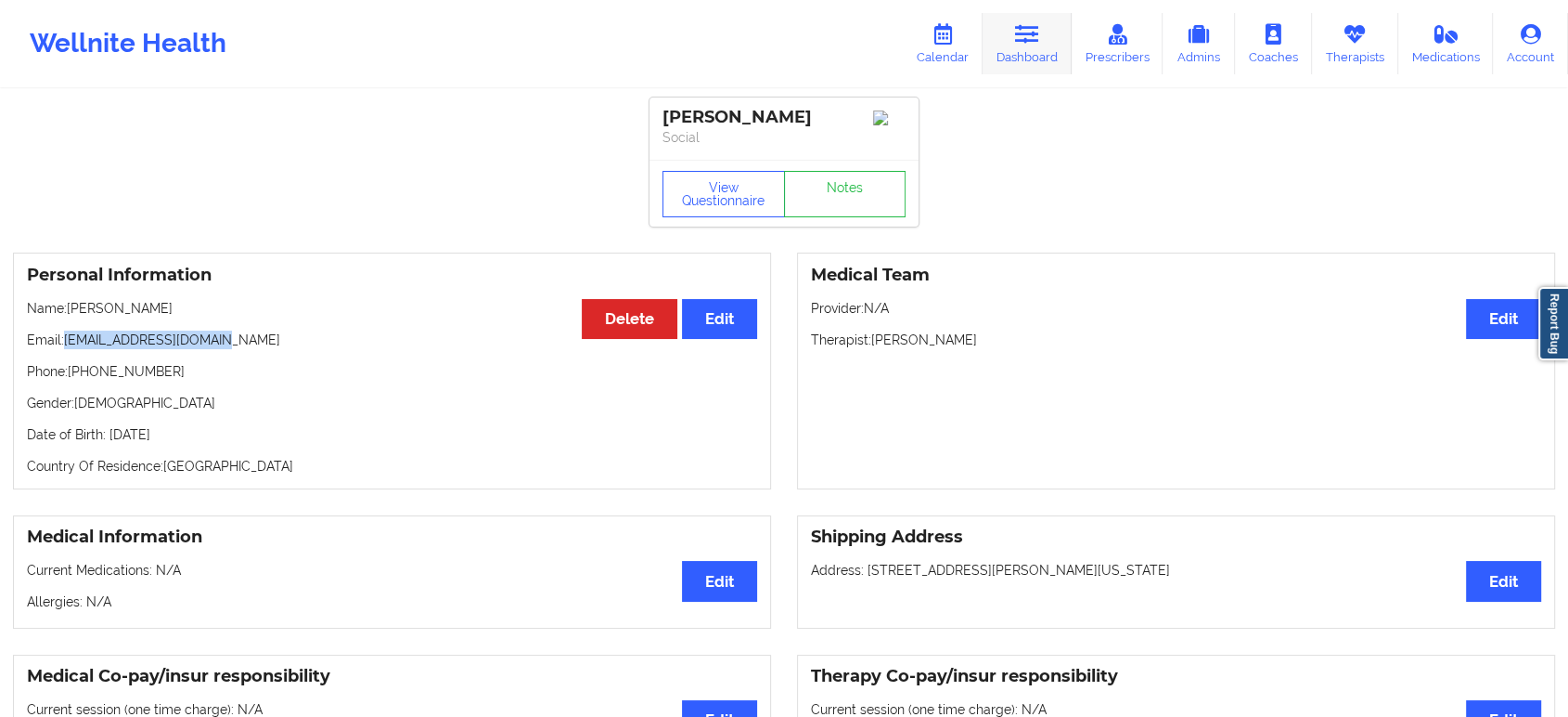
click at [1044, 46] on link "Dashboard" at bounding box center [1028, 44] width 89 height 62
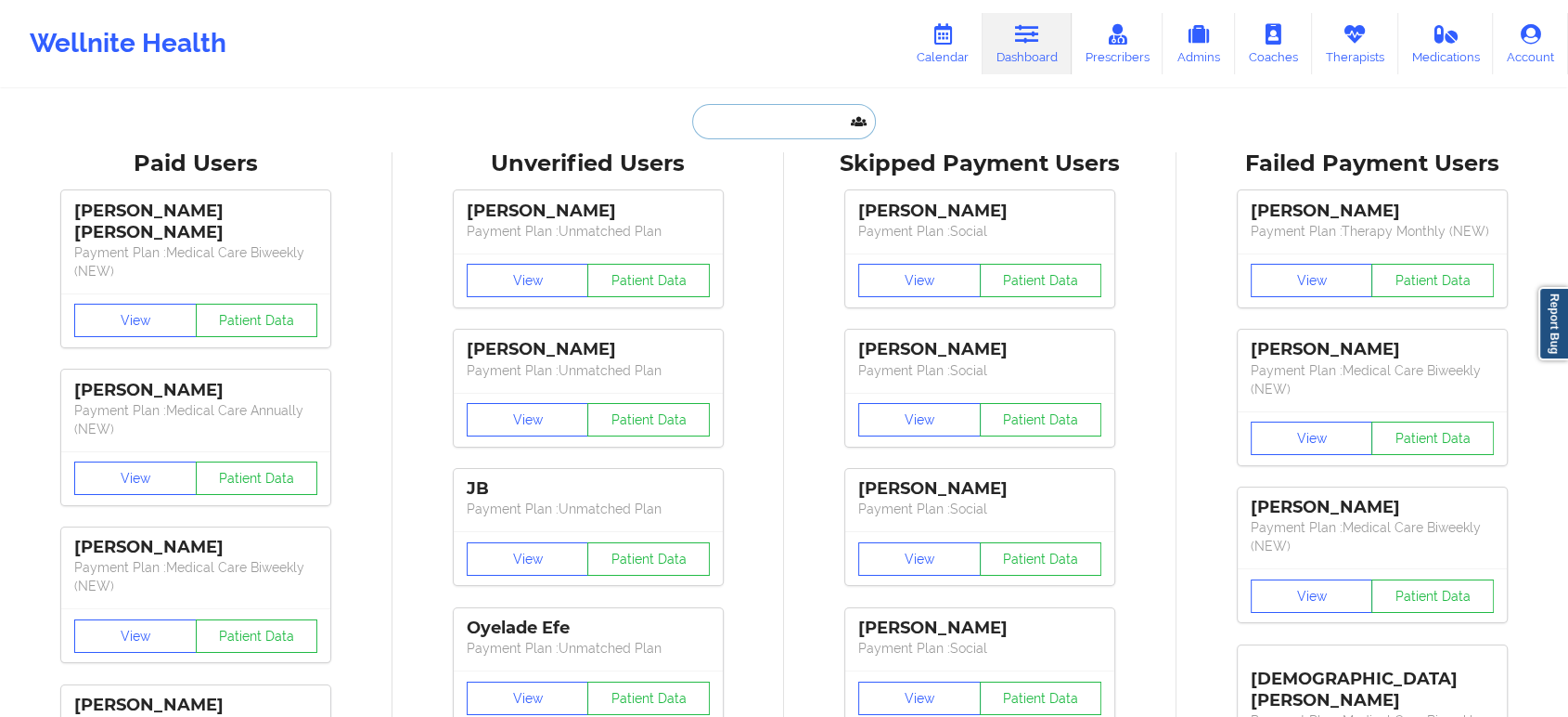
click at [823, 117] on input "text" at bounding box center [784, 121] width 184 height 35
paste input "clesca07@gmail.com"
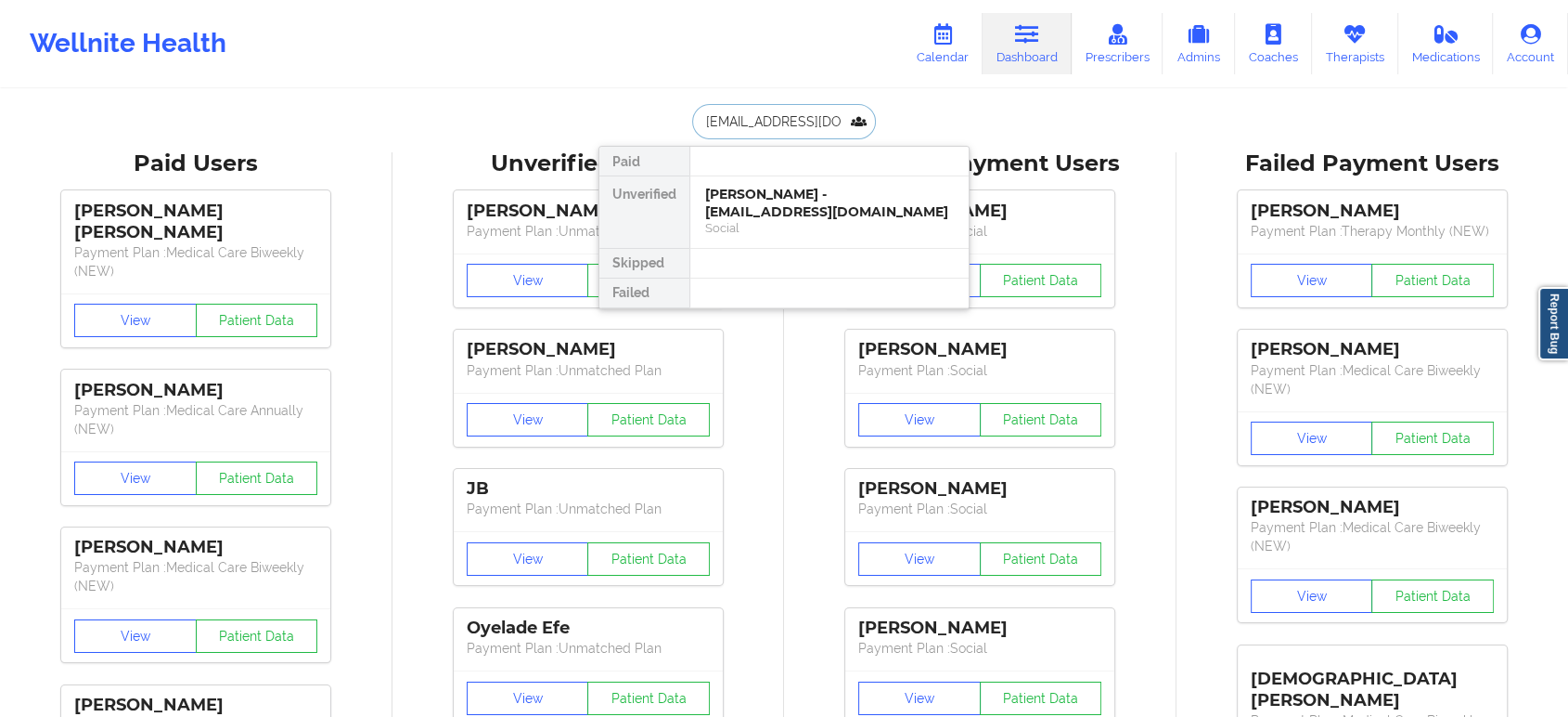
type input "clesca07@gmail.com"
click at [816, 203] on div "Charlevagne Clesca - clesca07@gmail.com" at bounding box center [830, 203] width 248 height 34
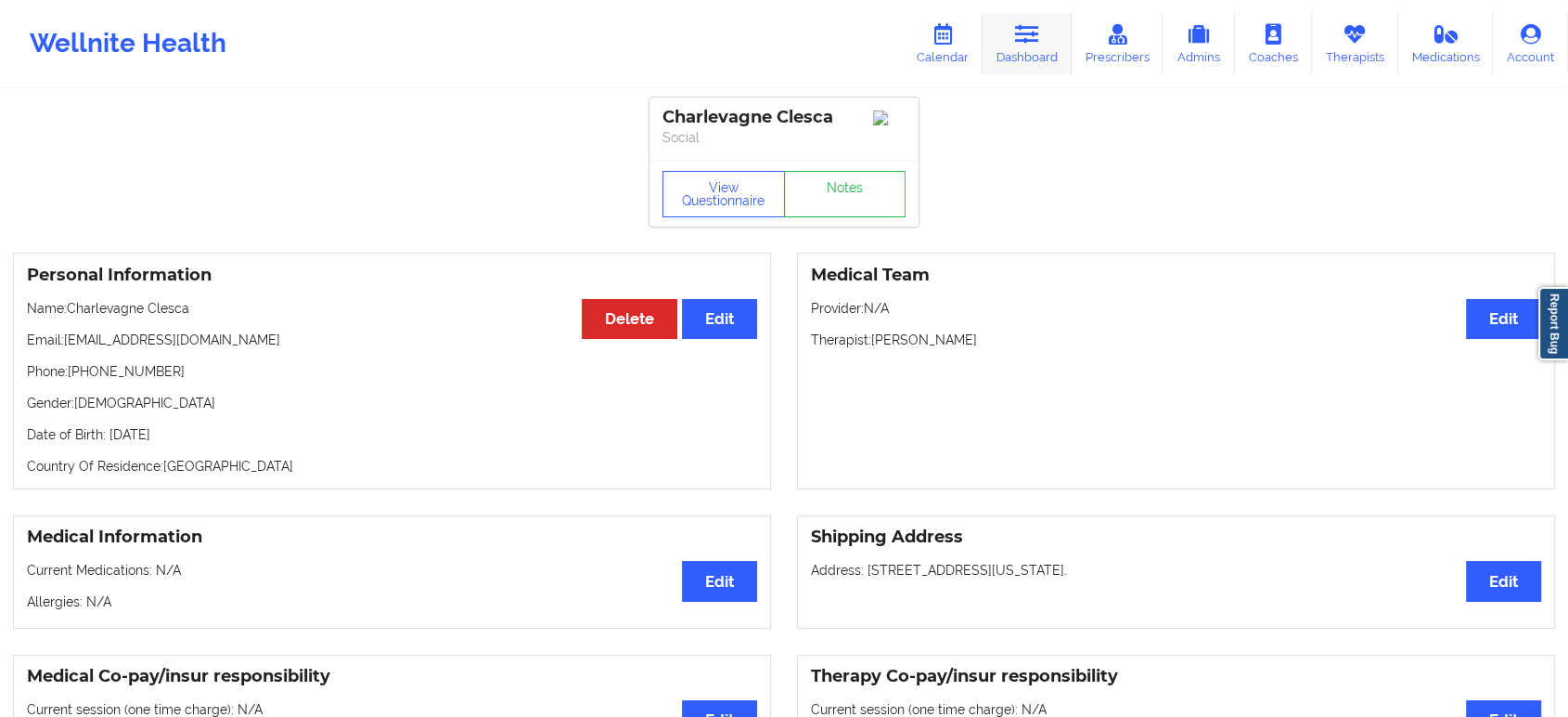
click at [1010, 28] on link "Dashboard" at bounding box center [1028, 44] width 89 height 62
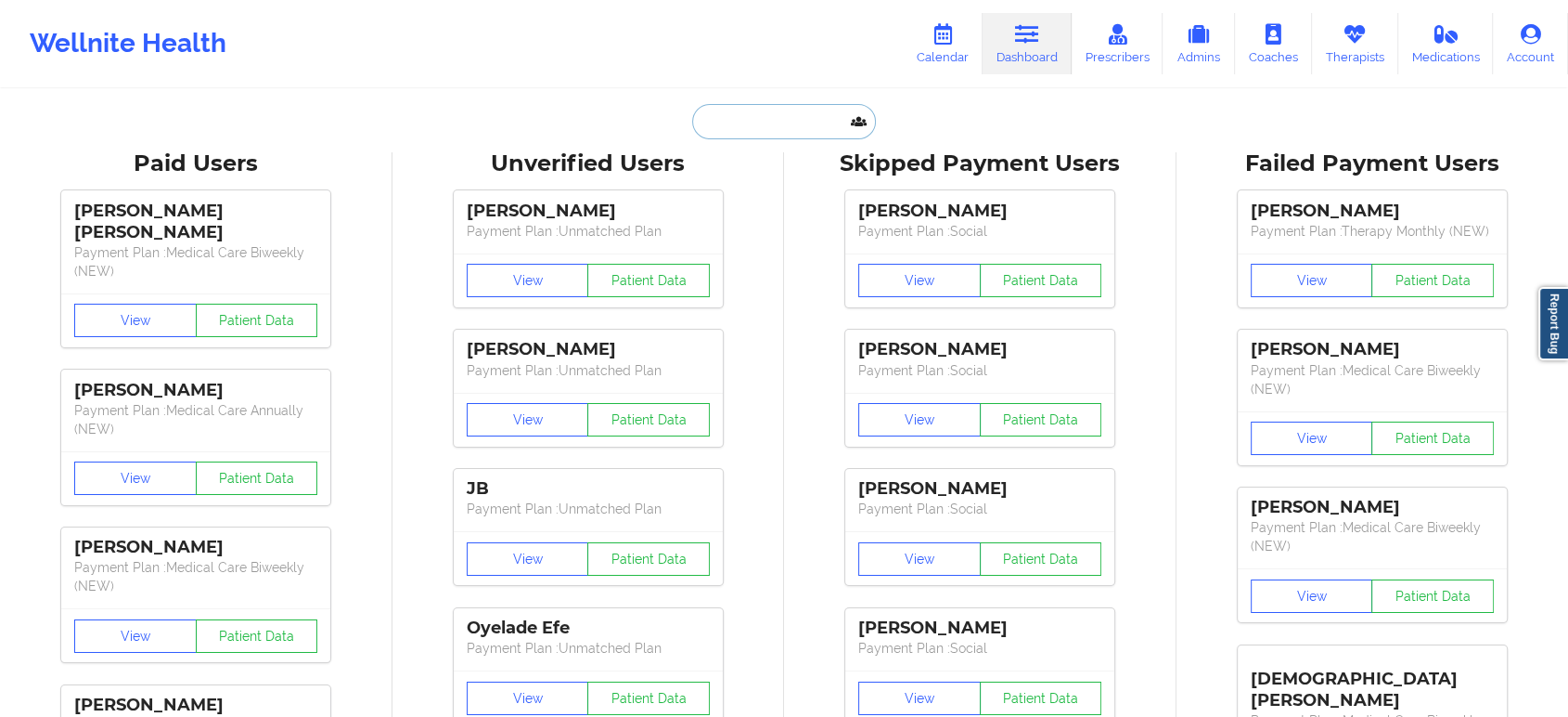
click at [775, 115] on input "text" at bounding box center [784, 121] width 184 height 35
paste input "Terry Adams"
type input "Terry Adams"
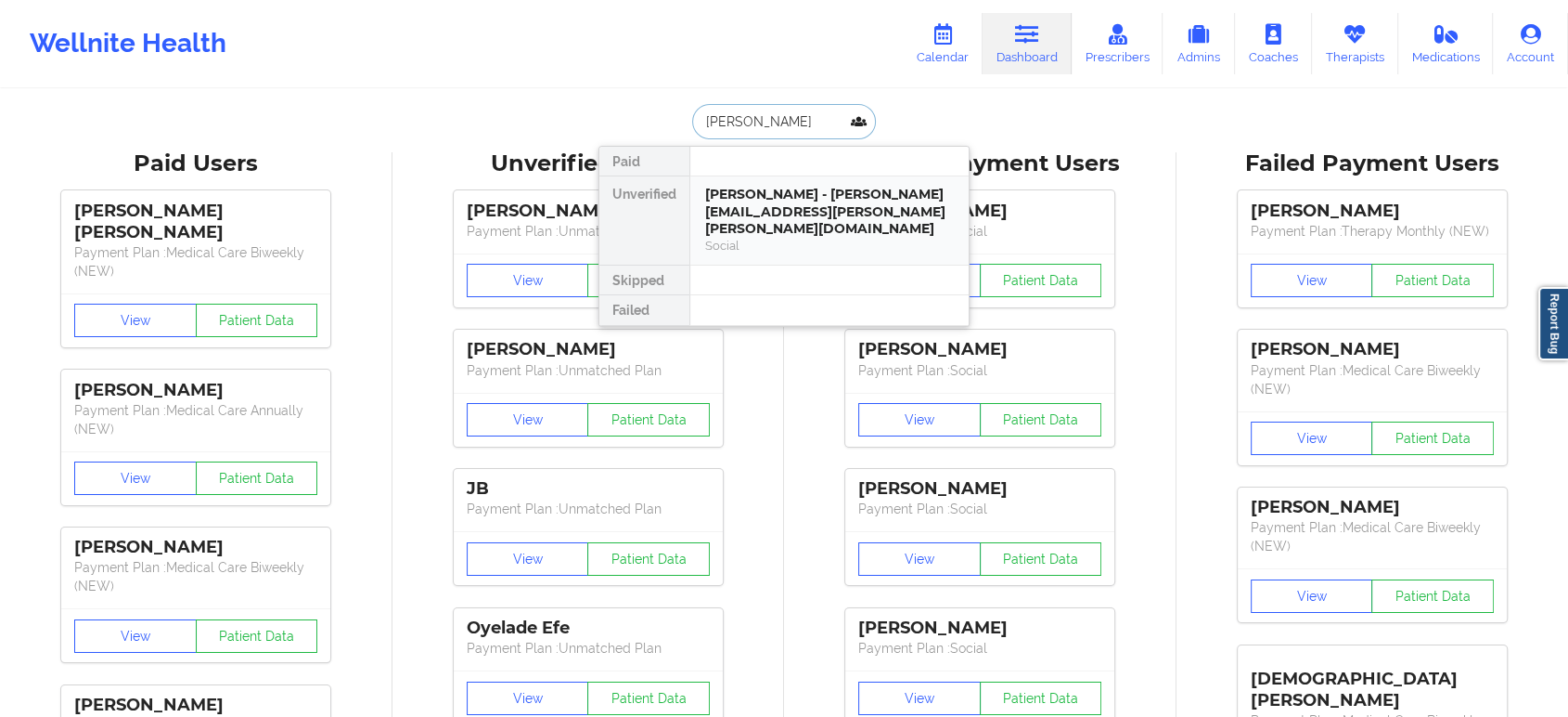
click at [800, 192] on div "Terry Adams - terry.hall.adams@gmail.com" at bounding box center [830, 211] width 248 height 52
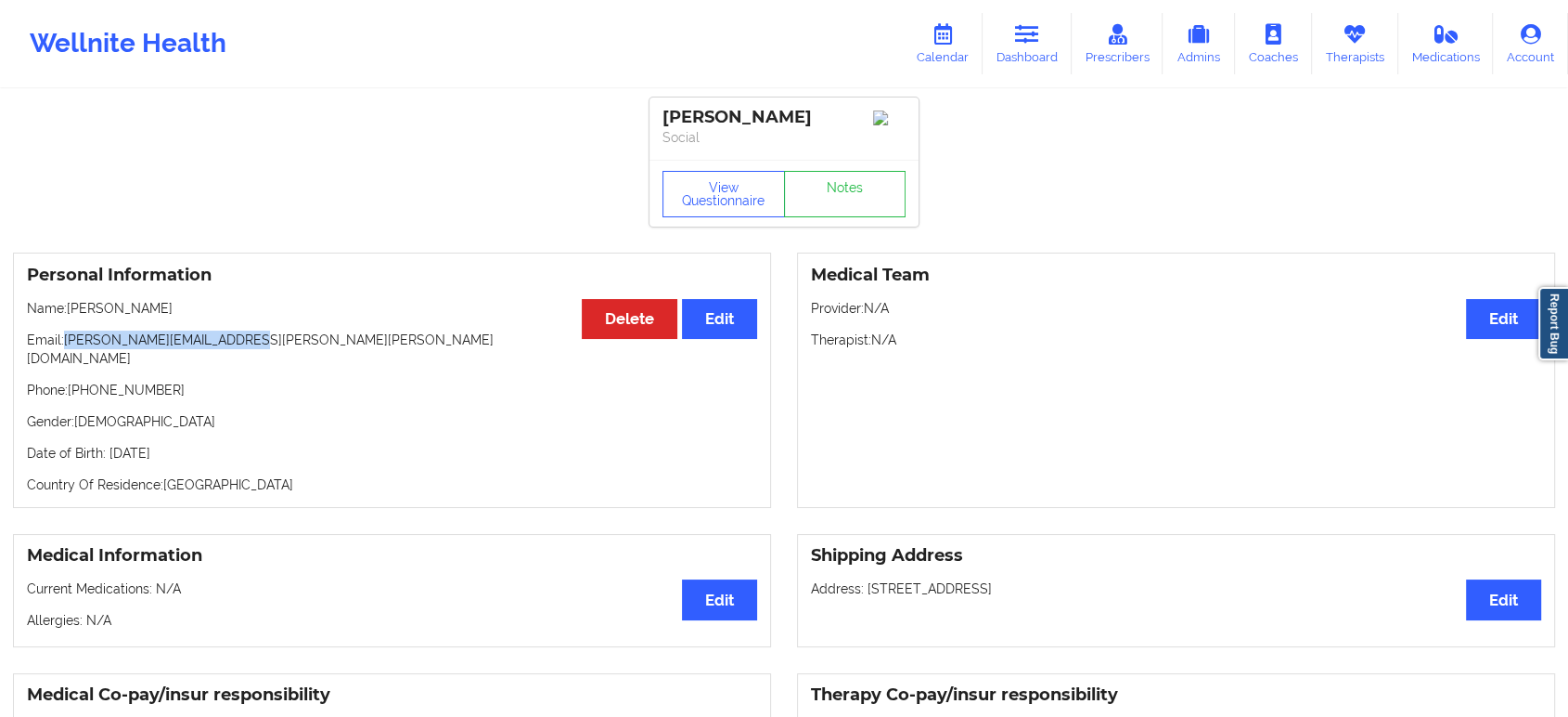
drag, startPoint x: 242, startPoint y: 339, endPoint x: 66, endPoint y: 349, distance: 176.3
click at [66, 349] on p "Email: terry.hall.adams@gmail.com" at bounding box center [392, 348] width 730 height 37
copy p "terry.hall.adams@gmail.com"
click at [1027, 47] on link "Dashboard" at bounding box center [1028, 44] width 89 height 62
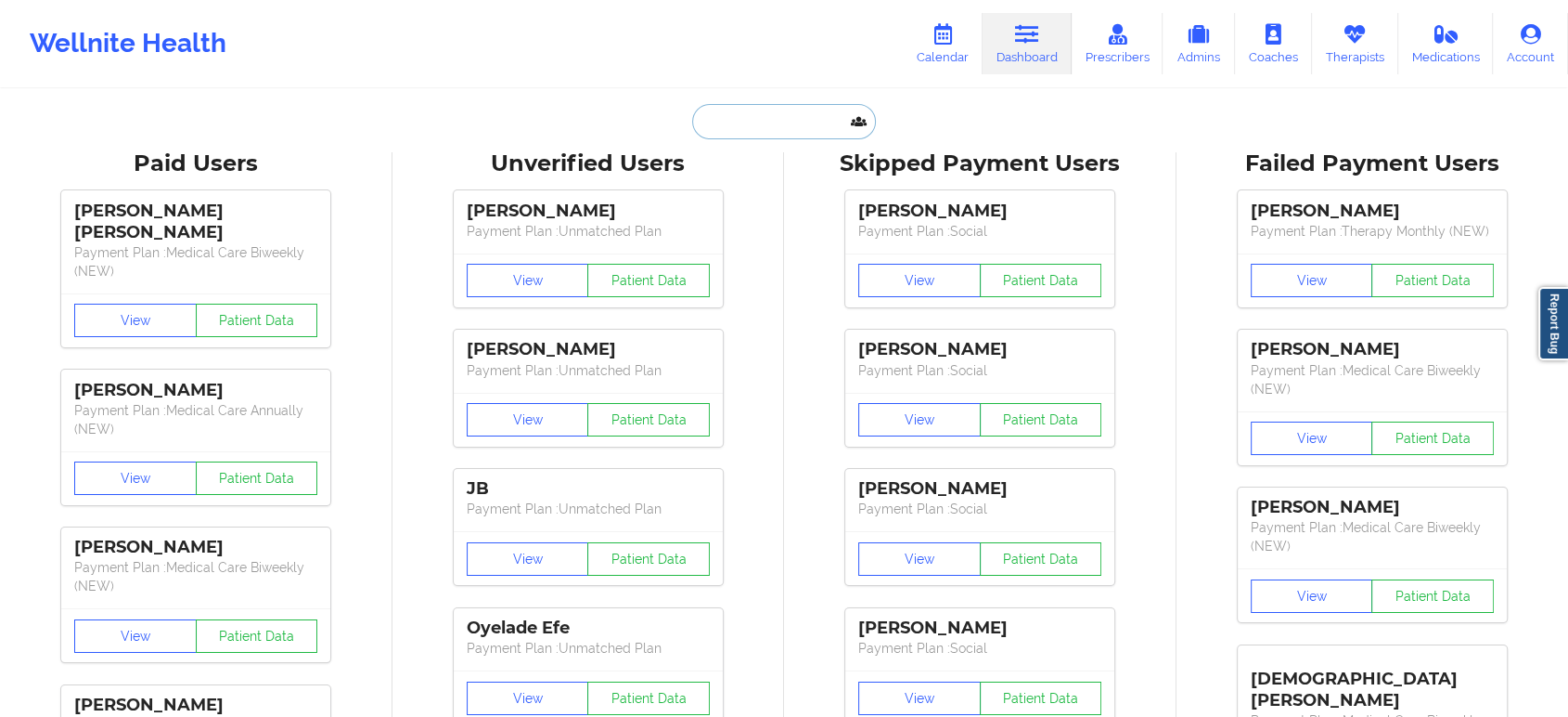
click at [794, 115] on input "text" at bounding box center [784, 121] width 184 height 35
paste input "Marc Russell"
type input "Marc Russell"
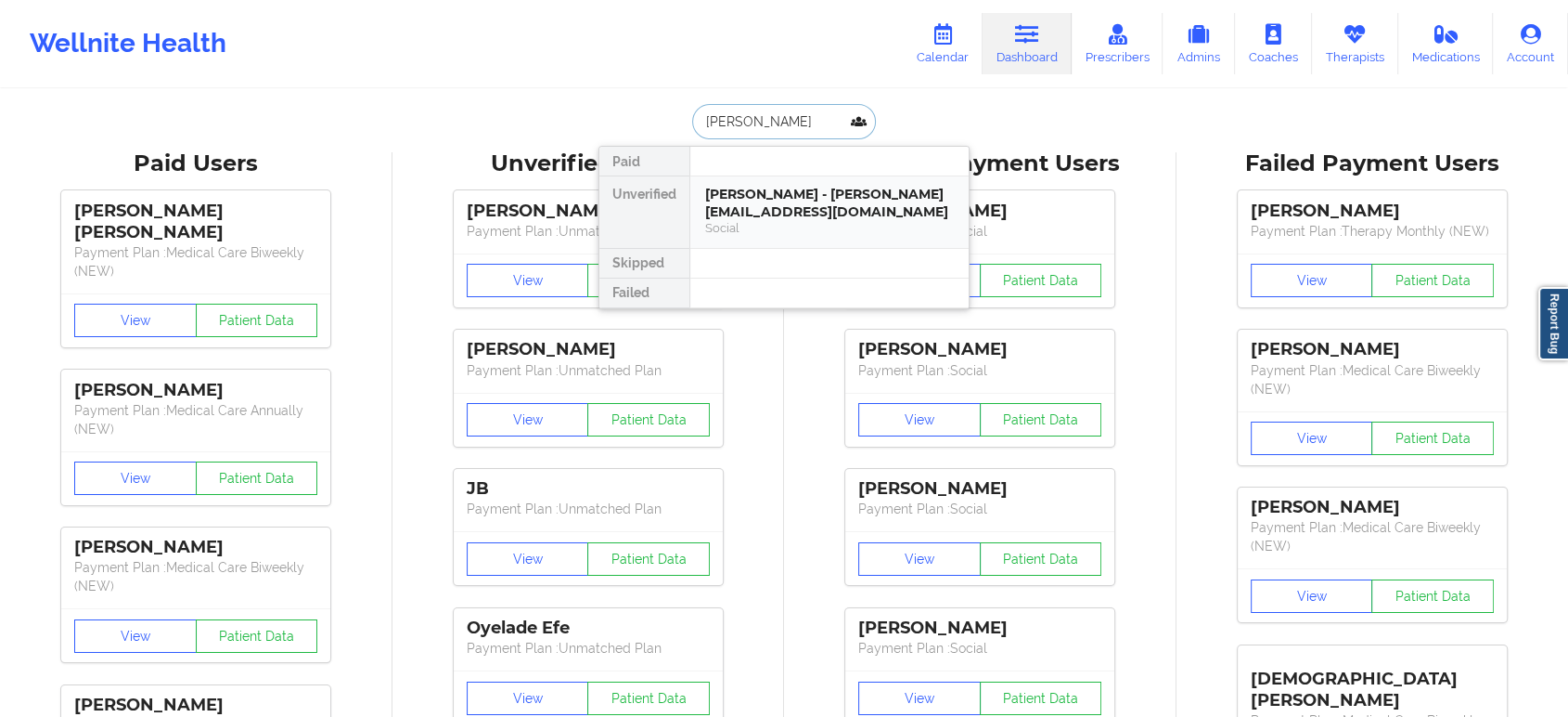
click at [819, 198] on div "Marc Russell - russellmarc@gmail.com" at bounding box center [830, 203] width 248 height 34
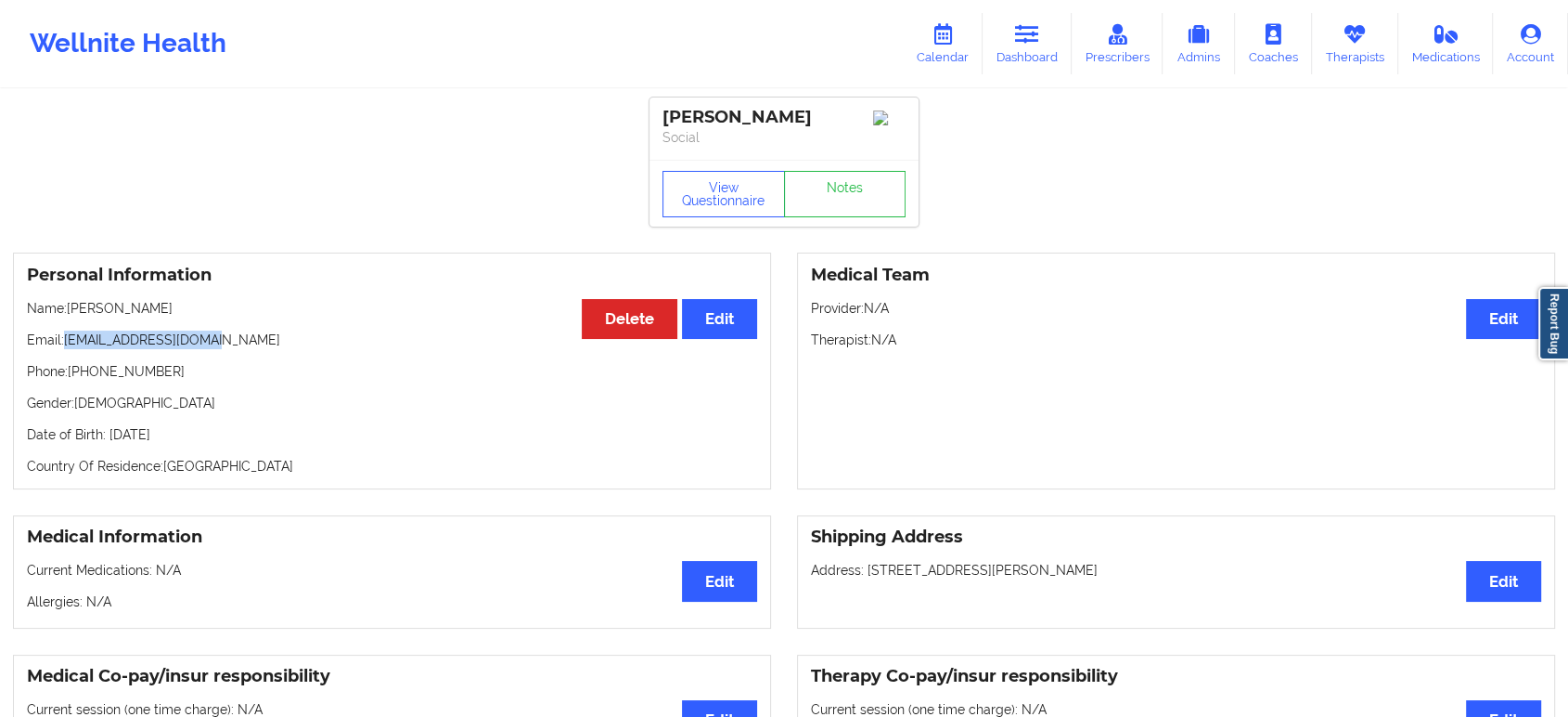
drag, startPoint x: 215, startPoint y: 349, endPoint x: 66, endPoint y: 342, distance: 149.2
click at [66, 342] on p "Email: russellmarc@gmail.com" at bounding box center [392, 340] width 730 height 19
copy p "russellmarc@gmail.com"
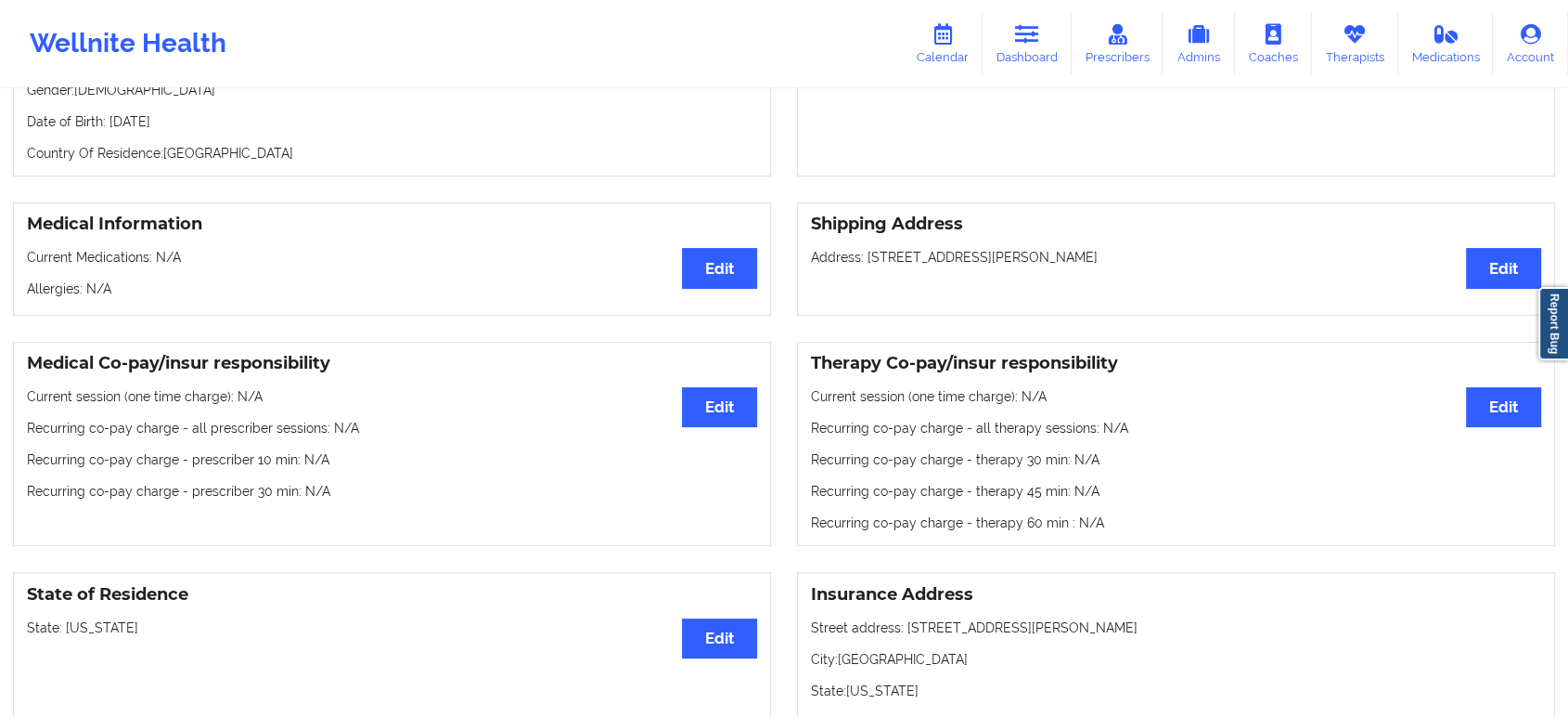
scroll to position [413, 0]
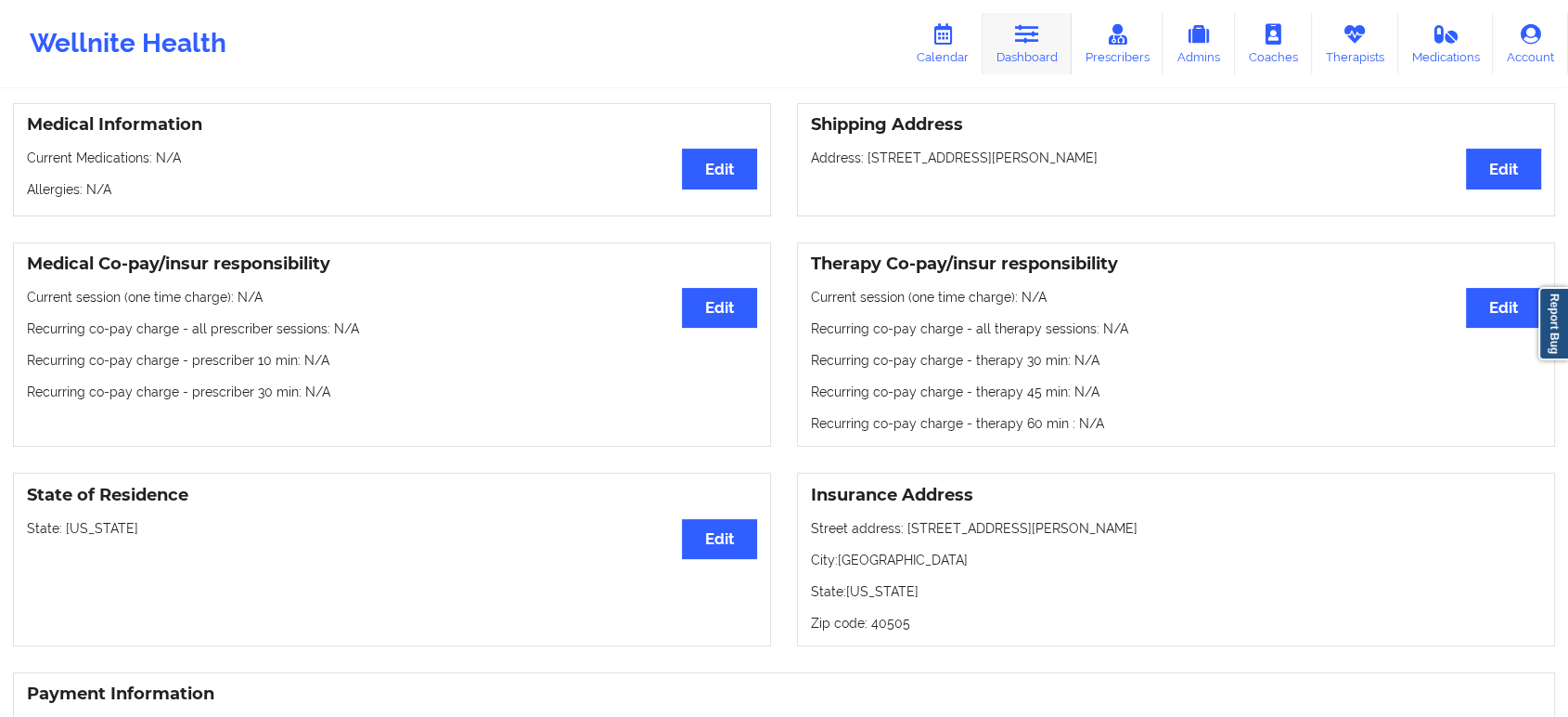
click at [1039, 42] on icon at bounding box center [1027, 34] width 24 height 21
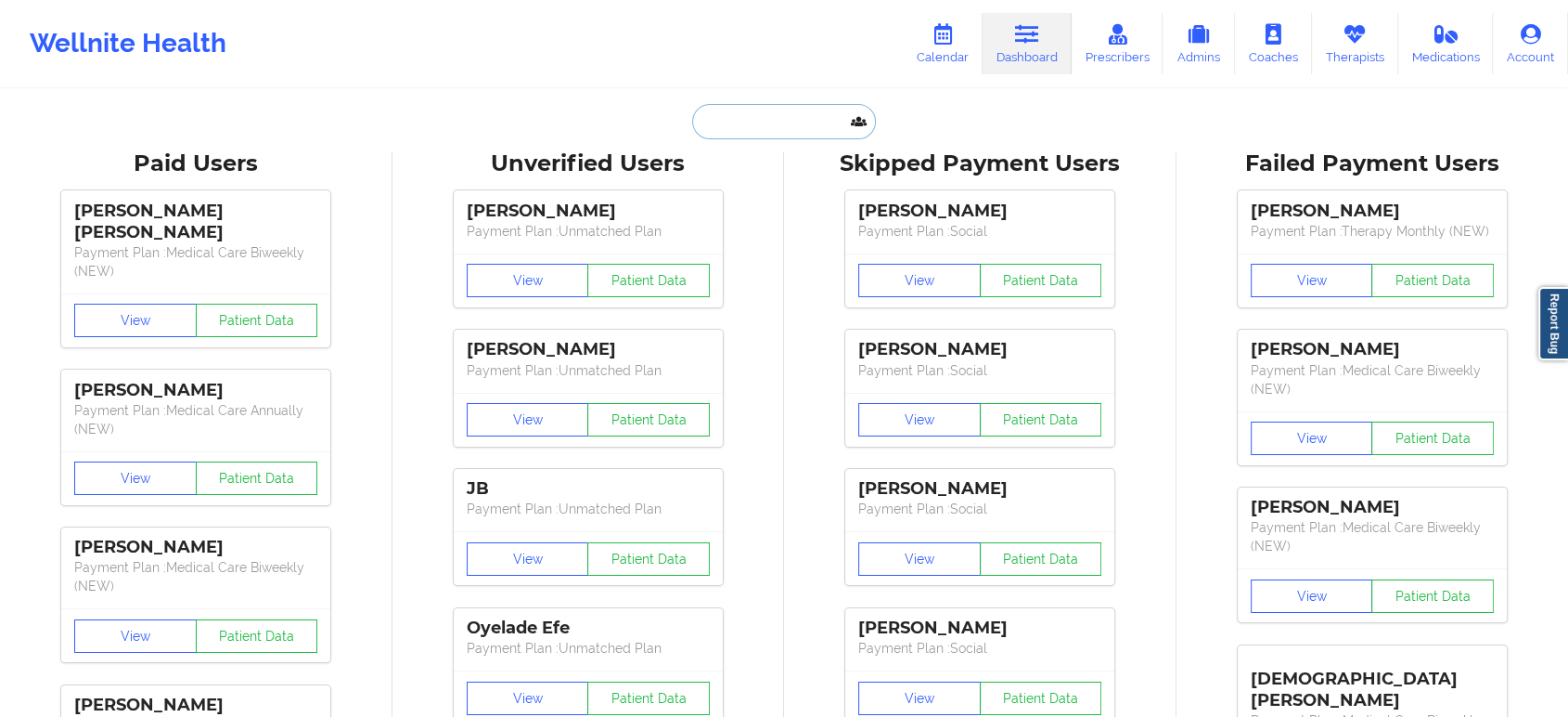
click at [795, 120] on input "text" at bounding box center [784, 121] width 184 height 35
paste input "Ross Wullenweber"
type input "Ross Wullenweber"
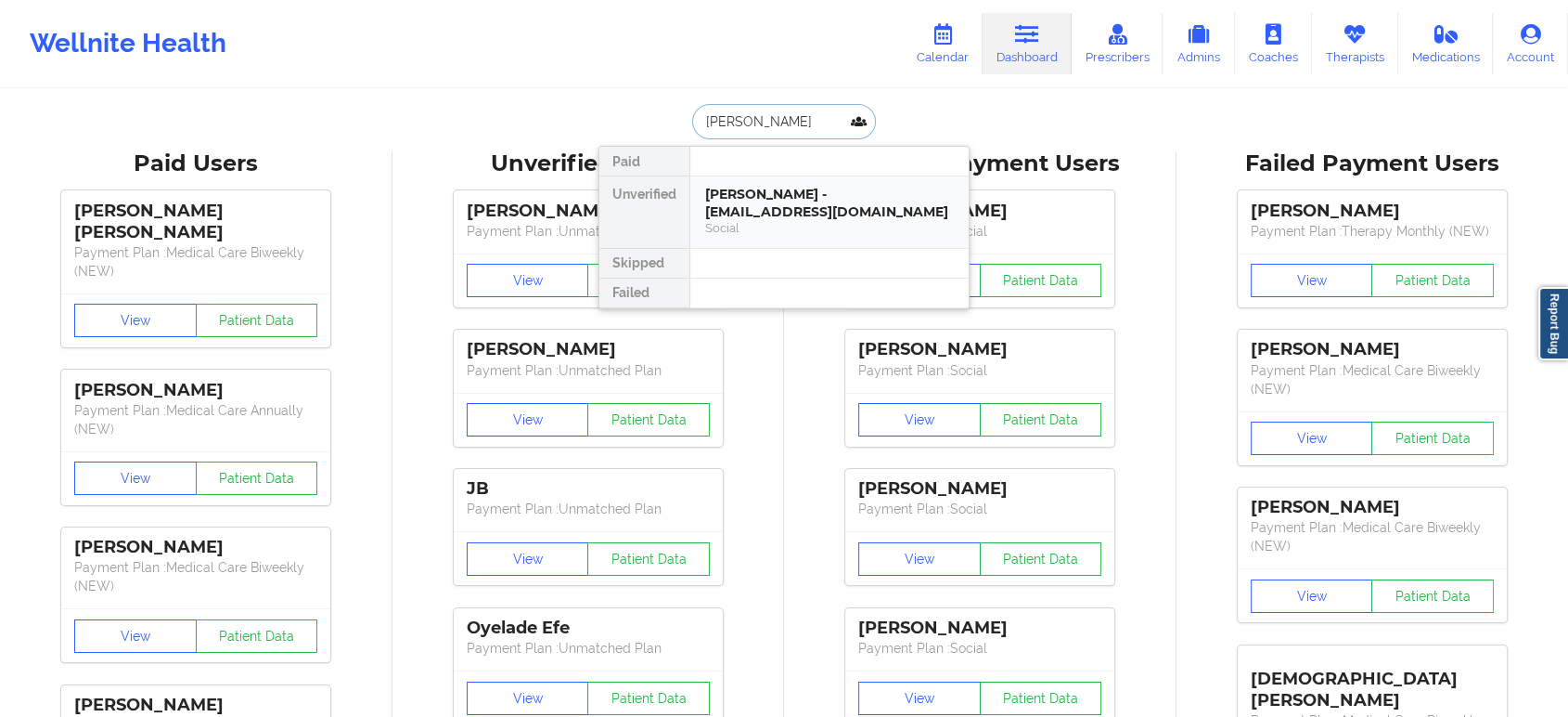
click at [770, 192] on div "Ross Wullenweber - wullenweberr@gmail.com" at bounding box center [830, 203] width 248 height 34
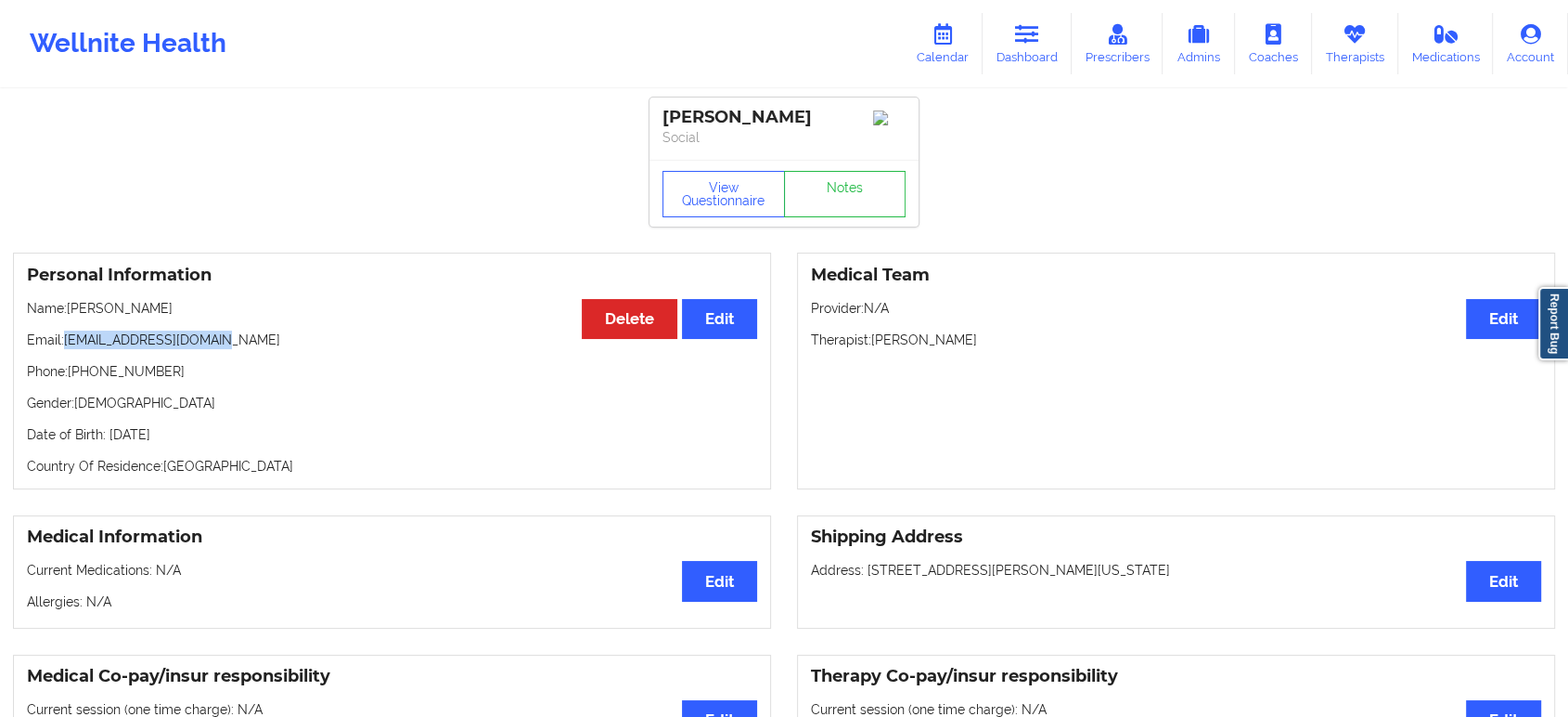
drag, startPoint x: 234, startPoint y: 350, endPoint x: 67, endPoint y: 337, distance: 167.5
click at [67, 337] on p "Email: wullenweberr@gmail.com" at bounding box center [392, 340] width 730 height 19
copy p "wullenweberr@gmail.com"
drag, startPoint x: 1013, startPoint y: 36, endPoint x: 1002, endPoint y: 51, distance: 18.6
click at [1013, 36] on link "Dashboard" at bounding box center [1028, 44] width 89 height 62
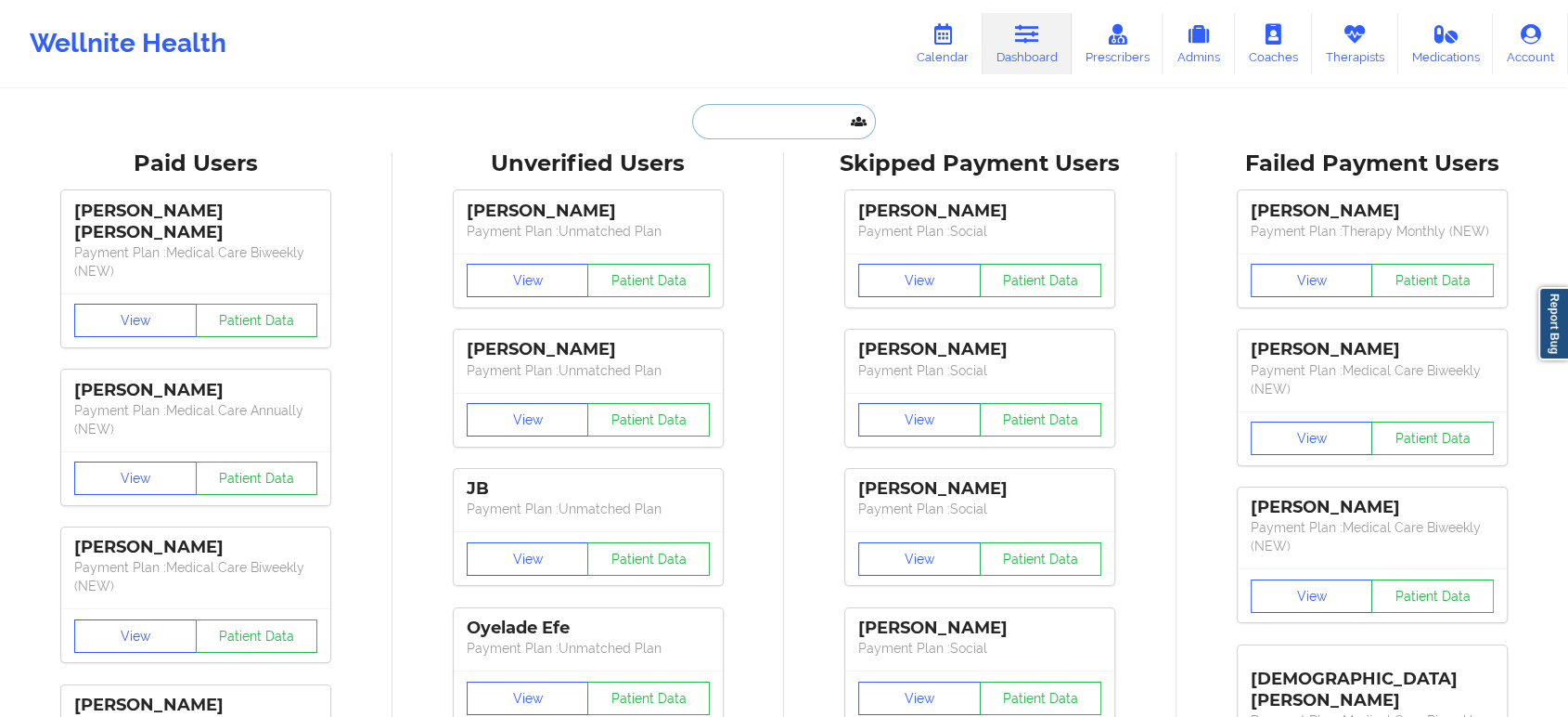
click at [757, 126] on input "text" at bounding box center [784, 121] width 184 height 35
paste input "mattpepper93@gmail.con"
type input "mattpepper93@gmail.con"
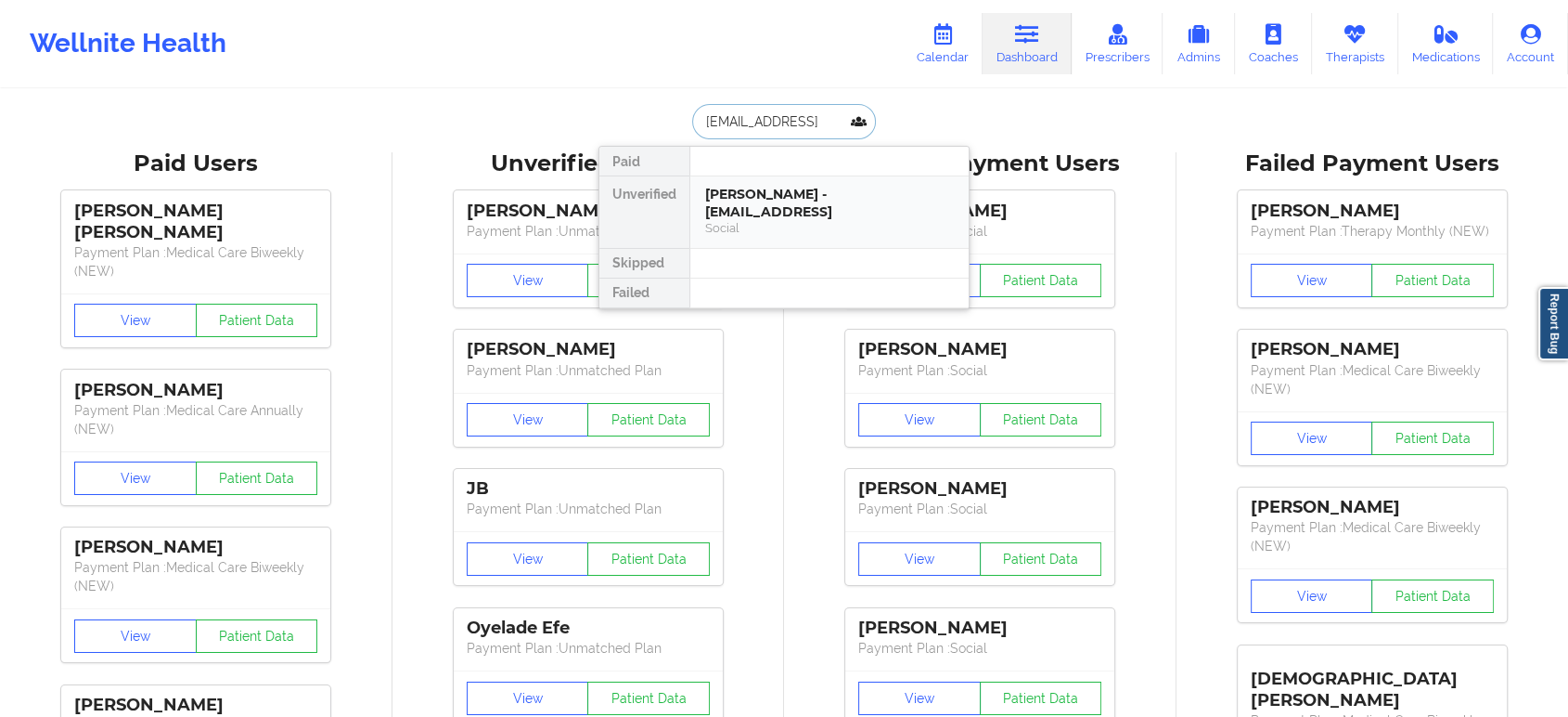
click at [788, 215] on div "Matthew Pepper - mattpepper93@gmail.con" at bounding box center [830, 203] width 248 height 34
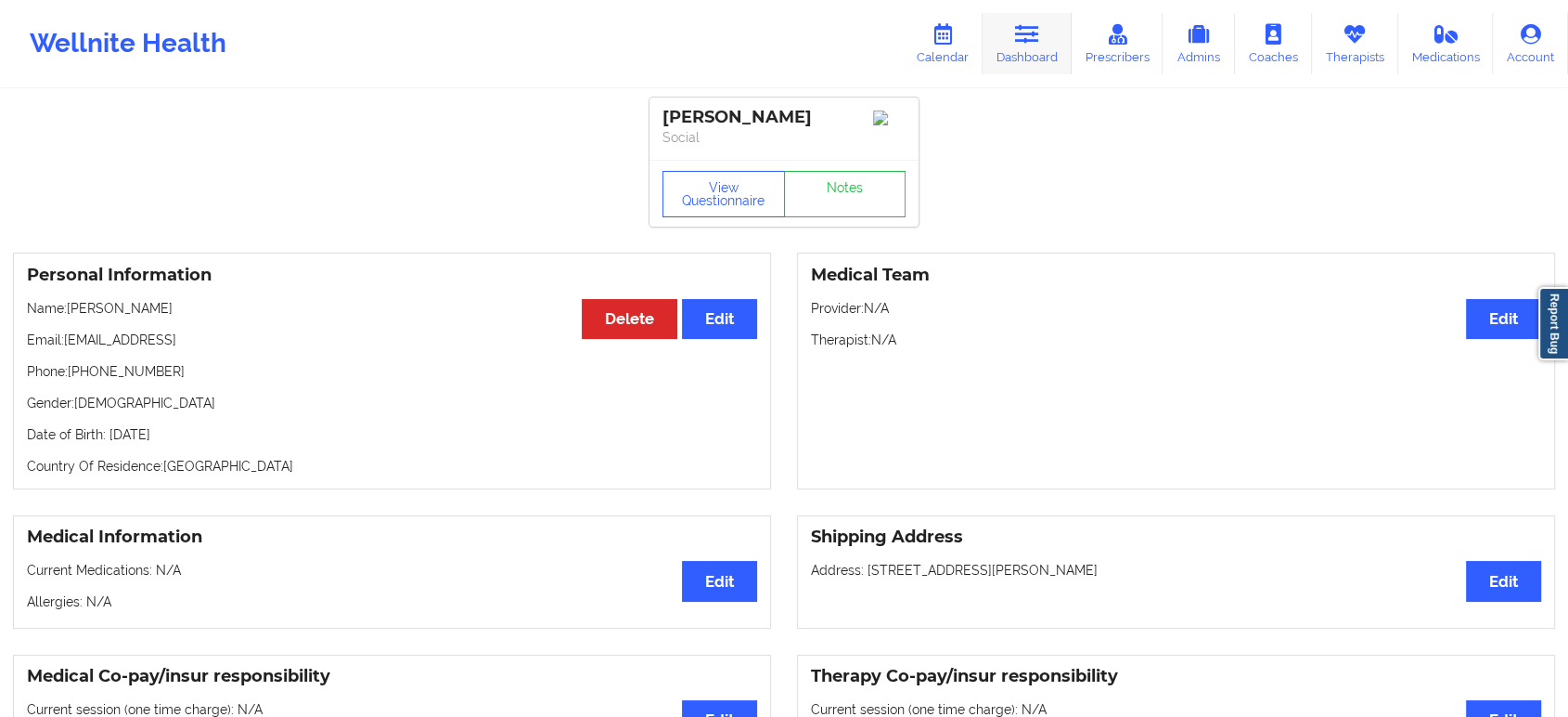
click at [1034, 54] on link "Dashboard" at bounding box center [1028, 44] width 89 height 62
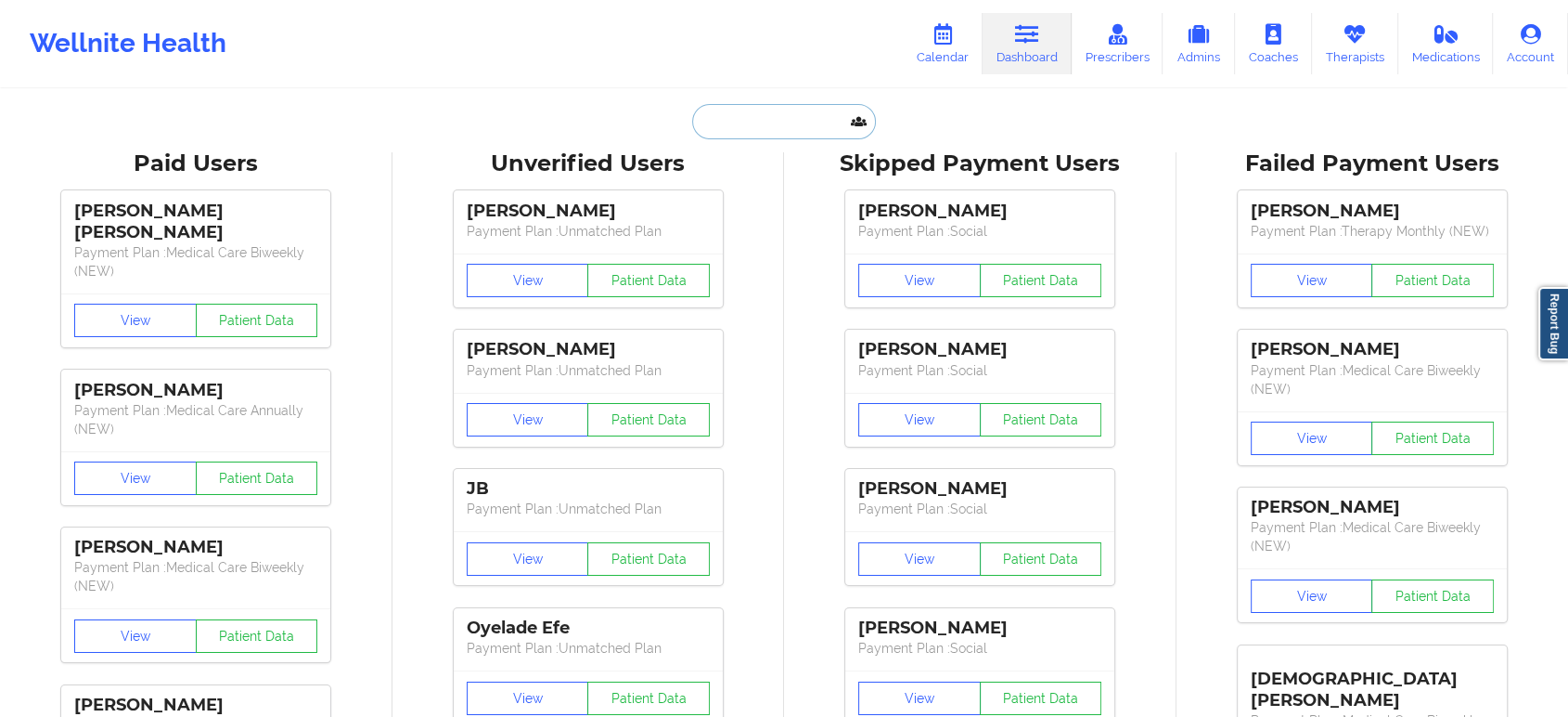
click at [802, 127] on input "text" at bounding box center [784, 121] width 184 height 35
paste input "Ashley Lewis"
type input "Ashley Lewis"
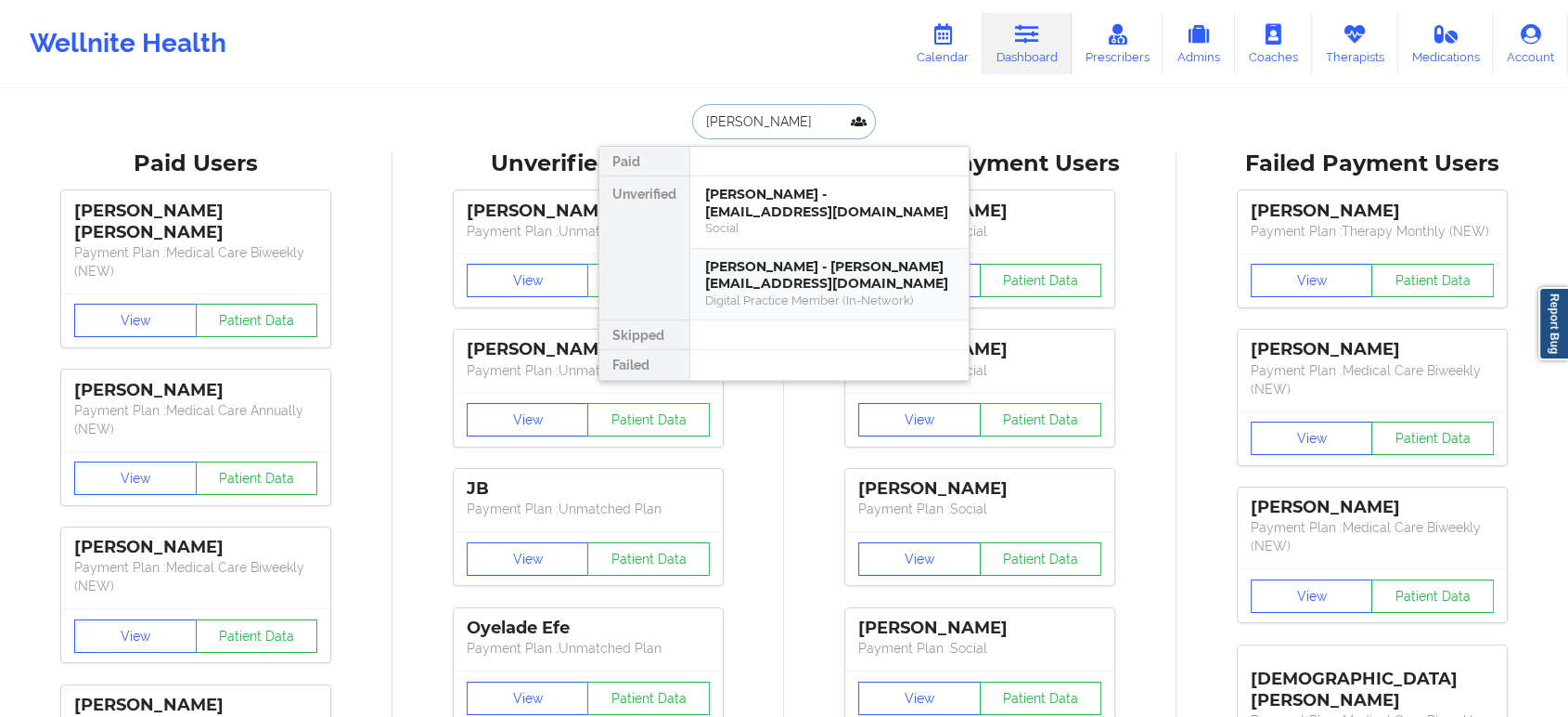
click at [796, 300] on div "Digital Practice Member (In-Network)" at bounding box center [830, 300] width 248 height 16
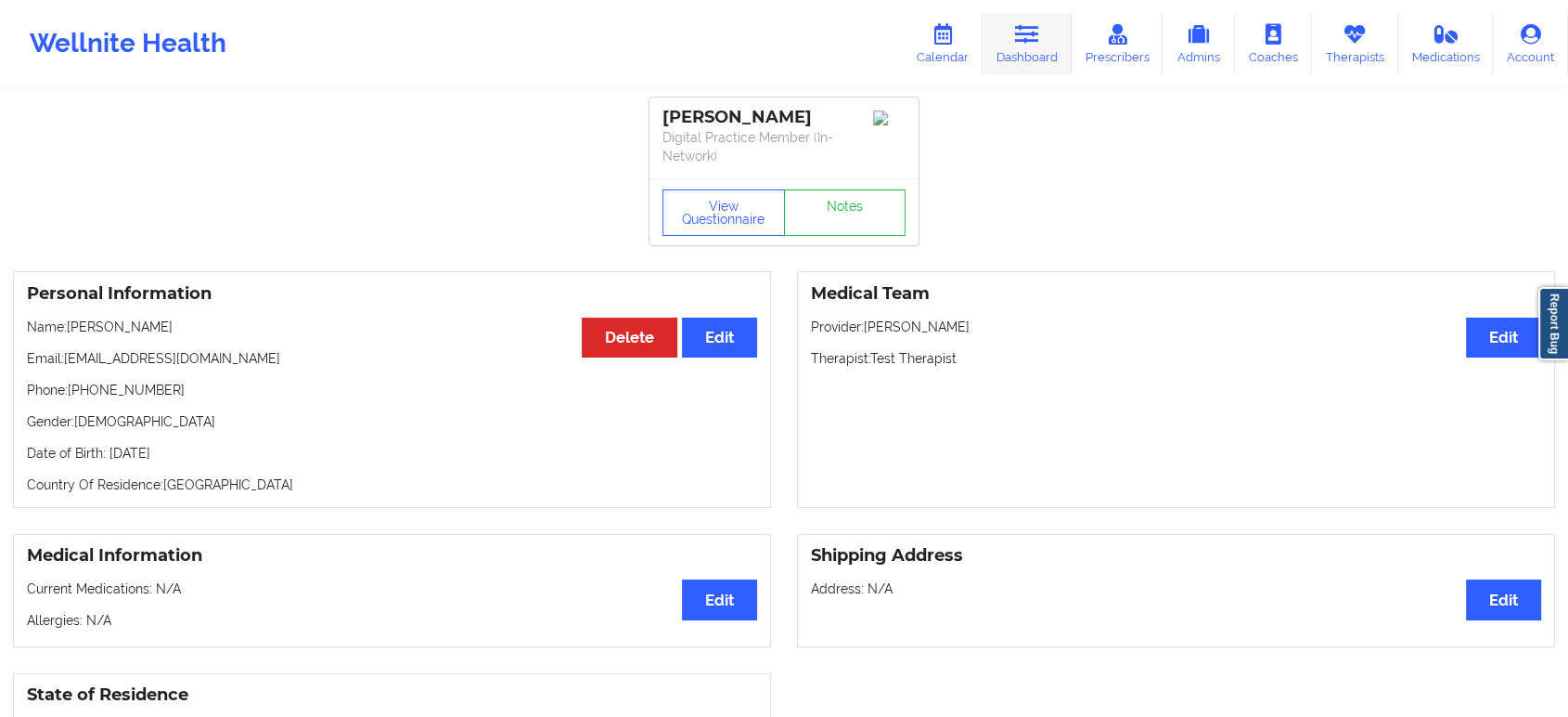
click at [1048, 22] on link "Dashboard" at bounding box center [1028, 44] width 89 height 62
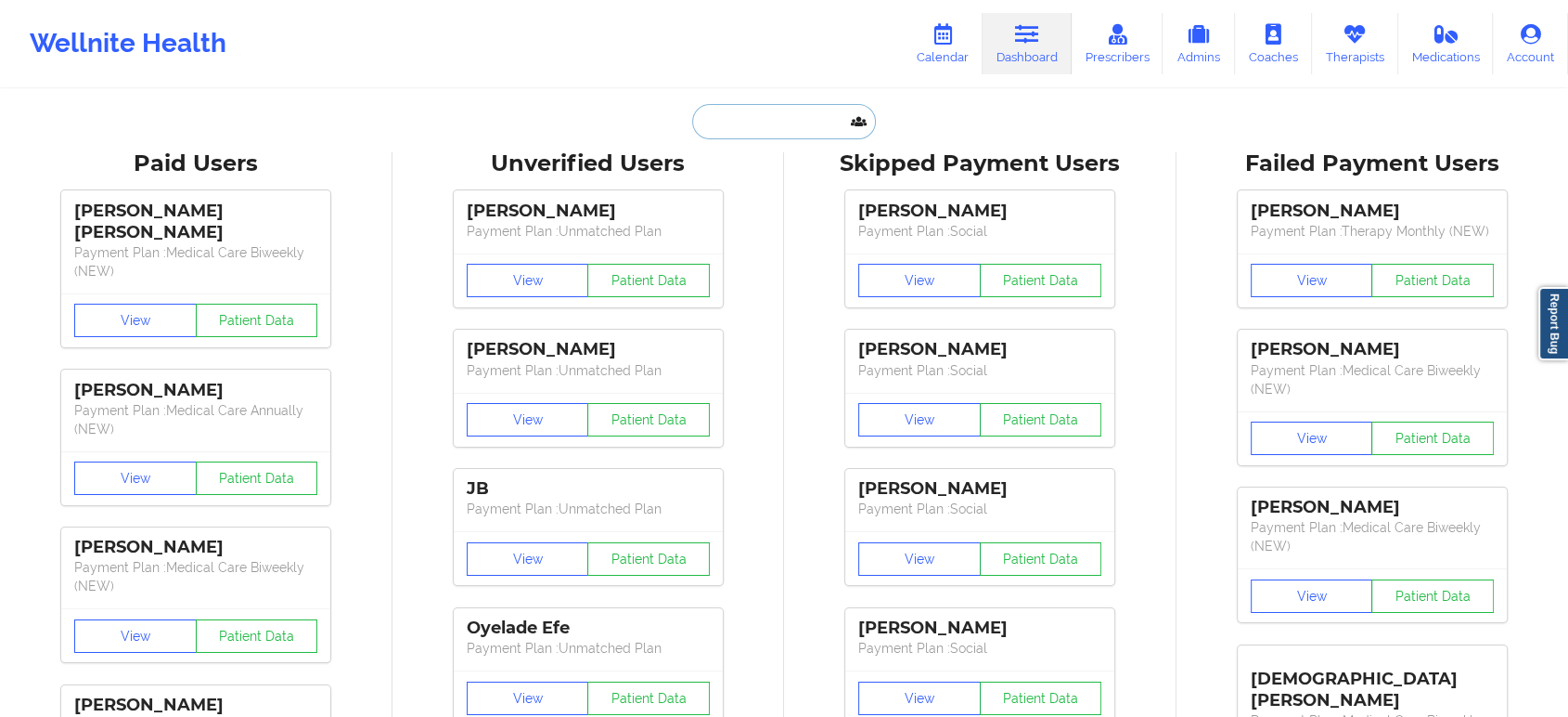
click at [779, 113] on input "text" at bounding box center [784, 121] width 184 height 35
paste input "Ashley Lewis"
type input "Ashley Lewis"
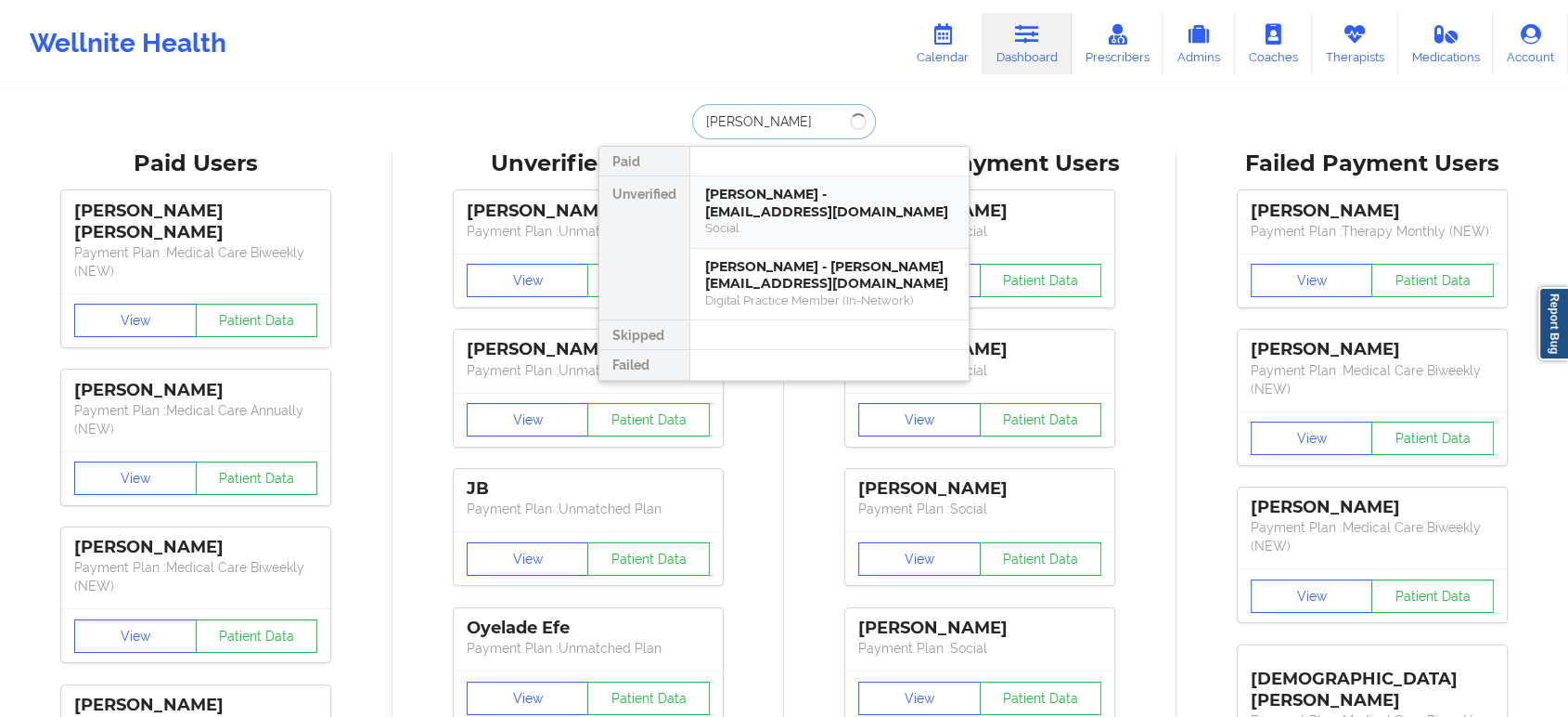
click at [805, 176] on div "Ashley Lewis - aflewis08@gmail.com Social" at bounding box center [830, 212] width 279 height 72
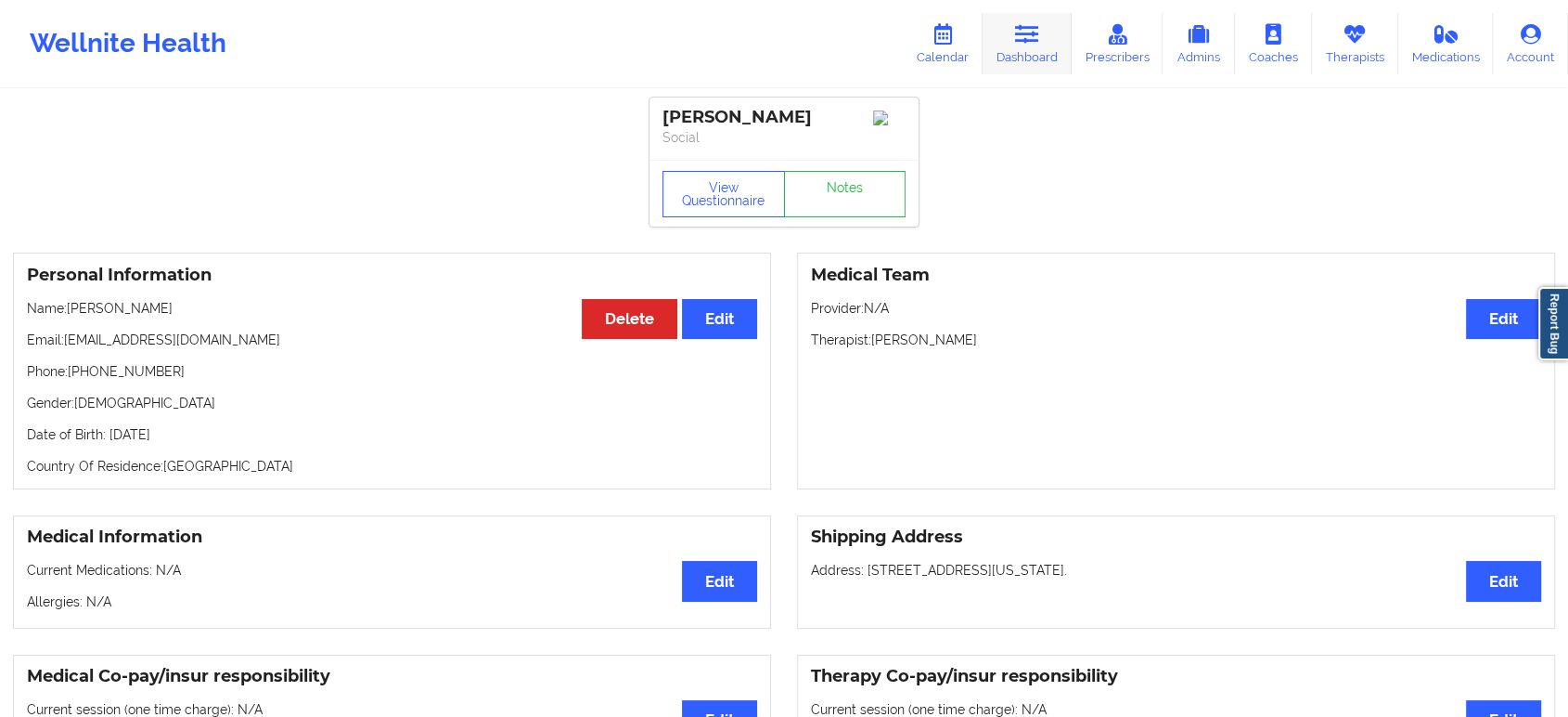
click at [1009, 37] on link "Dashboard" at bounding box center [1028, 44] width 89 height 62
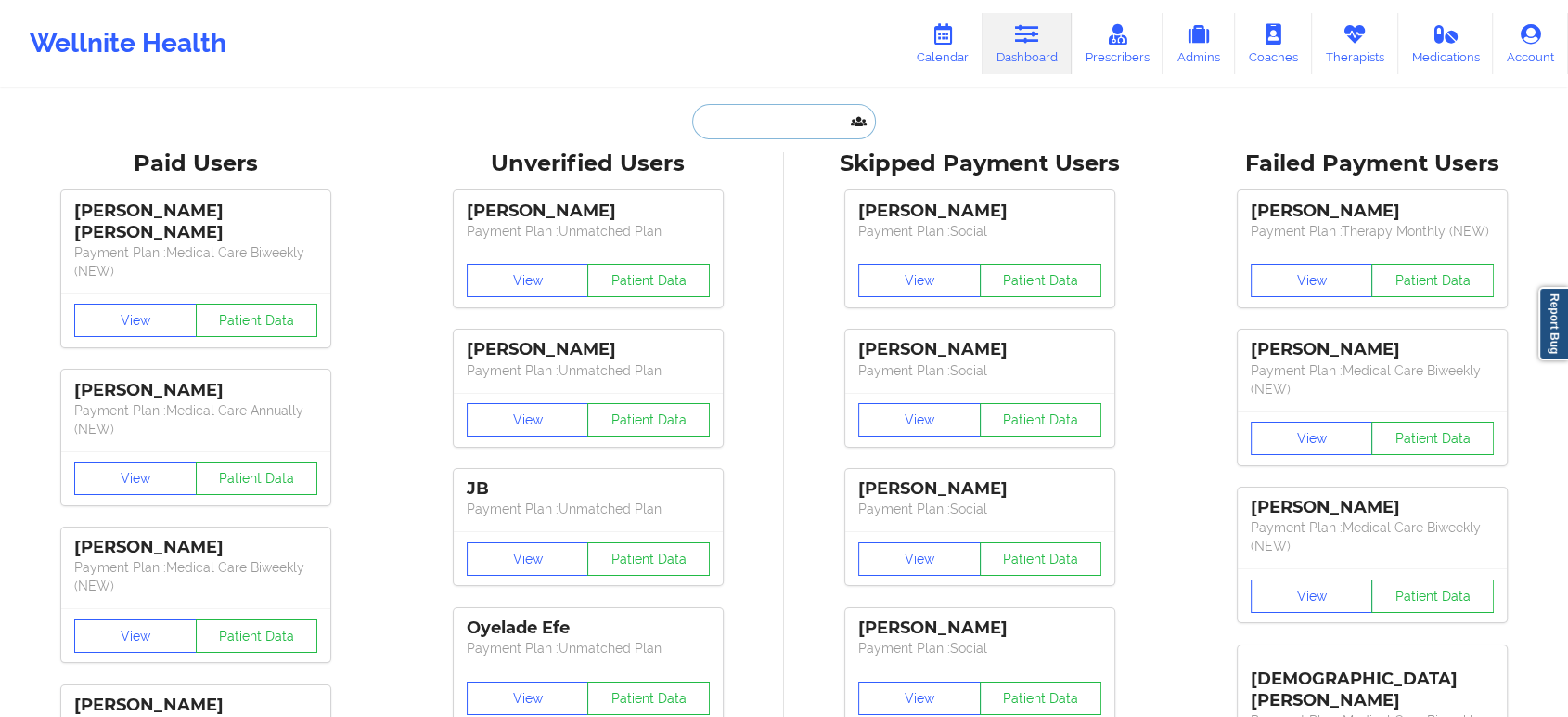
click at [814, 116] on input "text" at bounding box center [784, 121] width 184 height 35
paste input "Yessenia Soto"
type input "Yessenia Soto"
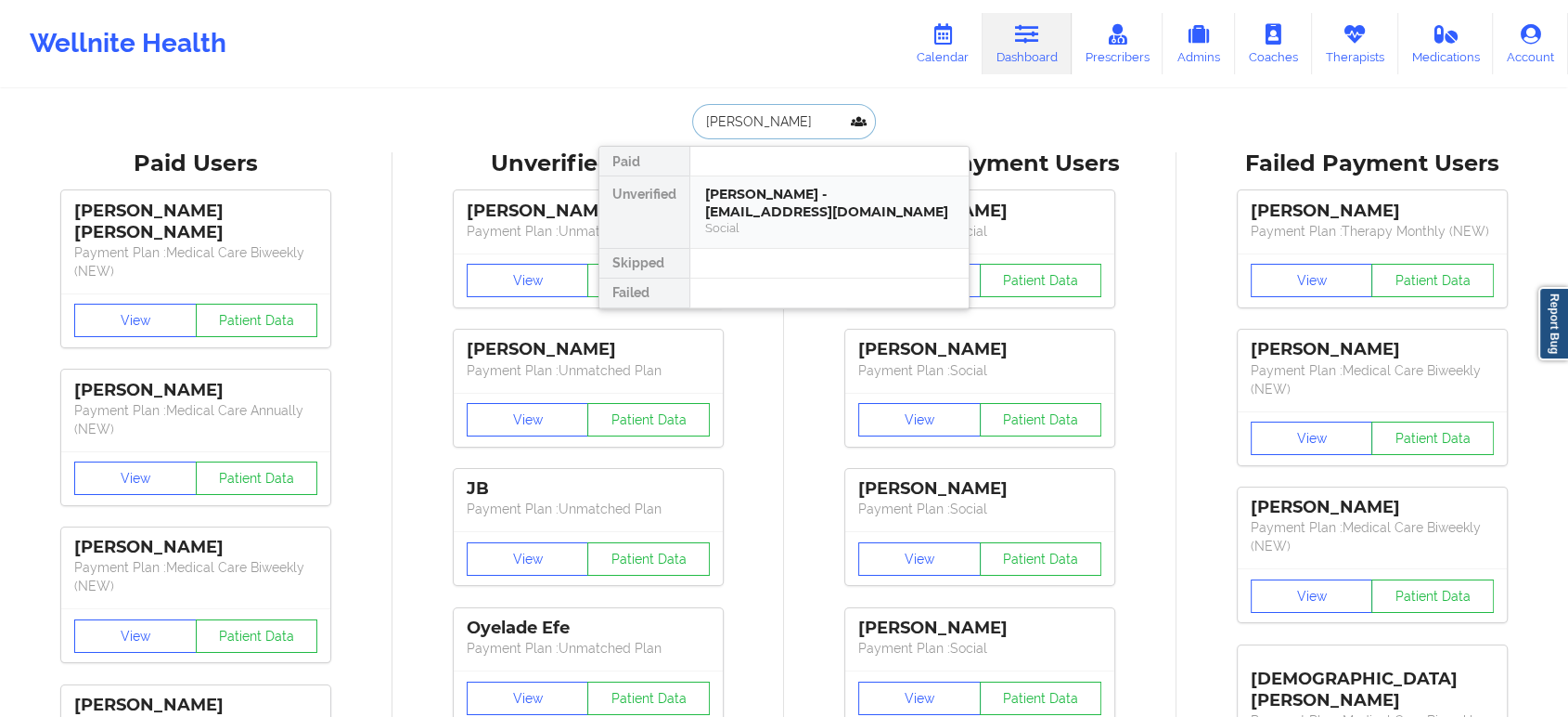
click at [779, 213] on div "Yessenia Soto - yes_soto05@yahoo.com" at bounding box center [830, 203] width 248 height 34
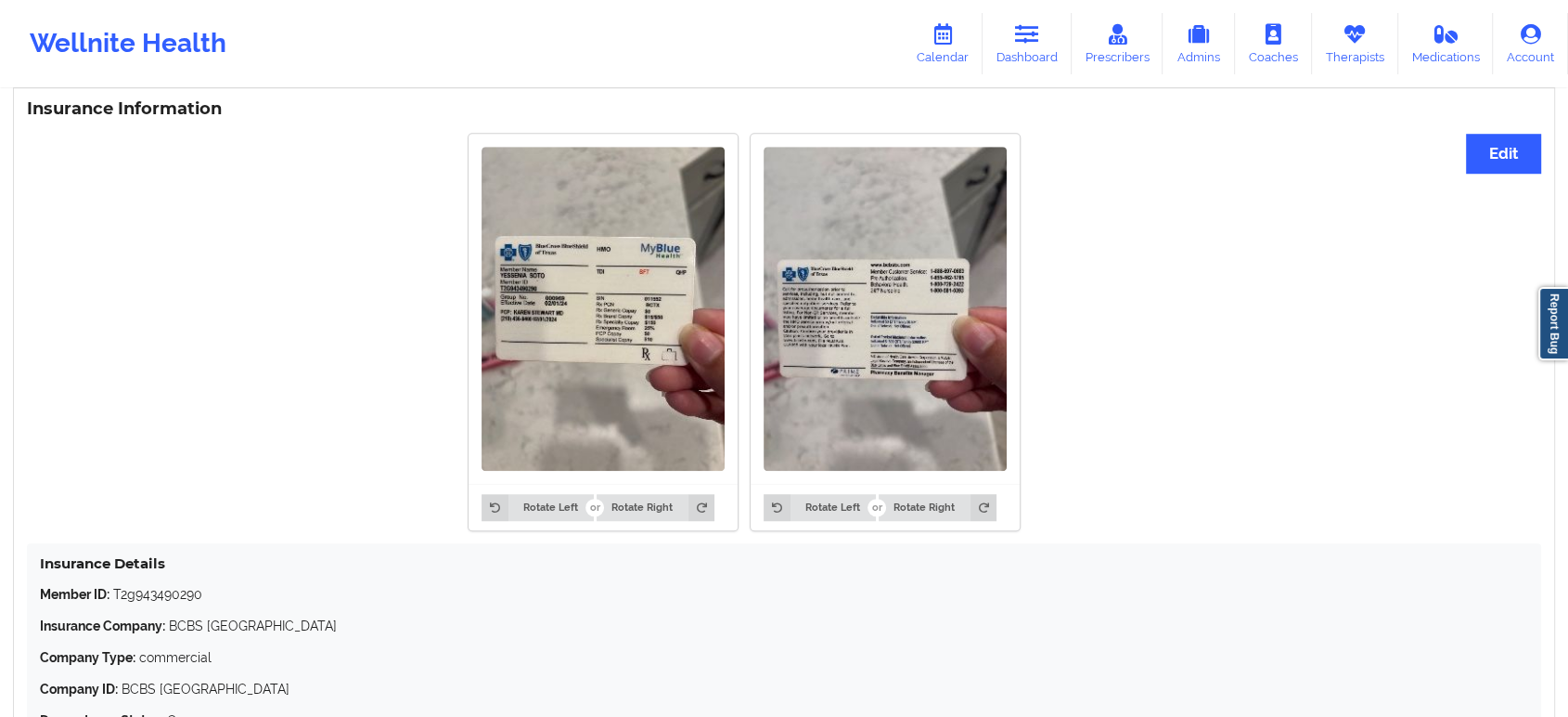
scroll to position [1518, 0]
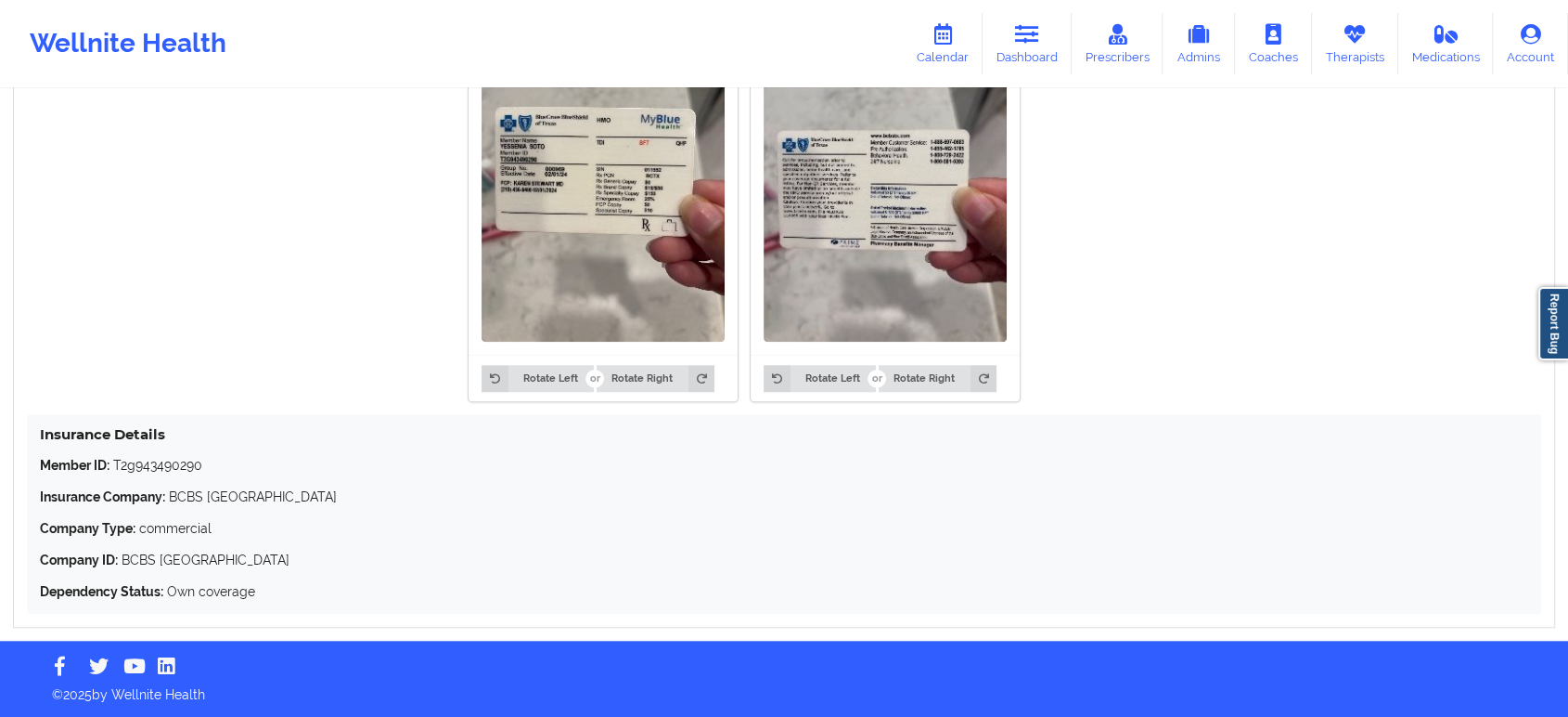
drag, startPoint x: 337, startPoint y: 370, endPoint x: 343, endPoint y: 286, distance: 84.2
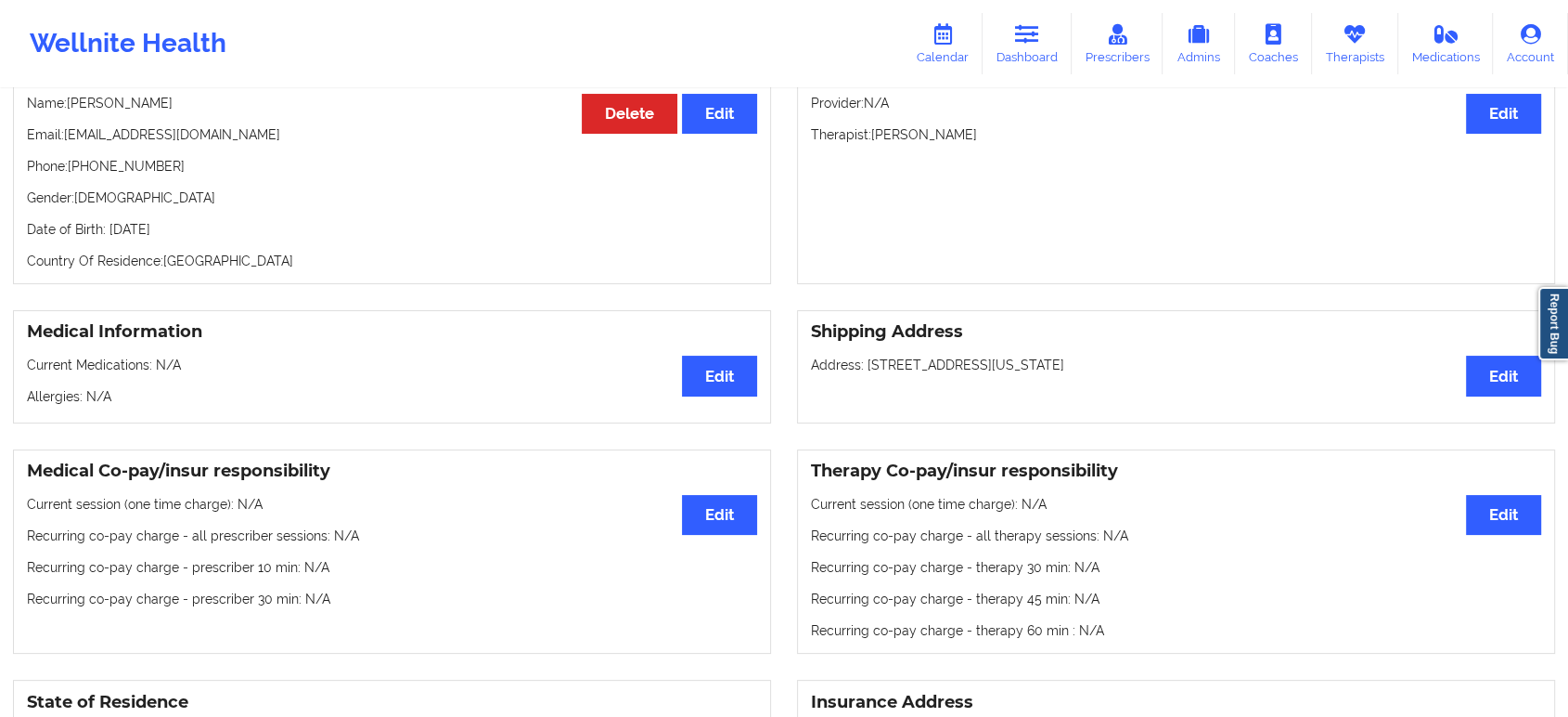
scroll to position [0, 0]
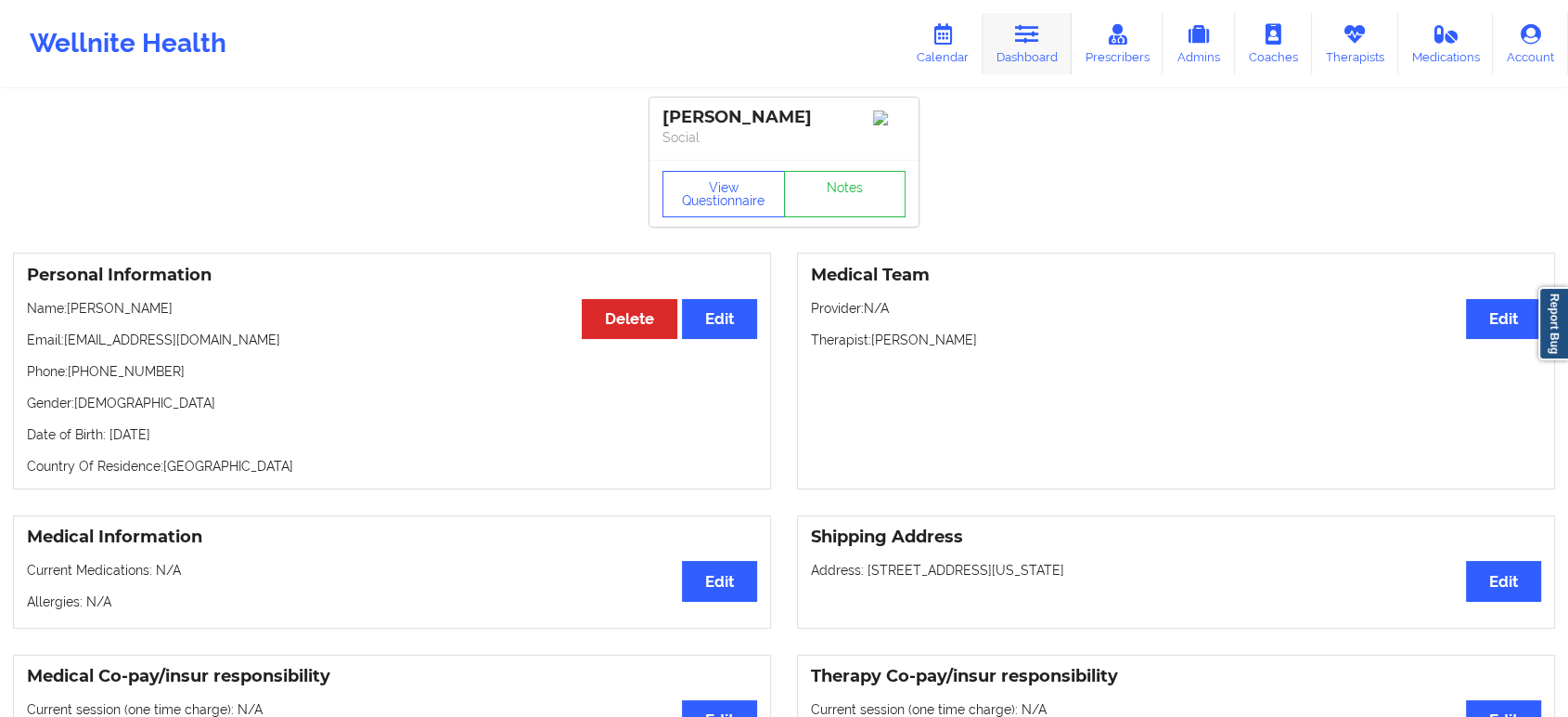
click at [1010, 58] on link "Dashboard" at bounding box center [1028, 44] width 89 height 62
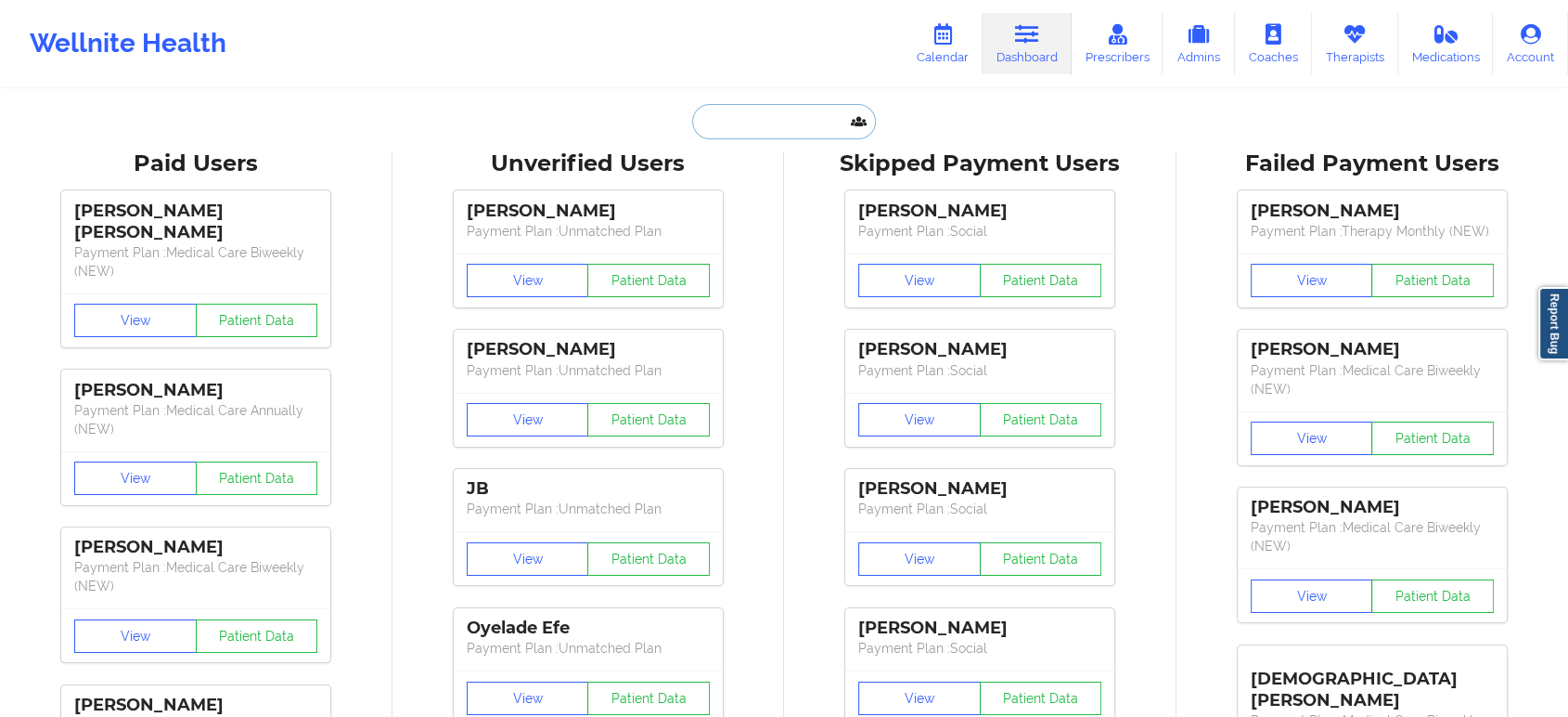
click at [817, 128] on input "text" at bounding box center [784, 121] width 184 height 35
paste input "Gabriela V Ruelas Huerta"
type input "Gabriela V Ruelas Huerta"
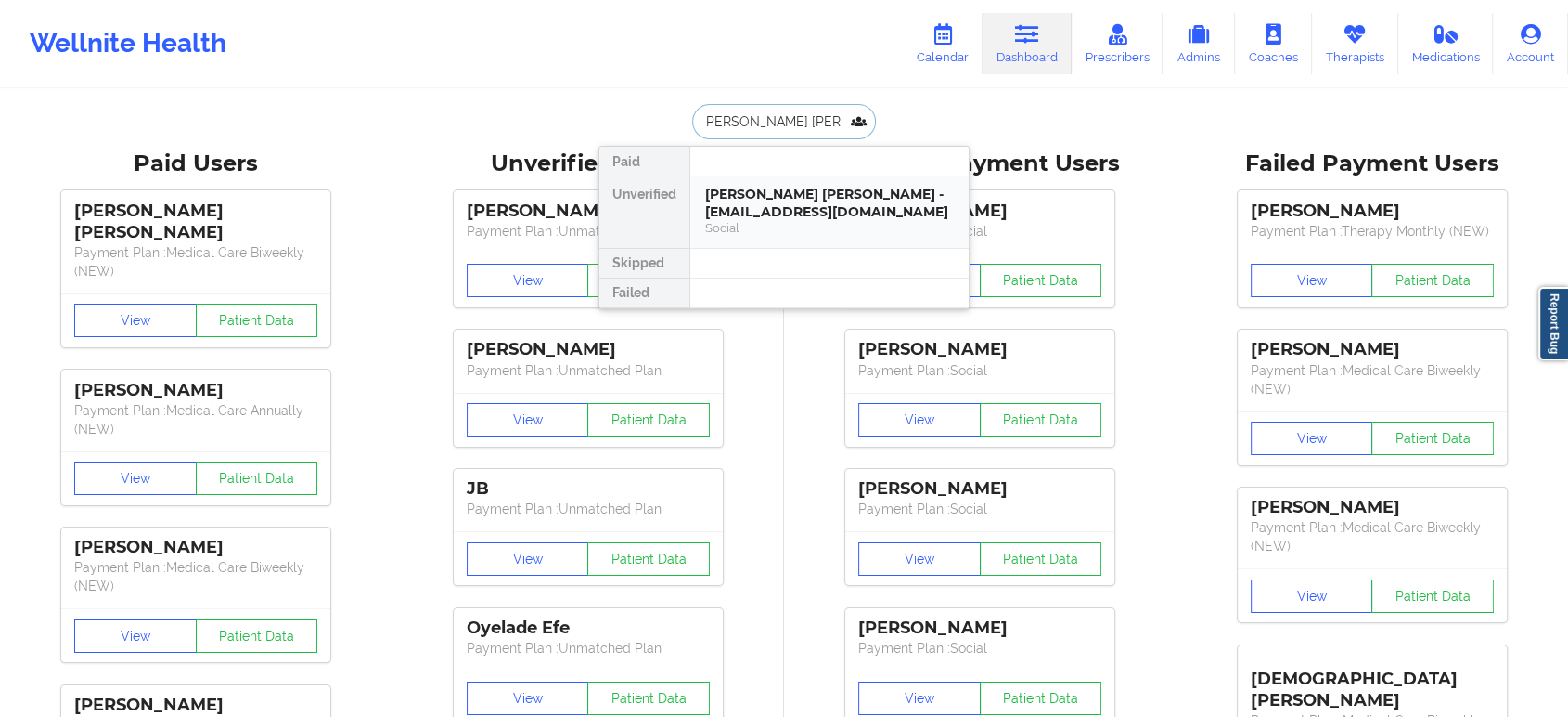
click at [839, 210] on div "Gabriela V Ruelas Huerta - ruelasgabriela44@gmail.com" at bounding box center [830, 203] width 248 height 34
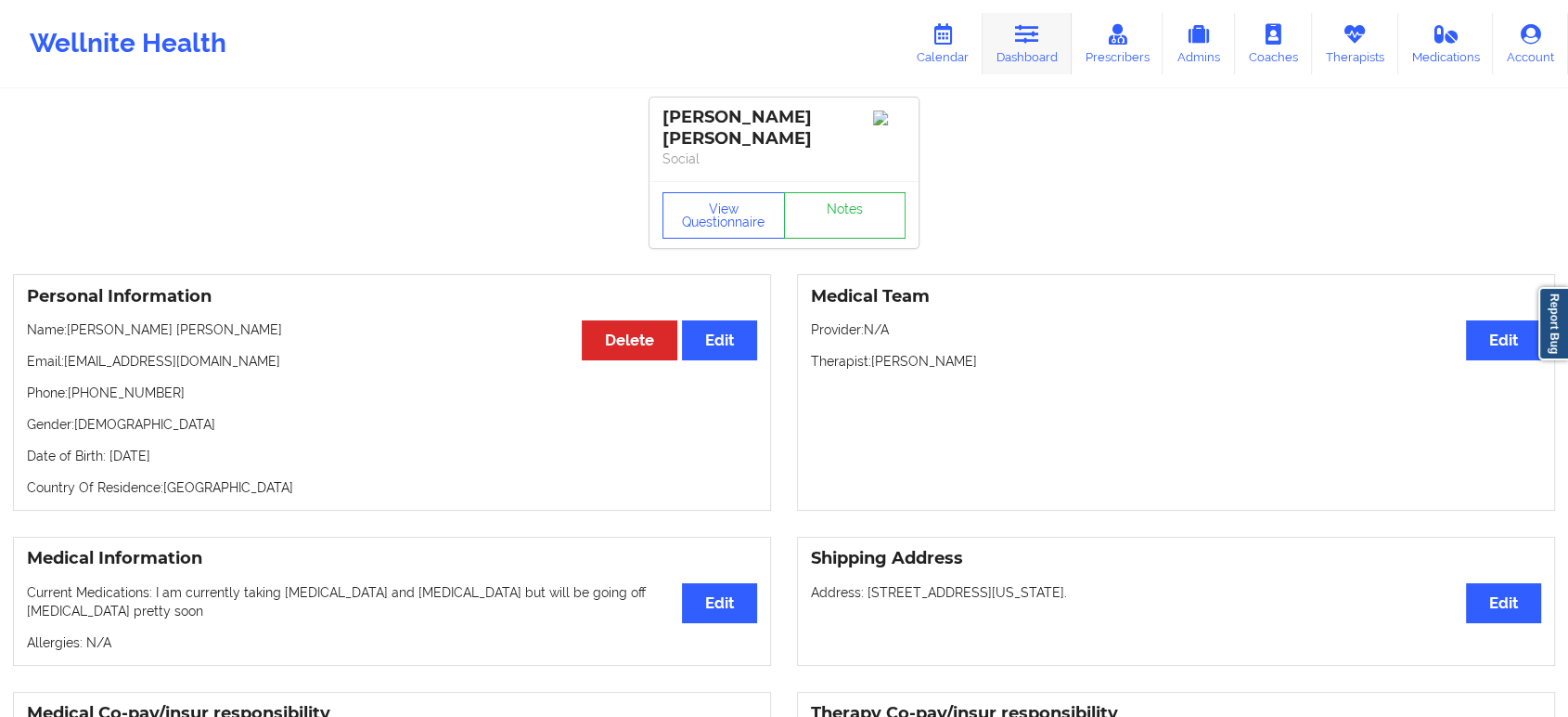
click at [1033, 40] on icon at bounding box center [1027, 34] width 24 height 21
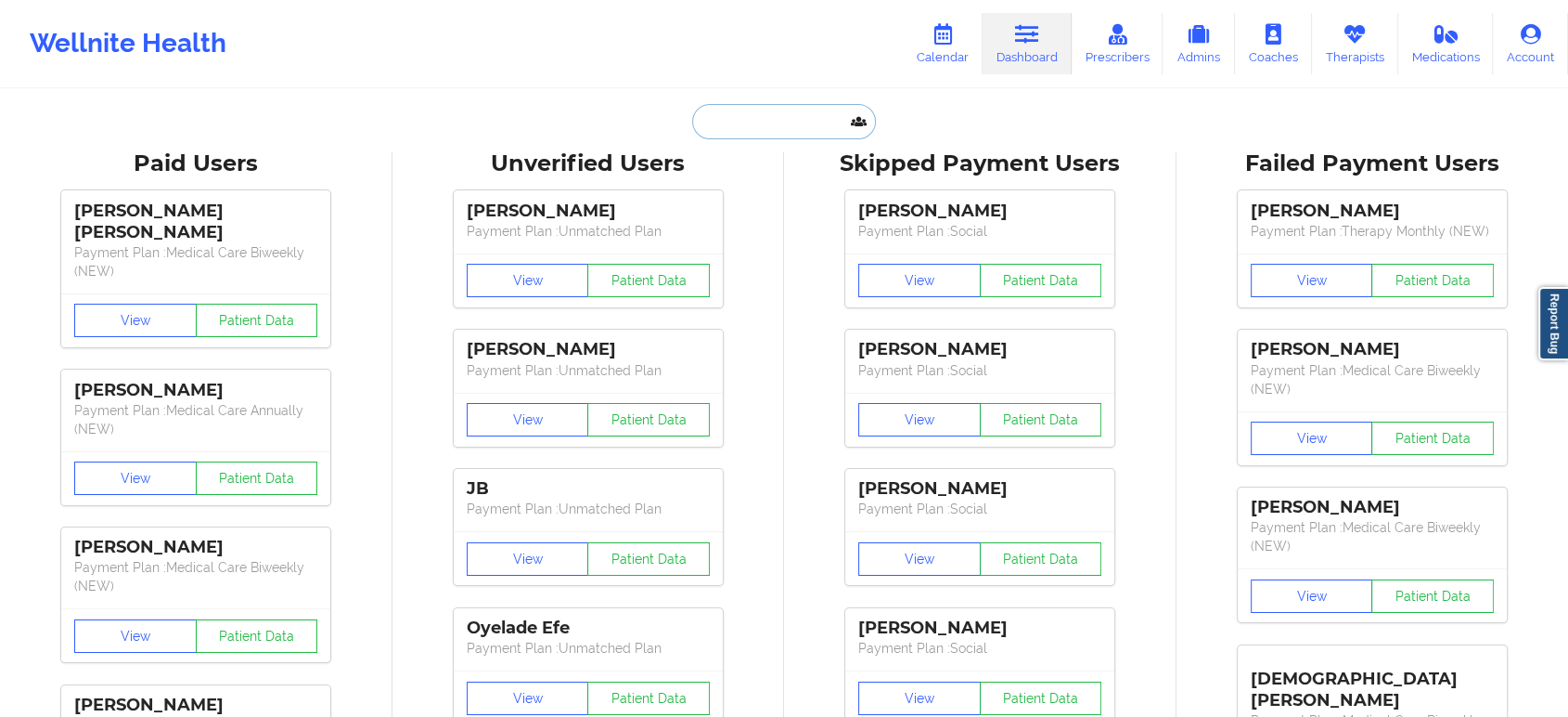
click at [766, 128] on input "text" at bounding box center [784, 121] width 184 height 35
paste input "Ella L Johnson"
type input "Ella L Johnson"
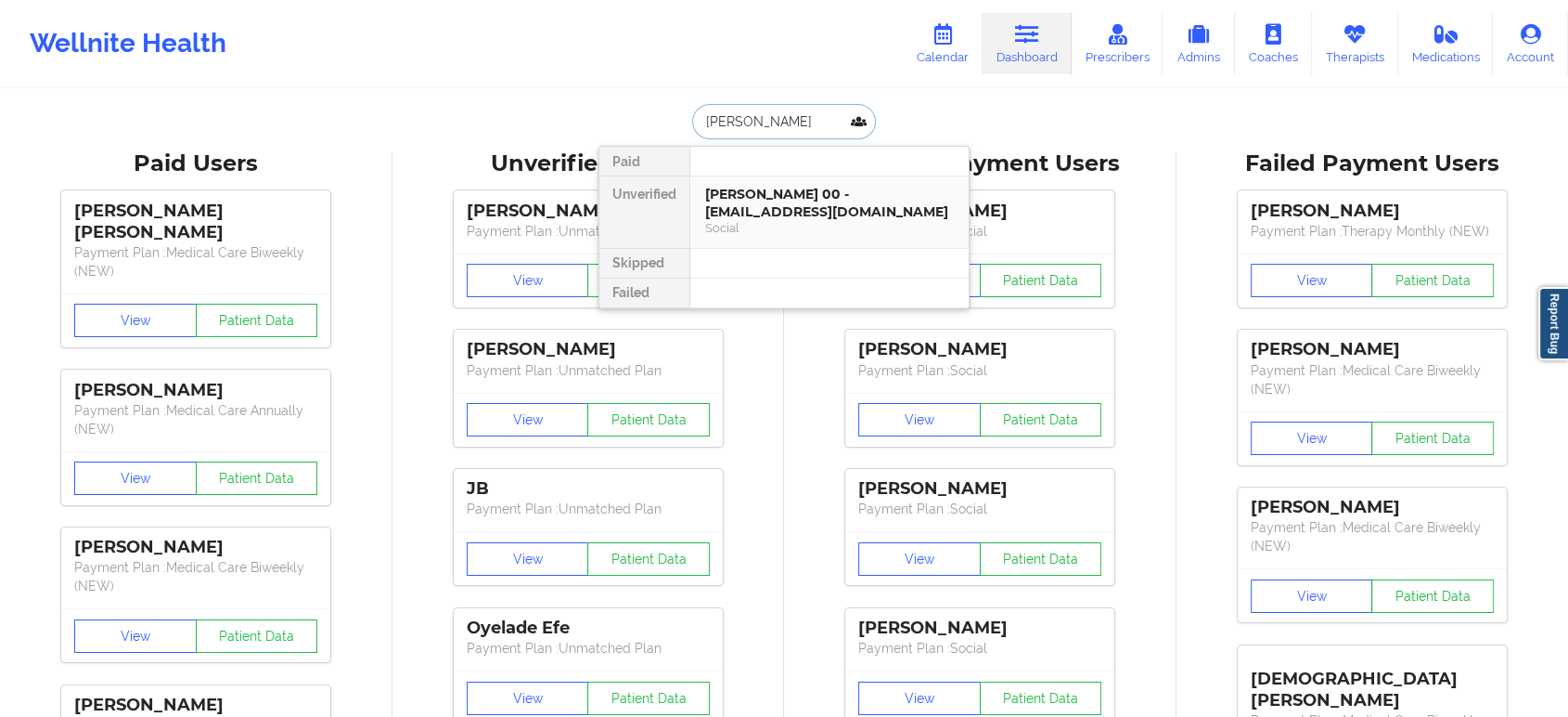
click at [787, 211] on div "ELLA L JOHNSON-DENMON 00 - thedenmons1@msn.com" at bounding box center [830, 203] width 248 height 34
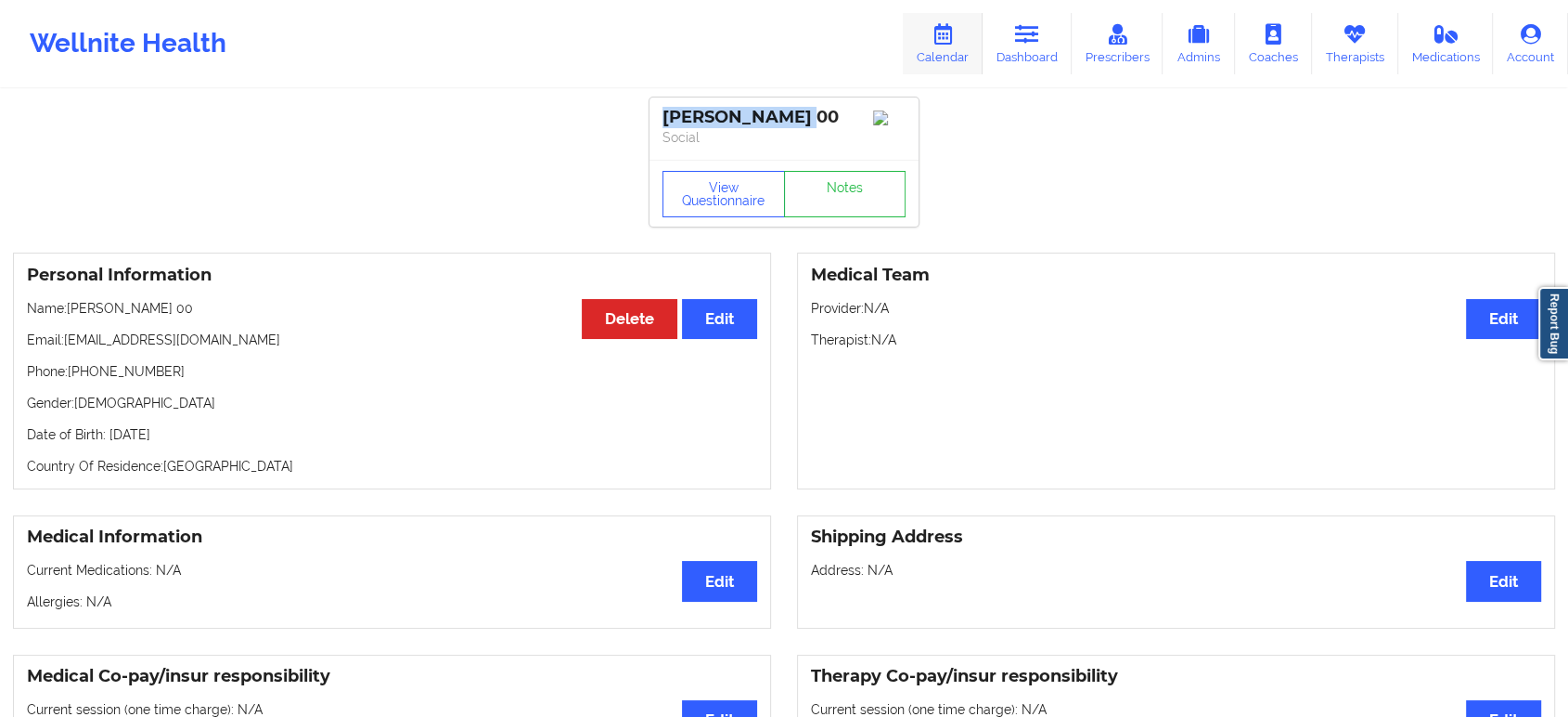
drag, startPoint x: 1029, startPoint y: 43, endPoint x: 953, endPoint y: 66, distance: 79.4
click at [1029, 43] on icon at bounding box center [1027, 34] width 24 height 21
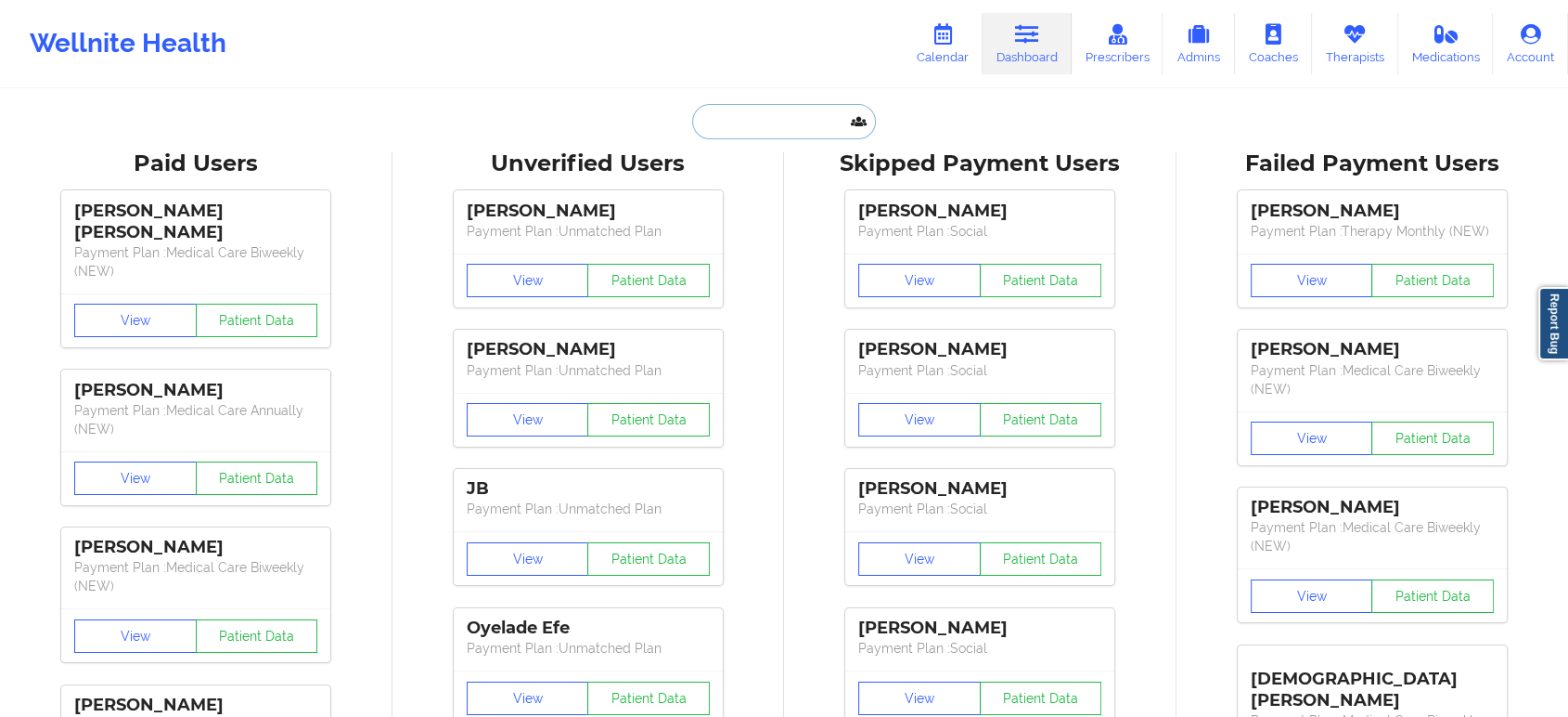
click at [787, 113] on input "text" at bounding box center [784, 121] width 184 height 35
paste input "Siya'gayatri"
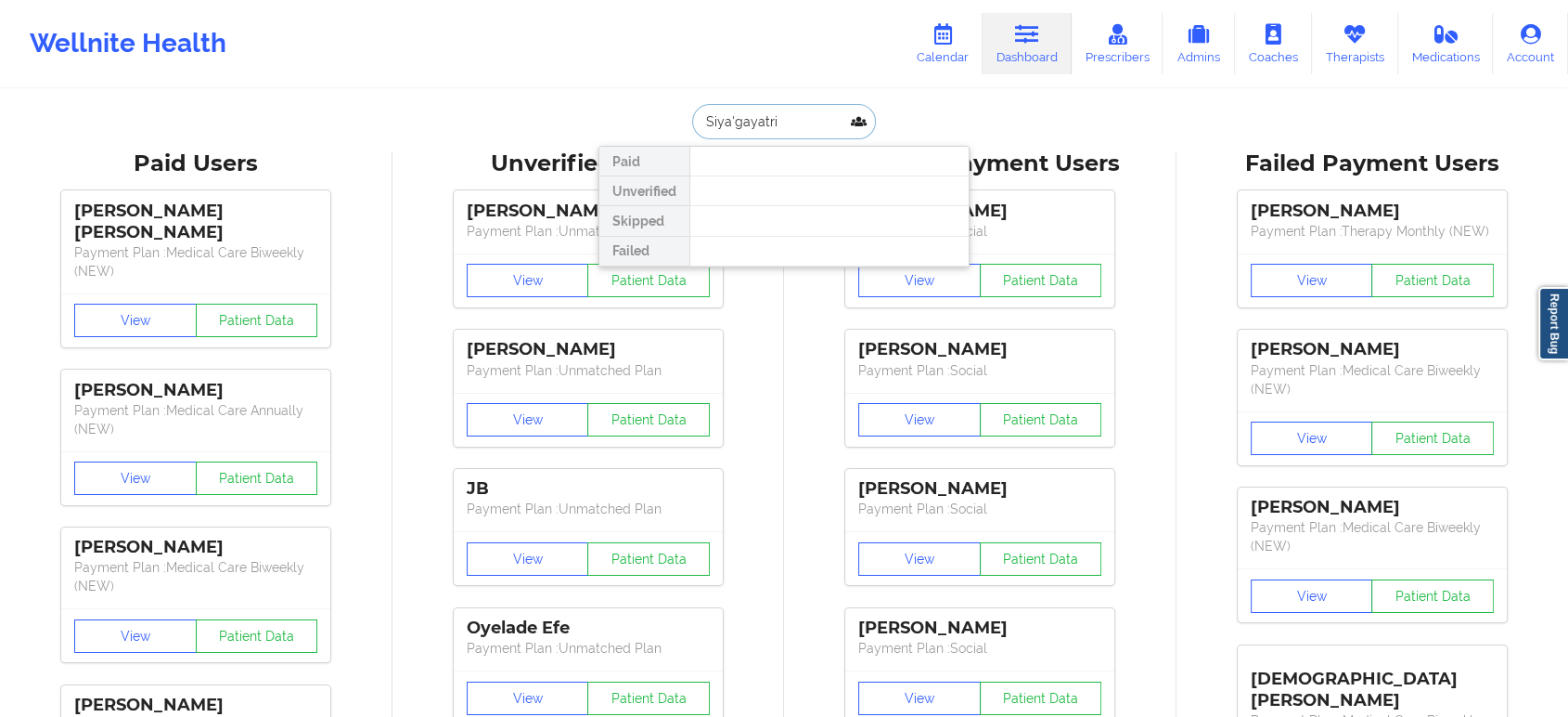
paste input "Boshika"
type input "Boshika"
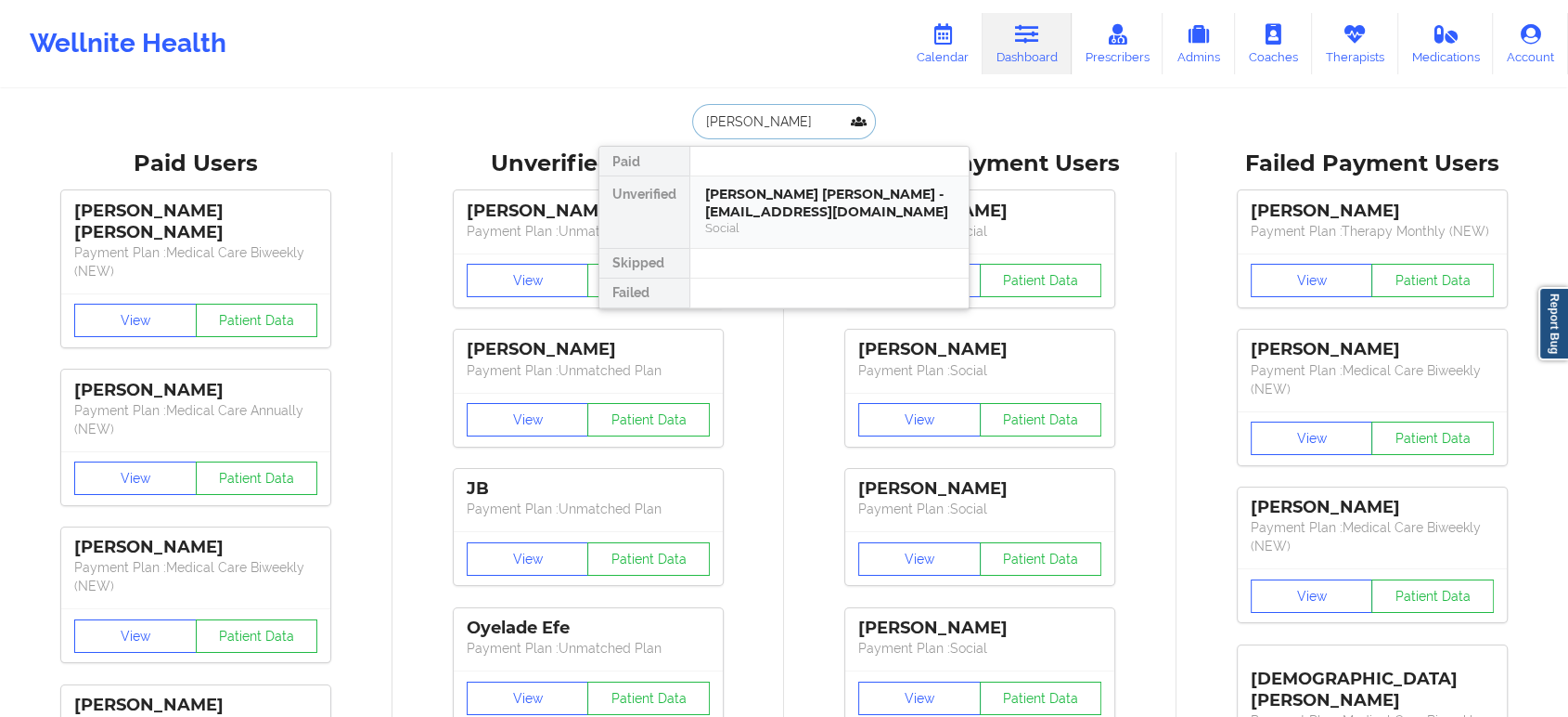
click at [849, 208] on div "Boshika Tara - boshikatara@gmail.com" at bounding box center [830, 203] width 248 height 34
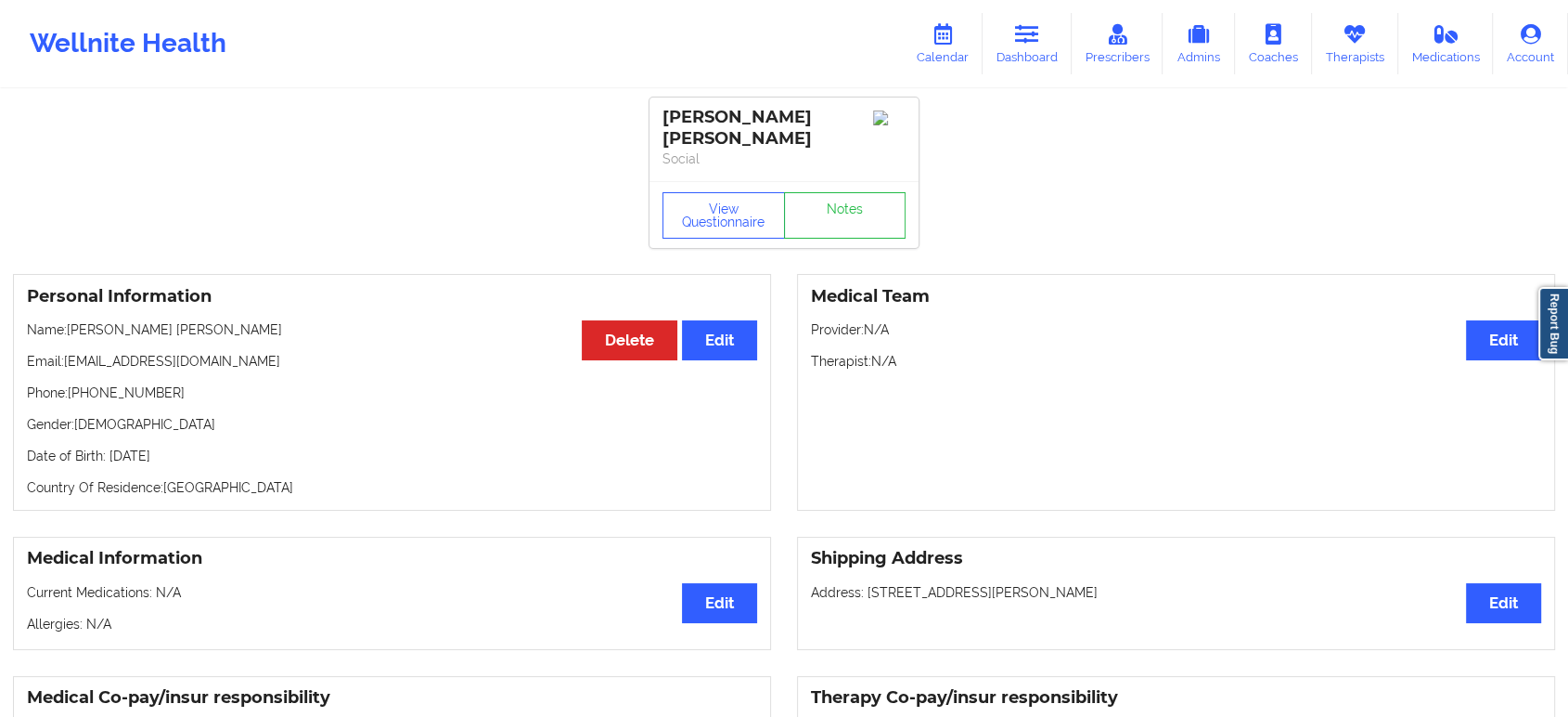
click at [91, 321] on p "Name: Boshika Tara" at bounding box center [392, 330] width 730 height 19
copy p "Boshika"
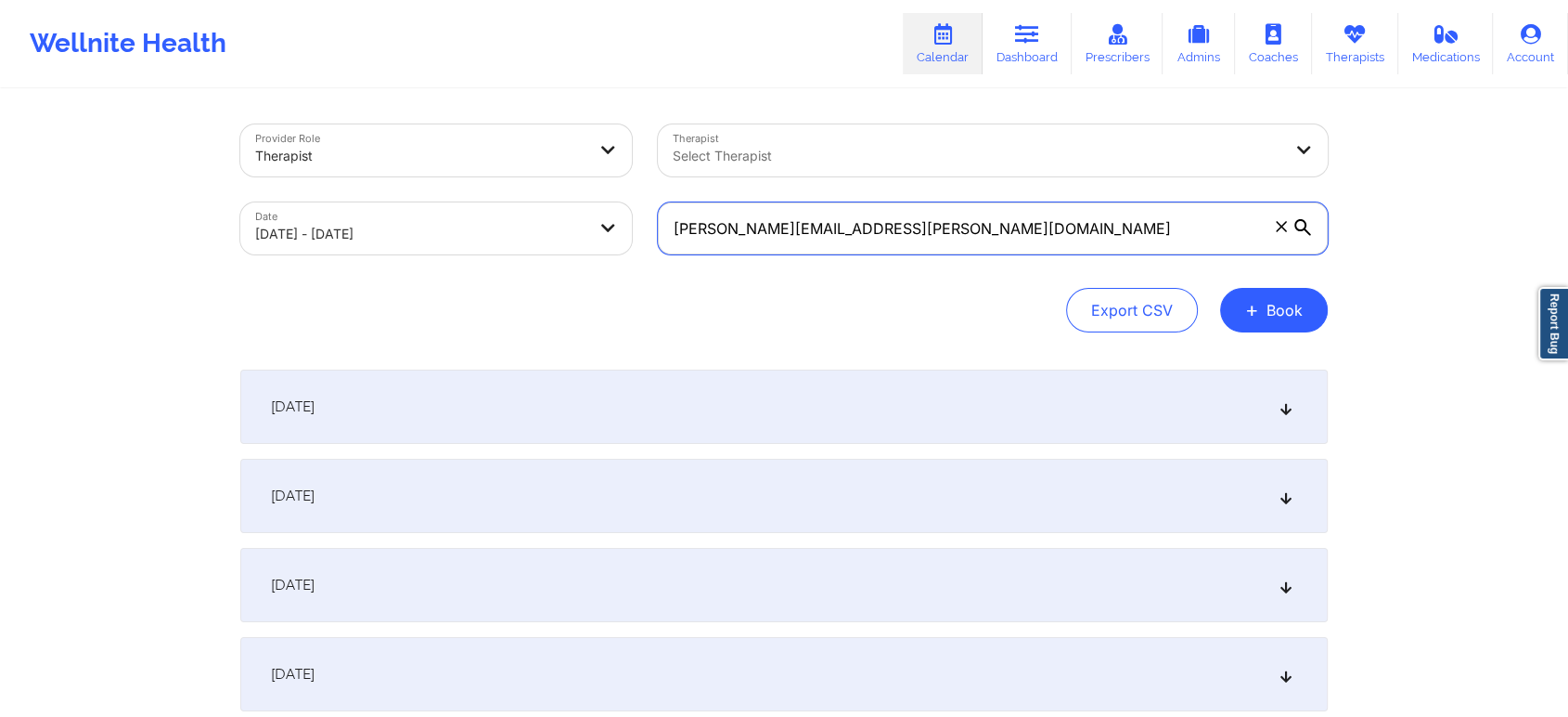
click at [924, 228] on input "[PERSON_NAME][EMAIL_ADDRESS][PERSON_NAME][DOMAIN_NAME]" at bounding box center [993, 228] width 670 height 52
paste input "[PERSON_NAME][EMAIL_ADDRESS]"
type input "[PERSON_NAME][EMAIL_ADDRESS][DOMAIN_NAME]"
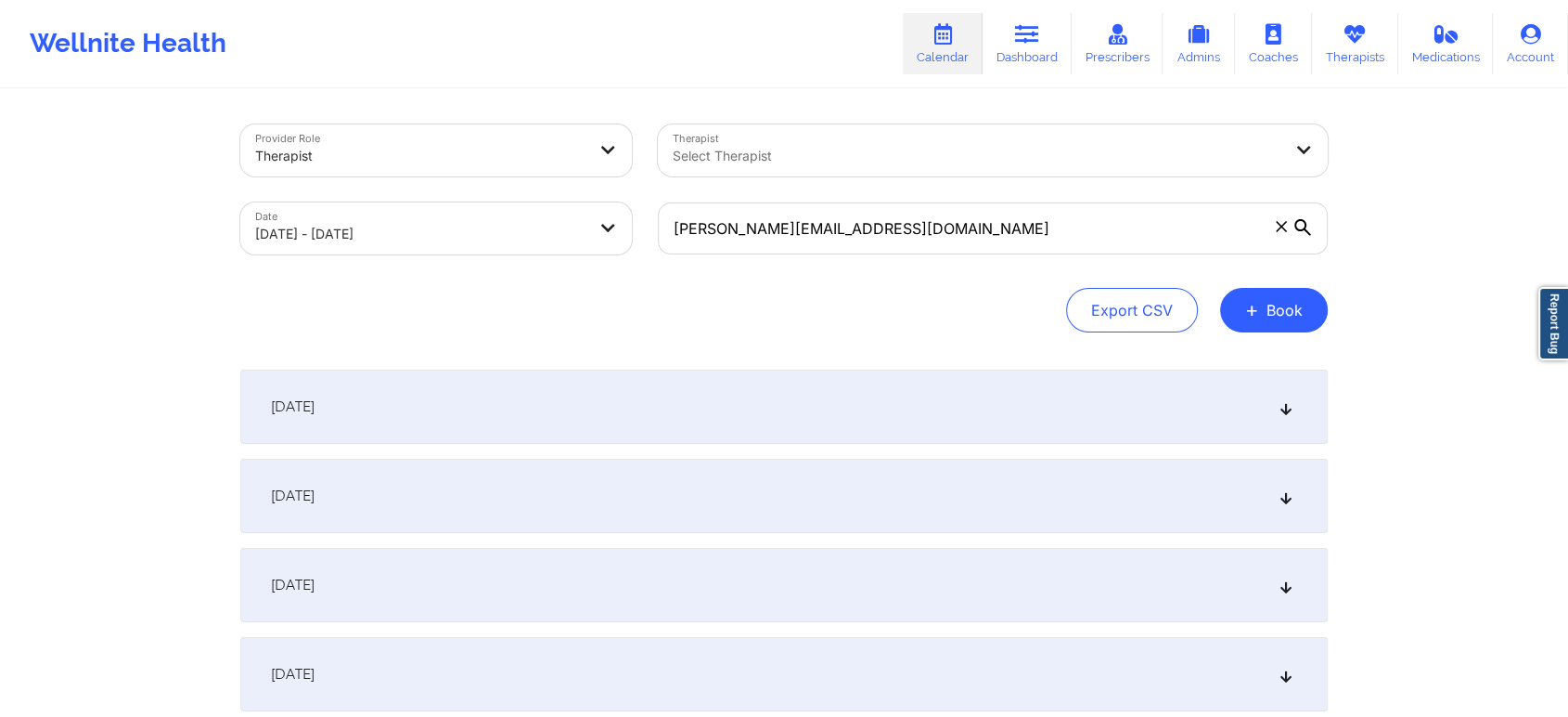
click at [921, 278] on div "Provider Role Therapist Therapist Select Therapist Date [DATE] - [DATE] [PERSON…" at bounding box center [784, 228] width 1087 height 208
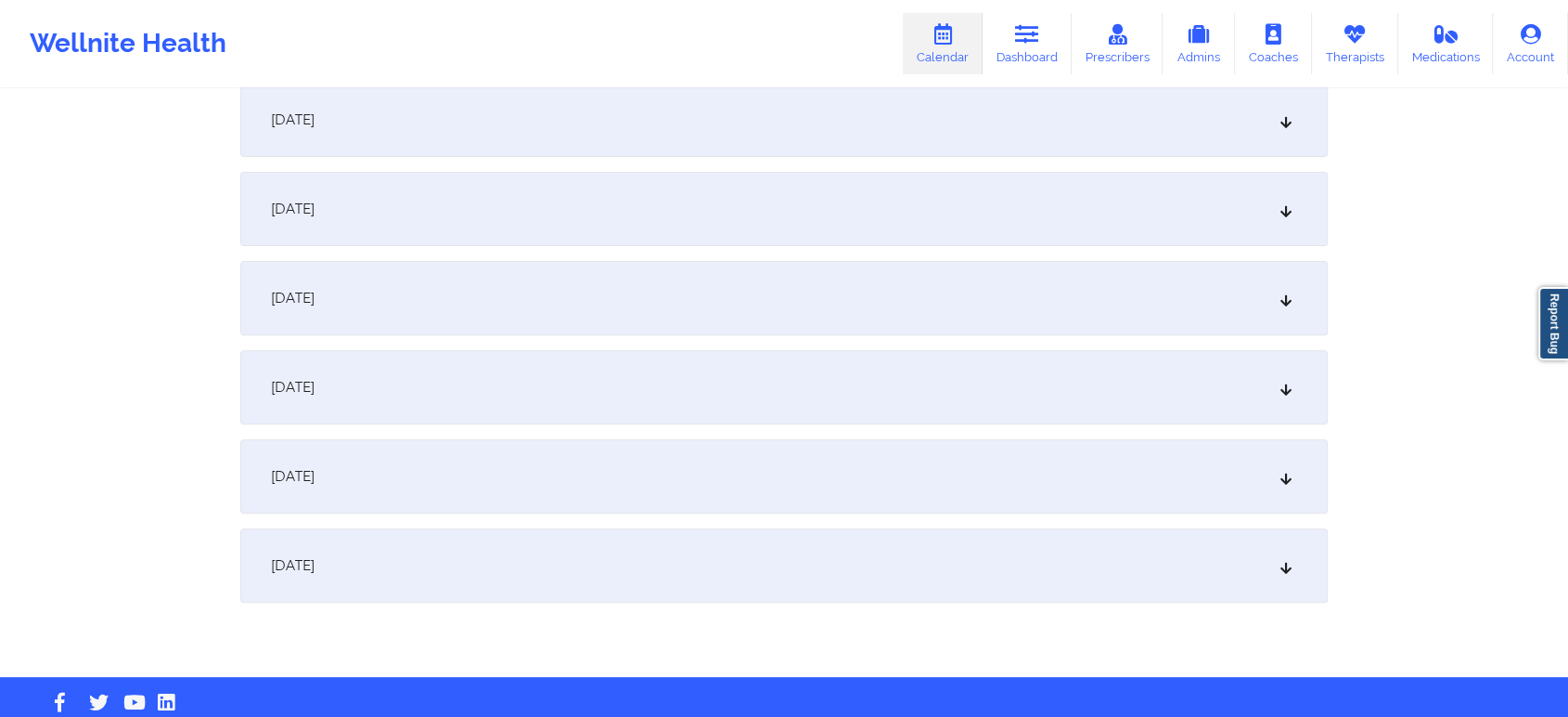
scroll to position [590, 0]
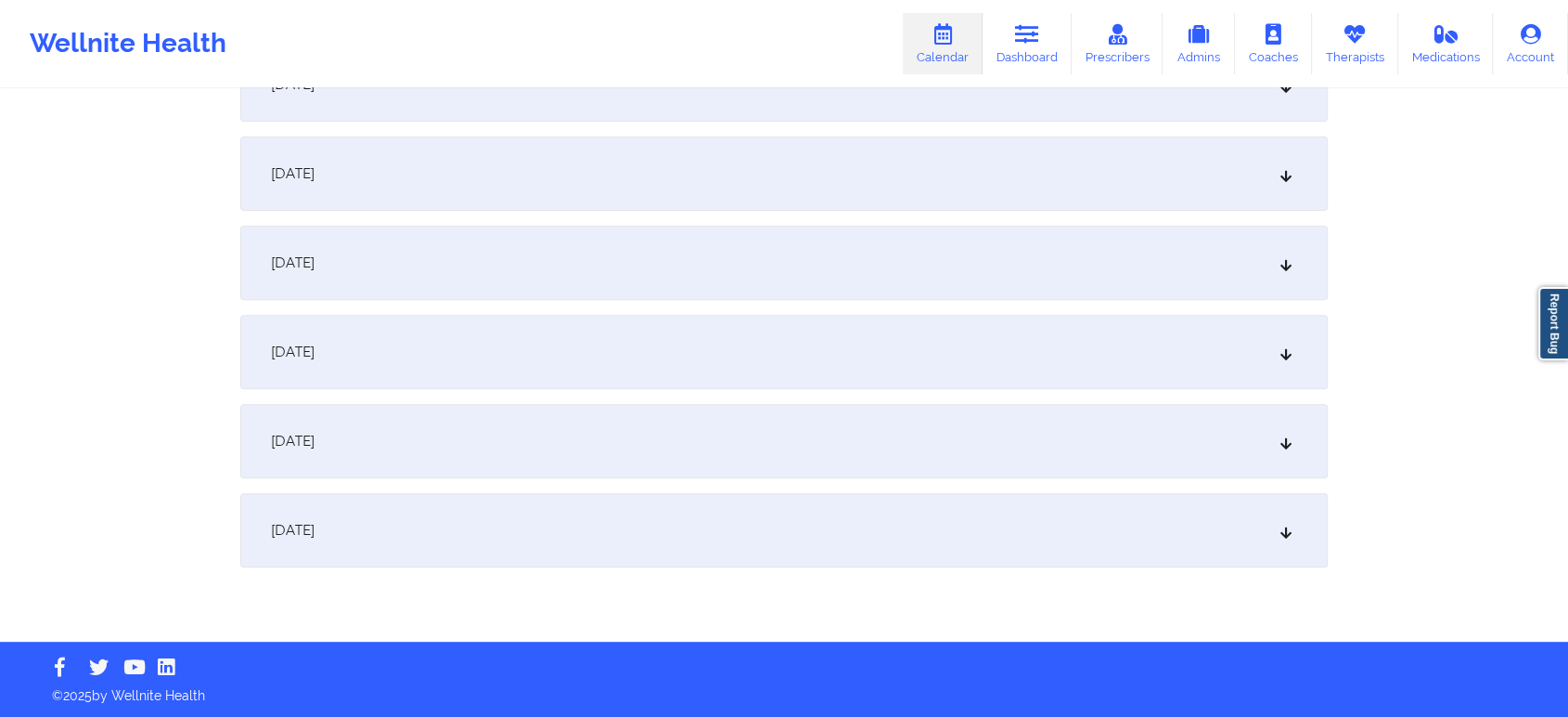
click at [935, 422] on div "[DATE]" at bounding box center [784, 441] width 1087 height 74
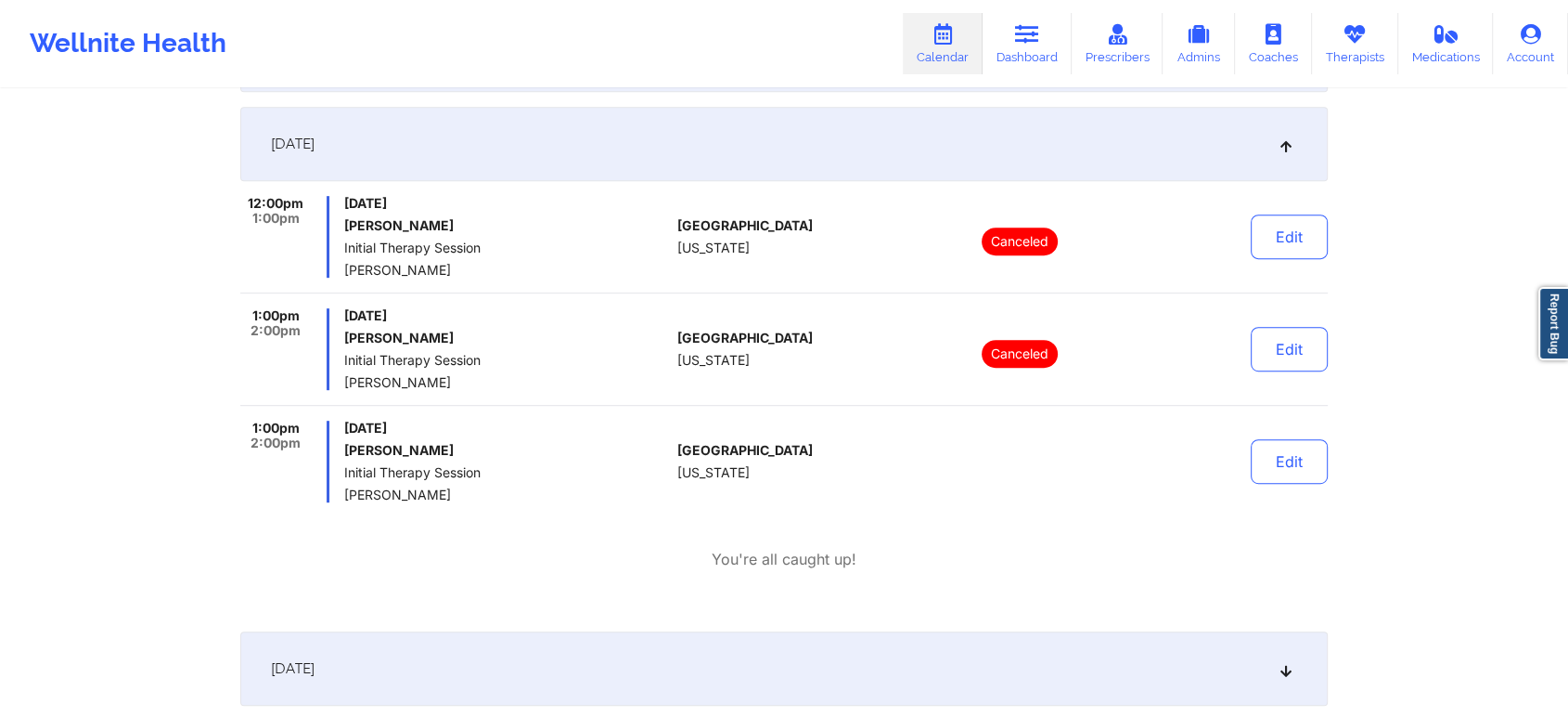
scroll to position [899, 0]
